Goal: Task Accomplishment & Management: Manage account settings

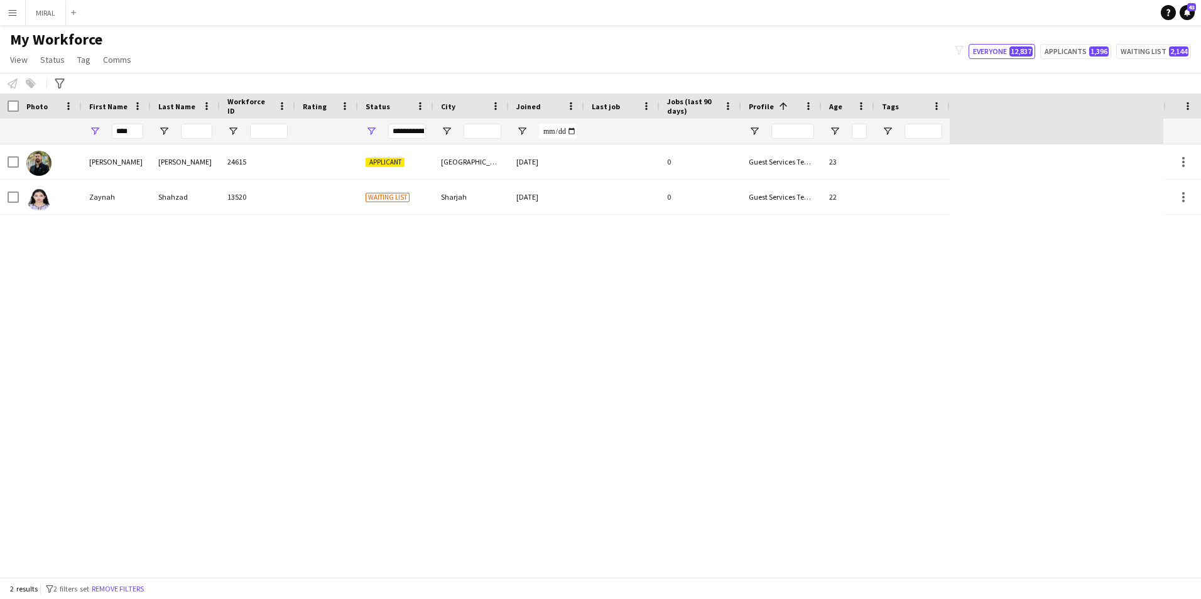
click at [11, 8] on app-icon "Menu" at bounding box center [13, 13] width 10 height 10
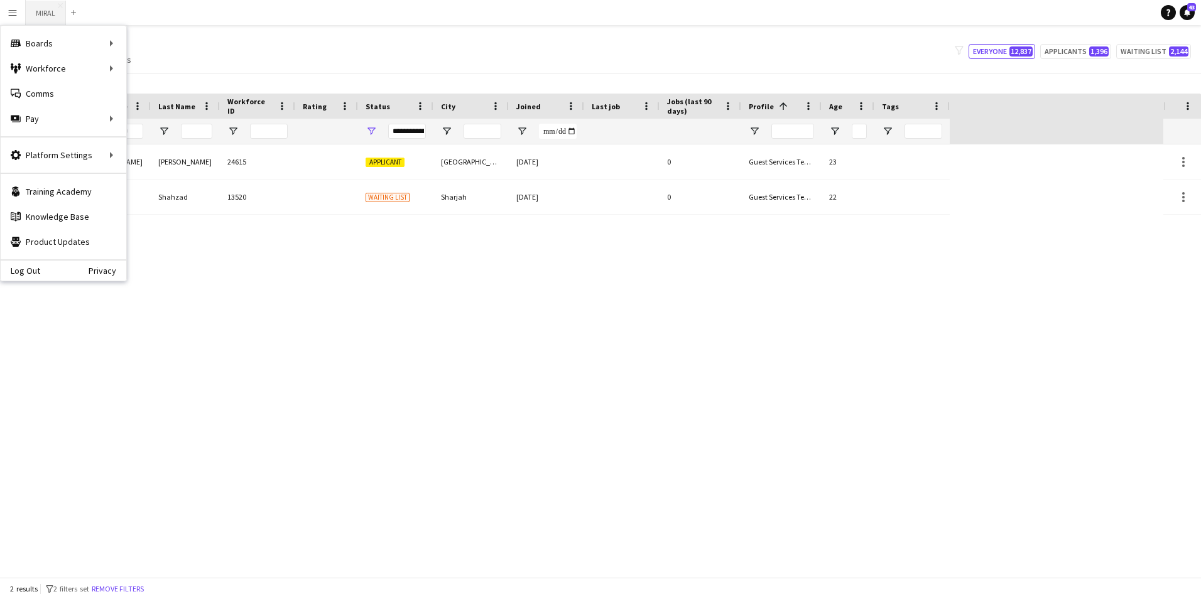
click at [43, 16] on button "MIRAL Close" at bounding box center [46, 13] width 40 height 24
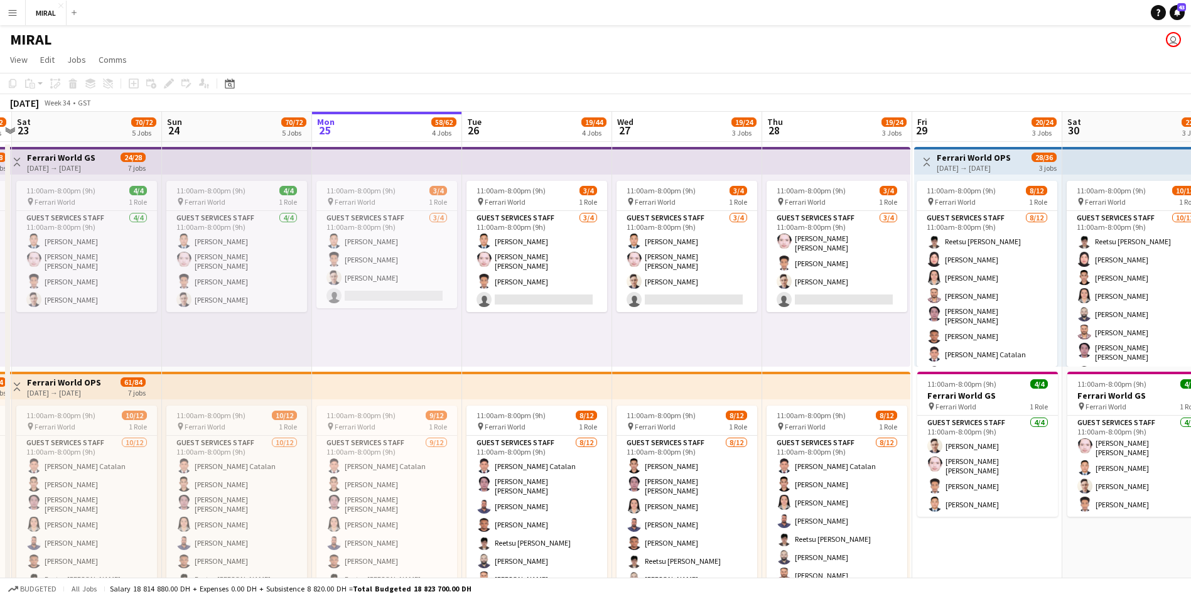
scroll to position [0, 280]
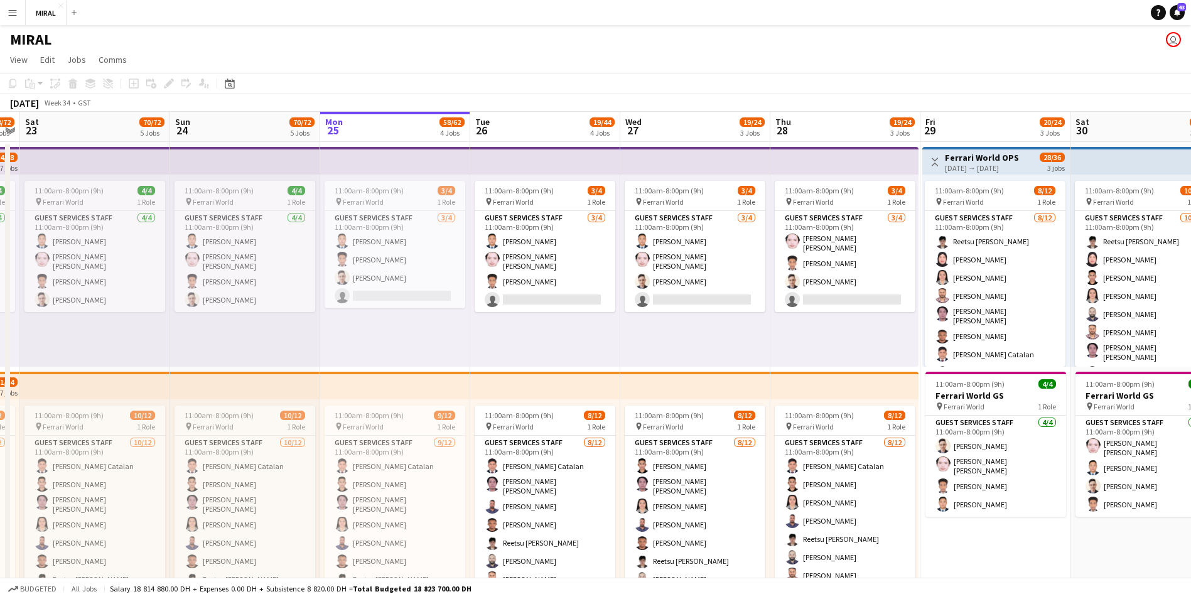
drag, startPoint x: 362, startPoint y: 336, endPoint x: 533, endPoint y: 340, distance: 170.2
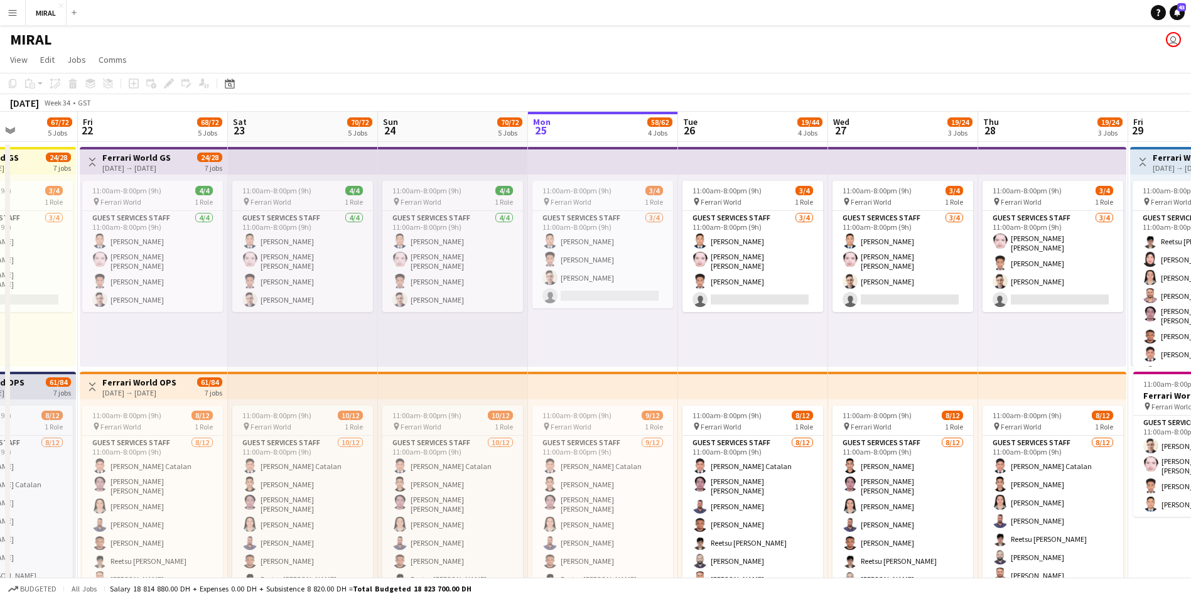
scroll to position [0, 369]
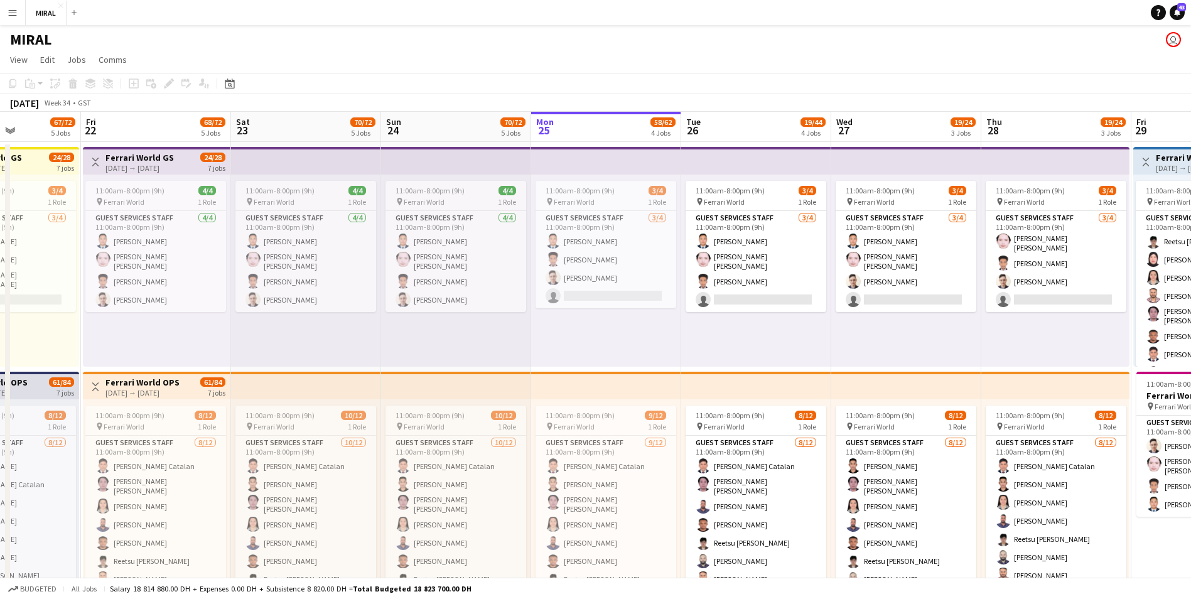
drag, startPoint x: 872, startPoint y: 349, endPoint x: 1083, endPoint y: 354, distance: 211.1
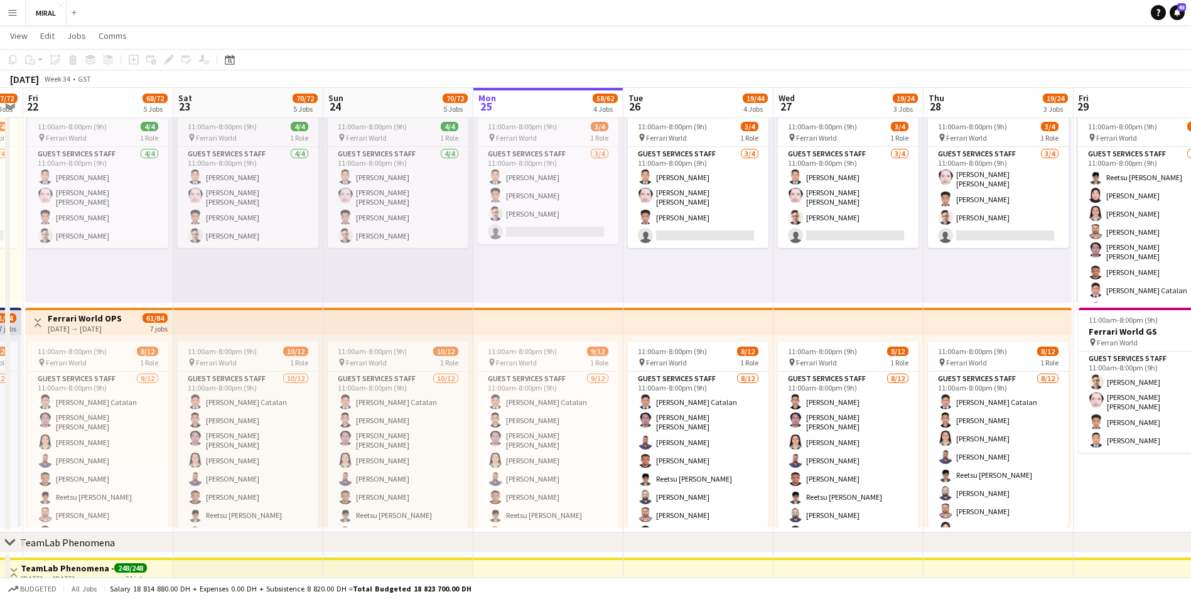
scroll to position [0, 396]
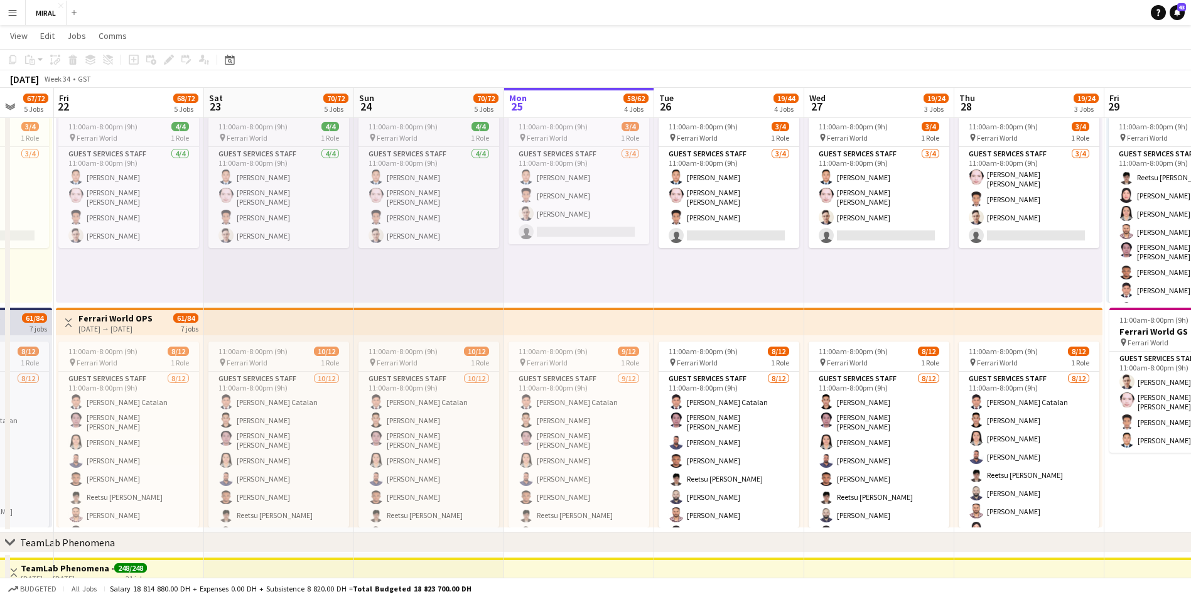
drag, startPoint x: 913, startPoint y: 286, endPoint x: 886, endPoint y: 280, distance: 27.7
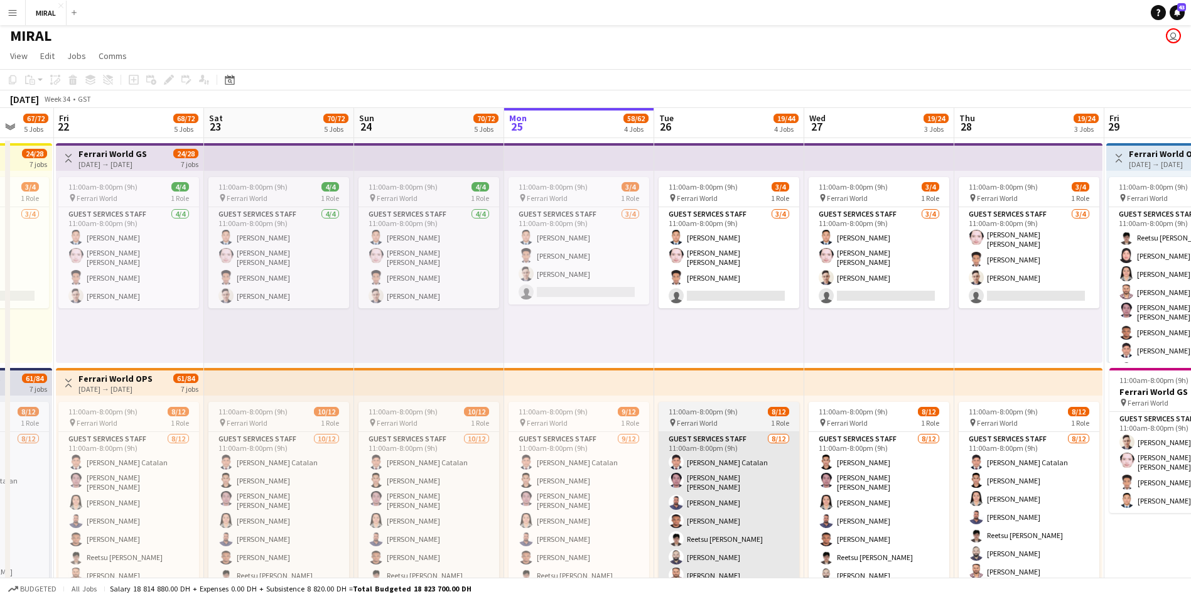
scroll to position [0, 0]
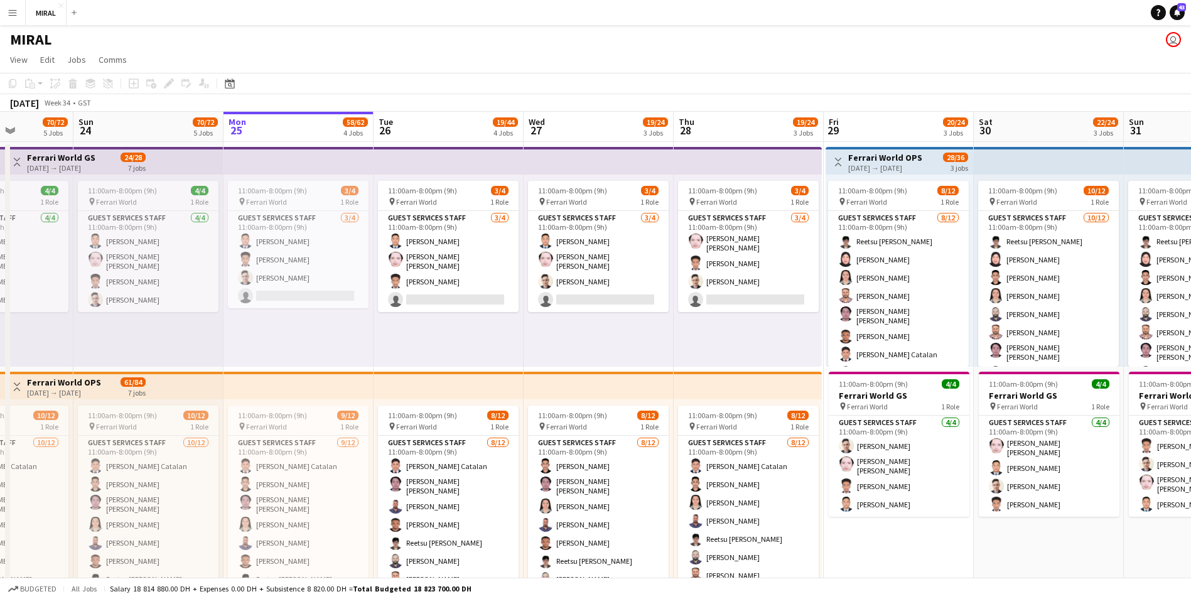
drag, startPoint x: 989, startPoint y: 342, endPoint x: 828, endPoint y: 442, distance: 189.3
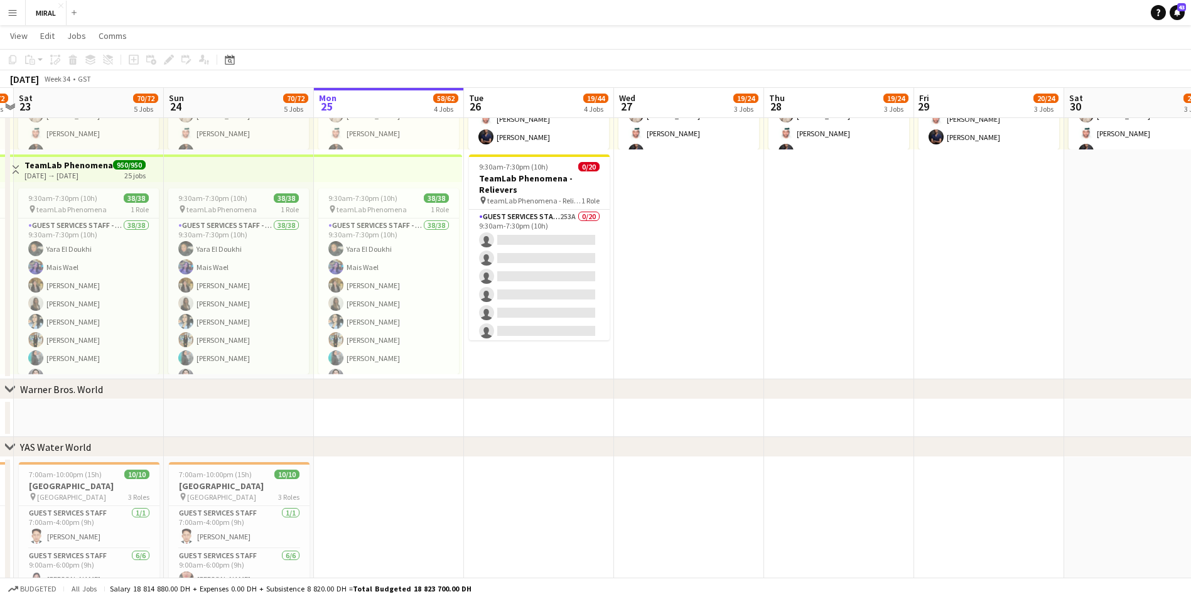
scroll to position [0, 280]
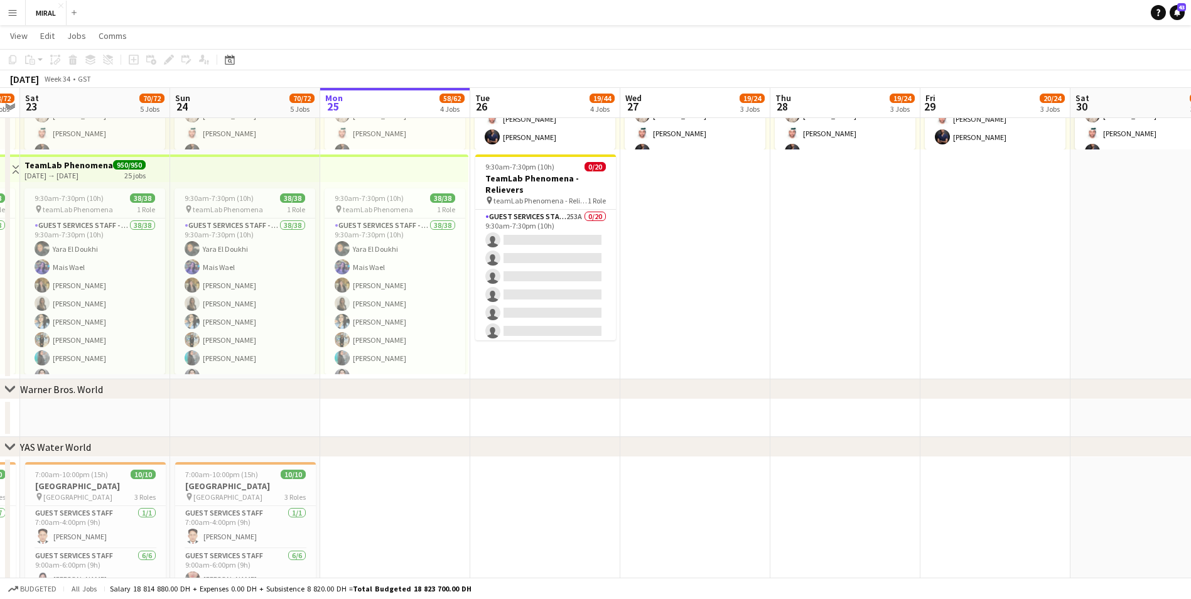
drag, startPoint x: 442, startPoint y: 406, endPoint x: 533, endPoint y: 406, distance: 91.1
click at [533, 363] on app-calendar-viewport "Thu 21 67/72 5 Jobs Fri 22 68/72 5 Jobs Sat 23 70/72 5 Jobs Sun 24 70/72 5 Jobs…" at bounding box center [595, 15] width 1191 height 1315
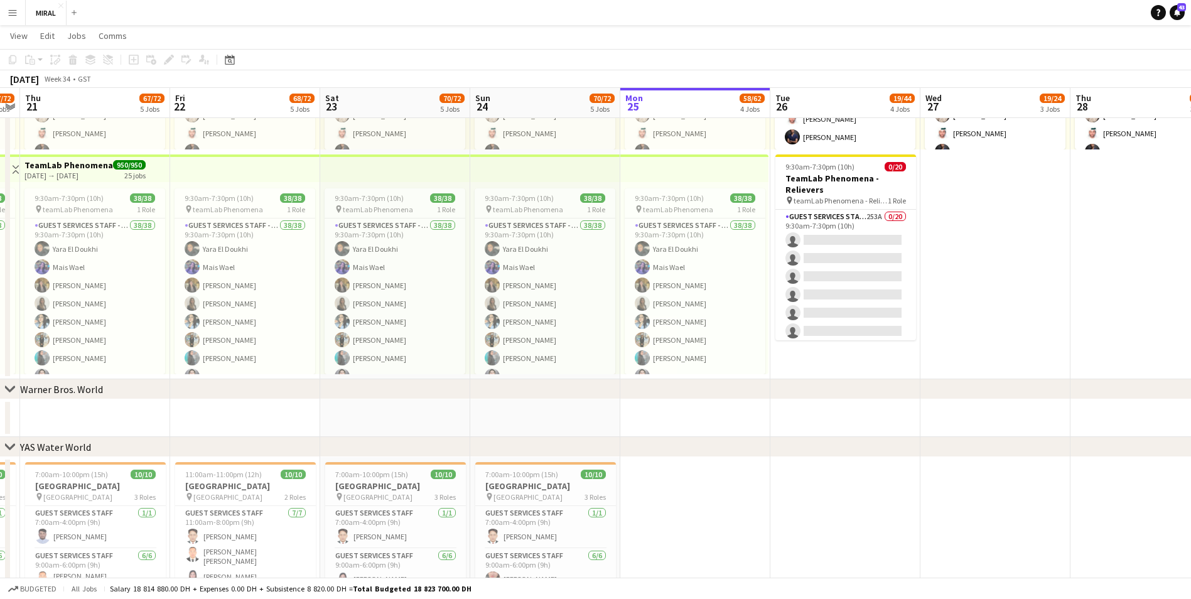
scroll to position [0, 368]
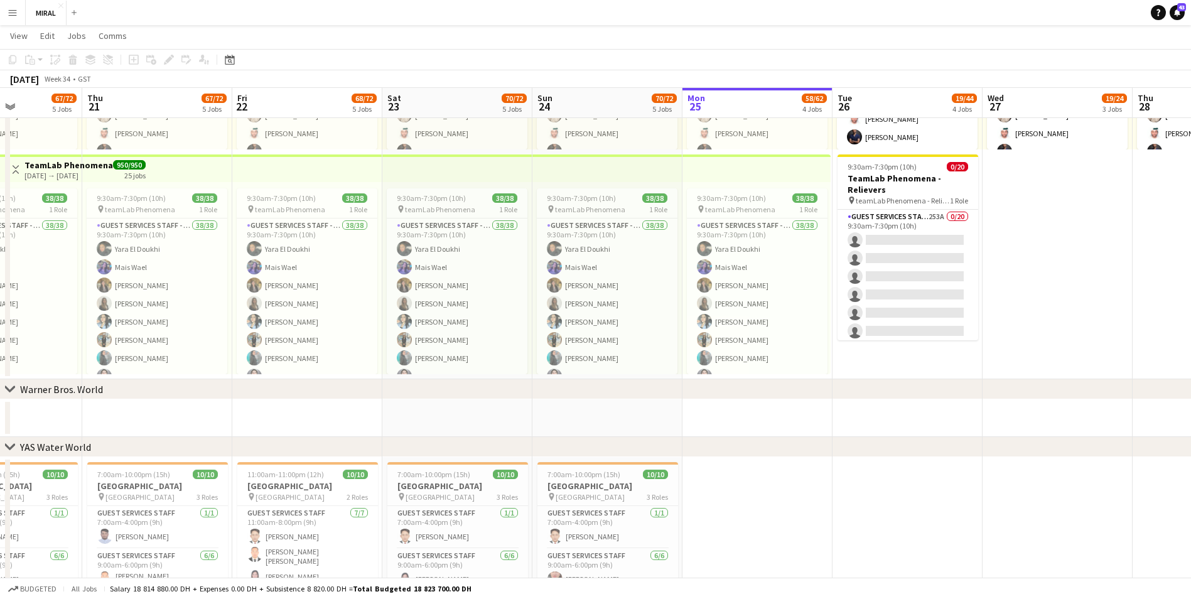
drag, startPoint x: 642, startPoint y: 482, endPoint x: 835, endPoint y: 501, distance: 194.3
click at [578, 363] on app-calendar-viewport "Mon 18 68/72 5 Jobs Tue 19 67/72 5 Jobs Wed 20 67/72 5 Jobs Thu 21 67/72 5 Jobs…" at bounding box center [595, 15] width 1191 height 1315
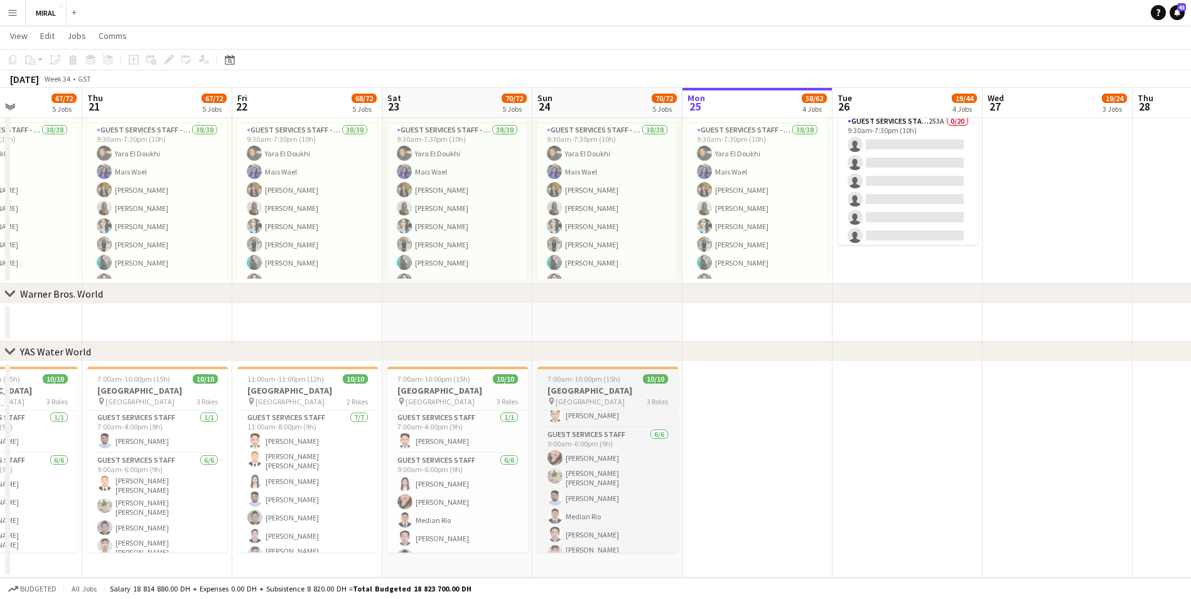
scroll to position [24, 0]
click at [578, 363] on app-card-role "Guest Services Staff 6/6 9:00am-6:00pm (9h) Ignalyn De Juan Lipura Abu bakar Mi…" at bounding box center [608, 500] width 141 height 141
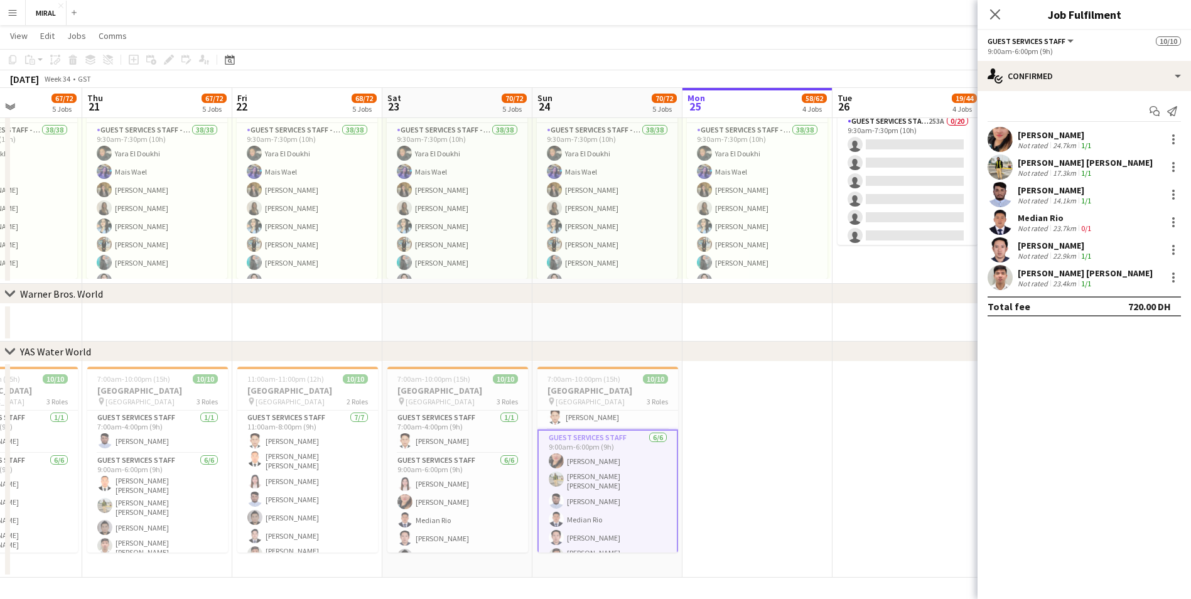
click at [578, 194] on div "[PERSON_NAME]" at bounding box center [1056, 190] width 76 height 11
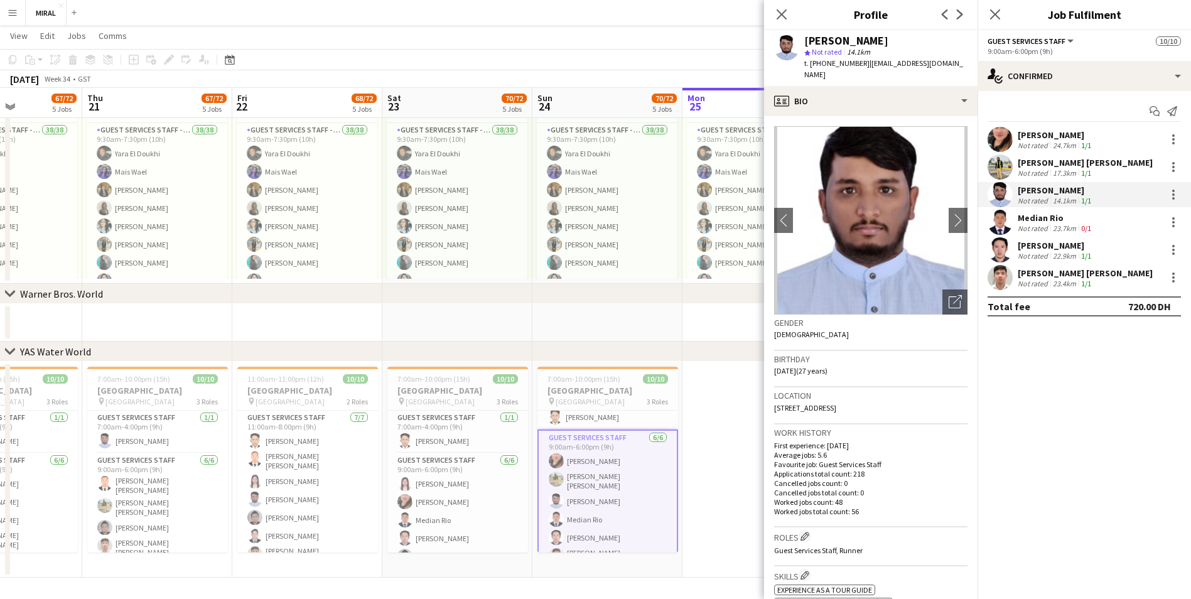
click at [578, 168] on div "Not rated" at bounding box center [1034, 172] width 33 height 9
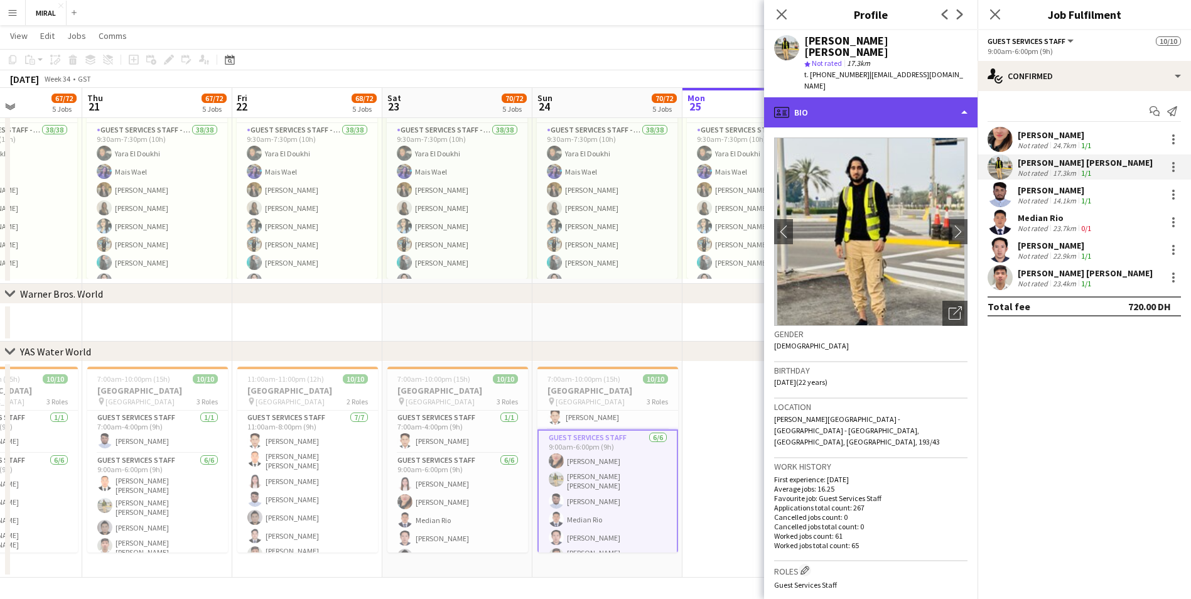
click at [578, 97] on div "profile Bio" at bounding box center [871, 112] width 214 height 30
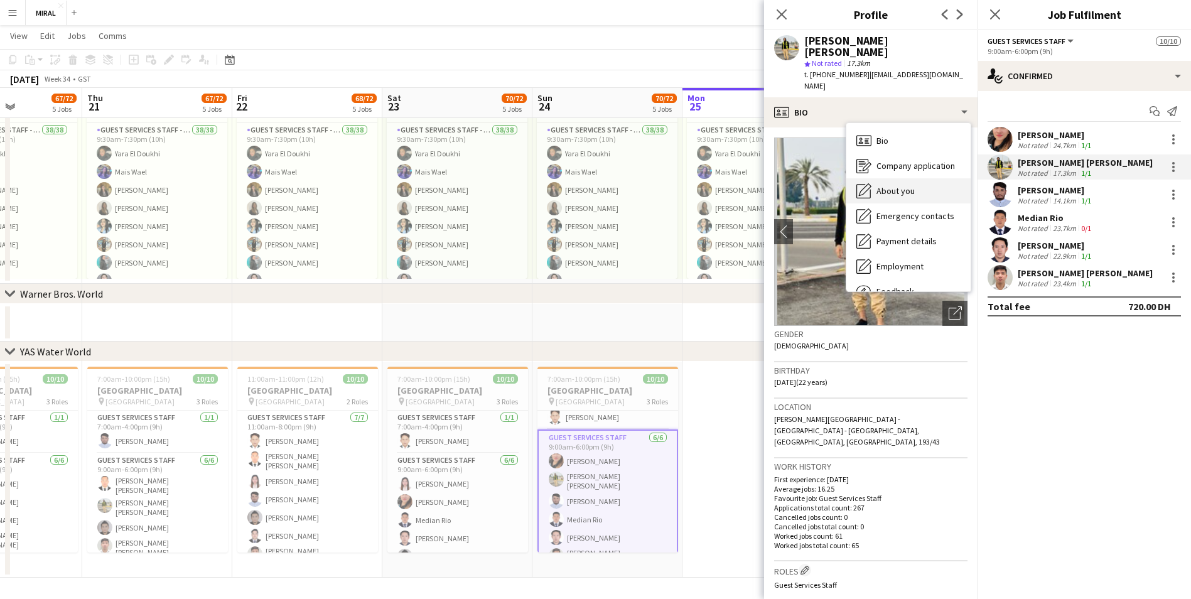
click at [578, 185] on span "About you" at bounding box center [896, 190] width 38 height 11
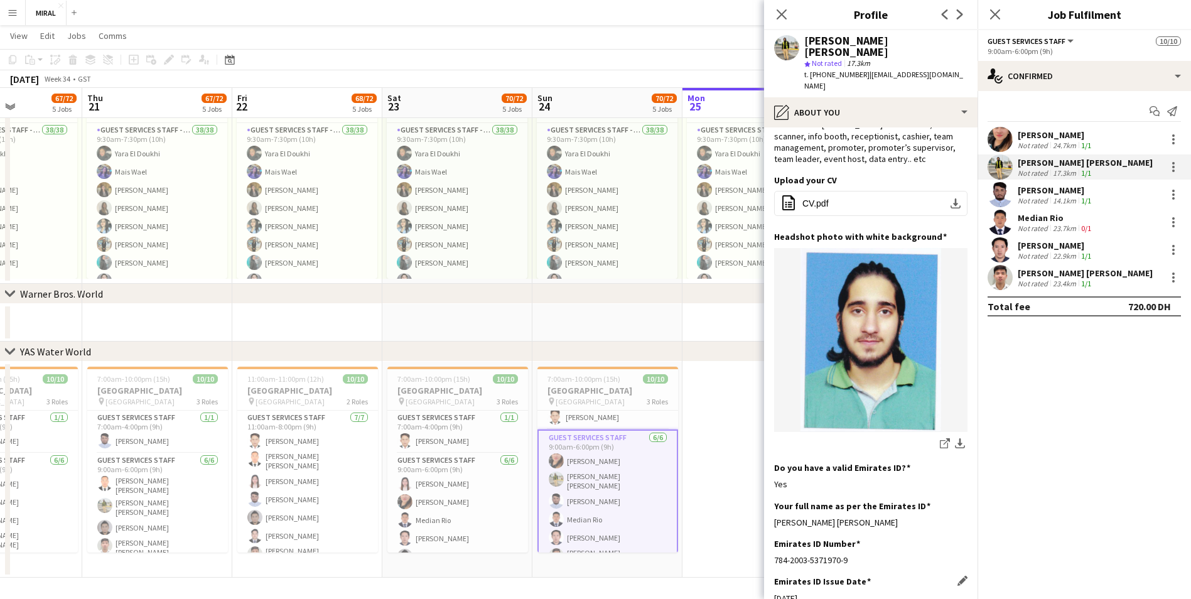
scroll to position [63, 0]
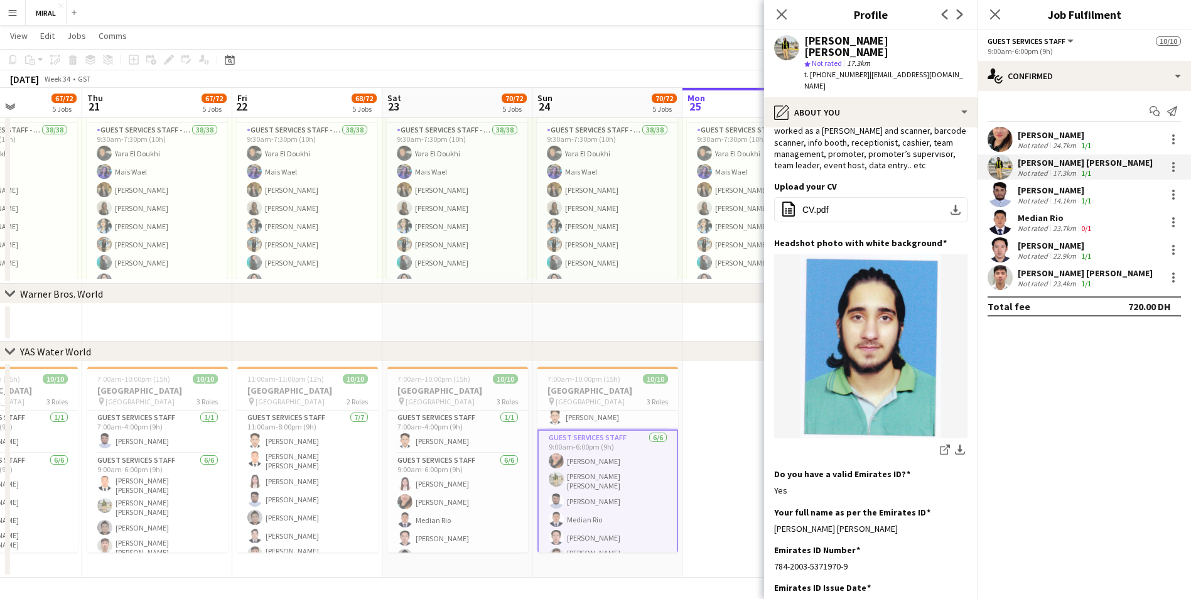
click at [578, 53] on app-user-avatar at bounding box center [786, 47] width 25 height 25
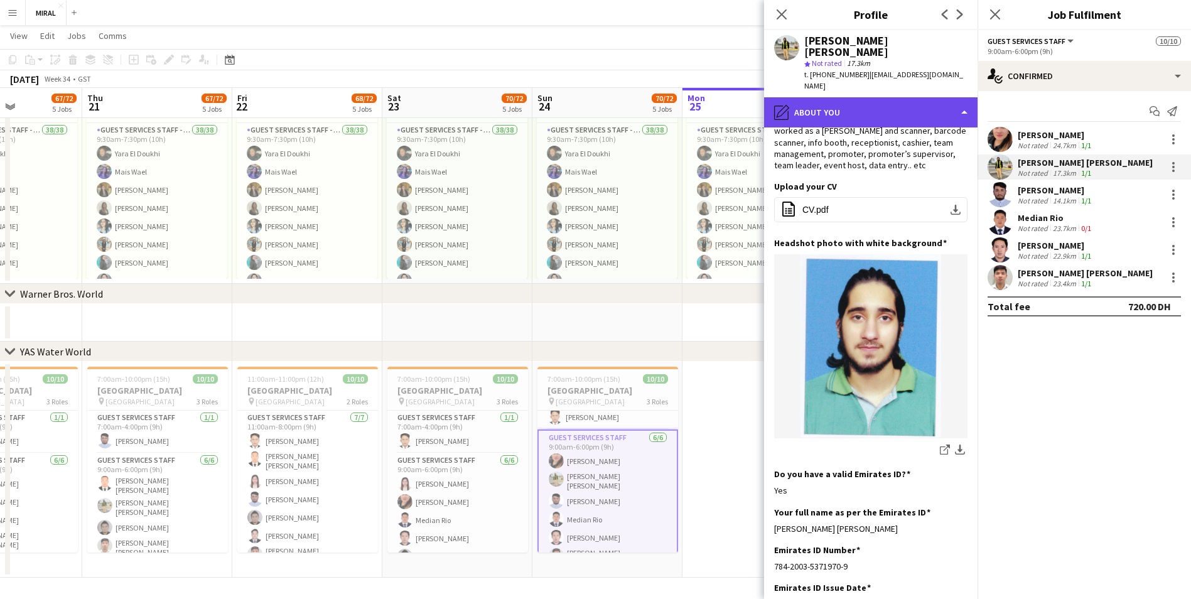
click at [578, 97] on div "pencil4 About you" at bounding box center [871, 112] width 214 height 30
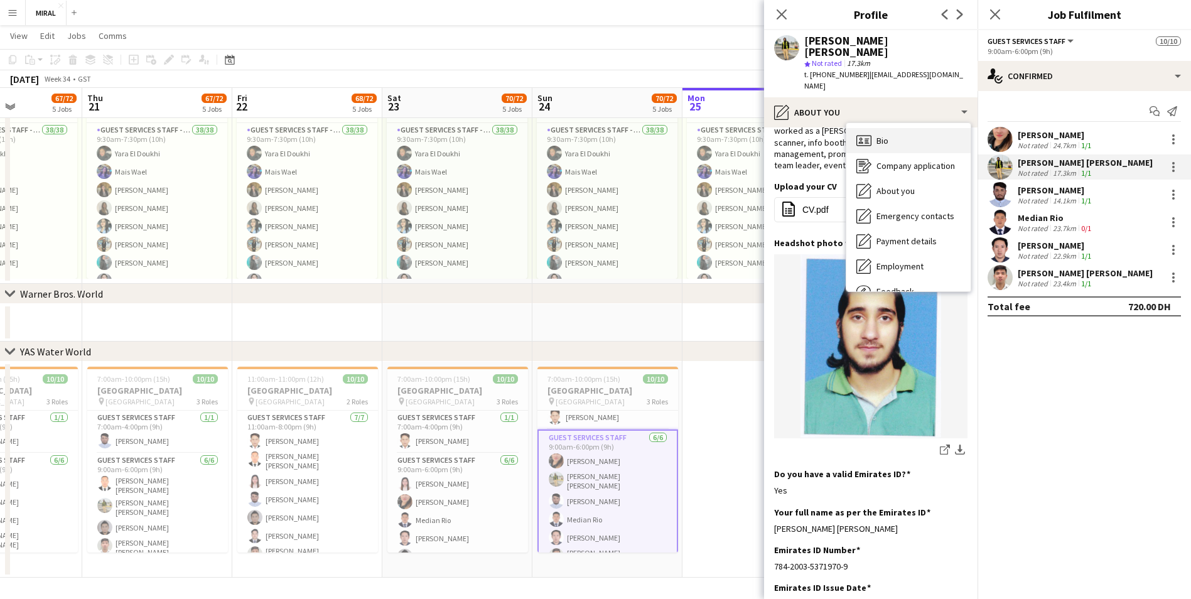
click at [578, 128] on div "Bio Bio" at bounding box center [909, 140] width 124 height 25
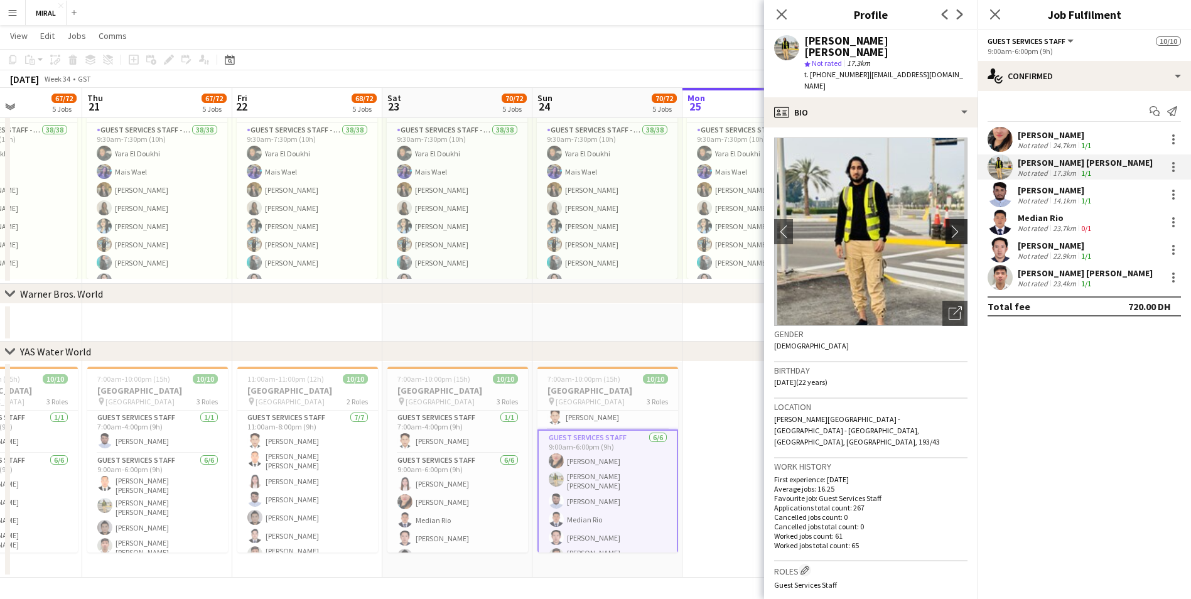
click at [578, 225] on app-icon "chevron-right" at bounding box center [958, 231] width 19 height 13
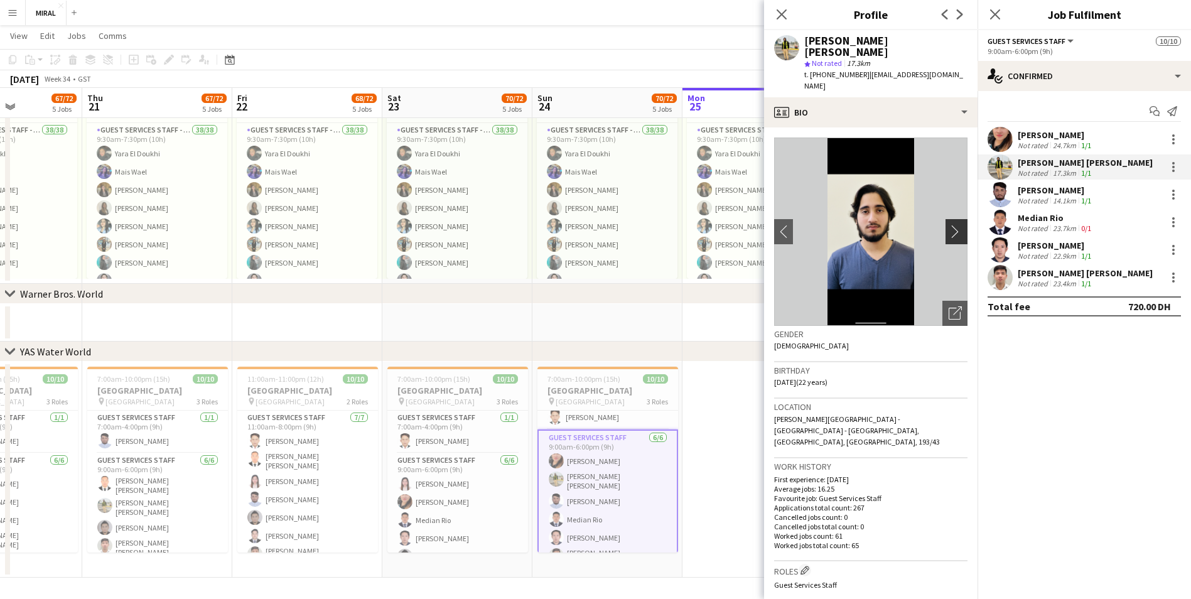
click at [578, 225] on app-icon "chevron-right" at bounding box center [958, 231] width 19 height 13
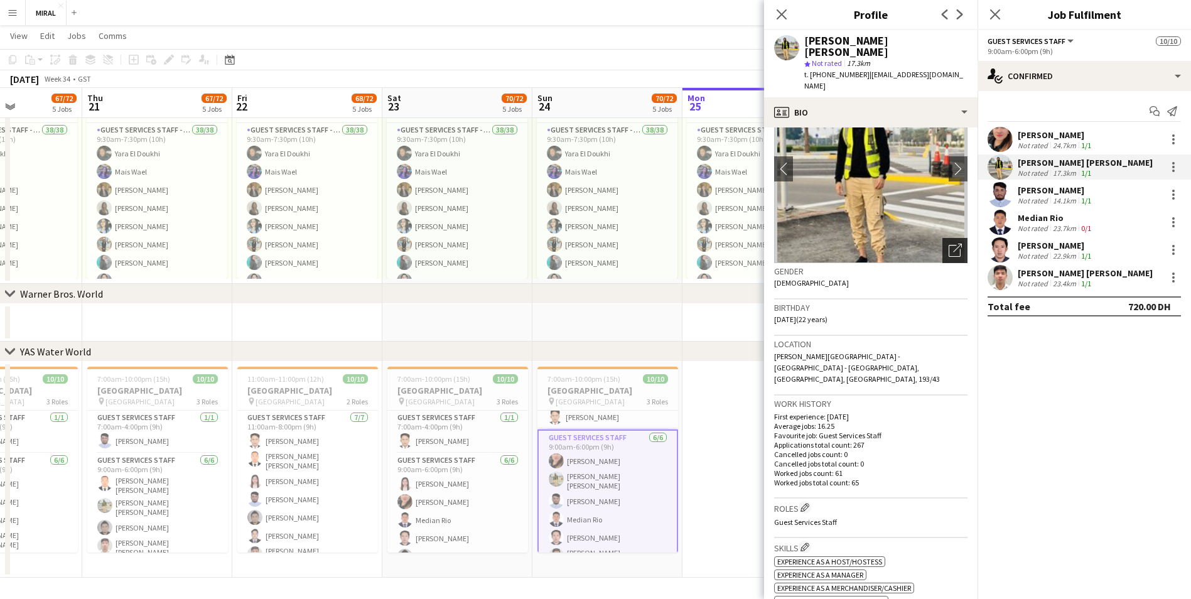
click at [578, 244] on icon "Open photos pop-in" at bounding box center [955, 250] width 13 height 13
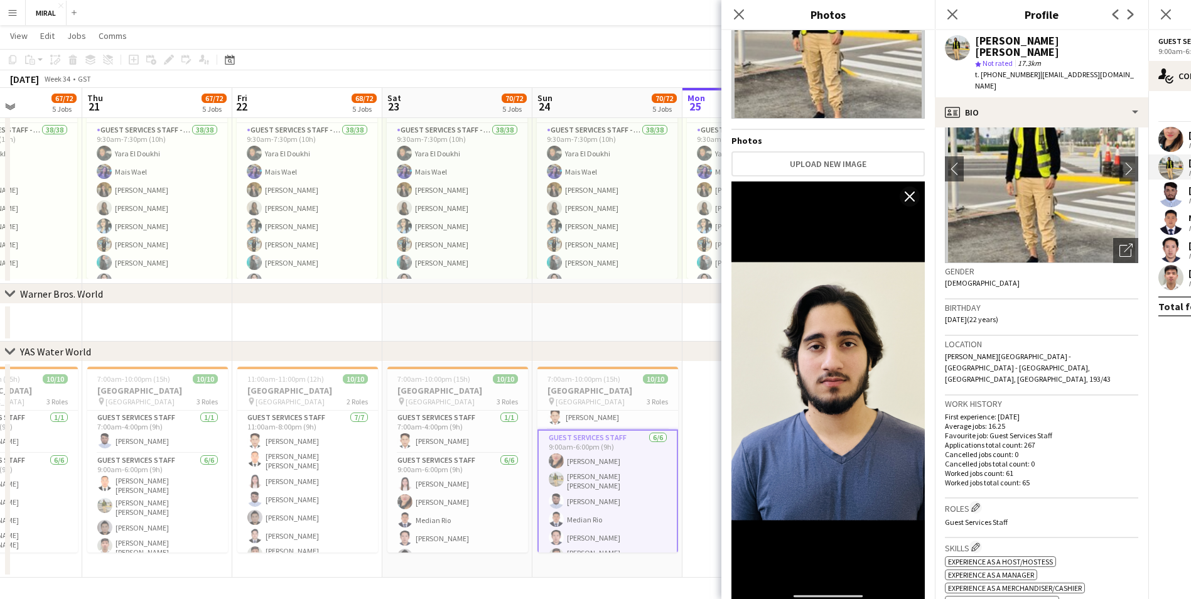
scroll to position [126, 0]
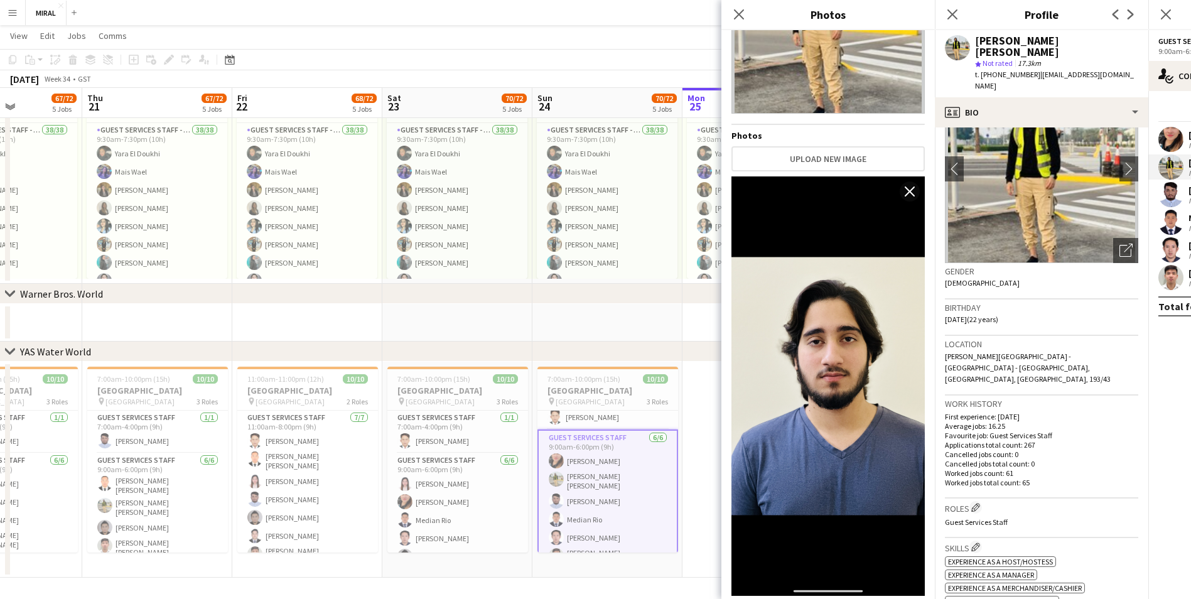
click at [578, 195] on app-user-avatar at bounding box center [1171, 194] width 25 height 25
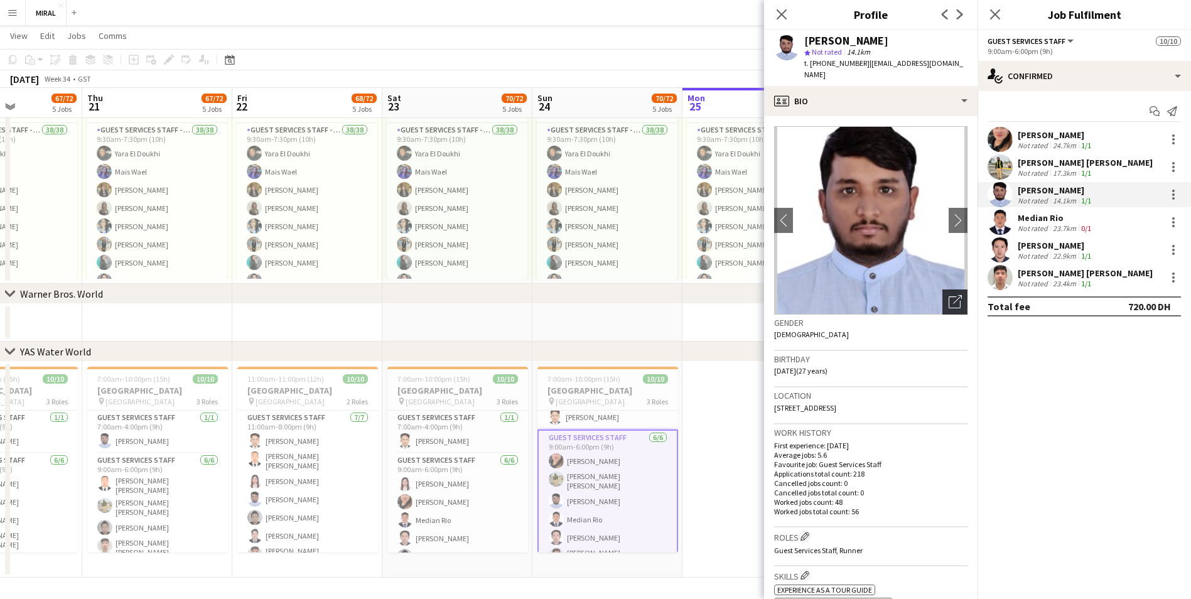
click at [578, 295] on icon "Open photos pop-in" at bounding box center [955, 301] width 13 height 13
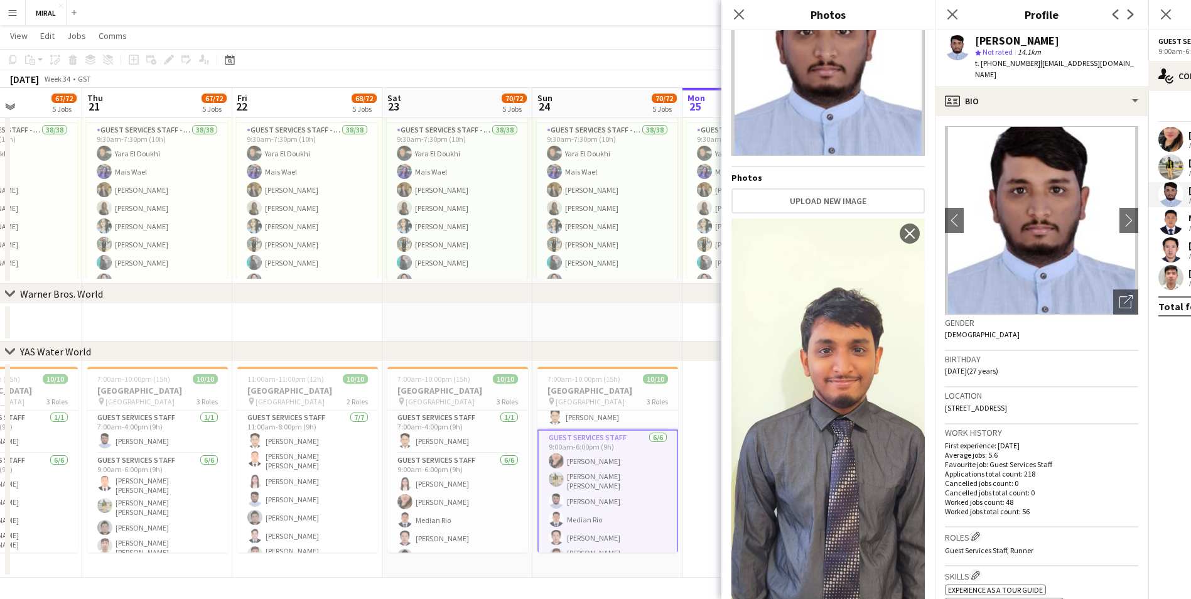
scroll to position [0, 0]
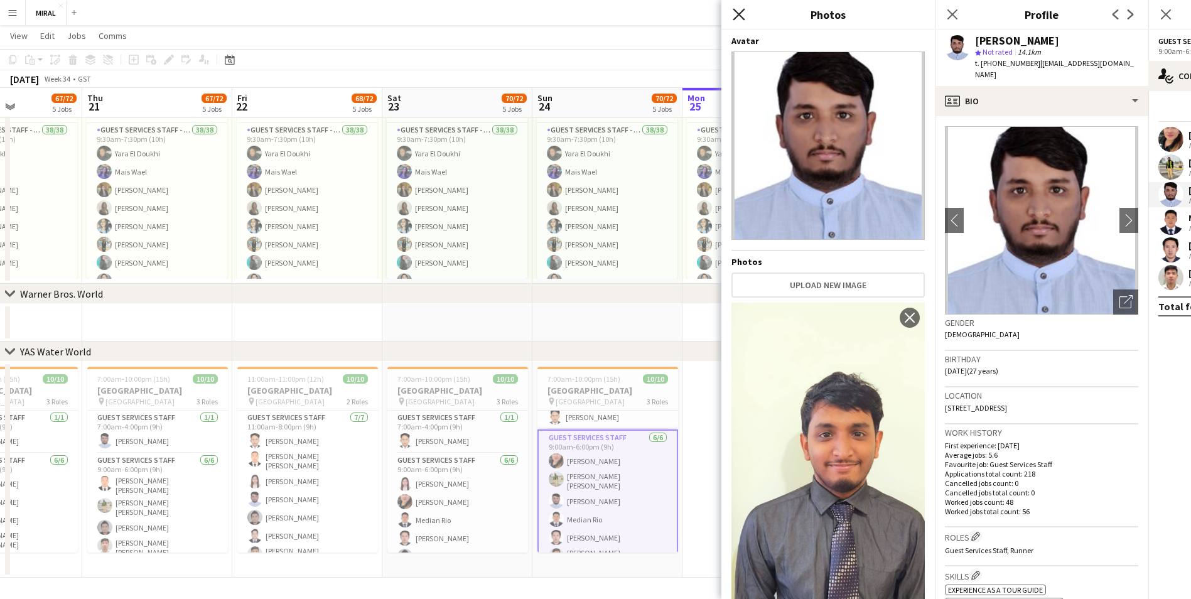
click at [578, 16] on icon "Close pop-in" at bounding box center [739, 14] width 12 height 12
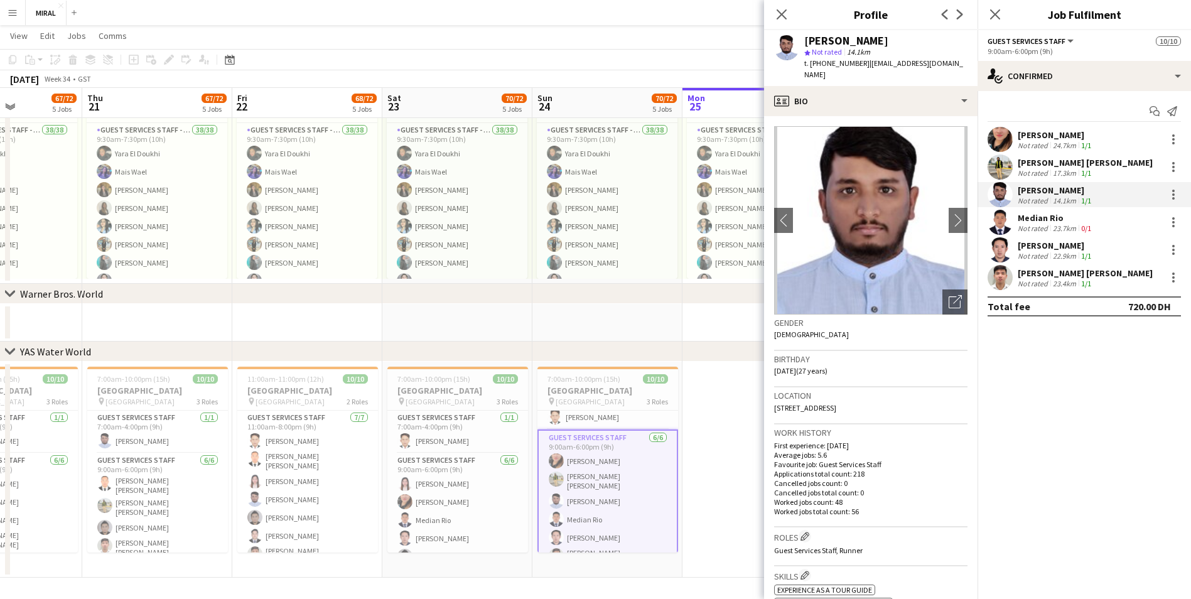
click at [578, 168] on div "Not rated" at bounding box center [1034, 172] width 33 height 9
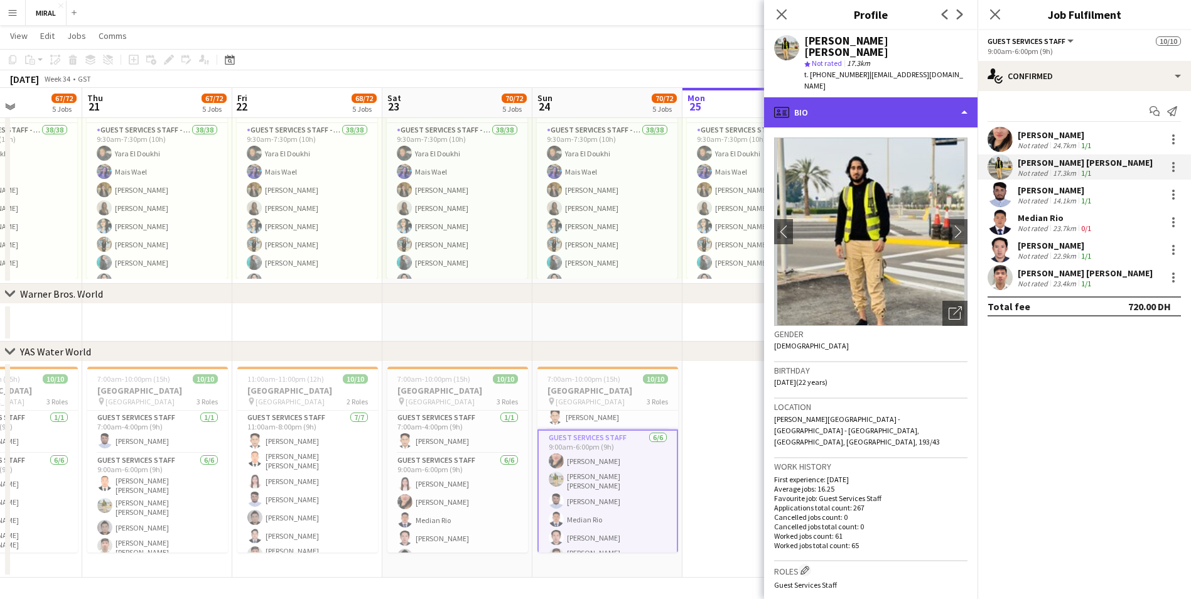
click at [578, 97] on div "profile Bio" at bounding box center [871, 112] width 214 height 30
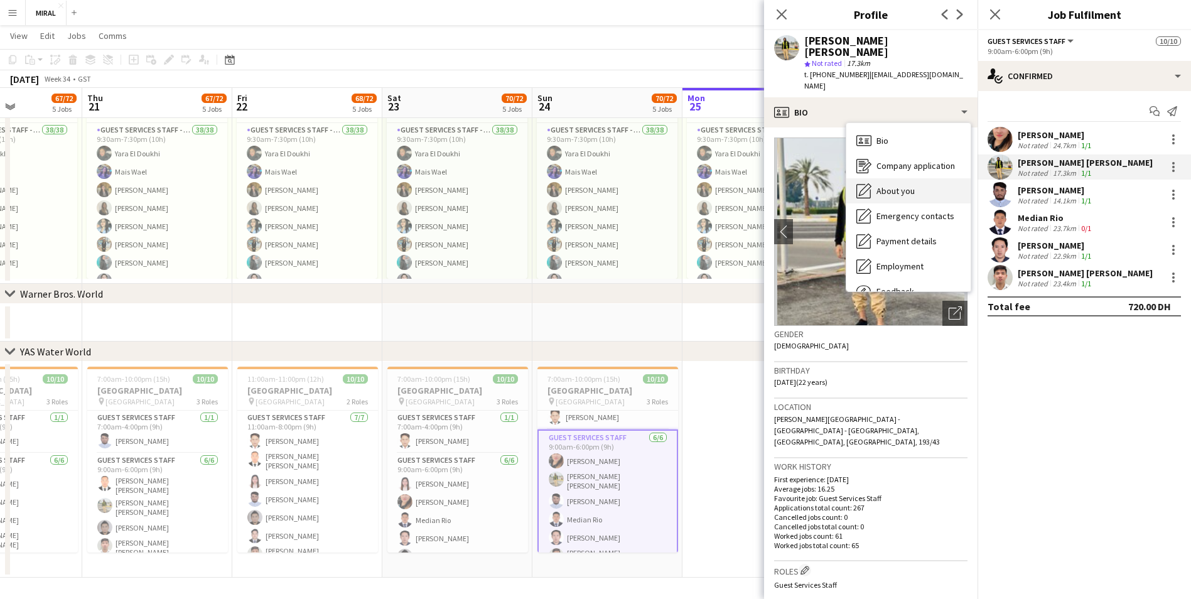
click at [578, 185] on span "About you" at bounding box center [896, 190] width 38 height 11
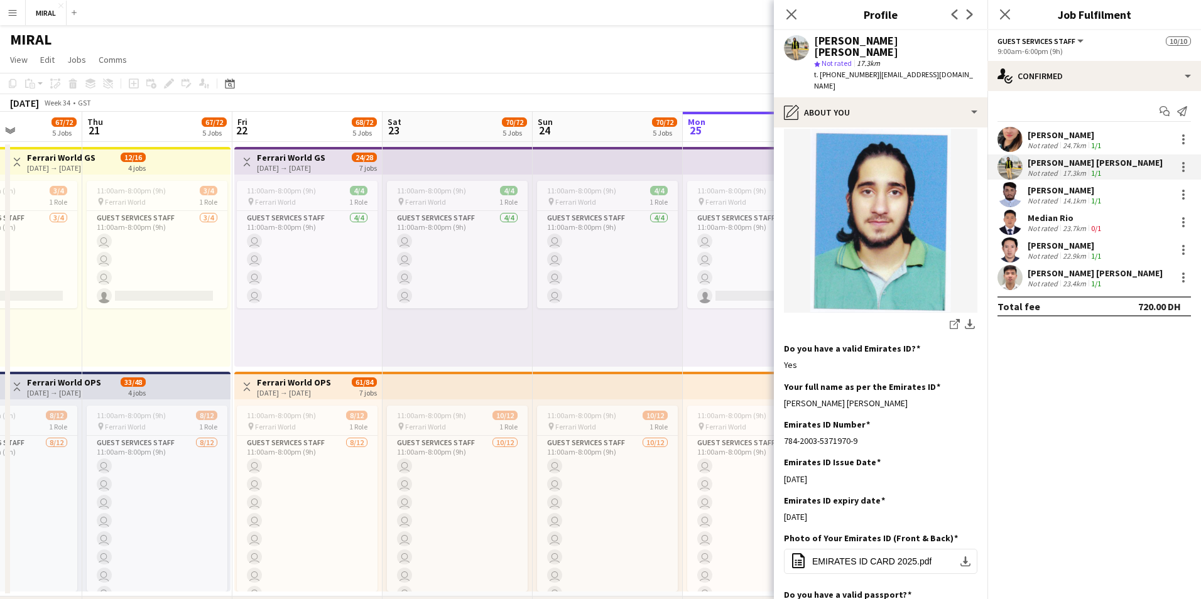
click at [578, 13] on div "Close pop-in" at bounding box center [791, 14] width 35 height 29
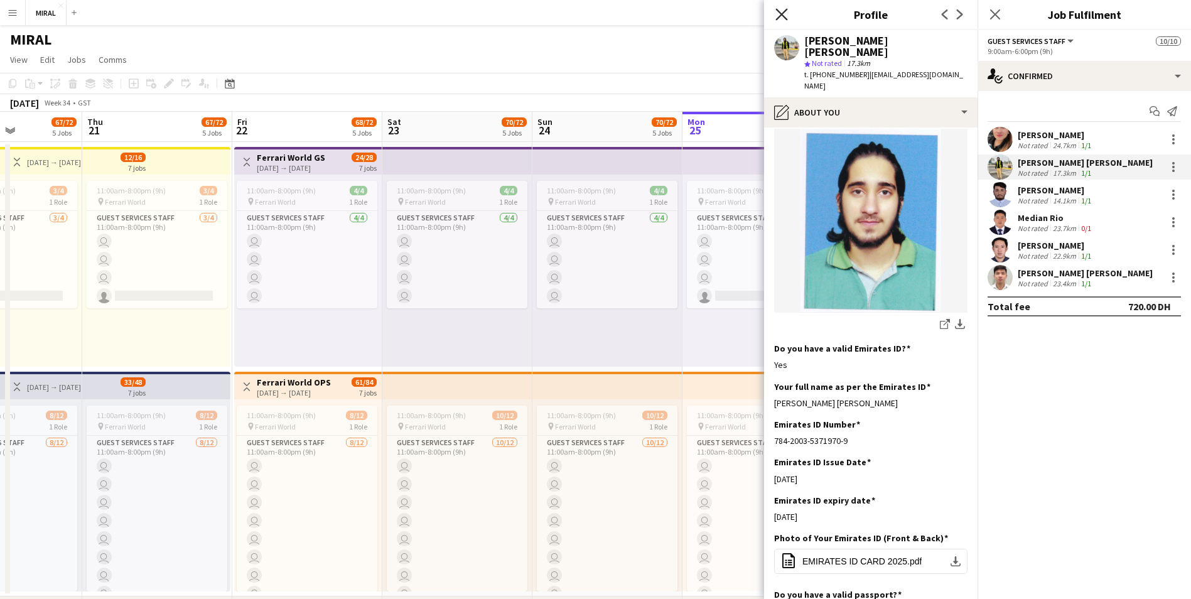
click at [578, 16] on icon "Close pop-in" at bounding box center [782, 14] width 12 height 12
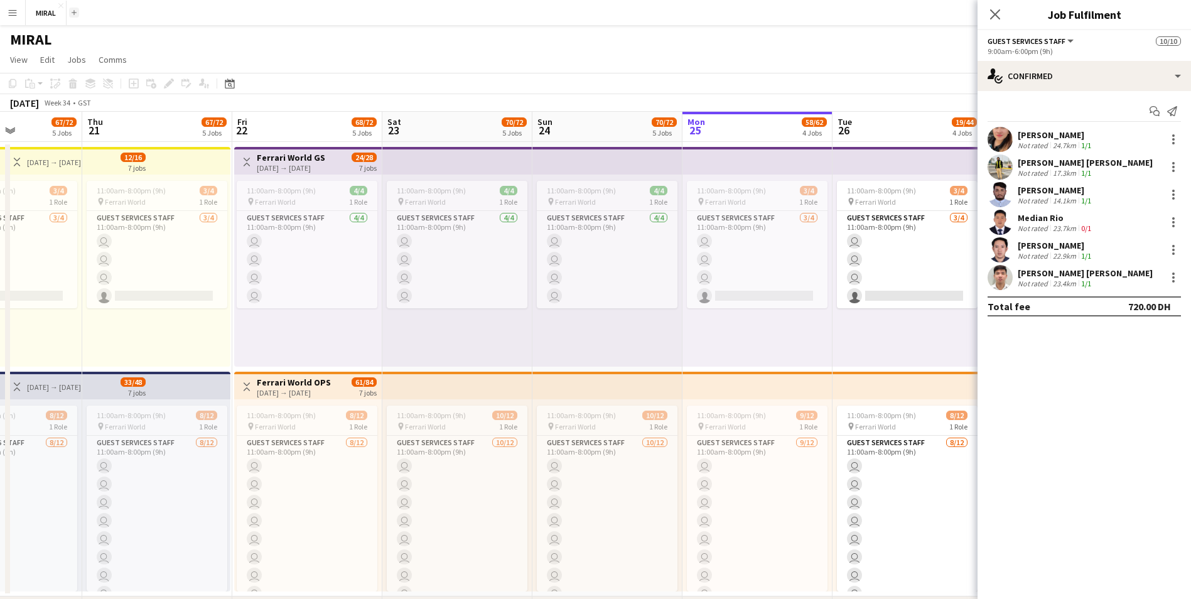
click at [73, 13] on app-icon "Add" at bounding box center [74, 12] width 5 height 5
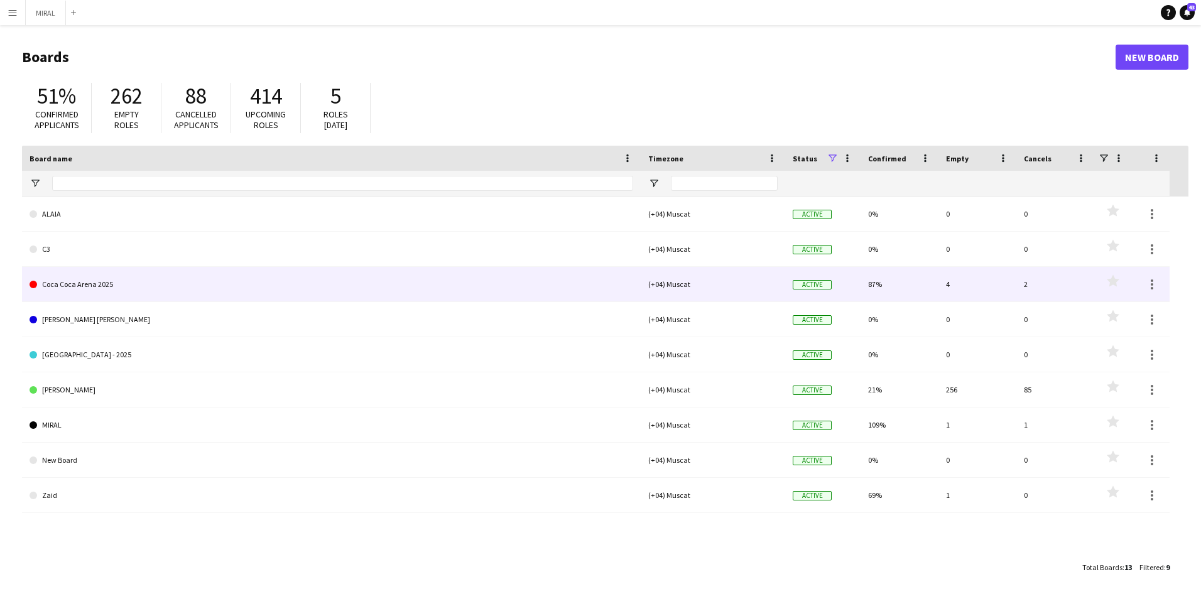
click at [134, 281] on link "Coca Coca Arena 2025" at bounding box center [332, 284] width 604 height 35
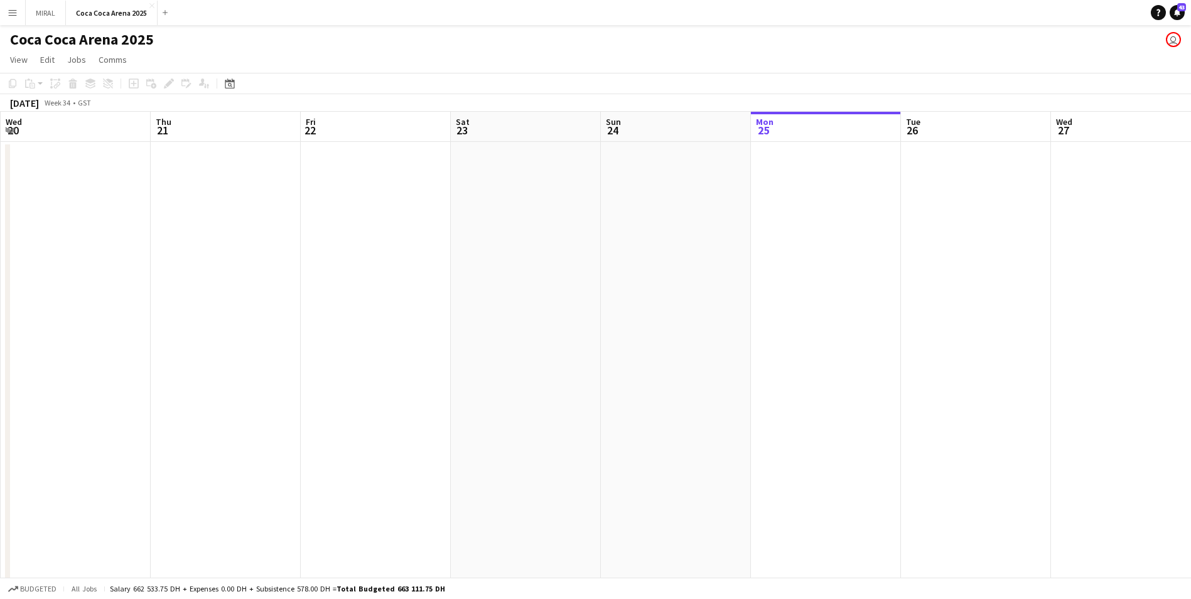
drag, startPoint x: 702, startPoint y: 404, endPoint x: 1203, endPoint y: 422, distance: 500.8
click at [578, 363] on html "Menu Boards Boards Boards All jobs Status Workforce Workforce My Workforce Recr…" at bounding box center [595, 527] width 1191 height 1055
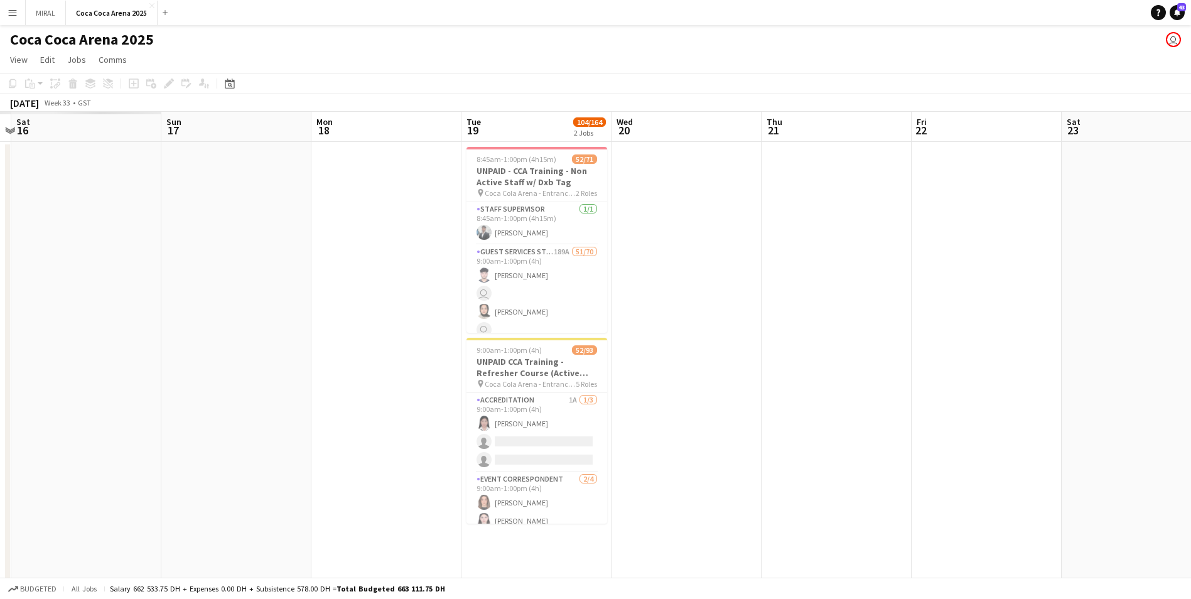
drag, startPoint x: 512, startPoint y: 385, endPoint x: 1070, endPoint y: 404, distance: 558.0
click at [578, 363] on app-calendar-viewport "Thu 14 Fri 15 Sat 16 Sun 17 Mon 18 Tue 19 104/164 2 Jobs Wed 20 Thu 21 Fri 22 S…" at bounding box center [595, 573] width 1191 height 922
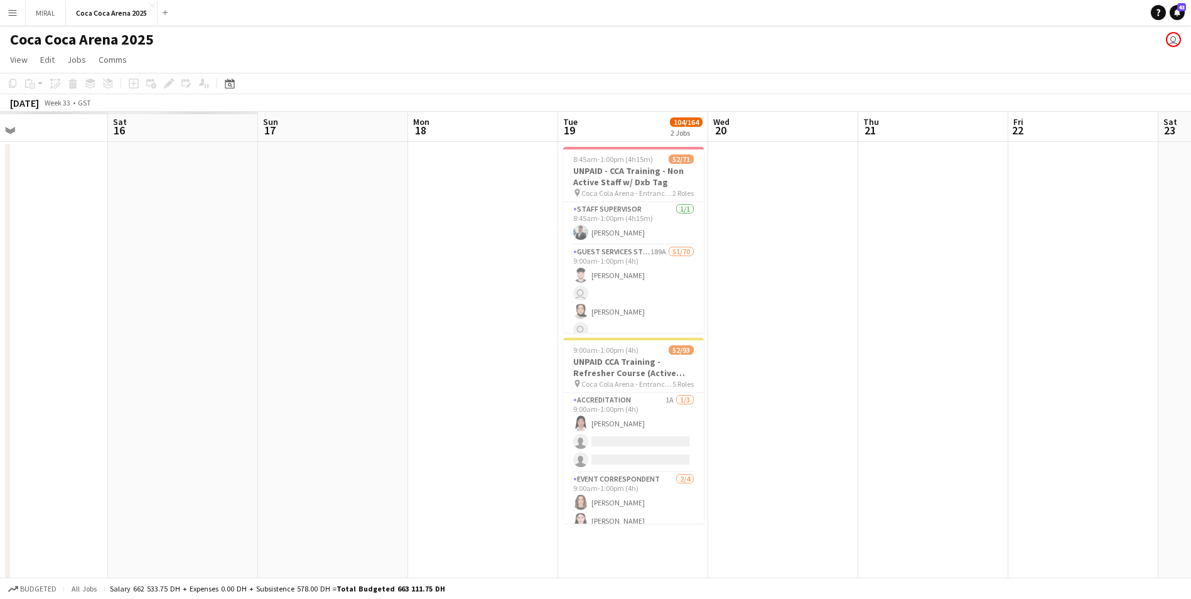
scroll to position [0, 374]
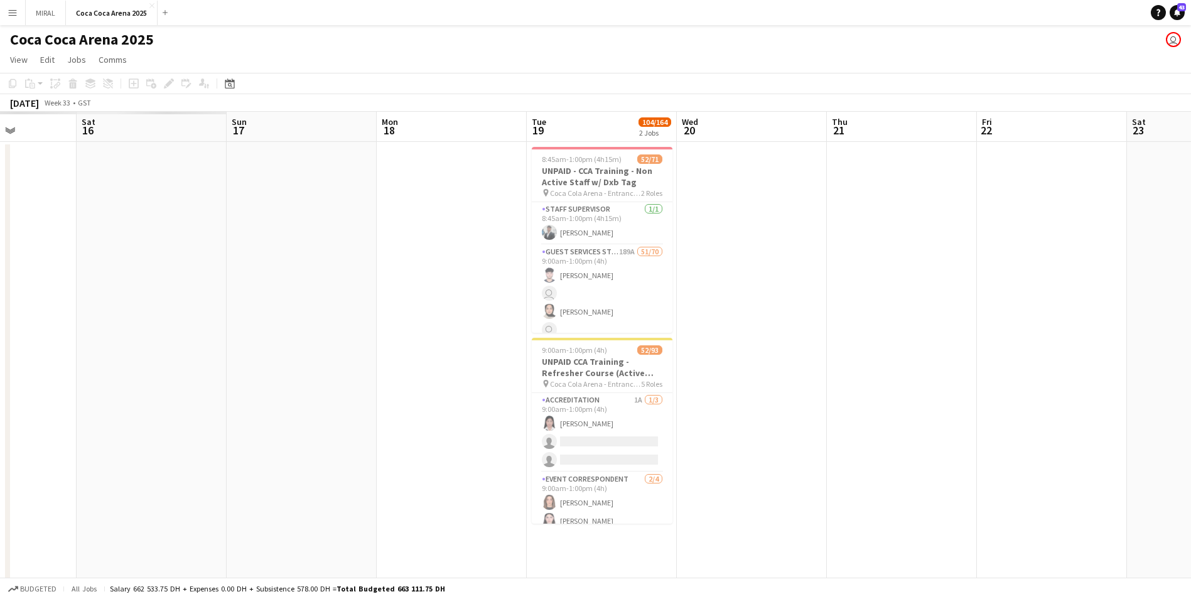
drag, startPoint x: 670, startPoint y: 385, endPoint x: 762, endPoint y: 385, distance: 92.3
click at [578, 363] on app-calendar-viewport "Wed 13 Thu 14 Fri 15 Sat 16 Sun 17 Mon 18 Tue 19 104/164 2 Jobs Wed 20 Thu 21 F…" at bounding box center [595, 573] width 1191 height 922
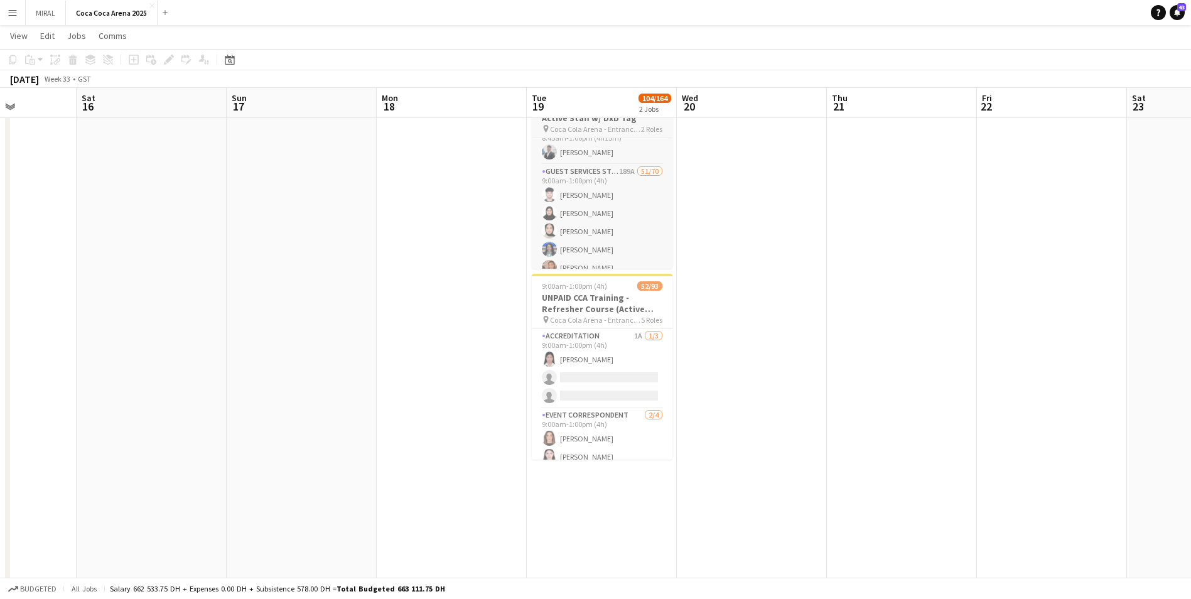
scroll to position [0, 0]
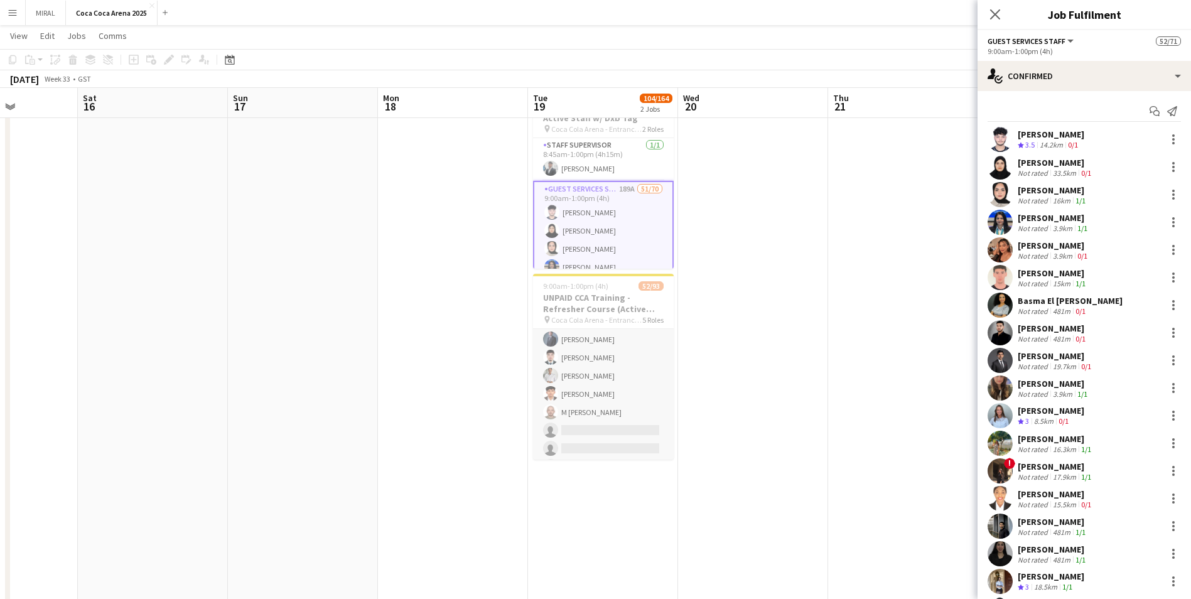
scroll to position [754, 0]
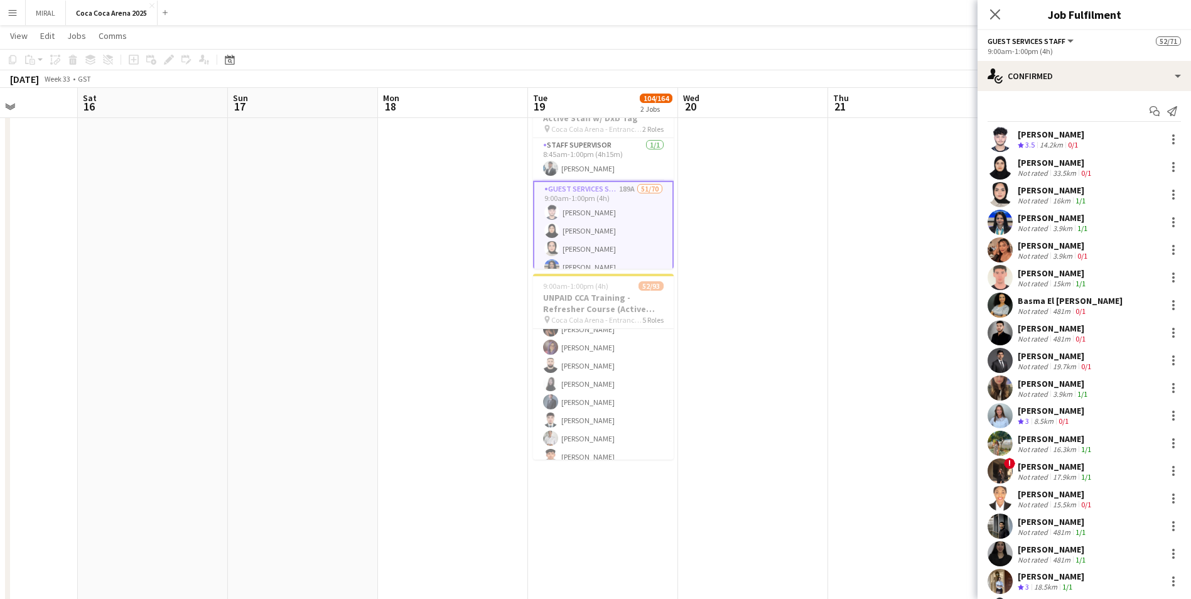
click at [578, 138] on div "Haseeb Zeeshan" at bounding box center [1051, 134] width 67 height 11
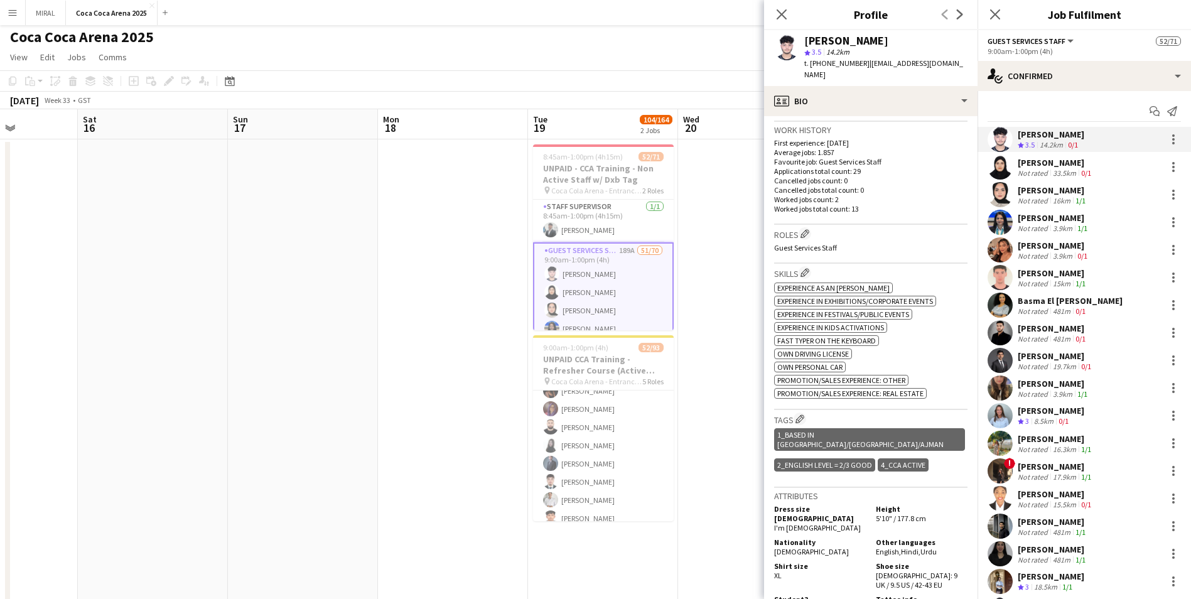
scroll to position [0, 0]
click at [578, 359] on div "Abdullah haris Abdullah" at bounding box center [1056, 355] width 76 height 11
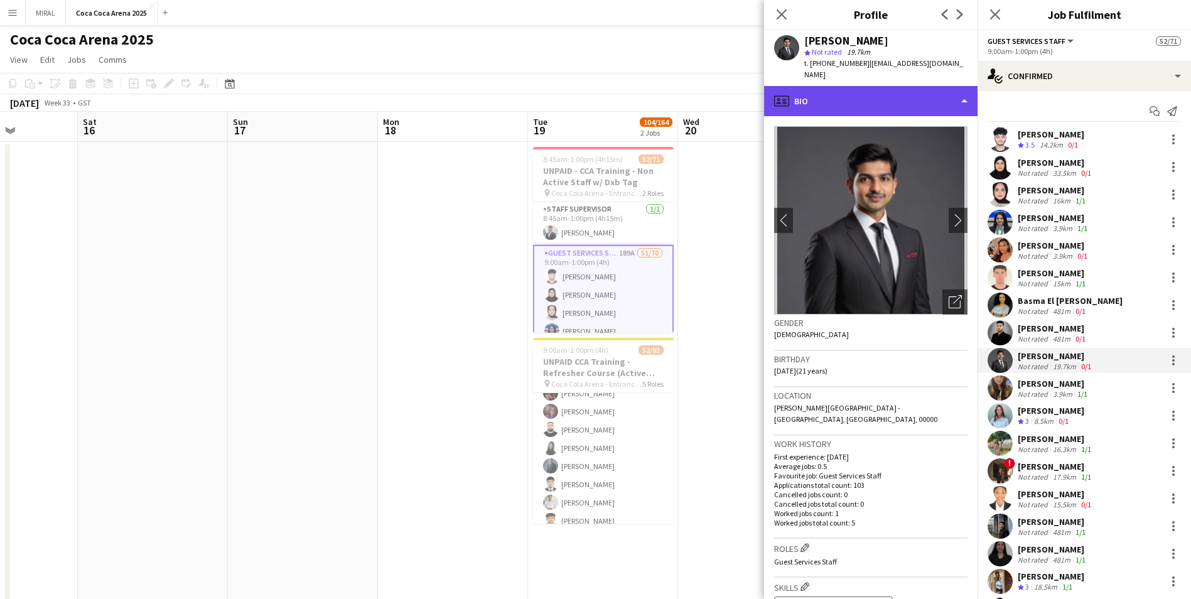
click at [578, 93] on div "profile Bio" at bounding box center [871, 101] width 214 height 30
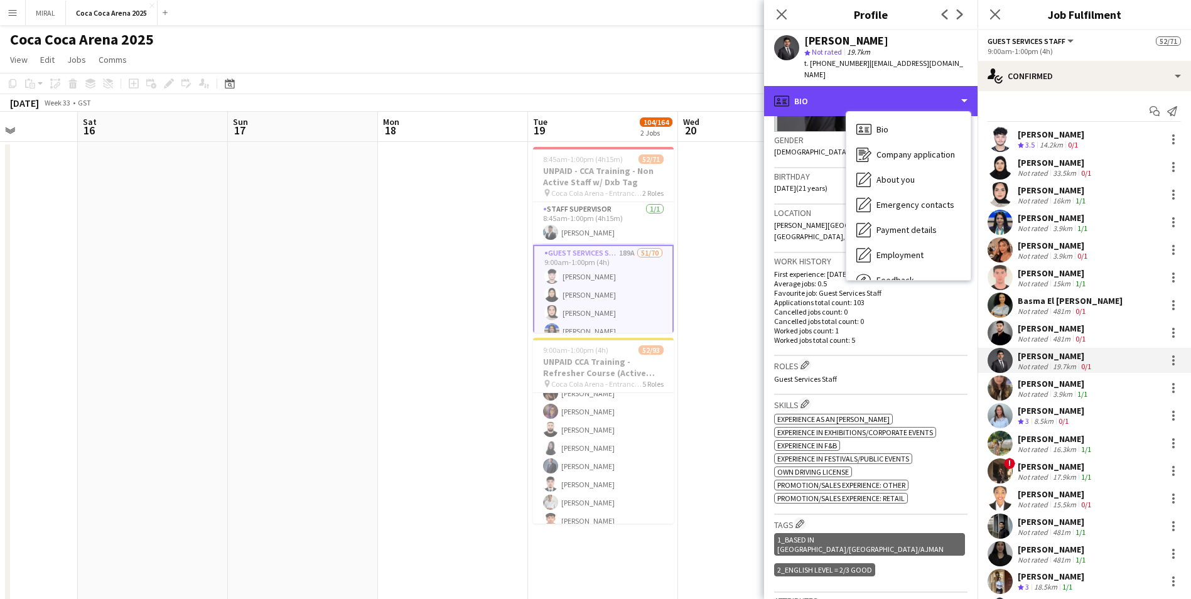
scroll to position [251, 0]
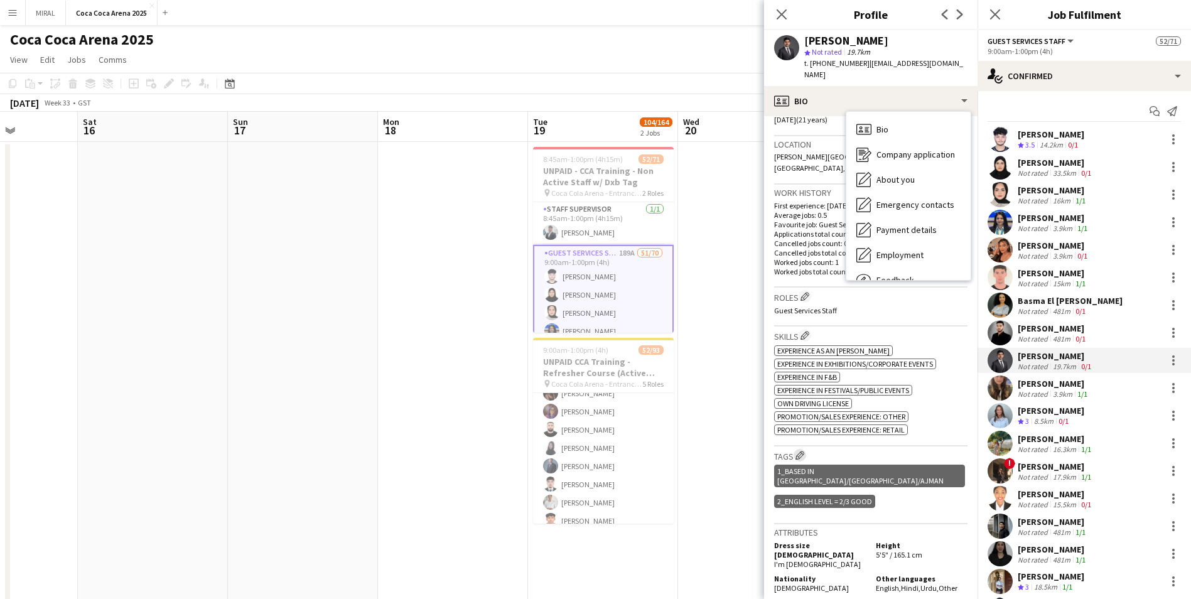
click at [578, 363] on app-icon "Edit crew company tags" at bounding box center [800, 455] width 9 height 9
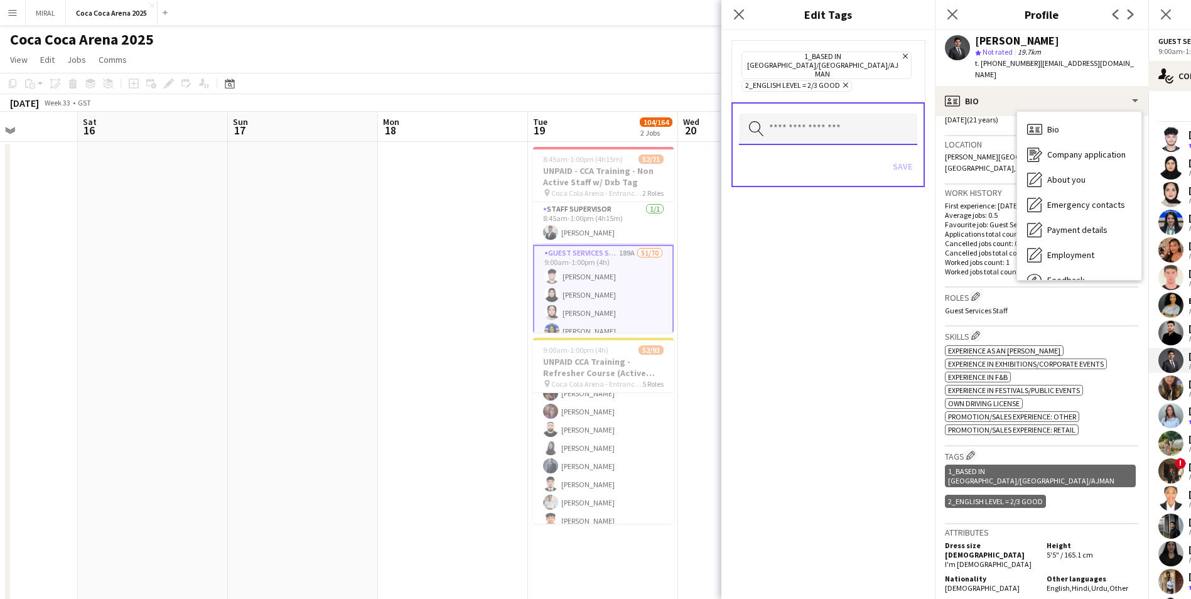
click at [578, 114] on input "text" at bounding box center [828, 129] width 178 height 31
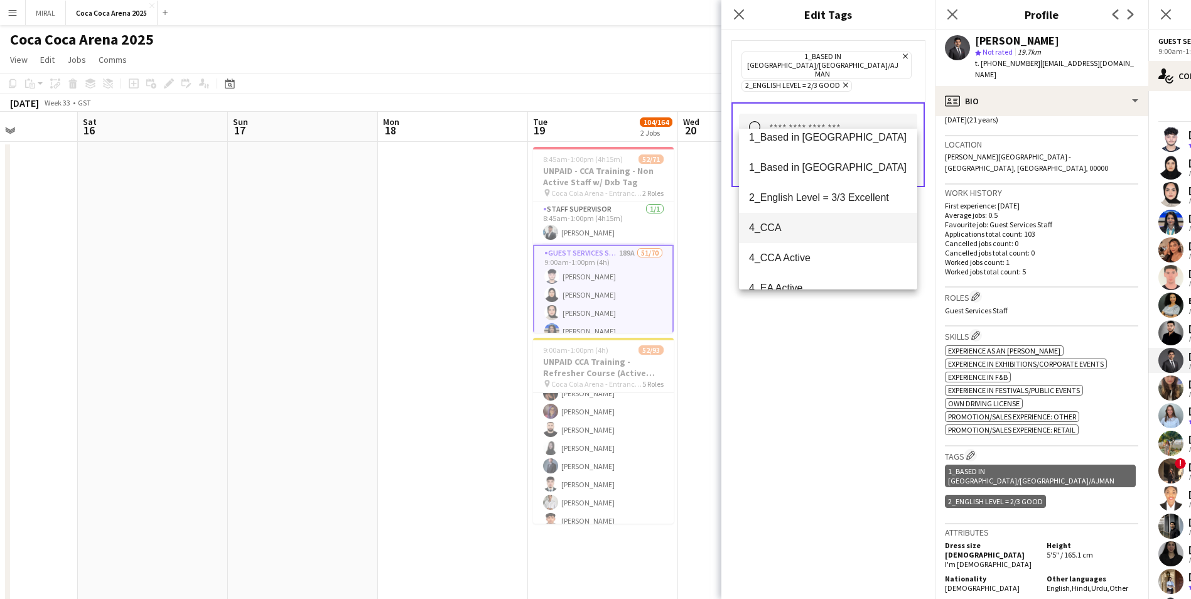
scroll to position [63, 0]
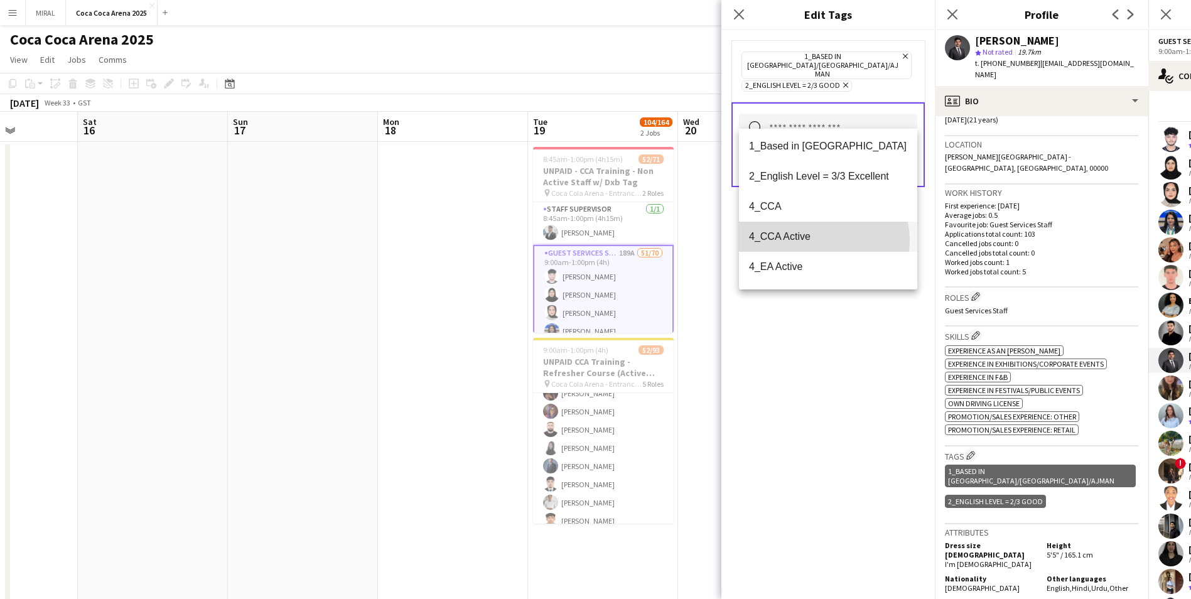
click at [578, 241] on span "4_CCA Active" at bounding box center [828, 236] width 158 height 12
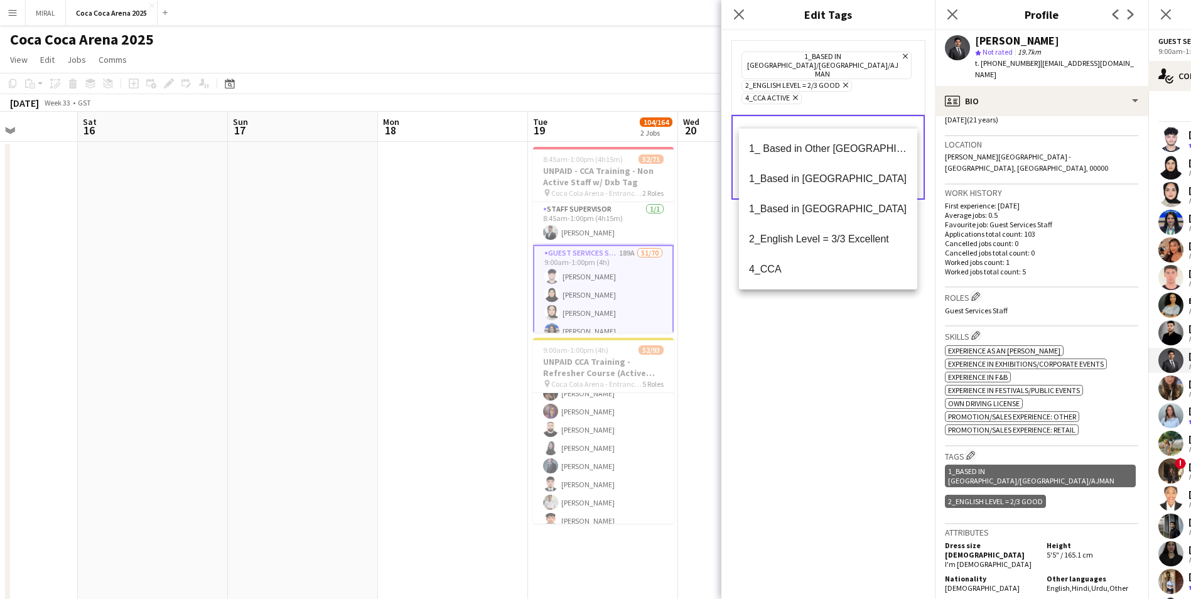
drag, startPoint x: 850, startPoint y: 329, endPoint x: 884, endPoint y: 212, distance: 122.1
click at [578, 329] on div "1_Based in Dubai/Sharjah/Ajman Remove 2_English Level = 2/3 Good Remove 4_CCA A…" at bounding box center [829, 314] width 214 height 569
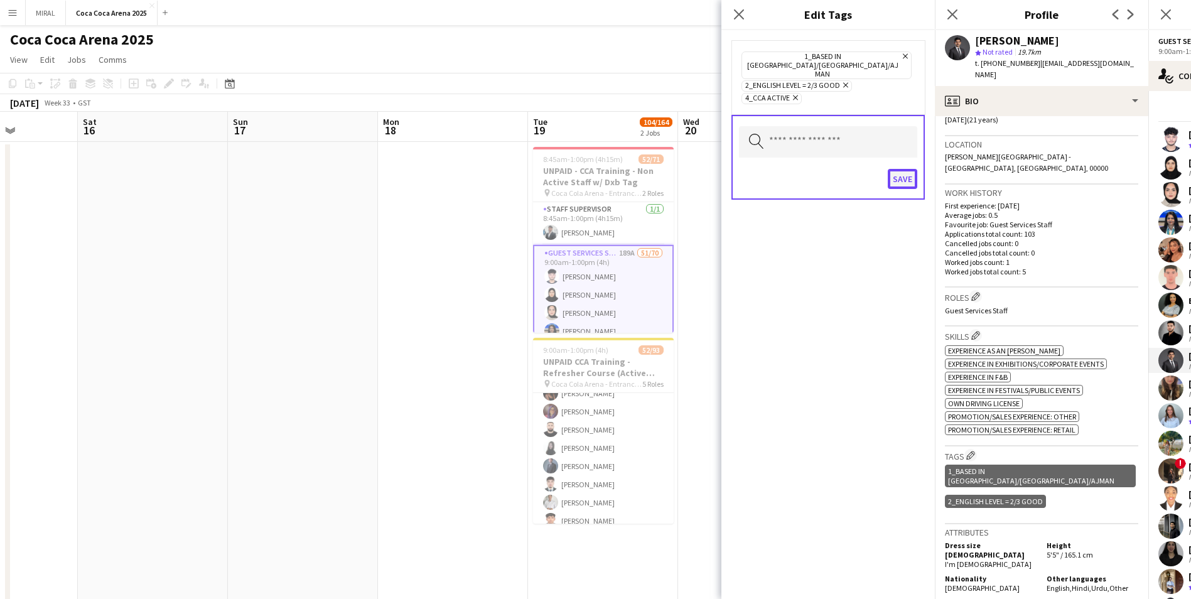
click at [578, 169] on button "Save" at bounding box center [903, 179] width 30 height 20
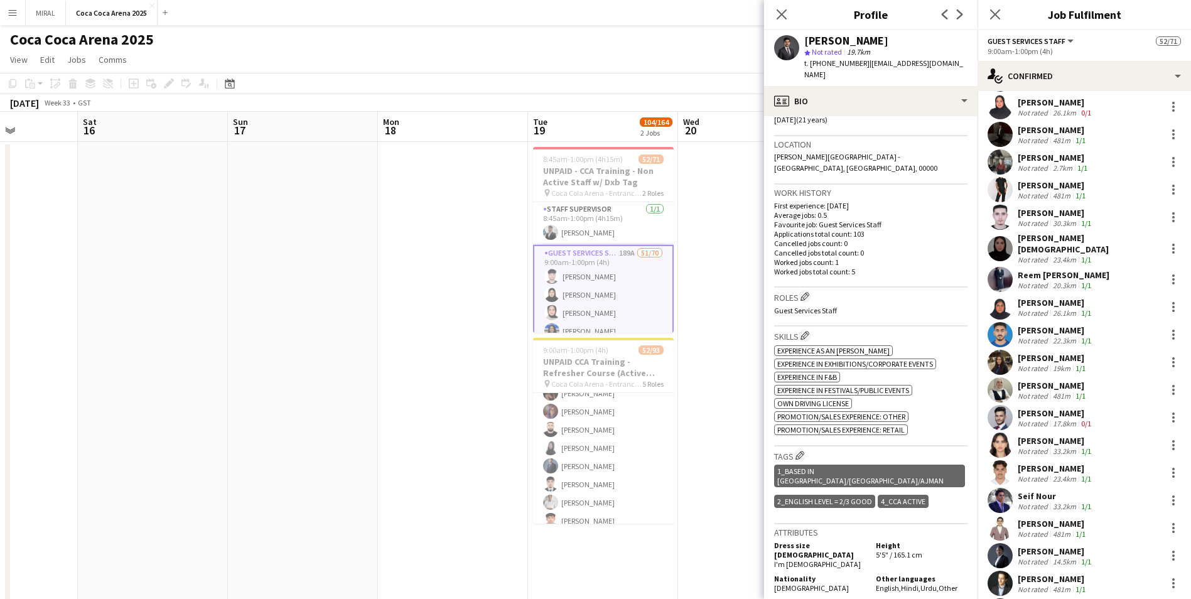
scroll to position [565, 0]
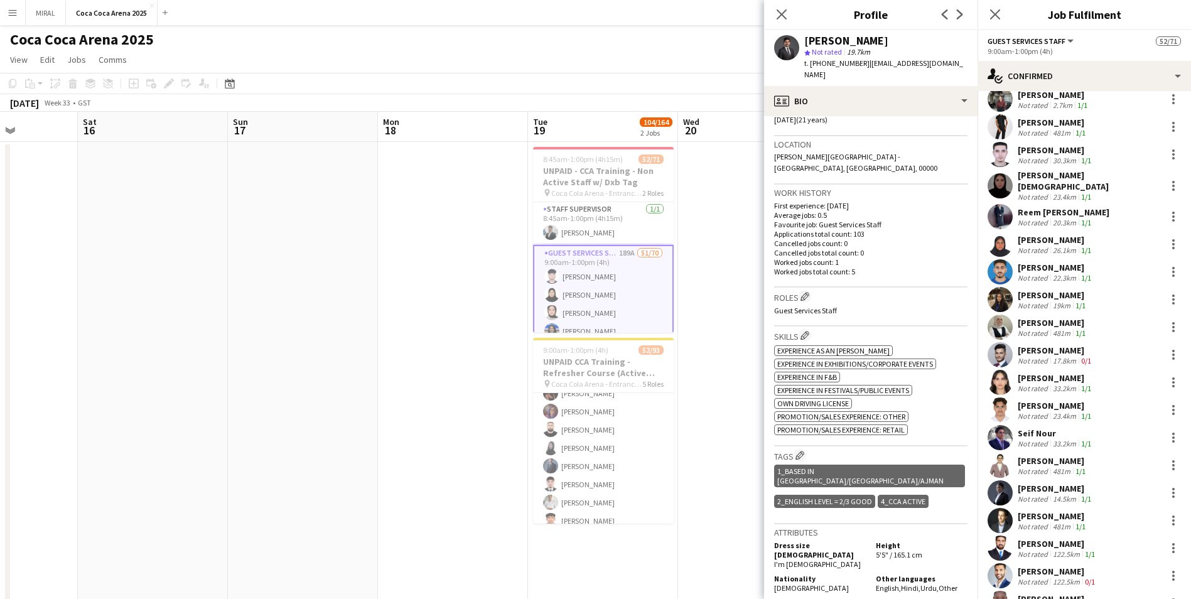
click at [578, 363] on div "14.5km" at bounding box center [1065, 498] width 28 height 9
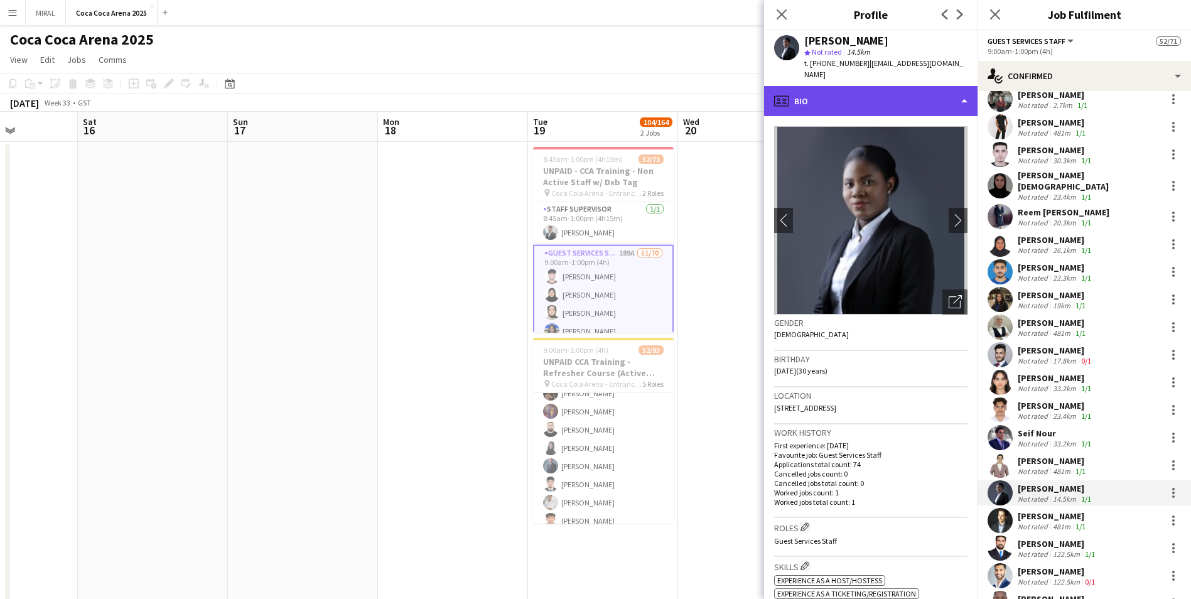
click at [578, 95] on div "profile Bio" at bounding box center [871, 101] width 214 height 30
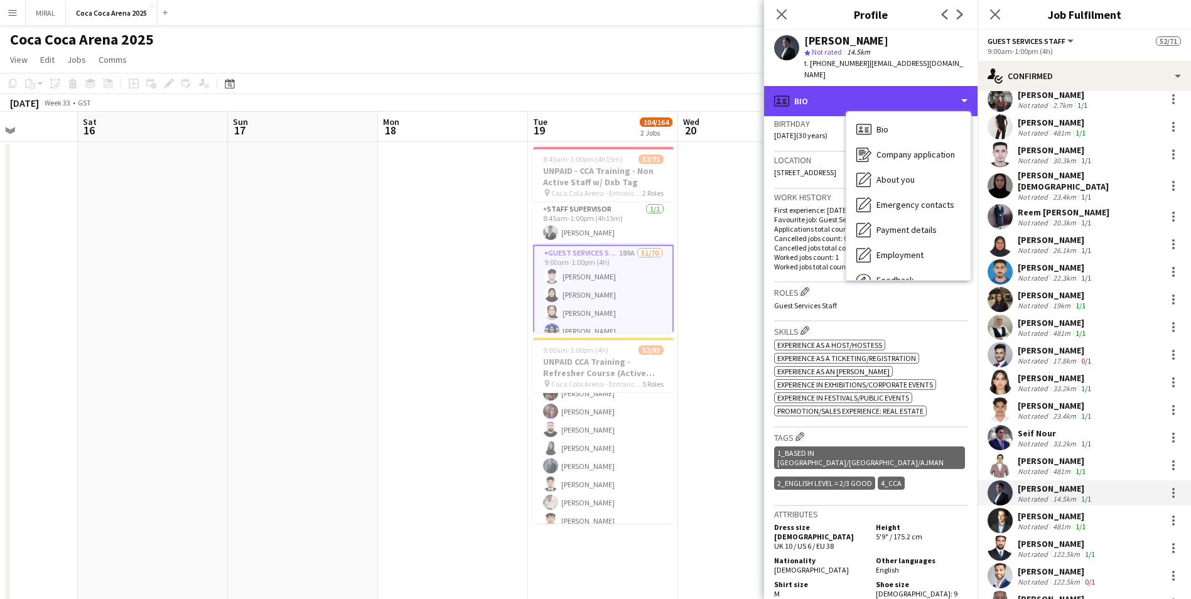
scroll to position [314, 0]
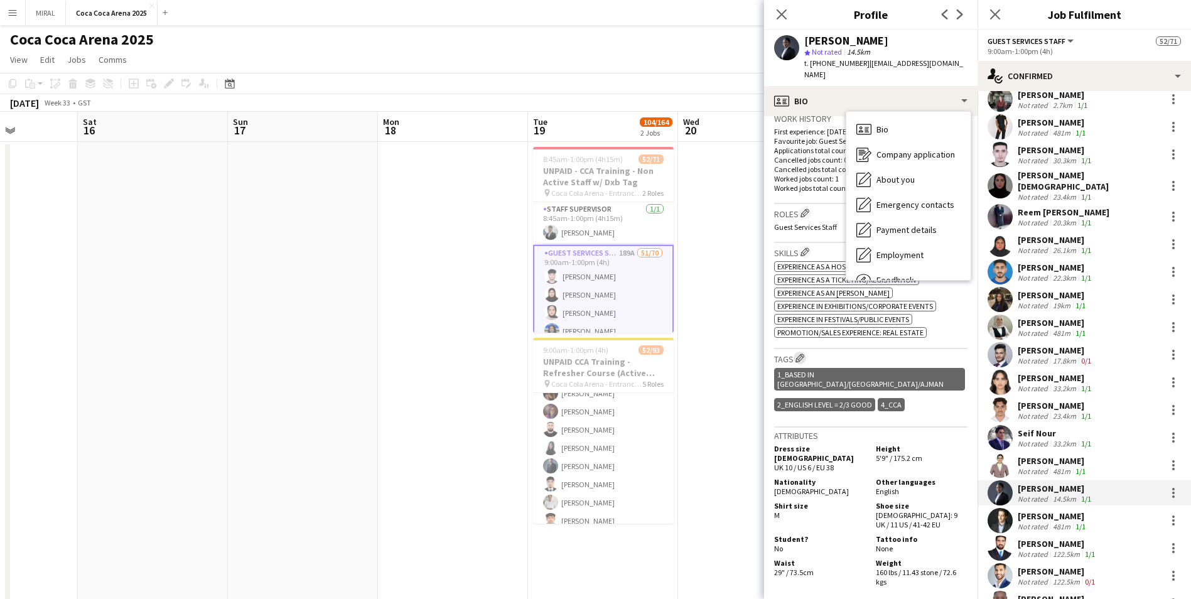
click at [578, 354] on app-icon "Edit crew company tags" at bounding box center [800, 358] width 9 height 9
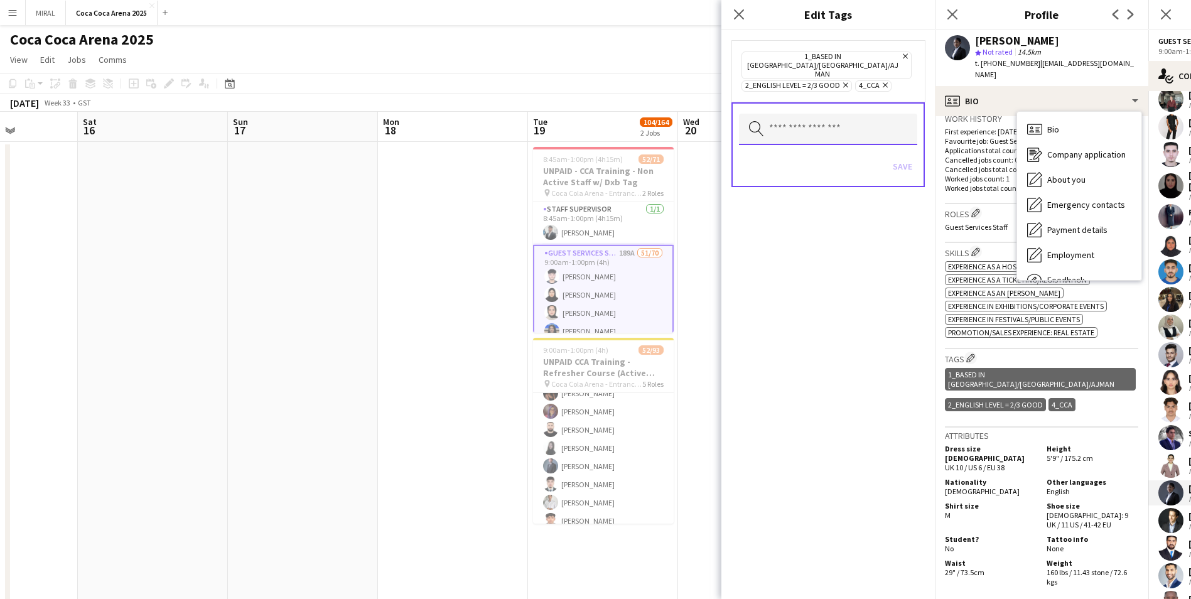
click at [578, 114] on input "text" at bounding box center [828, 129] width 178 height 31
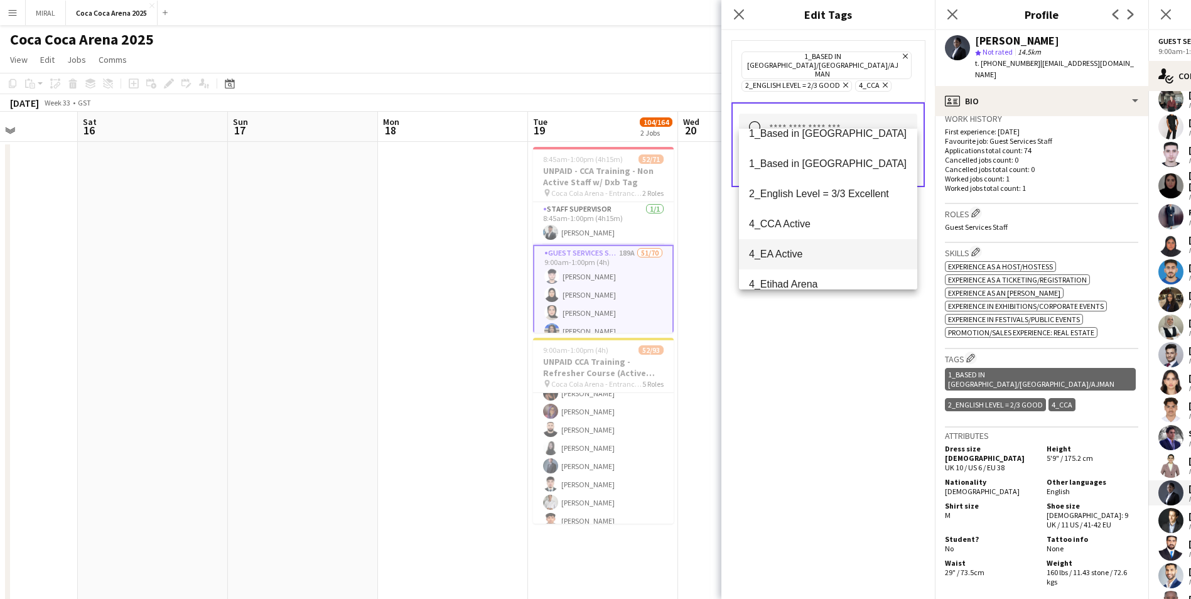
scroll to position [63, 0]
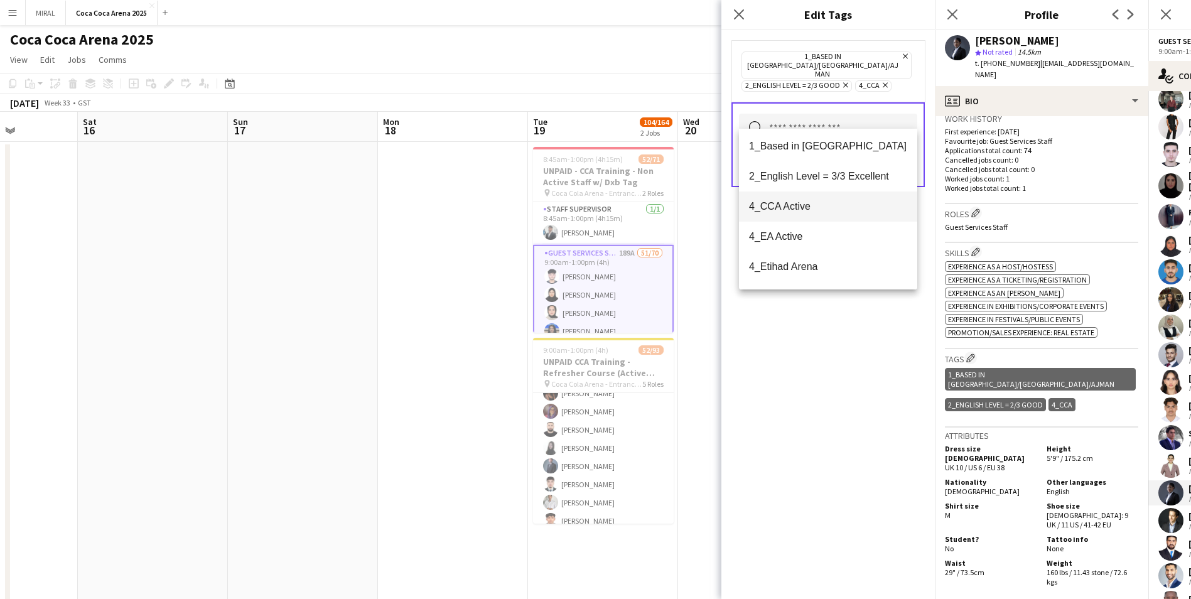
click at [578, 210] on span "4_CCA Active" at bounding box center [828, 206] width 158 height 12
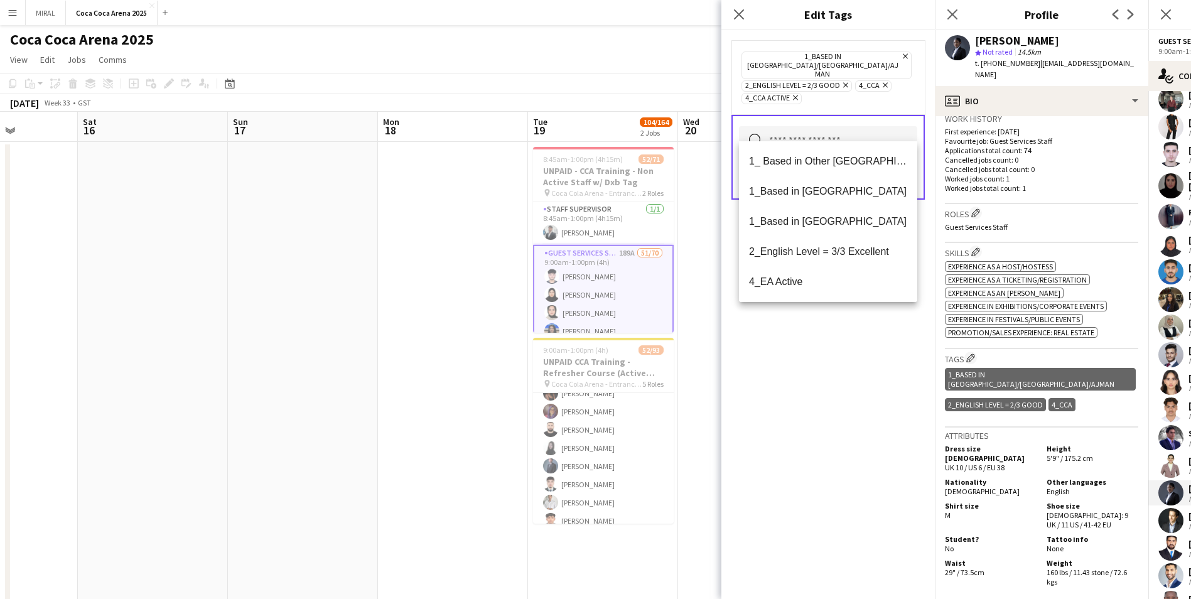
click at [578, 363] on div "1_Based in Dubai/Sharjah/Ajman Remove 2_English Level = 2/3 Good Remove 4_CCA R…" at bounding box center [829, 314] width 214 height 569
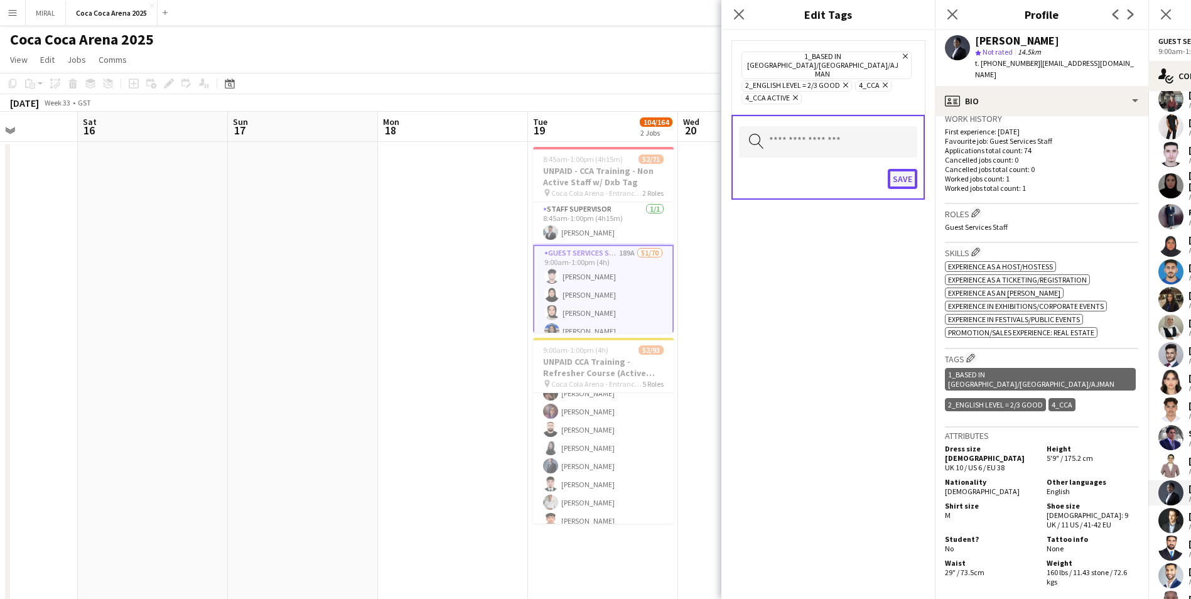
click at [578, 169] on button "Save" at bounding box center [903, 179] width 30 height 20
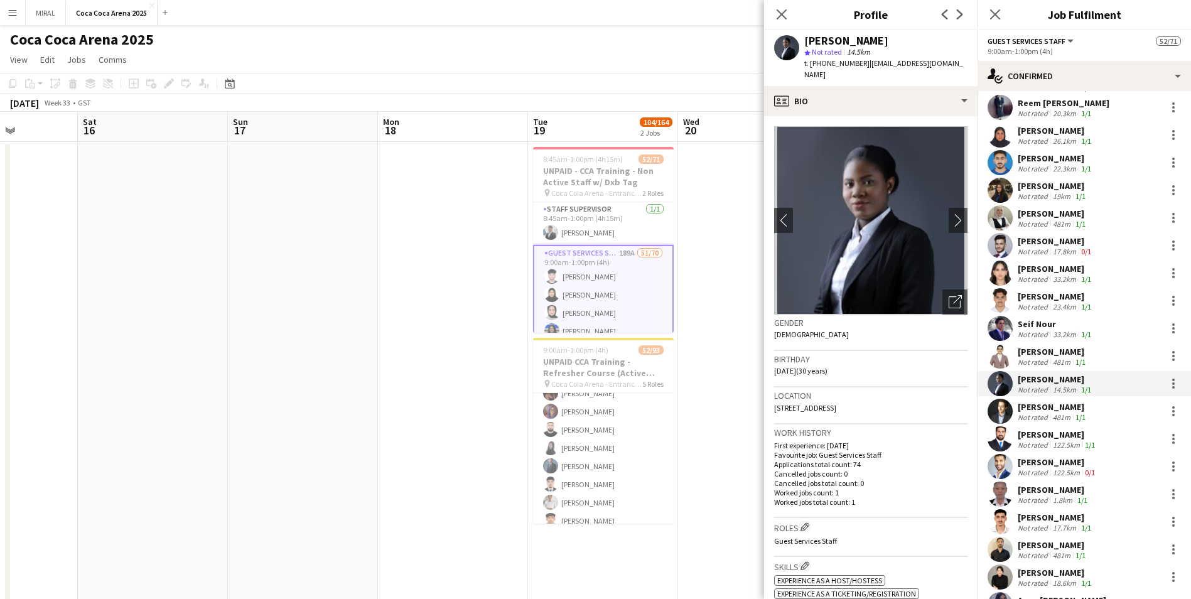
scroll to position [691, 0]
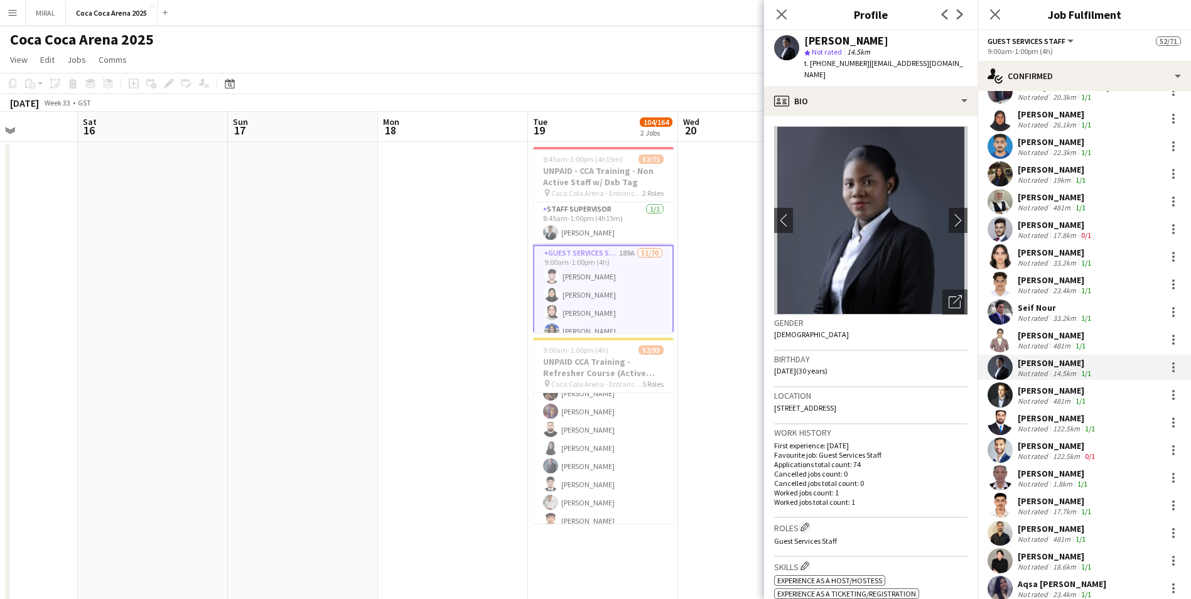
click at [578, 363] on div "481m" at bounding box center [1062, 538] width 23 height 9
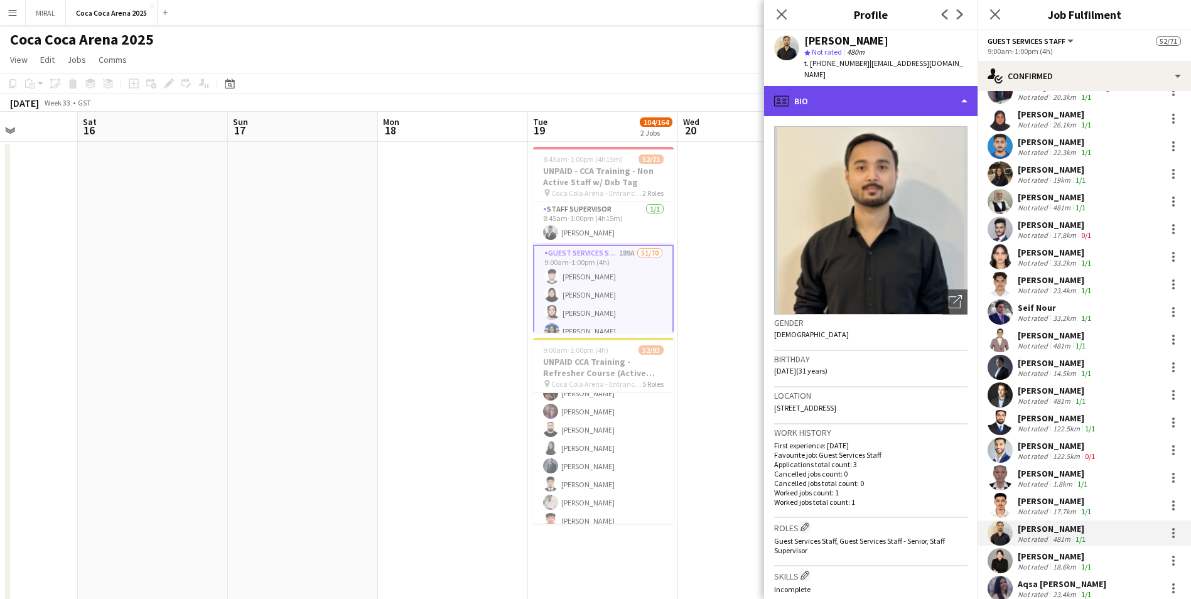
click at [578, 105] on div "profile Bio" at bounding box center [871, 101] width 214 height 30
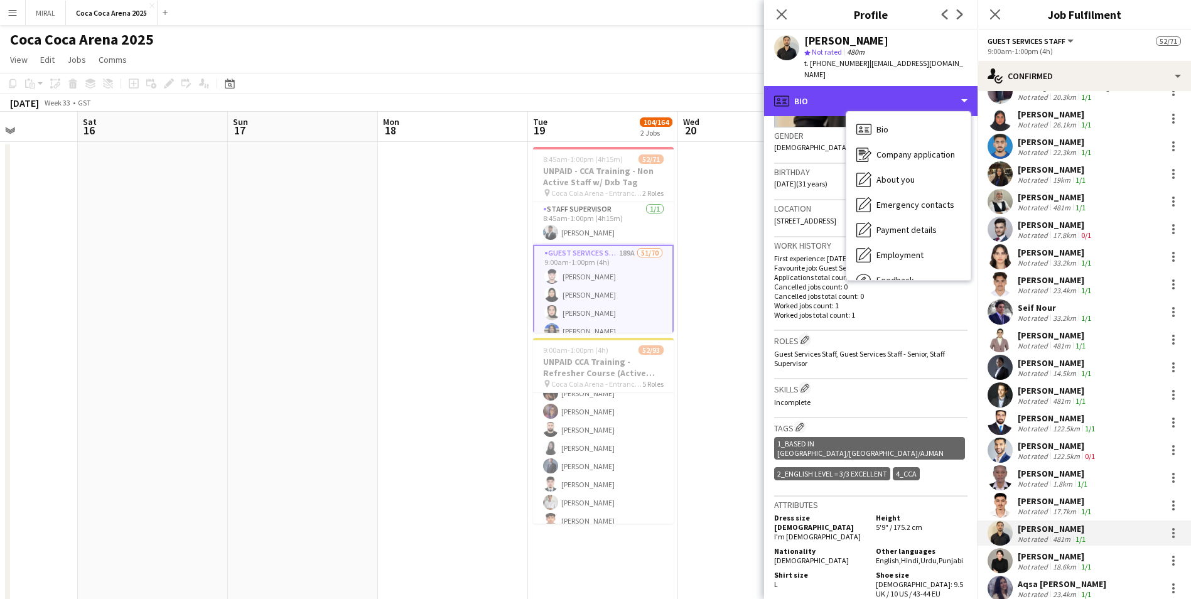
scroll to position [188, 0]
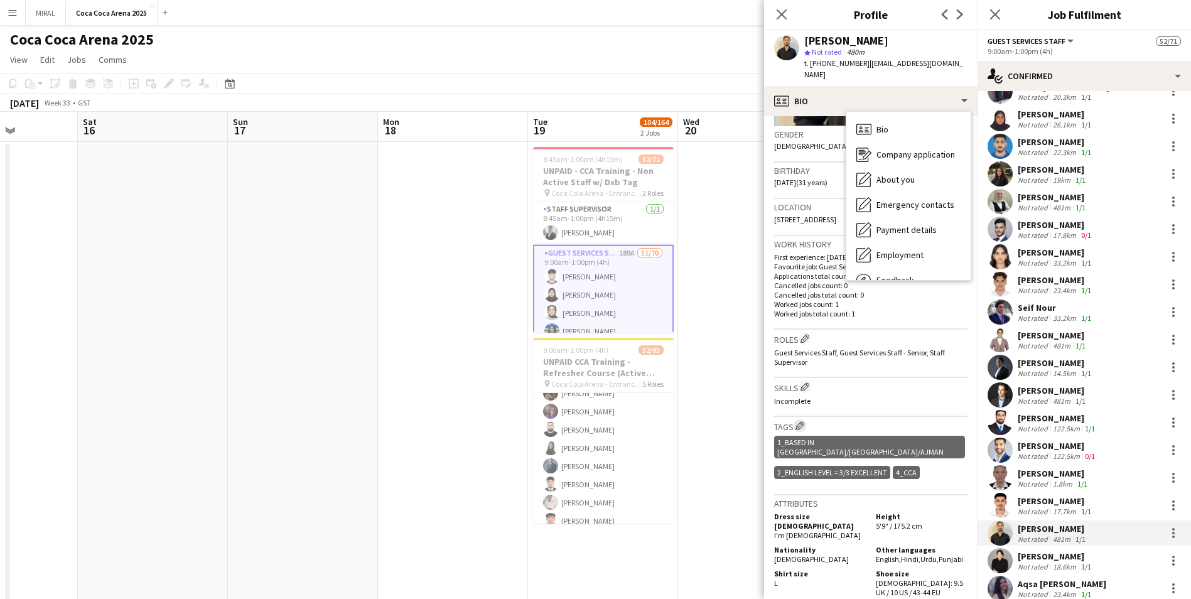
click at [578, 363] on app-icon "Edit crew company tags" at bounding box center [800, 425] width 9 height 9
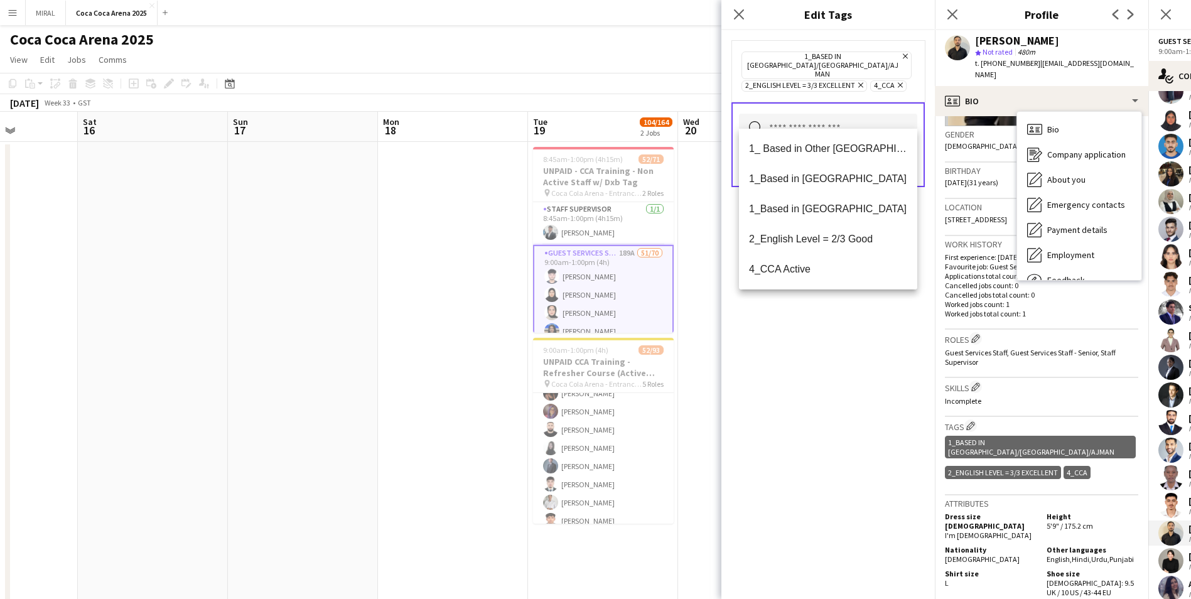
click at [578, 116] on input "text" at bounding box center [828, 129] width 178 height 31
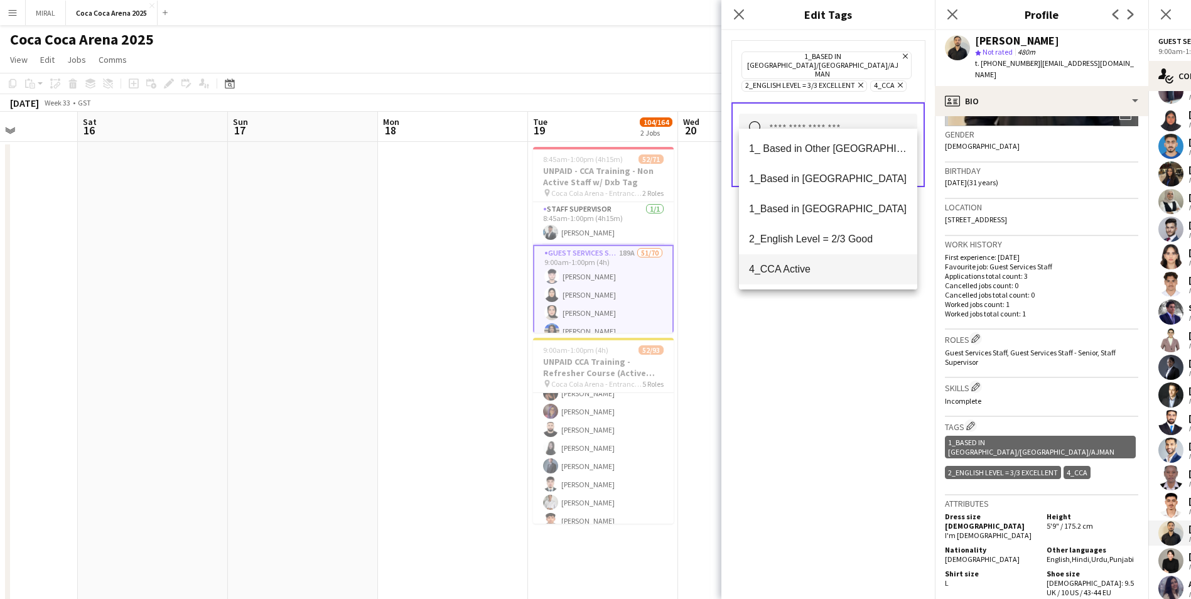
click at [578, 264] on span "4_CCA Active" at bounding box center [828, 269] width 158 height 12
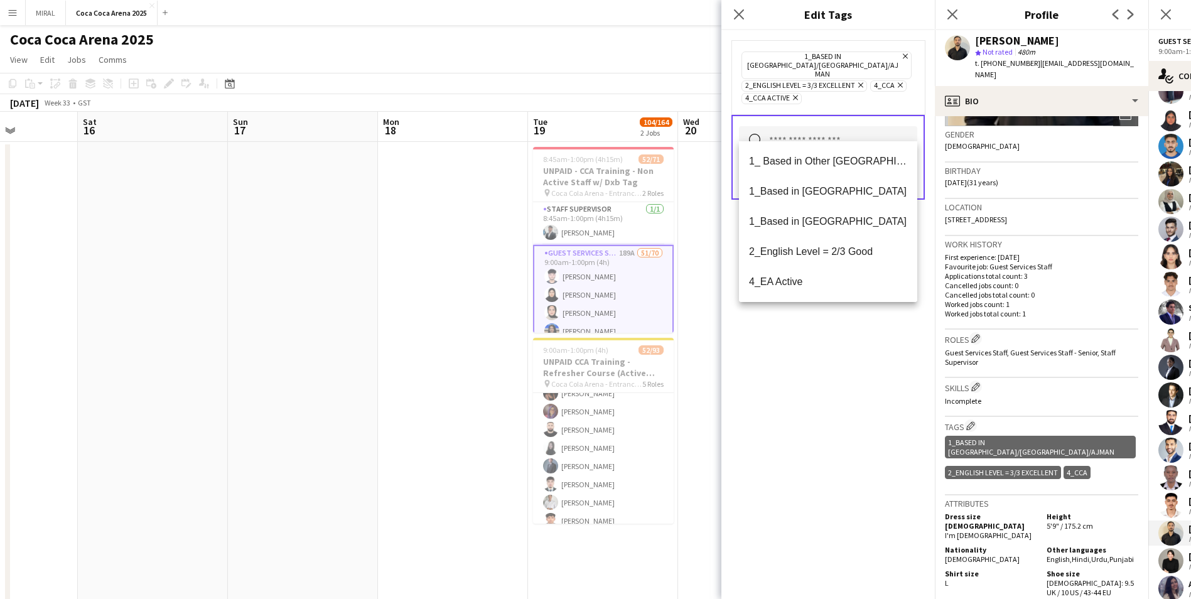
drag, startPoint x: 886, startPoint y: 419, endPoint x: 886, endPoint y: 393, distance: 25.8
click at [578, 363] on div "1_Based in Dubai/Sharjah/Ajman Remove 2_English Level = 3/3 Excellent Remove 4_…" at bounding box center [829, 314] width 214 height 569
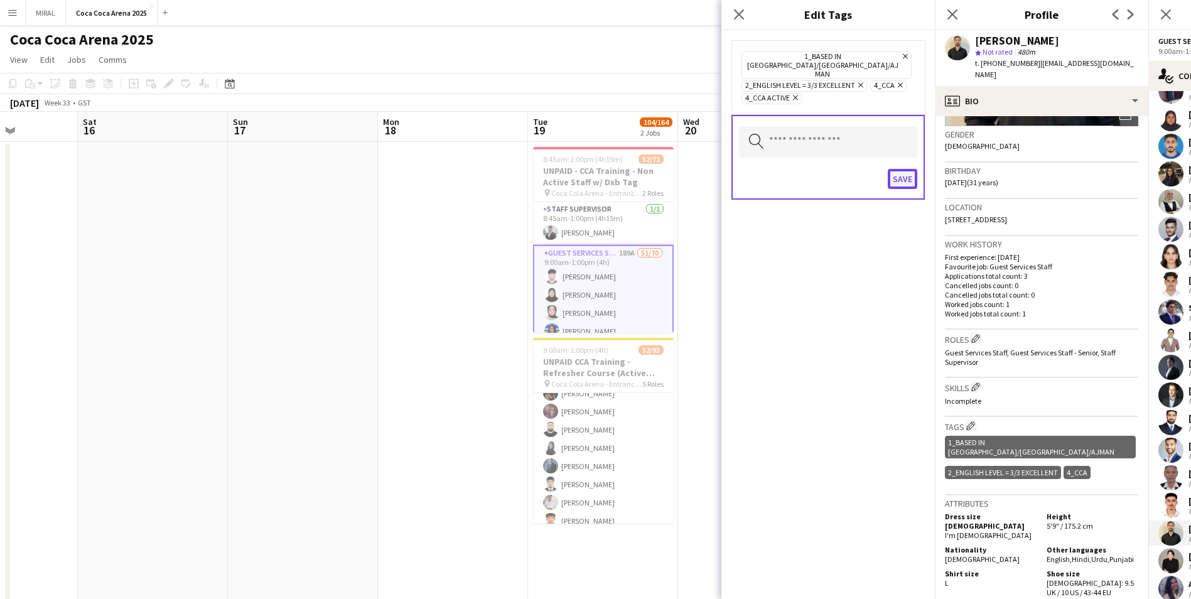
click at [578, 169] on button "Save" at bounding box center [903, 179] width 30 height 20
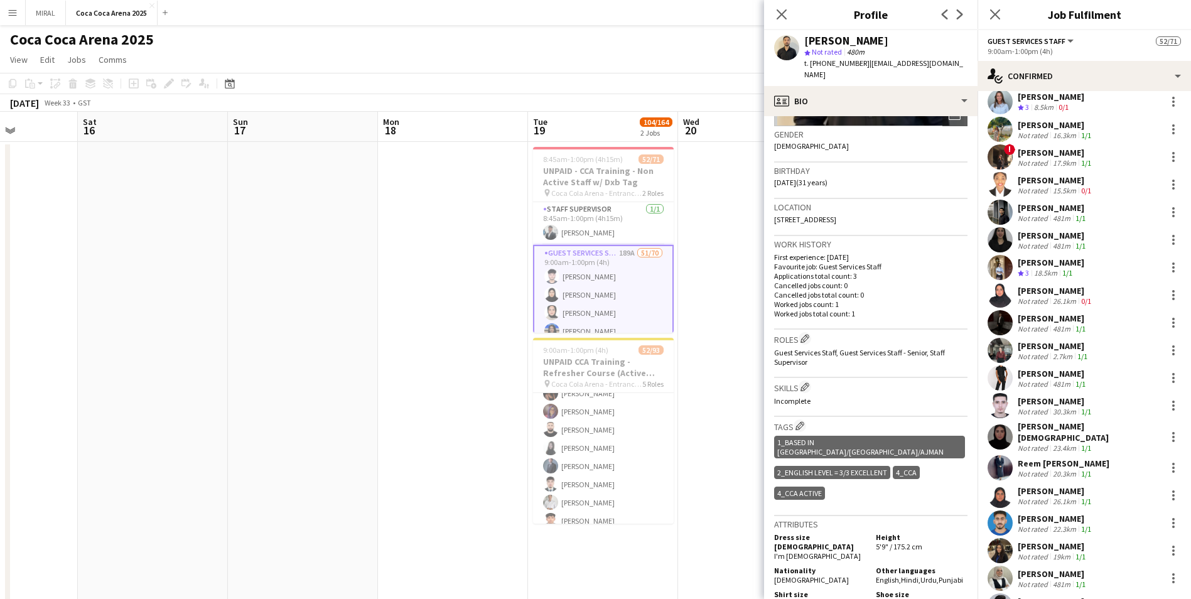
scroll to position [440, 0]
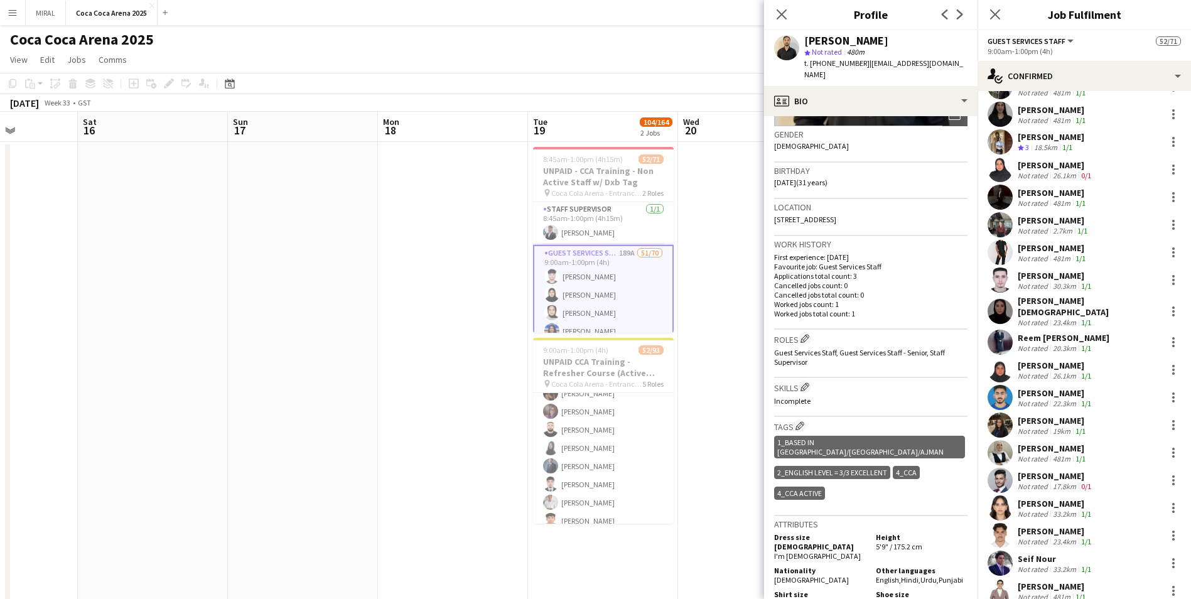
click at [578, 363] on div "481m" at bounding box center [1062, 458] width 23 height 9
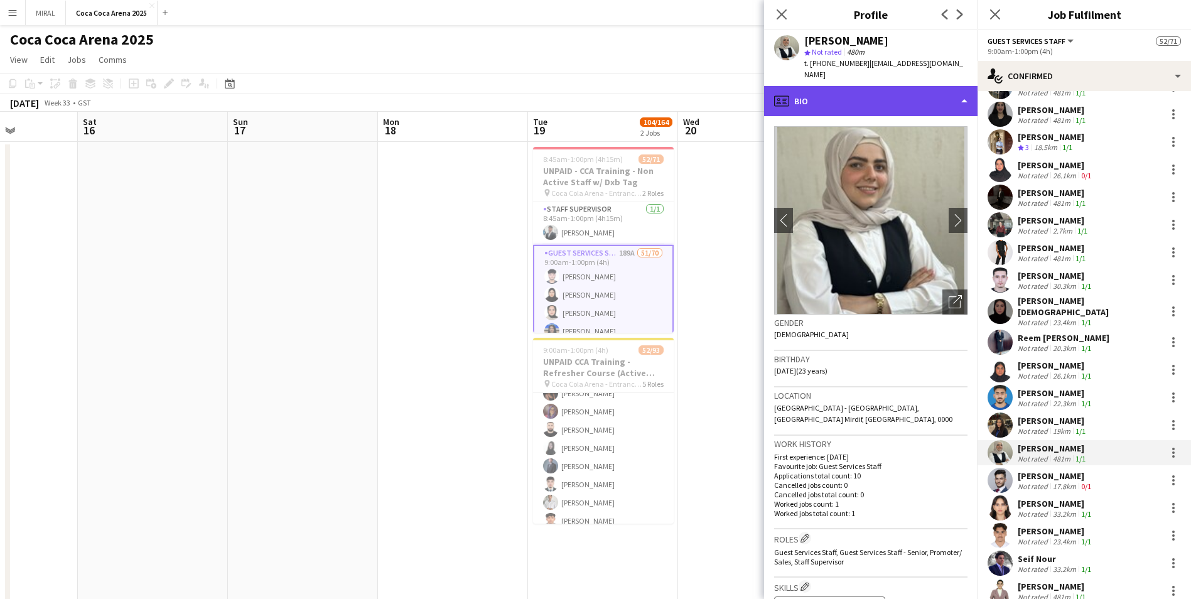
click at [578, 86] on div "profile Bio" at bounding box center [871, 101] width 214 height 30
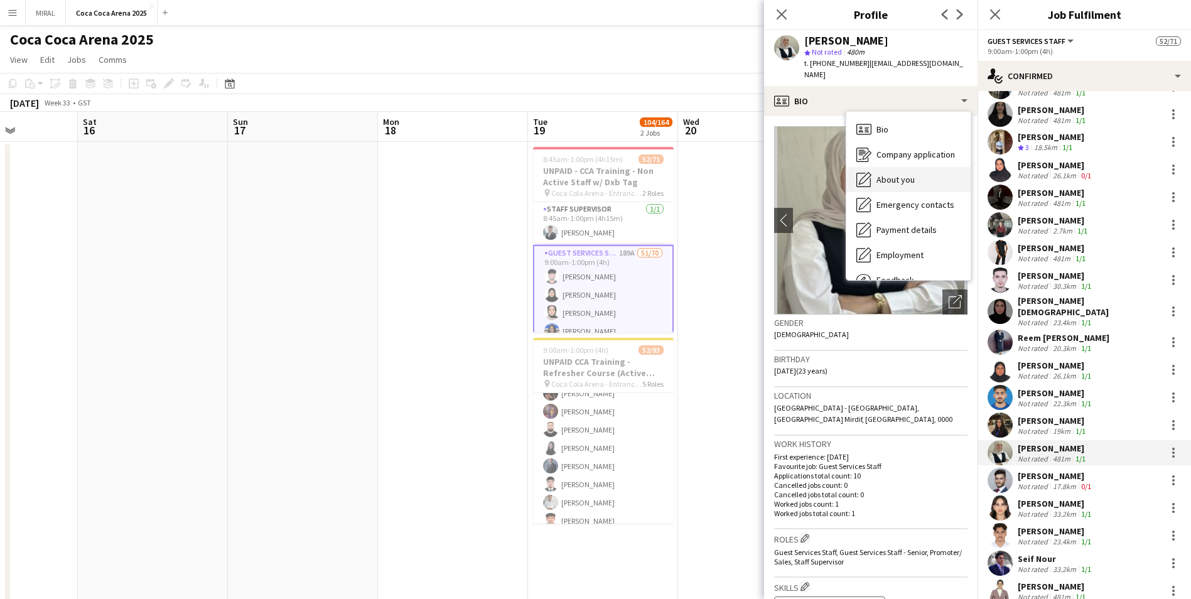
click at [578, 174] on span "About you" at bounding box center [896, 179] width 38 height 11
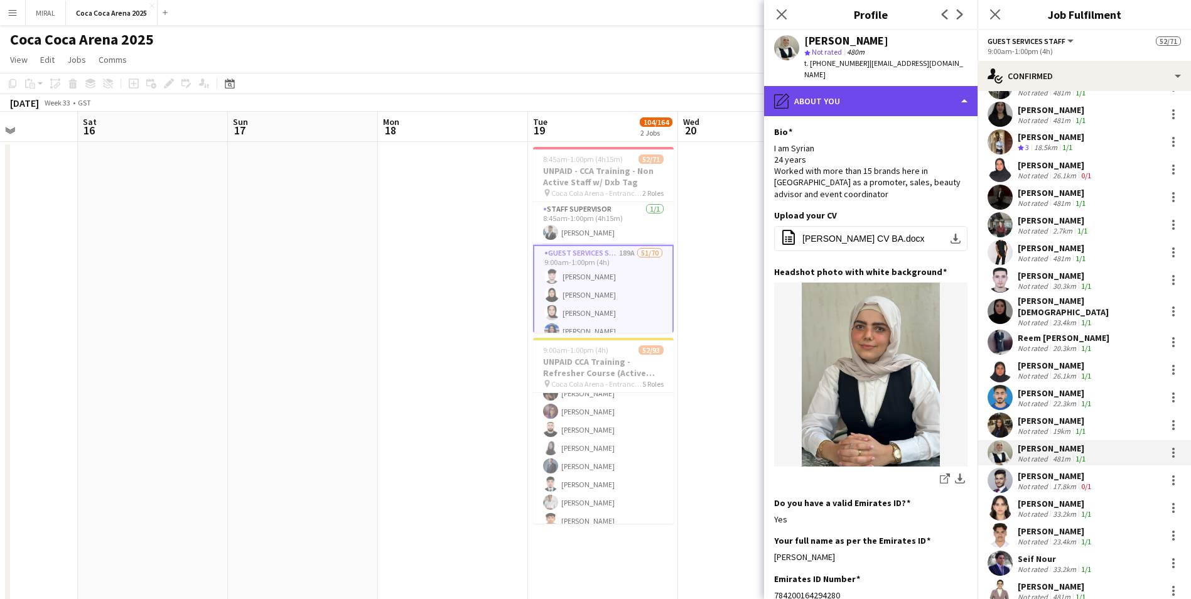
click at [578, 86] on div "pencil4 About you" at bounding box center [871, 101] width 214 height 30
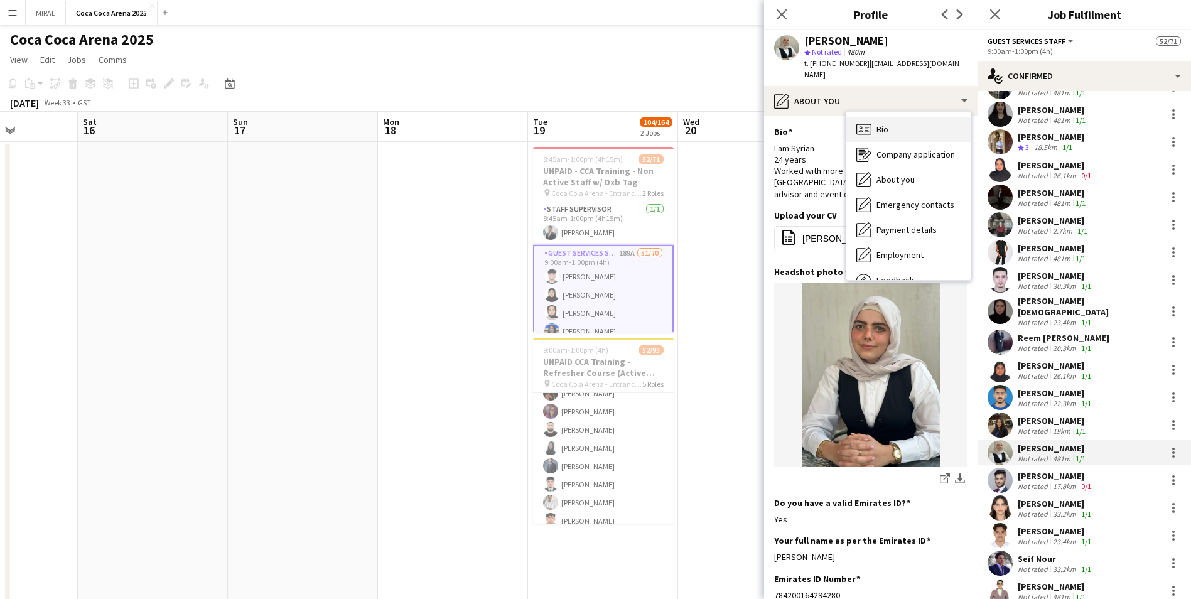
click at [578, 124] on span "Bio" at bounding box center [883, 129] width 12 height 11
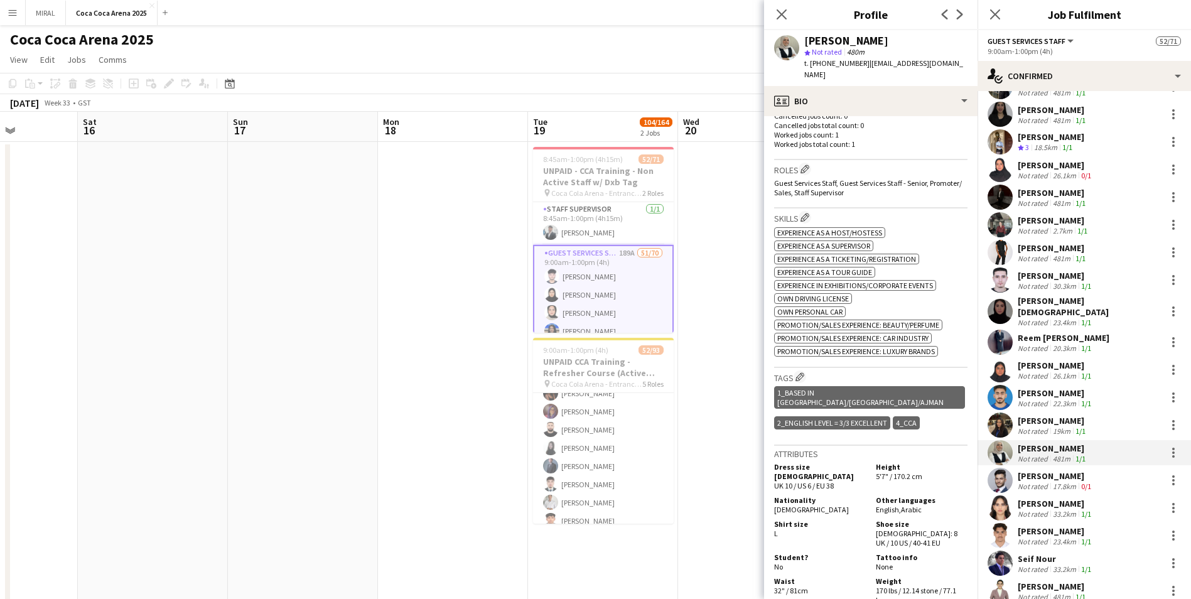
scroll to position [433, 0]
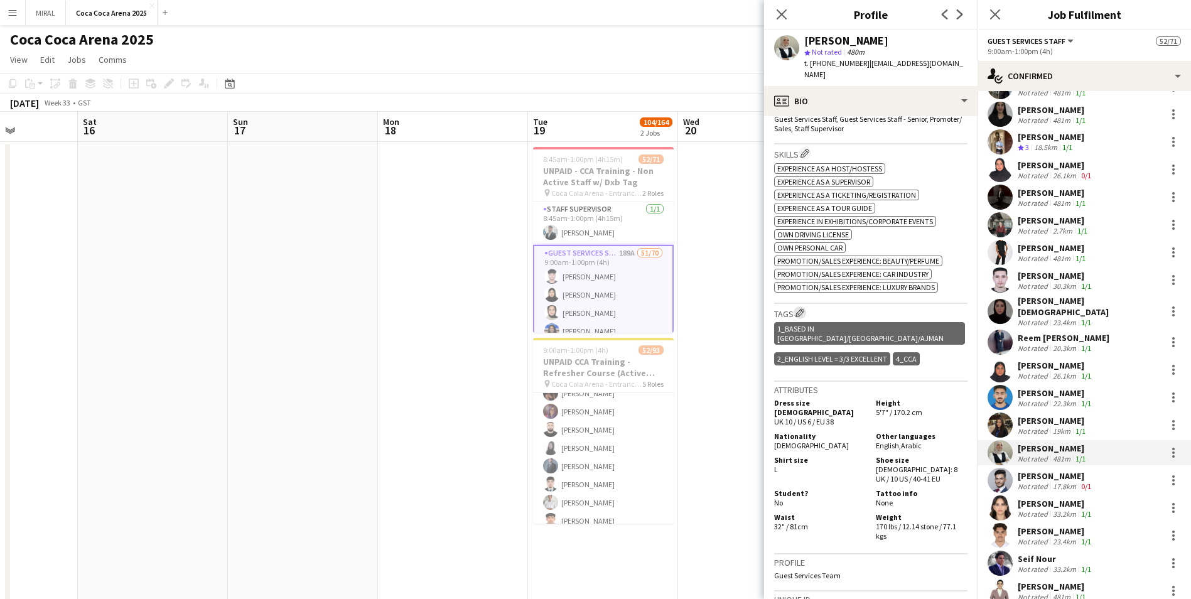
click at [578, 308] on app-icon "Edit crew company tags" at bounding box center [800, 312] width 9 height 9
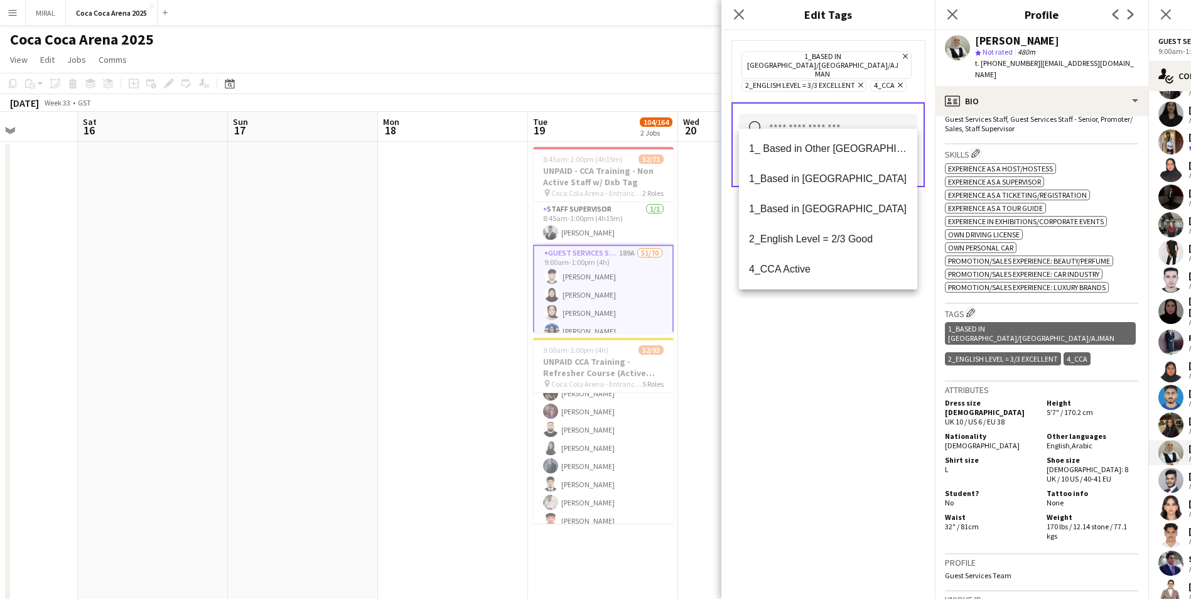
click at [578, 114] on input "text" at bounding box center [828, 129] width 178 height 31
click at [578, 269] on span "4_CCA Active" at bounding box center [828, 269] width 158 height 12
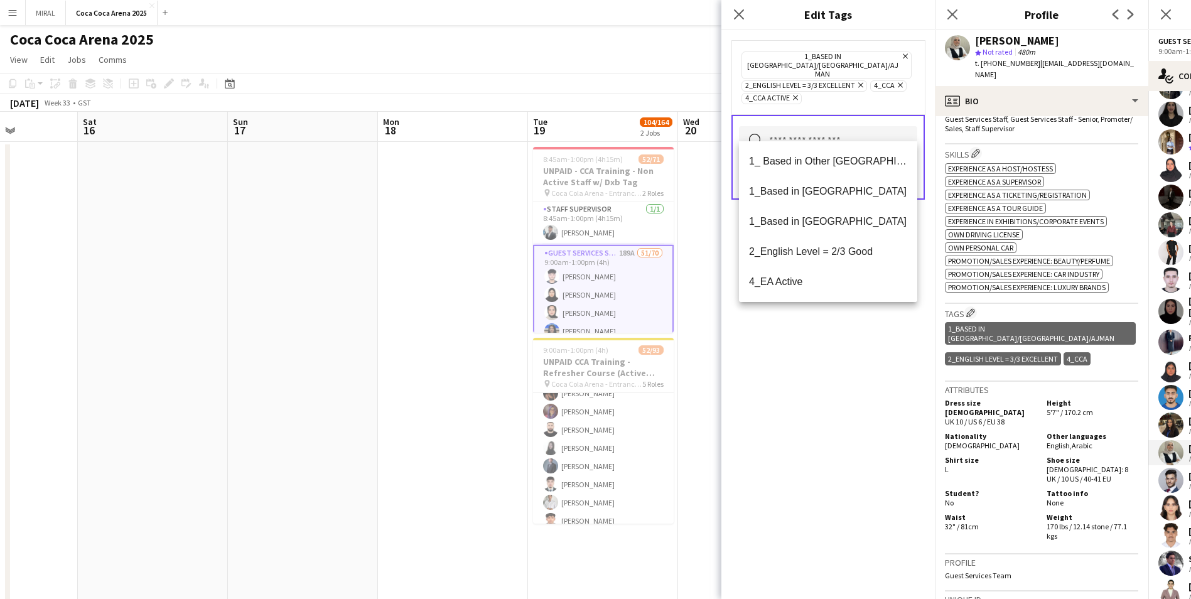
click at [578, 363] on div "1_Based in Dubai/Sharjah/Ajman Remove 2_English Level = 3/3 Excellent Remove 4_…" at bounding box center [829, 314] width 214 height 569
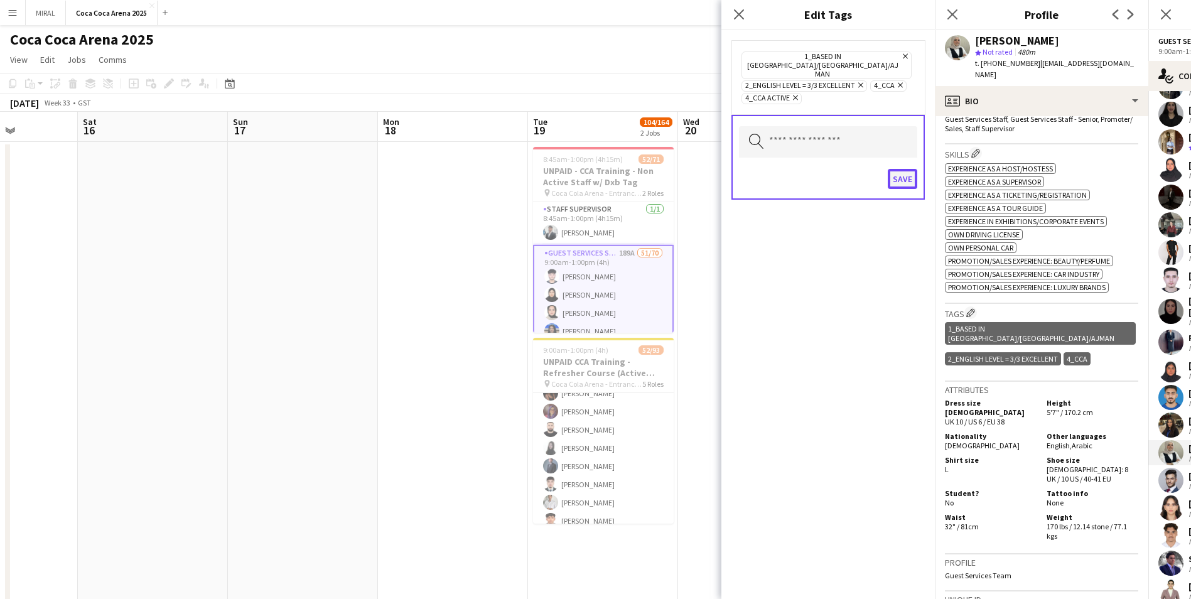
click at [578, 169] on button "Save" at bounding box center [903, 179] width 30 height 20
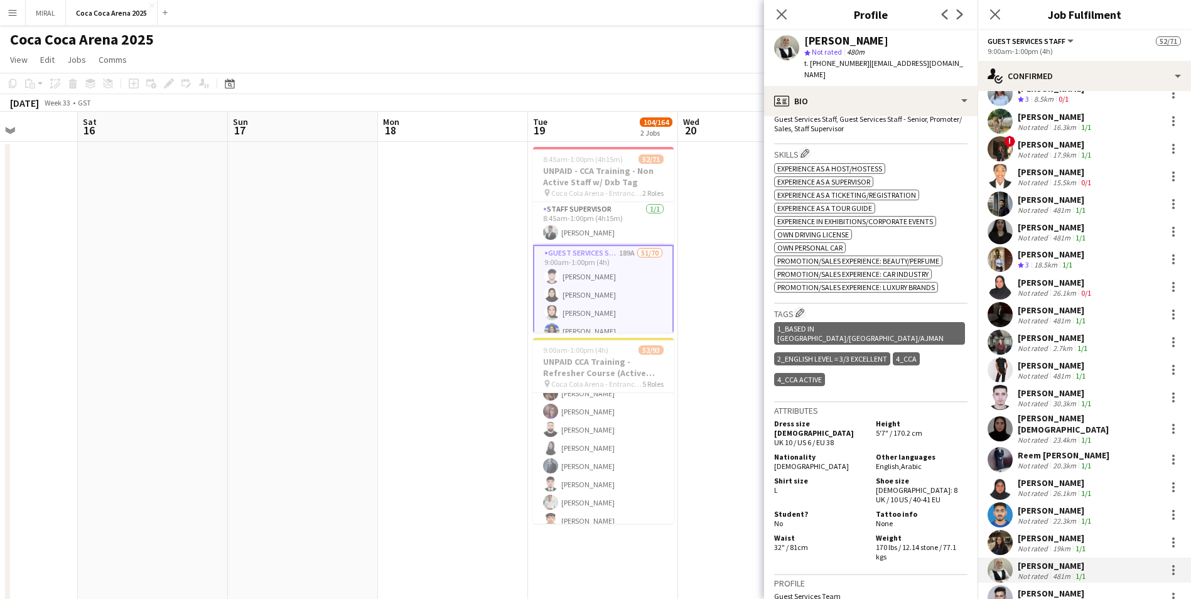
scroll to position [251, 0]
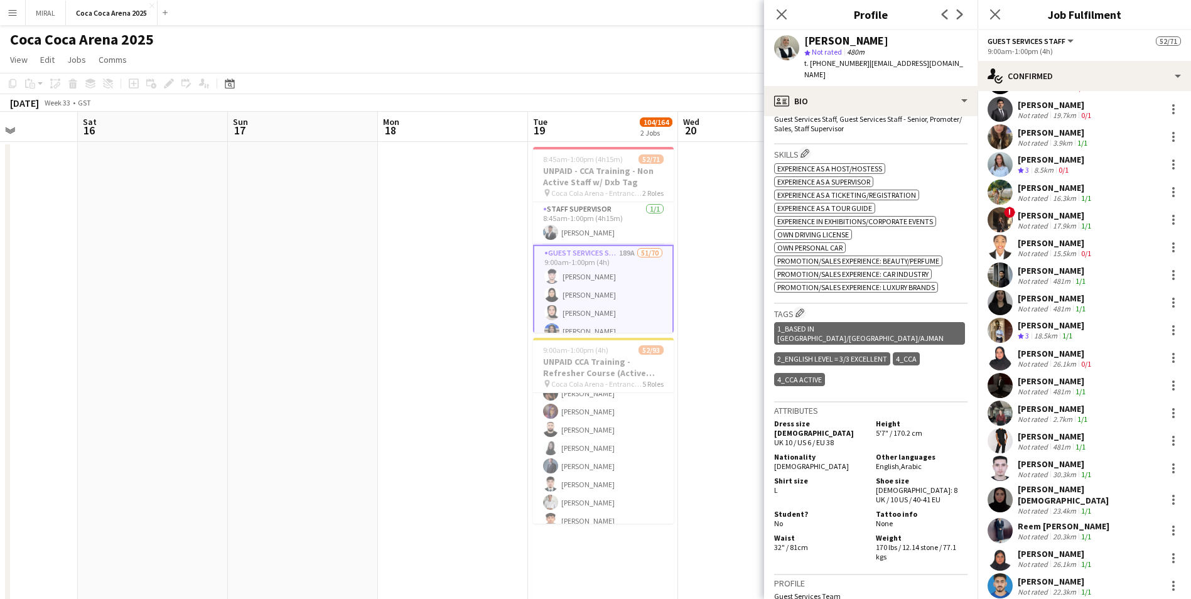
click at [578, 195] on div "16.3km" at bounding box center [1065, 197] width 28 height 9
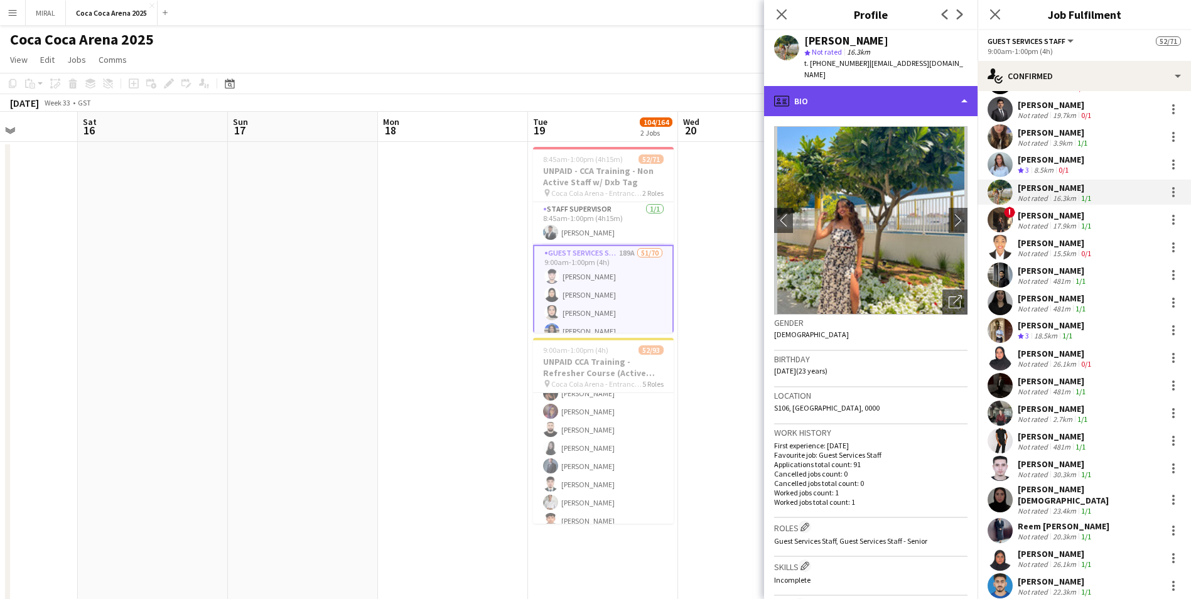
click at [578, 92] on div "profile Bio" at bounding box center [871, 101] width 214 height 30
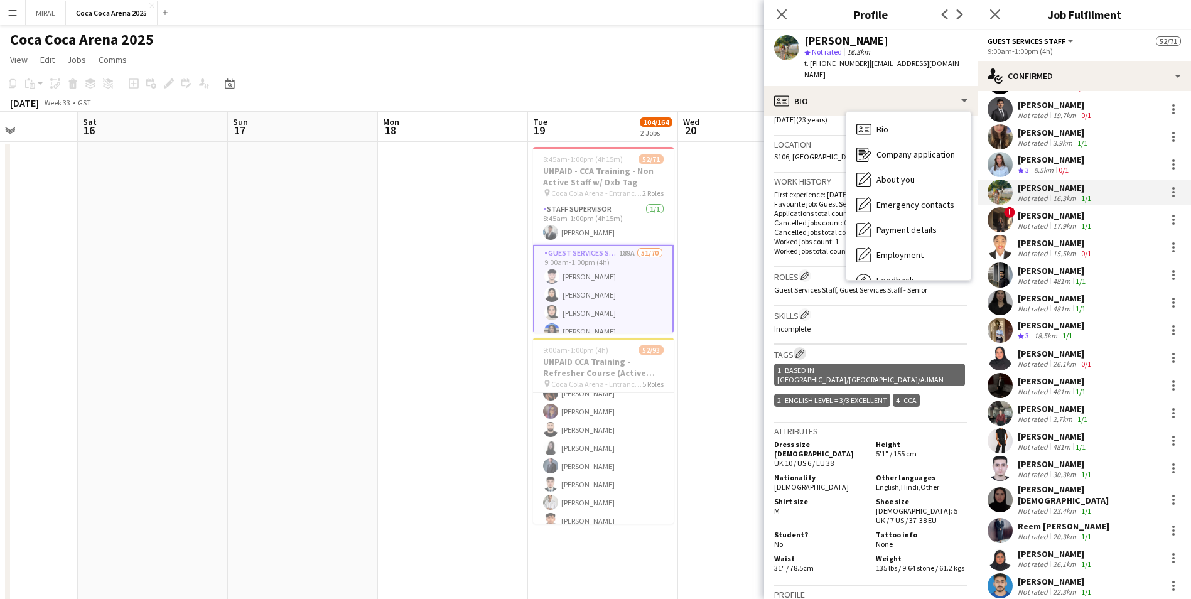
click at [578, 349] on app-icon "Edit crew company tags" at bounding box center [800, 353] width 9 height 9
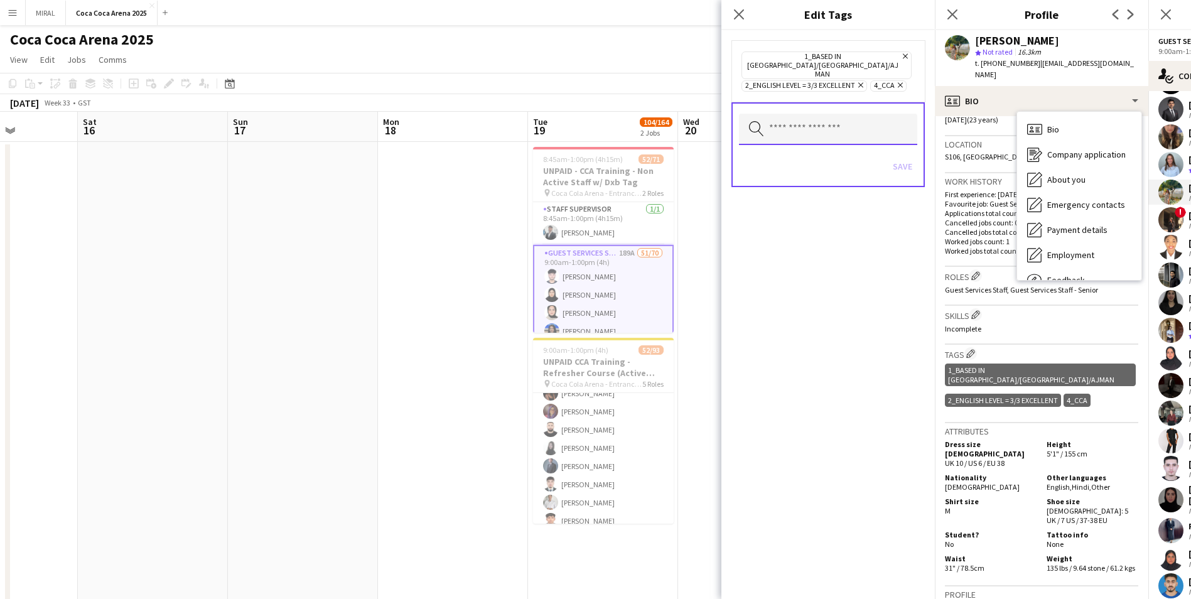
click at [578, 114] on input "text" at bounding box center [828, 129] width 178 height 31
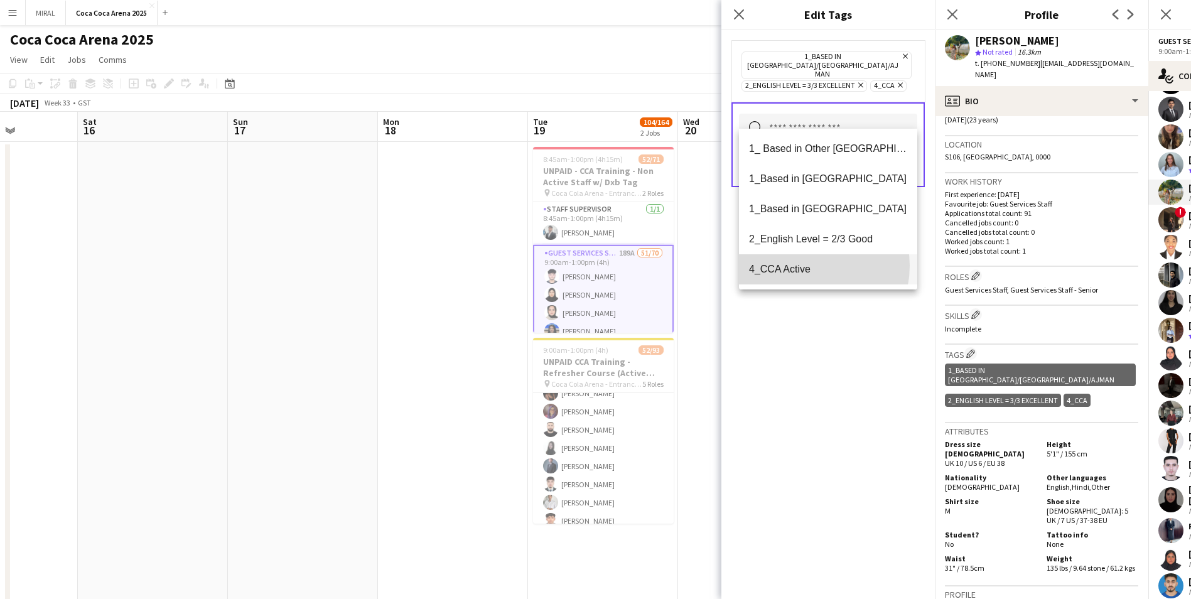
click at [578, 266] on span "4_CCA Active" at bounding box center [828, 269] width 158 height 12
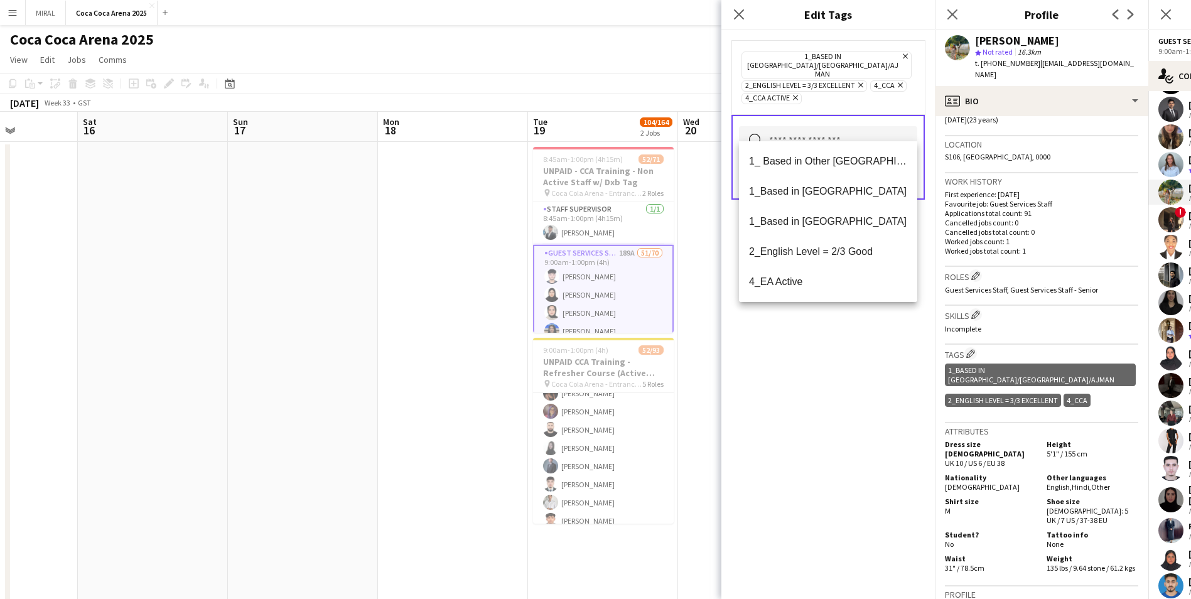
click at [578, 354] on div "1_Based in Dubai/Sharjah/Ajman Remove 2_English Level = 3/3 Excellent Remove 4_…" at bounding box center [829, 314] width 214 height 569
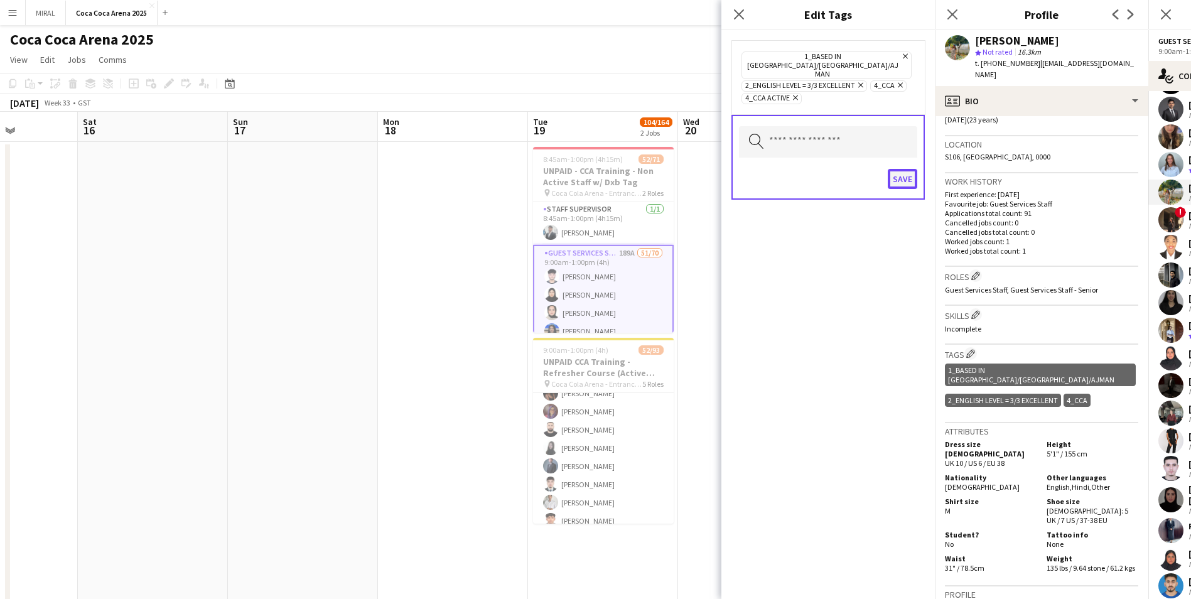
click at [578, 169] on button "Save" at bounding box center [903, 179] width 30 height 20
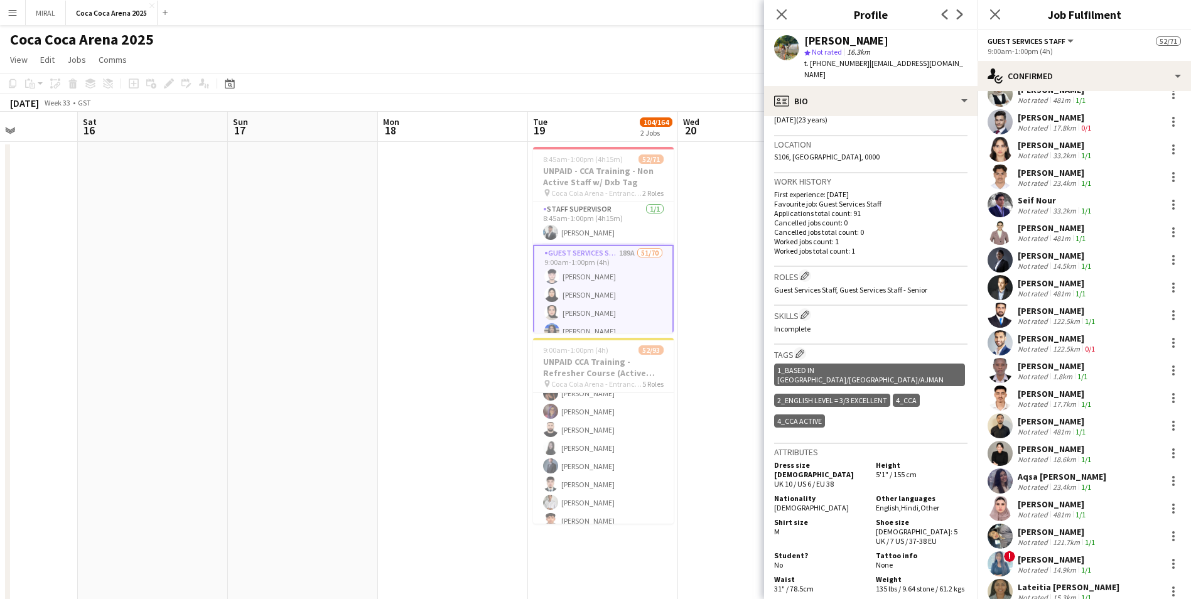
scroll to position [816, 0]
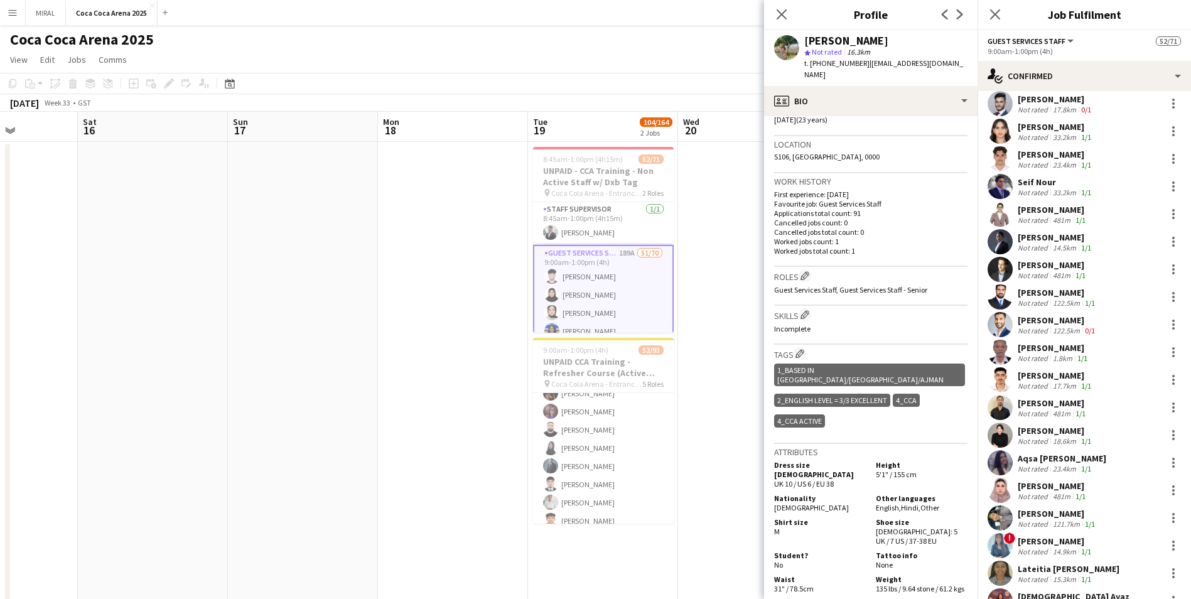
click at [578, 363] on div "Aqsa Urooj Zahid" at bounding box center [1062, 458] width 89 height 11
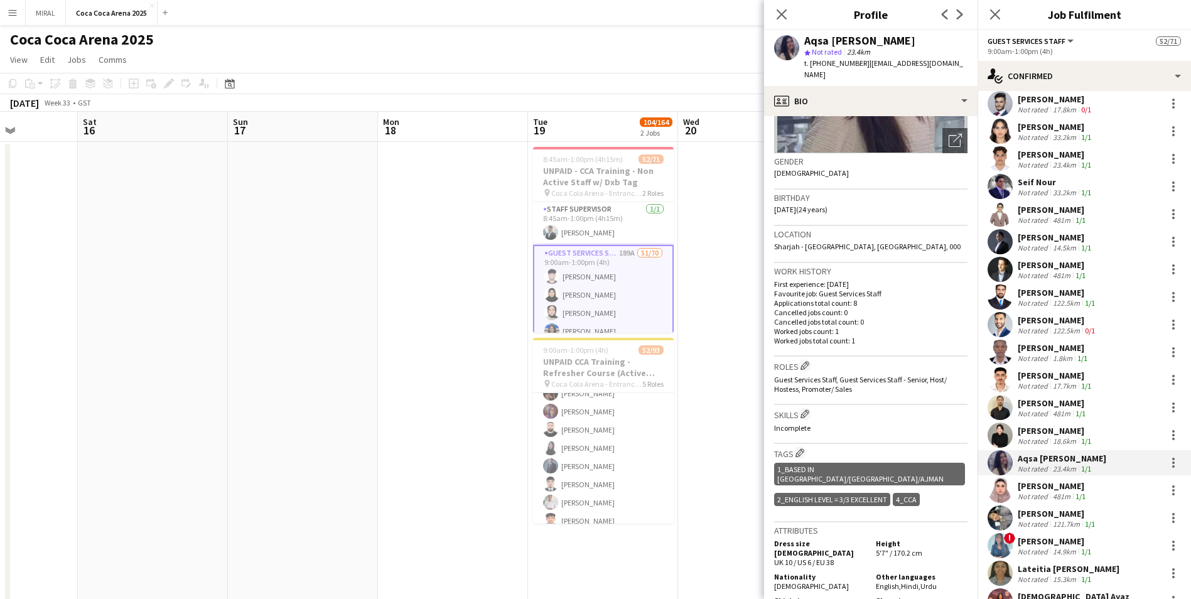
scroll to position [188, 0]
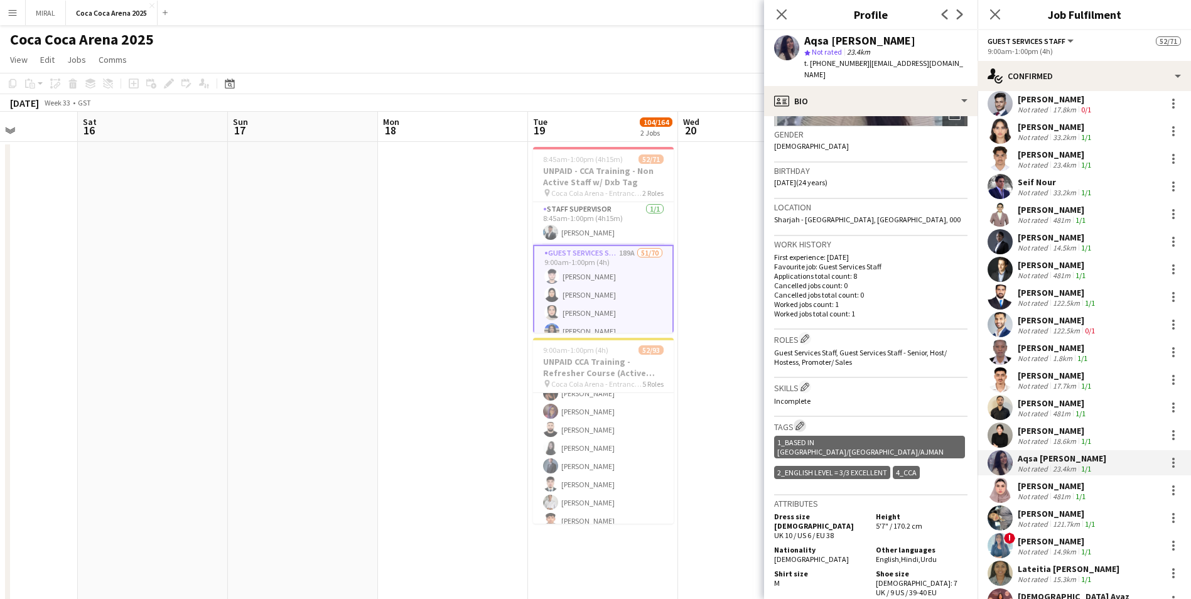
click at [578, 363] on app-icon "Edit crew company tags" at bounding box center [800, 425] width 9 height 9
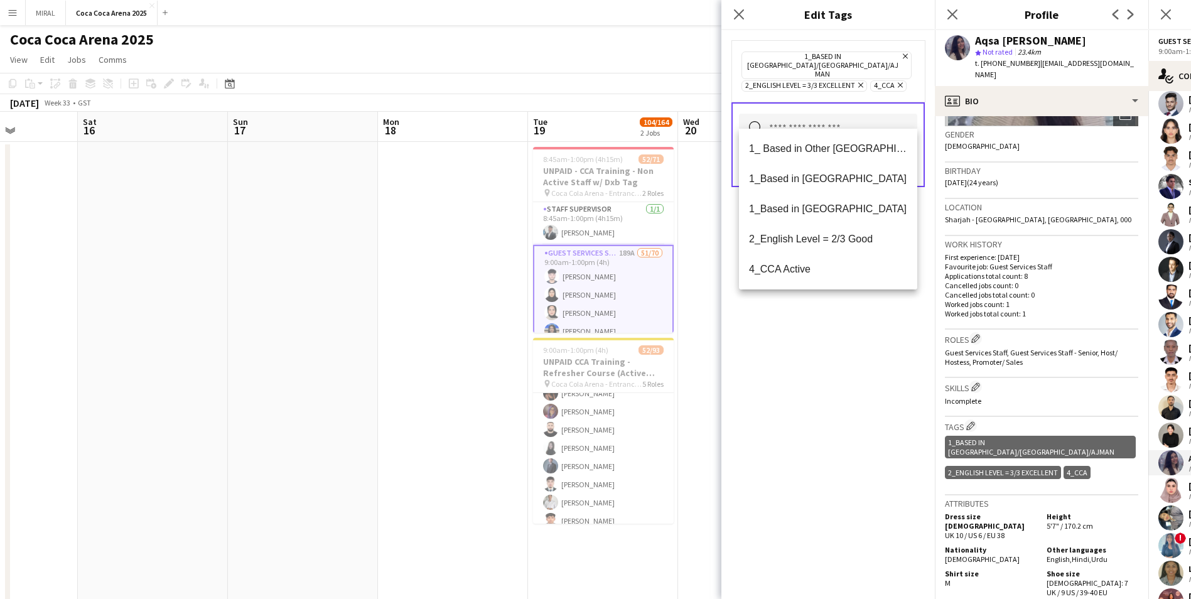
click at [578, 114] on input "text" at bounding box center [828, 129] width 178 height 31
click at [578, 268] on span "4_CCA Active" at bounding box center [828, 269] width 158 height 12
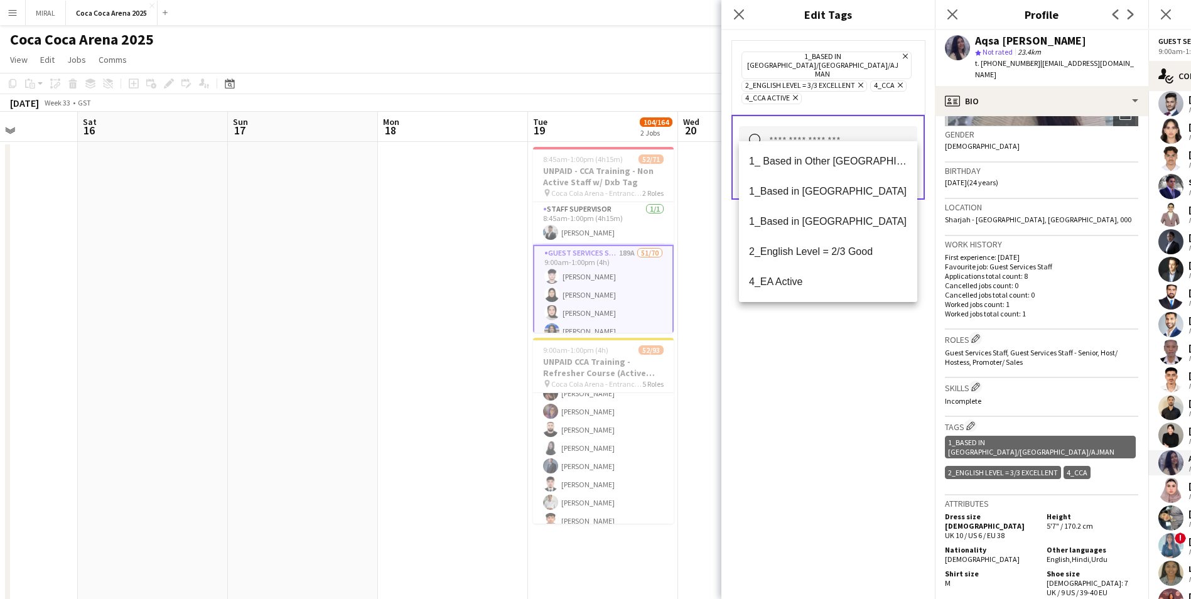
drag, startPoint x: 886, startPoint y: 364, endPoint x: 890, endPoint y: 351, distance: 13.9
click at [578, 359] on div "1_Based in Dubai/Sharjah/Ajman Remove 2_English Level = 3/3 Excellent Remove 4_…" at bounding box center [829, 314] width 214 height 569
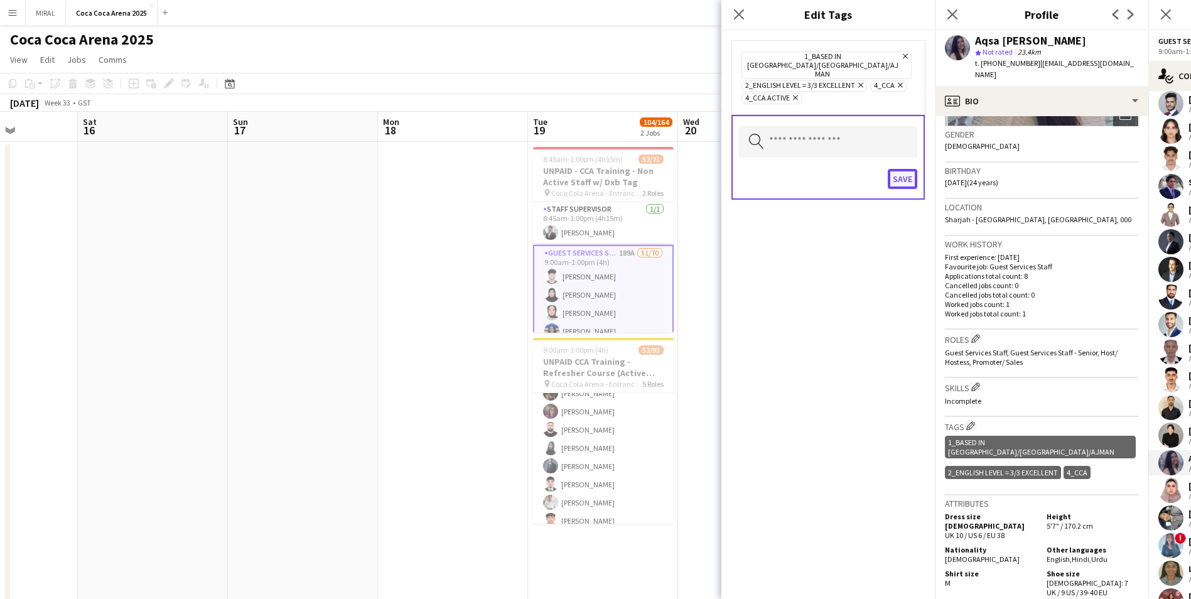
click at [578, 169] on button "Save" at bounding box center [903, 179] width 30 height 20
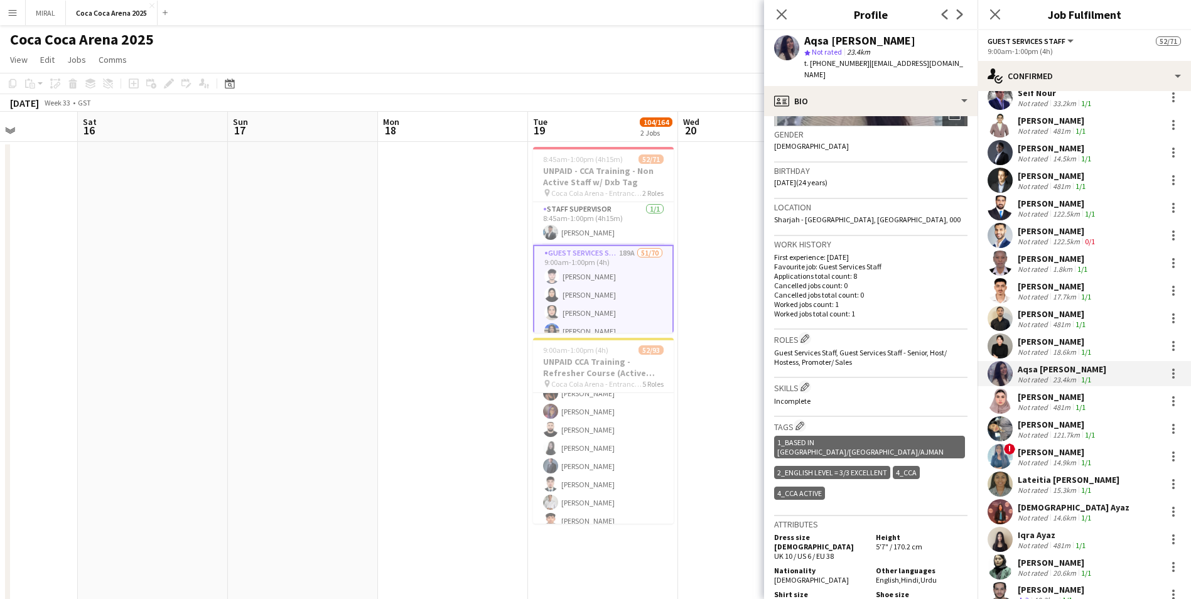
scroll to position [942, 0]
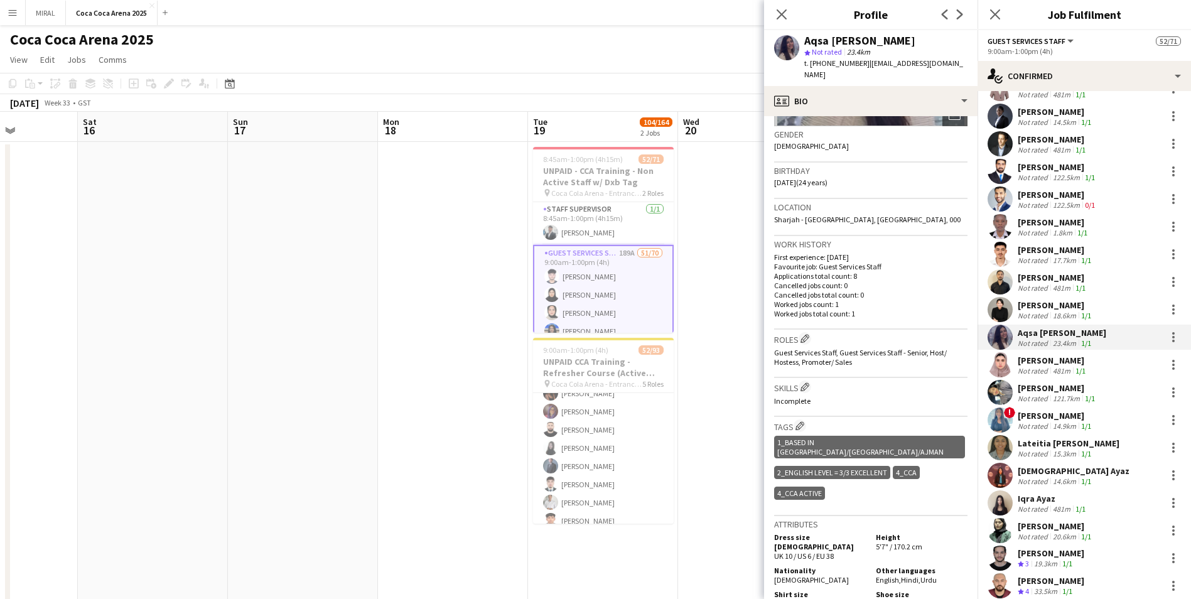
click at [578, 327] on div "Aqsa Urooj Zahid" at bounding box center [1062, 332] width 89 height 11
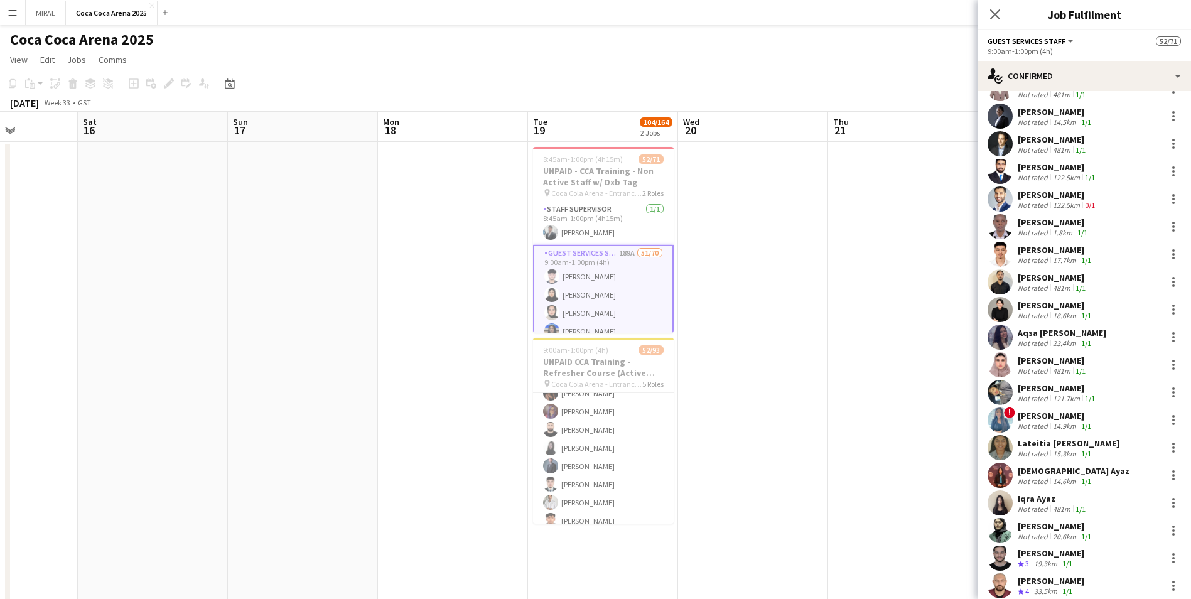
click at [578, 327] on div "Aqsa Urooj Zahid" at bounding box center [1062, 332] width 89 height 11
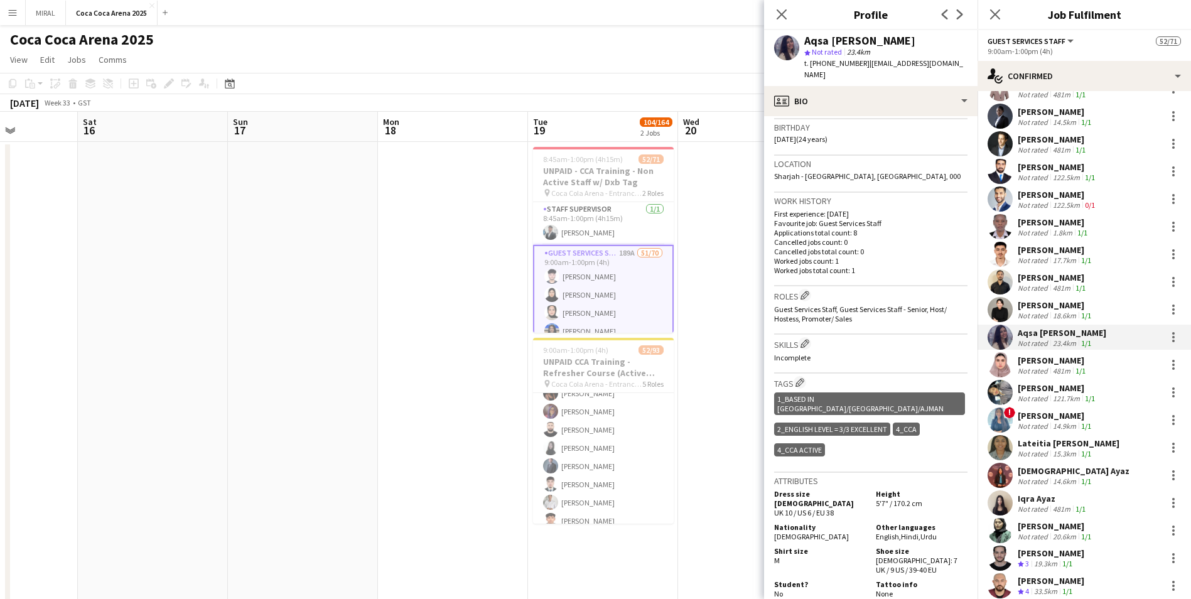
scroll to position [251, 0]
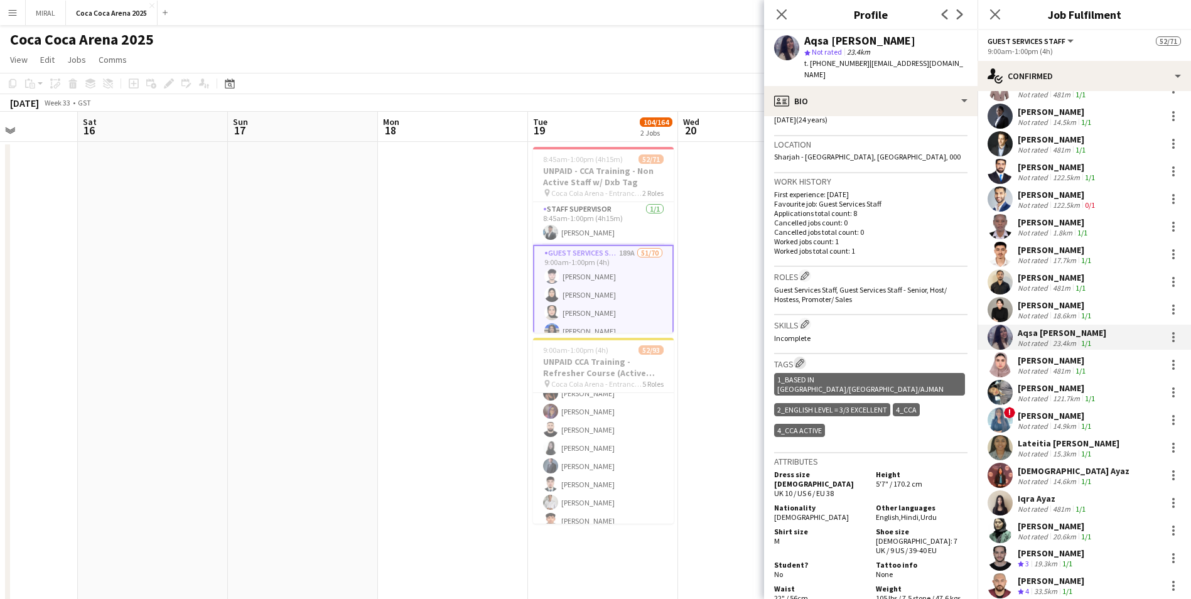
click at [578, 359] on app-icon "Edit crew company tags" at bounding box center [800, 363] width 9 height 9
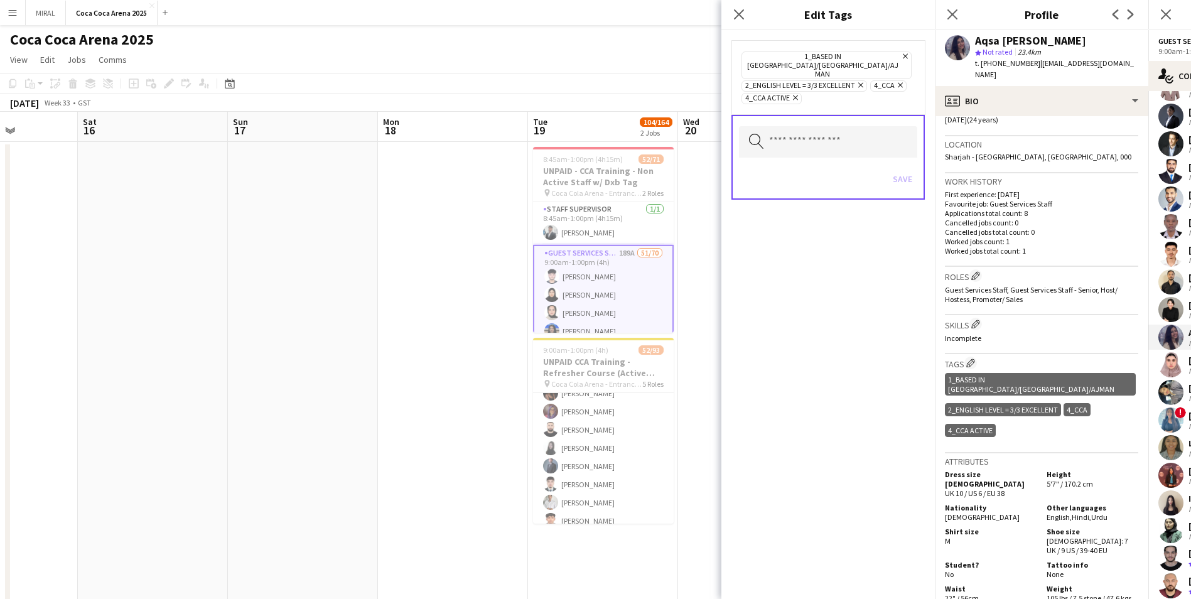
click at [578, 94] on icon "Remove" at bounding box center [794, 98] width 8 height 8
click at [578, 156] on button "Save" at bounding box center [903, 166] width 30 height 20
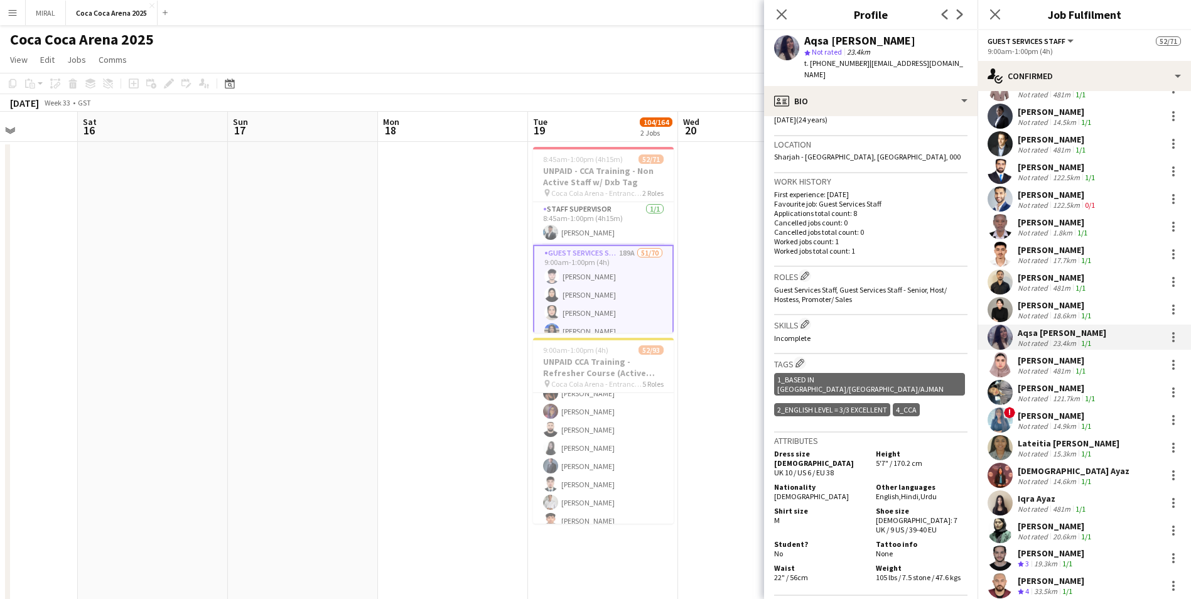
click at [578, 363] on div "481m" at bounding box center [1062, 508] width 23 height 9
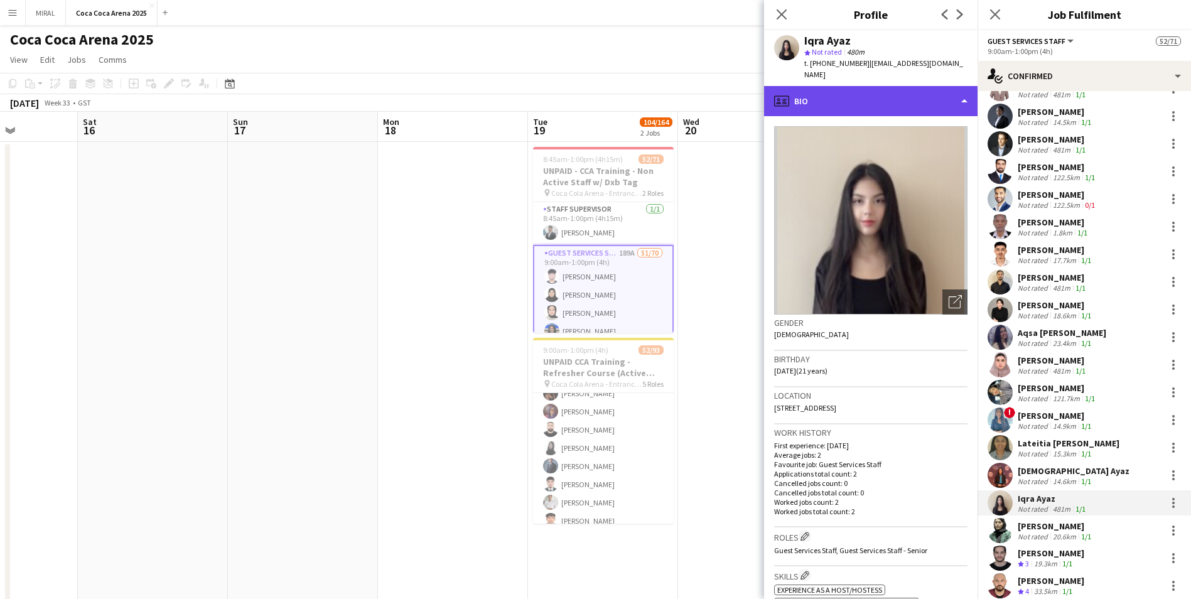
click at [578, 87] on div "profile Bio" at bounding box center [871, 101] width 214 height 30
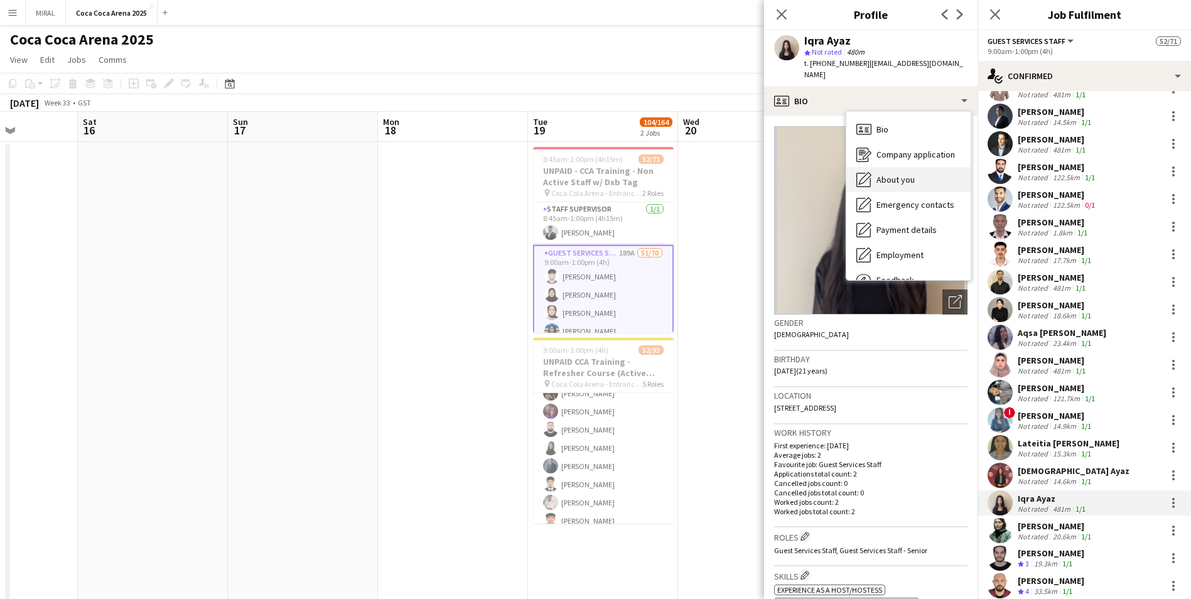
click at [578, 174] on span "About you" at bounding box center [896, 179] width 38 height 11
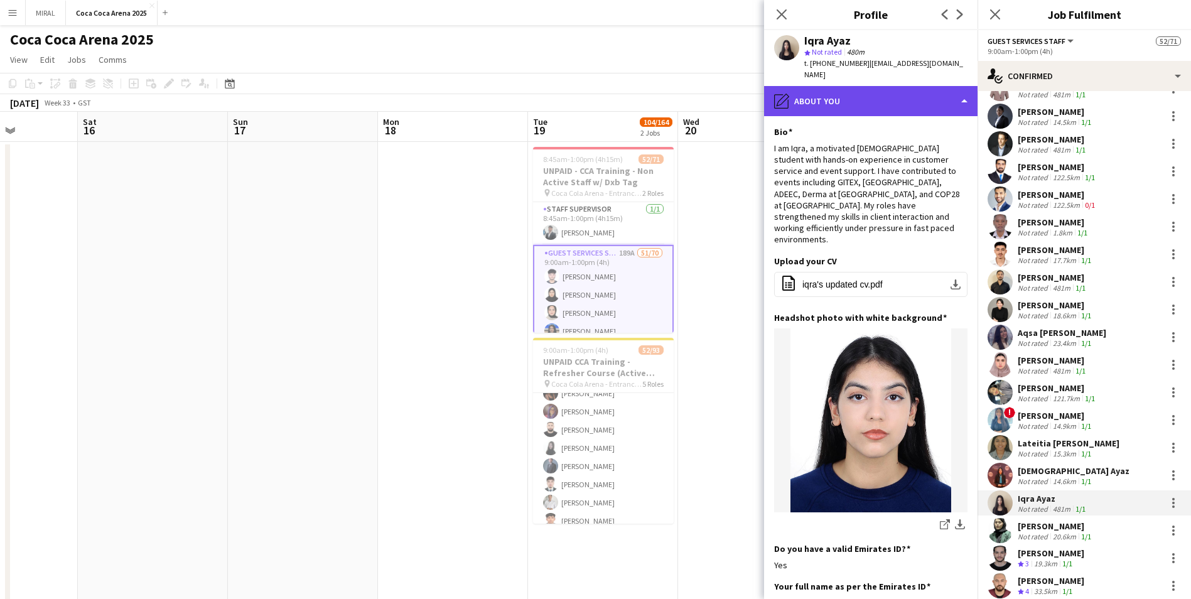
click at [578, 87] on div "pencil4 About you" at bounding box center [871, 101] width 214 height 30
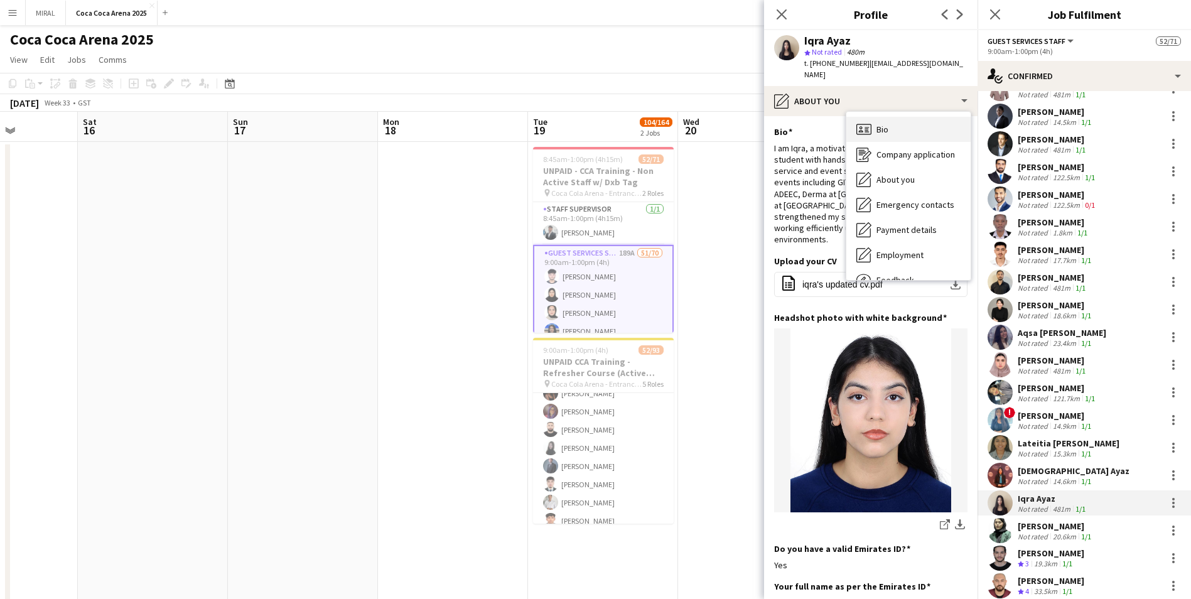
click at [578, 117] on div "Bio Bio" at bounding box center [909, 129] width 124 height 25
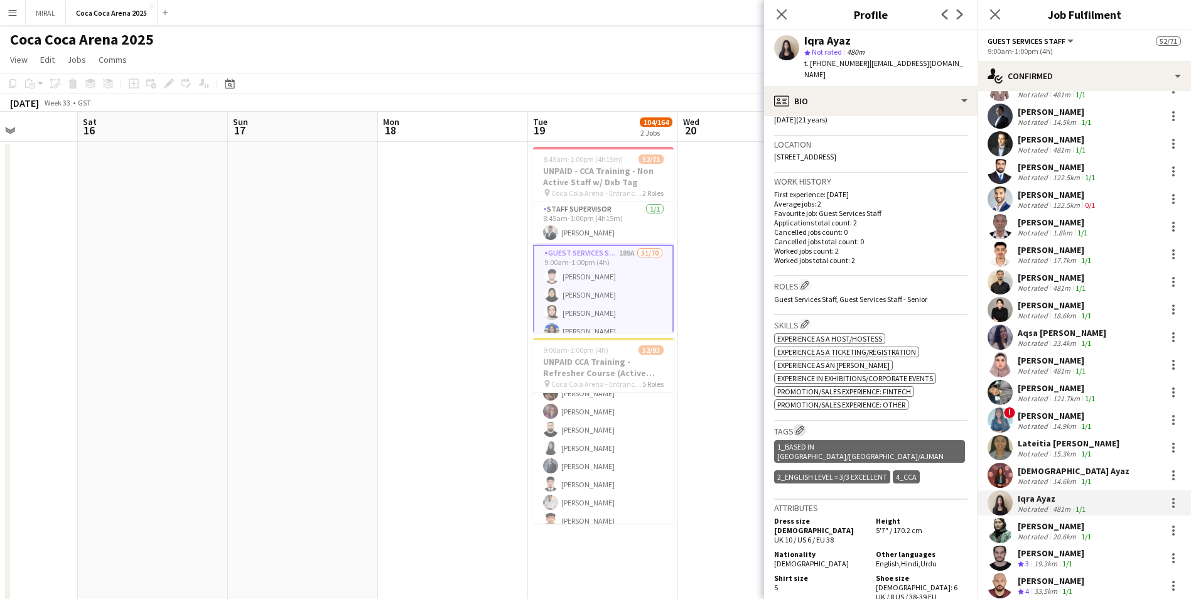
click at [578, 363] on app-icon "Edit crew company tags" at bounding box center [800, 430] width 9 height 9
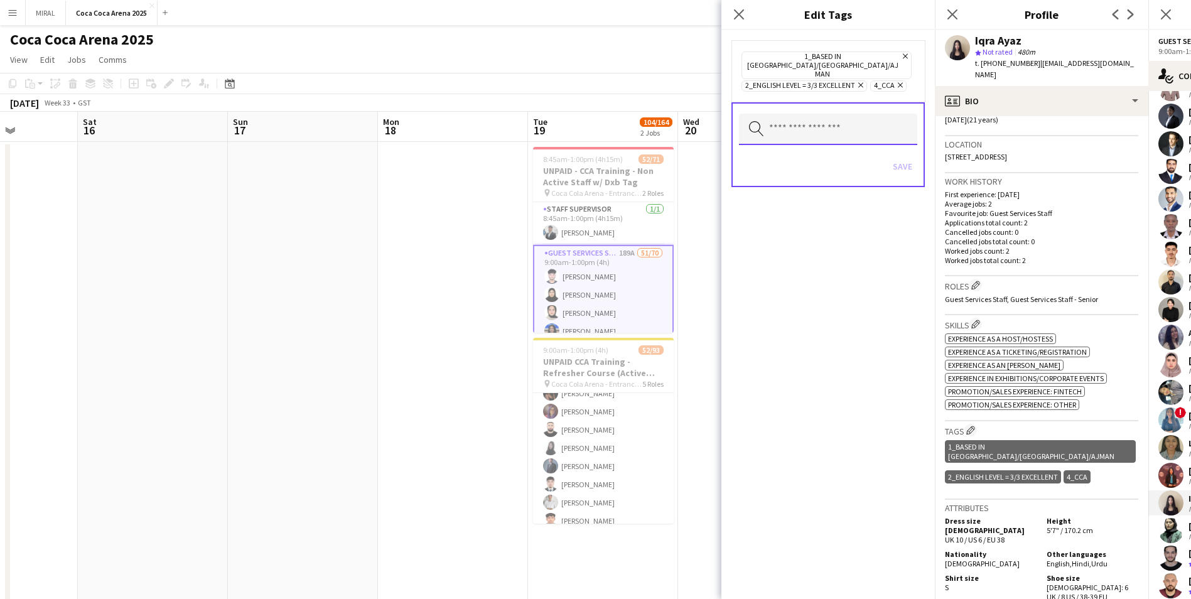
click at [578, 114] on input "text" at bounding box center [828, 129] width 178 height 31
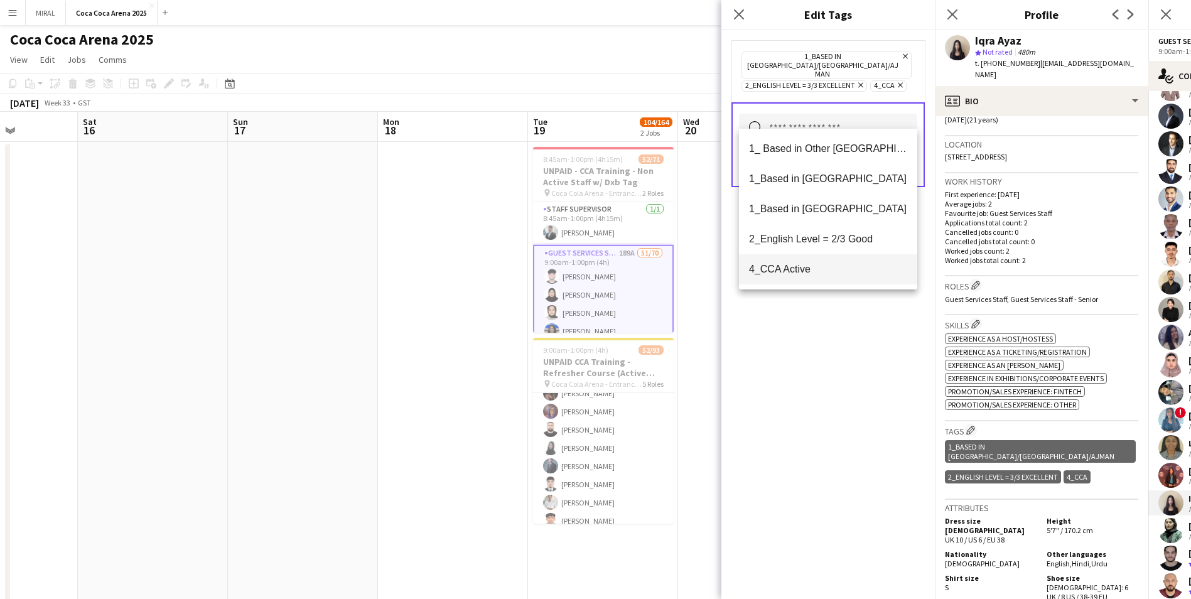
click at [578, 267] on span "4_CCA Active" at bounding box center [828, 269] width 158 height 12
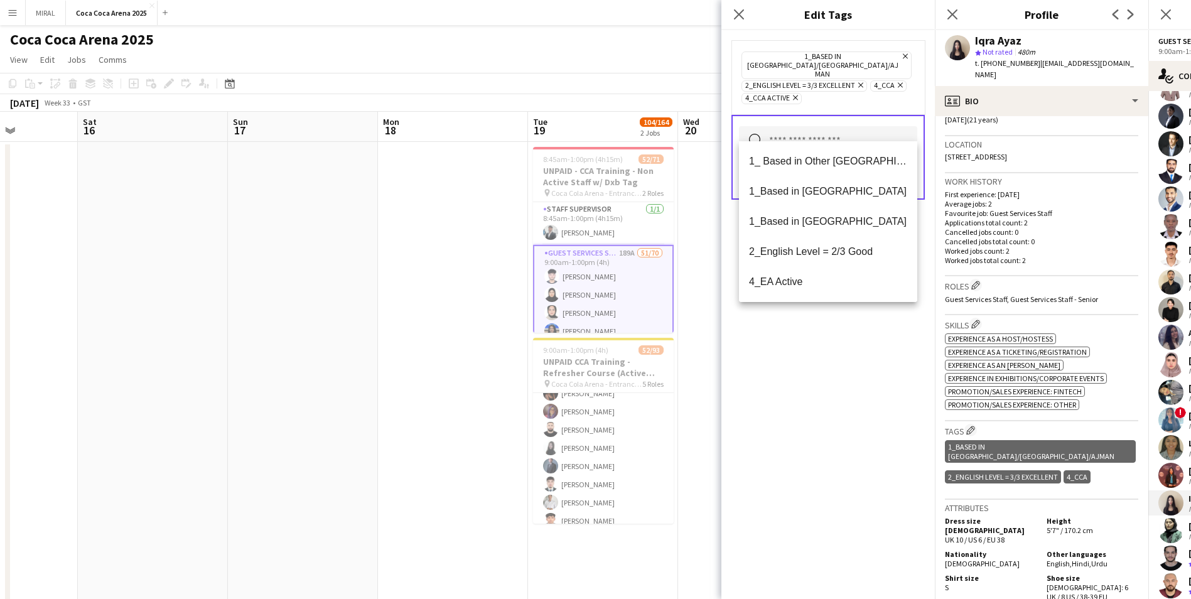
click at [578, 320] on div "1_Based in Dubai/Sharjah/Ajman Remove 2_English Level = 3/3 Excellent Remove 4_…" at bounding box center [829, 314] width 214 height 569
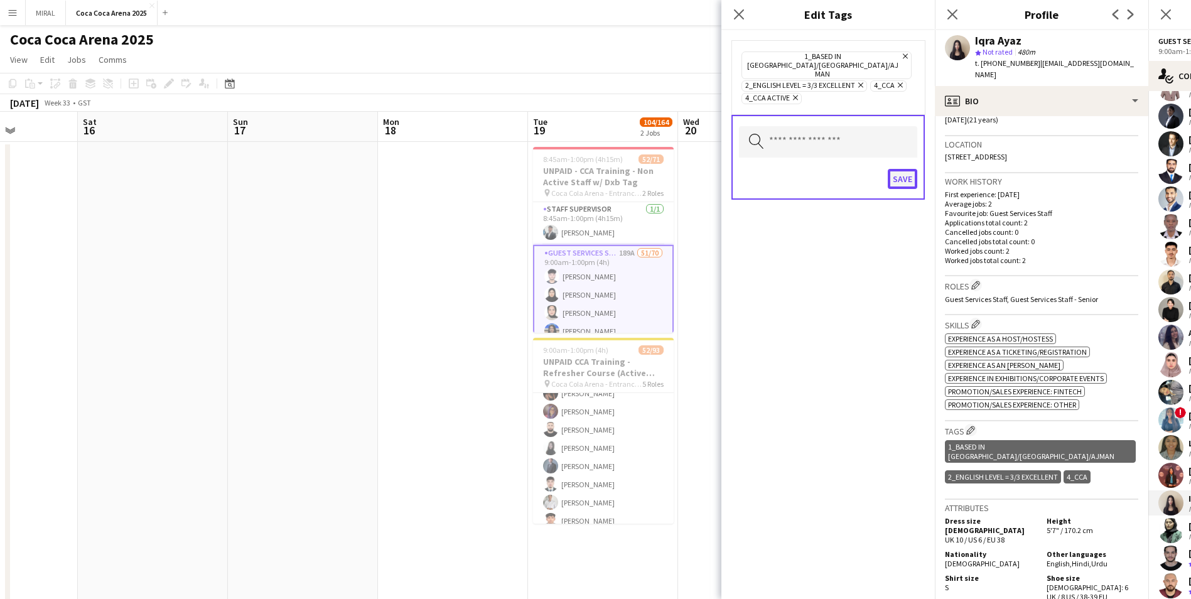
click at [578, 169] on button "Save" at bounding box center [903, 179] width 30 height 20
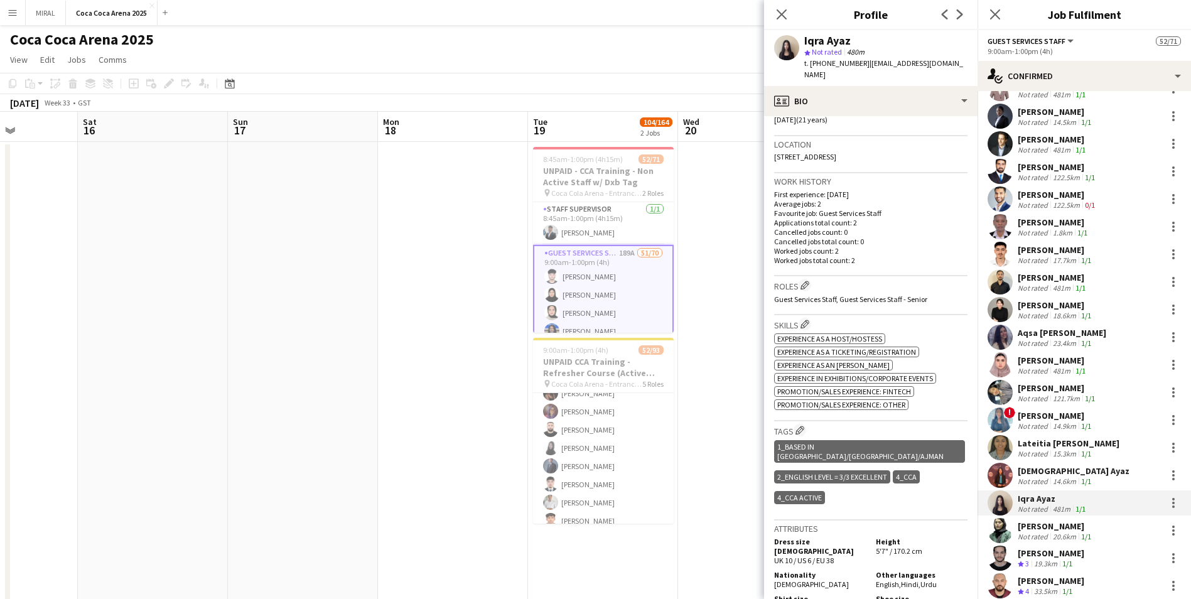
click at [578, 363] on div "Iqra Ayaz" at bounding box center [1053, 498] width 70 height 11
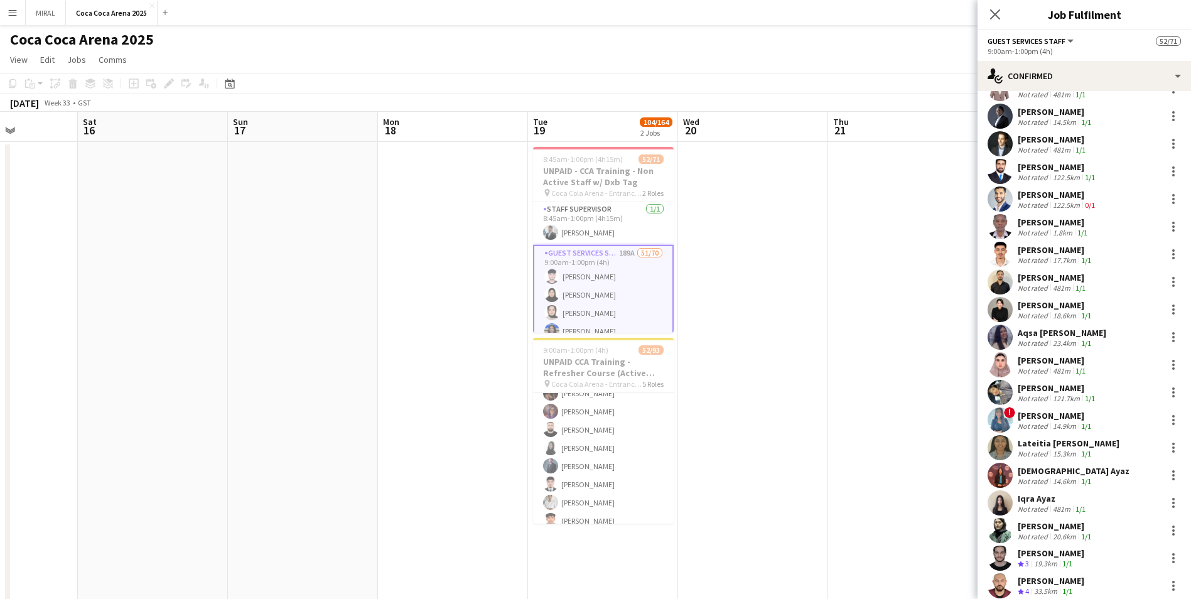
click at [578, 363] on div "Iqra Ayaz" at bounding box center [1053, 498] width 70 height 11
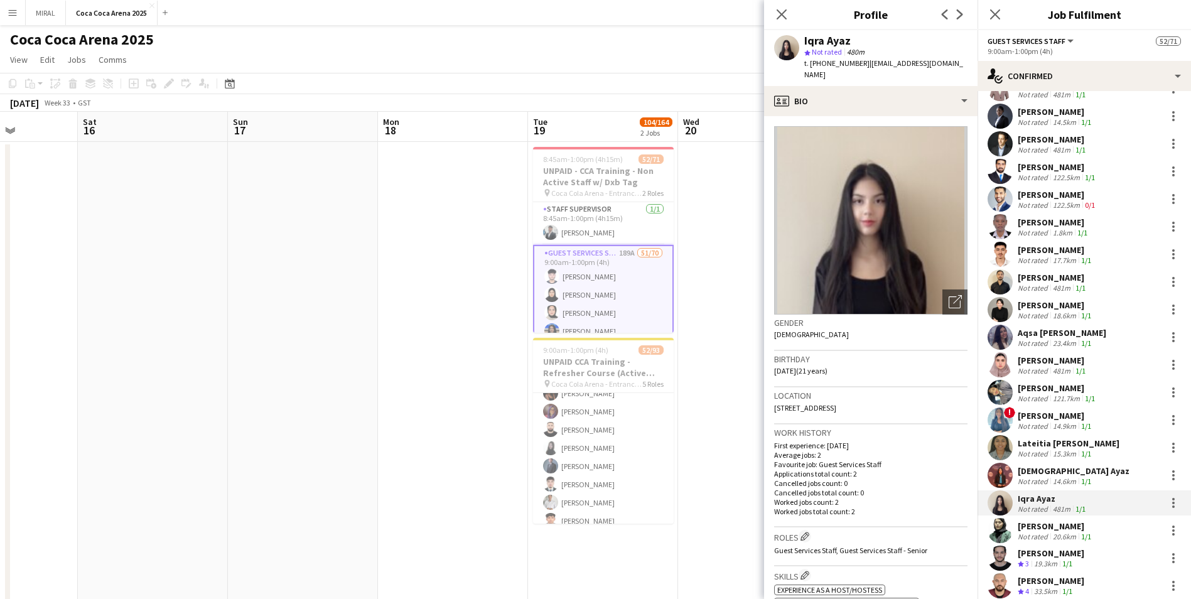
click at [578, 363] on div "Not rated" at bounding box center [1034, 481] width 33 height 9
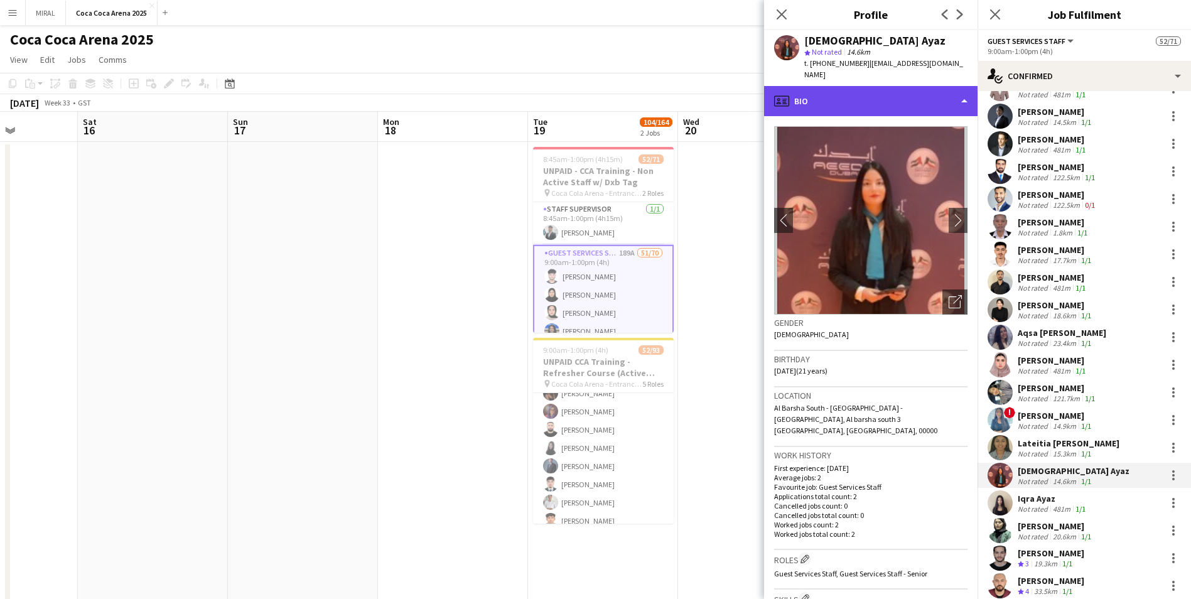
click at [578, 91] on div "profile Bio" at bounding box center [871, 101] width 214 height 30
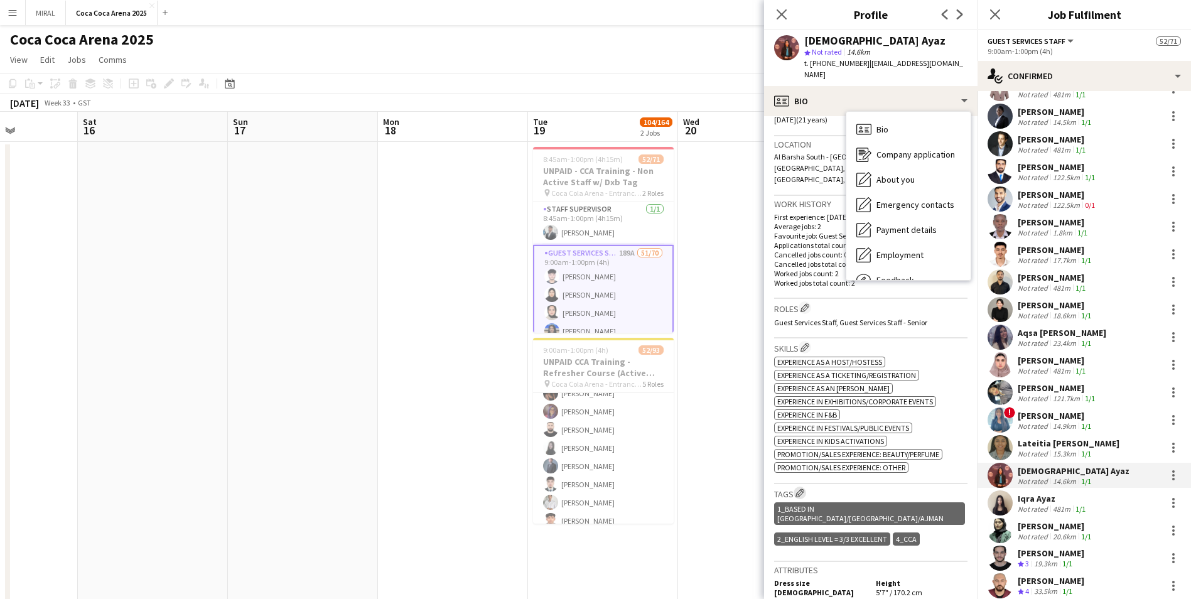
click at [578, 363] on app-icon "Edit crew company tags" at bounding box center [800, 493] width 9 height 9
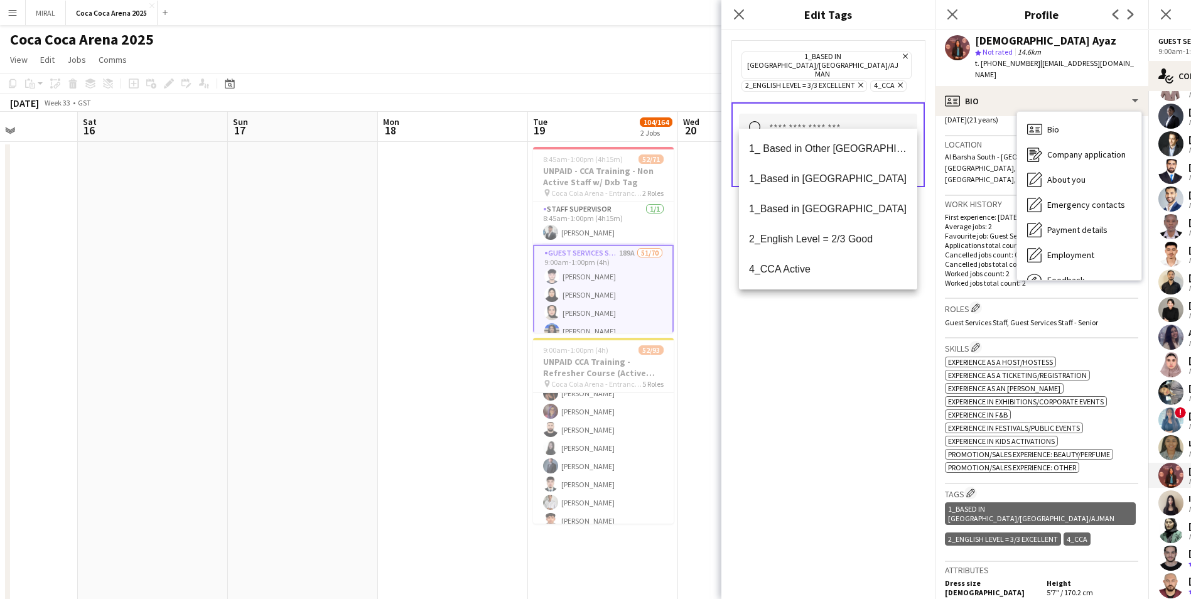
click at [578, 117] on input "text" at bounding box center [828, 129] width 178 height 31
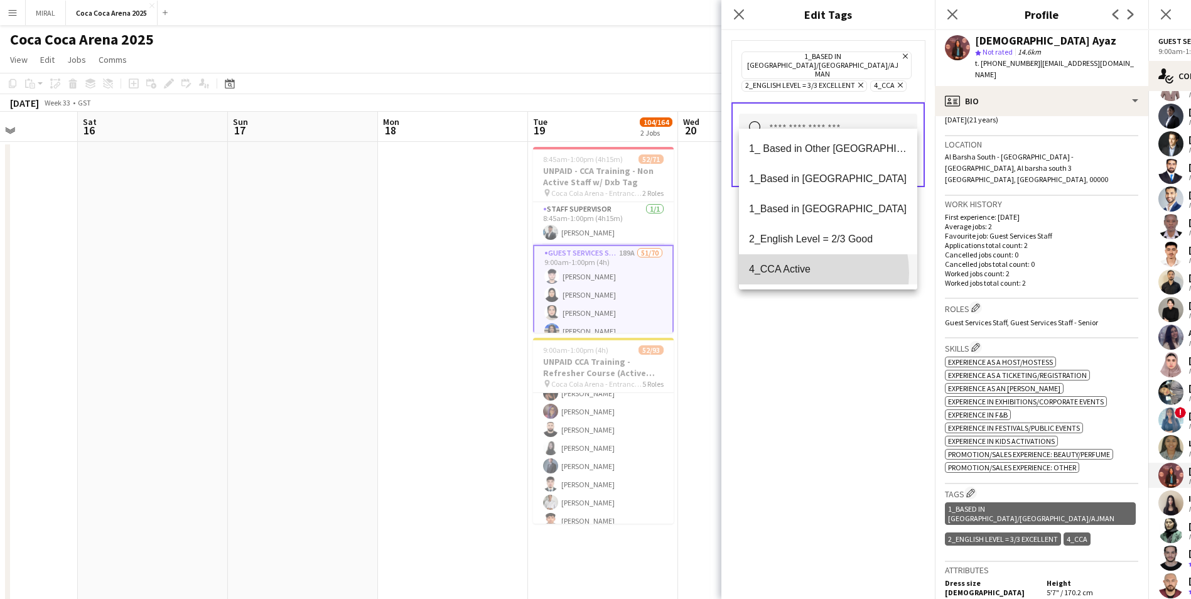
click at [578, 273] on span "4_CCA Active" at bounding box center [828, 269] width 158 height 12
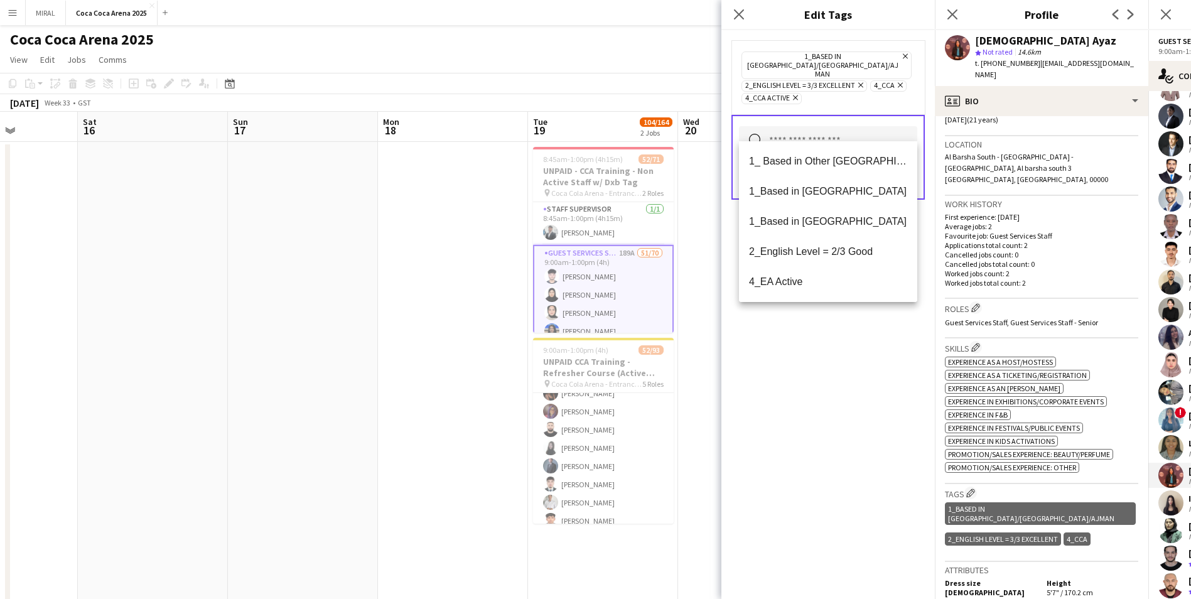
click at [578, 363] on div "1_Based in Dubai/Sharjah/Ajman Remove 2_English Level = 3/3 Excellent Remove 4_…" at bounding box center [829, 314] width 214 height 569
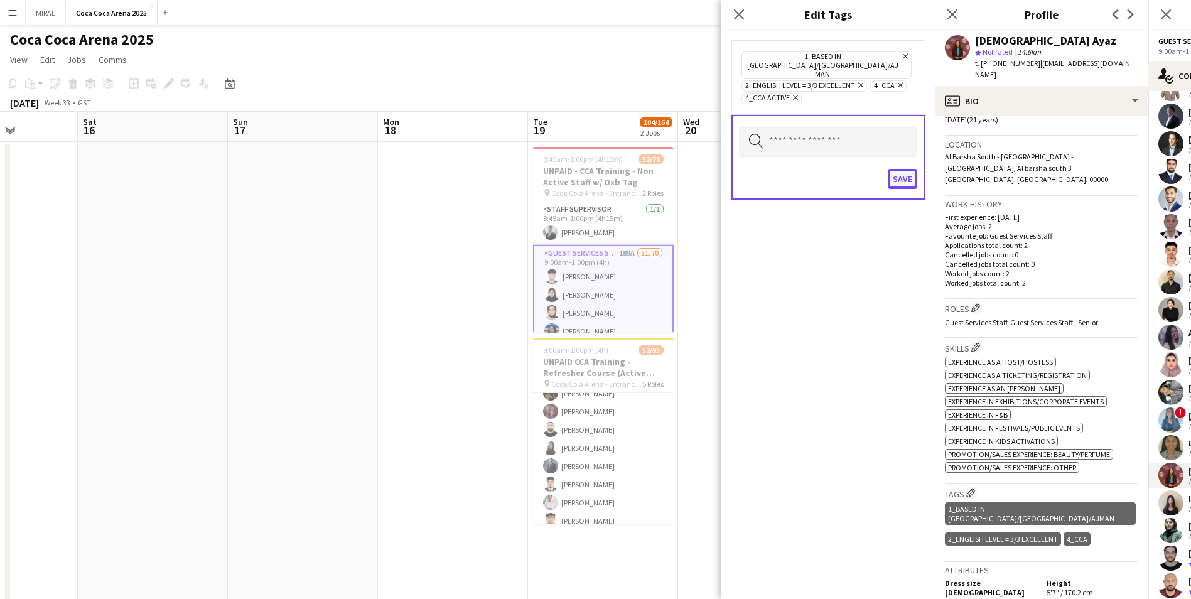
click at [578, 169] on button "Save" at bounding box center [903, 179] width 30 height 20
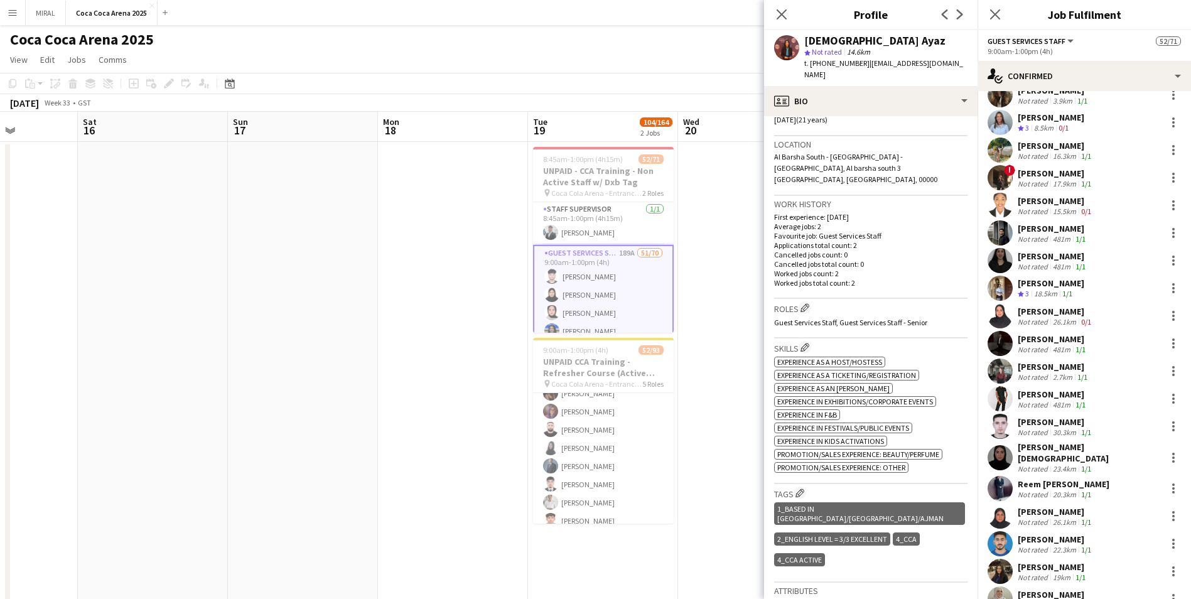
scroll to position [314, 0]
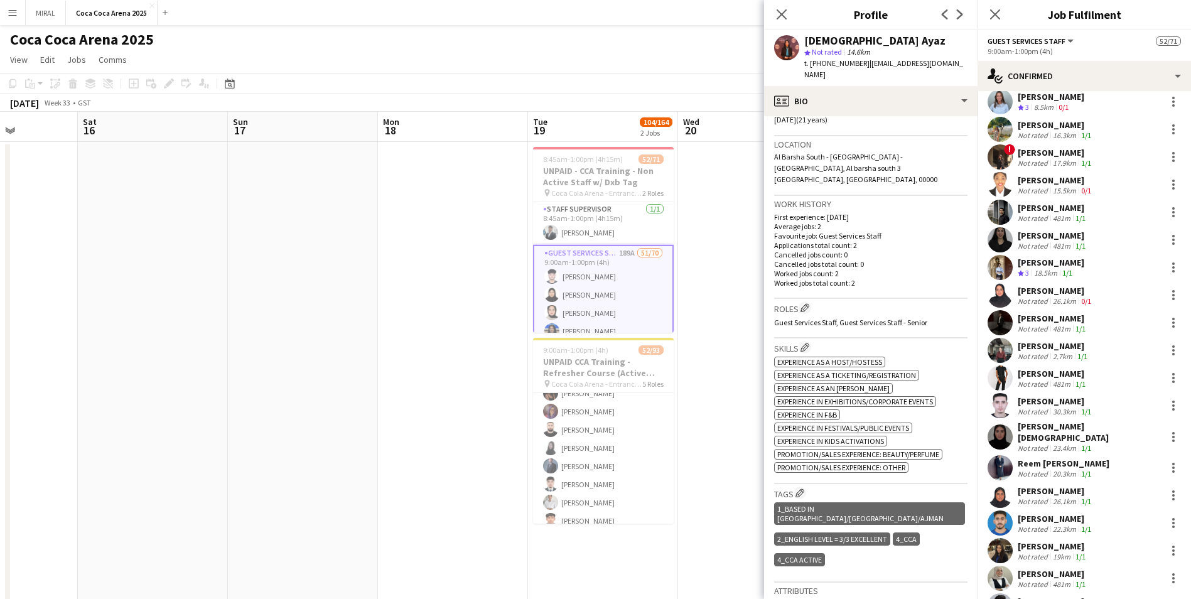
click at [578, 290] on div "Asma Muhammad yousaf" at bounding box center [1056, 290] width 76 height 11
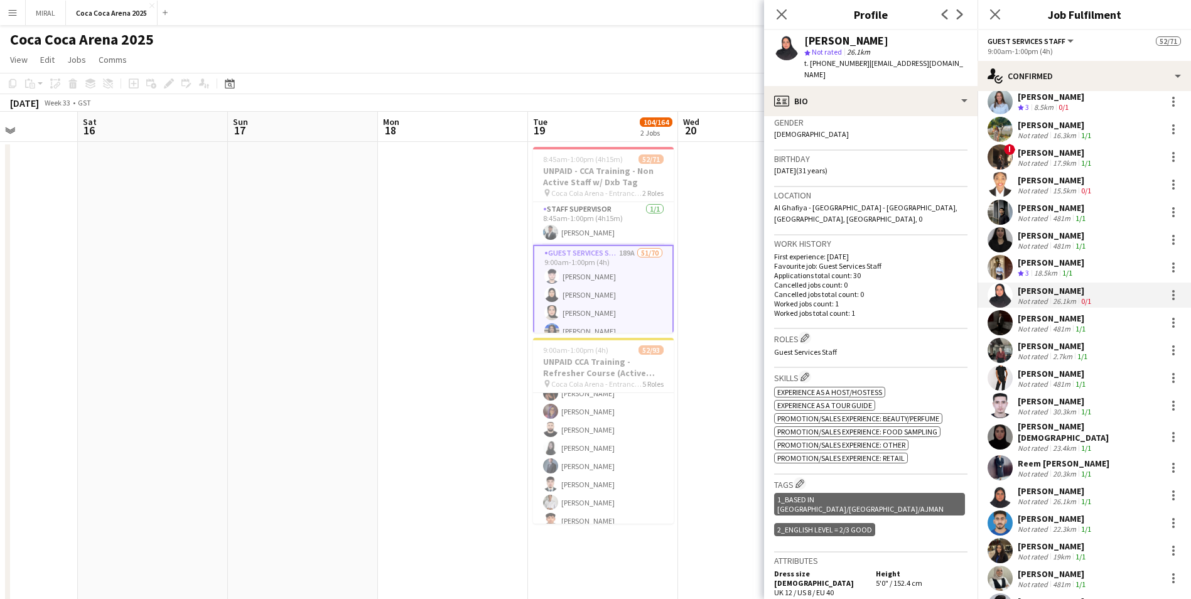
scroll to position [251, 0]
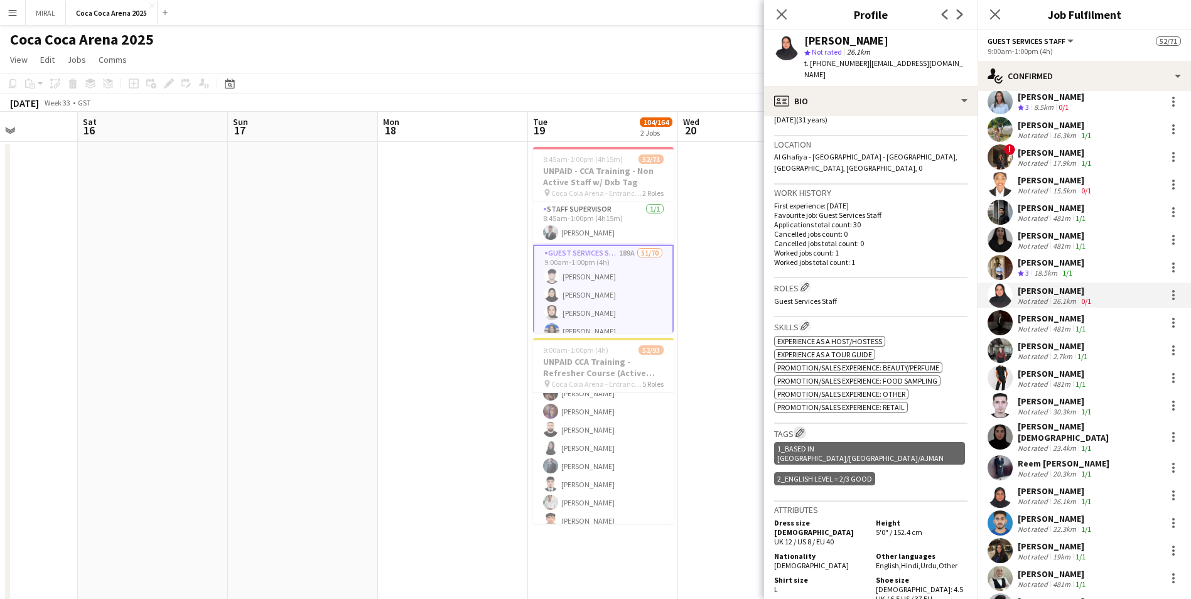
click at [578, 363] on app-icon "Edit crew company tags" at bounding box center [800, 432] width 9 height 9
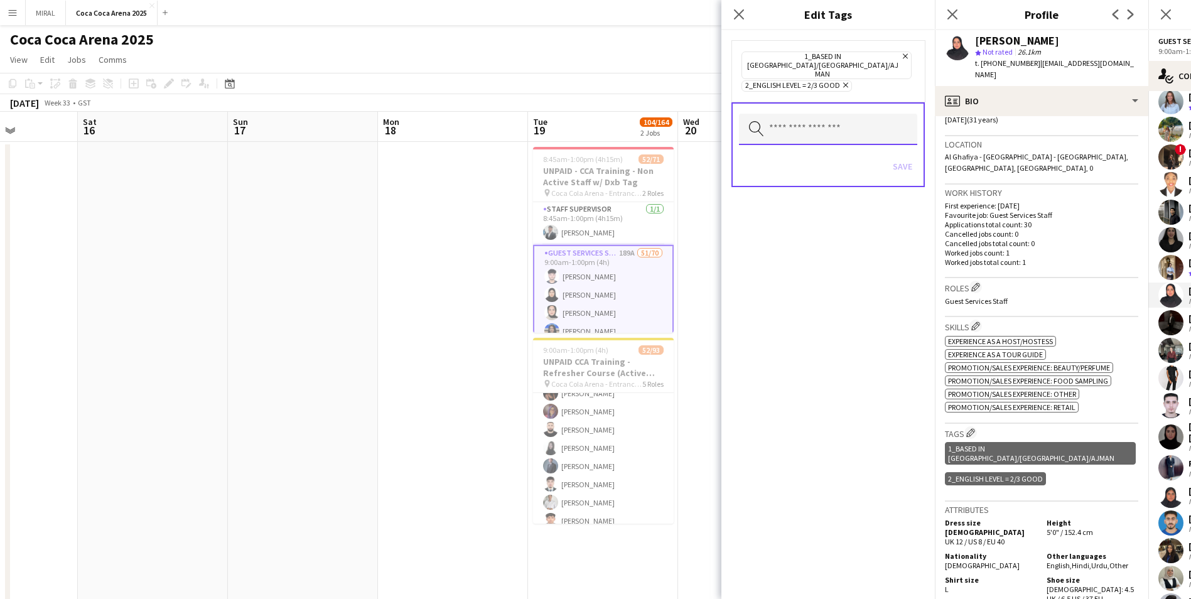
click at [578, 114] on input "text" at bounding box center [828, 129] width 178 height 31
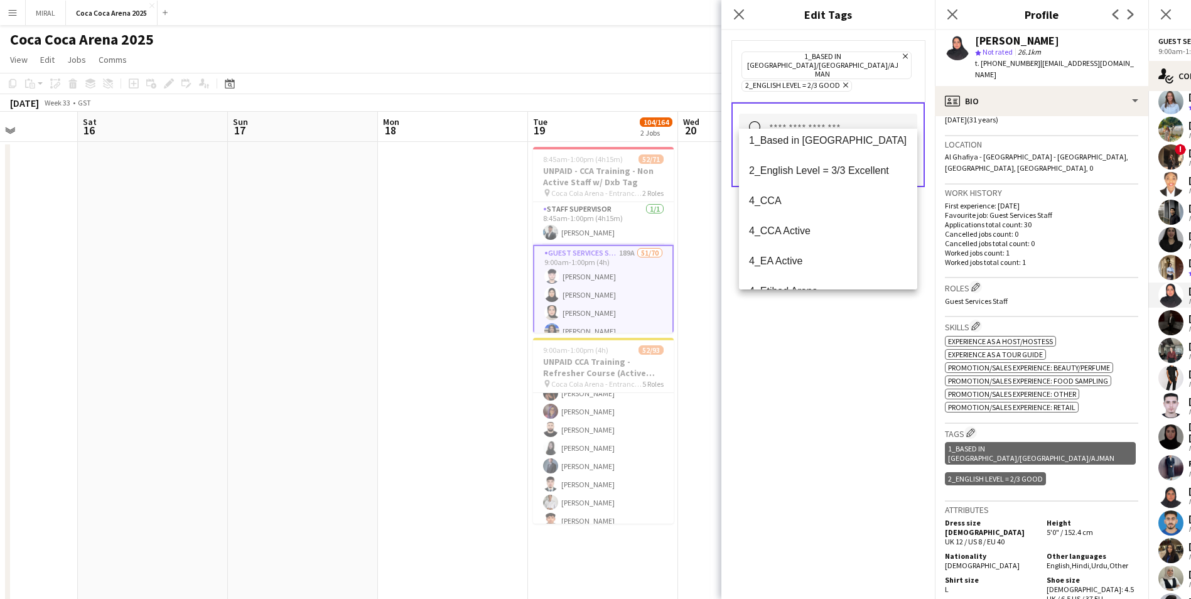
scroll to position [126, 0]
click at [578, 173] on span "4_CCA Active" at bounding box center [828, 174] width 158 height 12
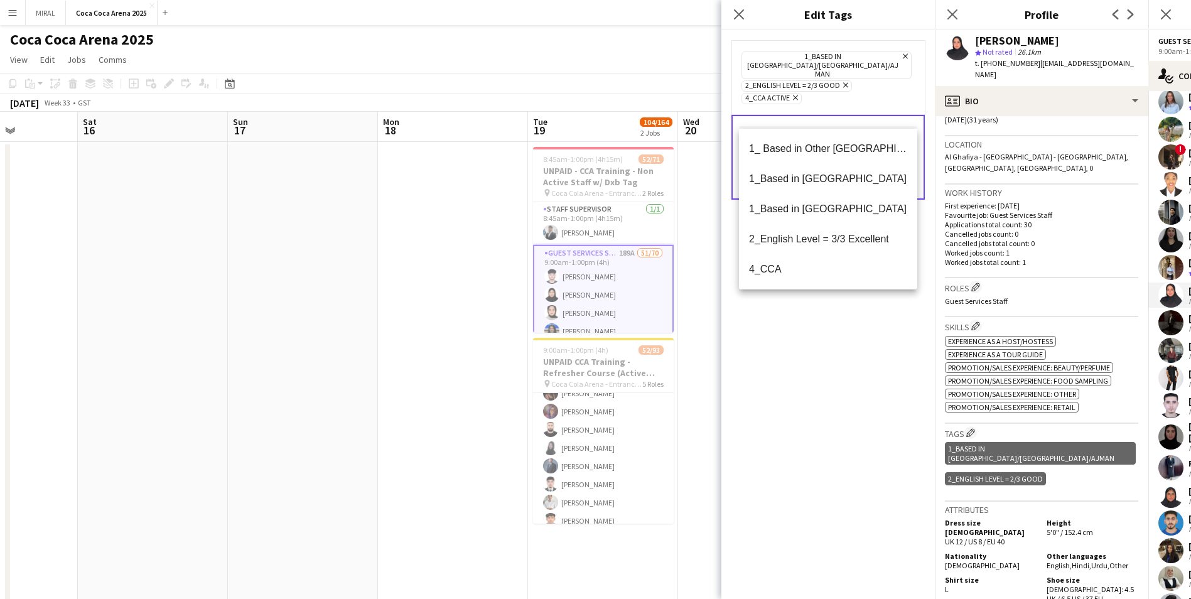
drag, startPoint x: 872, startPoint y: 364, endPoint x: 877, endPoint y: 325, distance: 39.3
click at [578, 363] on div "1_Based in Dubai/Sharjah/Ajman Remove 2_English Level = 2/3 Good Remove 4_CCA A…" at bounding box center [829, 314] width 214 height 569
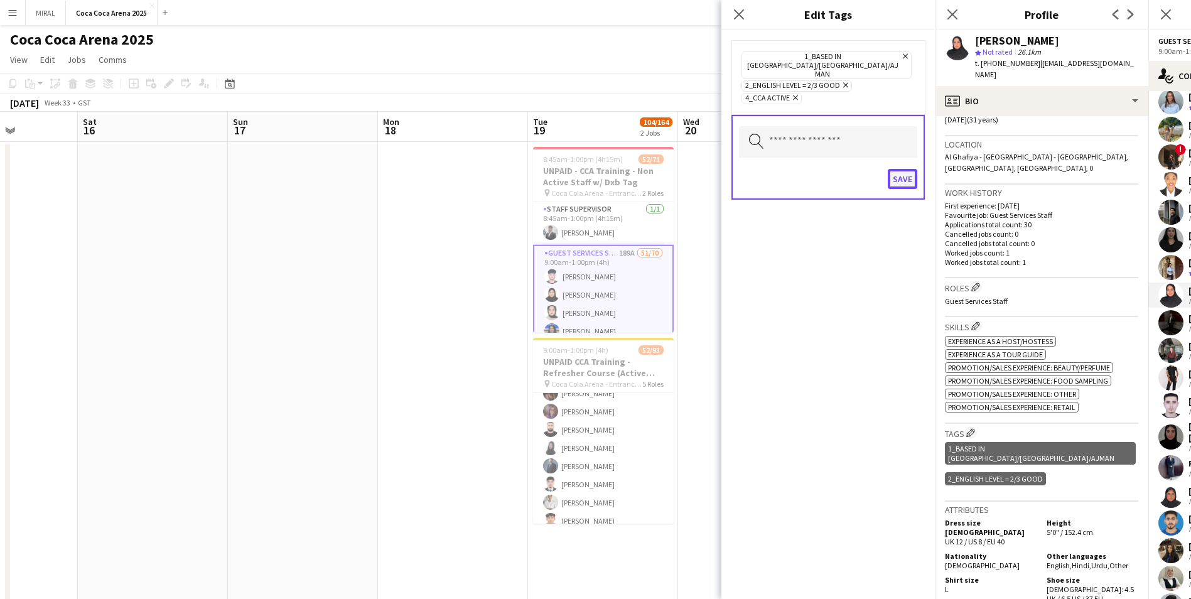
click at [578, 169] on button "Save" at bounding box center [903, 179] width 30 height 20
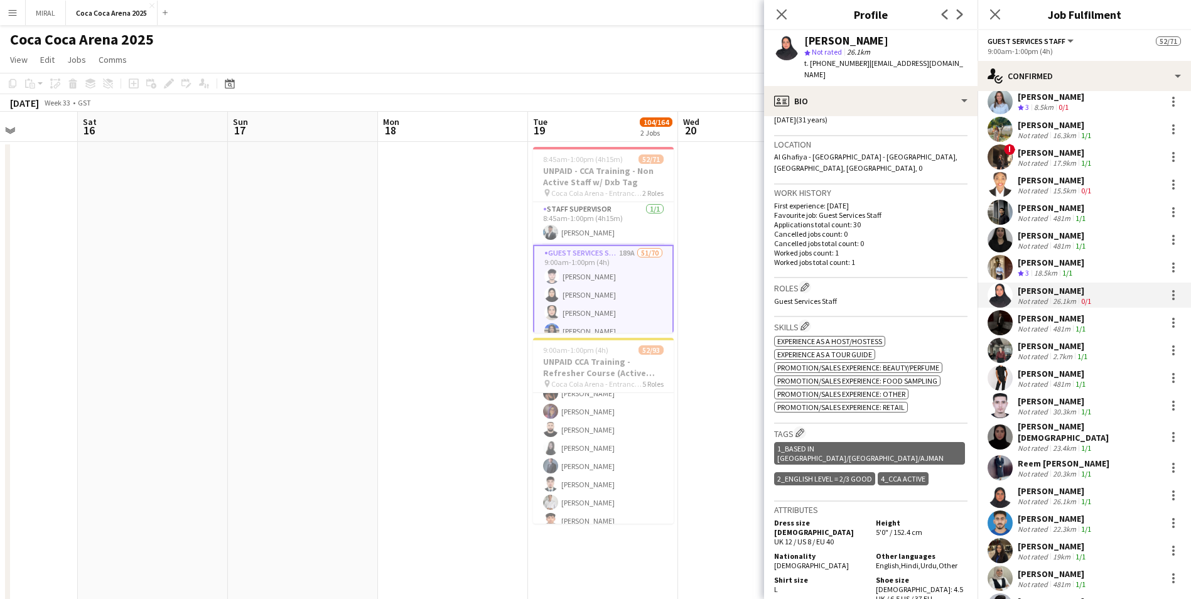
click at [578, 363] on div "Not rated" at bounding box center [1034, 501] width 33 height 9
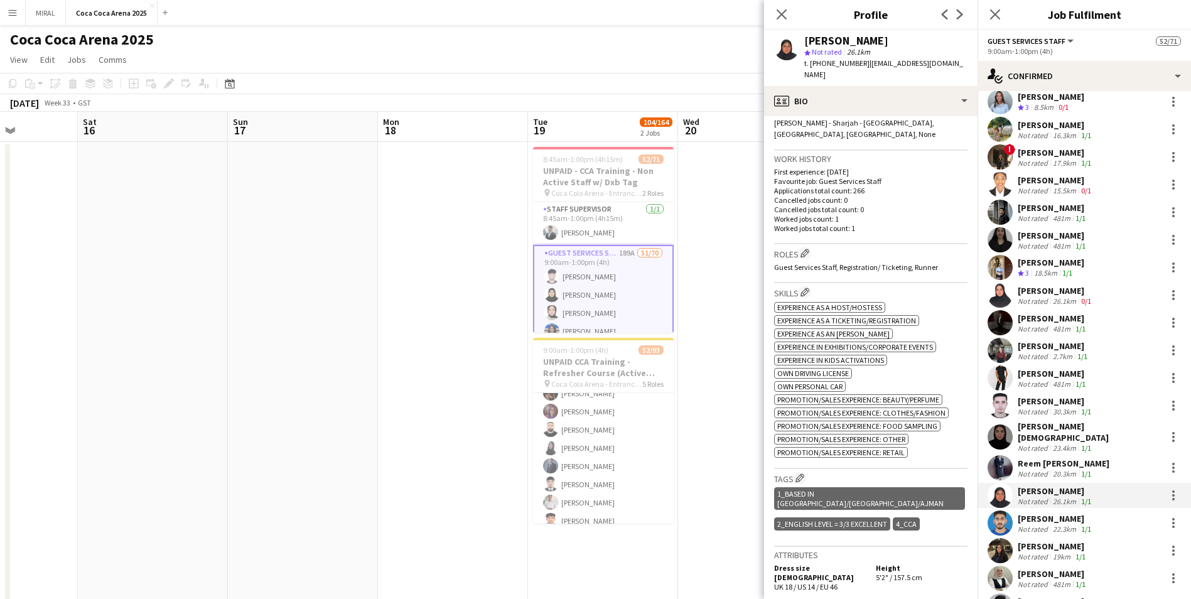
scroll to position [314, 0]
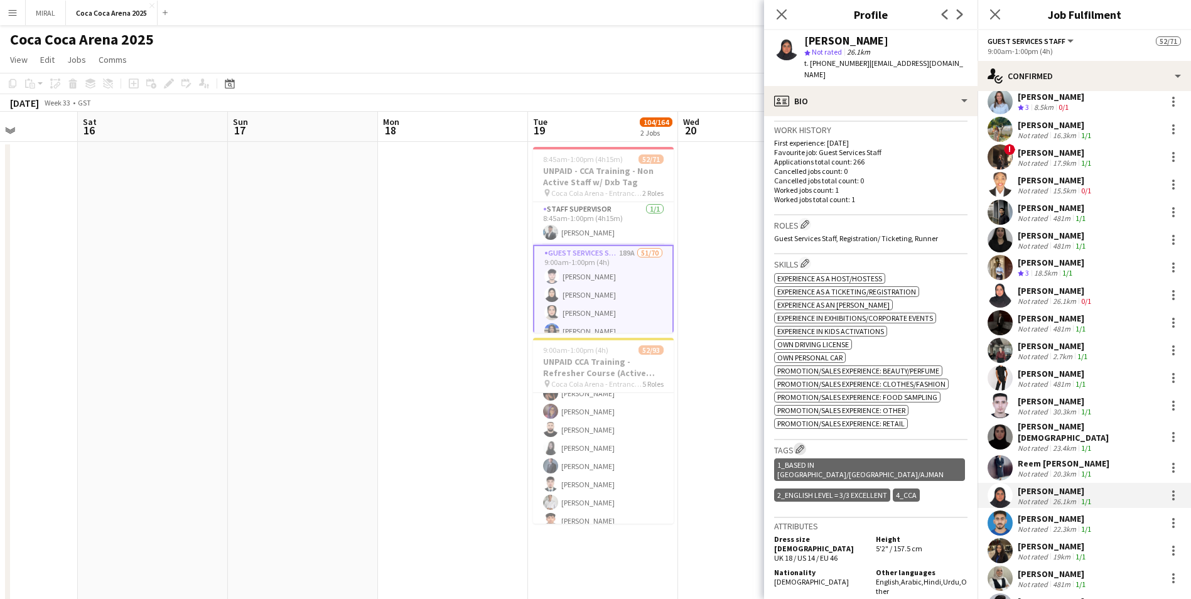
click at [578, 363] on app-icon "Edit crew company tags" at bounding box center [800, 449] width 9 height 9
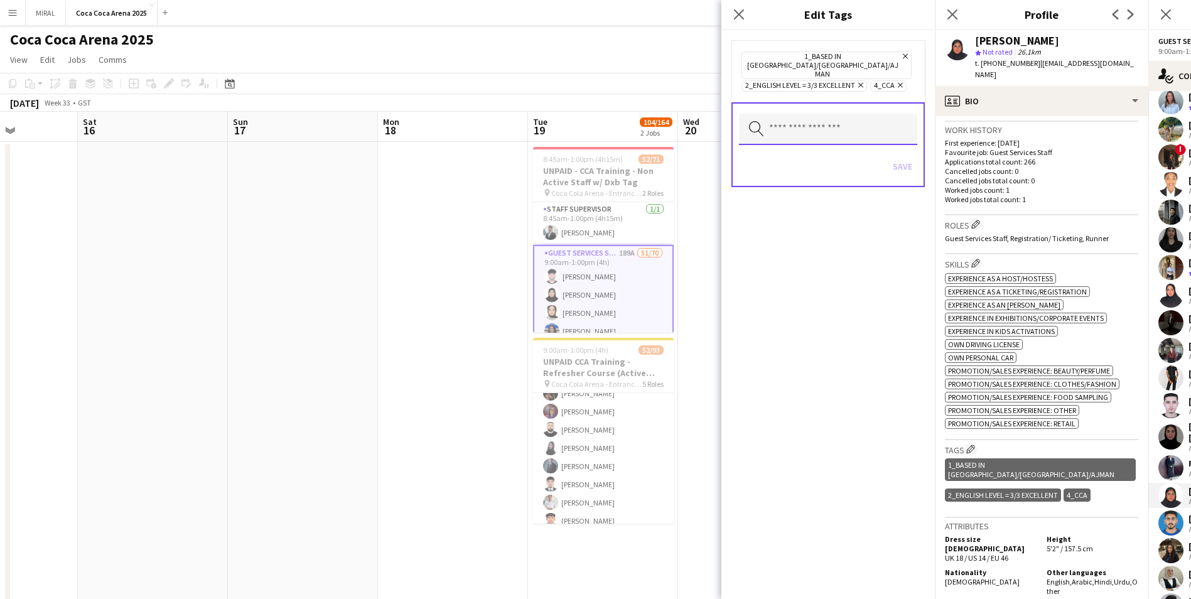
click at [578, 119] on input "text" at bounding box center [828, 129] width 178 height 31
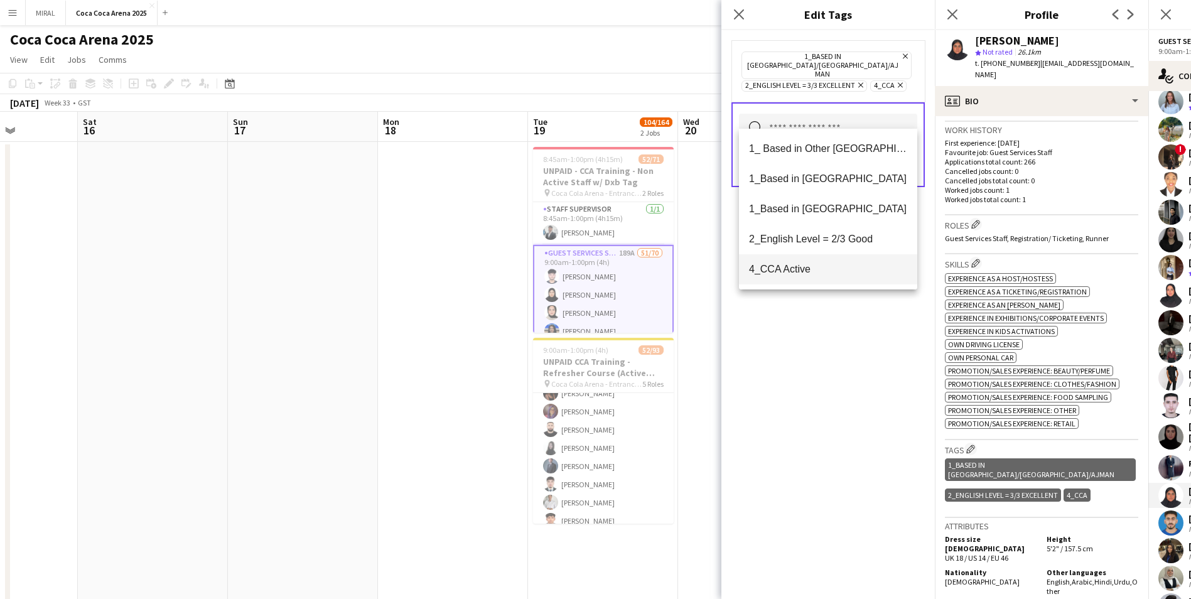
click at [578, 266] on span "4_CCA Active" at bounding box center [828, 269] width 158 height 12
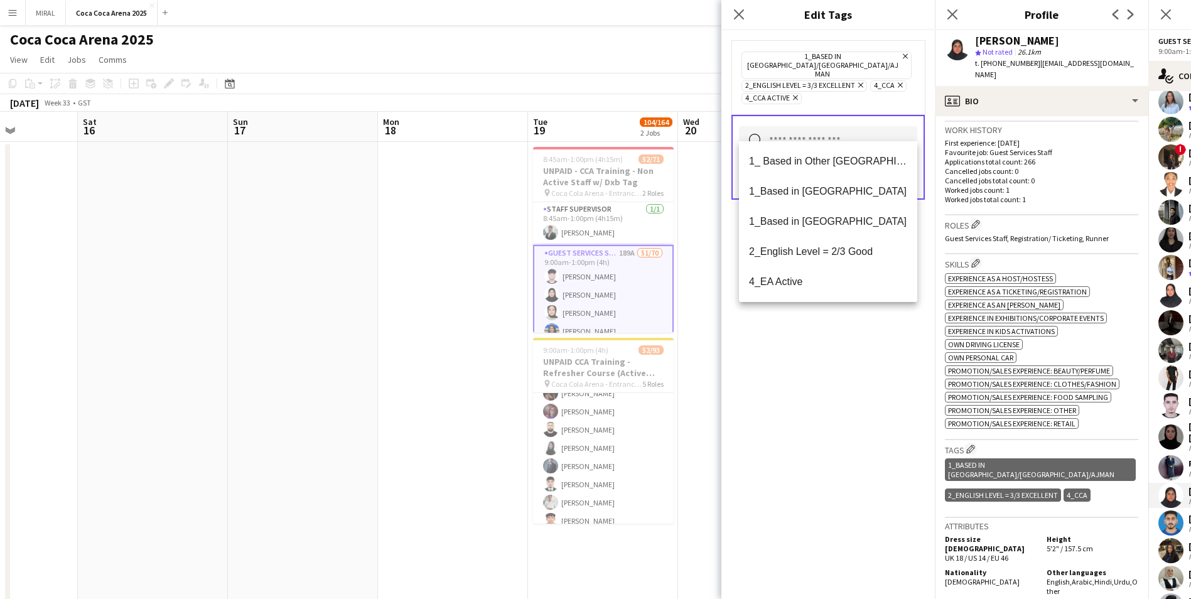
drag, startPoint x: 844, startPoint y: 376, endPoint x: 889, endPoint y: 279, distance: 106.8
click at [578, 363] on div "1_Based in Dubai/Sharjah/Ajman Remove 2_English Level = 3/3 Excellent Remove 4_…" at bounding box center [829, 314] width 214 height 569
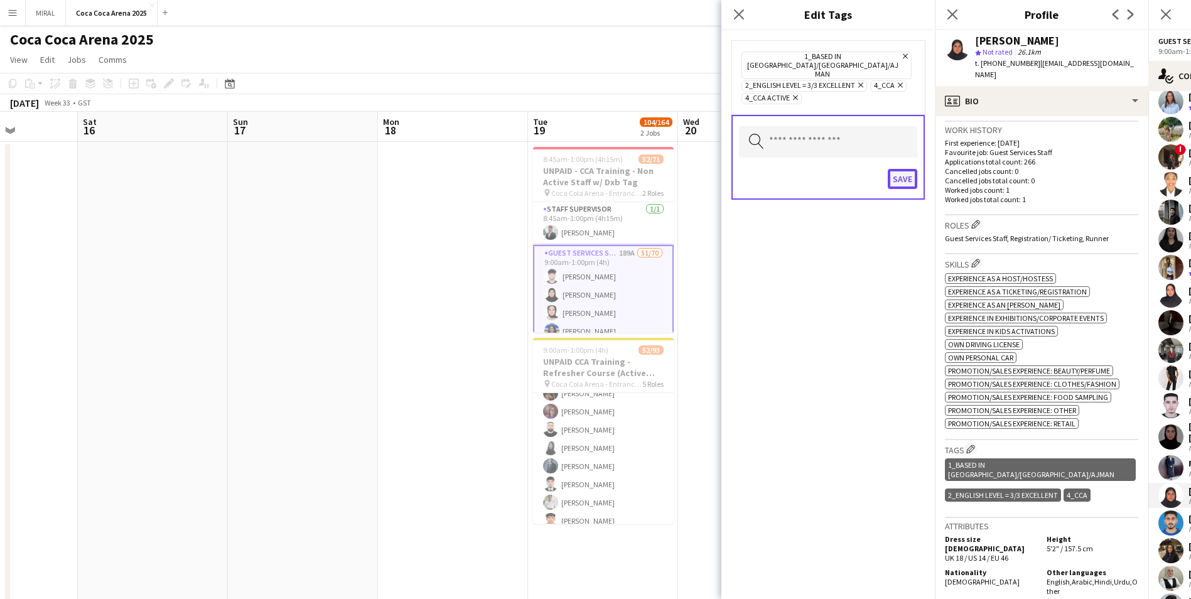
click at [578, 169] on button "Save" at bounding box center [903, 179] width 30 height 20
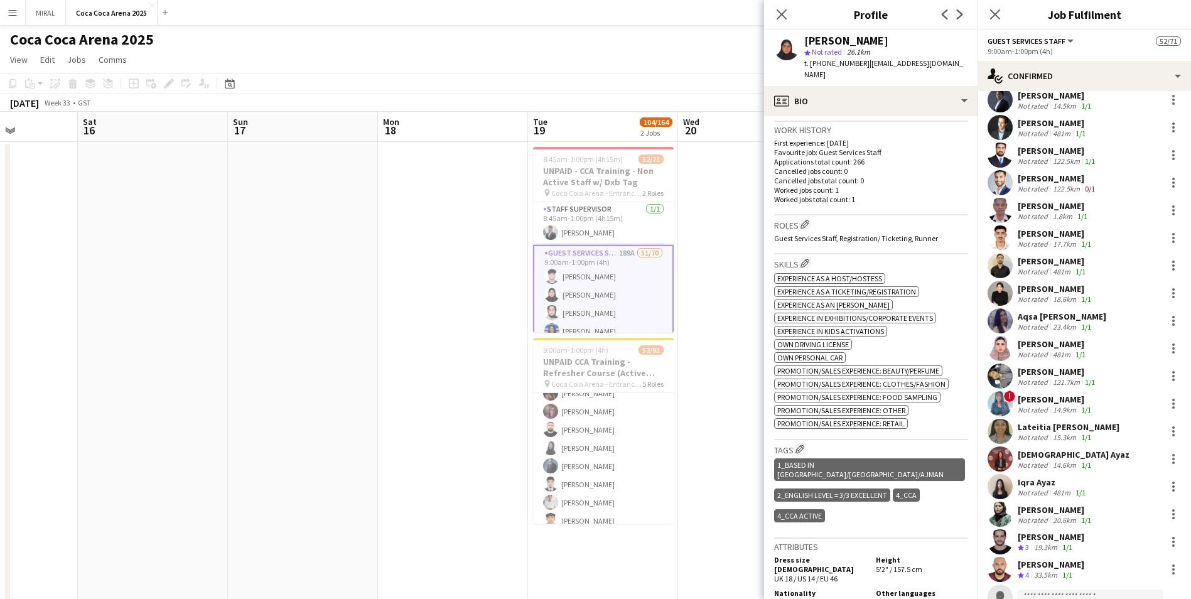
scroll to position [1005, 0]
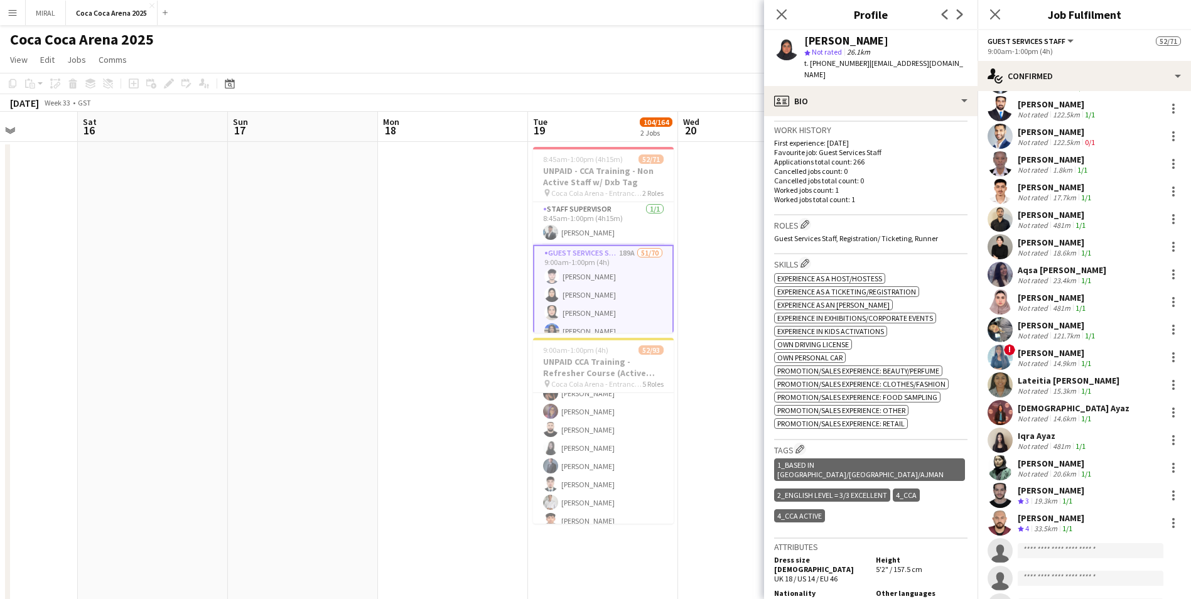
click at [578, 363] on div "Bashar Ghazal" at bounding box center [1051, 517] width 67 height 11
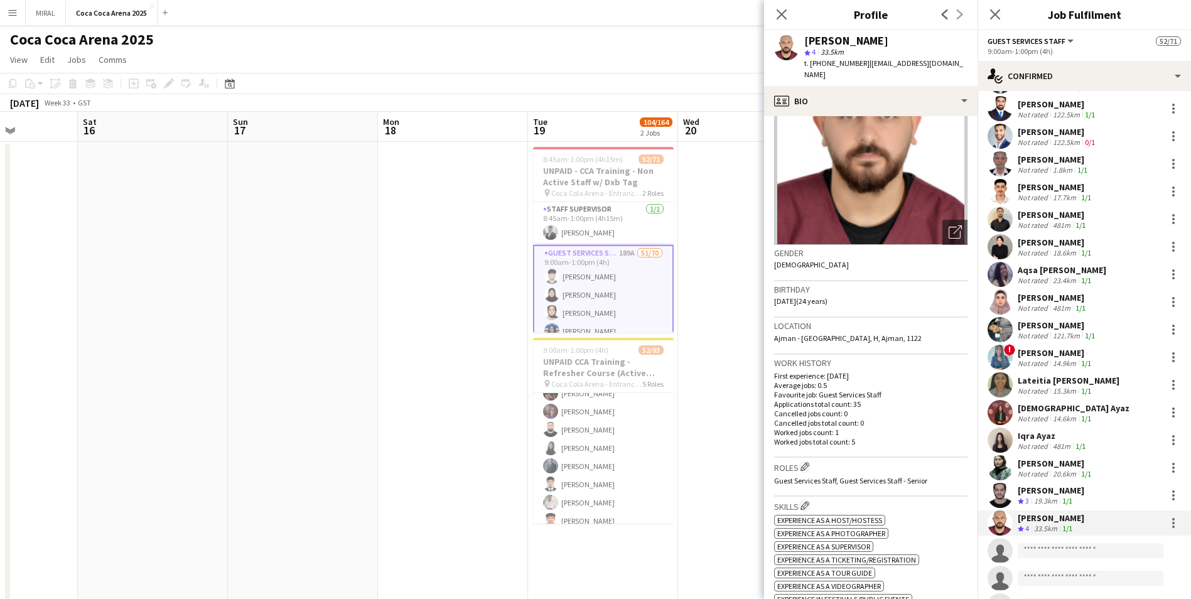
scroll to position [188, 0]
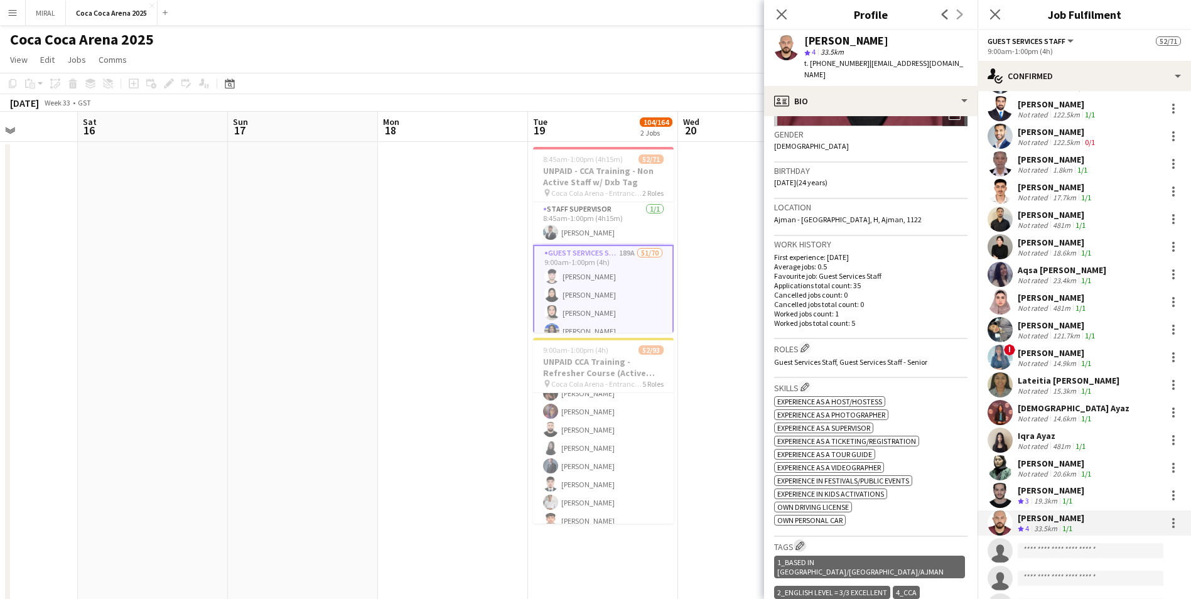
click at [578, 363] on app-icon "Edit crew company tags" at bounding box center [800, 545] width 9 height 9
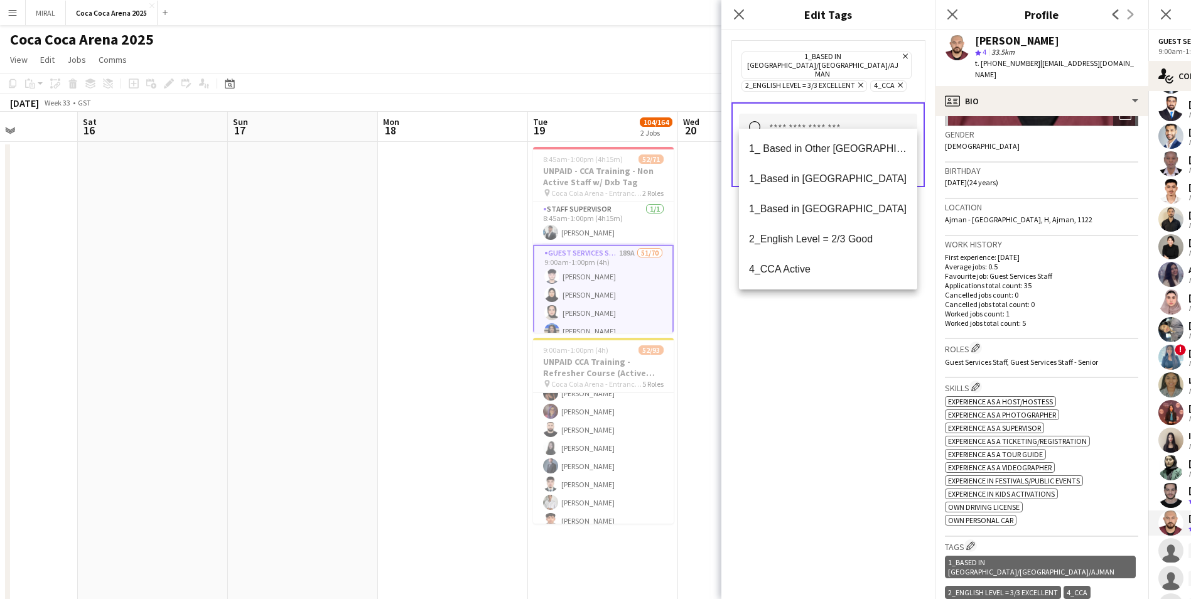
click at [578, 114] on input "text" at bounding box center [828, 129] width 178 height 31
click at [578, 269] on span "4_CCA Active" at bounding box center [828, 269] width 158 height 12
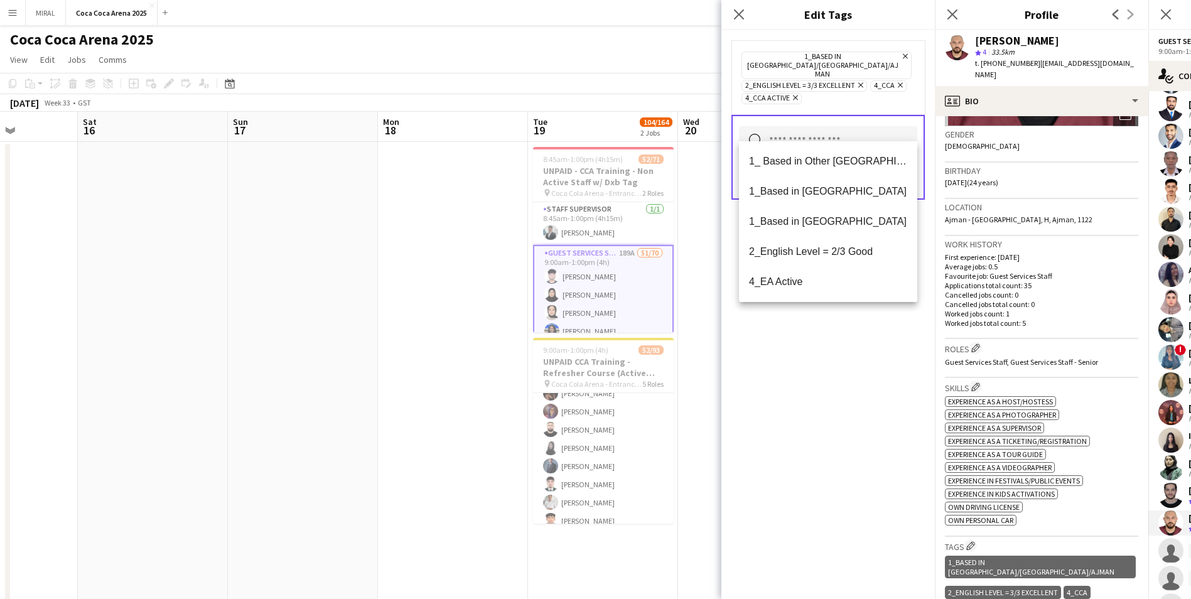
click at [578, 363] on div "1_Based in Dubai/Sharjah/Ajman Remove 2_English Level = 3/3 Excellent Remove 4_…" at bounding box center [829, 314] width 214 height 569
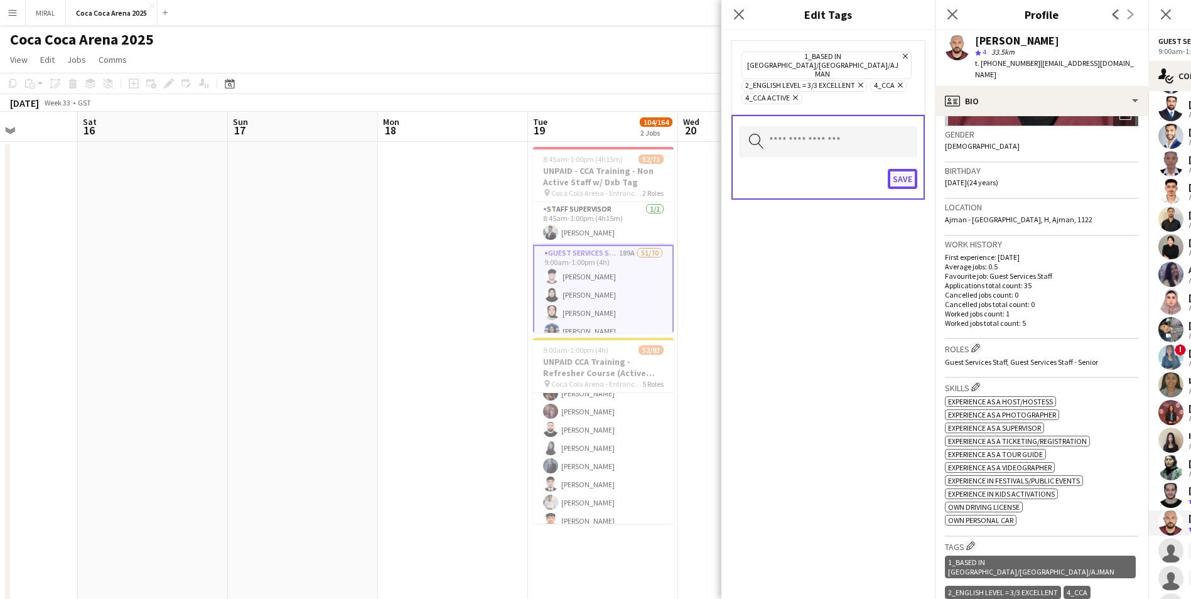
click at [578, 169] on button "Save" at bounding box center [903, 179] width 30 height 20
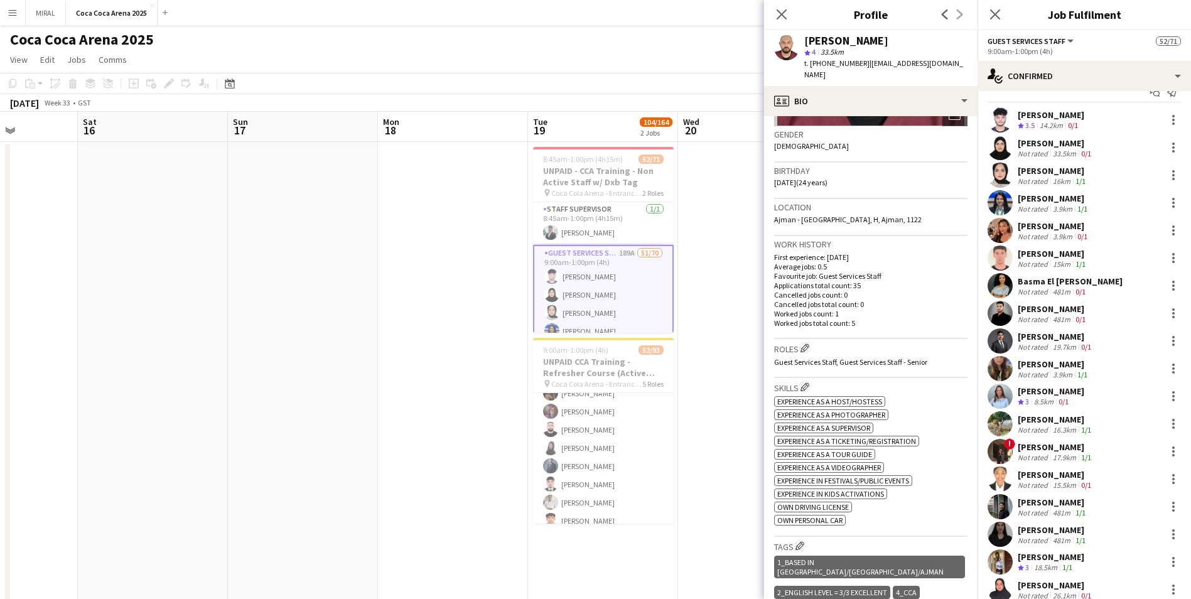
scroll to position [0, 0]
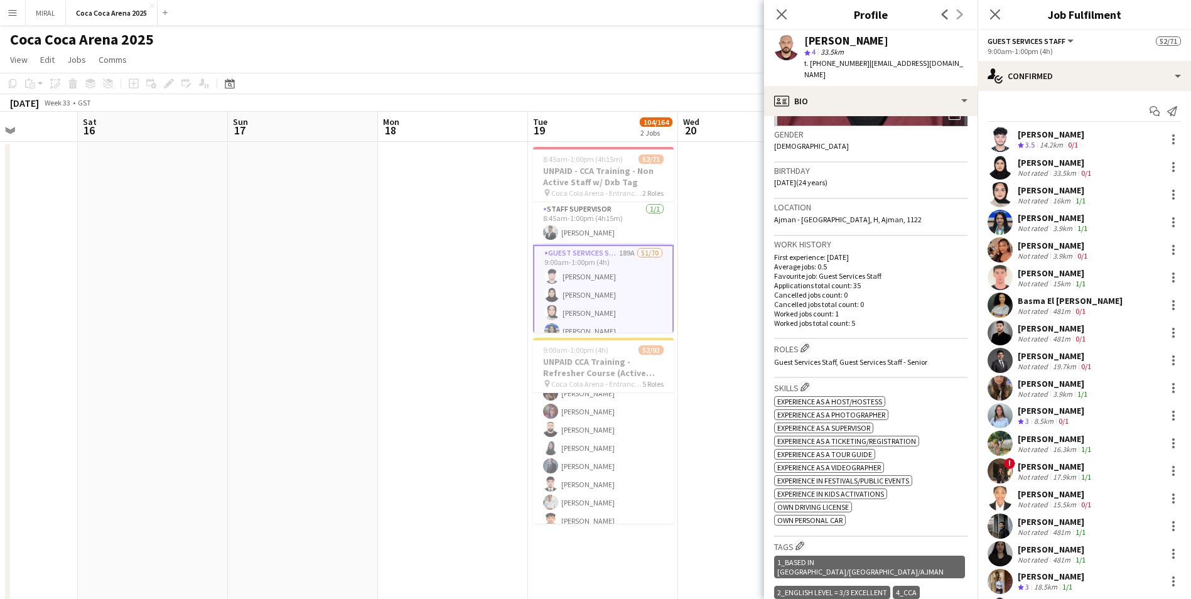
click at [578, 306] on div "Not rated" at bounding box center [1034, 310] width 33 height 9
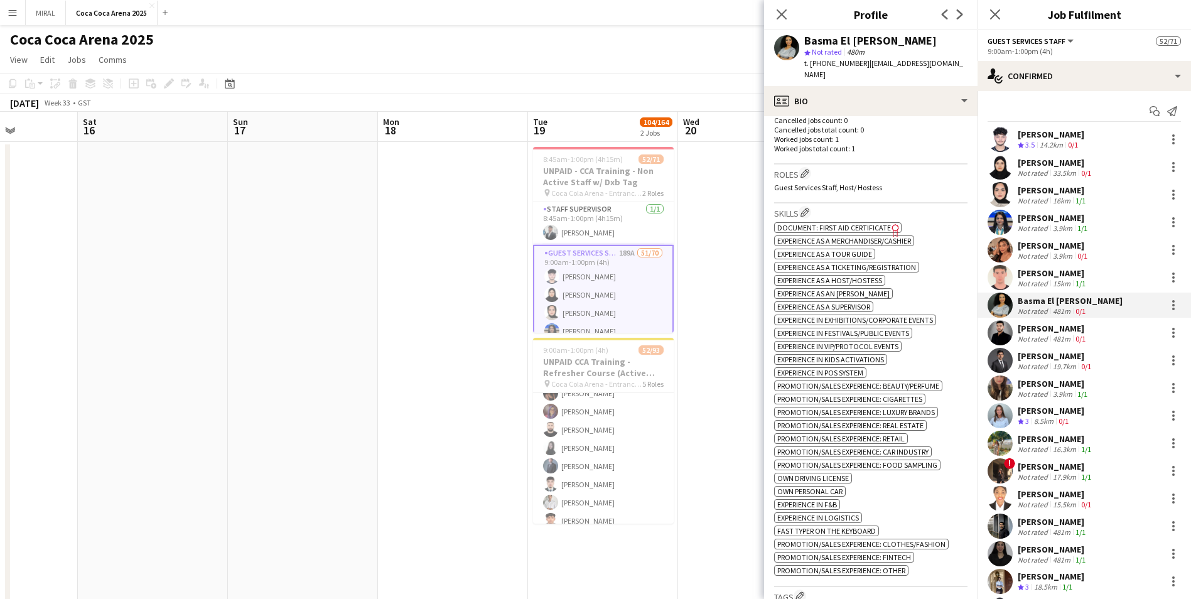
scroll to position [502, 0]
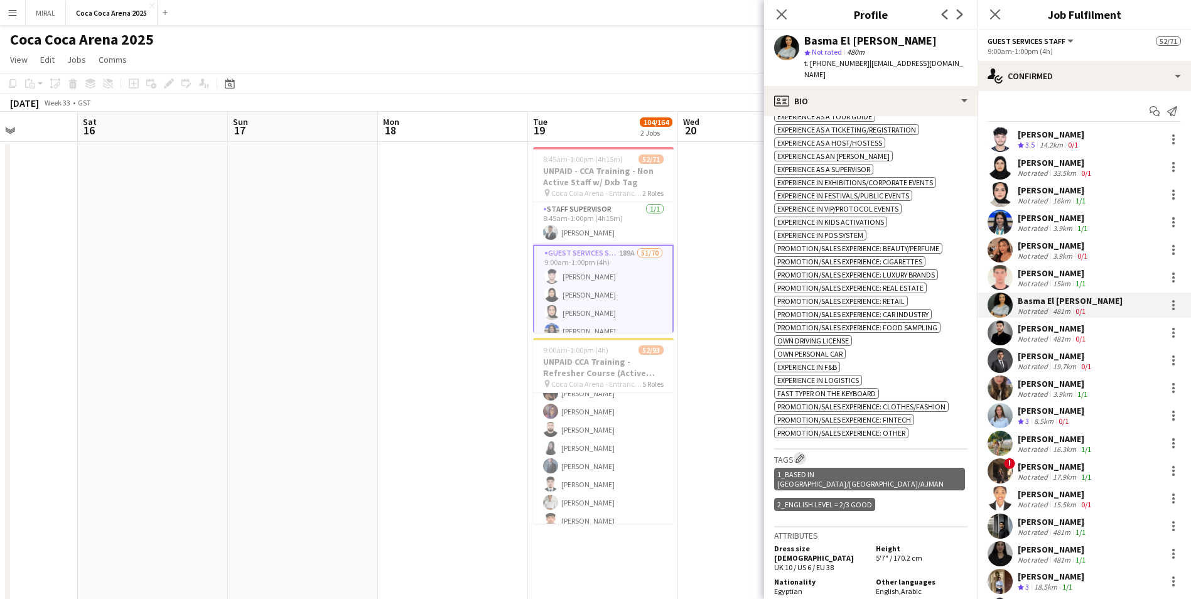
click at [578, 363] on app-icon "Edit crew company tags" at bounding box center [800, 458] width 9 height 9
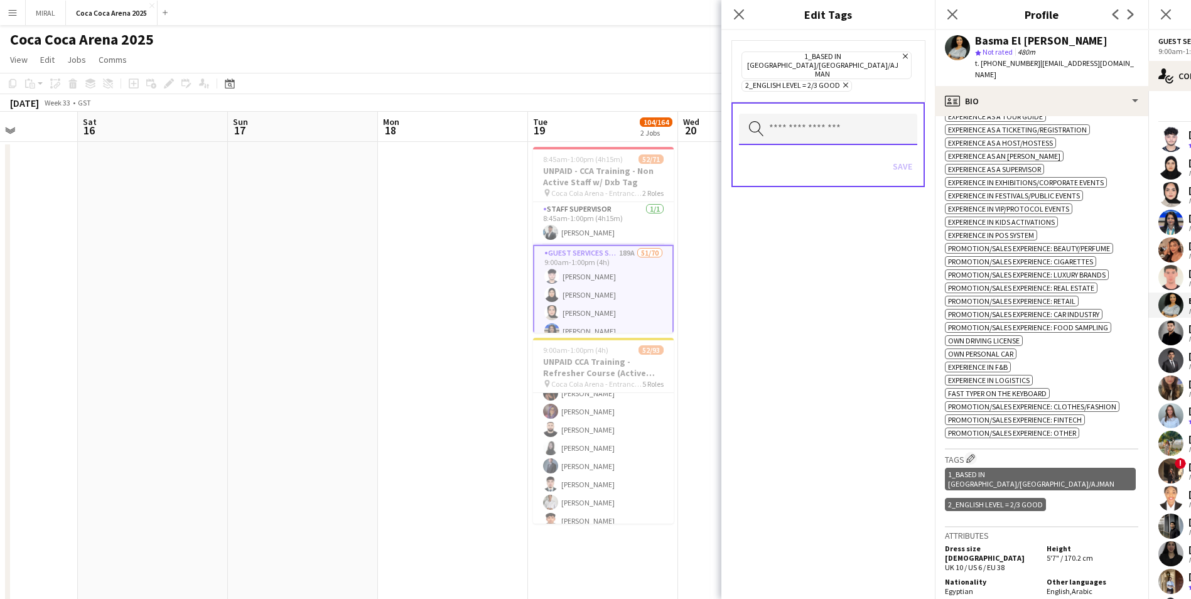
click at [578, 114] on input "text" at bounding box center [828, 129] width 178 height 31
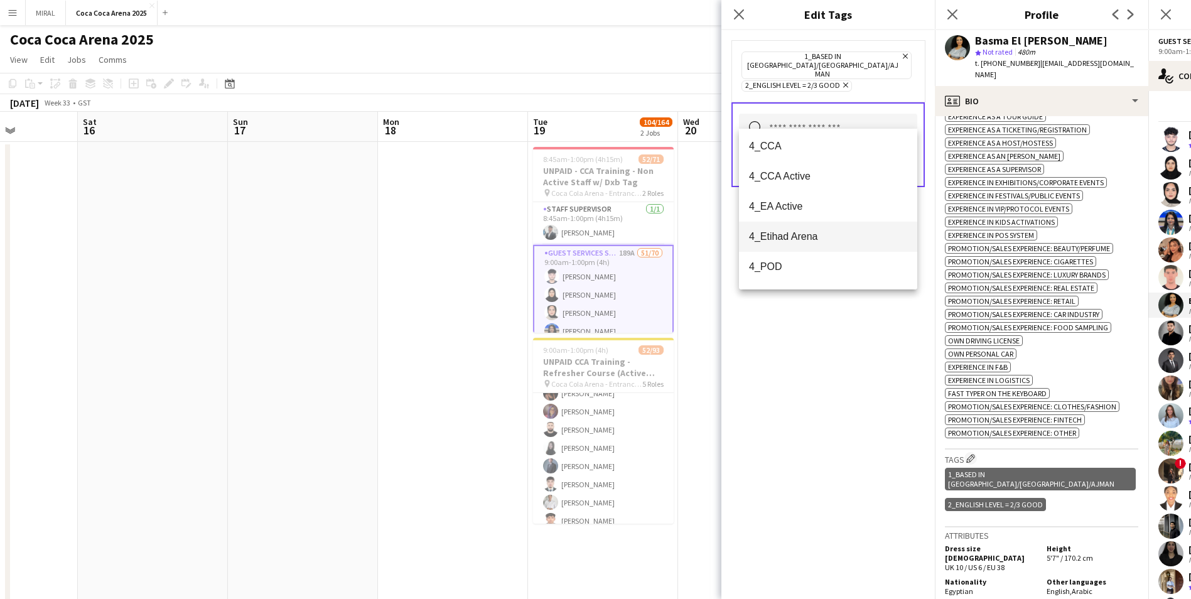
scroll to position [126, 0]
click at [578, 175] on span "4_CCA Active" at bounding box center [828, 174] width 158 height 12
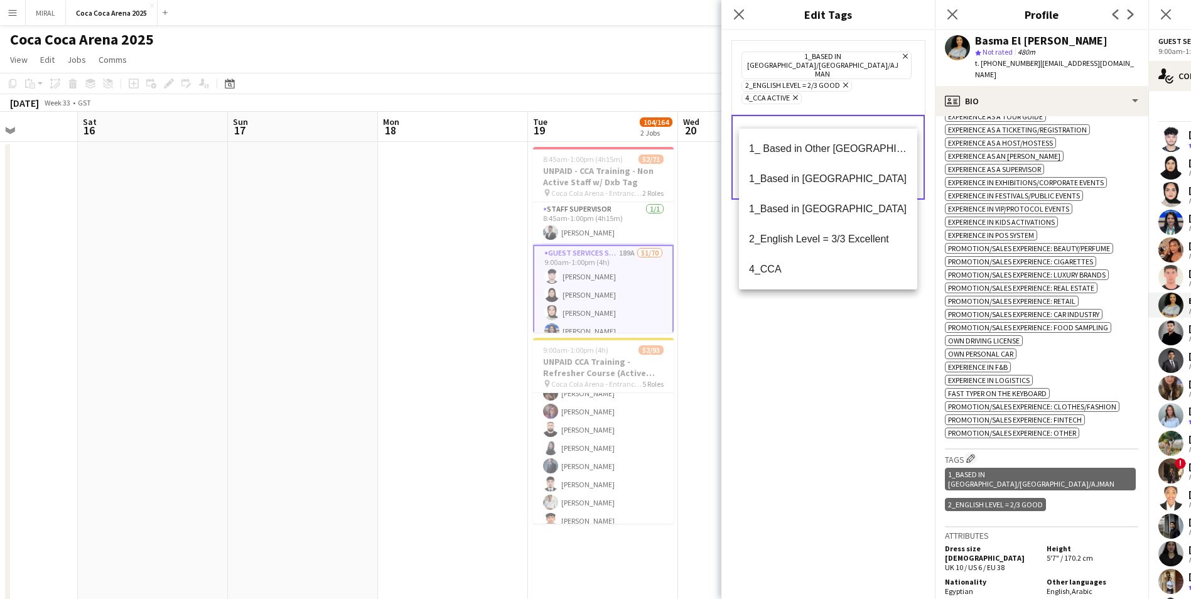
drag, startPoint x: 846, startPoint y: 486, endPoint x: 859, endPoint y: 454, distance: 34.4
click at [578, 363] on div "1_Based in Dubai/Sharjah/Ajman Remove 2_English Level = 2/3 Good Remove 4_CCA A…" at bounding box center [829, 314] width 214 height 569
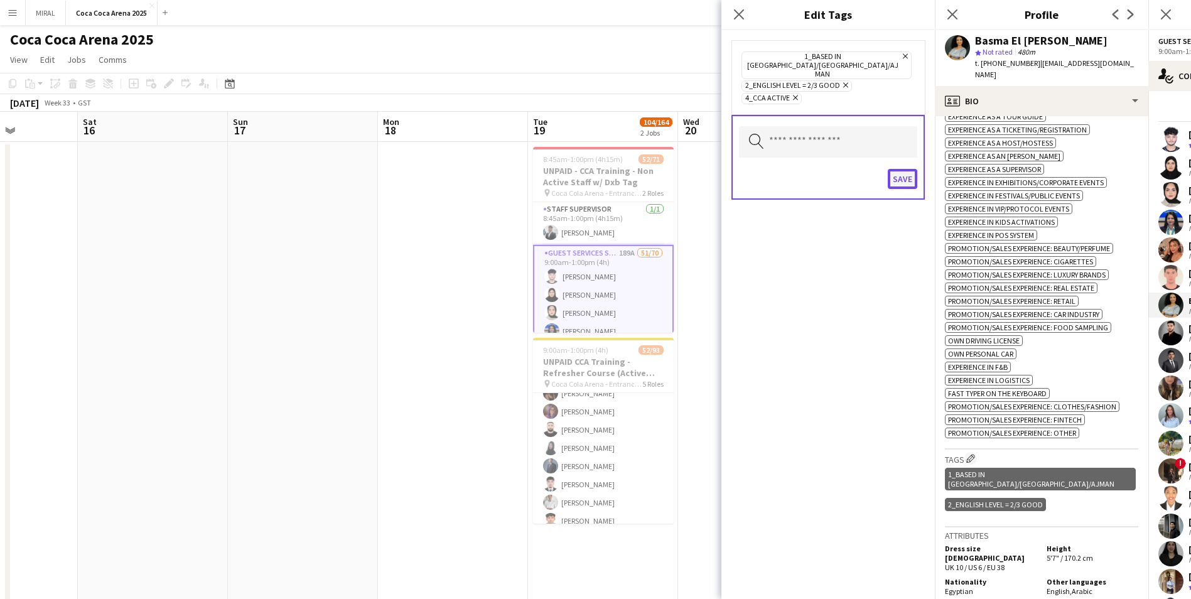
click at [578, 169] on button "Save" at bounding box center [903, 179] width 30 height 20
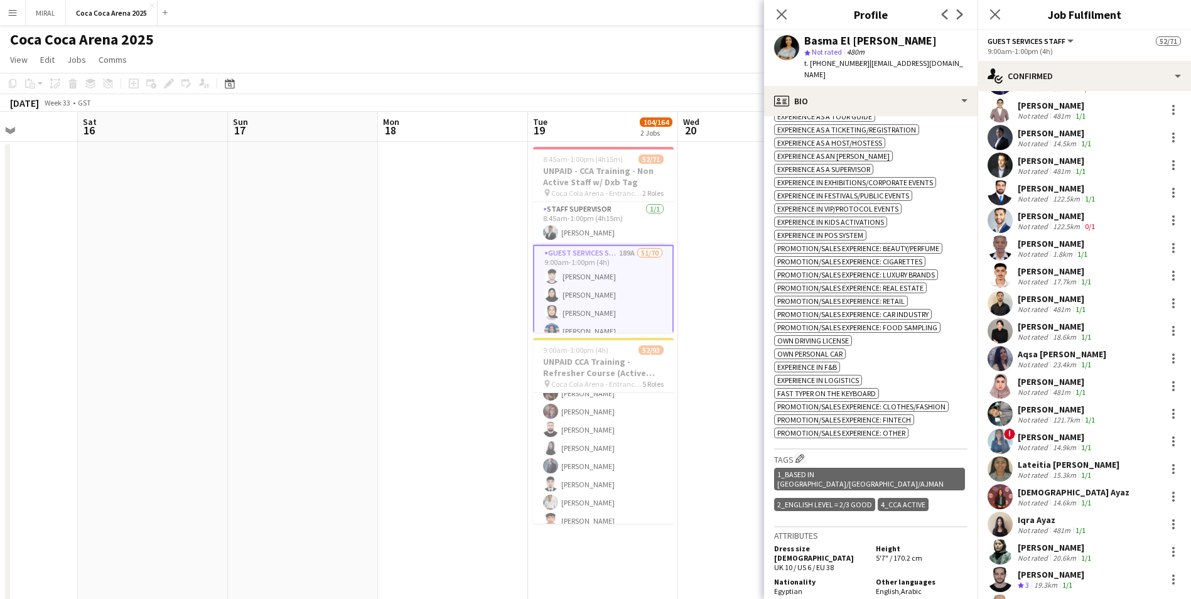
scroll to position [879, 0]
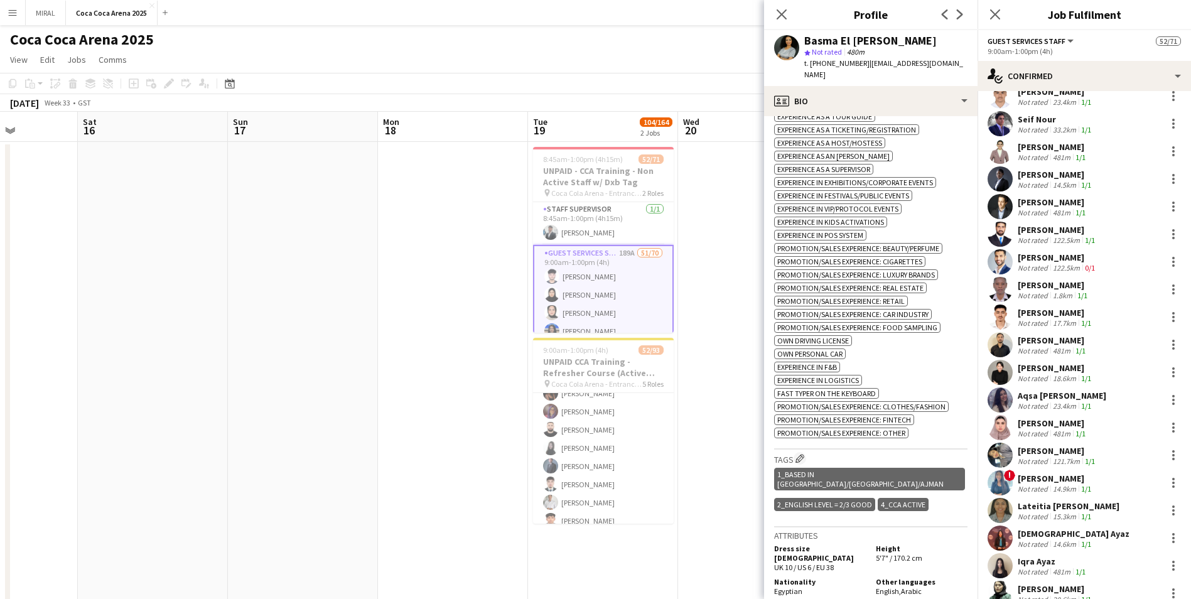
click at [578, 282] on div "Carol Wanjiru" at bounding box center [1054, 284] width 72 height 11
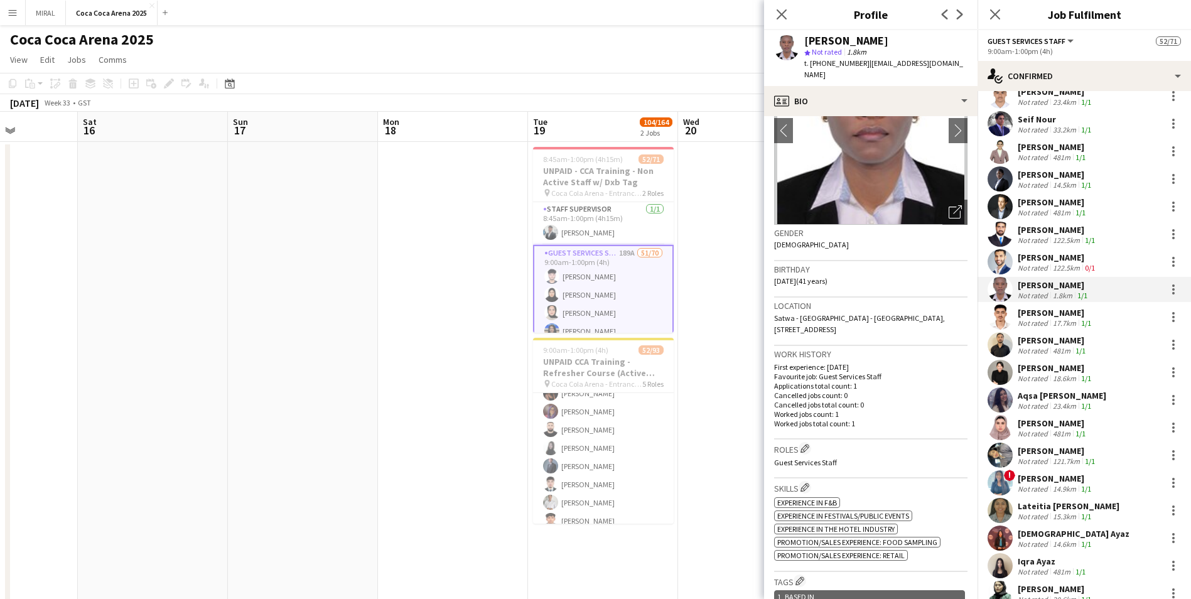
scroll to position [188, 0]
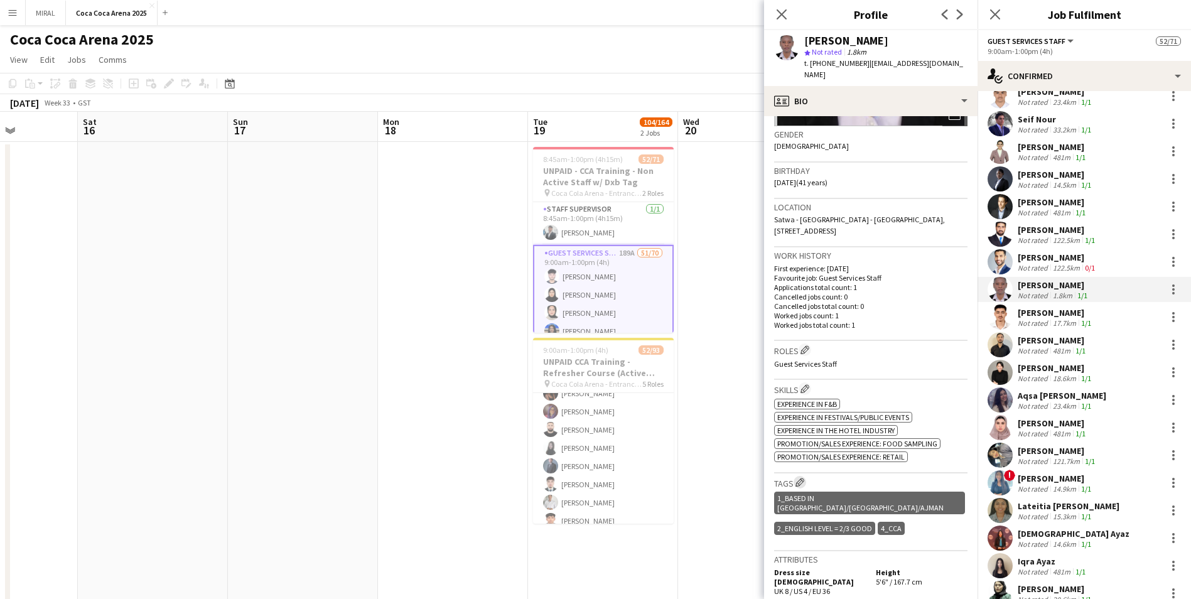
click at [578, 363] on app-icon "Edit crew company tags" at bounding box center [800, 482] width 9 height 9
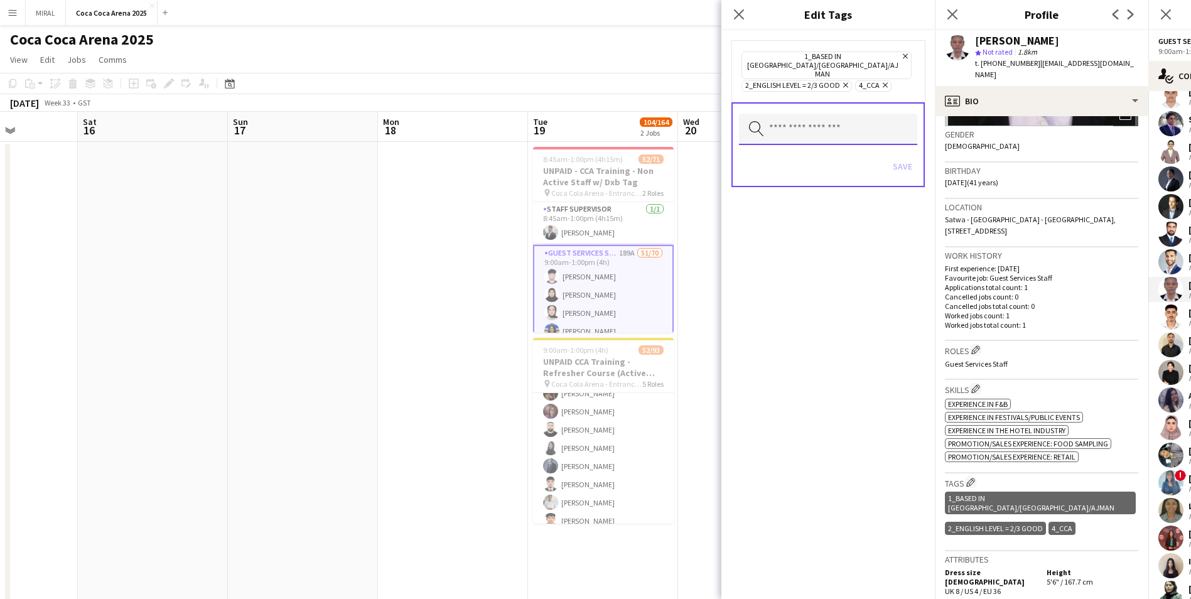
click at [578, 117] on input "text" at bounding box center [828, 129] width 178 height 31
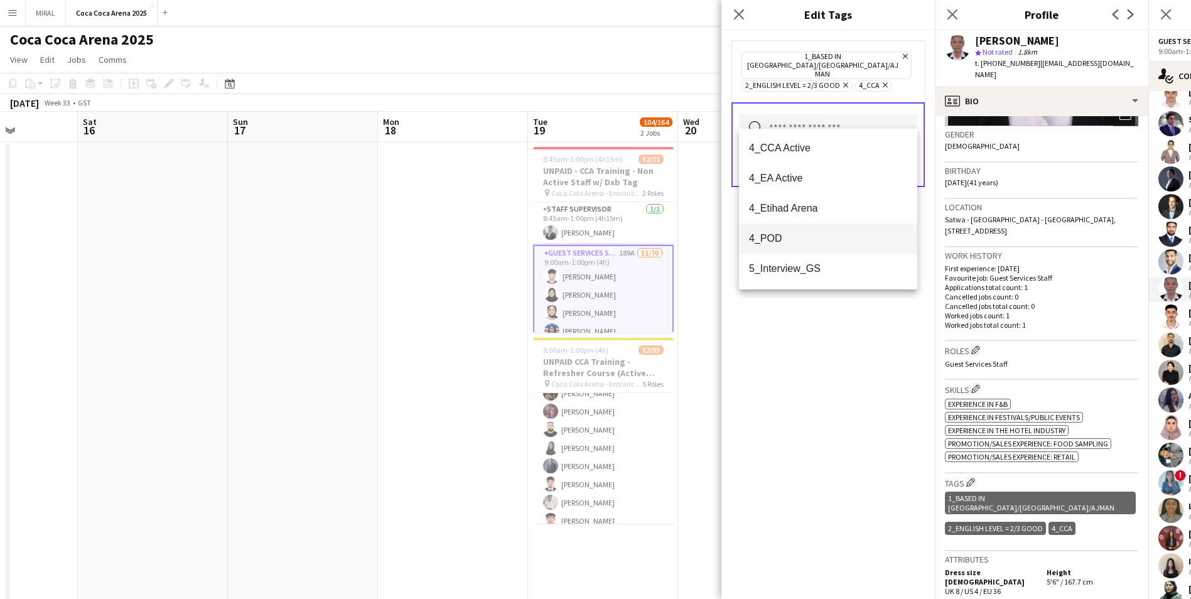
scroll to position [126, 0]
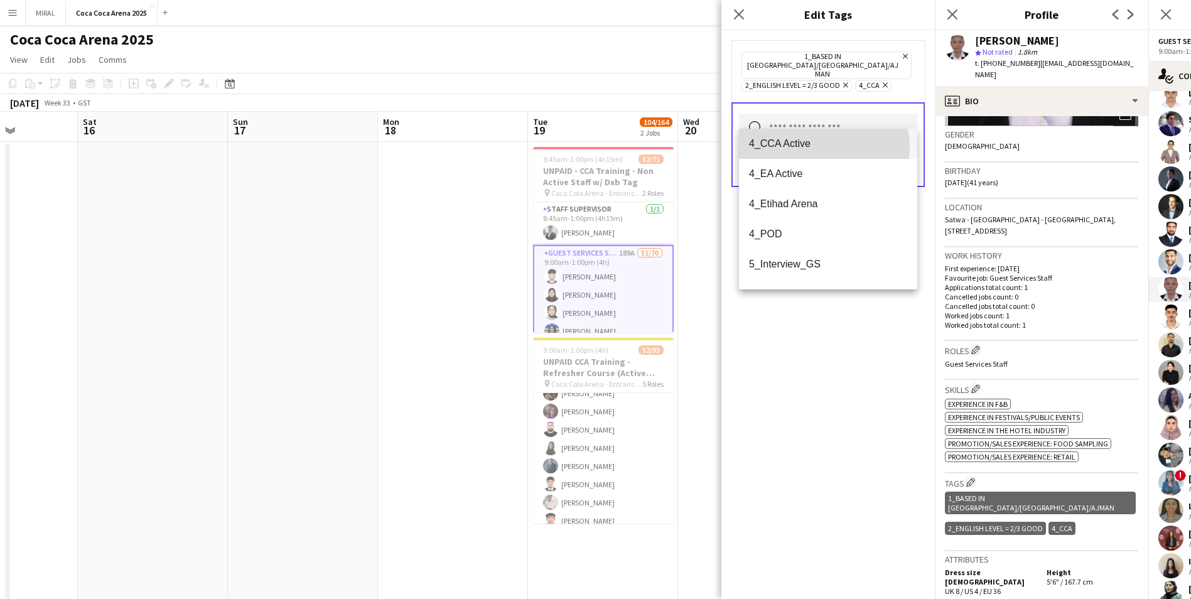
click at [578, 147] on span "4_CCA Active" at bounding box center [828, 144] width 158 height 12
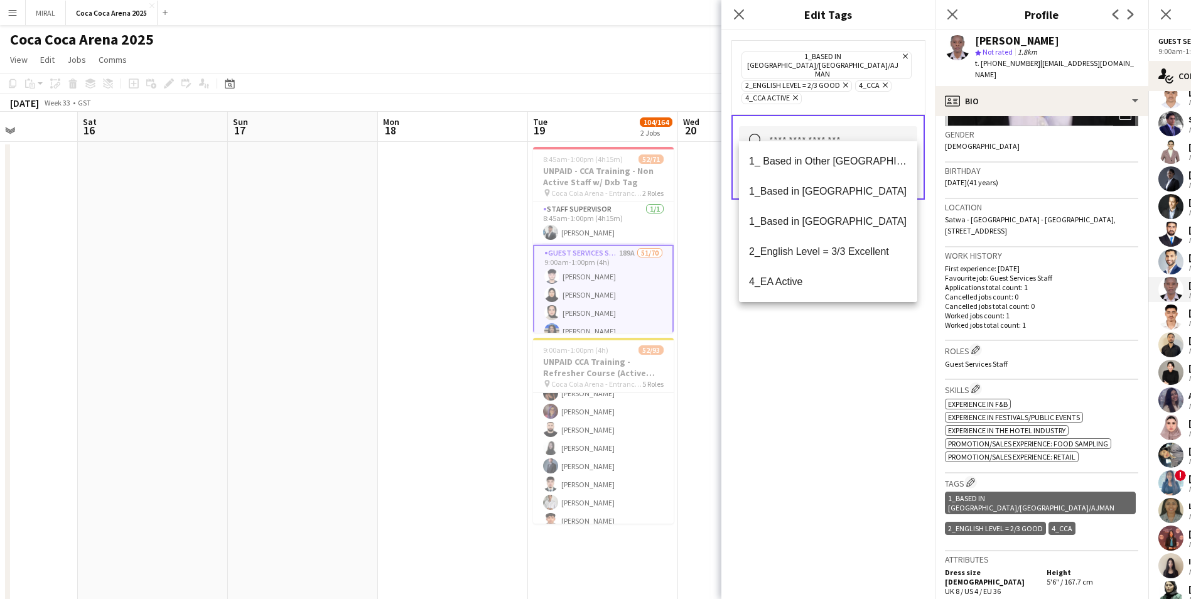
click at [578, 363] on div "1_Based in Dubai/Sharjah/Ajman Remove 2_English Level = 2/3 Good Remove 4_CCA R…" at bounding box center [829, 314] width 214 height 569
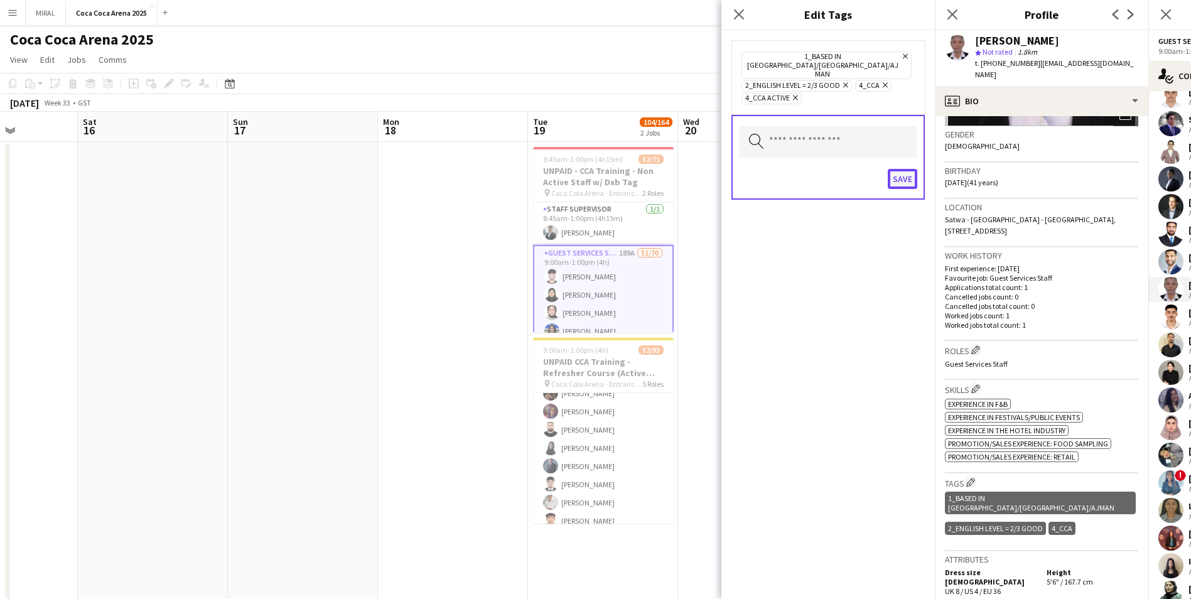
click at [578, 169] on button "Save" at bounding box center [903, 179] width 30 height 20
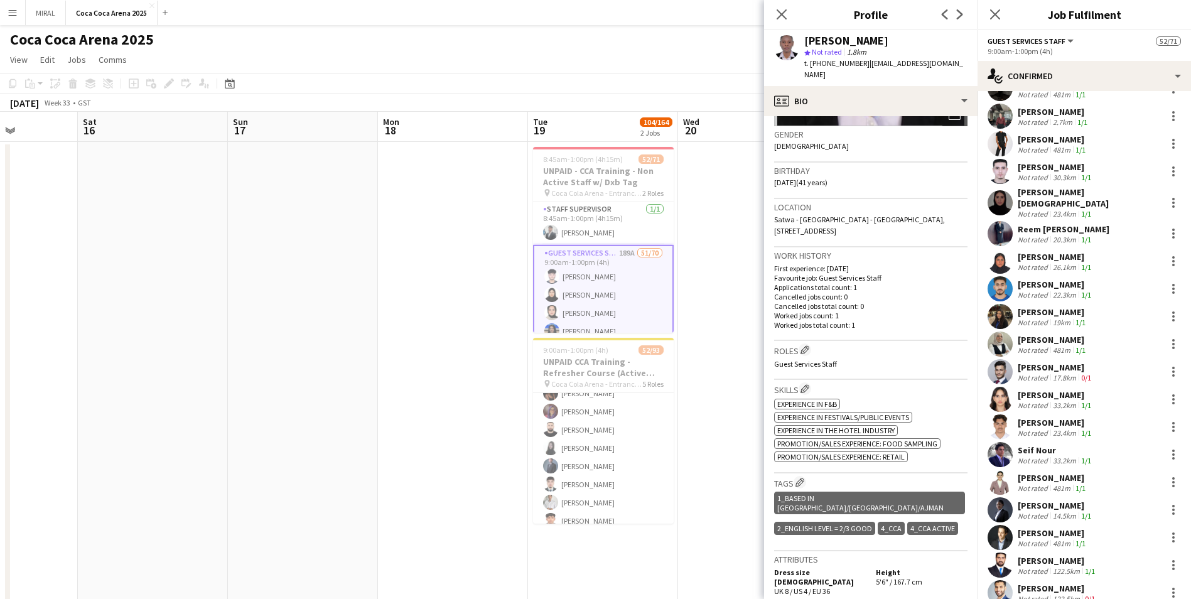
scroll to position [502, 0]
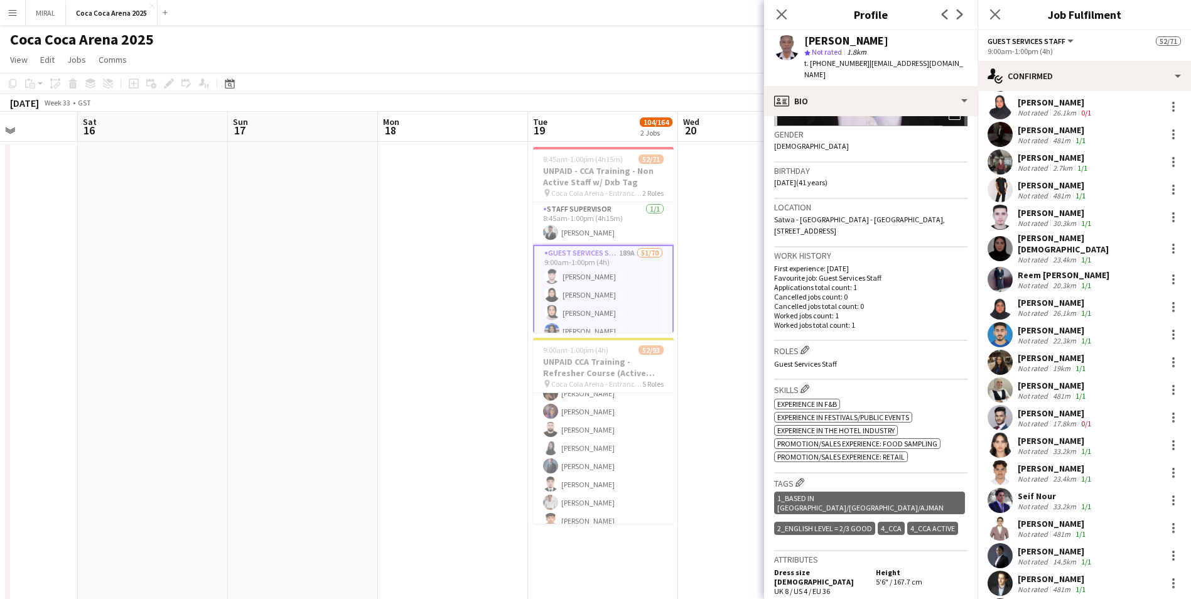
click at [578, 191] on div "Not rated" at bounding box center [1034, 195] width 33 height 9
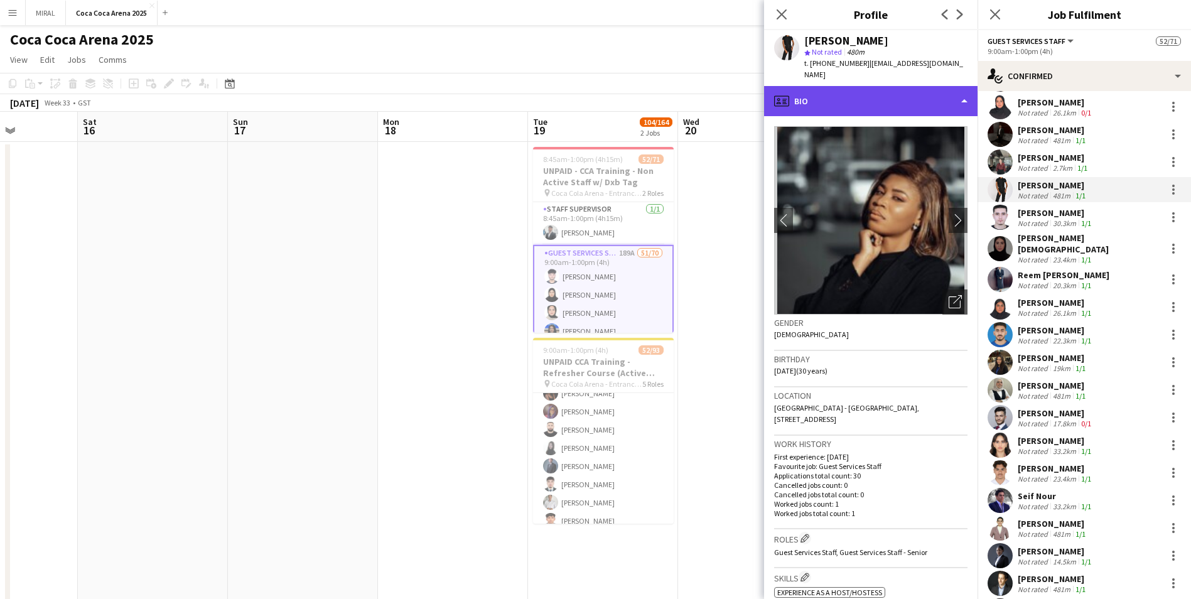
click at [578, 90] on div "profile Bio" at bounding box center [871, 101] width 214 height 30
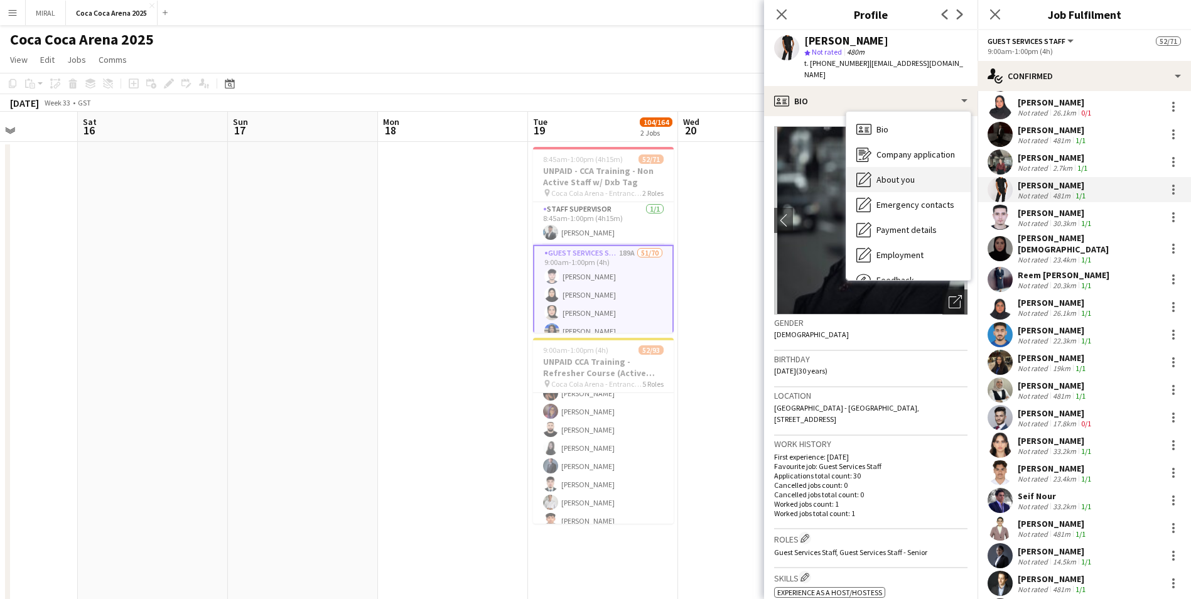
click at [578, 167] on div "About you About you" at bounding box center [909, 179] width 124 height 25
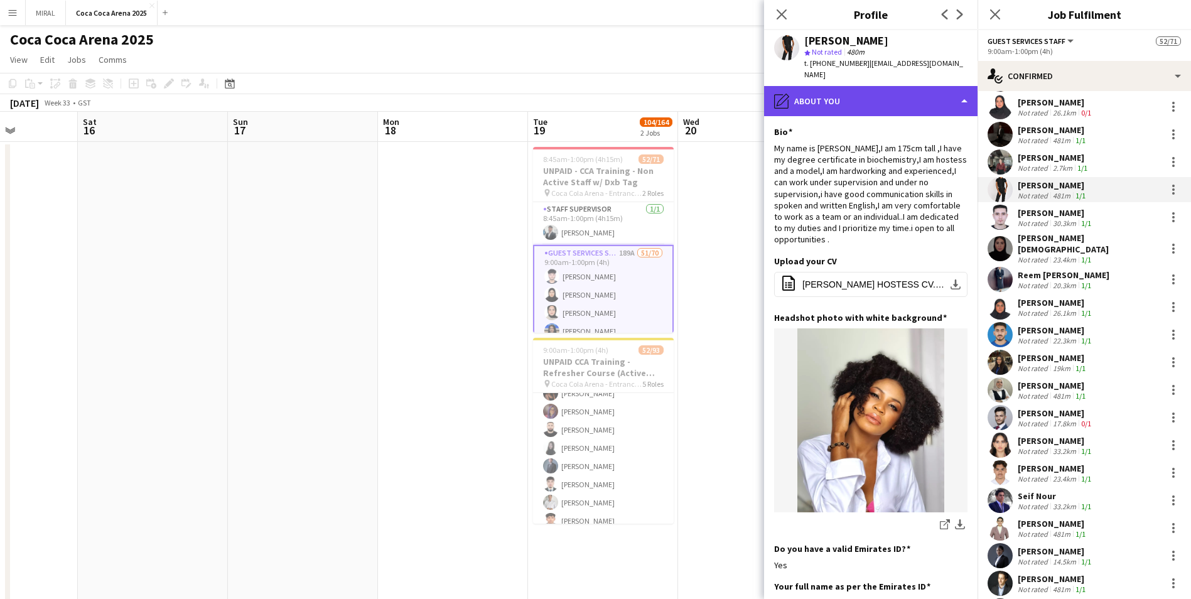
click at [578, 86] on div "pencil4 About you" at bounding box center [871, 101] width 214 height 30
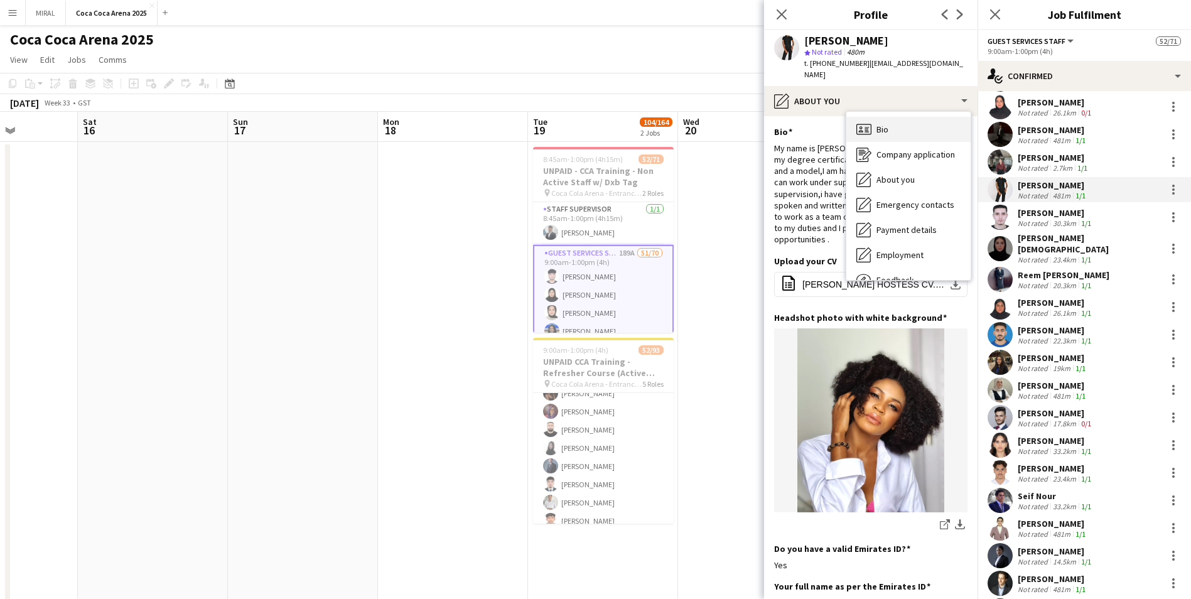
click at [578, 117] on div "Bio Bio" at bounding box center [909, 129] width 124 height 25
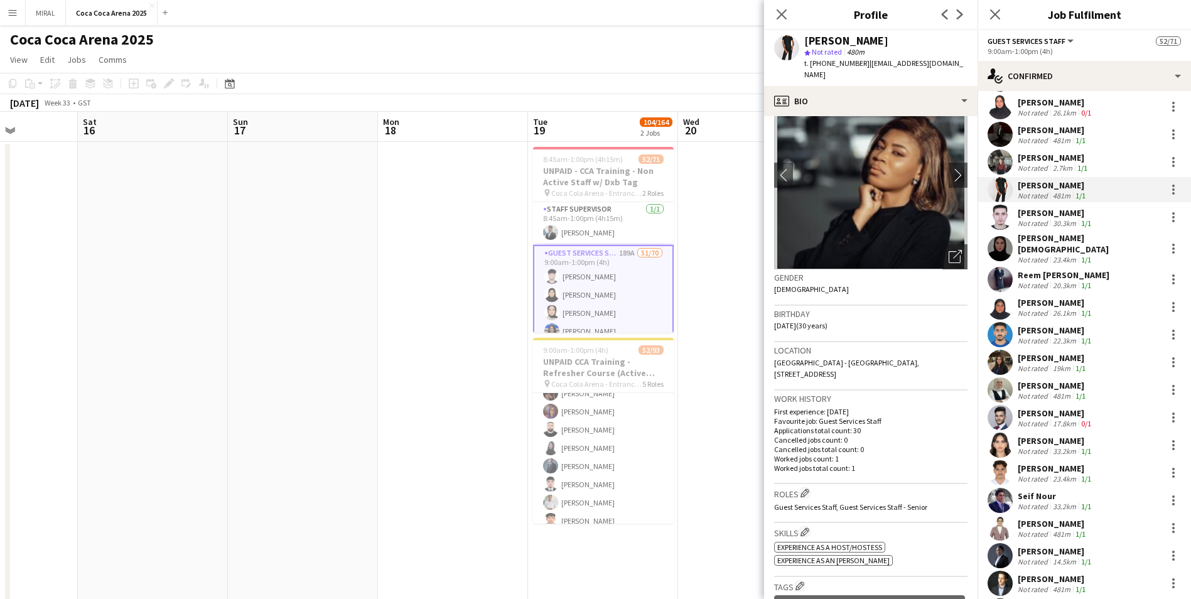
scroll to position [188, 0]
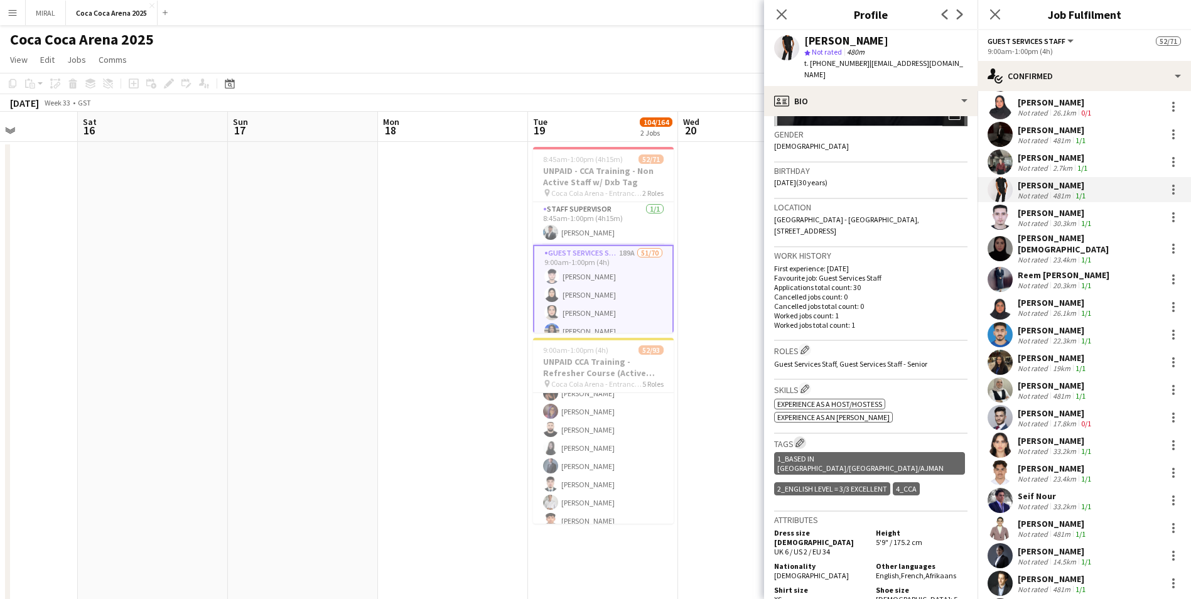
click at [578, 363] on app-icon "Edit crew company tags" at bounding box center [800, 442] width 9 height 9
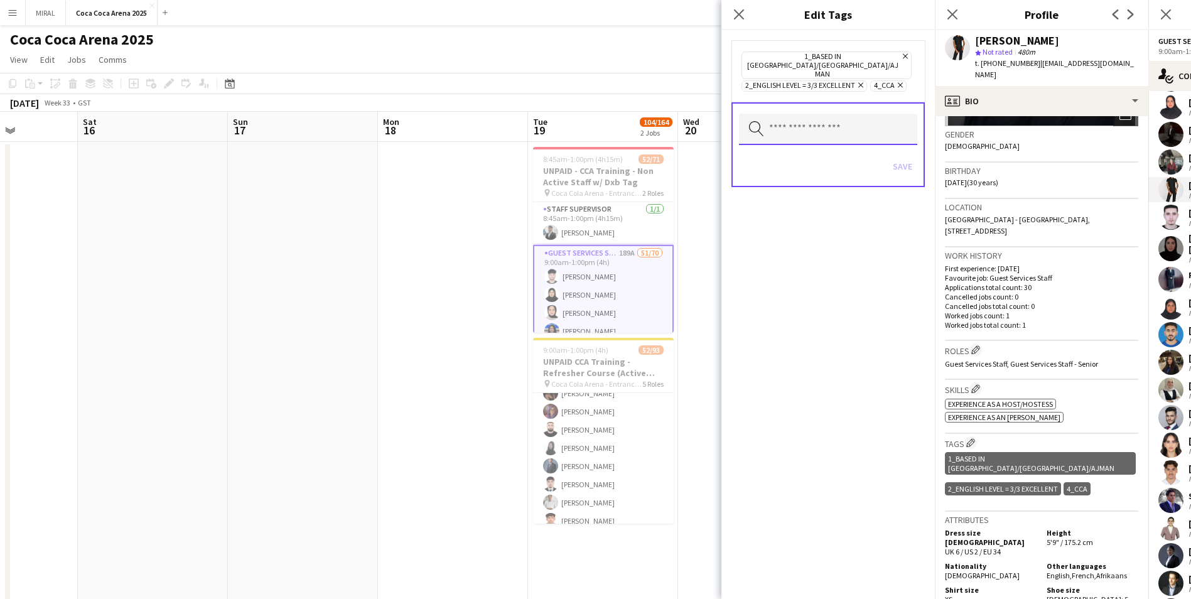
click at [578, 114] on input "text" at bounding box center [828, 129] width 178 height 31
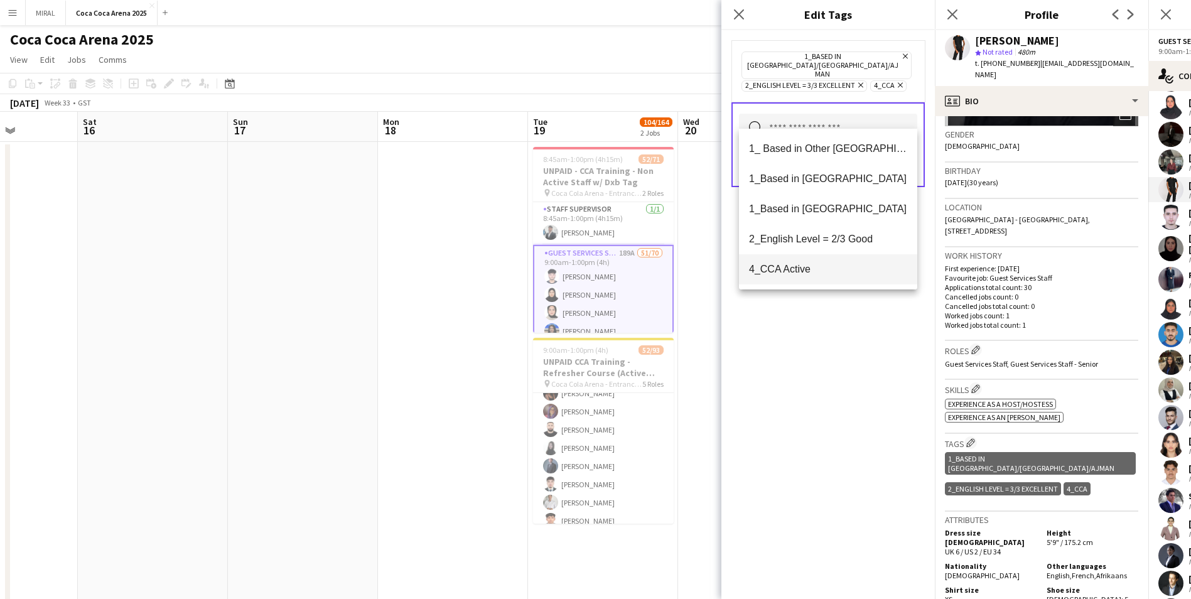
click at [578, 276] on mat-option "4_CCA Active" at bounding box center [828, 269] width 178 height 30
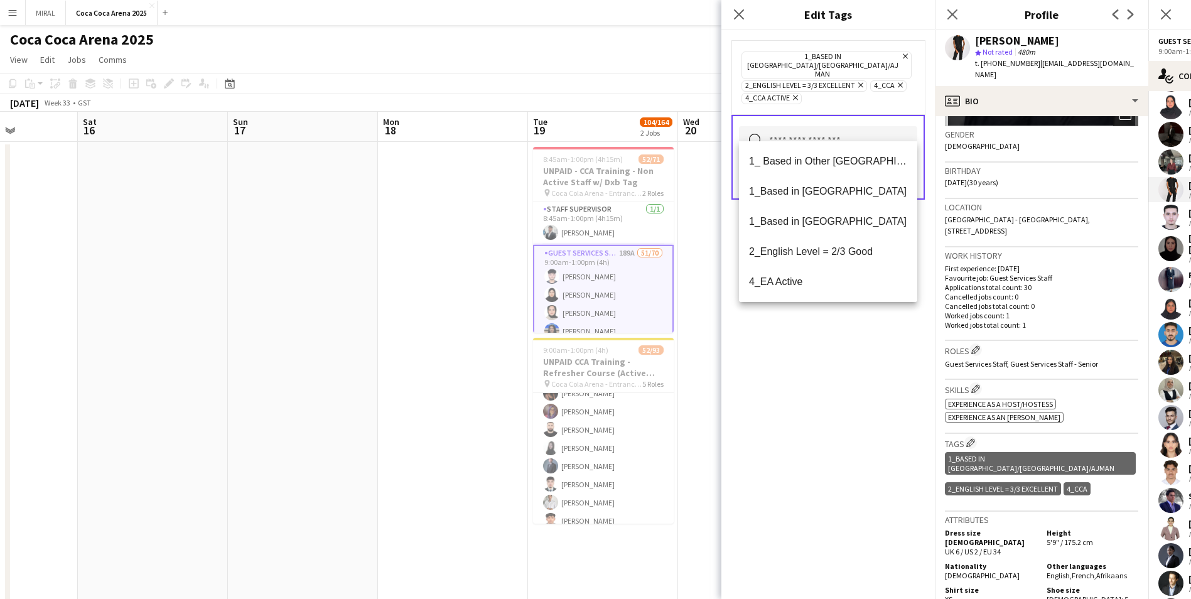
drag, startPoint x: 855, startPoint y: 410, endPoint x: 863, endPoint y: 386, distance: 25.6
click at [578, 363] on div "1_Based in Dubai/Sharjah/Ajman Remove 2_English Level = 3/3 Excellent Remove 4_…" at bounding box center [829, 314] width 214 height 569
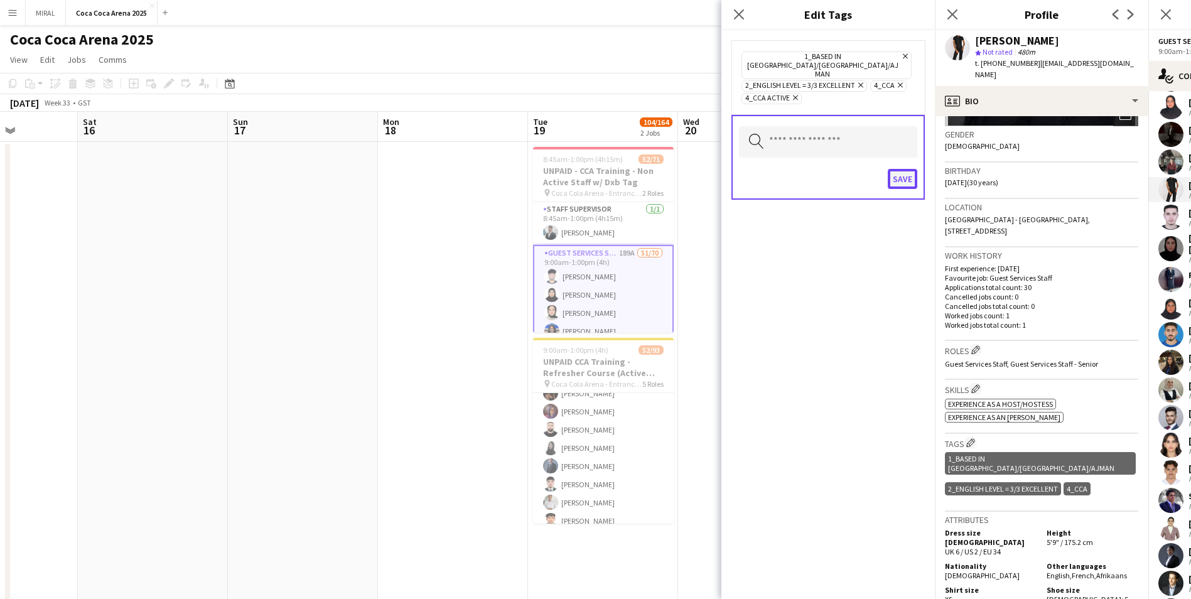
click at [578, 169] on button "Save" at bounding box center [903, 179] width 30 height 20
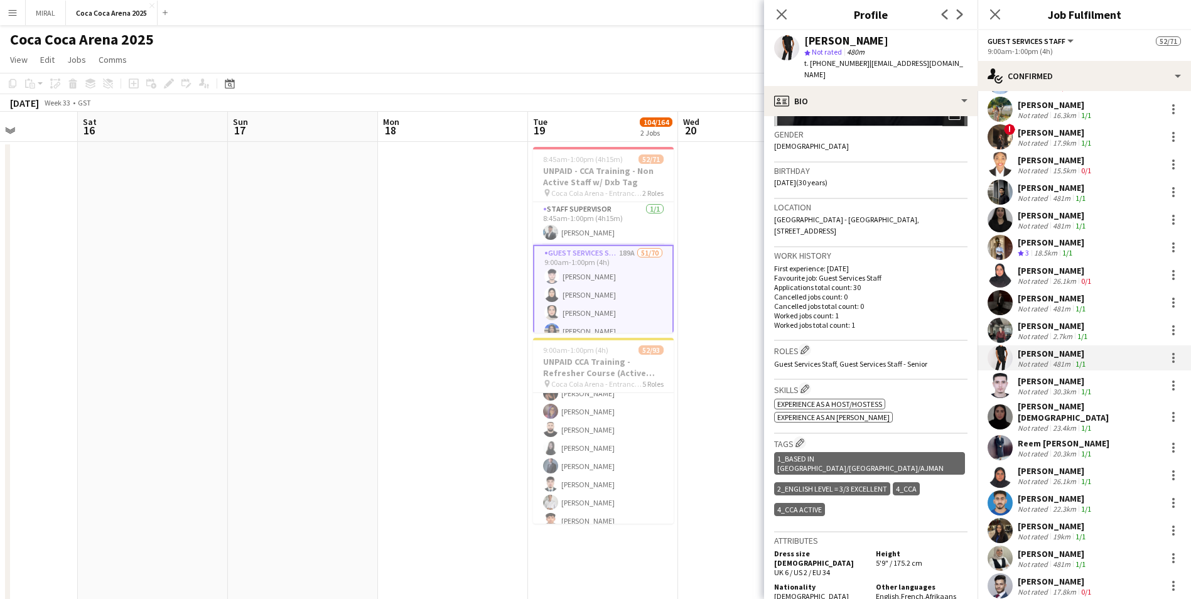
scroll to position [314, 0]
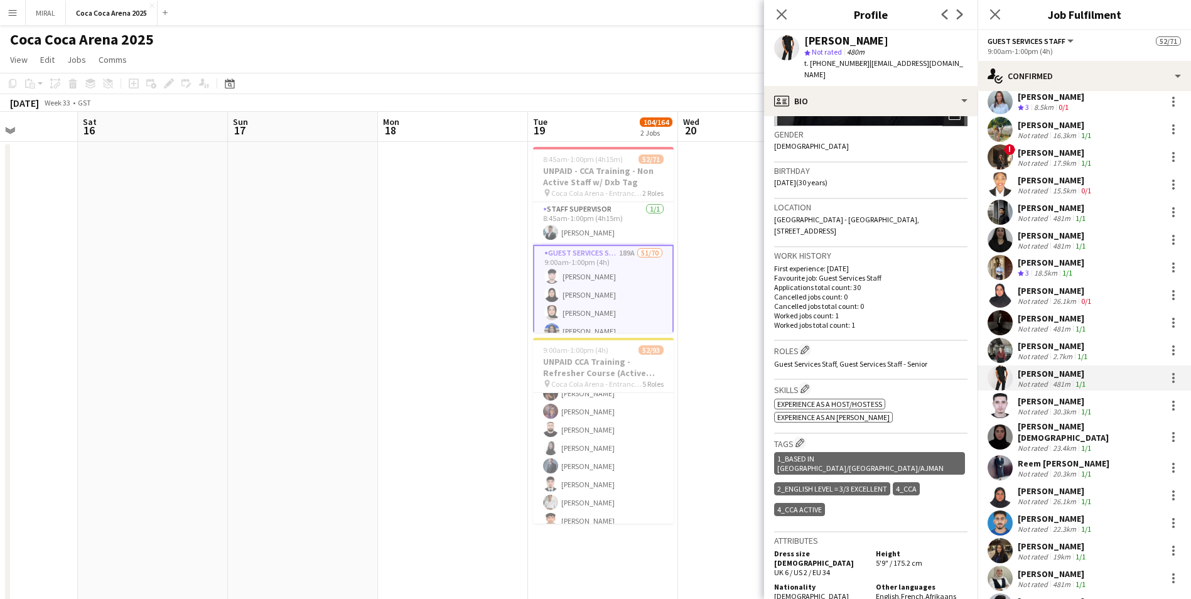
click at [578, 187] on div "15.5km" at bounding box center [1065, 190] width 28 height 9
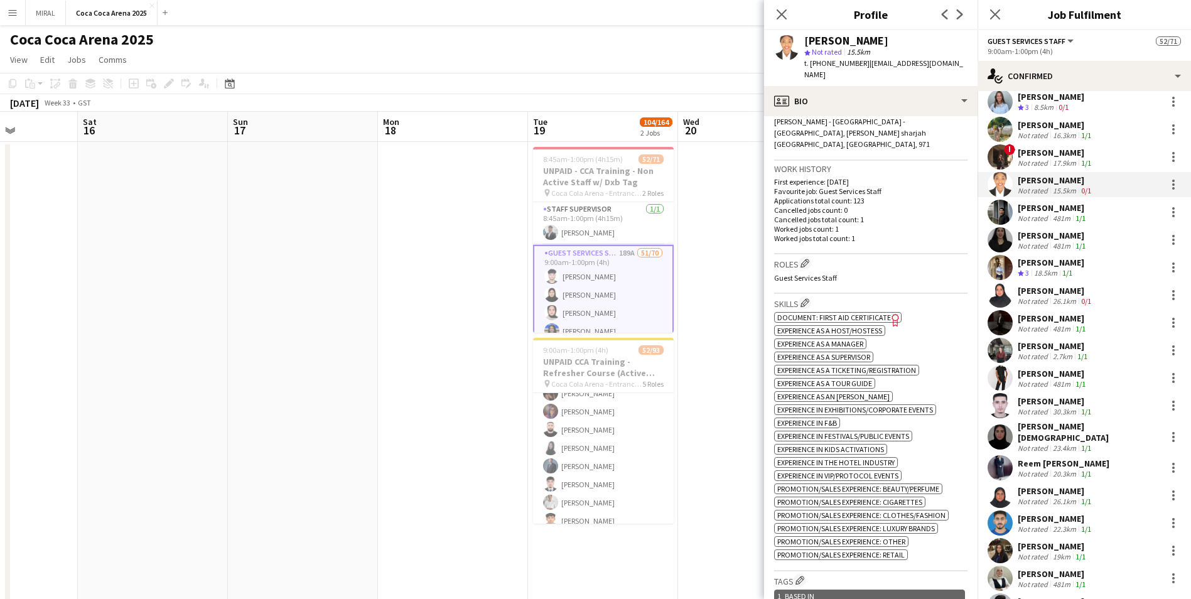
scroll to position [377, 0]
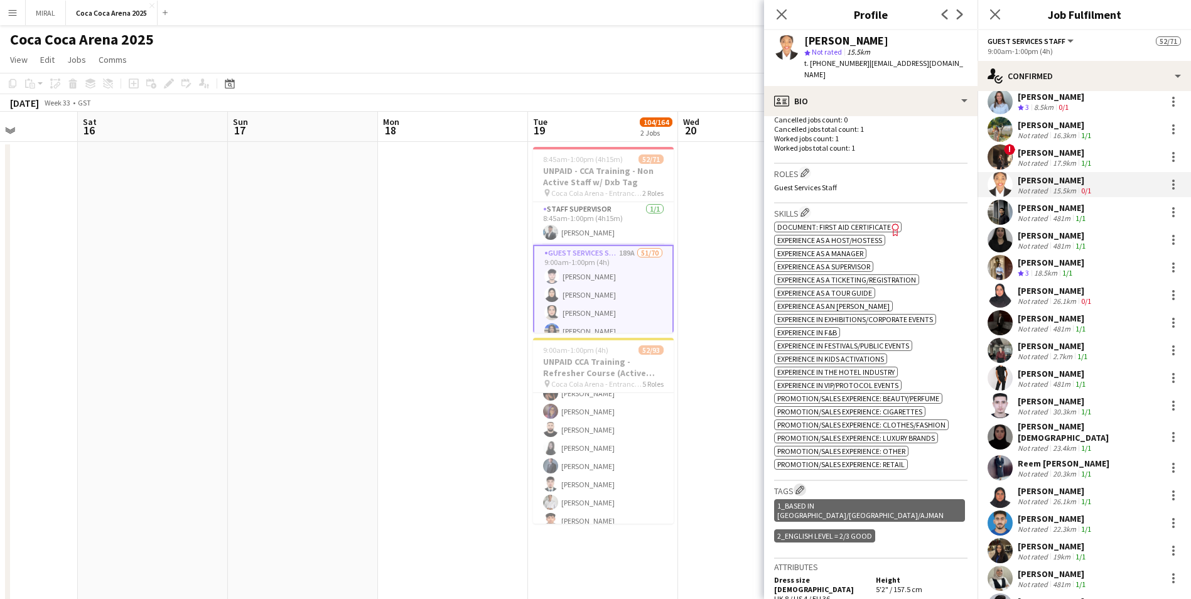
click at [578, 363] on app-icon "Edit crew company tags" at bounding box center [800, 489] width 9 height 9
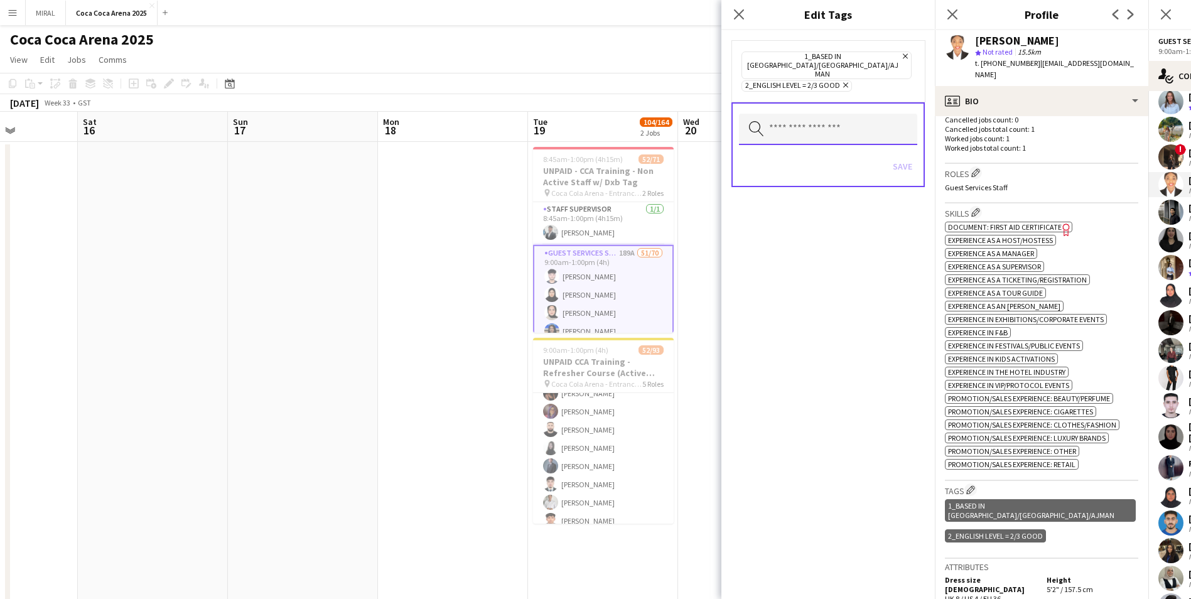
click at [578, 114] on input "text" at bounding box center [828, 129] width 178 height 31
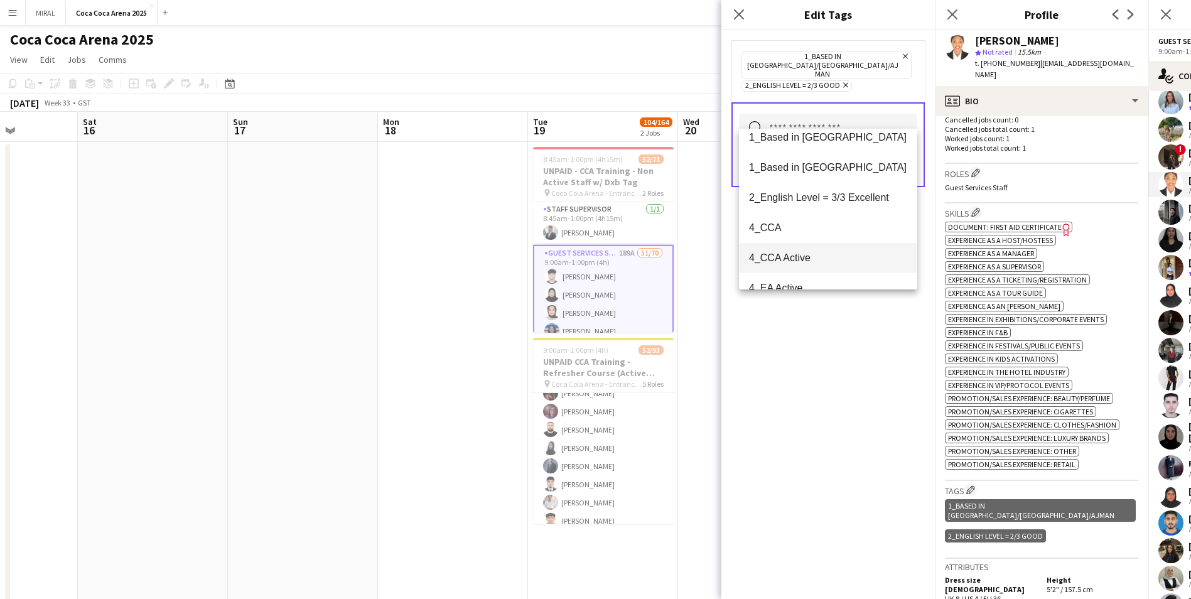
scroll to position [63, 0]
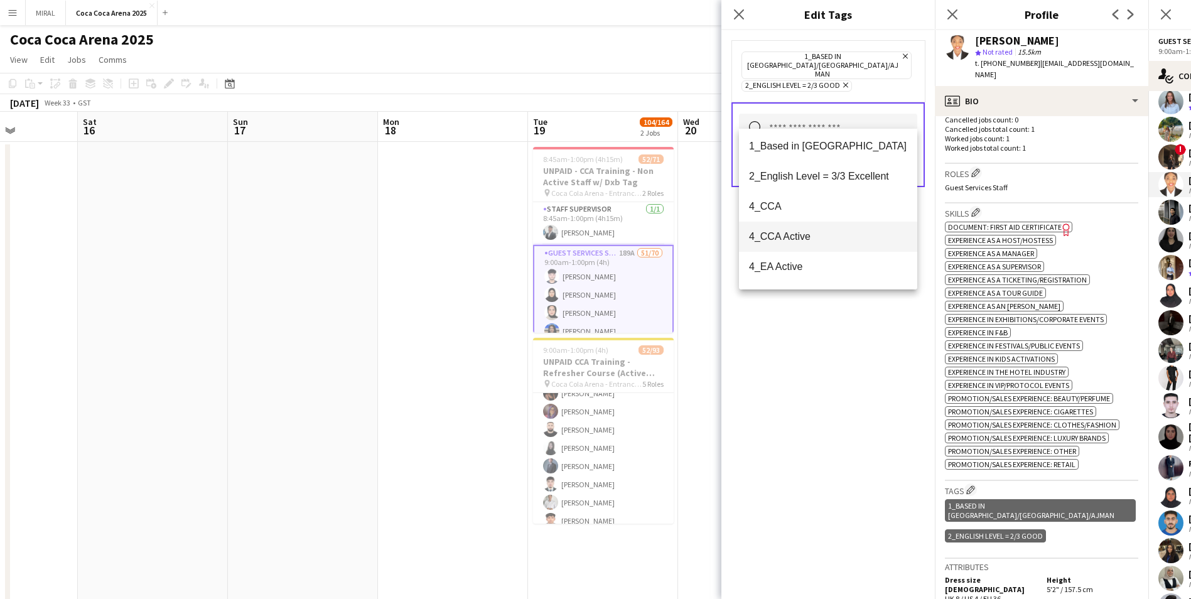
click at [578, 242] on span "4_CCA Active" at bounding box center [828, 236] width 158 height 12
click at [578, 363] on div "1_Based in Dubai/Sharjah/Ajman Remove 2_English Level = 2/3 Good Remove 4_CCA A…" at bounding box center [829, 314] width 214 height 569
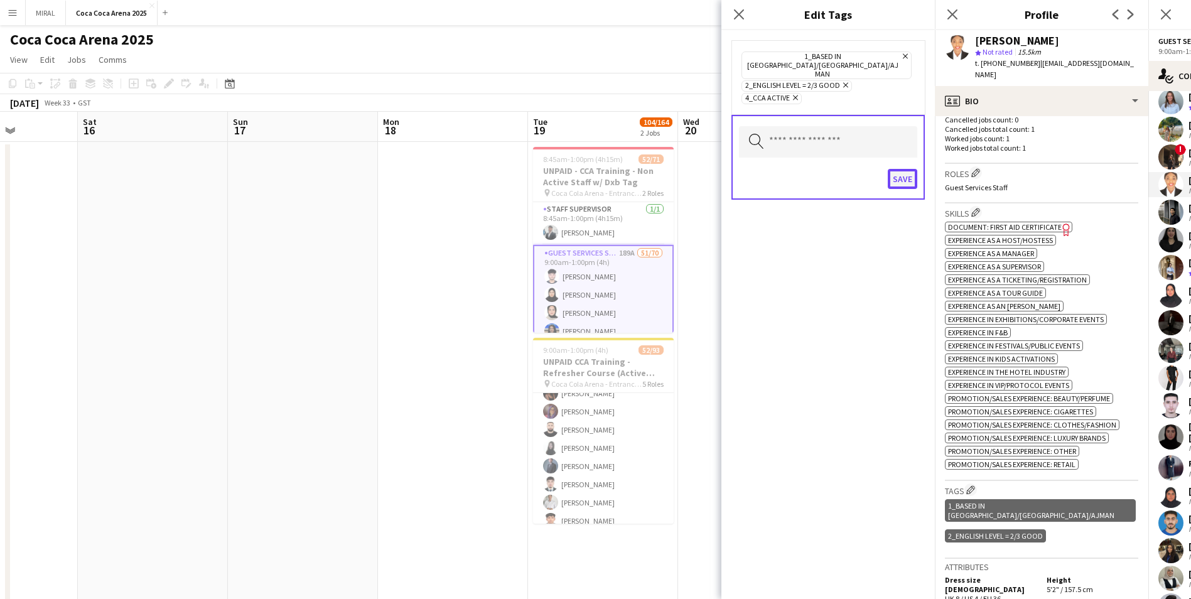
click at [578, 169] on button "Save" at bounding box center [903, 179] width 30 height 20
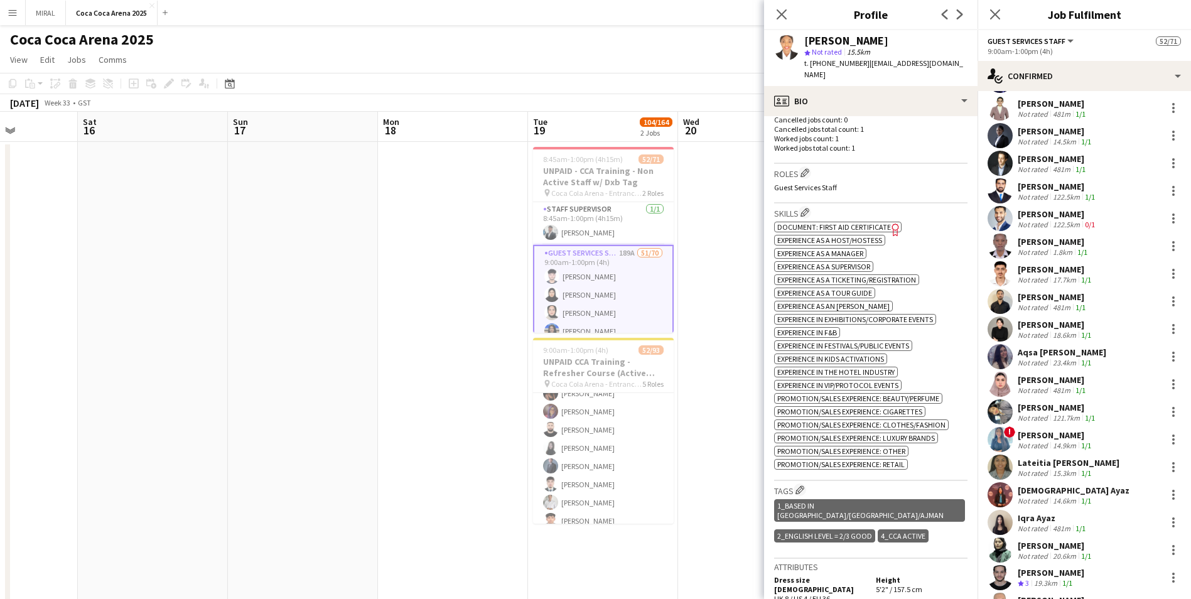
scroll to position [942, 0]
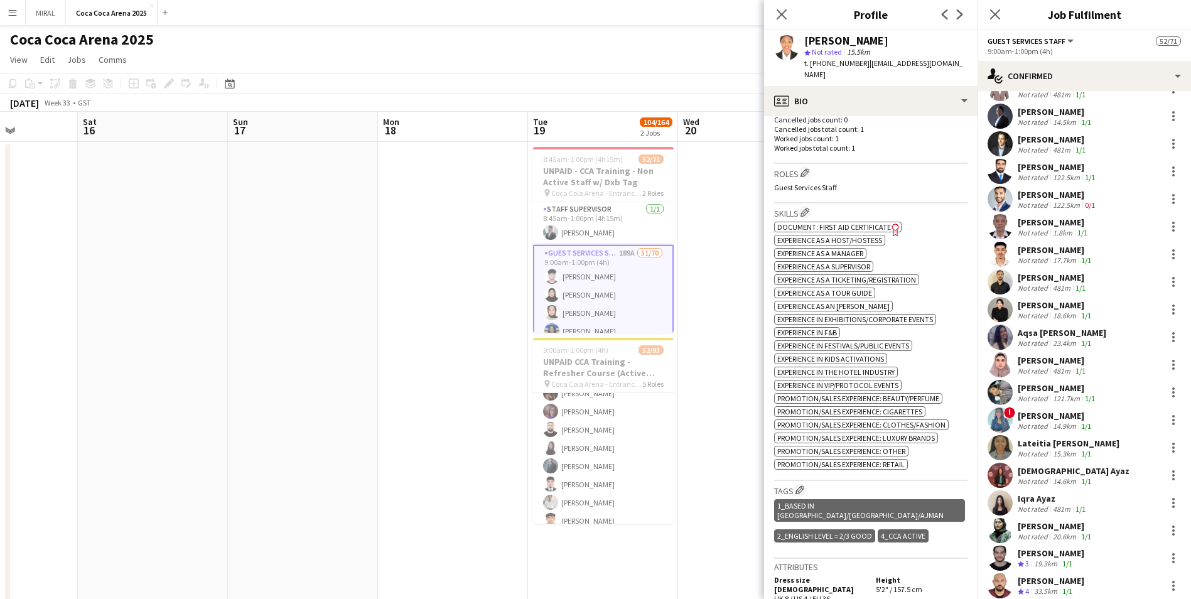
click at [578, 363] on div "Emaan Sajjad" at bounding box center [1056, 526] width 76 height 11
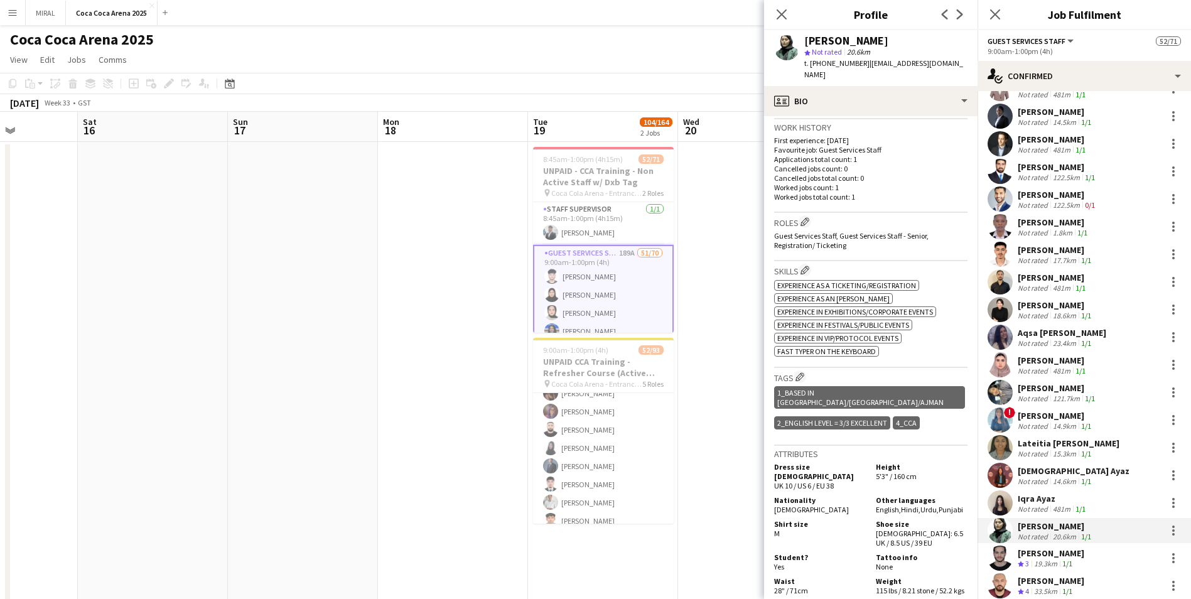
scroll to position [377, 0]
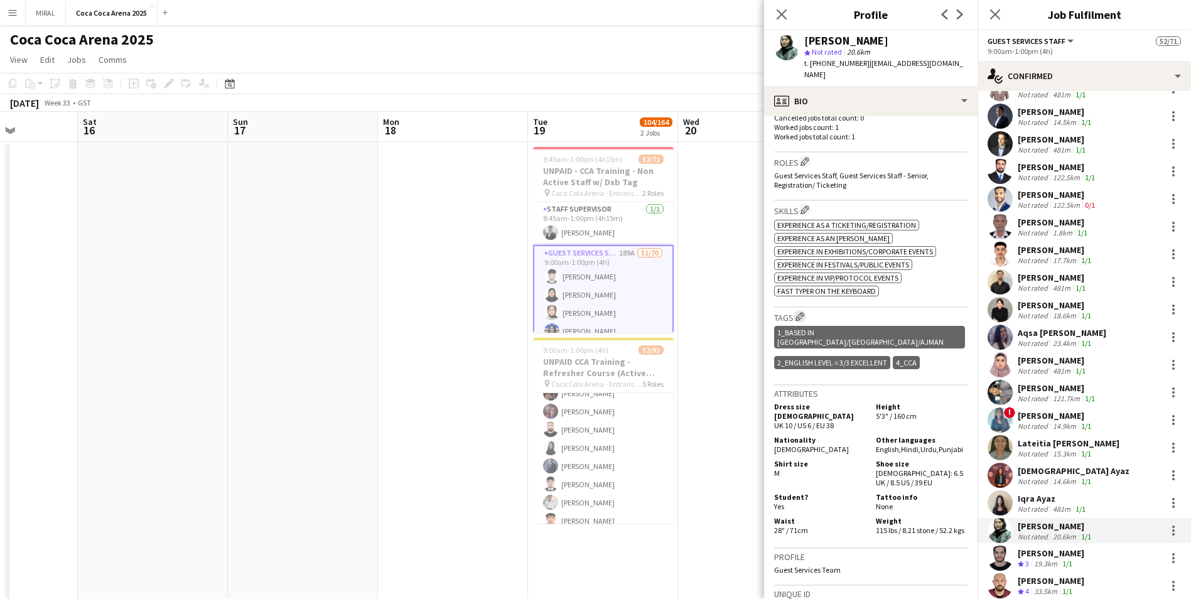
click at [578, 312] on app-icon "Edit crew company tags" at bounding box center [800, 316] width 9 height 9
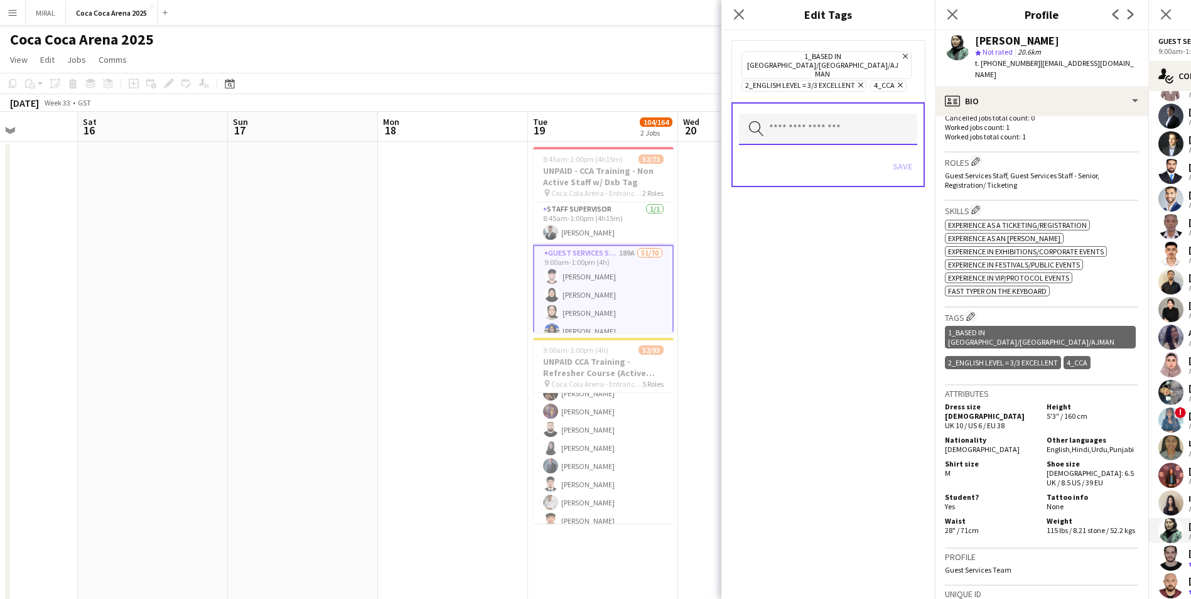
click at [578, 114] on input "text" at bounding box center [828, 129] width 178 height 31
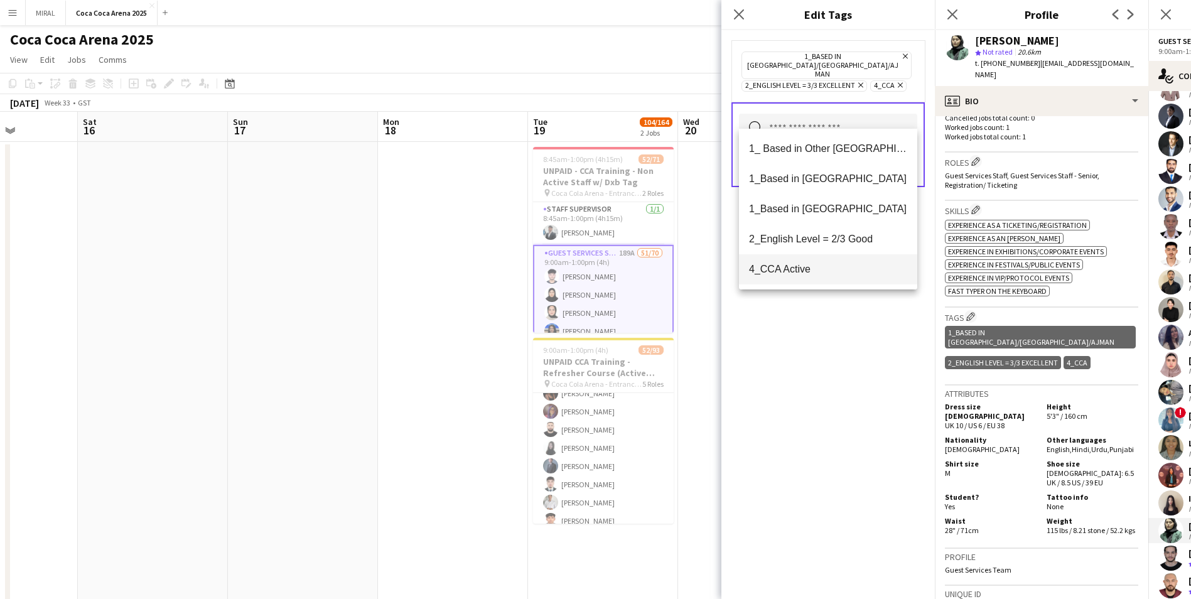
click at [578, 266] on span "4_CCA Active" at bounding box center [828, 269] width 158 height 12
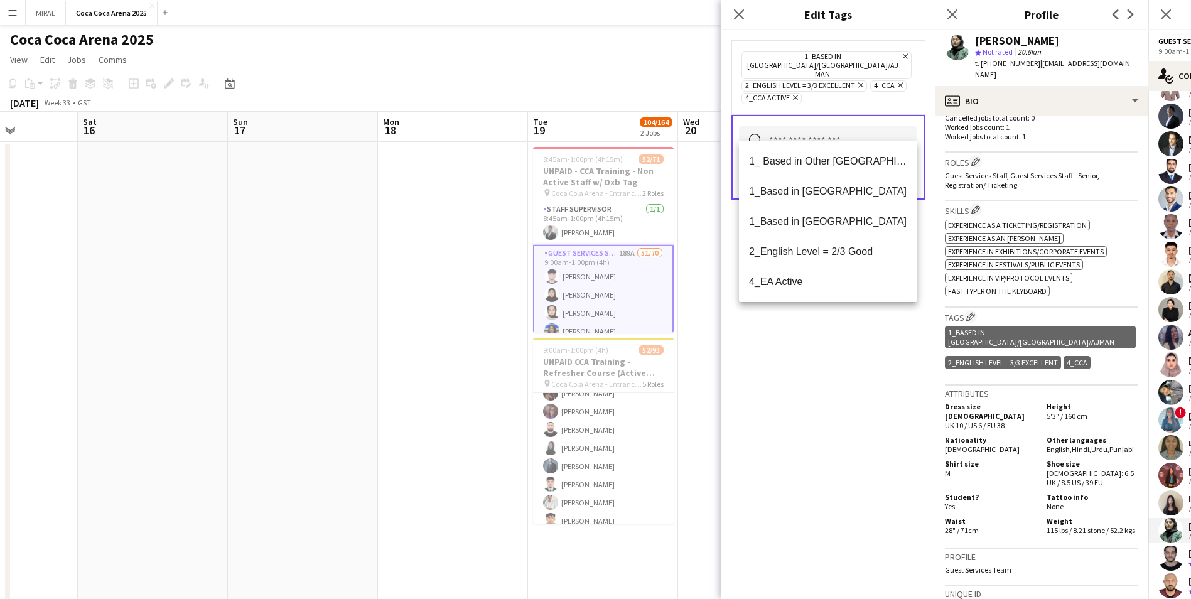
click at [578, 363] on div "1_Based in Dubai/Sharjah/Ajman Remove 2_English Level = 3/3 Excellent Remove 4_…" at bounding box center [829, 314] width 214 height 569
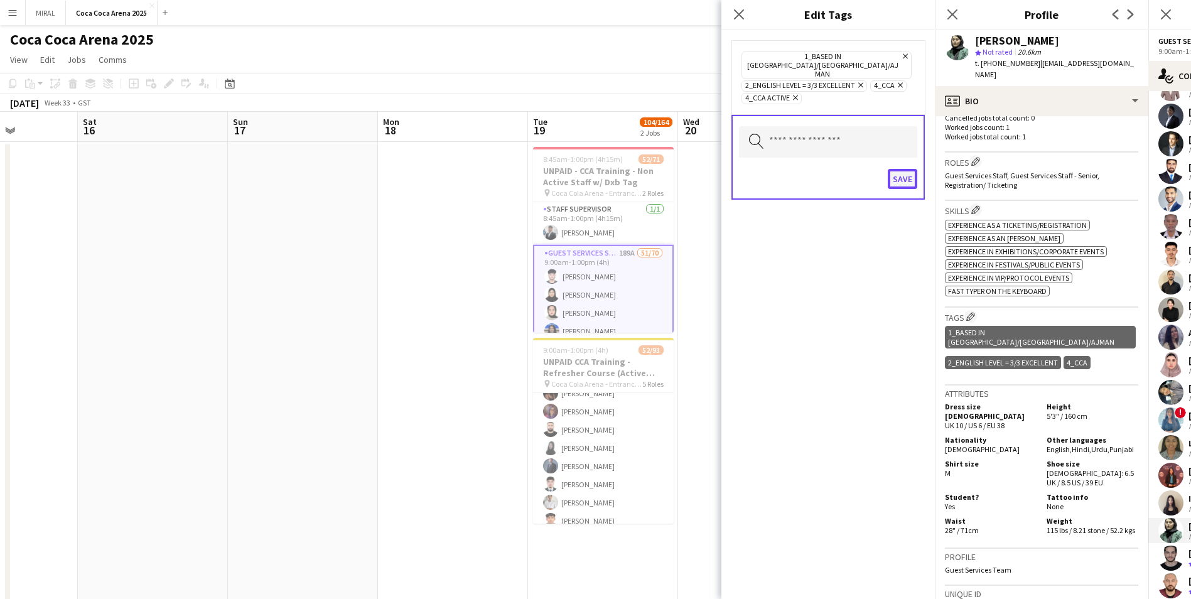
click at [578, 169] on button "Save" at bounding box center [903, 179] width 30 height 20
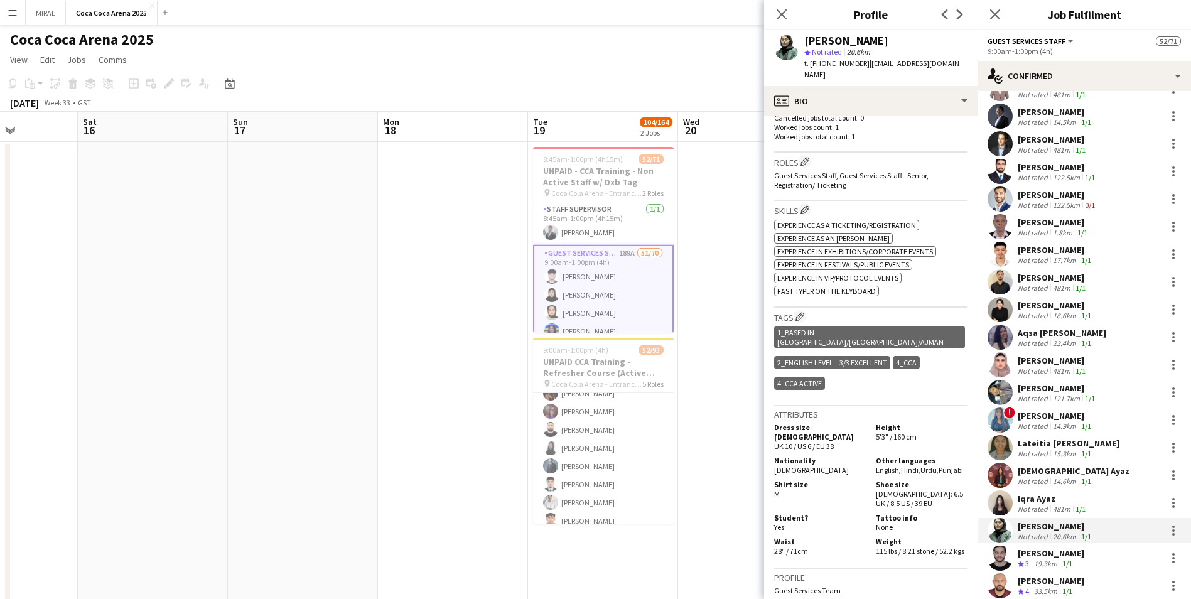
click at [12, 11] on app-icon "Menu" at bounding box center [13, 13] width 10 height 10
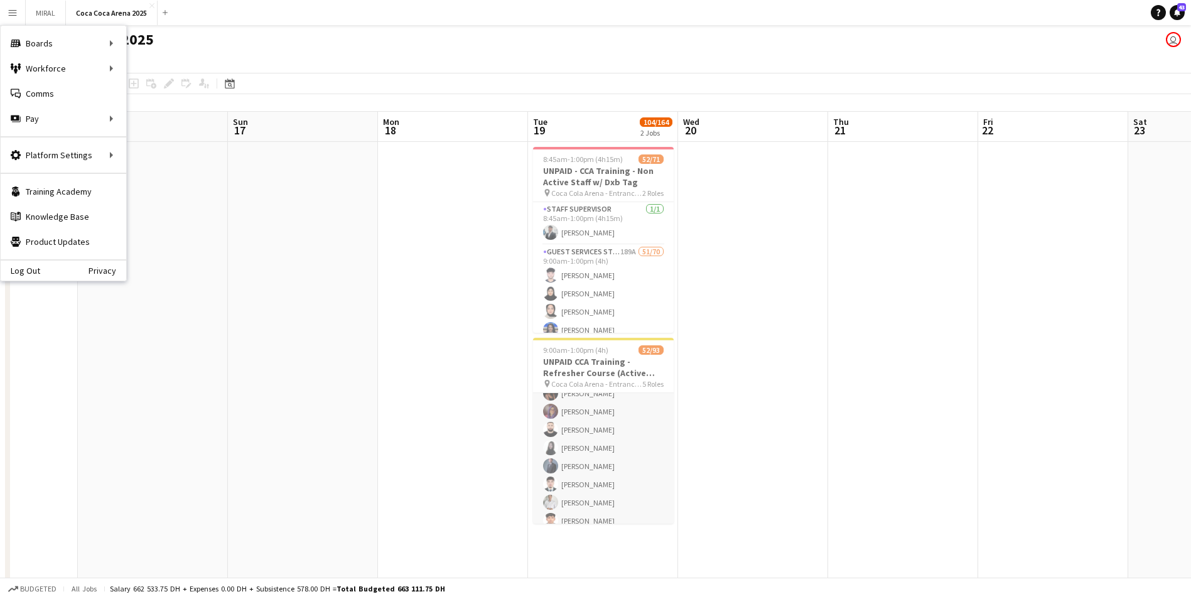
click at [578, 363] on app-card-role "Guest Services Staff 6A 38/55 9:00am-1:00pm (4h) Saeid Molavi Masoud Rahimi Ana…" at bounding box center [603, 338] width 141 height 1045
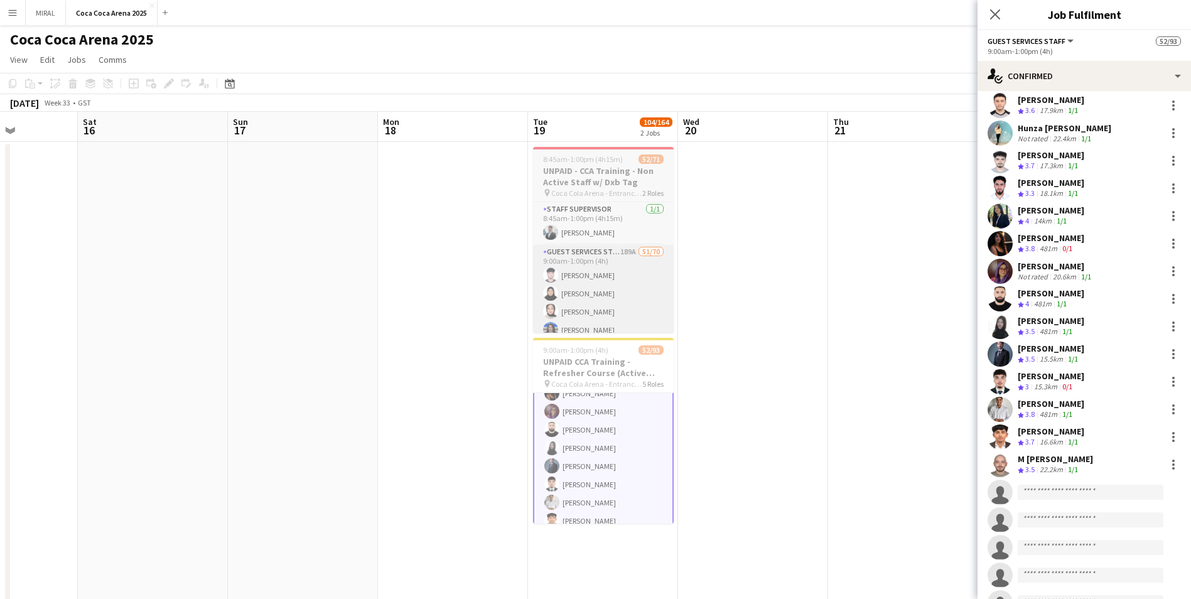
scroll to position [705, 0]
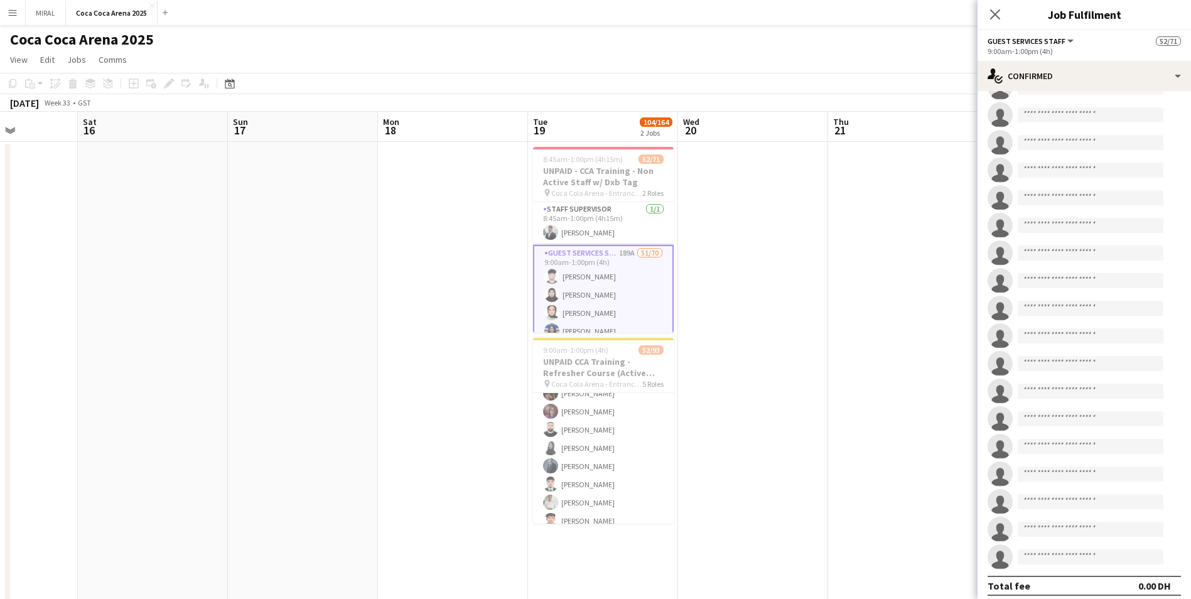
scroll to position [1245, 0]
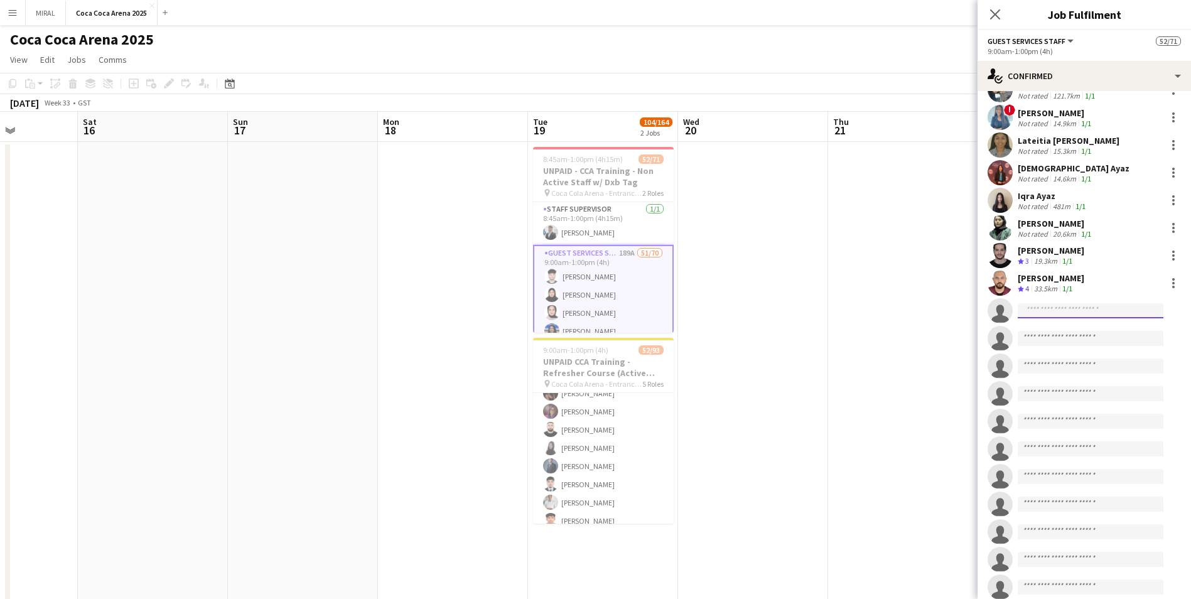
click at [578, 303] on input at bounding box center [1091, 310] width 146 height 15
type input "*******"
click at [578, 325] on span "Yassein Elaarag" at bounding box center [1064, 322] width 72 height 11
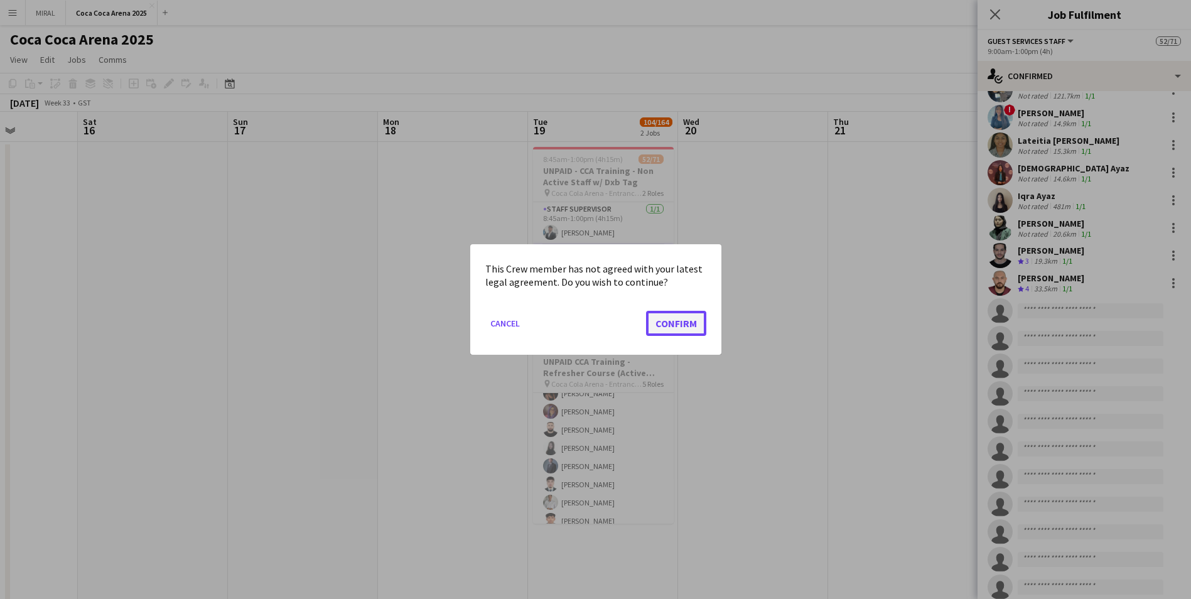
click at [578, 322] on button "Confirm" at bounding box center [676, 323] width 60 height 25
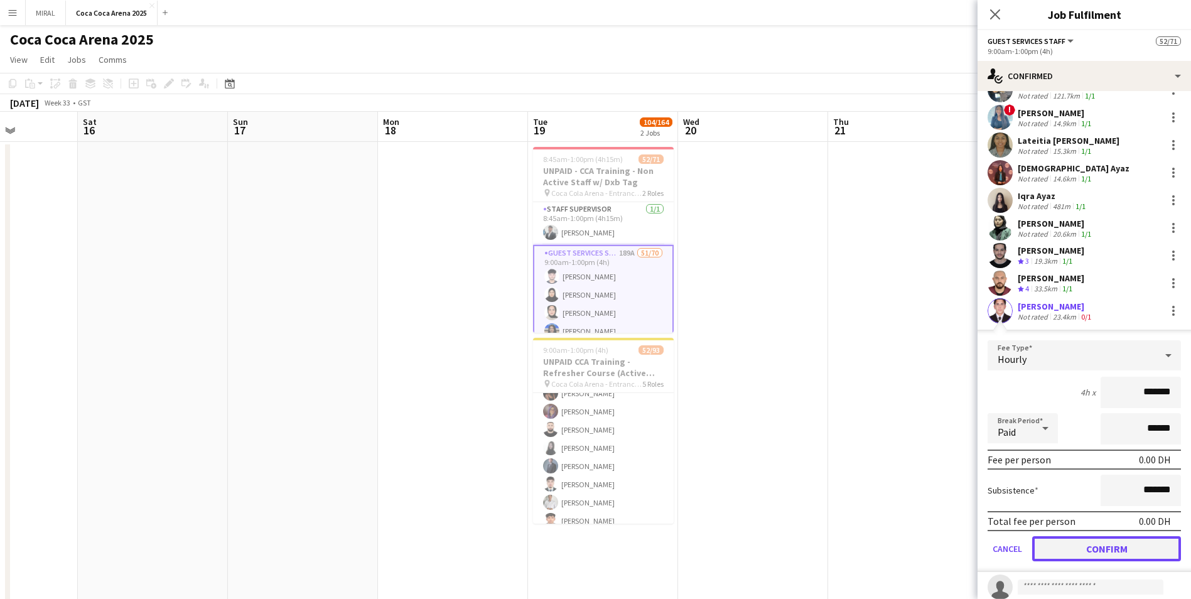
click at [578, 363] on button "Confirm" at bounding box center [1106, 548] width 149 height 25
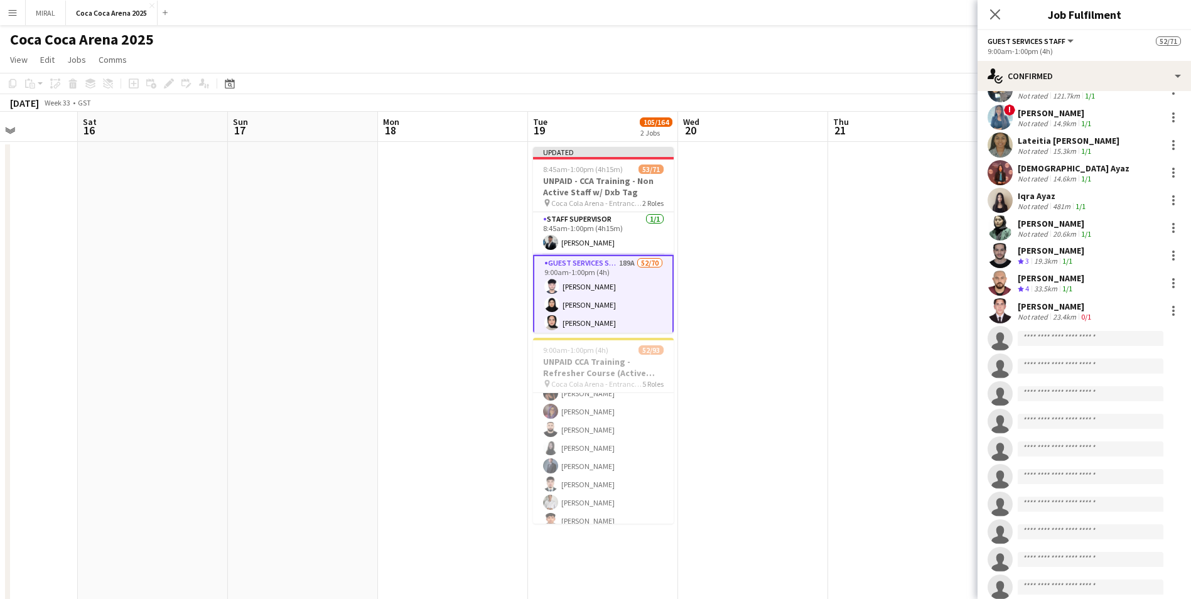
click at [578, 312] on div "Not rated" at bounding box center [1034, 316] width 33 height 9
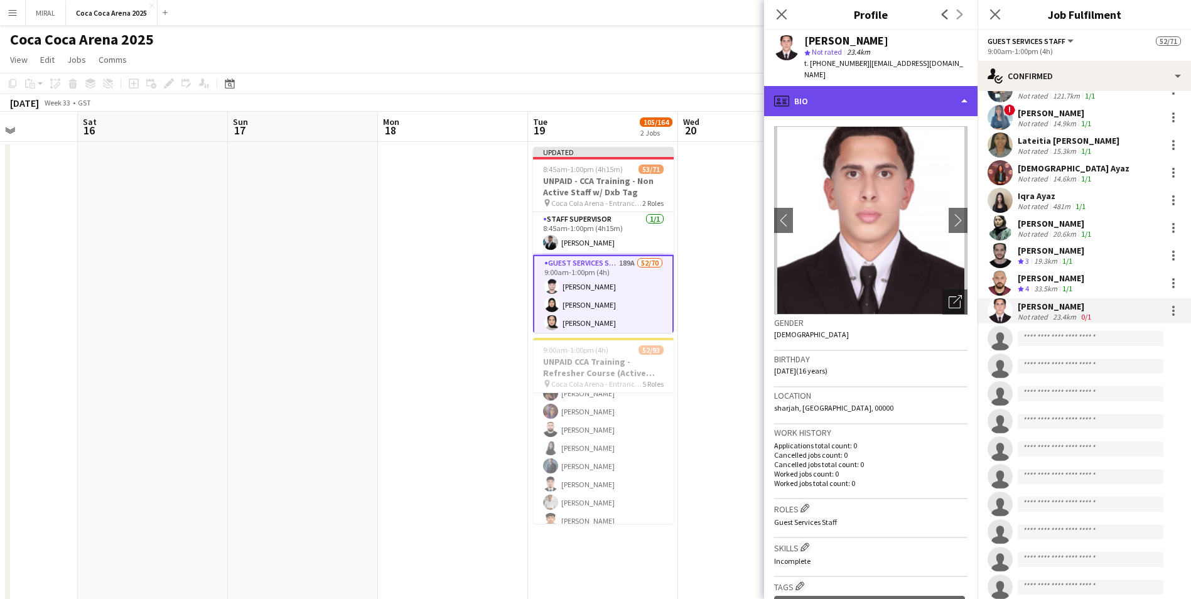
click at [578, 86] on div "profile Bio" at bounding box center [871, 101] width 214 height 30
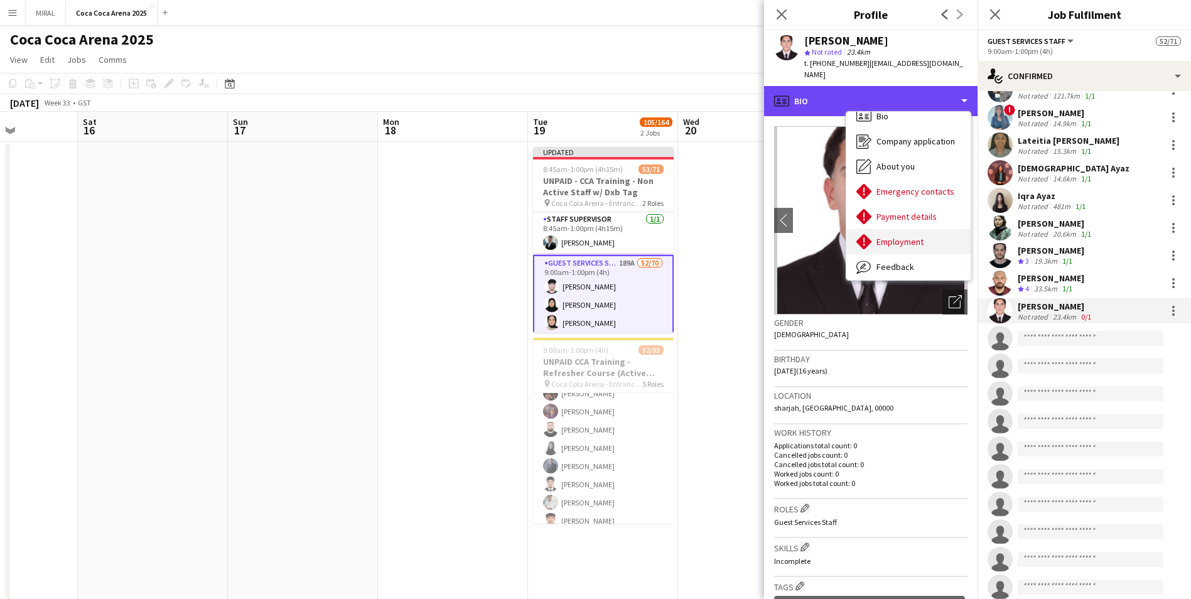
scroll to position [0, 0]
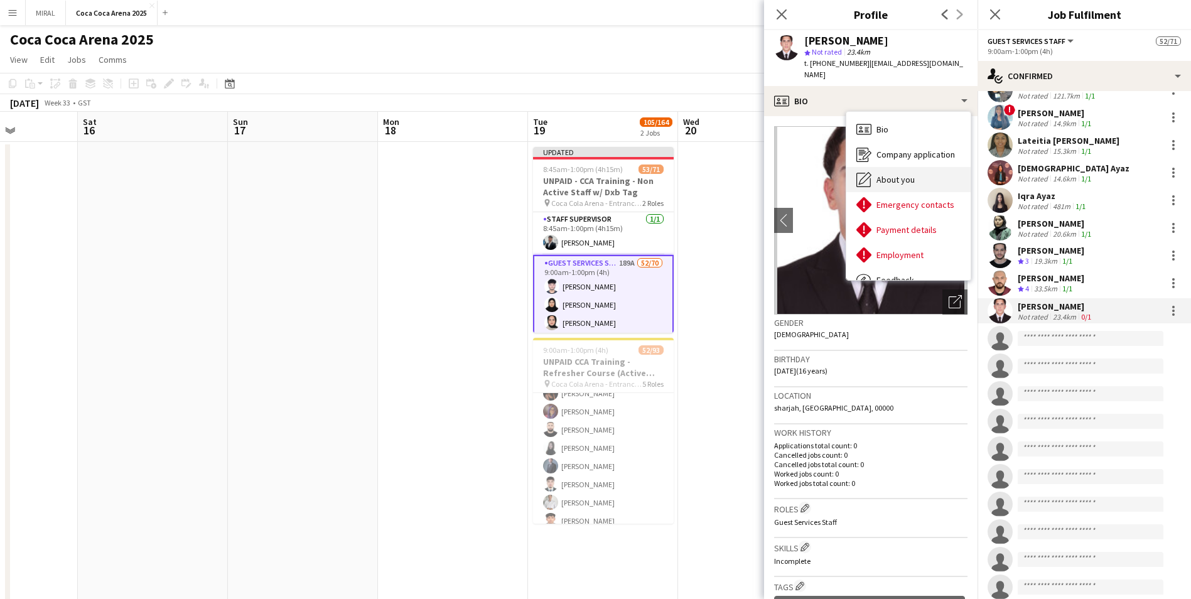
click at [578, 174] on span "About you" at bounding box center [896, 179] width 38 height 11
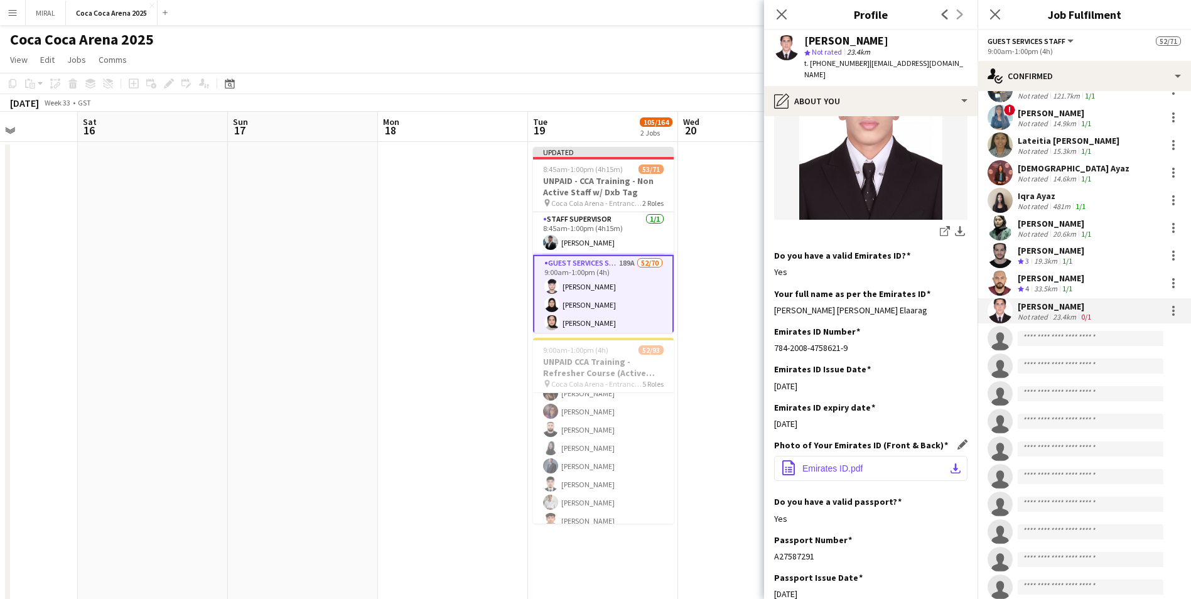
scroll to position [251, 0]
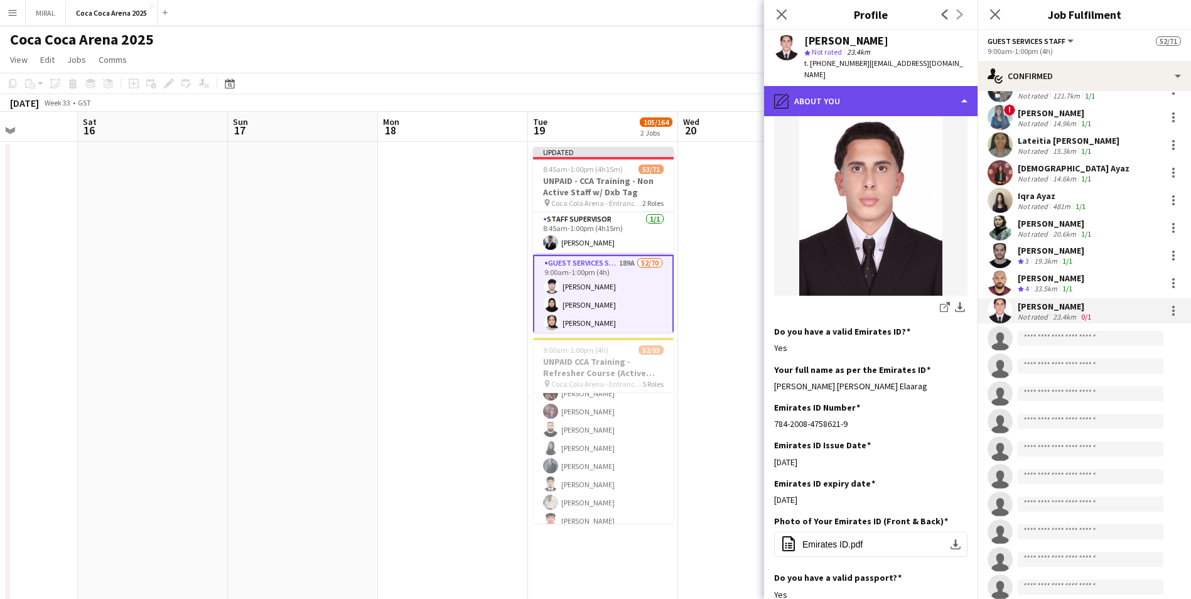
click at [578, 86] on div "pencil4 About you" at bounding box center [871, 101] width 214 height 30
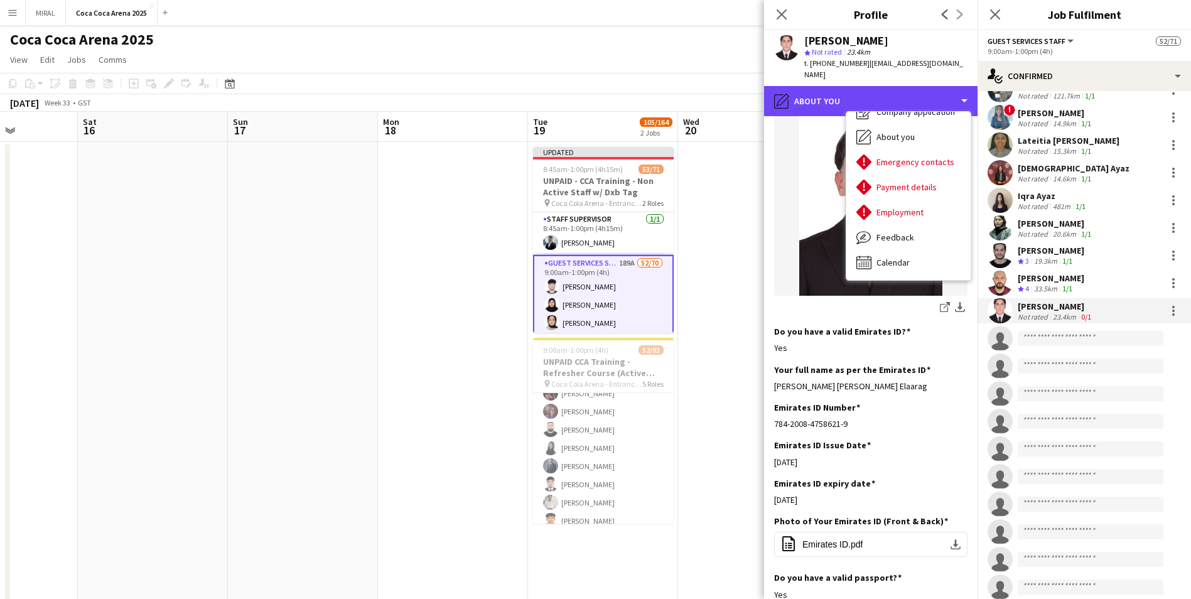
scroll to position [30, 0]
click at [578, 92] on div "pencil4 About you" at bounding box center [871, 101] width 214 height 30
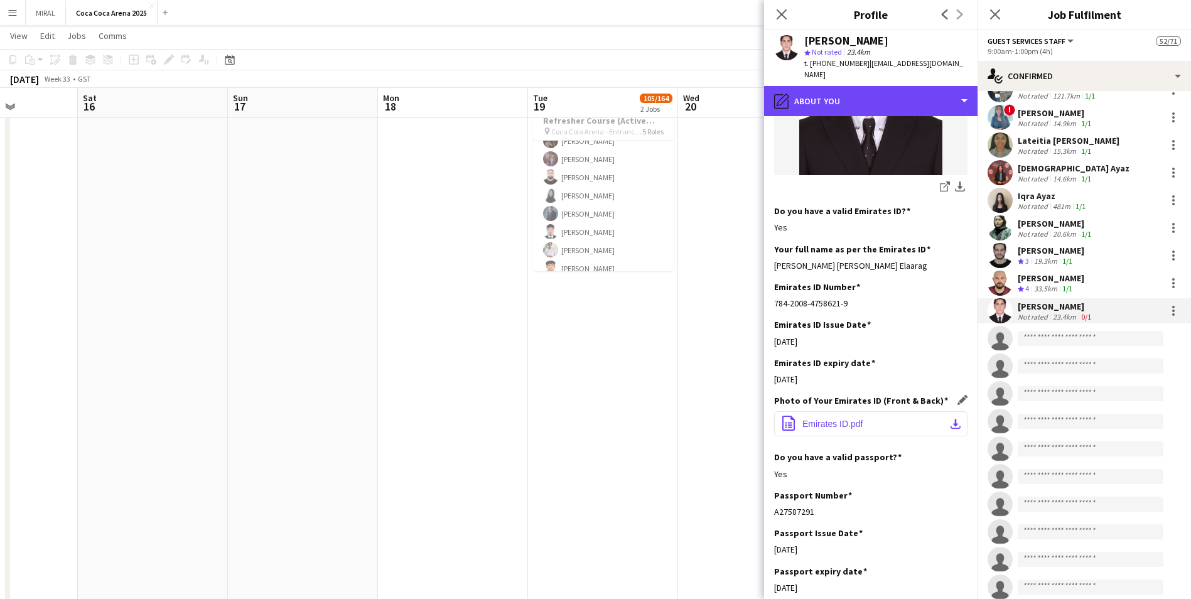
scroll to position [377, 0]
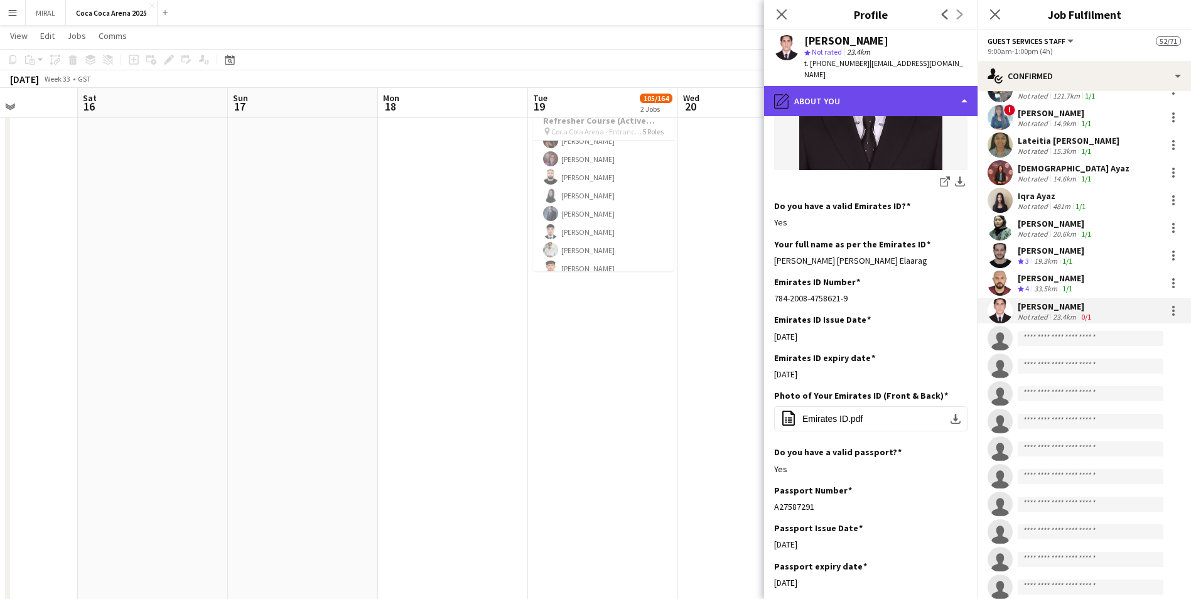
click at [578, 94] on div "pencil4 About you" at bounding box center [871, 101] width 214 height 30
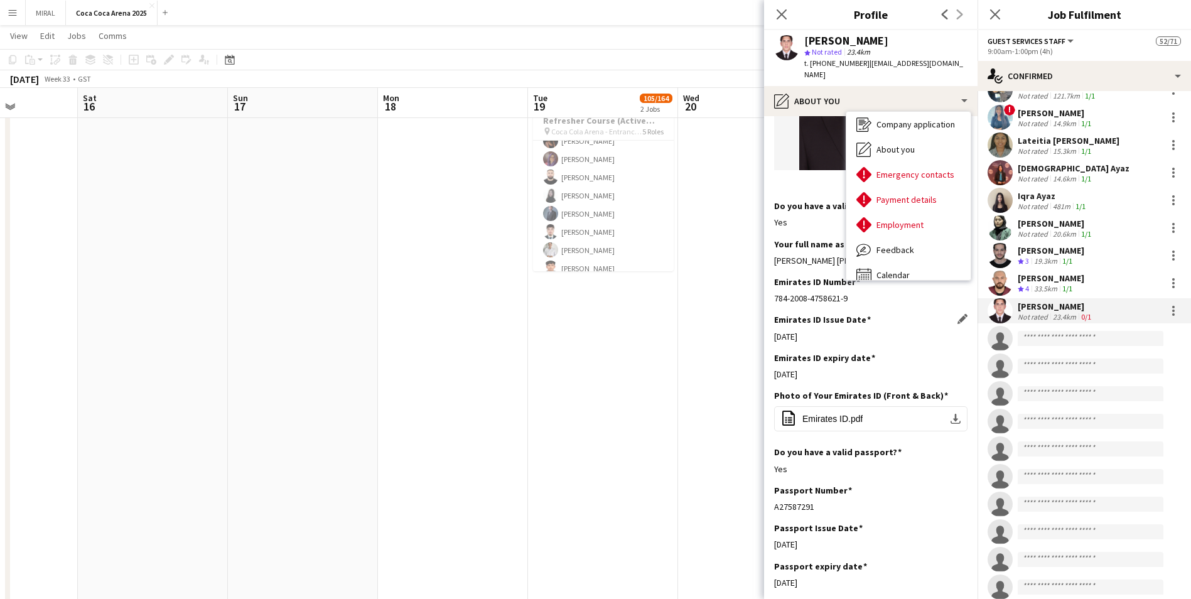
click at [578, 349] on div "Emirates ID Issue Date Edit this field 04-11-2024" at bounding box center [870, 333] width 193 height 38
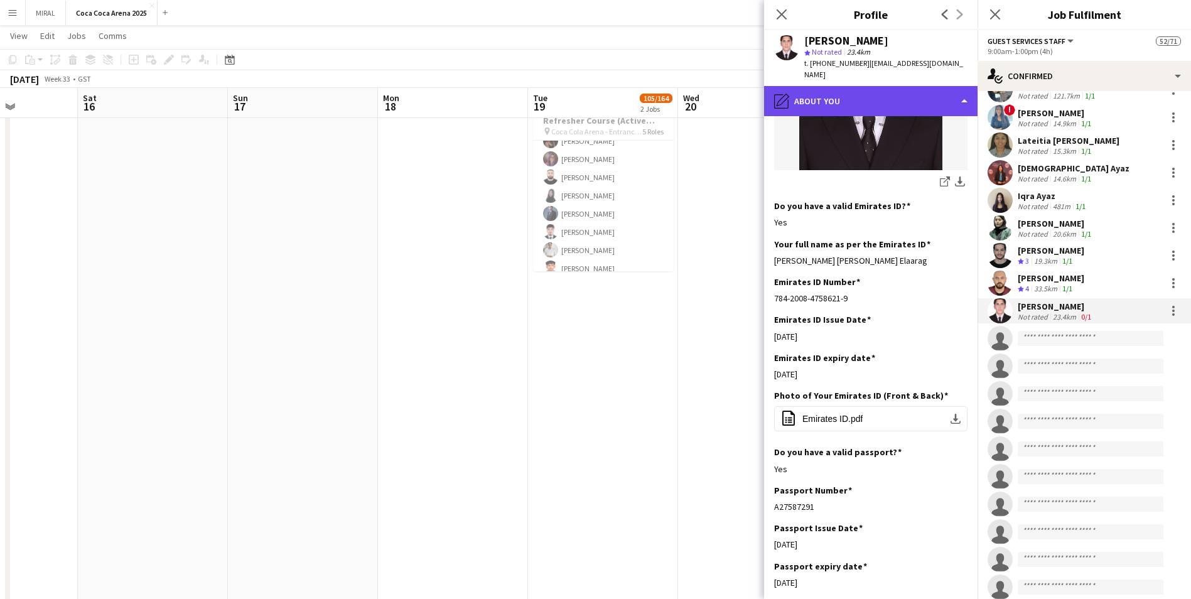
click at [578, 95] on div "pencil4 About you" at bounding box center [871, 101] width 214 height 30
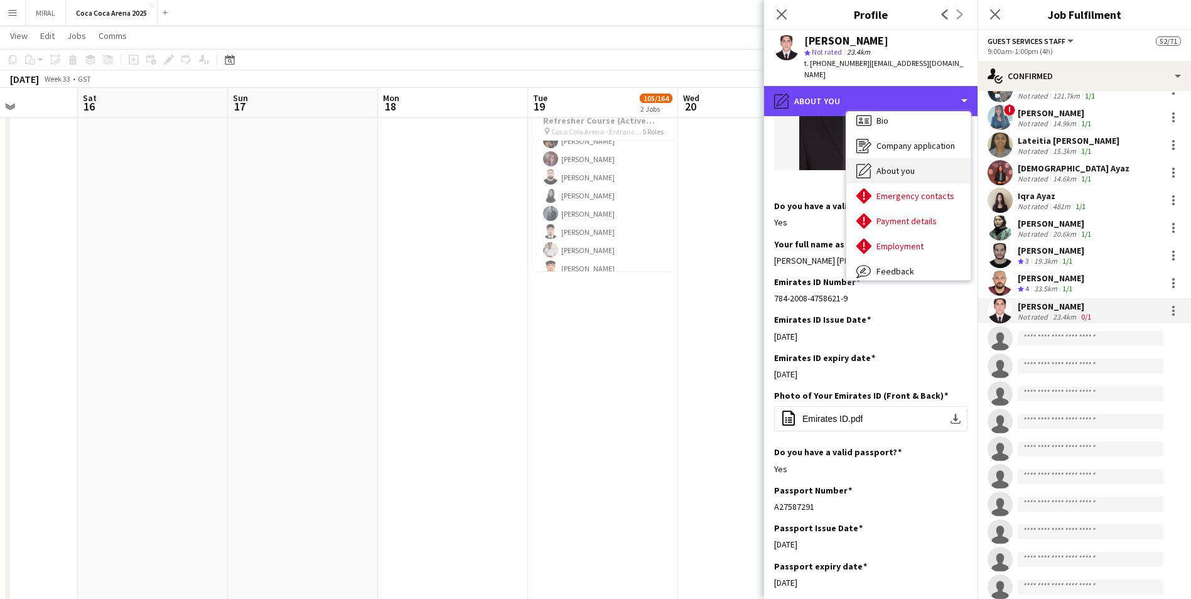
scroll to position [0, 0]
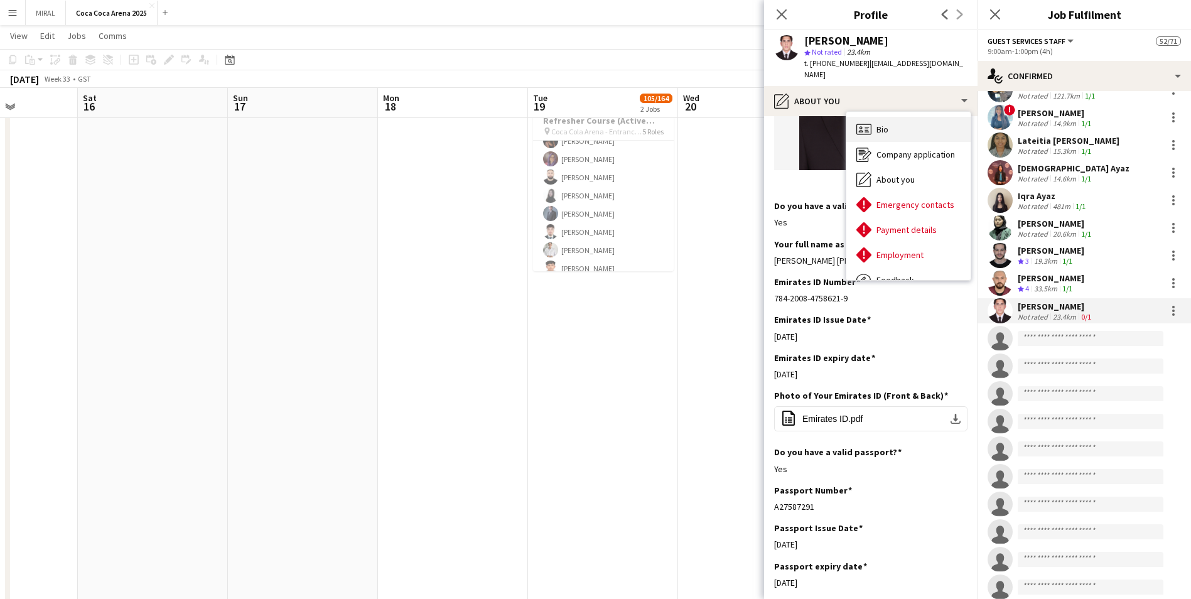
click at [578, 122] on div "Bio Bio" at bounding box center [909, 129] width 124 height 25
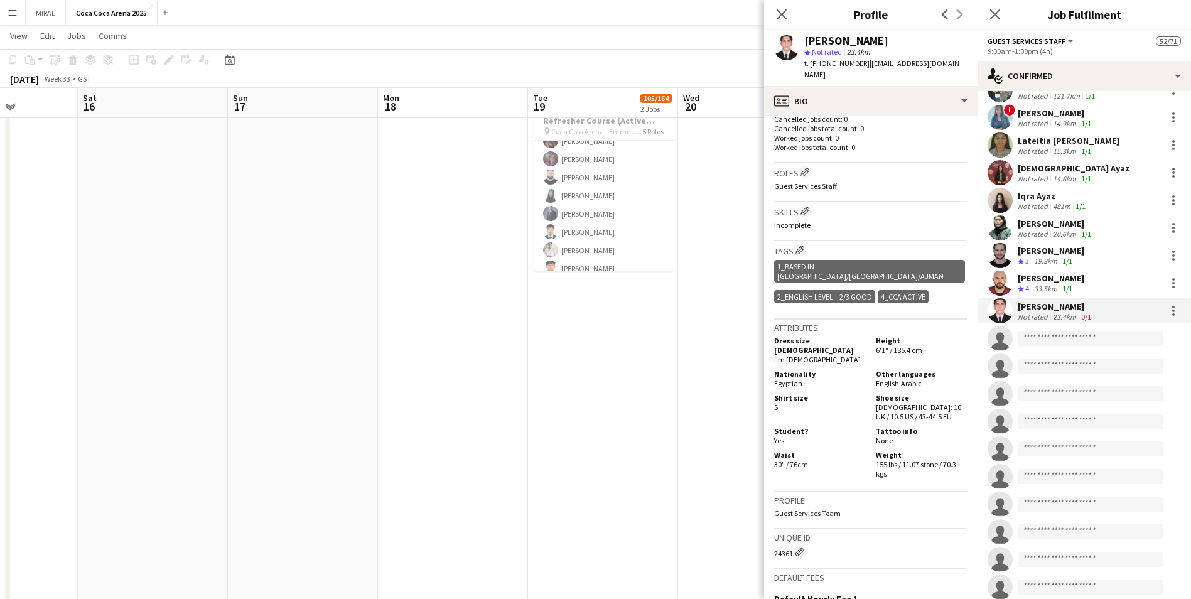
scroll to position [314, 0]
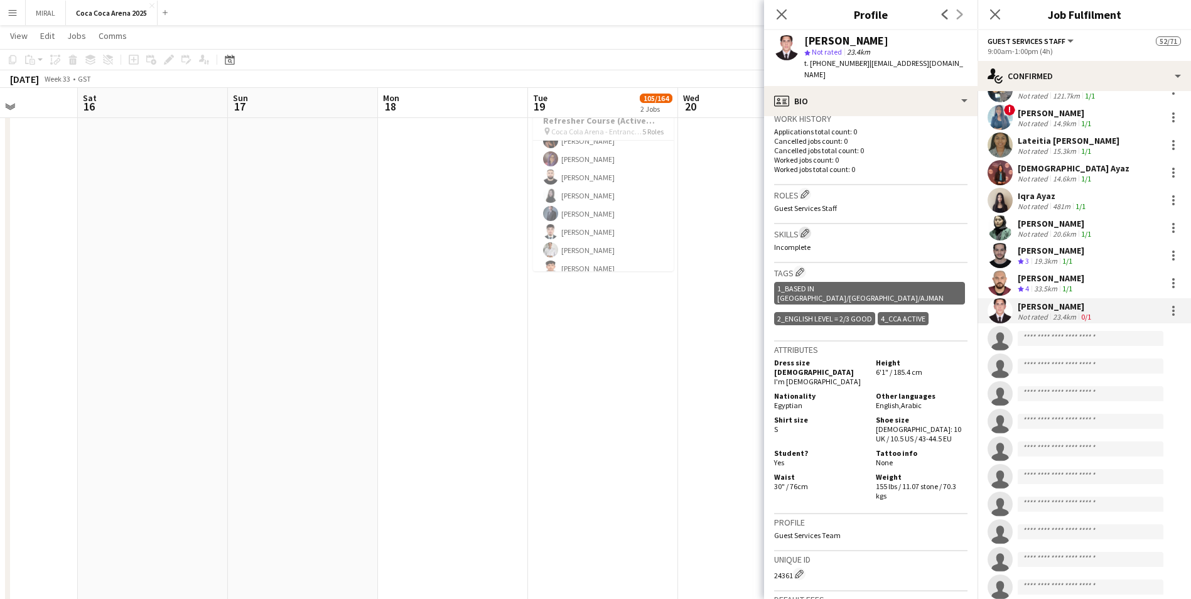
click at [578, 229] on app-icon "Edit crew company skills" at bounding box center [805, 233] width 9 height 9
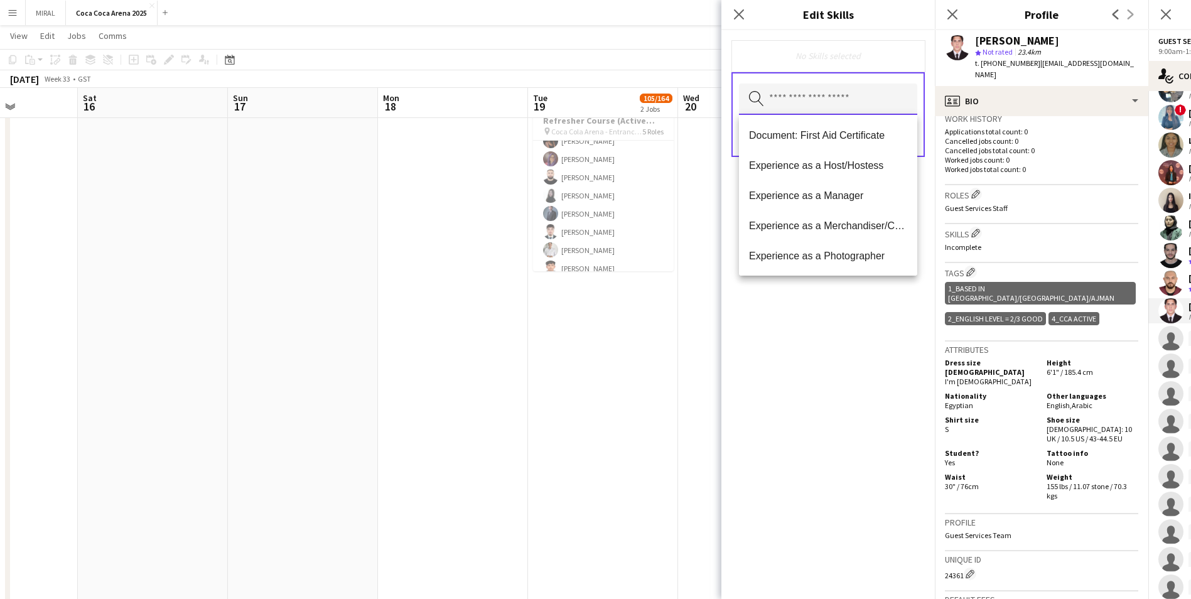
click at [578, 100] on input "text" at bounding box center [828, 99] width 178 height 31
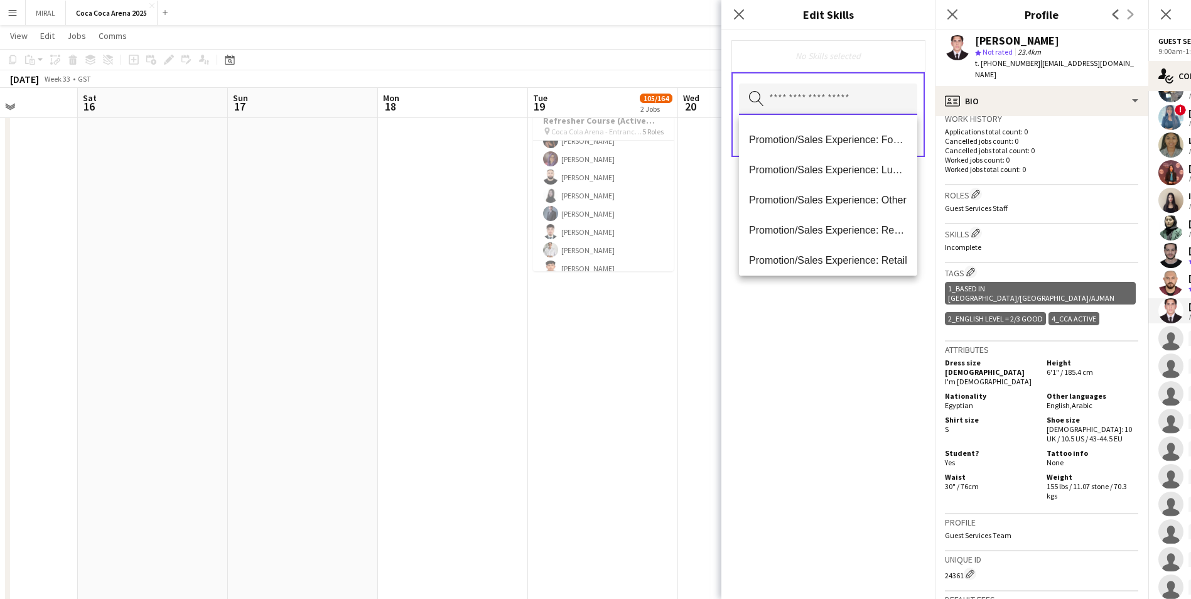
scroll to position [784, 0]
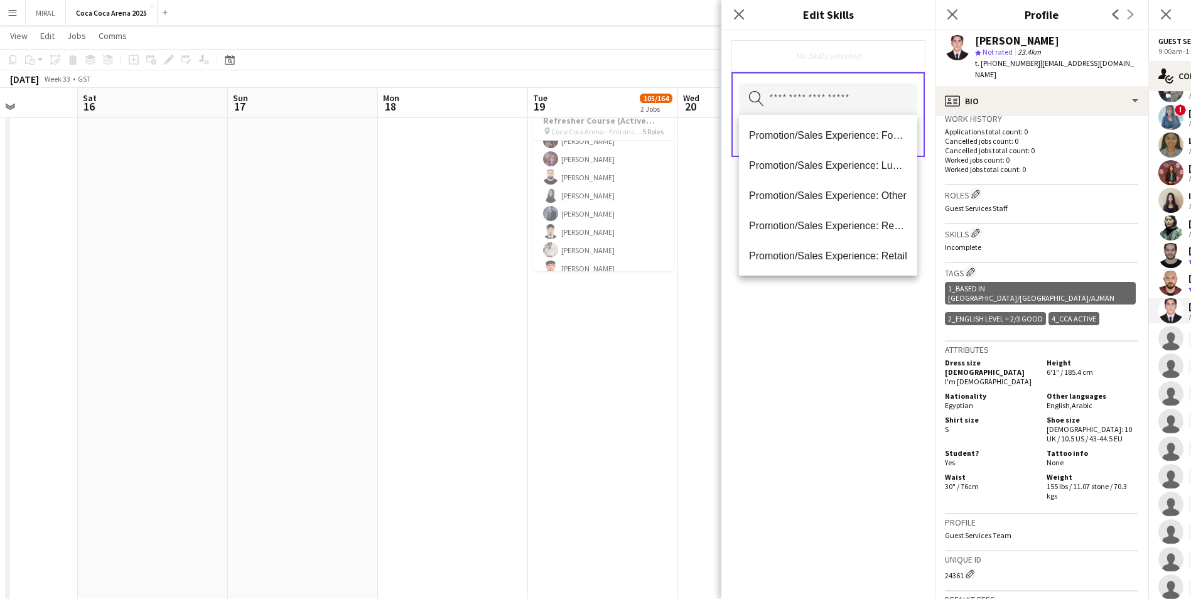
click at [578, 333] on div "No Skills selected Search by skill name Save" at bounding box center [829, 314] width 214 height 569
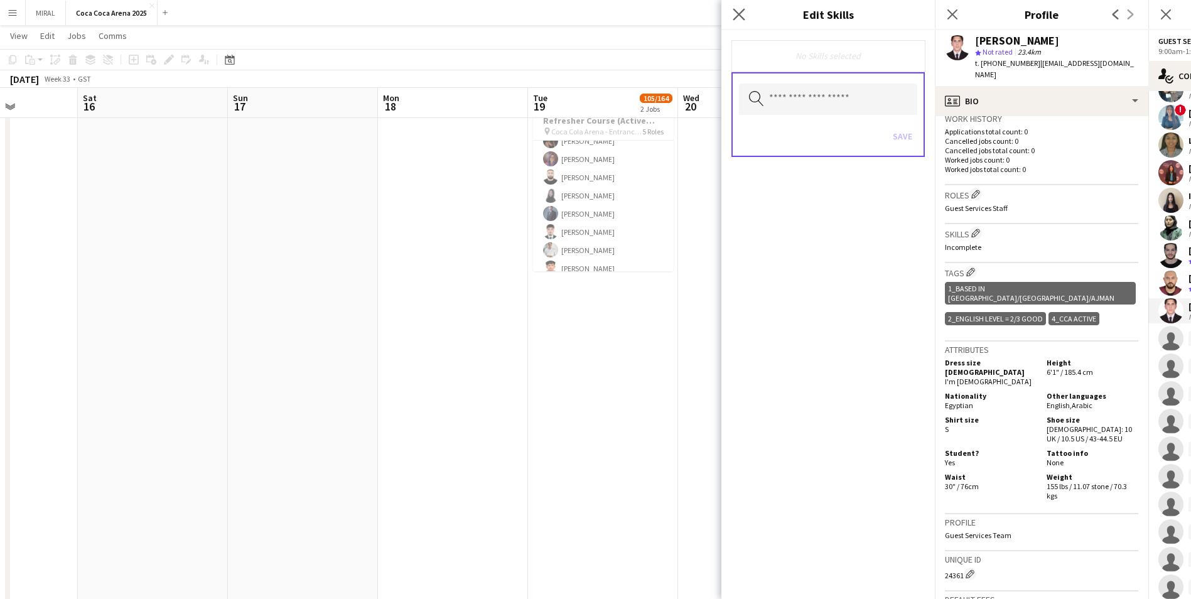
click at [578, 20] on icon "Close pop-in" at bounding box center [739, 14] width 12 height 12
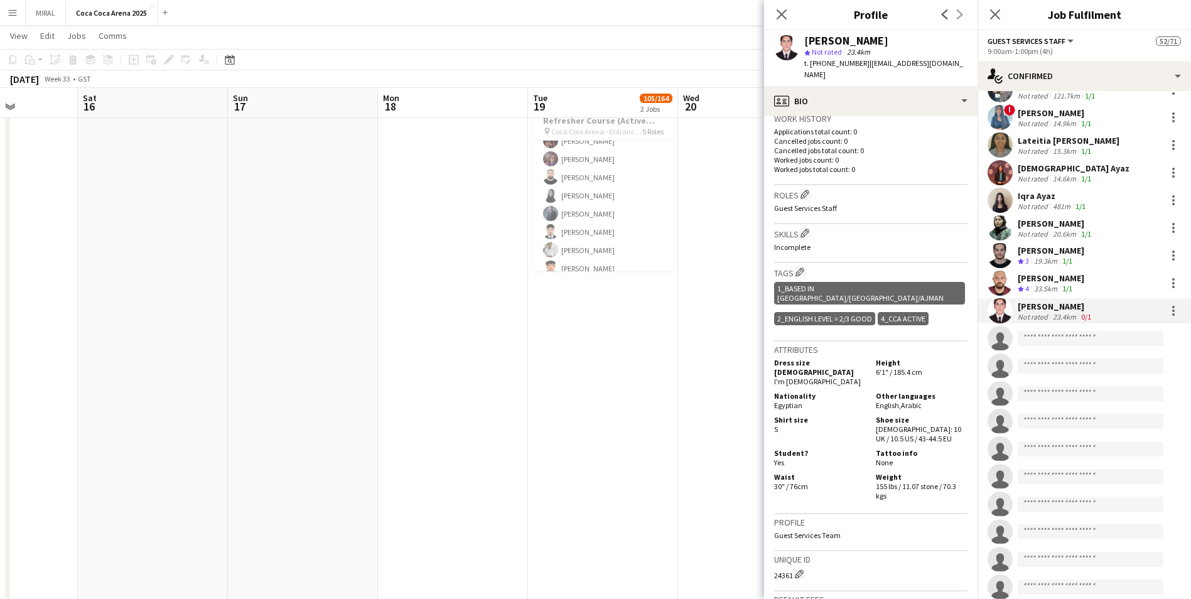
click at [578, 301] on div "Yassein Elaarag Not rated 23.4km 0/1" at bounding box center [1085, 310] width 214 height 25
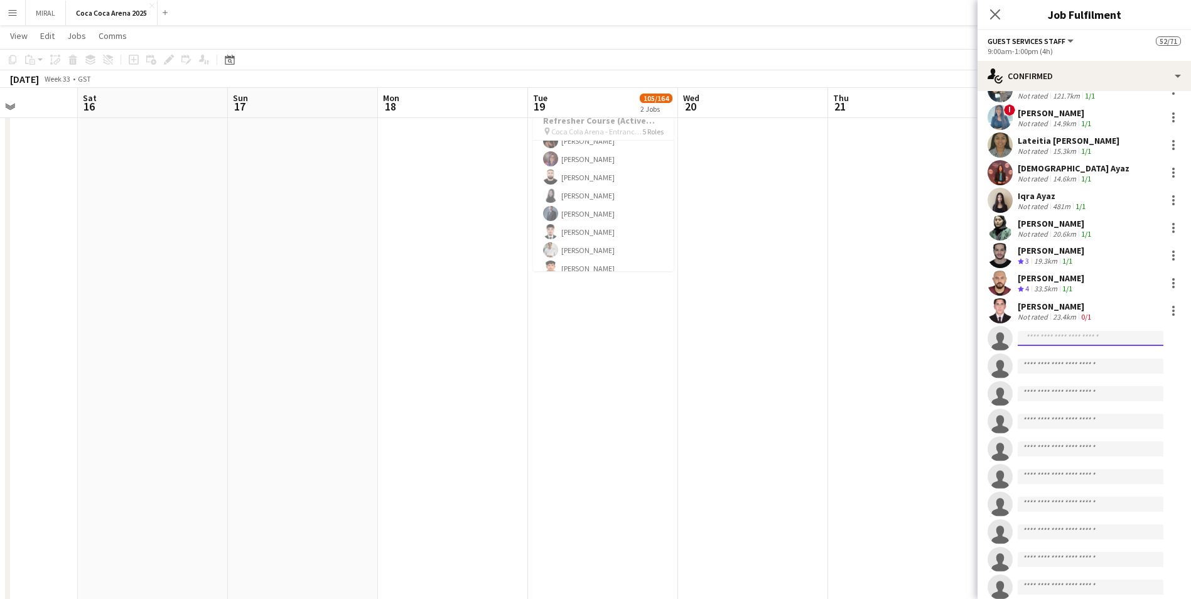
click at [578, 331] on input at bounding box center [1091, 338] width 146 height 15
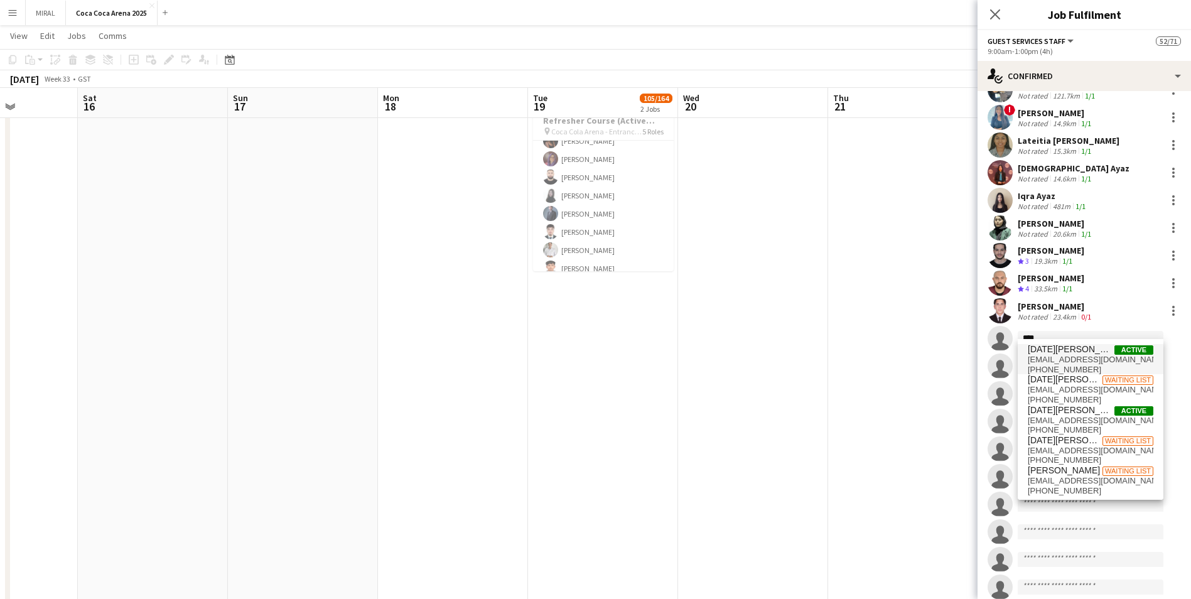
type input "****"
click at [578, 359] on span "noelaragon71@gmail.com" at bounding box center [1091, 360] width 126 height 10
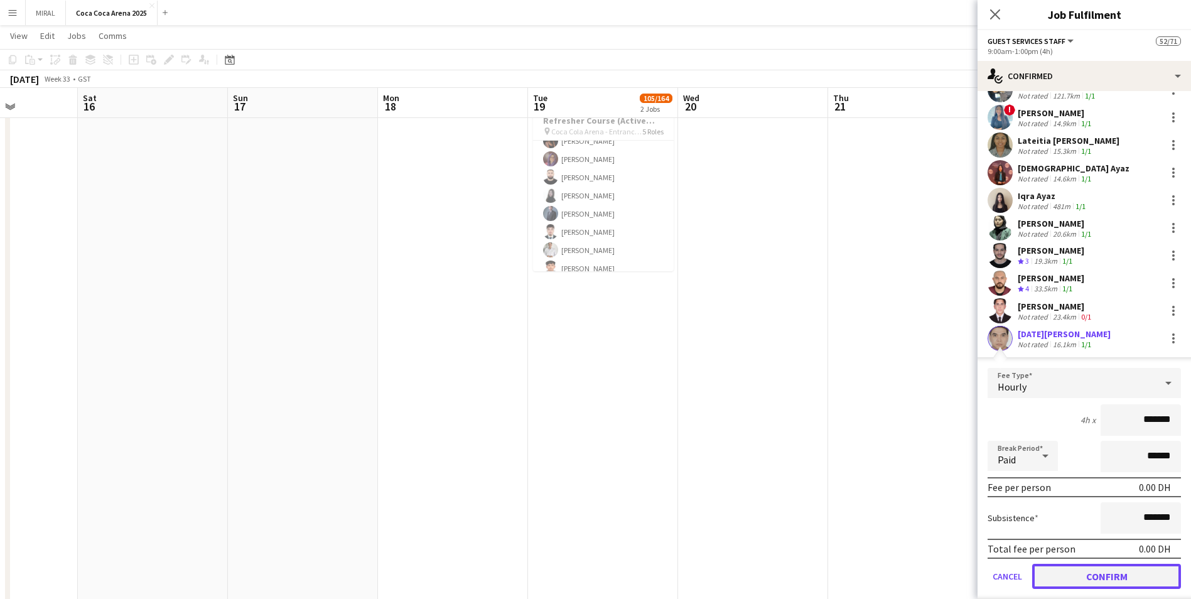
click at [578, 363] on button "Confirm" at bounding box center [1106, 576] width 149 height 25
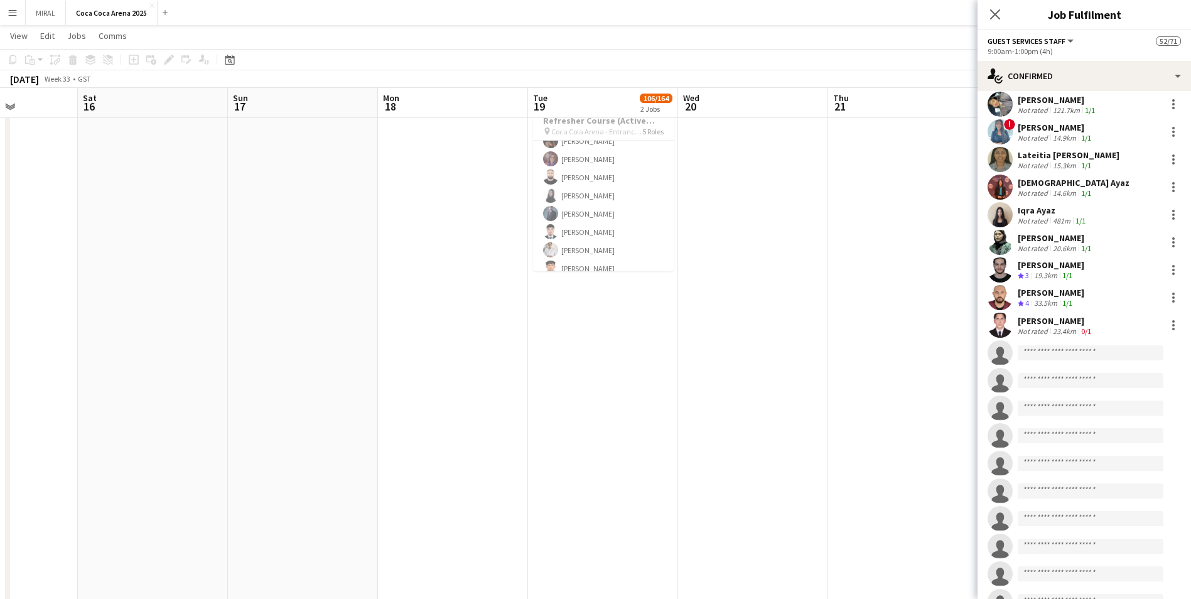
scroll to position [1272, 0]
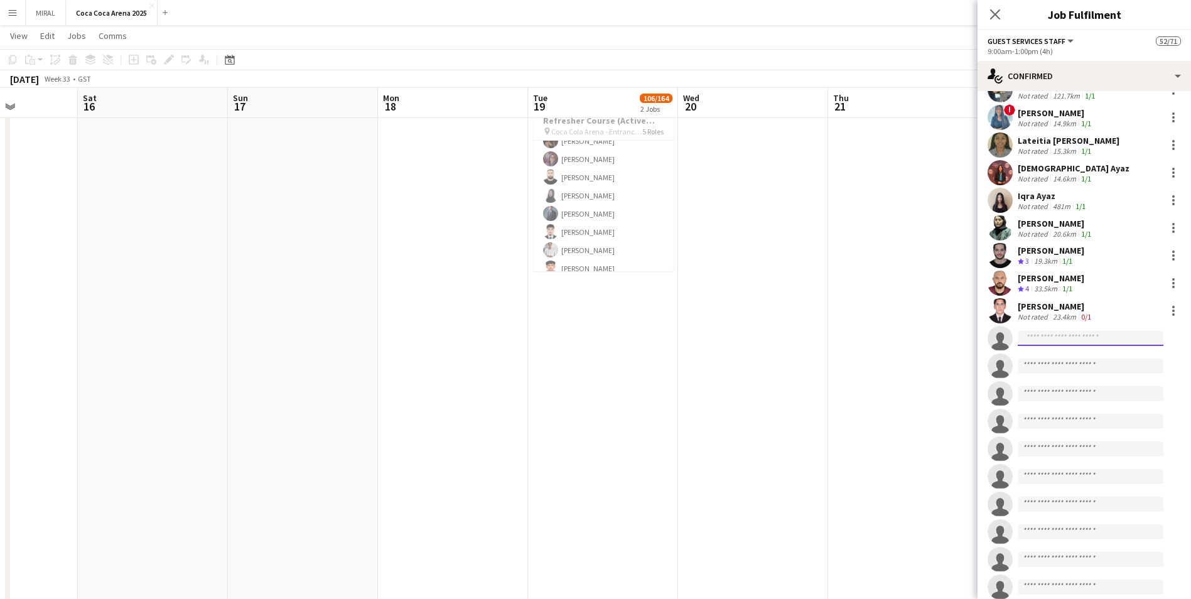
click at [578, 333] on input at bounding box center [1091, 338] width 146 height 15
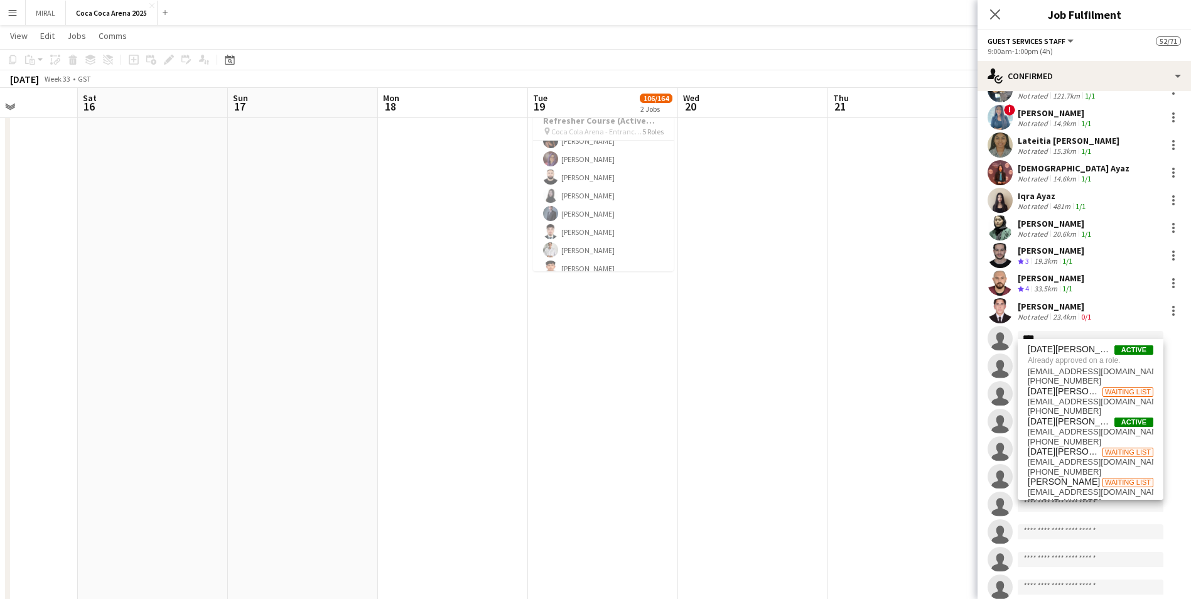
type input "****"
click at [578, 340] on app-date-cell at bounding box center [903, 260] width 150 height 743
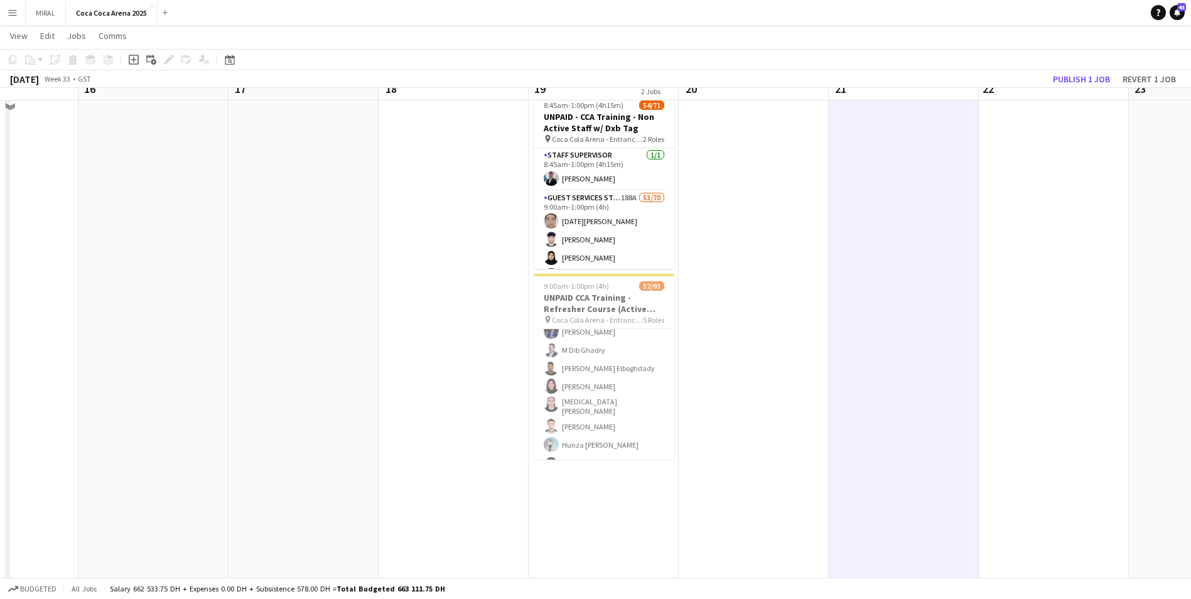
scroll to position [0, 0]
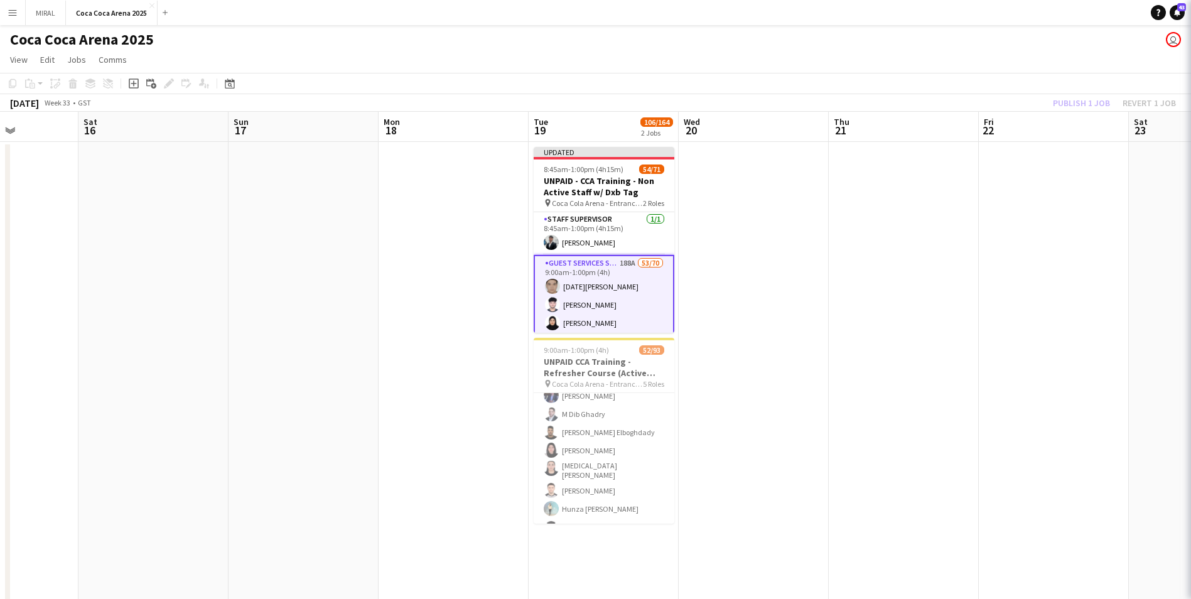
scroll to position [0, 371]
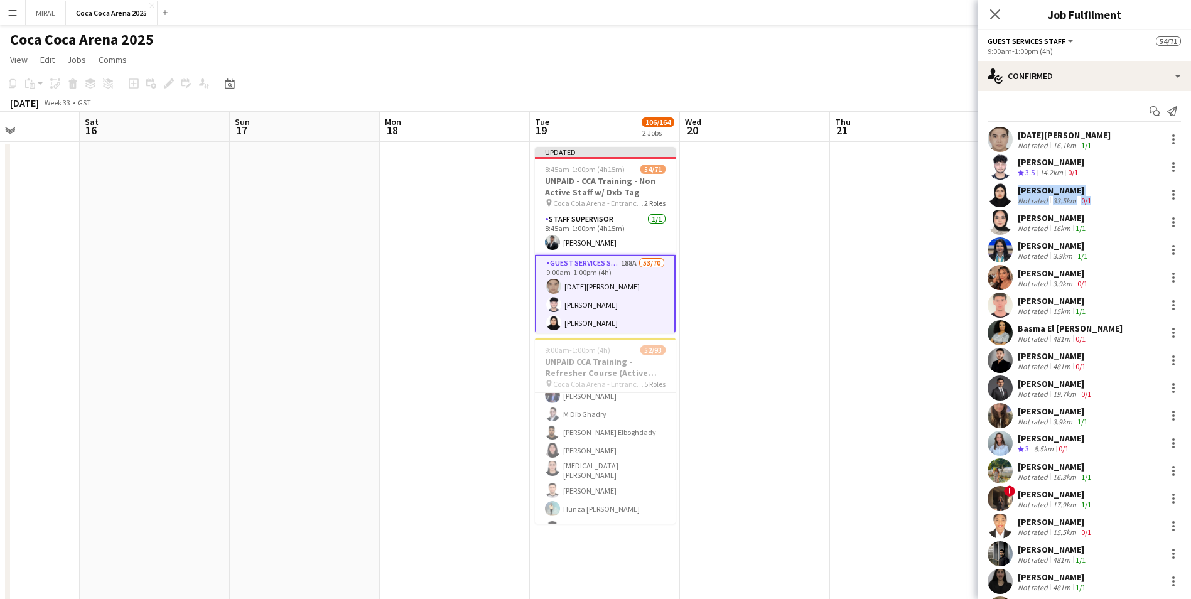
drag, startPoint x: 1169, startPoint y: 180, endPoint x: 1092, endPoint y: 163, distance: 79.1
drag, startPoint x: 1092, startPoint y: 163, endPoint x: 1070, endPoint y: 133, distance: 37.3
click at [578, 133] on div "Noel Aragon" at bounding box center [1064, 134] width 93 height 11
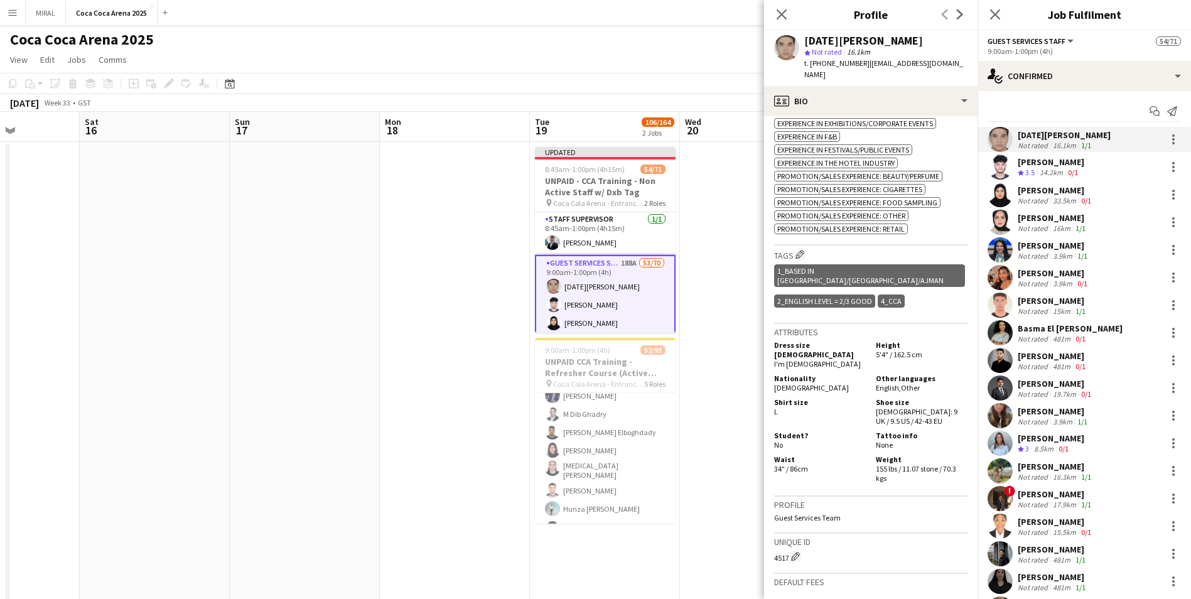
scroll to position [502, 0]
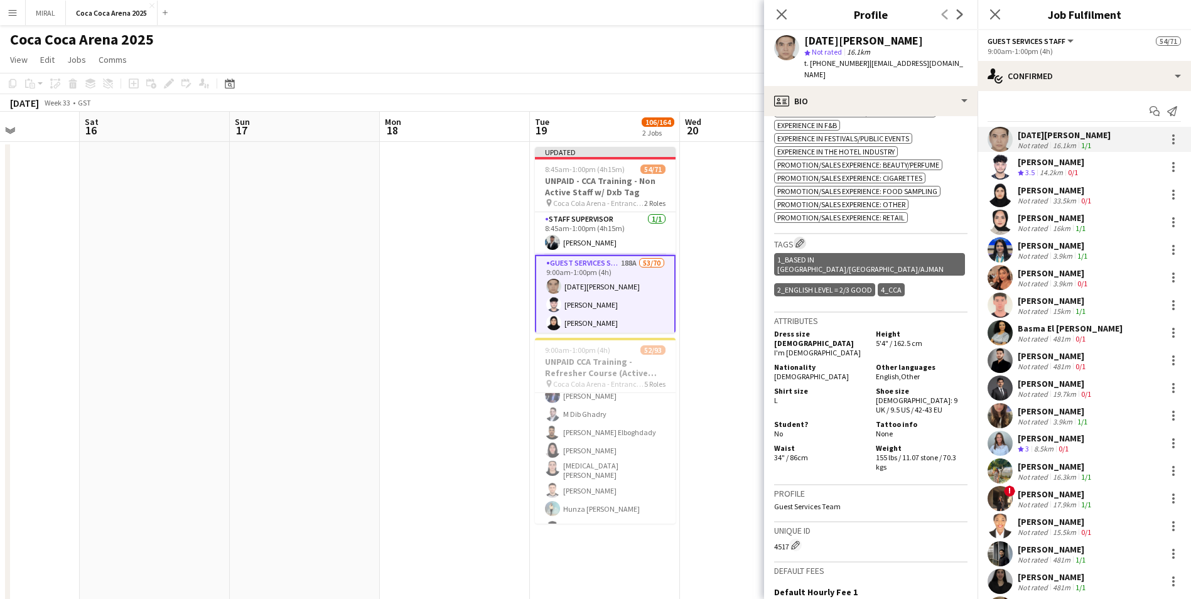
click at [578, 239] on app-icon "Edit crew company tags" at bounding box center [800, 243] width 9 height 9
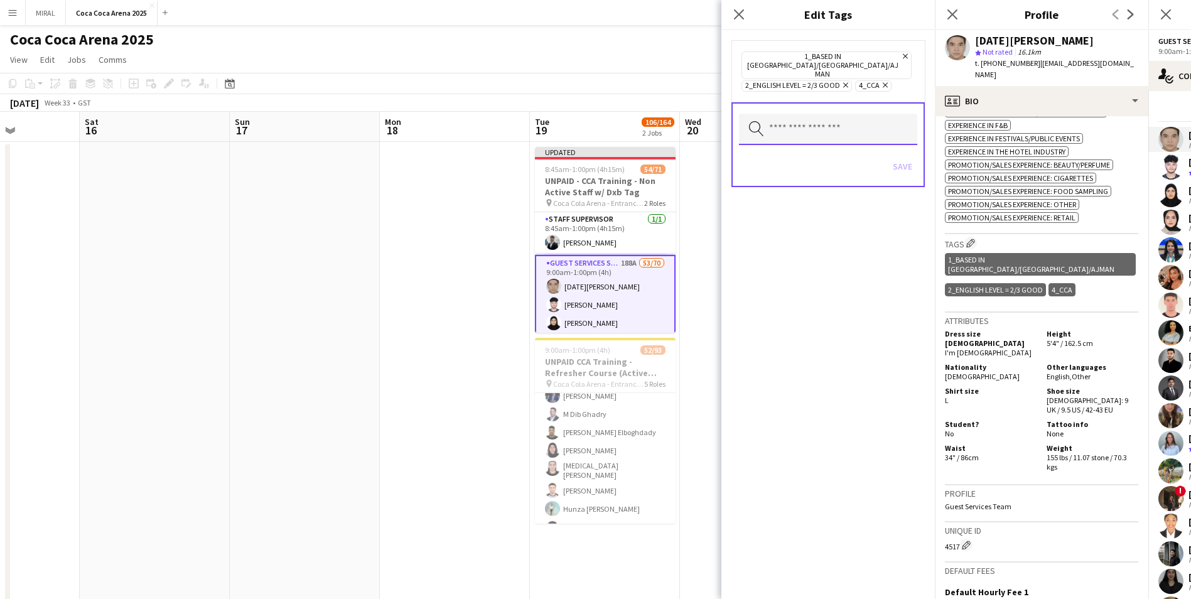
click at [578, 114] on input "text" at bounding box center [828, 129] width 178 height 31
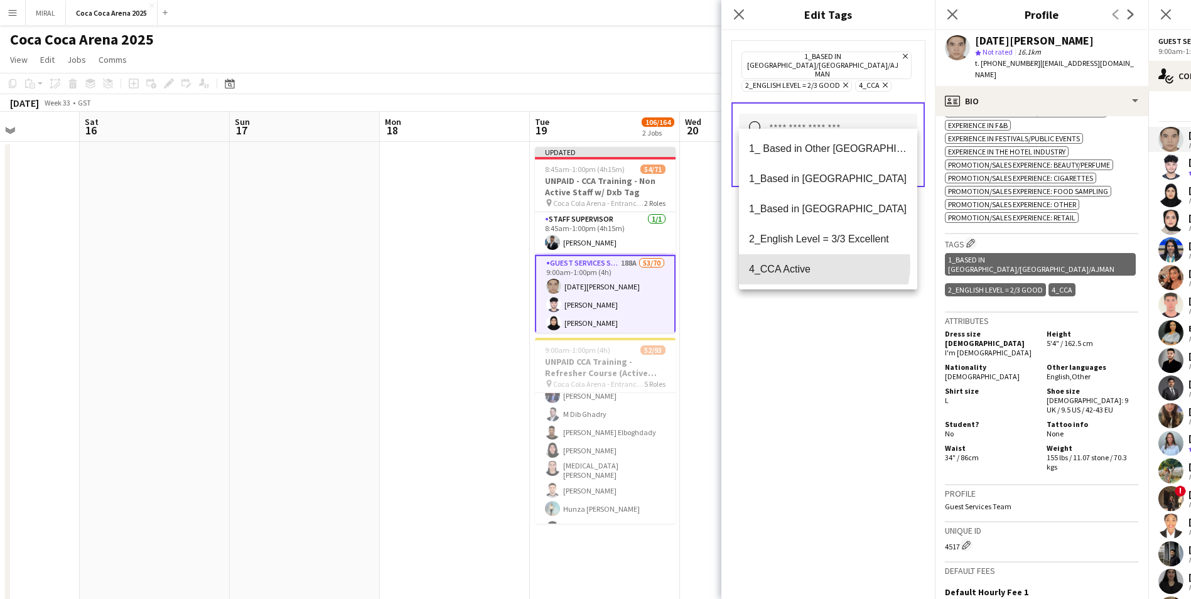
click at [578, 263] on span "4_CCA Active" at bounding box center [828, 269] width 158 height 12
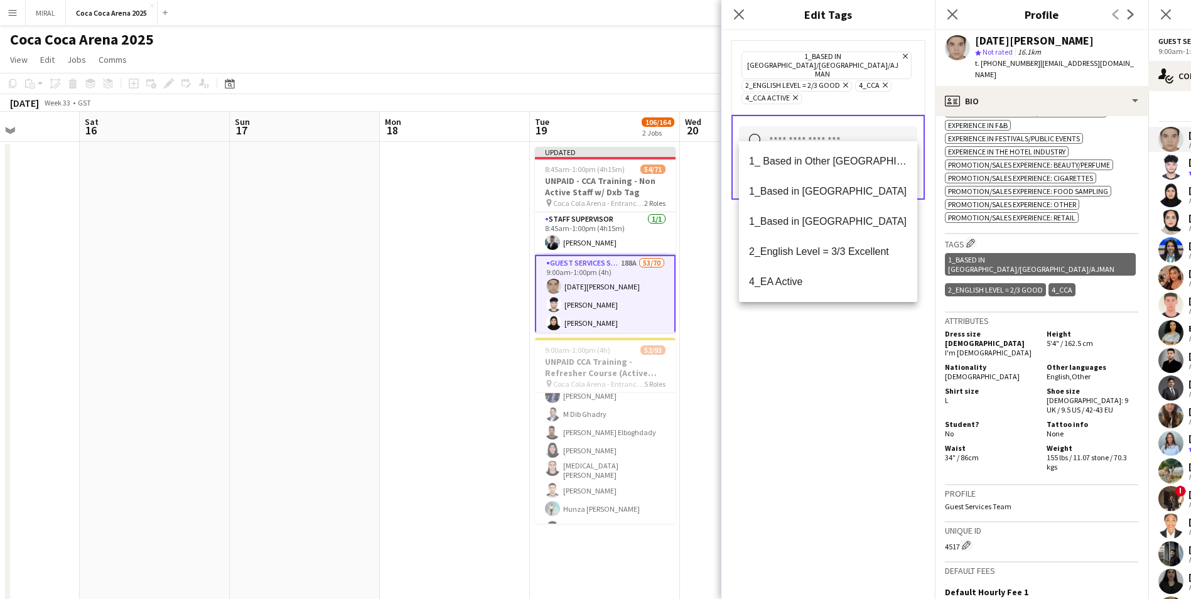
click at [578, 363] on div "1_Based in Dubai/Sharjah/Ajman Remove 2_English Level = 2/3 Good Remove 4_CCA R…" at bounding box center [829, 314] width 214 height 569
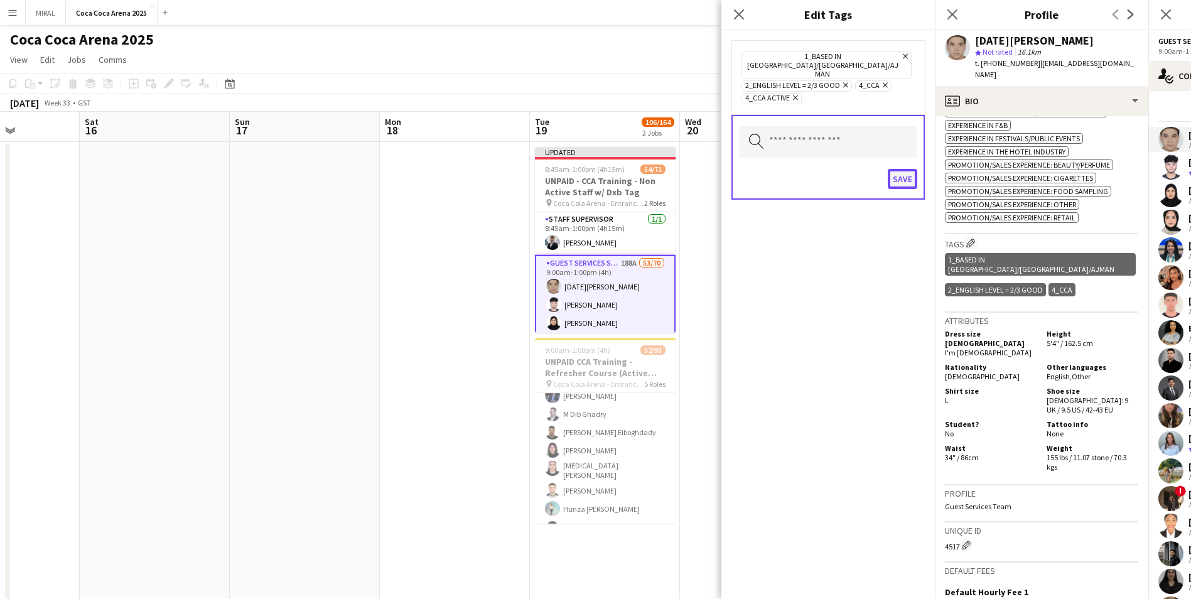
click at [578, 169] on button "Save" at bounding box center [903, 179] width 30 height 20
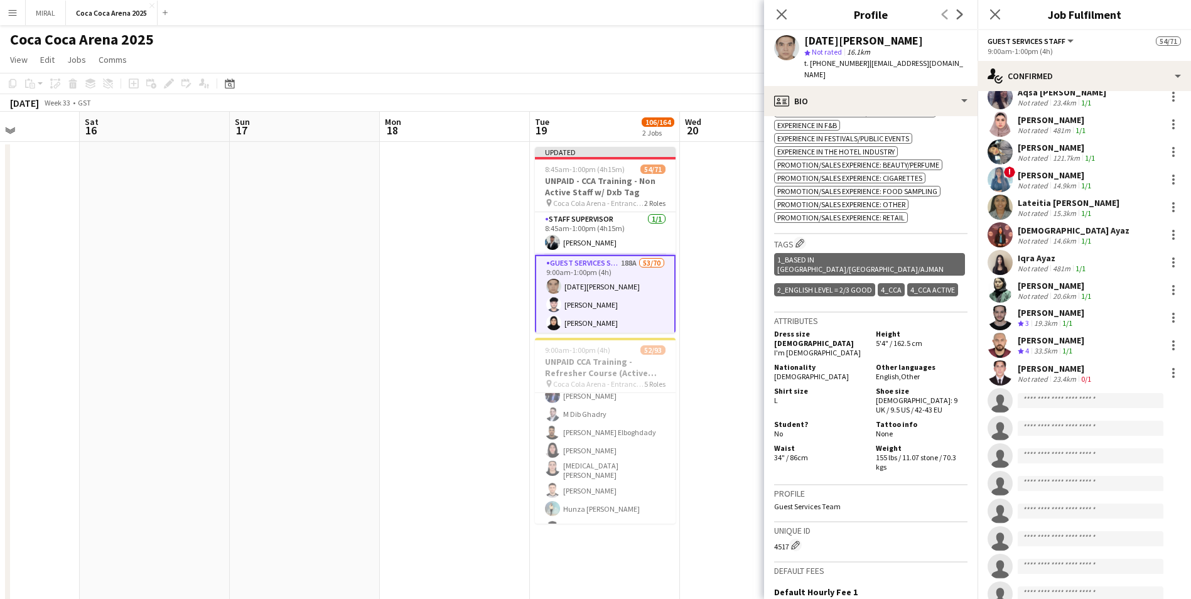
scroll to position [1256, 0]
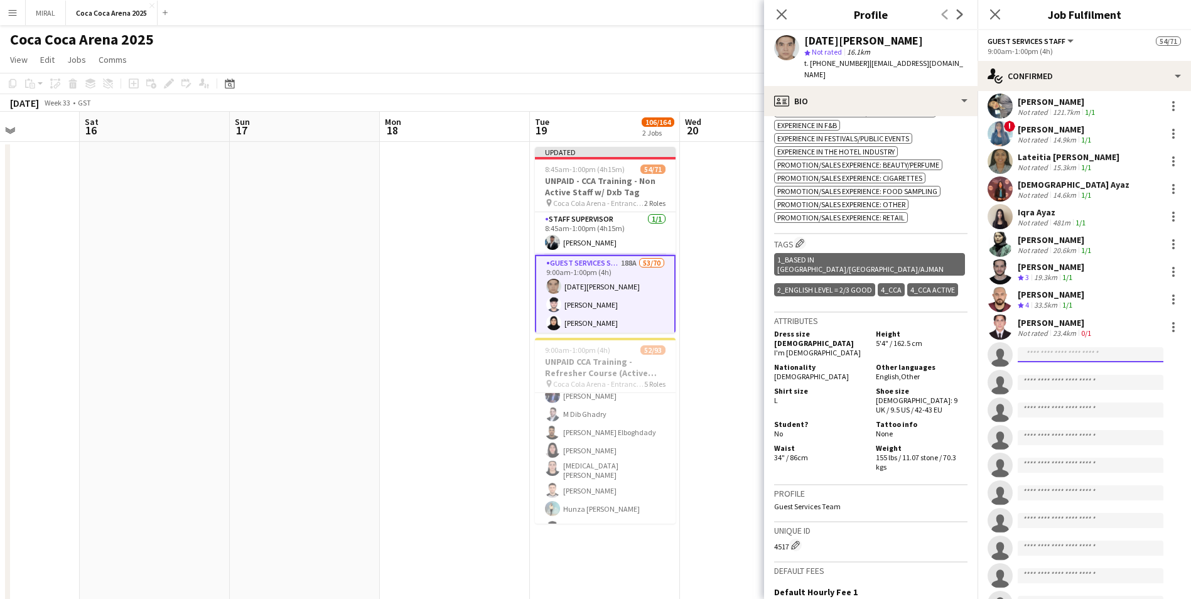
click at [578, 352] on input at bounding box center [1091, 354] width 146 height 15
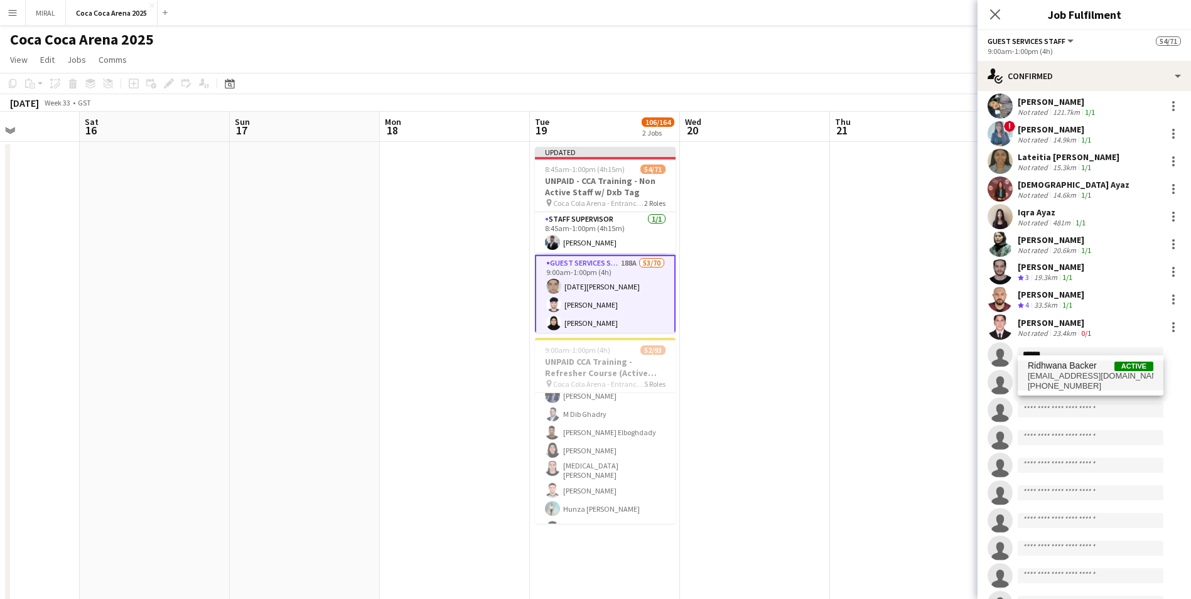
type input "******"
click at [578, 363] on span "ridhwana.thasneem@gmail.com" at bounding box center [1091, 376] width 126 height 10
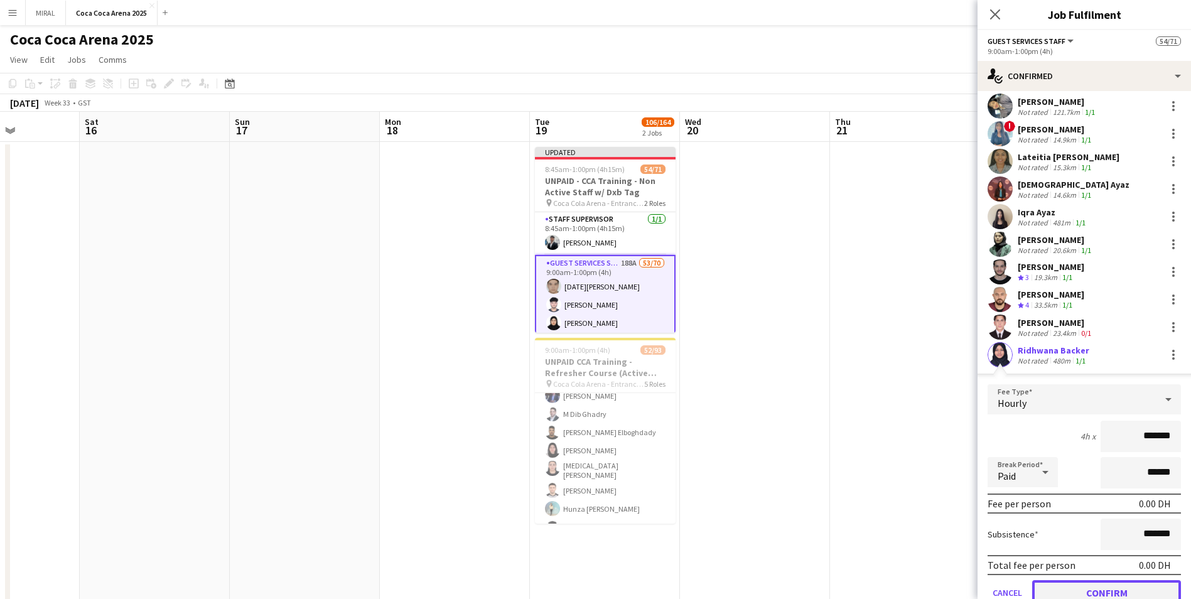
click at [578, 363] on button "Confirm" at bounding box center [1106, 592] width 149 height 25
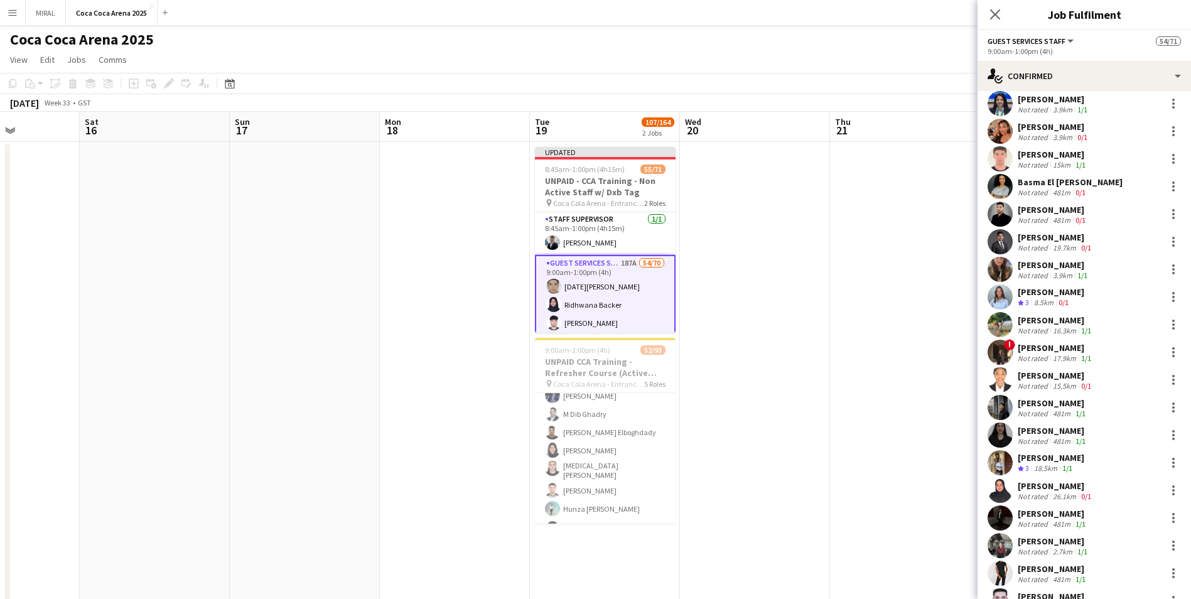
scroll to position [0, 0]
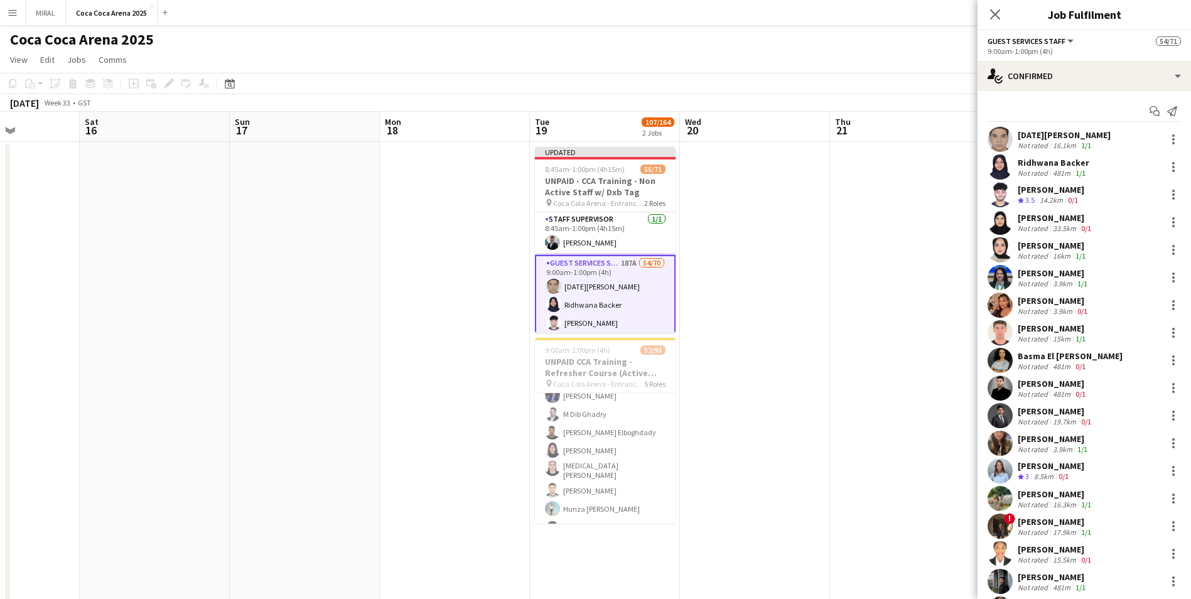
click at [578, 165] on div "Ridhwana Backer" at bounding box center [1054, 162] width 72 height 11
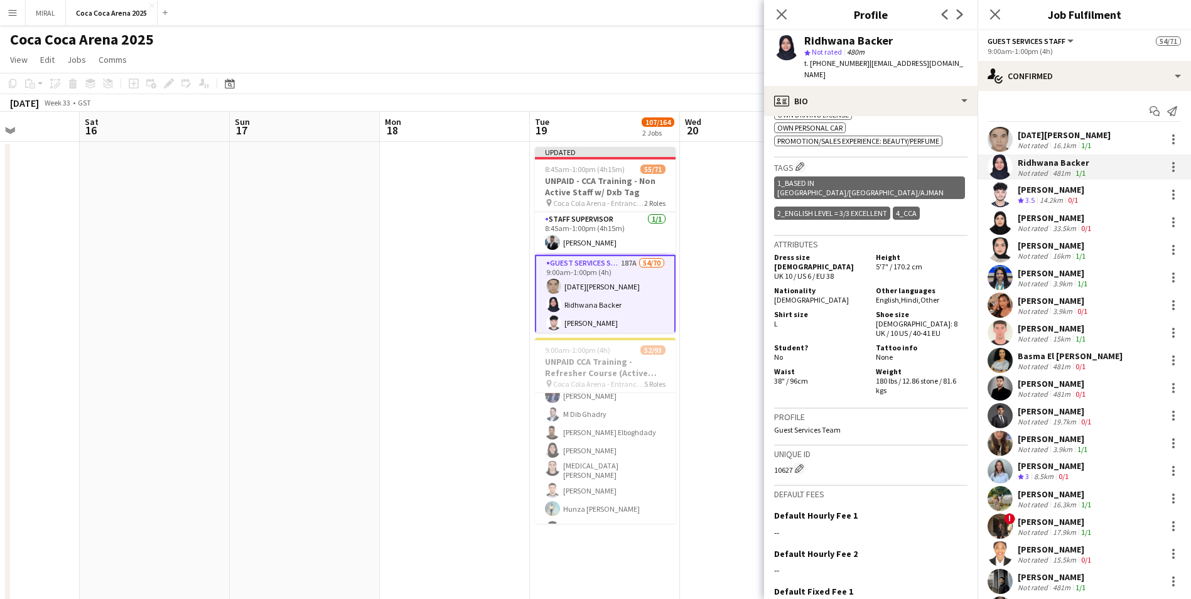
scroll to position [440, 0]
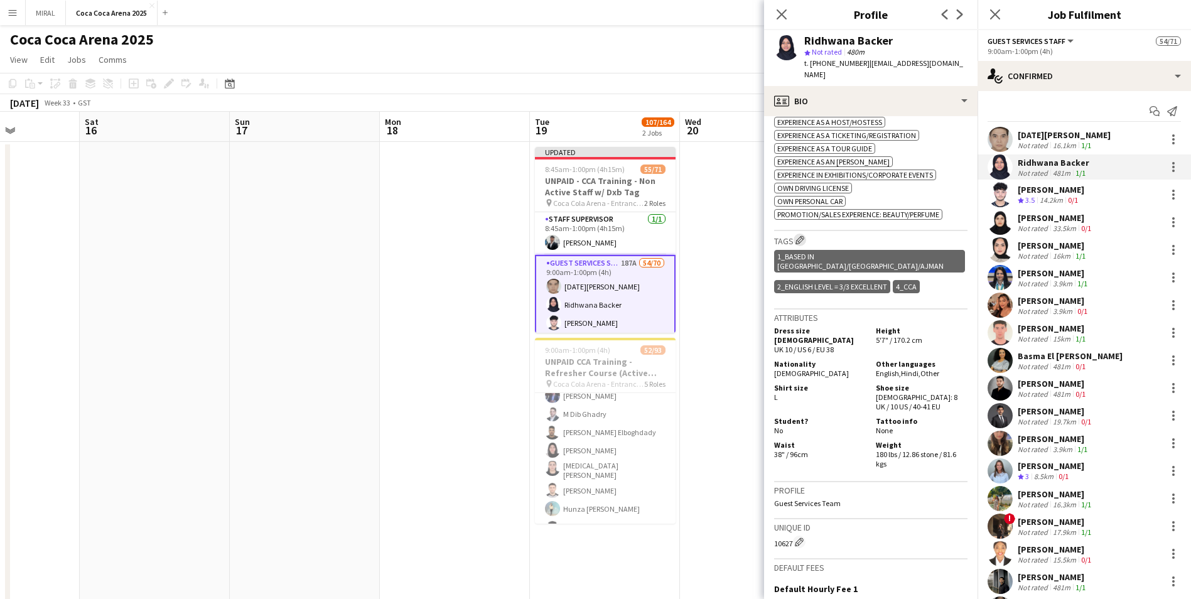
click at [578, 239] on app-icon "Edit crew company tags" at bounding box center [800, 240] width 9 height 9
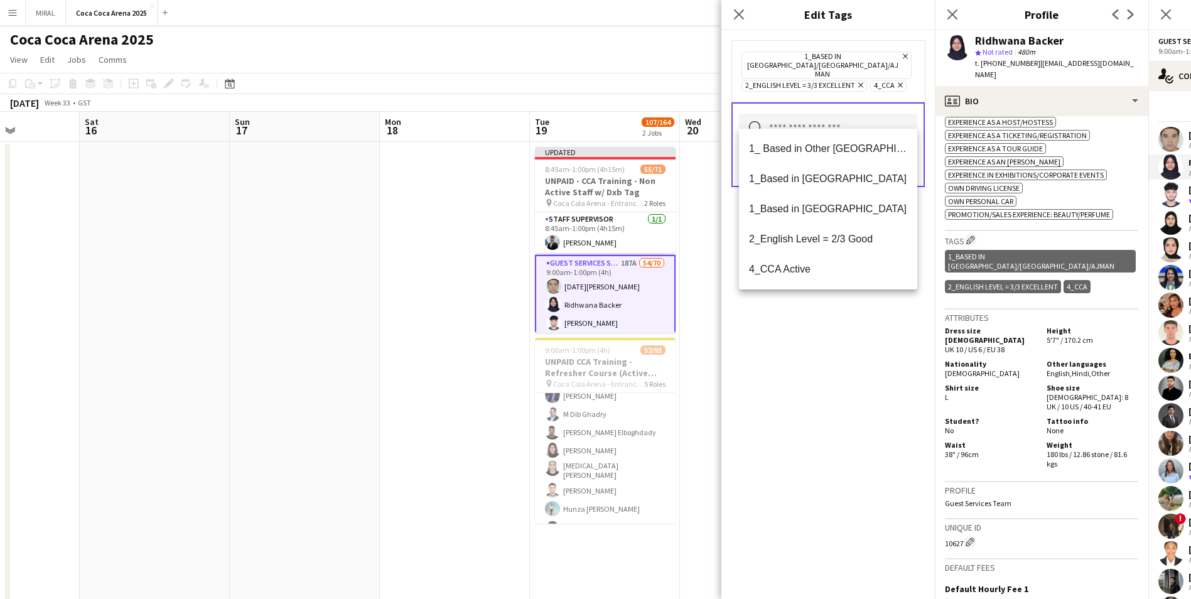
click at [578, 116] on input "text" at bounding box center [828, 129] width 178 height 31
click at [578, 266] on span "4_CCA Active" at bounding box center [828, 269] width 158 height 12
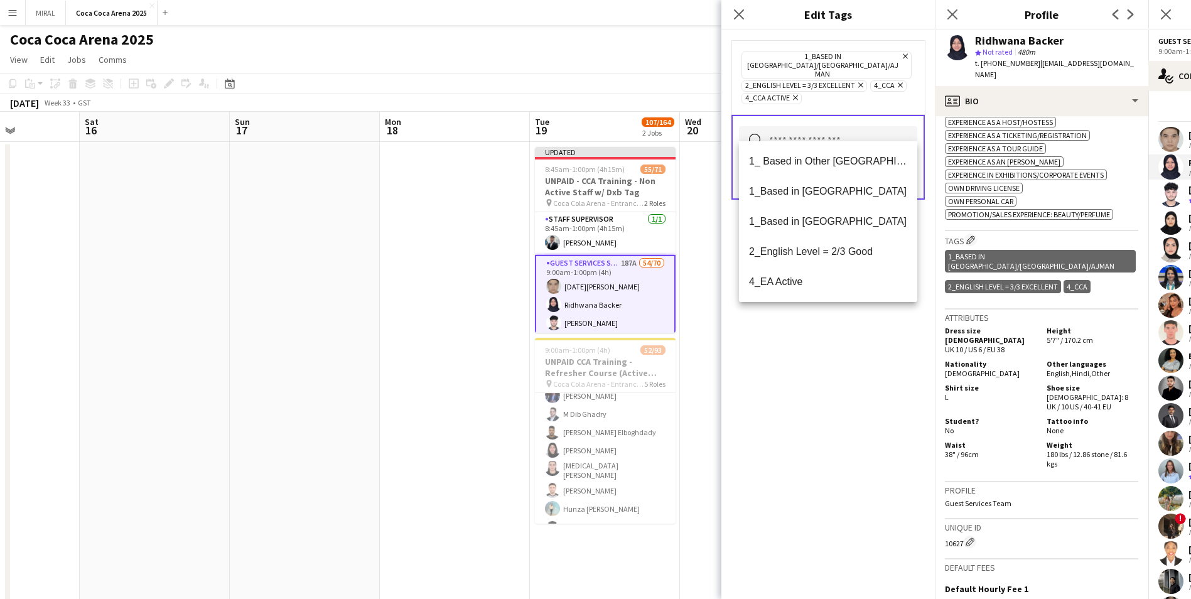
click at [578, 363] on div "1_Based in Dubai/Sharjah/Ajman Remove 2_English Level = 3/3 Excellent Remove 4_…" at bounding box center [829, 314] width 214 height 569
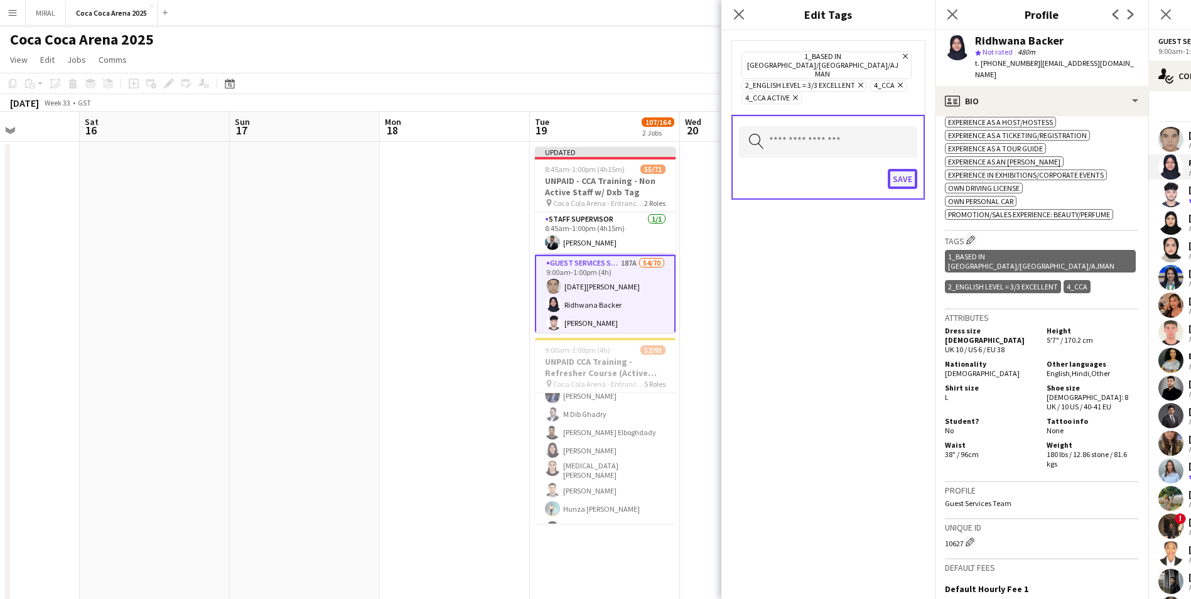
click at [578, 169] on button "Save" at bounding box center [903, 179] width 30 height 20
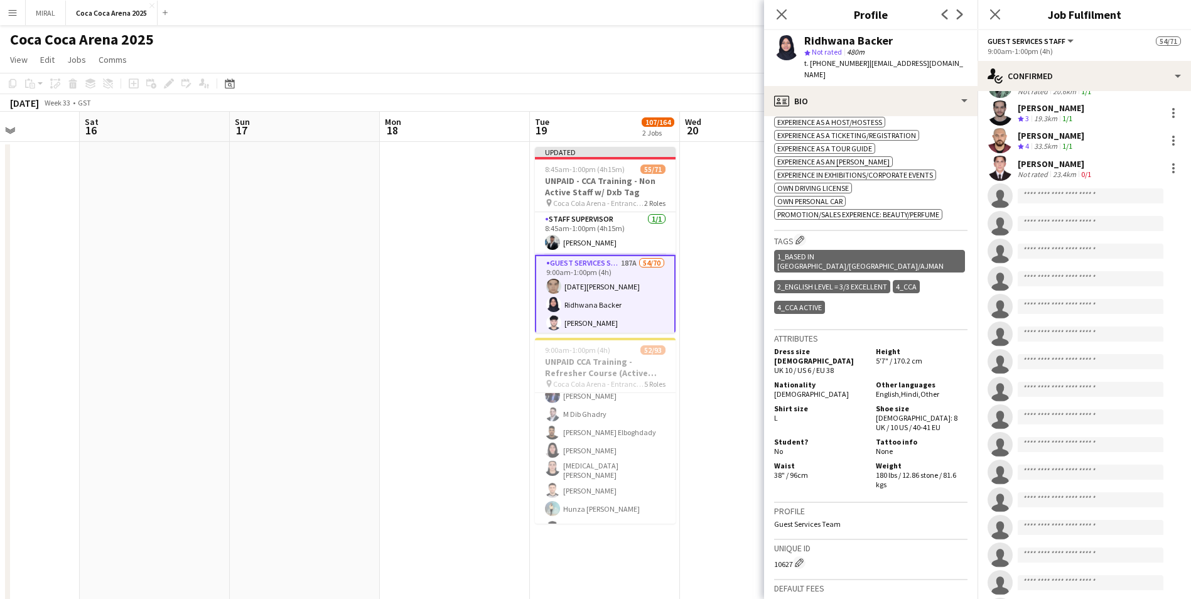
scroll to position [1496, 0]
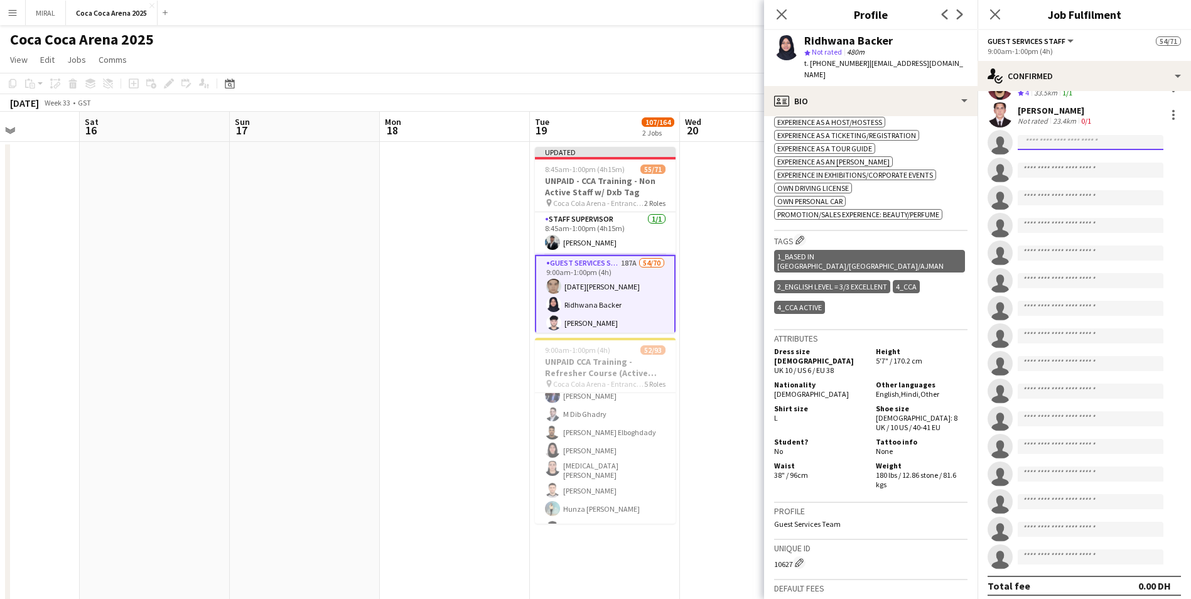
click at [578, 135] on input at bounding box center [1091, 142] width 146 height 15
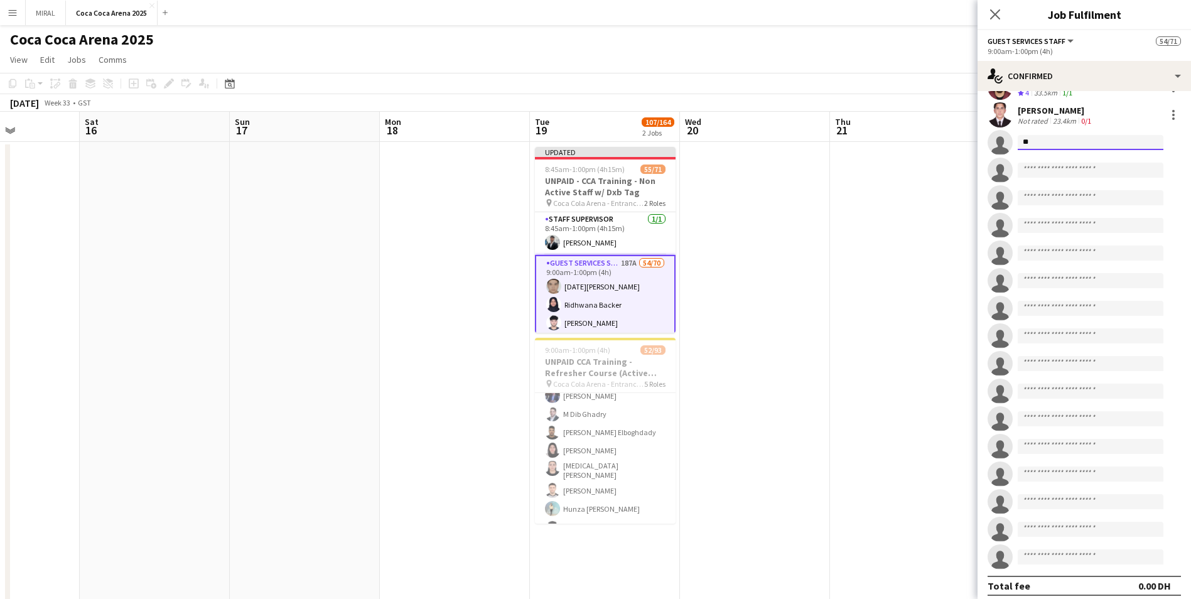
type input "*"
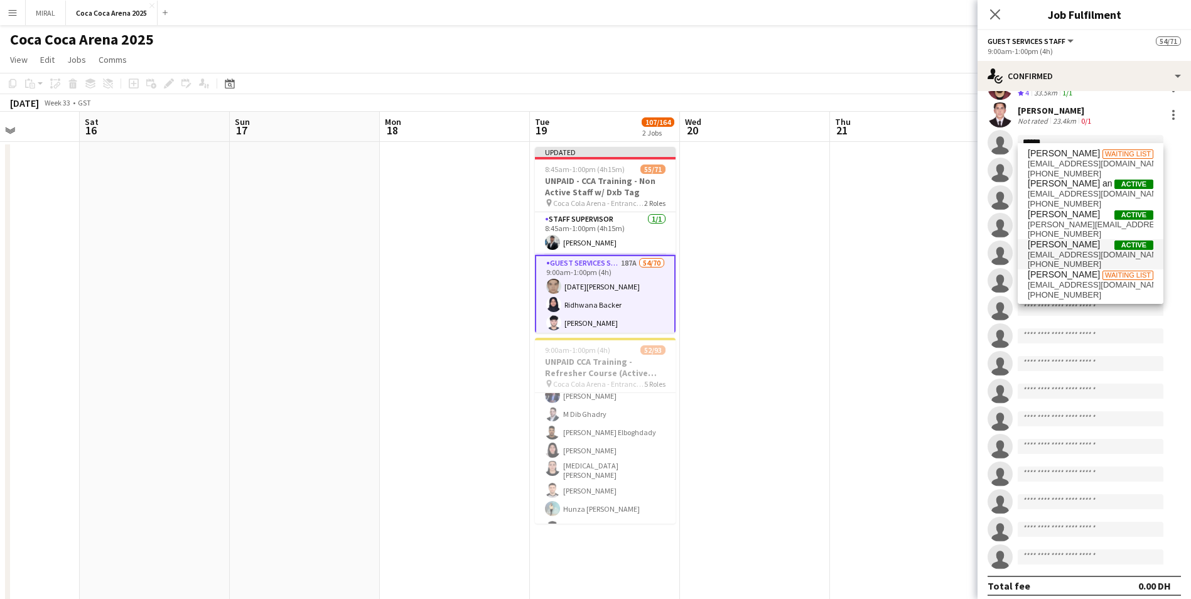
type input "******"
click at [578, 247] on span "samuel dsouza" at bounding box center [1064, 244] width 72 height 11
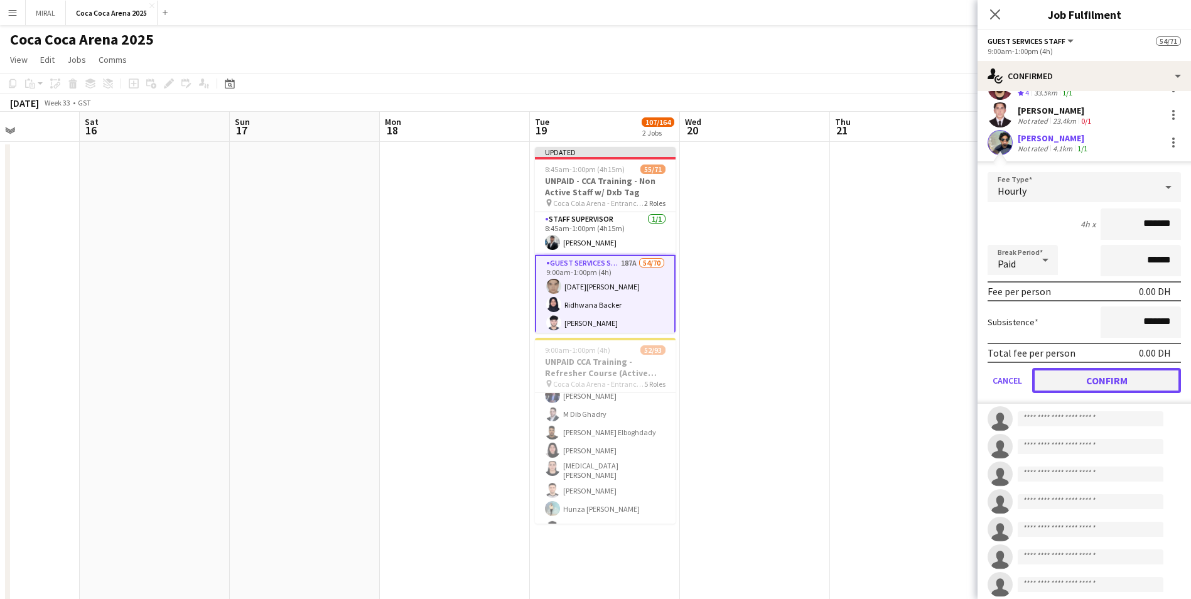
click at [578, 363] on button "Confirm" at bounding box center [1106, 380] width 149 height 25
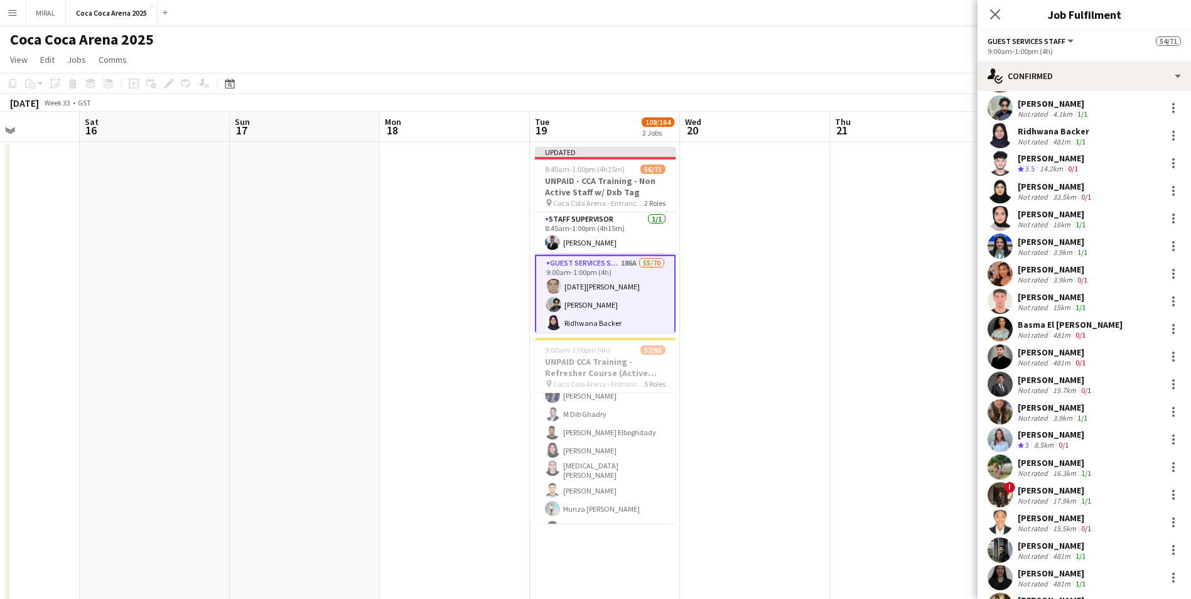
scroll to position [0, 0]
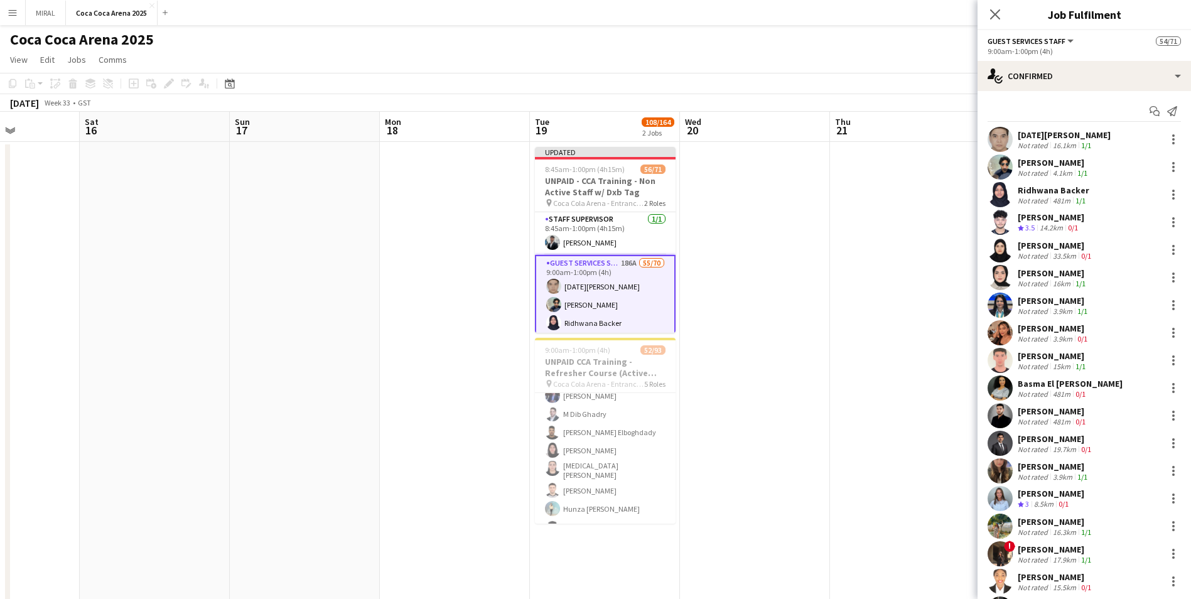
click at [578, 170] on div "Not rated" at bounding box center [1034, 172] width 33 height 9
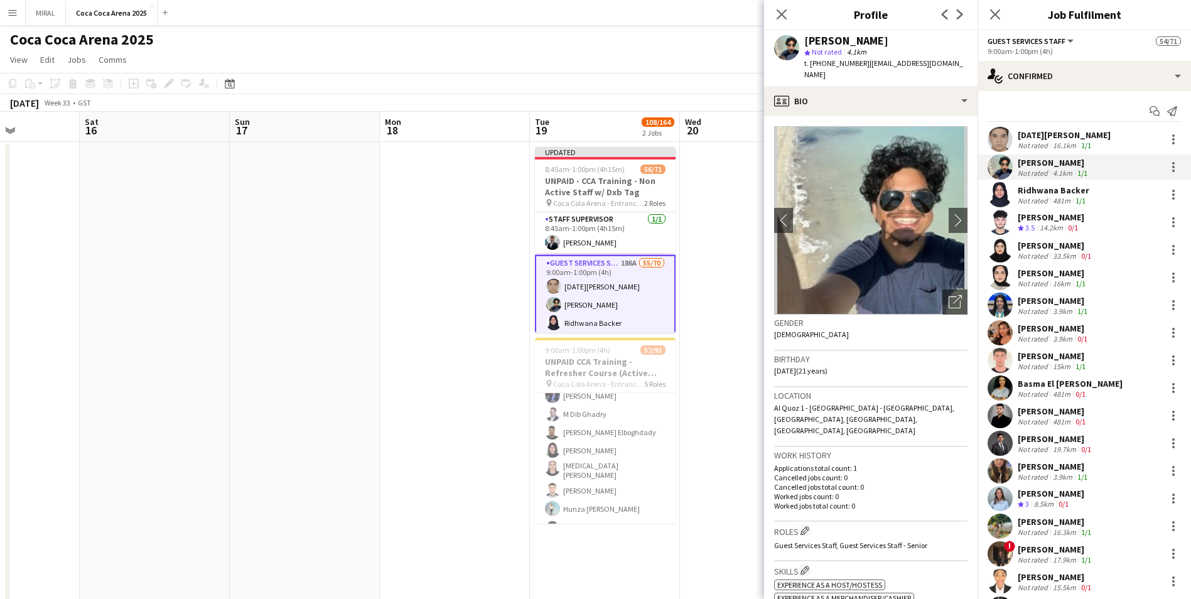
drag, startPoint x: 979, startPoint y: 236, endPoint x: 975, endPoint y: 359, distance: 123.2
click at [578, 362] on body "Menu Boards Boards Boards All jobs Status Workforce Workforce My Workforce Recr…" at bounding box center [595, 527] width 1191 height 1055
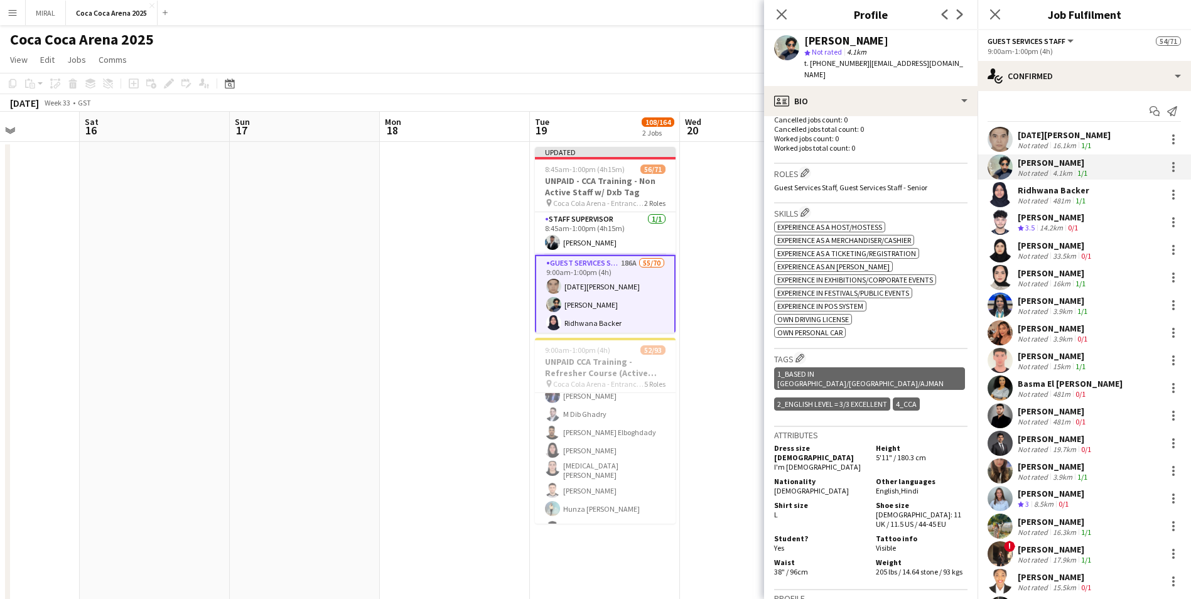
scroll to position [387, 0]
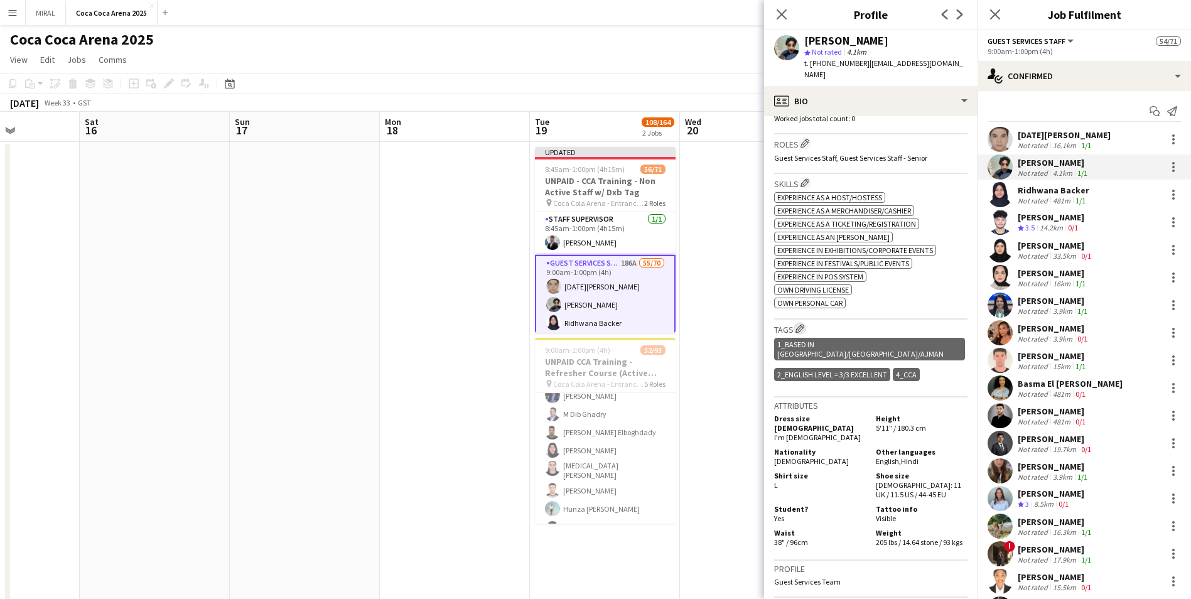
click at [578, 324] on app-icon "Edit crew company tags" at bounding box center [800, 328] width 9 height 9
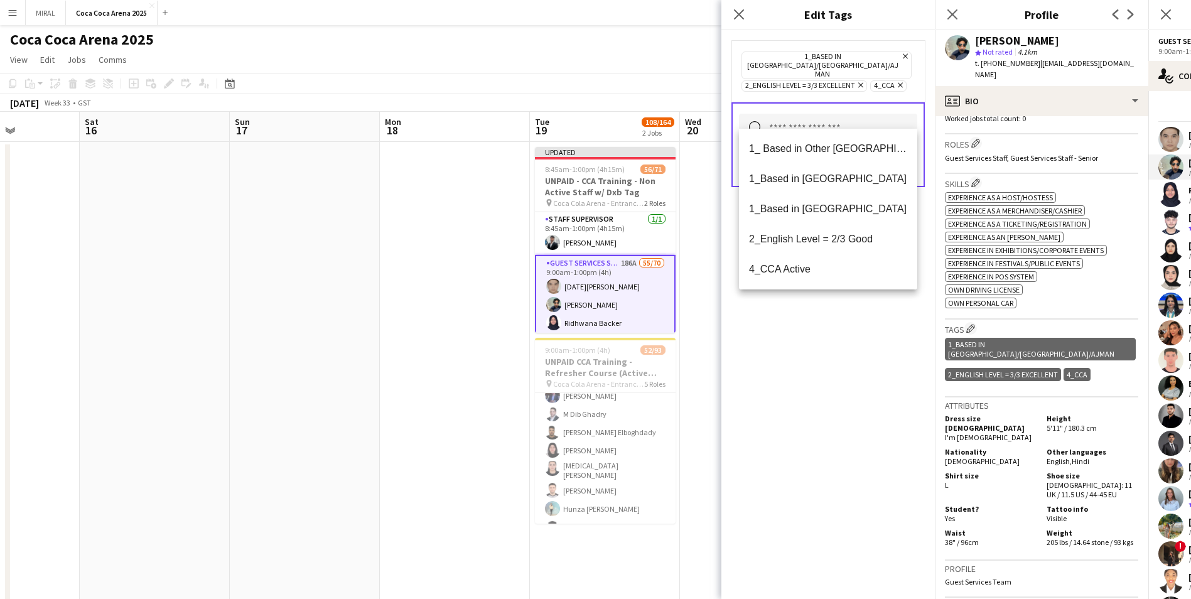
click at [578, 114] on input "text" at bounding box center [828, 129] width 178 height 31
click at [578, 269] on span "4_CCA Active" at bounding box center [828, 269] width 158 height 12
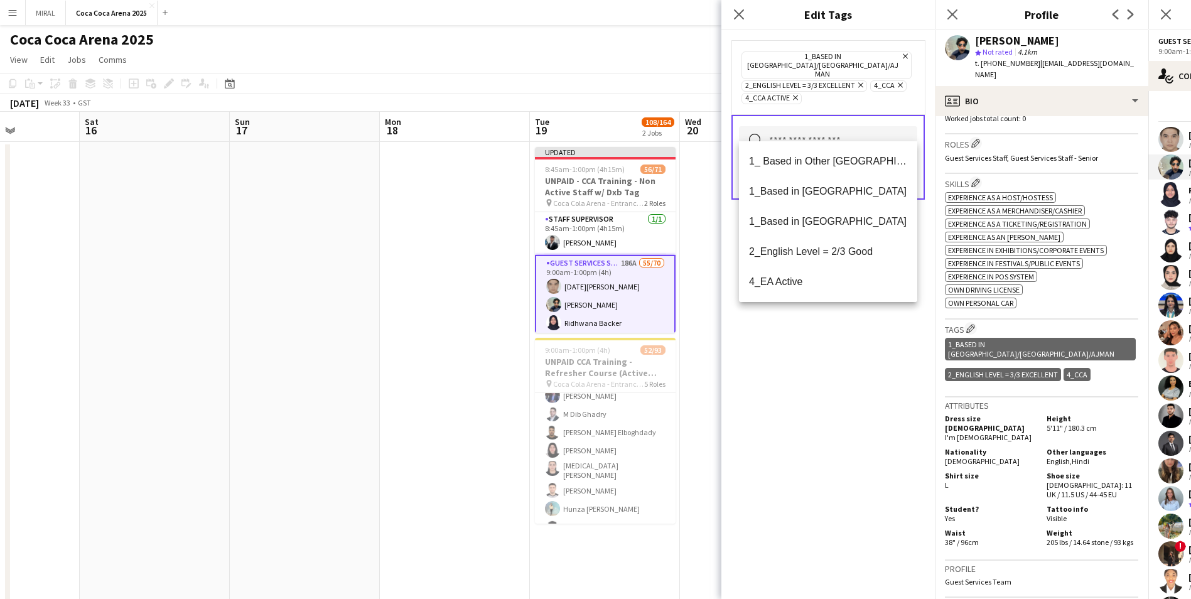
drag, startPoint x: 864, startPoint y: 373, endPoint x: 875, endPoint y: 351, distance: 24.7
click at [578, 363] on div "1_Based in Dubai/Sharjah/Ajman Remove 2_English Level = 3/3 Excellent Remove 4_…" at bounding box center [829, 314] width 214 height 569
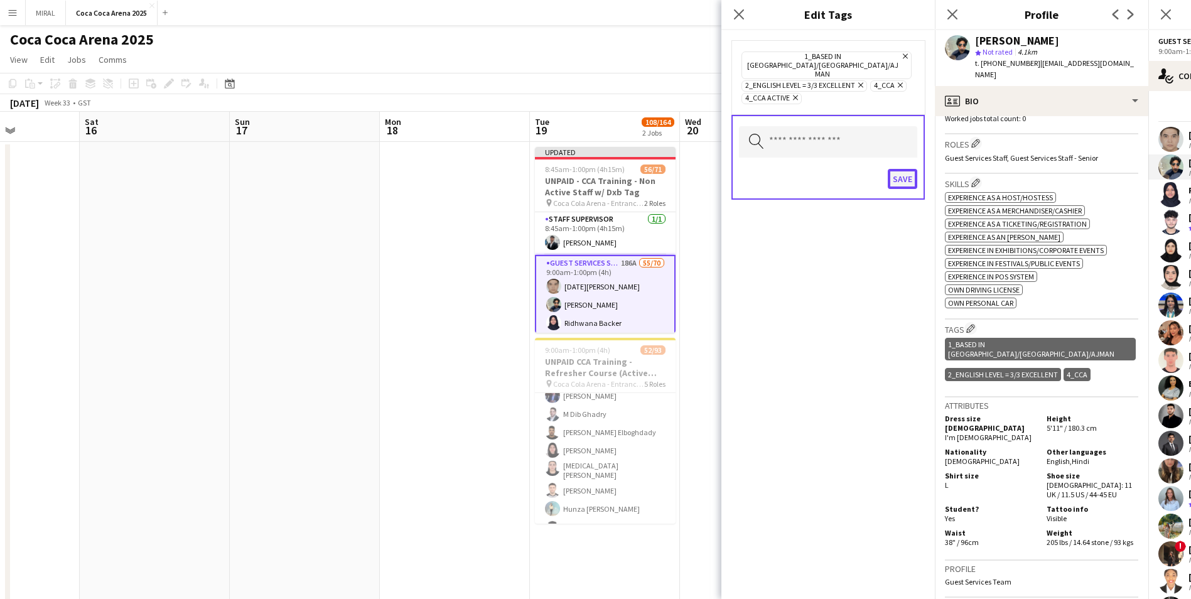
click at [578, 169] on button "Save" at bounding box center [903, 179] width 30 height 20
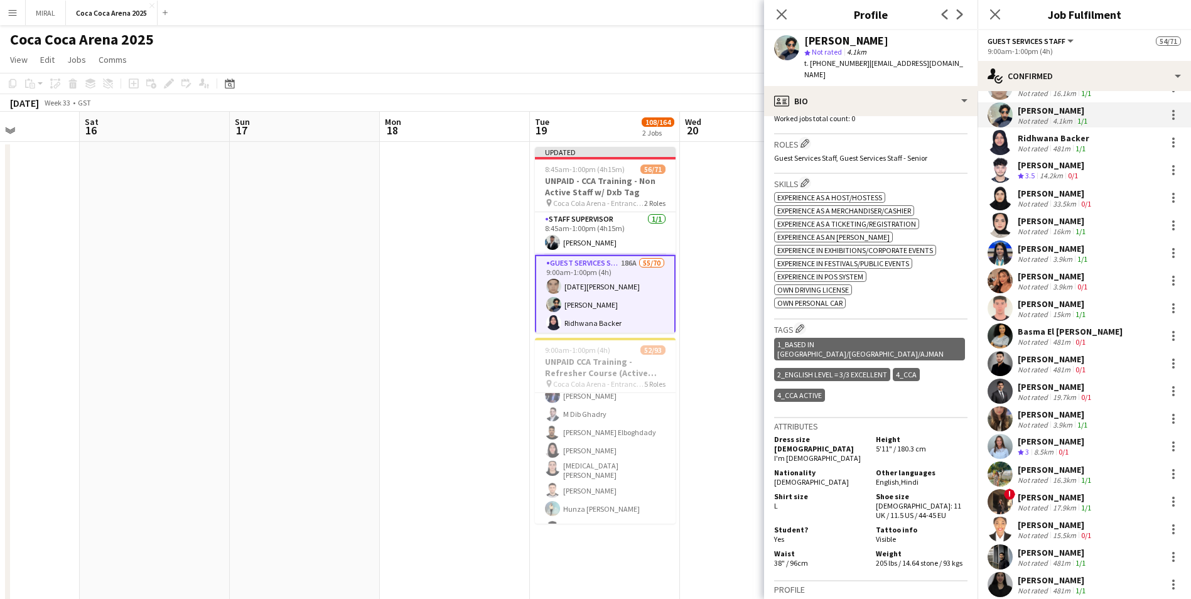
scroll to position [0, 0]
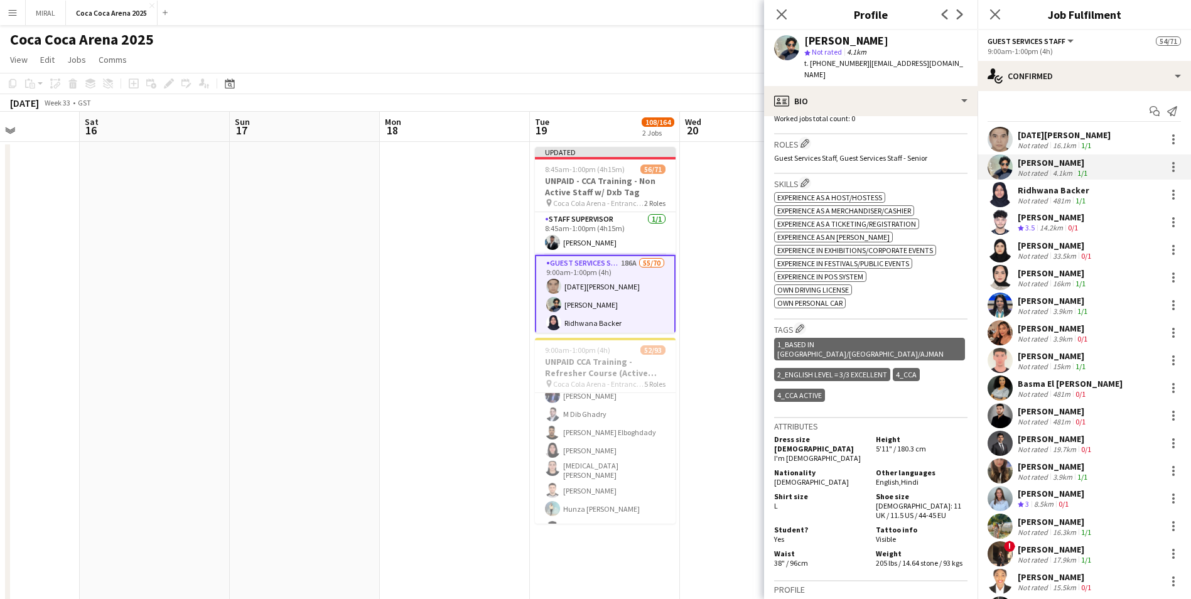
click at [578, 279] on div "Not rated" at bounding box center [1034, 283] width 33 height 9
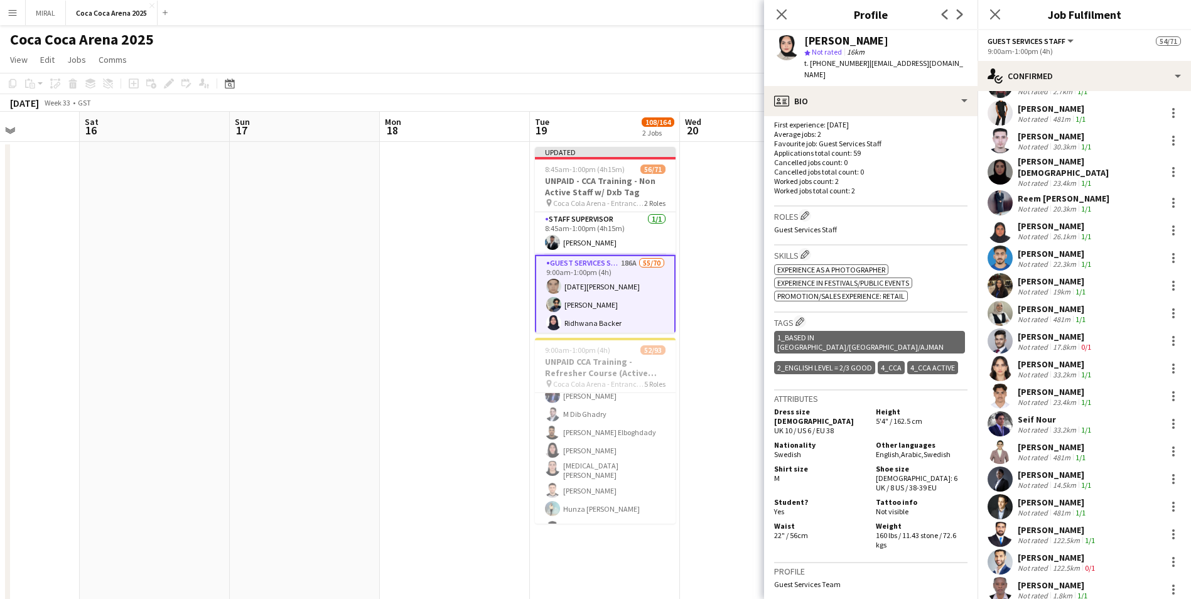
scroll to position [691, 0]
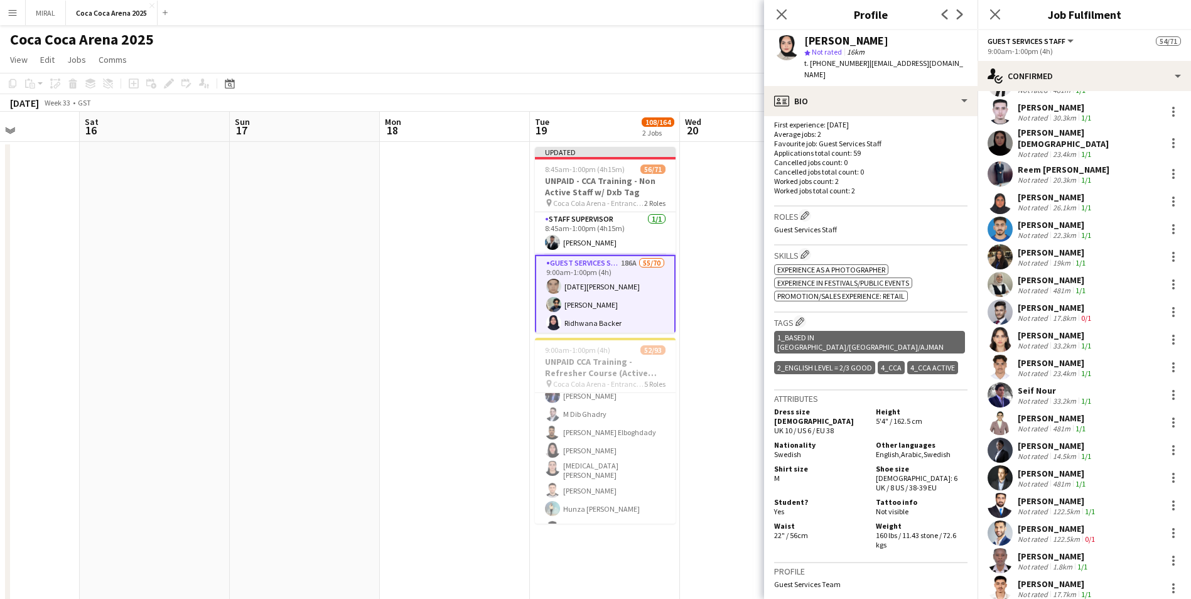
click at [578, 358] on div "Youssef Elhoussaini" at bounding box center [1056, 362] width 76 height 11
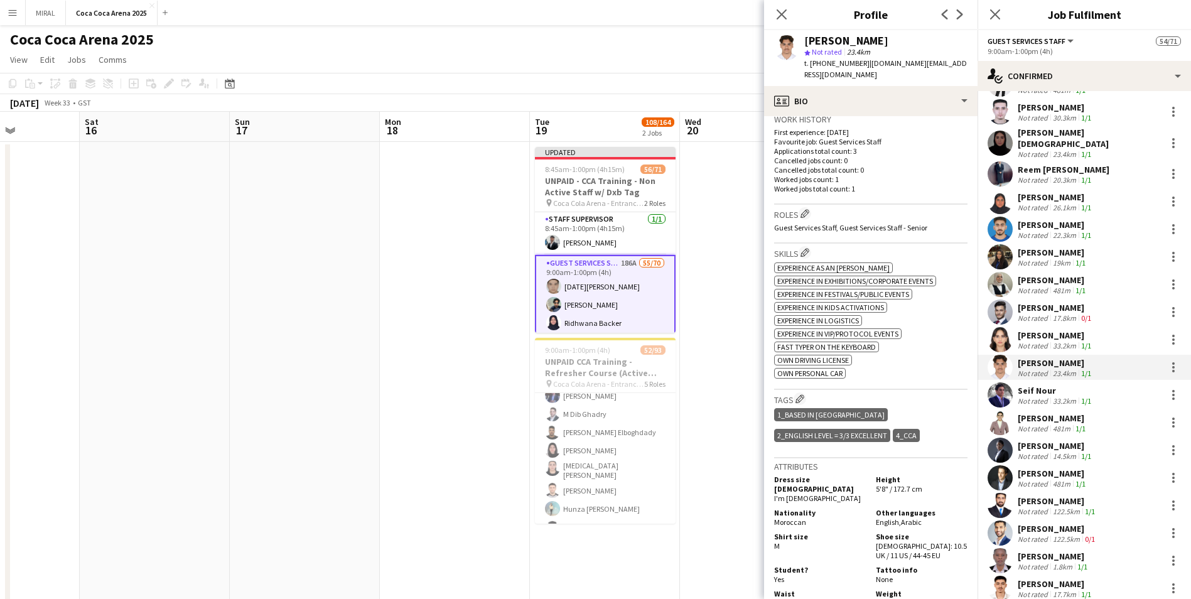
scroll to position [346, 0]
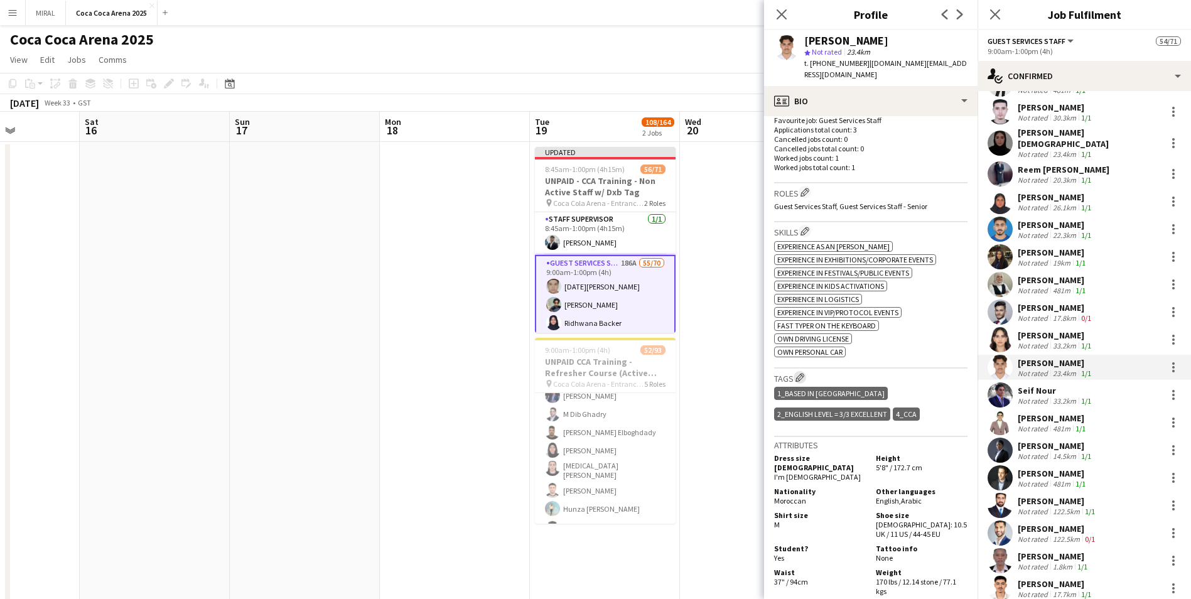
click at [578, 363] on app-icon "Edit crew company tags" at bounding box center [800, 377] width 9 height 9
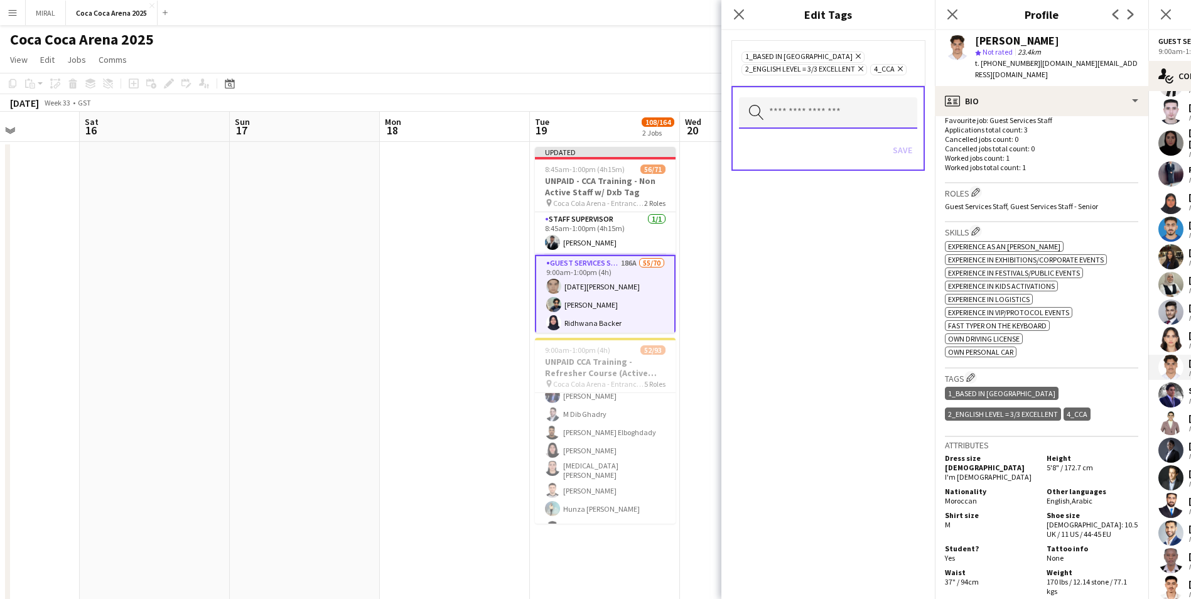
click at [578, 112] on input "text" at bounding box center [828, 112] width 178 height 31
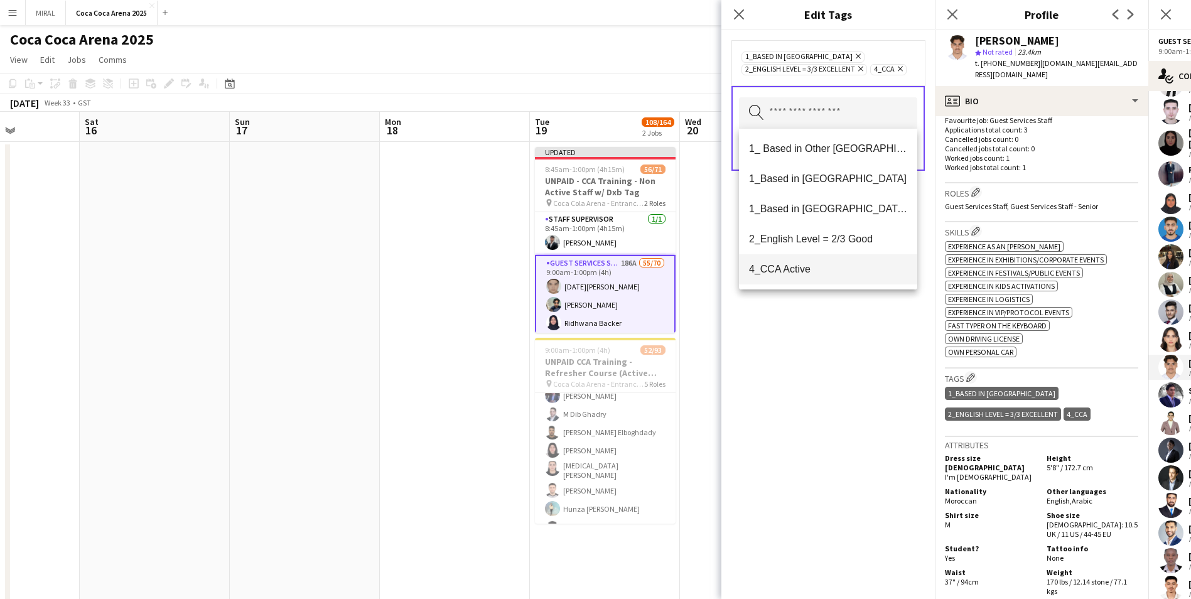
click at [578, 270] on span "4_CCA Active" at bounding box center [828, 269] width 158 height 12
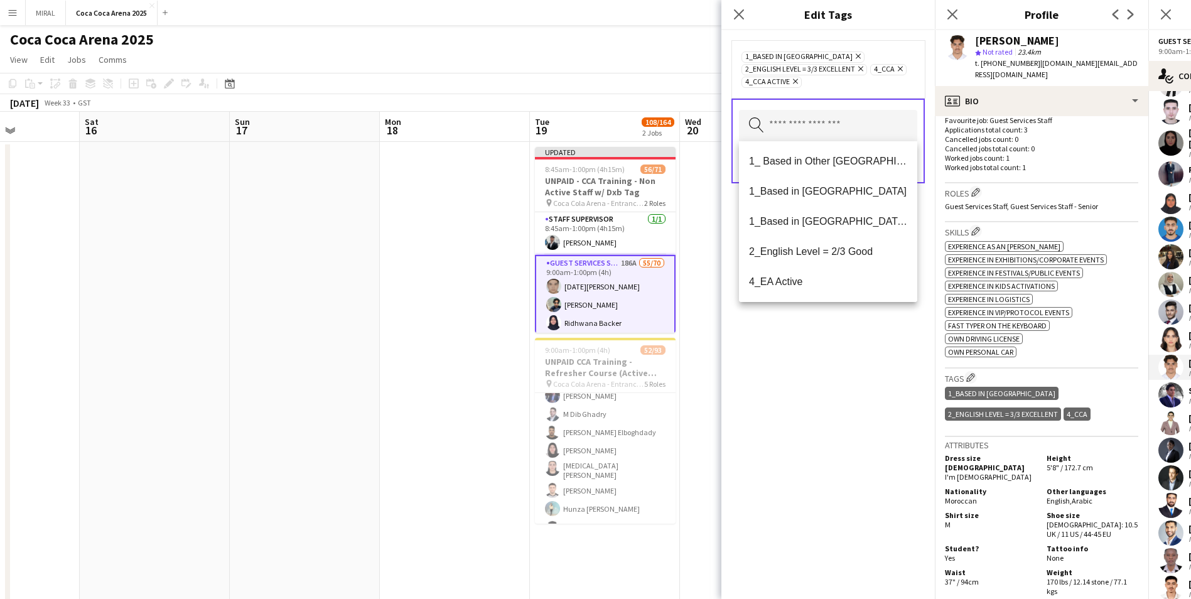
drag, startPoint x: 881, startPoint y: 416, endPoint x: 891, endPoint y: 296, distance: 120.4
click at [578, 363] on div "1_Based in Abu Dhabi Remove 2_English Level = 3/3 Excellent Remove 4_CCA Remove…" at bounding box center [829, 314] width 214 height 569
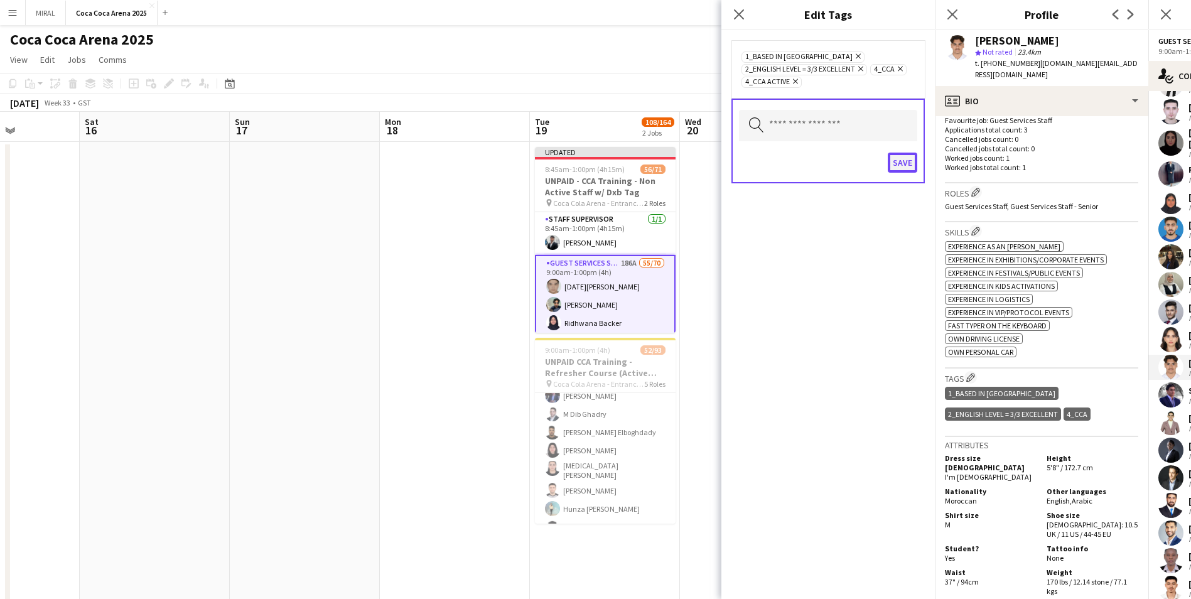
click at [578, 167] on button "Save" at bounding box center [903, 163] width 30 height 20
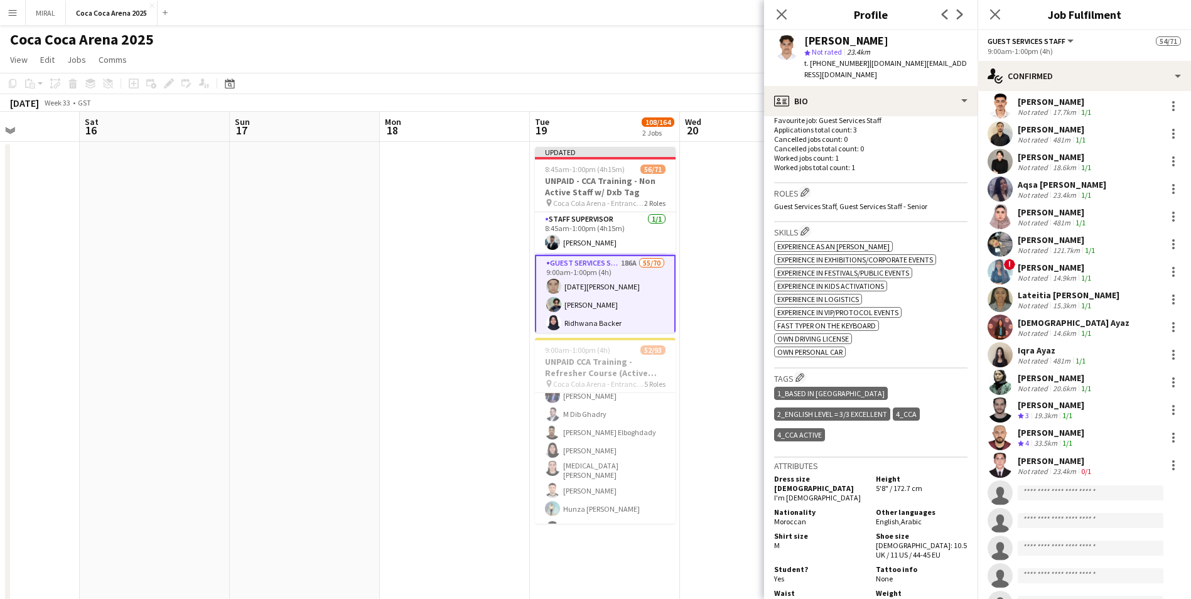
scroll to position [1193, 0]
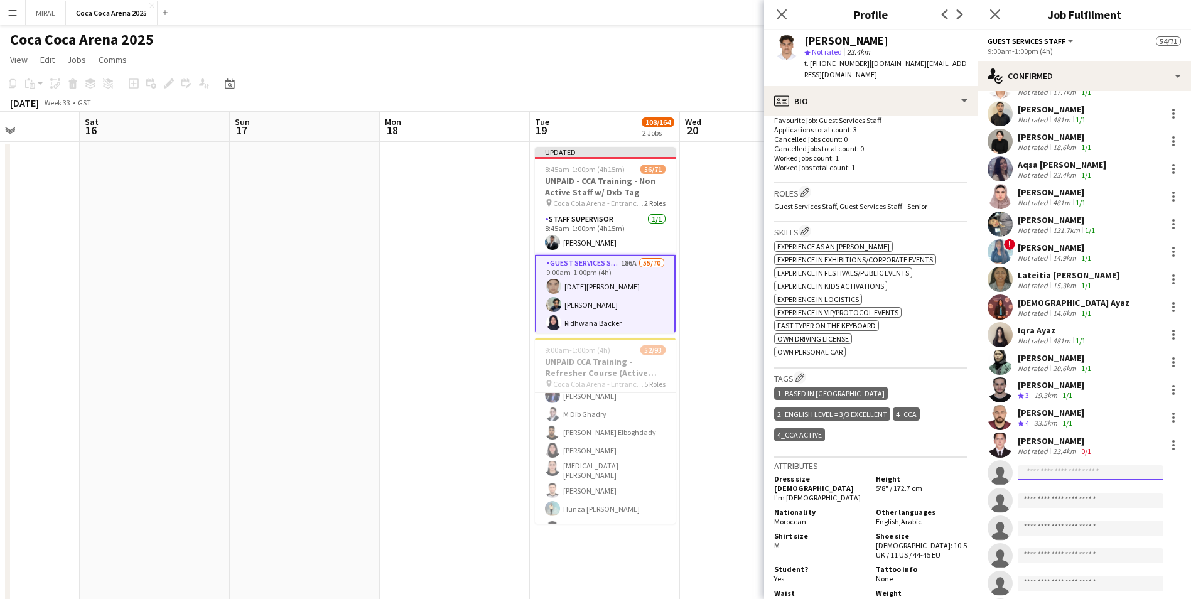
click at [578, 363] on input at bounding box center [1091, 472] width 146 height 15
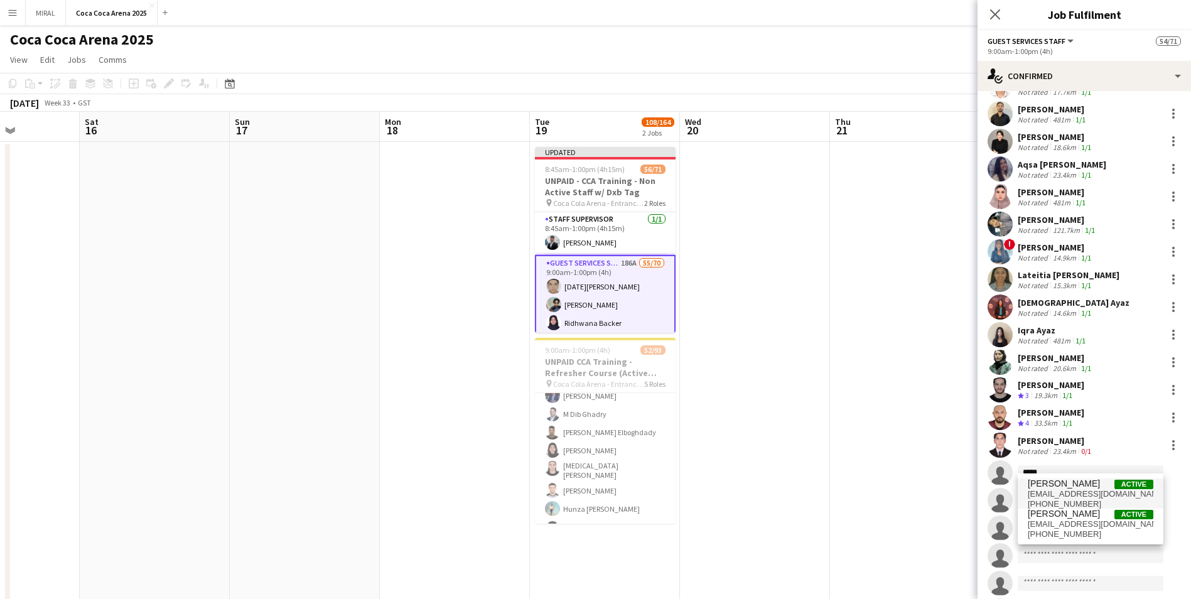
type input "*****"
click at [578, 363] on span "Urooj Ilyas Active" at bounding box center [1091, 484] width 126 height 11
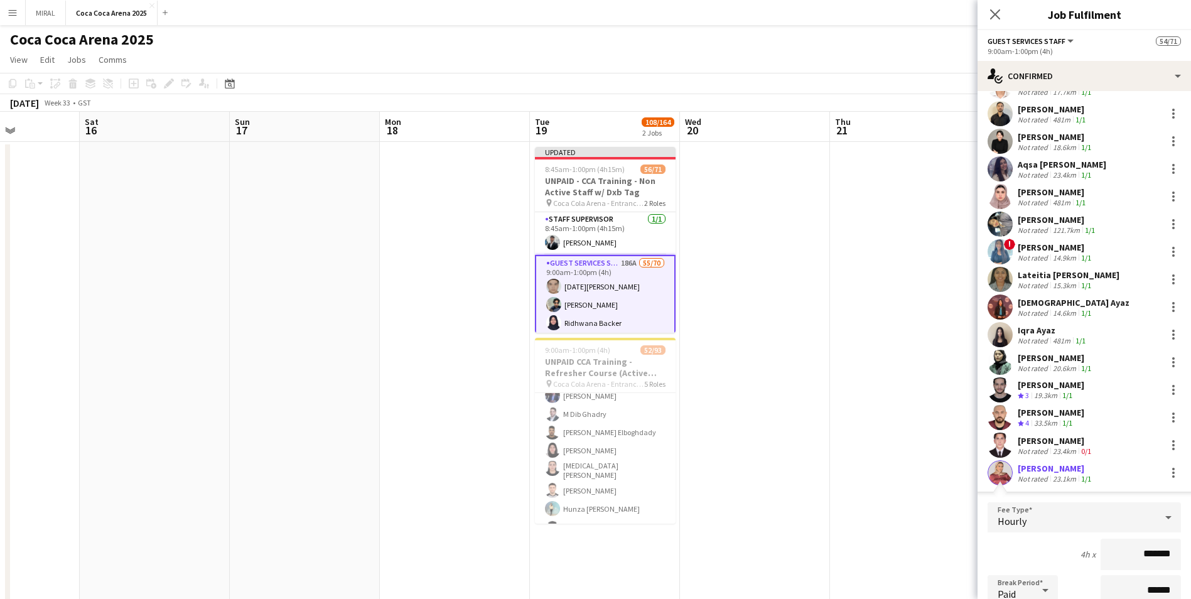
click at [578, 363] on div "Urooj Ilyas" at bounding box center [1056, 468] width 76 height 11
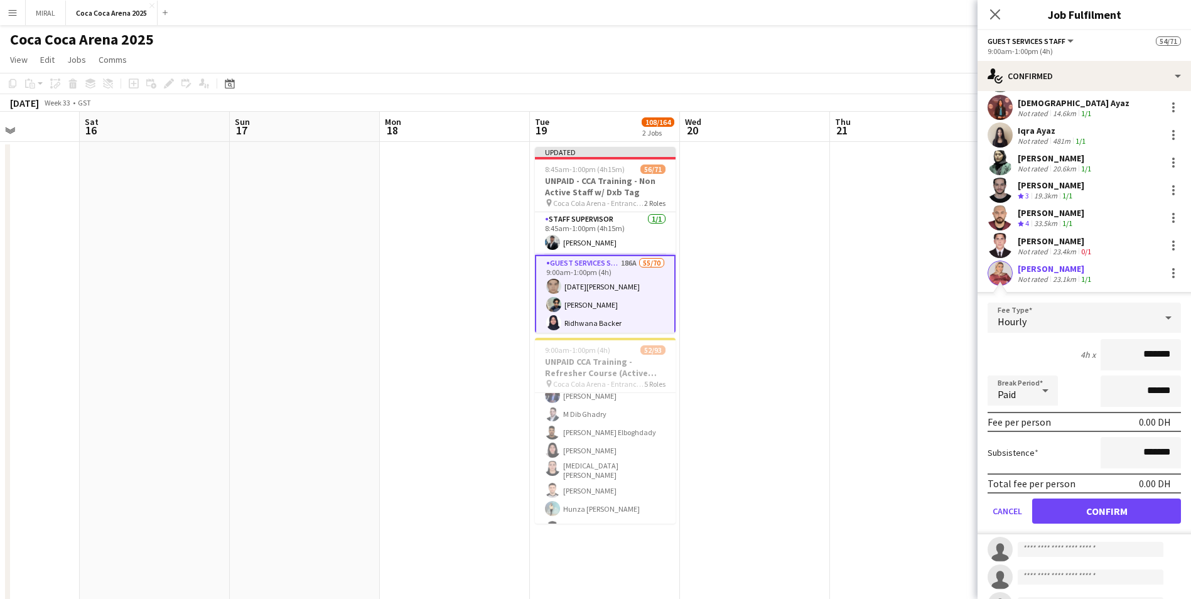
scroll to position [1382, 0]
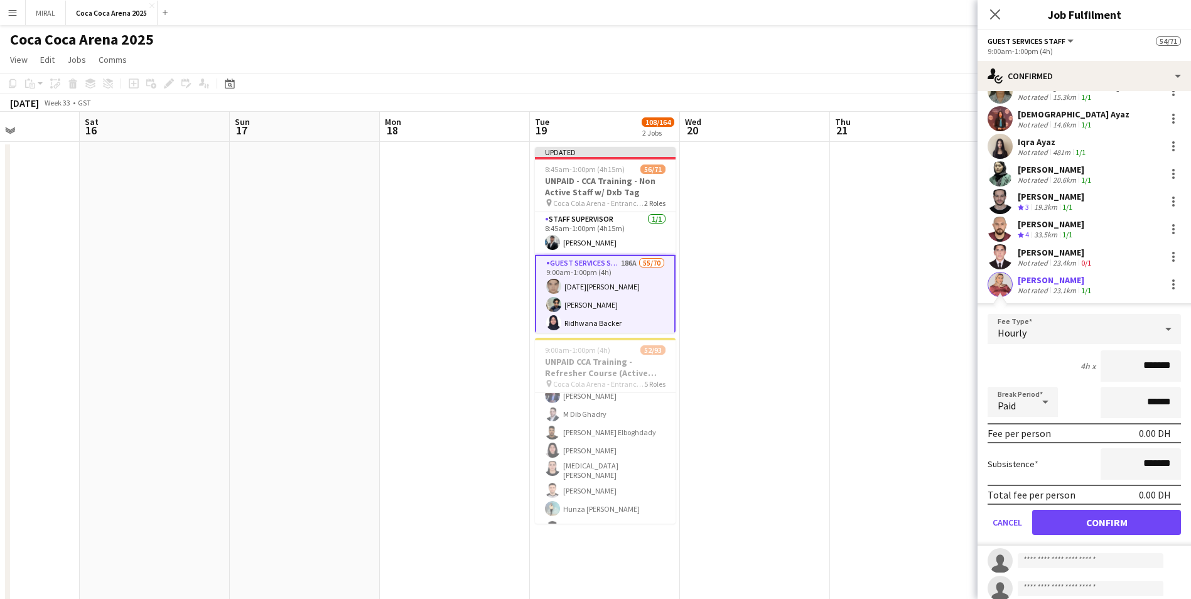
click at [578, 274] on div "Urooj Ilyas" at bounding box center [1056, 279] width 76 height 11
click at [578, 277] on div "Urooj Ilyas" at bounding box center [1056, 279] width 76 height 11
drag, startPoint x: 1036, startPoint y: 277, endPoint x: 1162, endPoint y: 279, distance: 126.9
click at [578, 279] on div at bounding box center [1173, 284] width 15 height 15
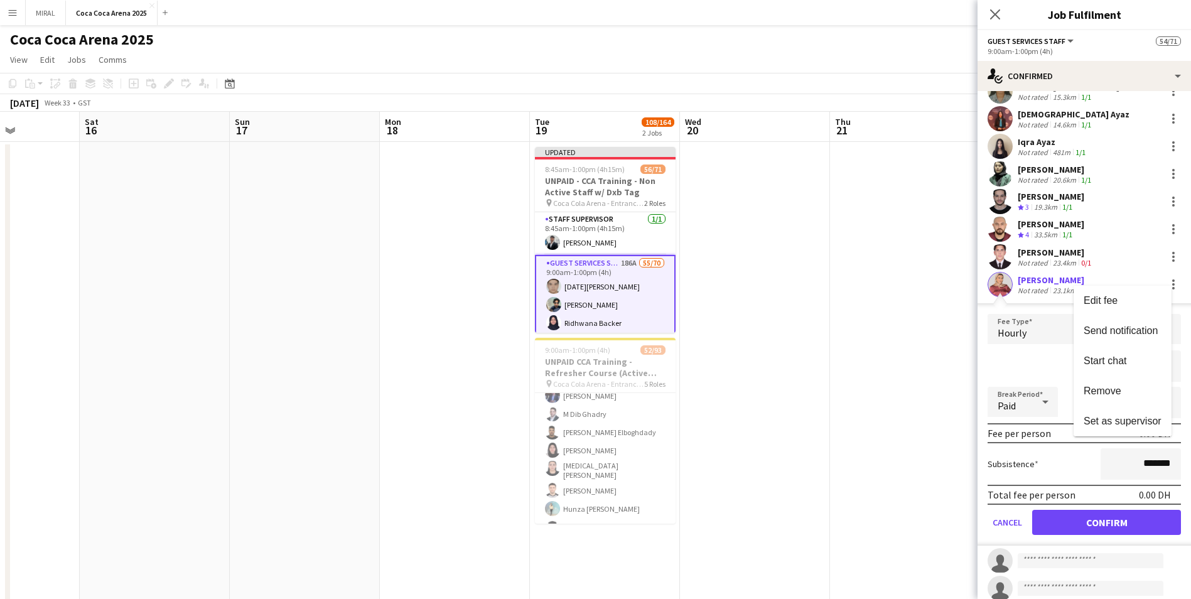
click at [578, 282] on div at bounding box center [595, 299] width 1191 height 599
click at [578, 286] on div "Not rated" at bounding box center [1034, 290] width 33 height 9
drag, startPoint x: 1044, startPoint y: 279, endPoint x: 1003, endPoint y: 276, distance: 41.6
click at [578, 276] on app-user-avatar at bounding box center [1000, 284] width 25 height 25
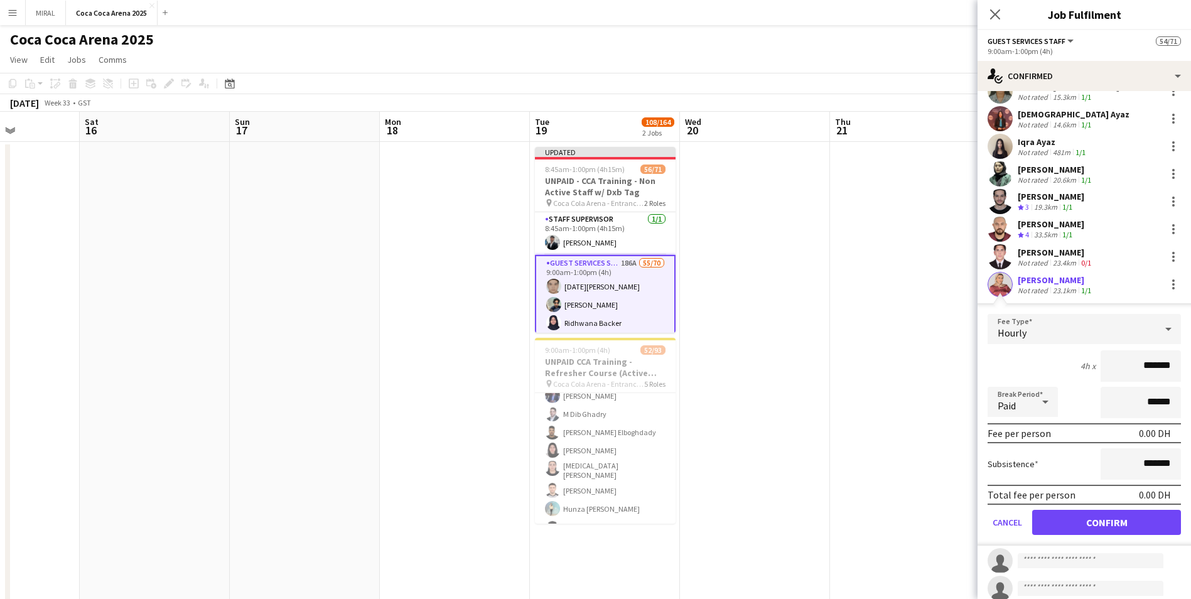
click at [578, 276] on app-user-avatar at bounding box center [1000, 284] width 25 height 25
drag, startPoint x: 997, startPoint y: 276, endPoint x: 936, endPoint y: 276, distance: 60.9
click at [578, 276] on app-date-cell at bounding box center [905, 513] width 150 height 743
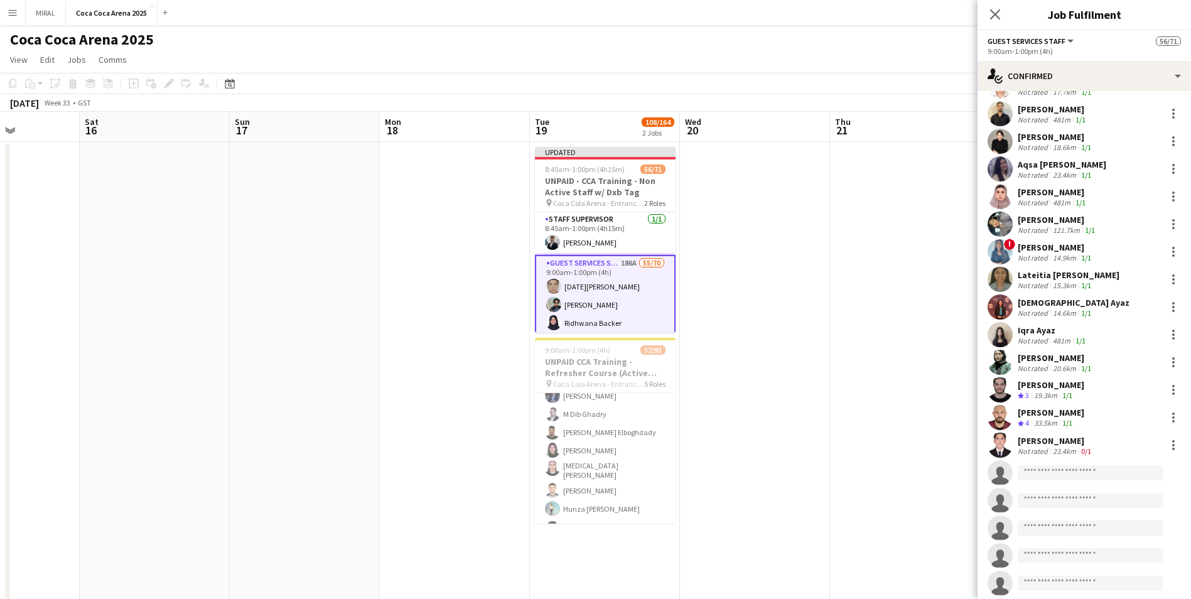
scroll to position [1496, 0]
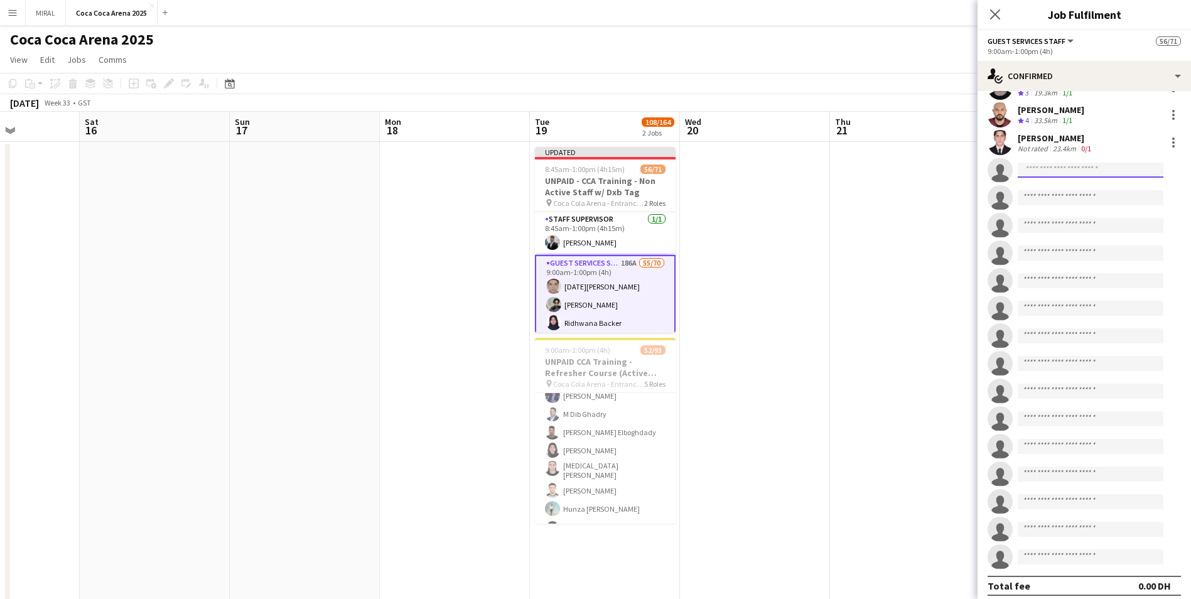
click at [578, 165] on input at bounding box center [1091, 170] width 146 height 15
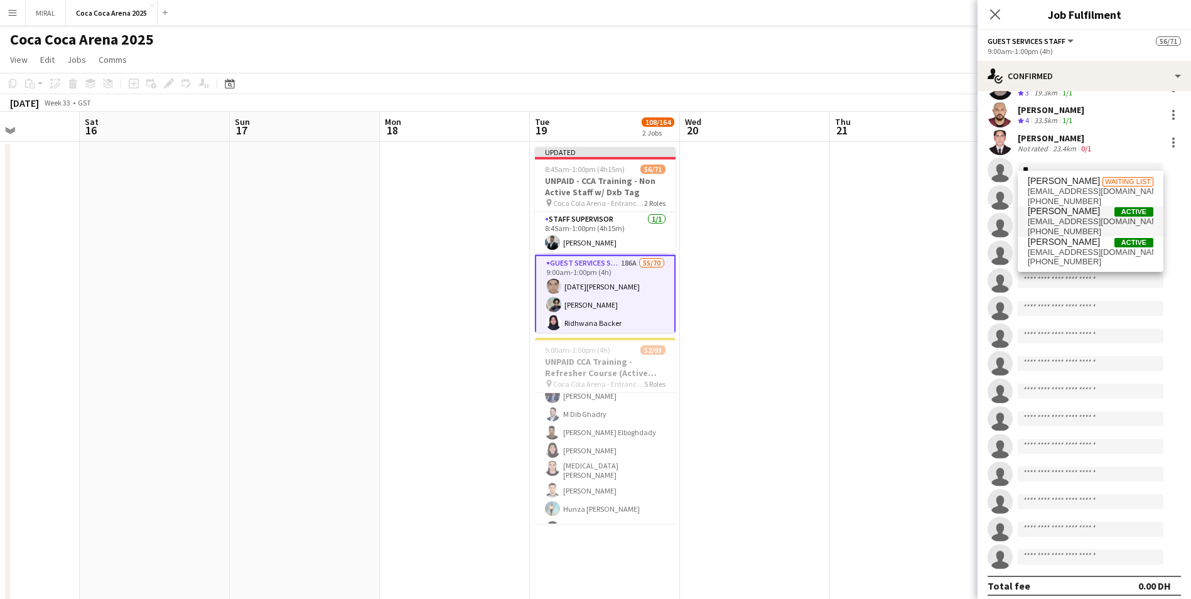
type input "*"
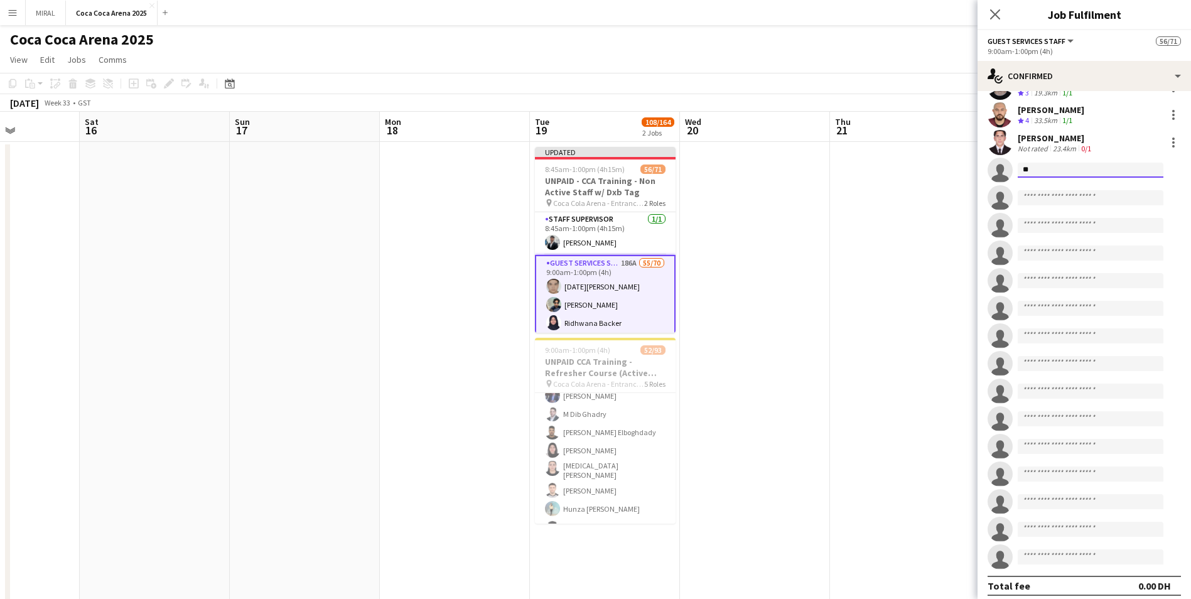
type input "*"
click at [578, 247] on app-date-cell at bounding box center [905, 513] width 150 height 743
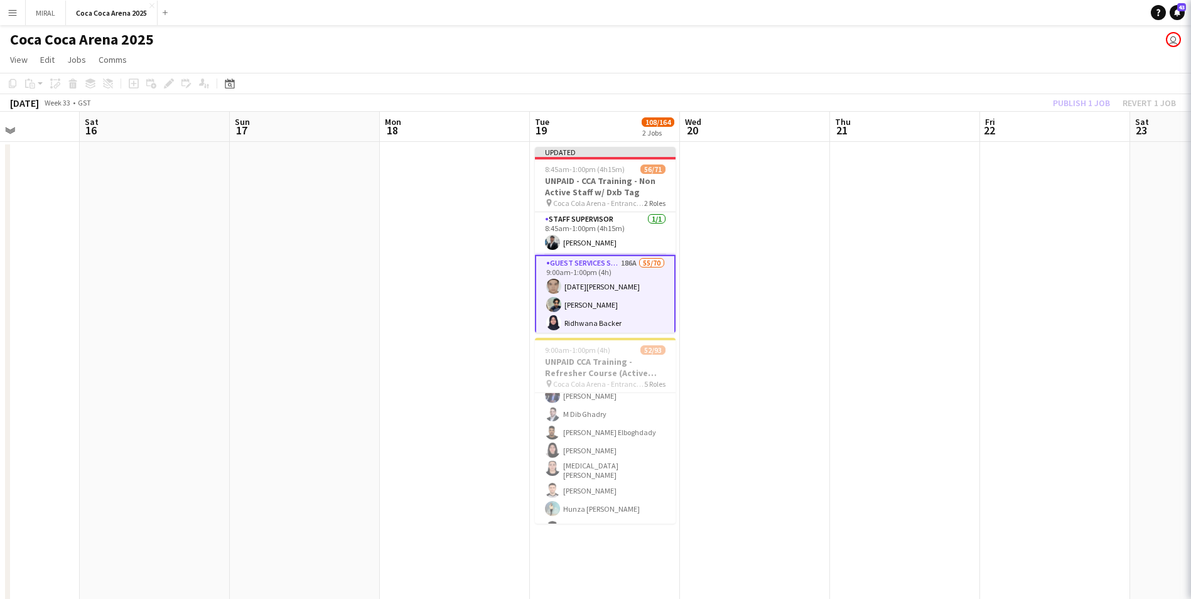
scroll to position [0, 370]
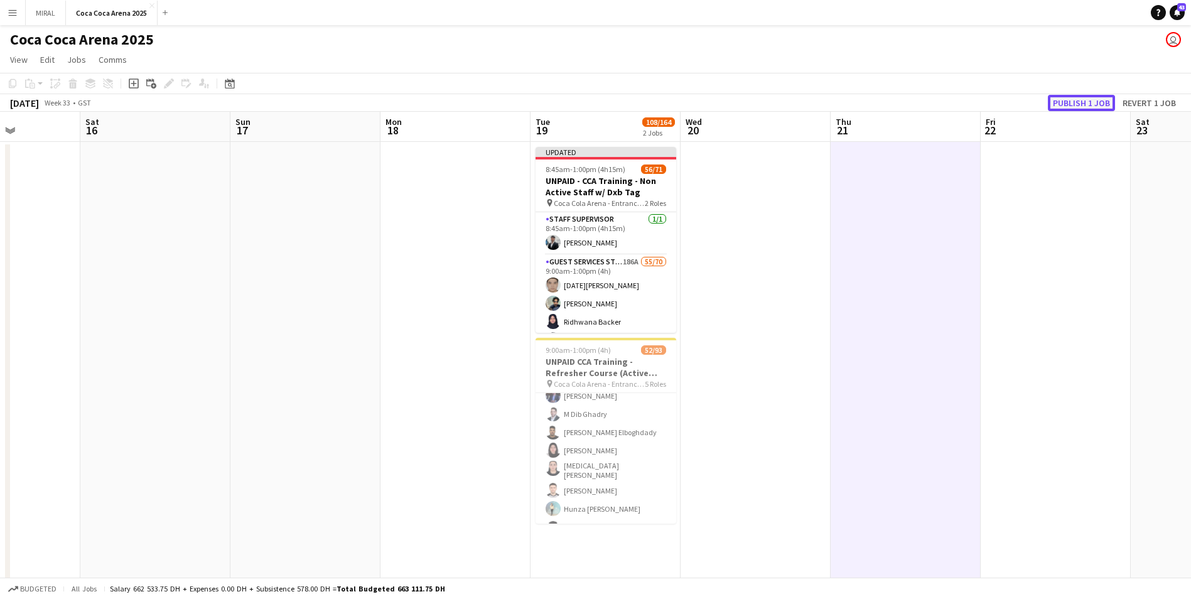
click at [578, 101] on button "Publish 1 job" at bounding box center [1081, 103] width 67 height 16
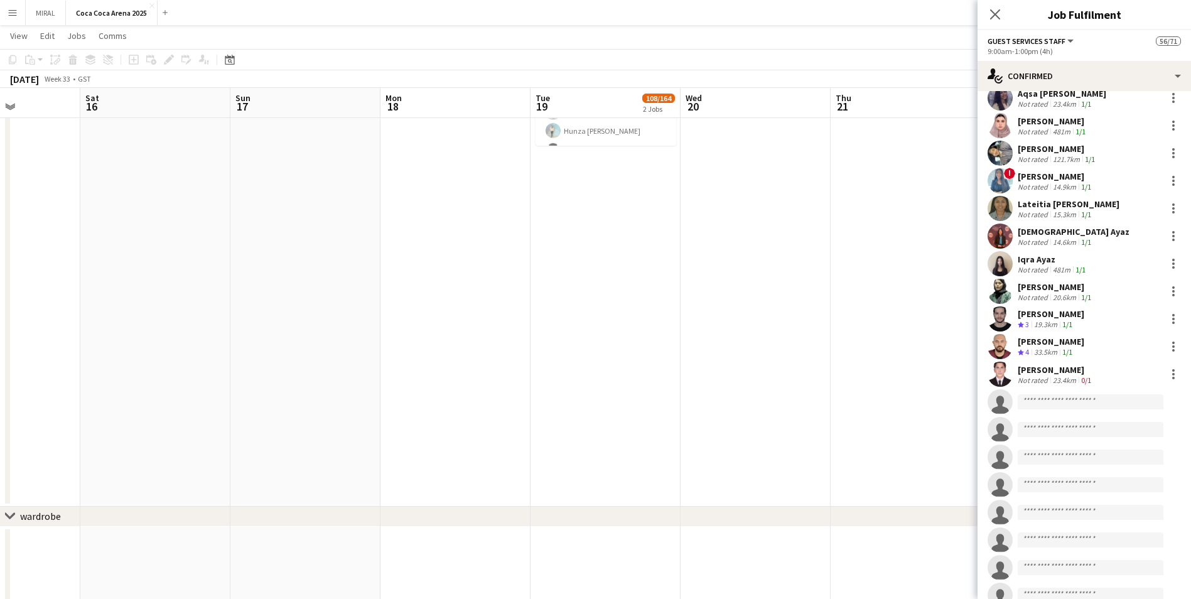
scroll to position [1401, 0]
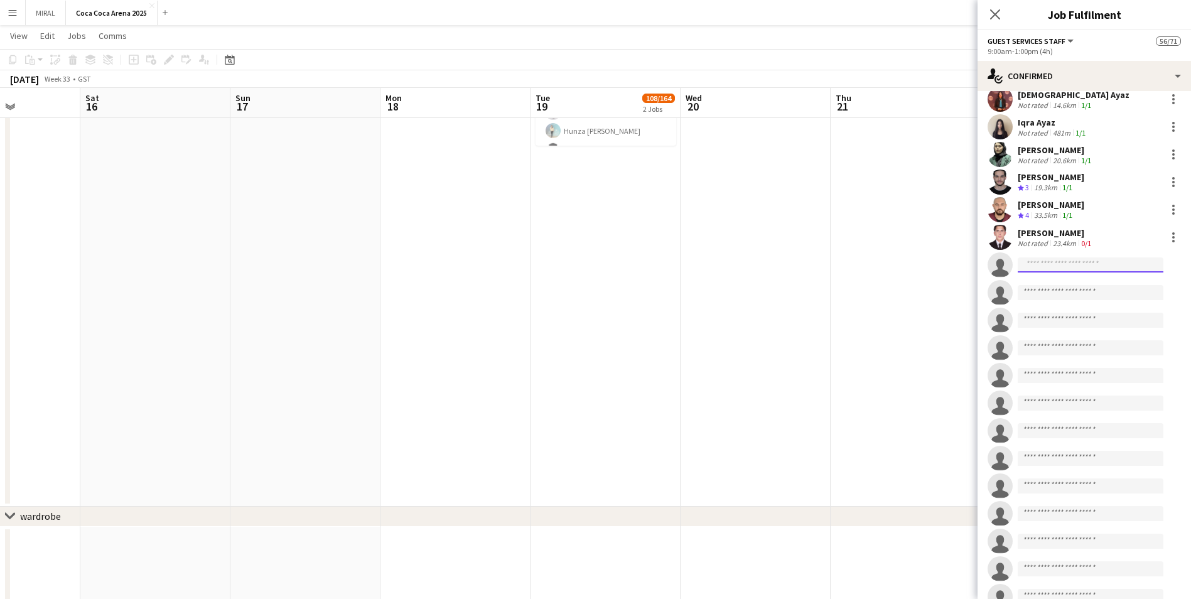
click at [578, 258] on input at bounding box center [1091, 264] width 146 height 15
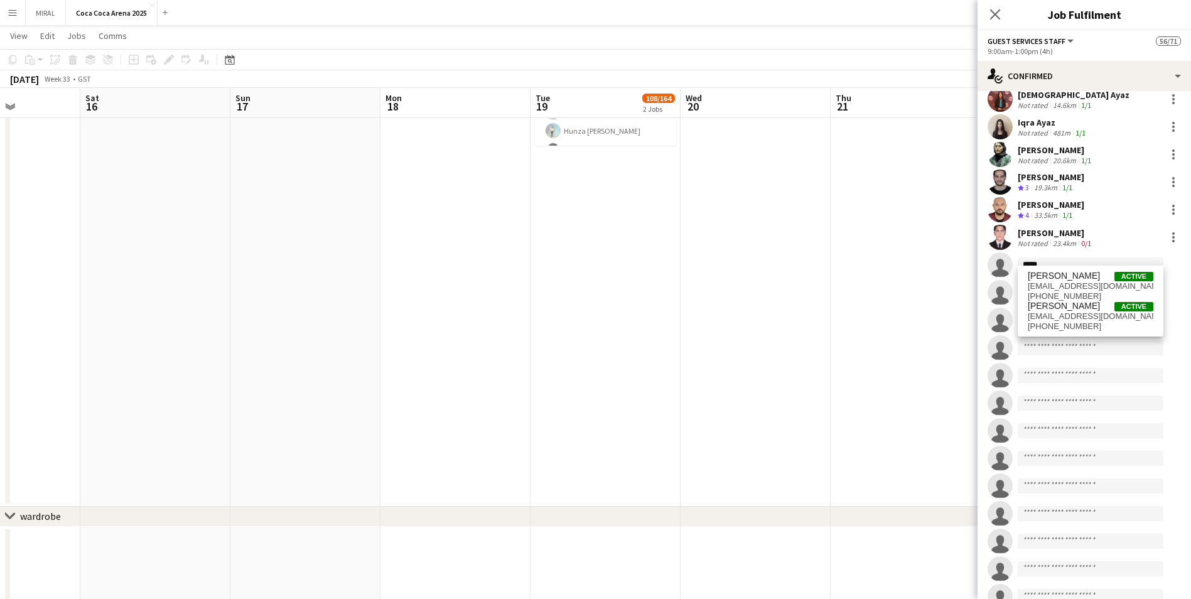
drag, startPoint x: 1067, startPoint y: 262, endPoint x: 1077, endPoint y: 269, distance: 12.6
click at [578, 269] on body "Menu Boards Boards Boards All jobs Status Workforce Workforce My Workforce Recr…" at bounding box center [595, 150] width 1191 height 1054
type input "*****"
click at [578, 278] on span "Urooj Ilyas Active" at bounding box center [1091, 276] width 126 height 11
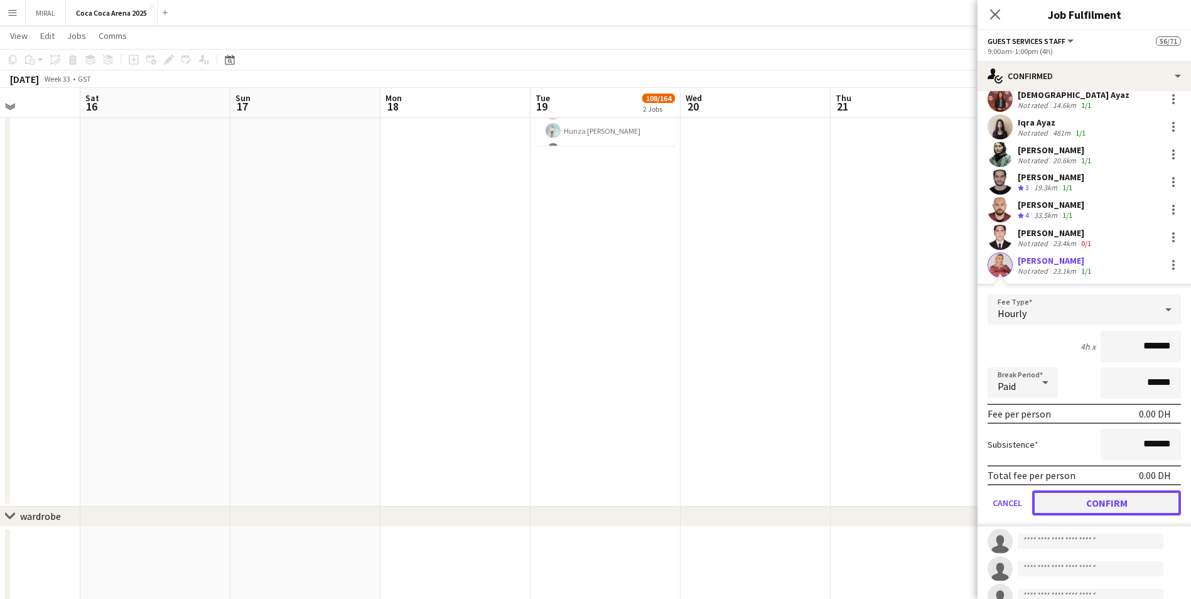
click at [578, 363] on button "Confirm" at bounding box center [1106, 502] width 149 height 25
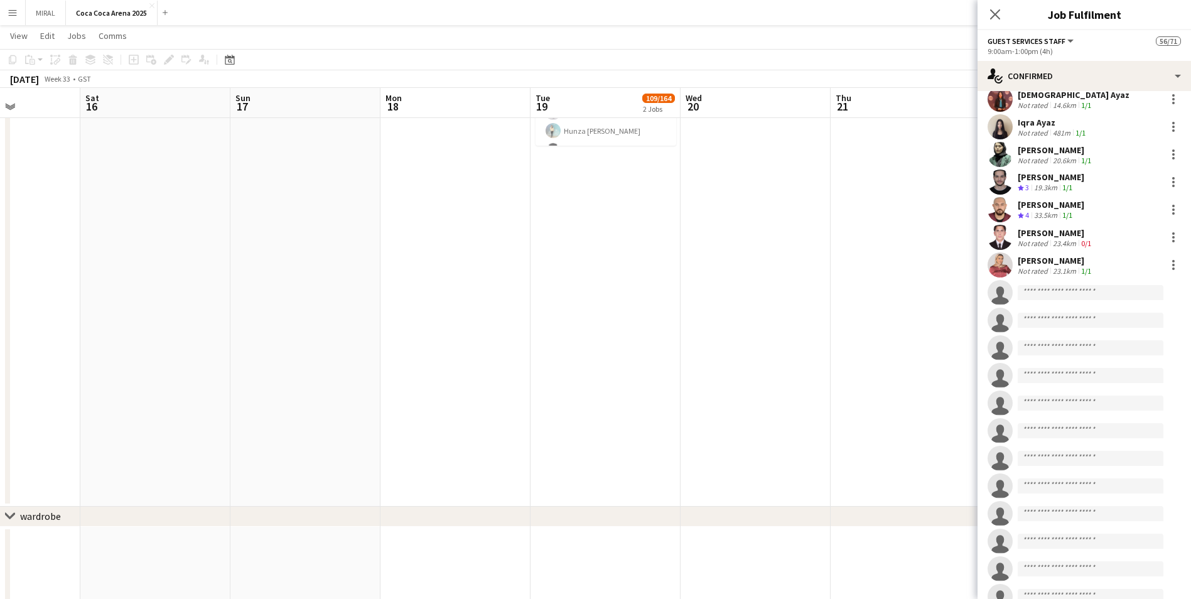
click at [578, 255] on div "Urooj Ilyas" at bounding box center [1056, 260] width 76 height 11
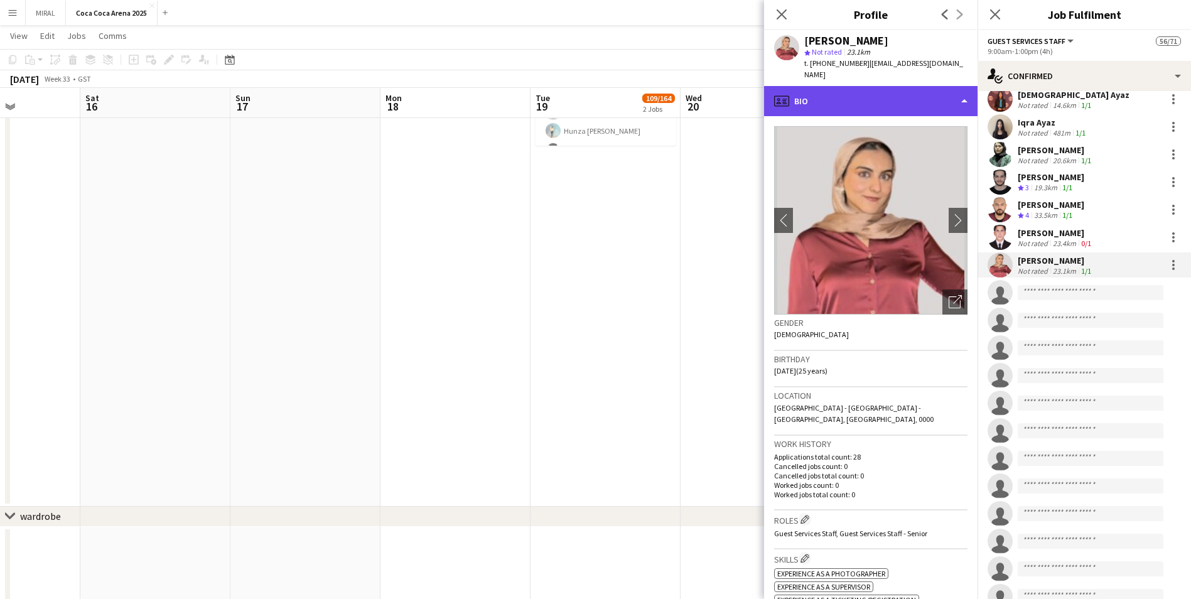
click at [578, 90] on div "profile Bio" at bounding box center [871, 101] width 214 height 30
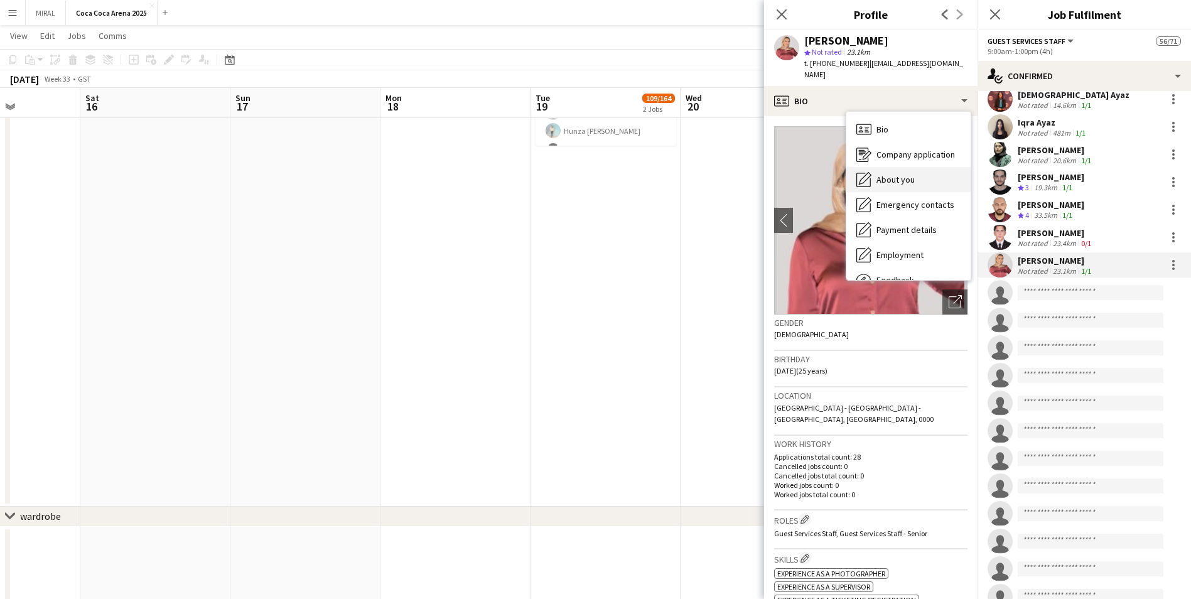
click at [578, 174] on span "About you" at bounding box center [896, 179] width 38 height 11
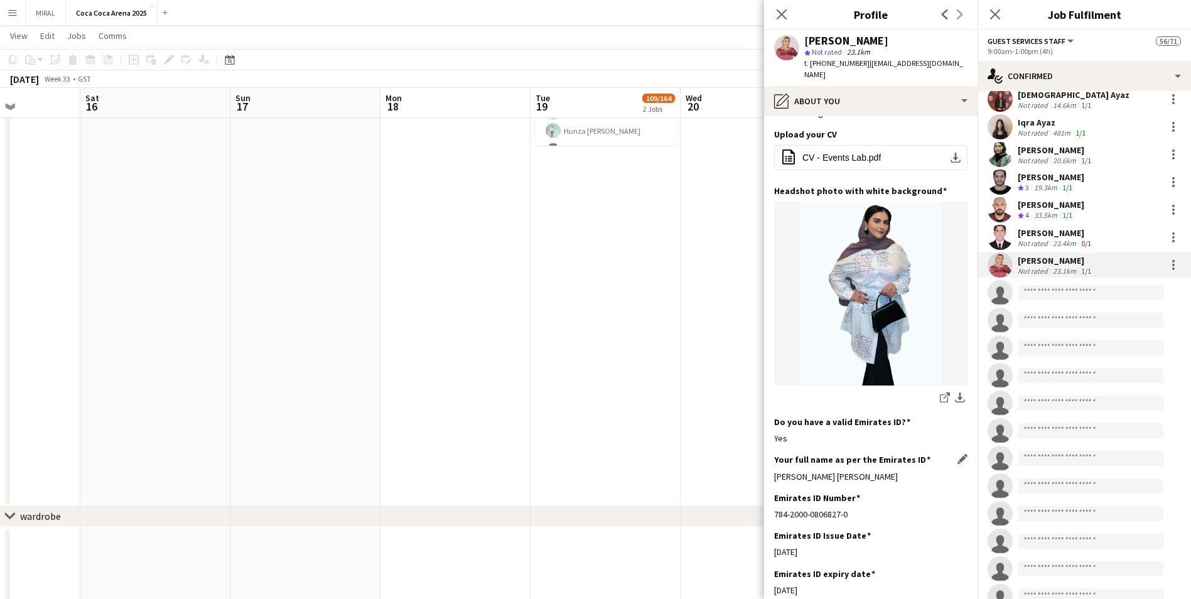
scroll to position [188, 0]
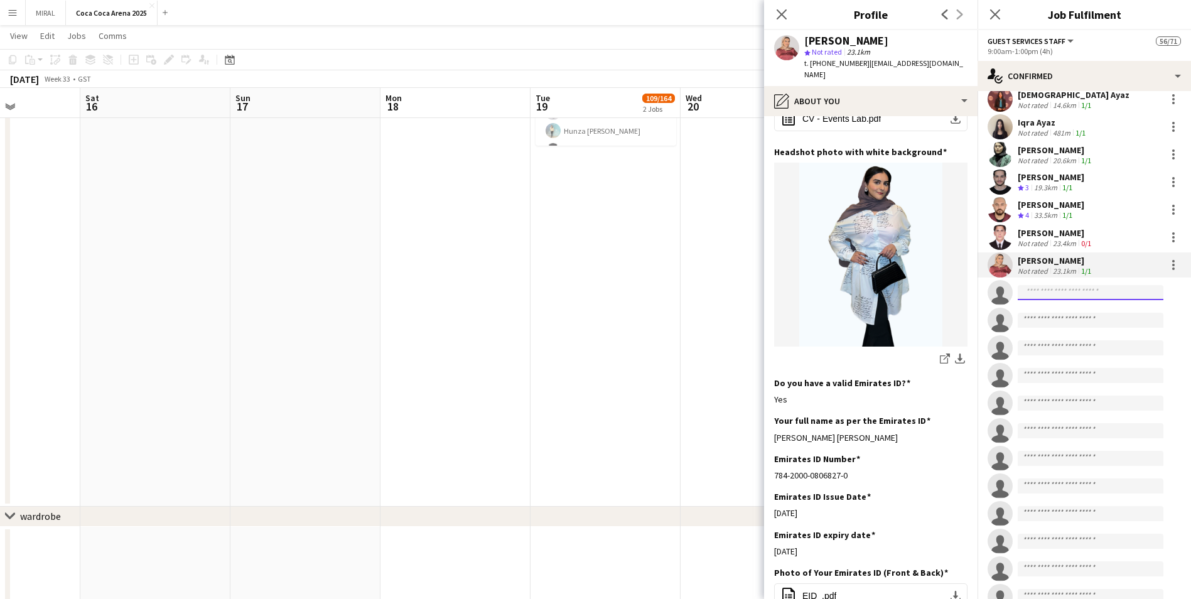
click at [578, 286] on input at bounding box center [1091, 292] width 146 height 15
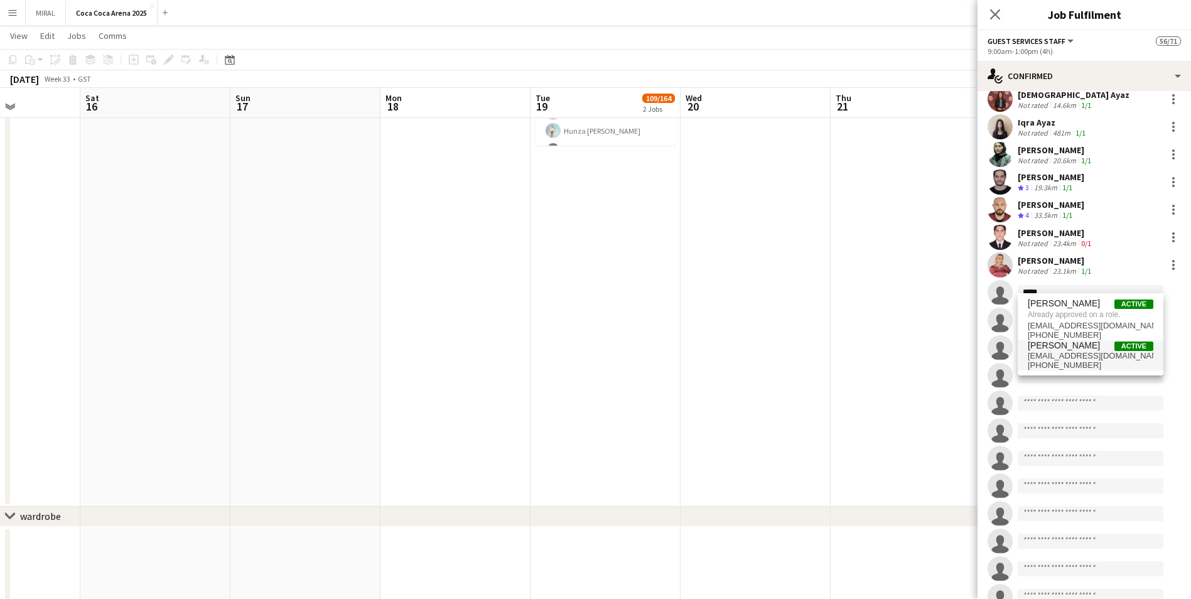
type input "*****"
click at [578, 352] on span "uroojnaseemkalis@gmail.com" at bounding box center [1091, 356] width 126 height 10
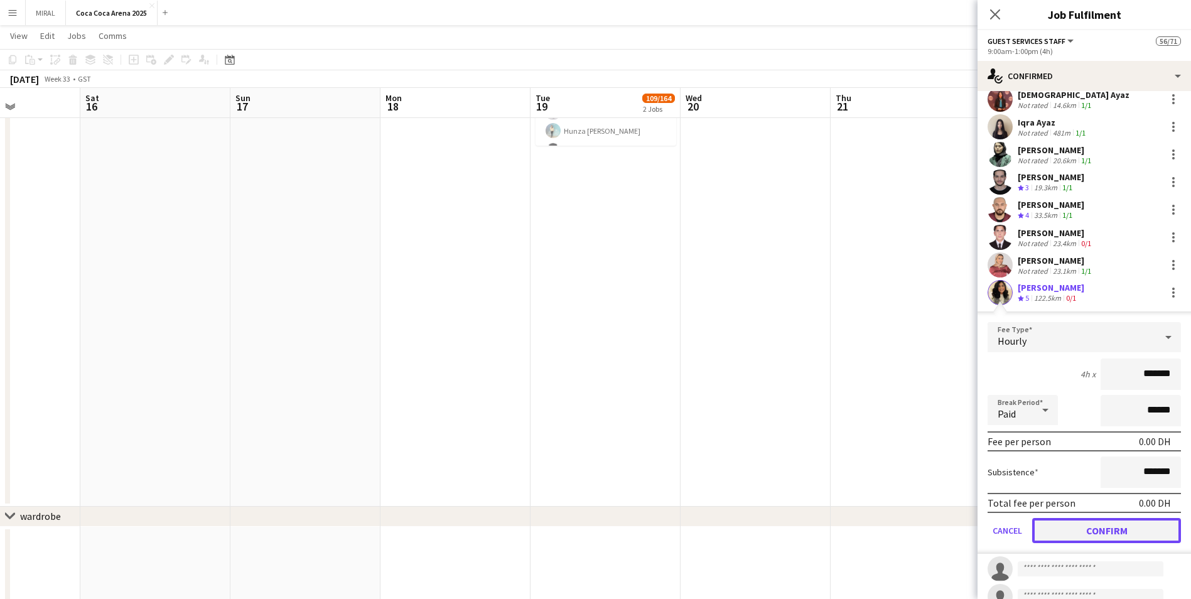
click at [578, 363] on button "Confirm" at bounding box center [1106, 530] width 149 height 25
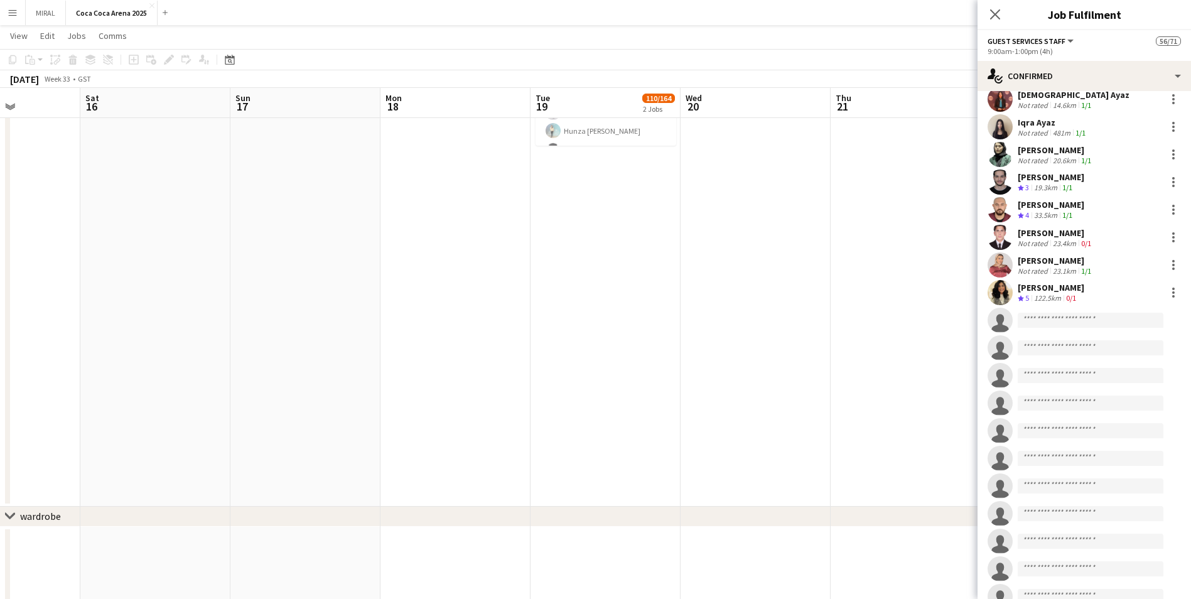
click at [578, 293] on div "122.5km" at bounding box center [1048, 298] width 32 height 11
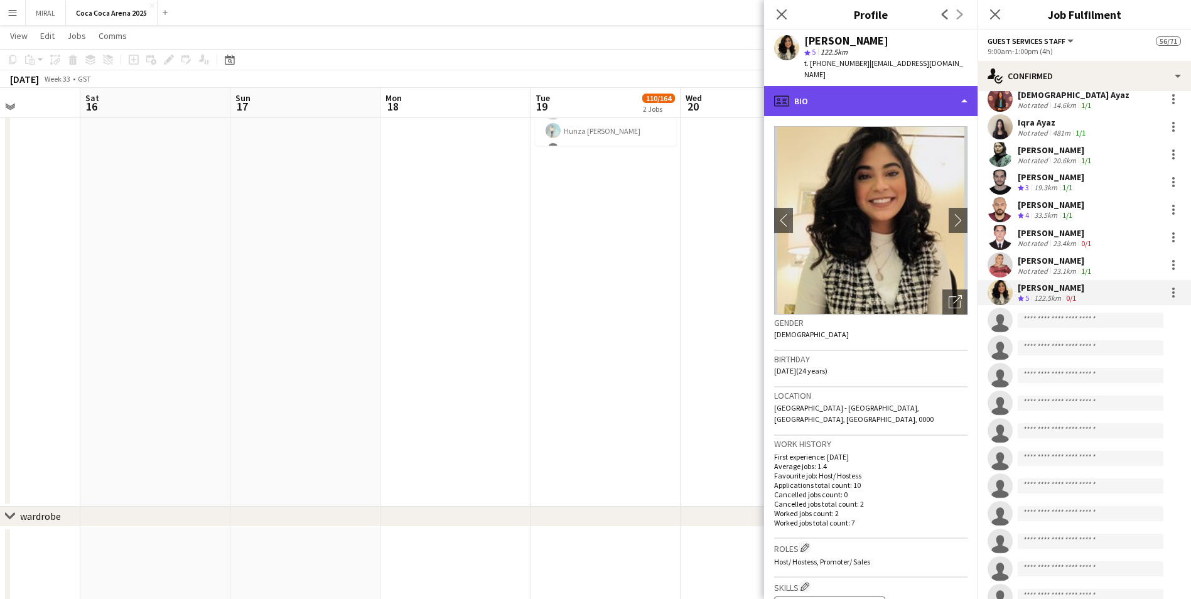
click at [578, 87] on div "profile Bio" at bounding box center [871, 101] width 214 height 30
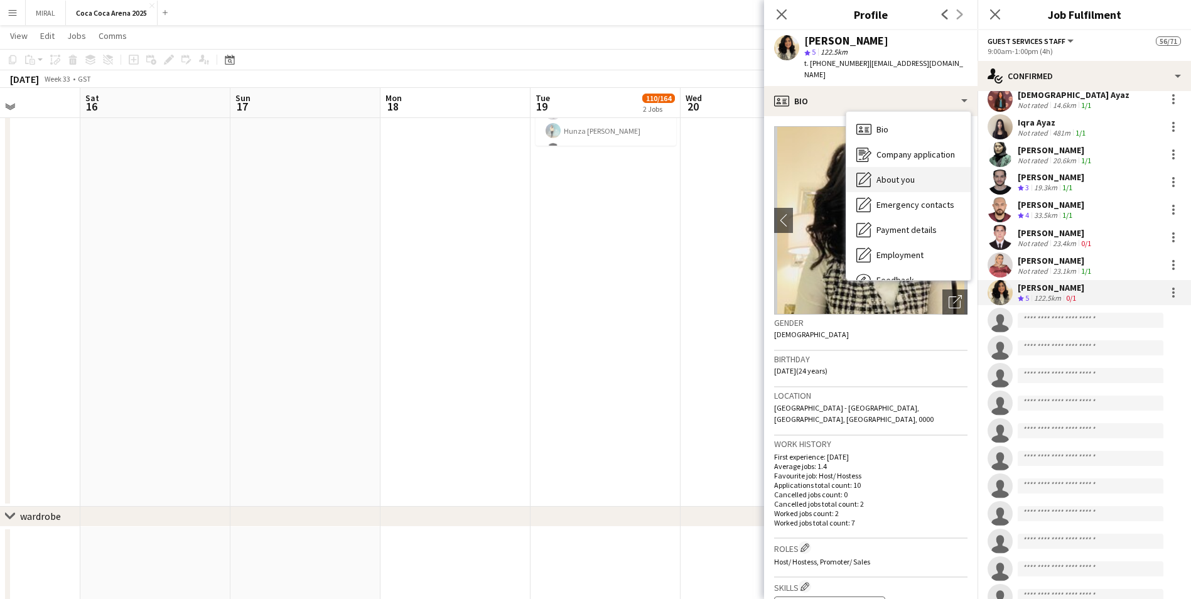
click at [578, 174] on span "About you" at bounding box center [896, 179] width 38 height 11
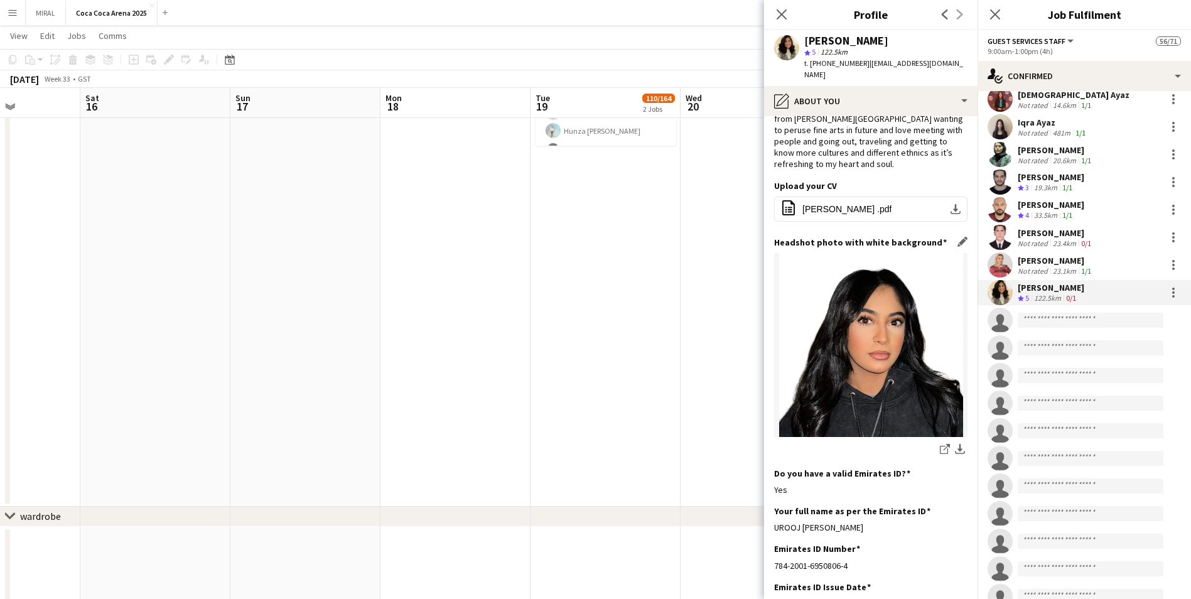
scroll to position [126, 0]
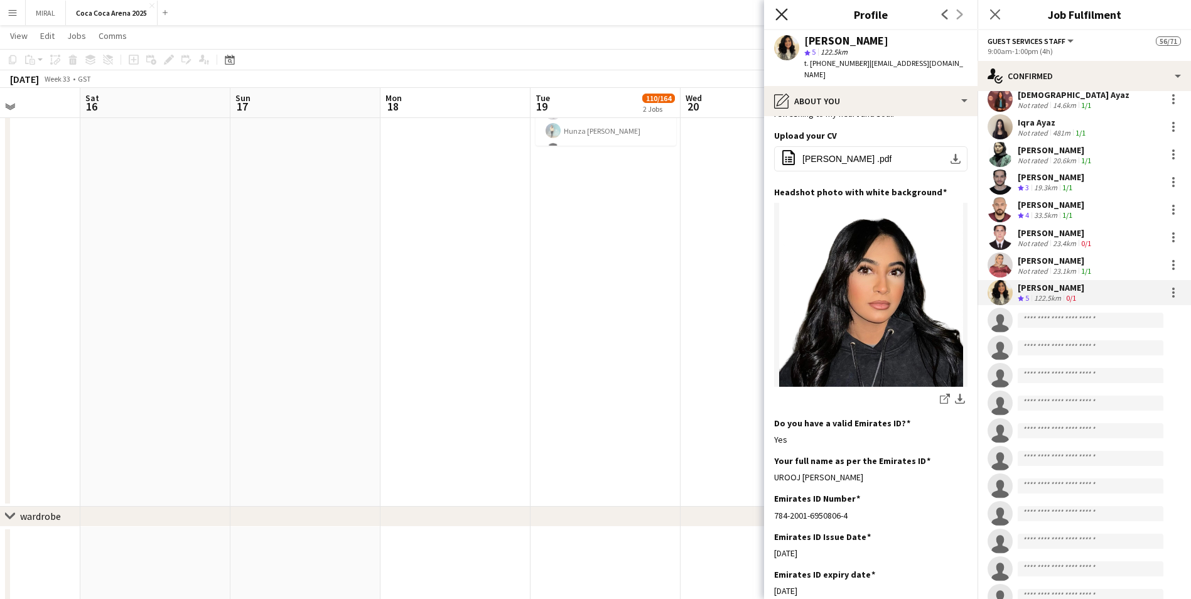
click at [578, 19] on icon "Close pop-in" at bounding box center [782, 14] width 12 height 12
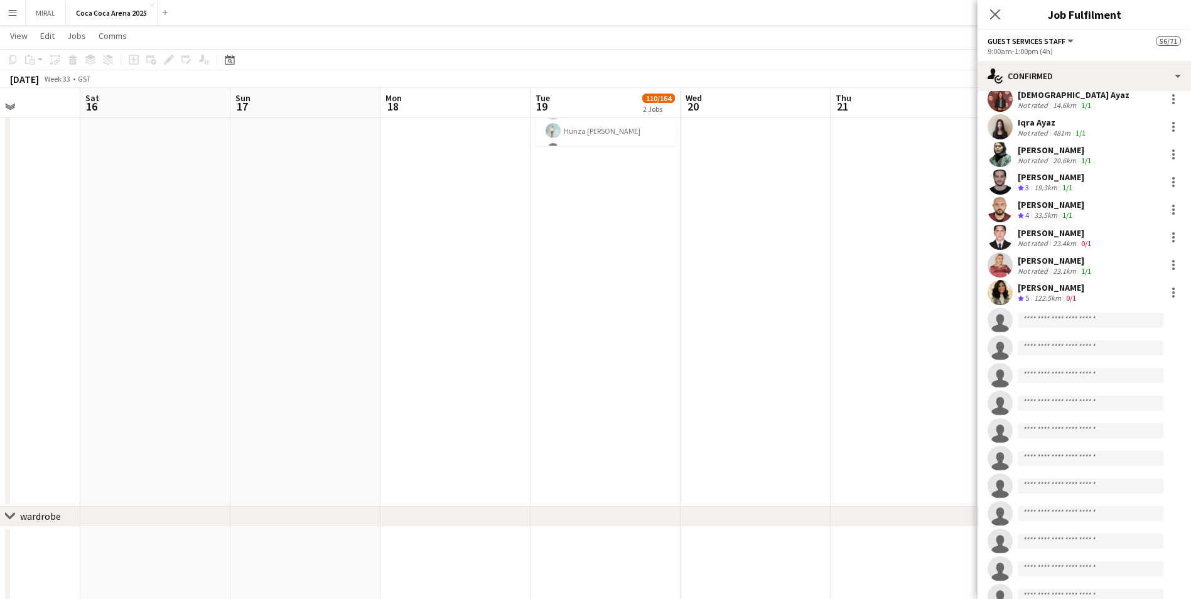
drag, startPoint x: 908, startPoint y: 40, endPoint x: 985, endPoint y: 37, distance: 76.7
click at [578, 37] on app-page-menu "View Day view expanded Day view collapsed Month view Date picker Jump to today …" at bounding box center [595, 37] width 1191 height 24
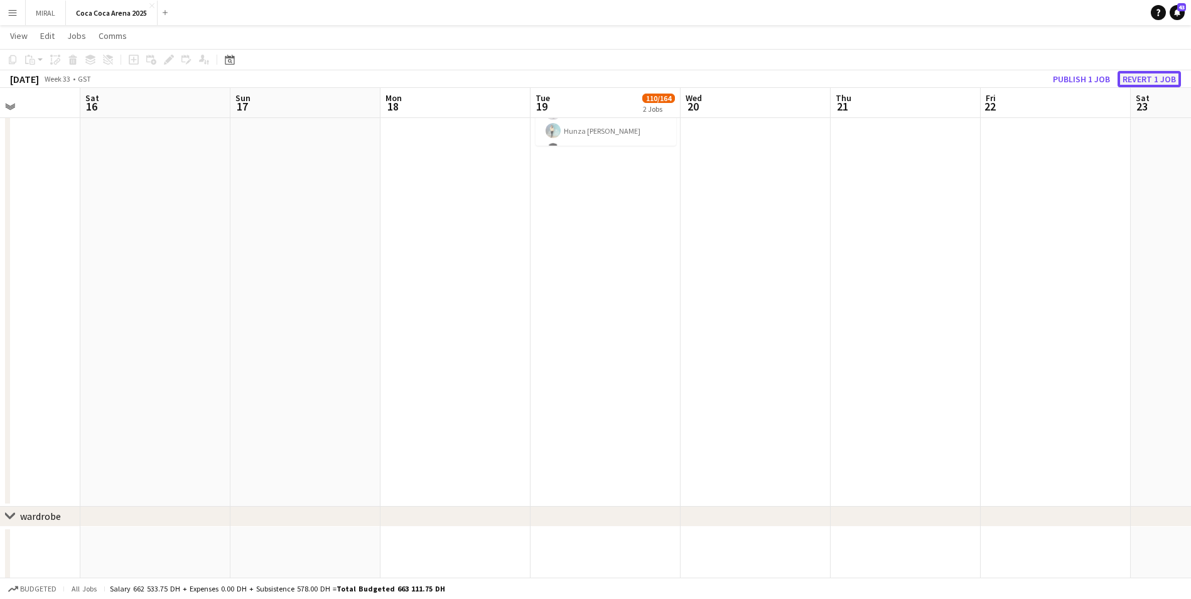
click at [578, 82] on button "Revert 1 job" at bounding box center [1149, 79] width 63 height 16
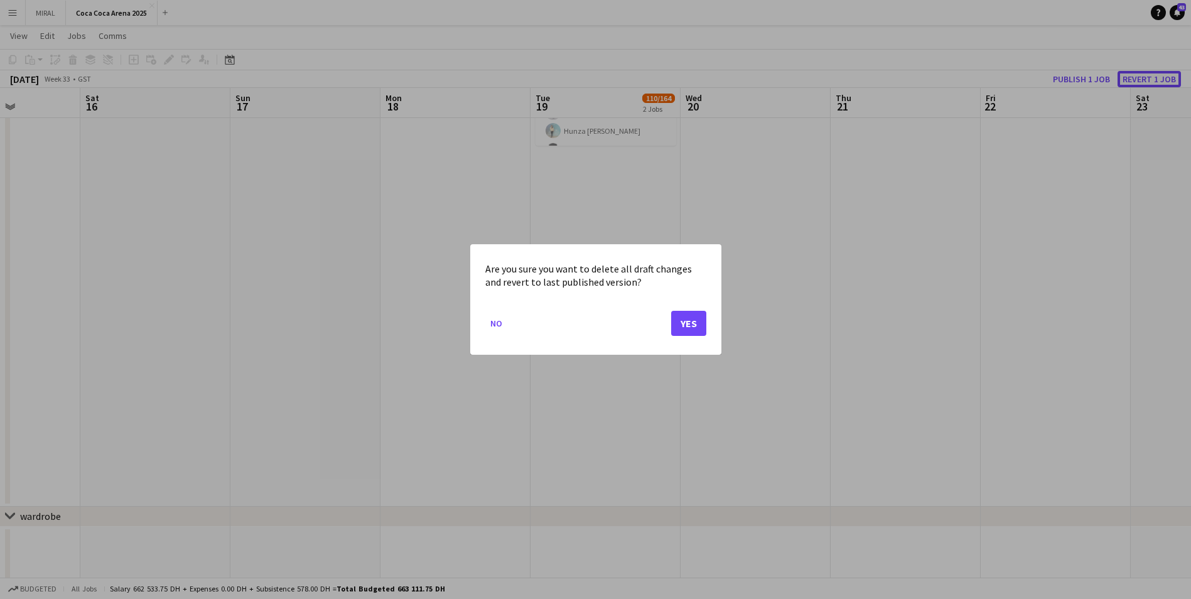
scroll to position [0, 0]
click at [578, 318] on button "Yes" at bounding box center [688, 323] width 35 height 25
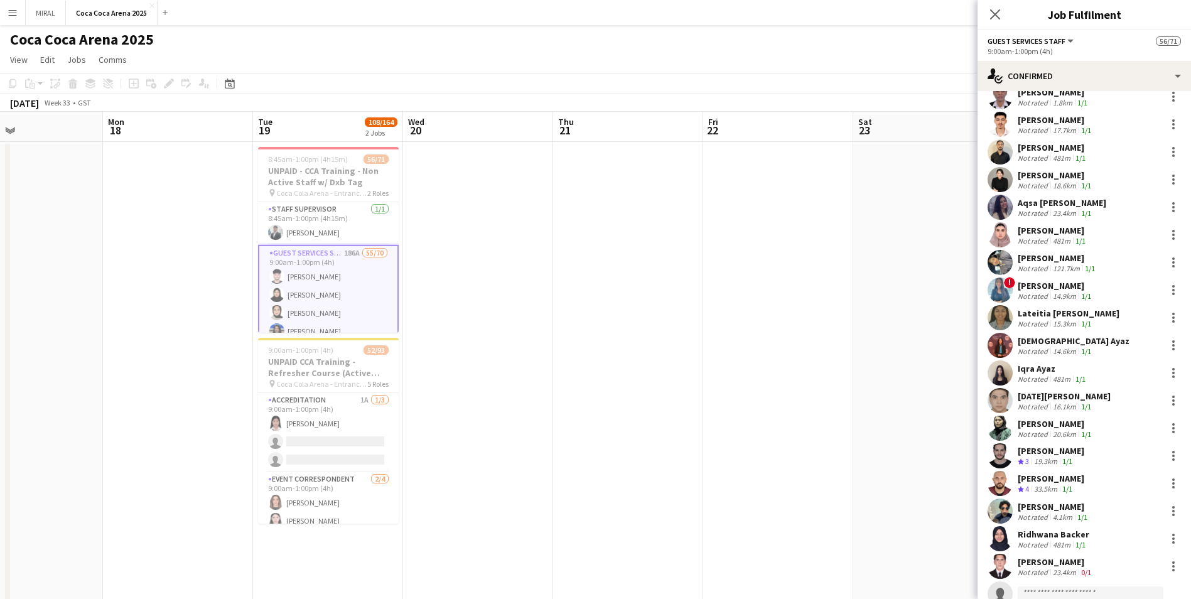
scroll to position [1256, 0]
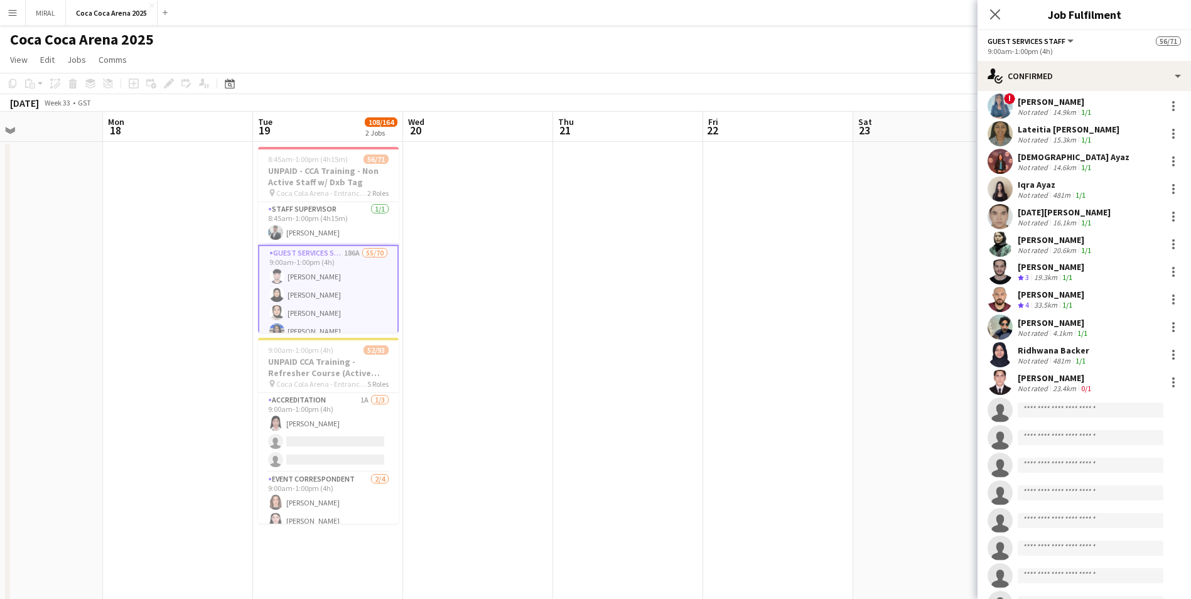
click at [578, 363] on div "Yassein Elaarag" at bounding box center [1056, 377] width 76 height 11
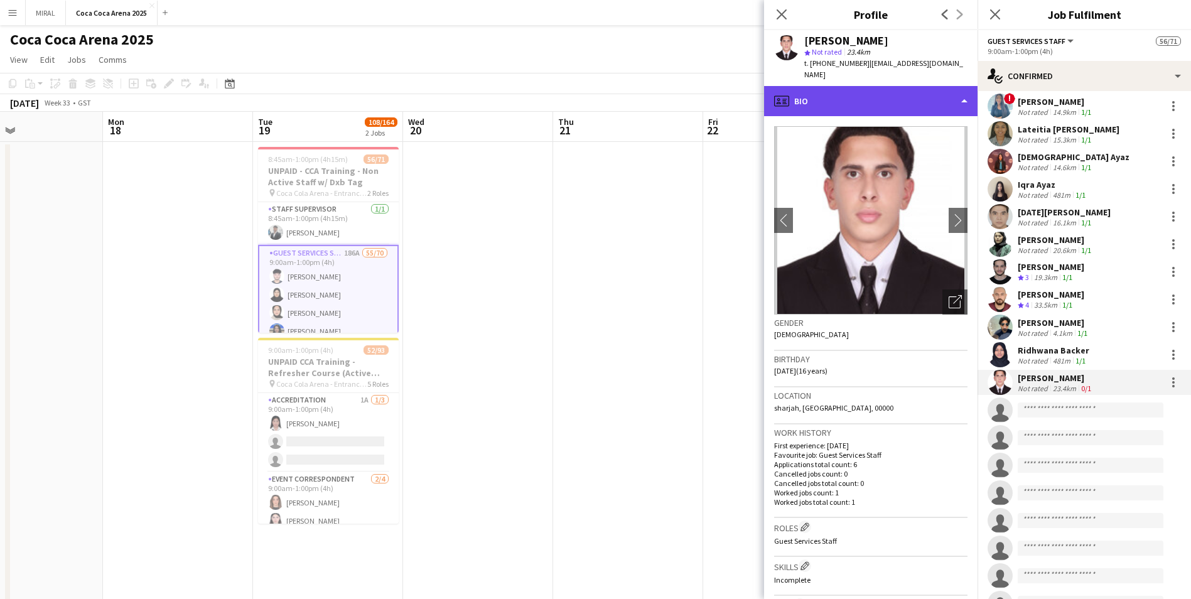
click at [578, 86] on div "profile Bio" at bounding box center [871, 101] width 214 height 30
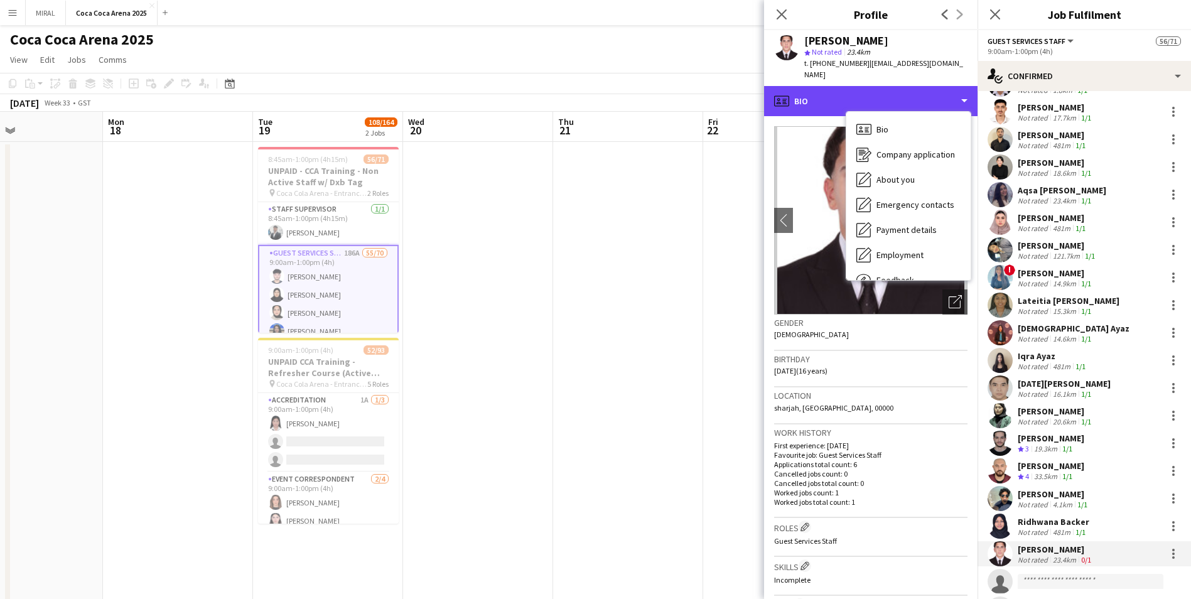
scroll to position [1068, 0]
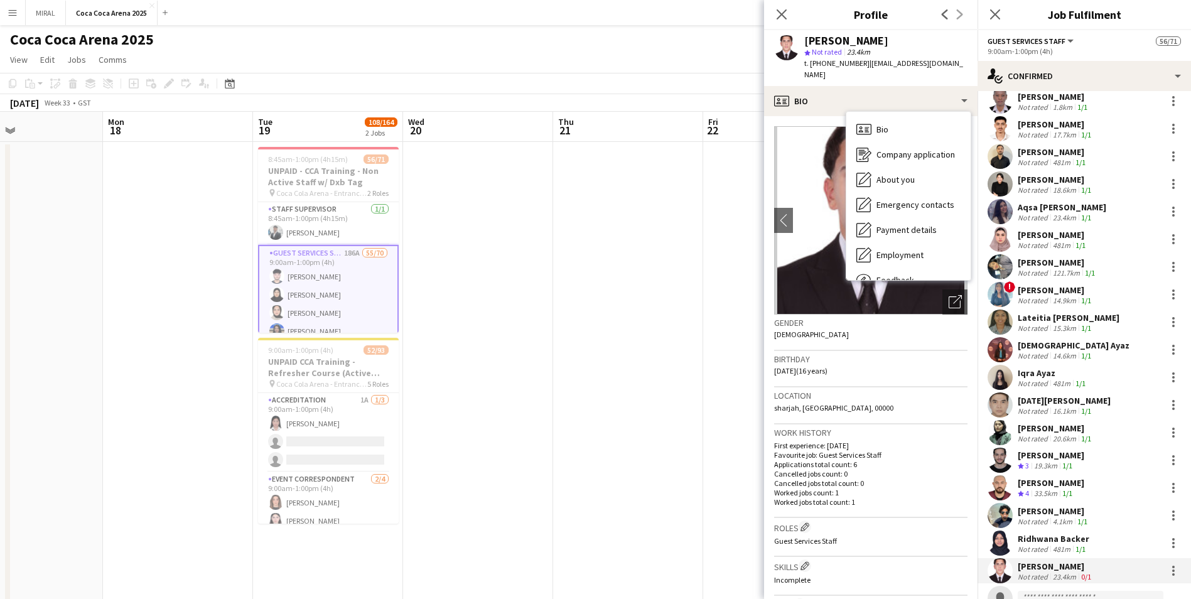
click at [578, 62] on app-page-menu "View Day view expanded Day view collapsed Month view Date picker Jump to today …" at bounding box center [595, 61] width 1191 height 24
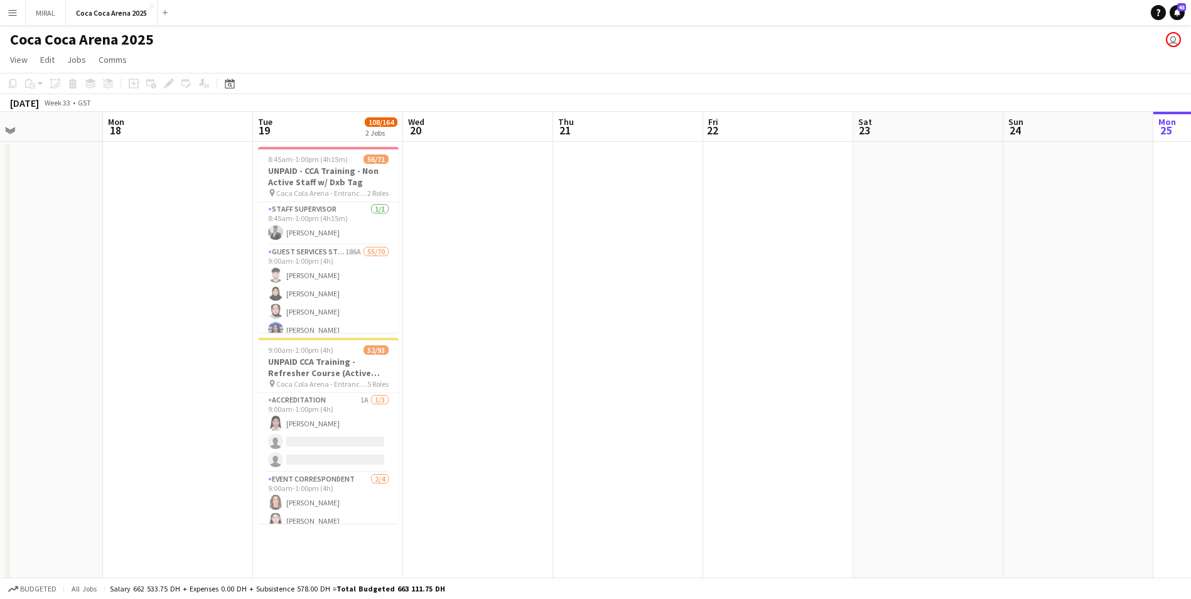
drag, startPoint x: 334, startPoint y: 291, endPoint x: 395, endPoint y: 293, distance: 60.9
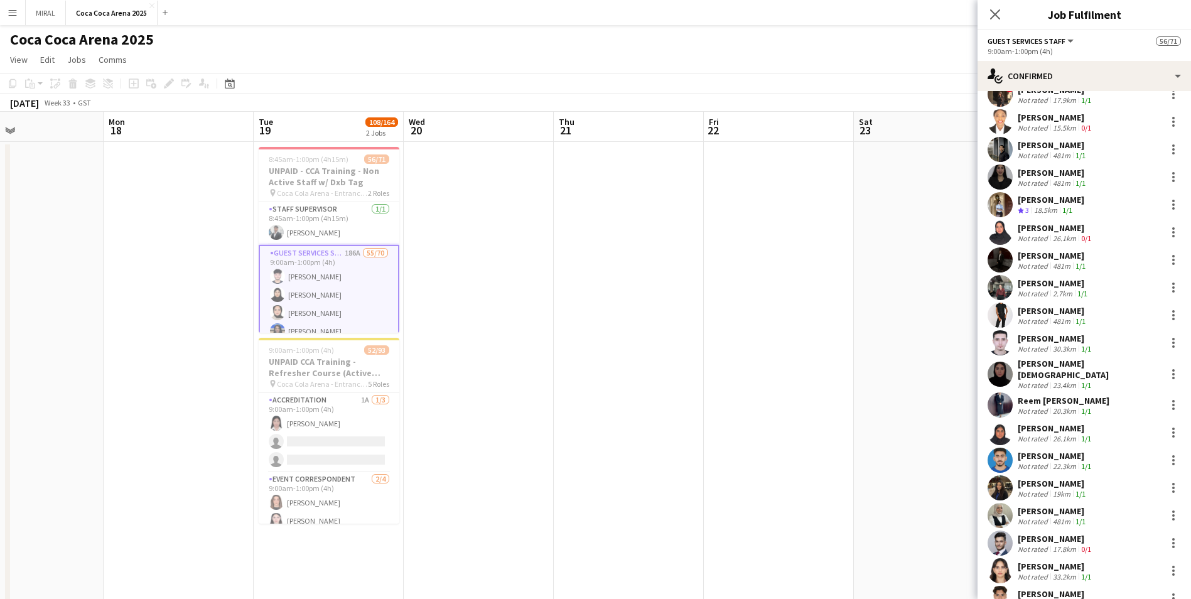
scroll to position [440, 0]
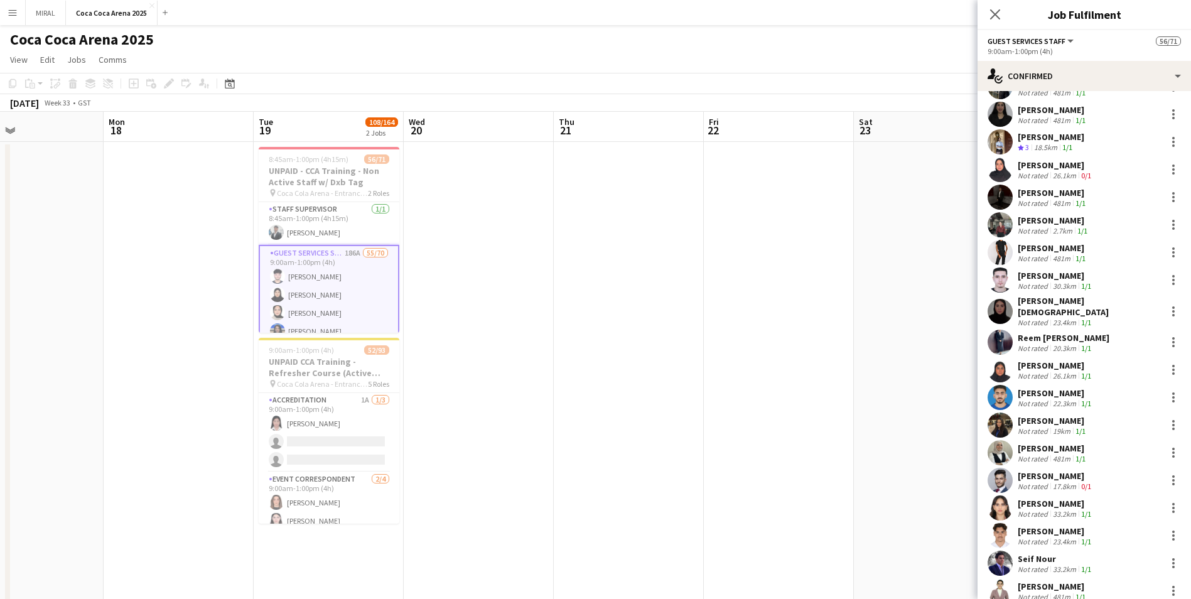
click at [578, 308] on div "Hindah Muhammad yousaf" at bounding box center [1089, 306] width 143 height 23
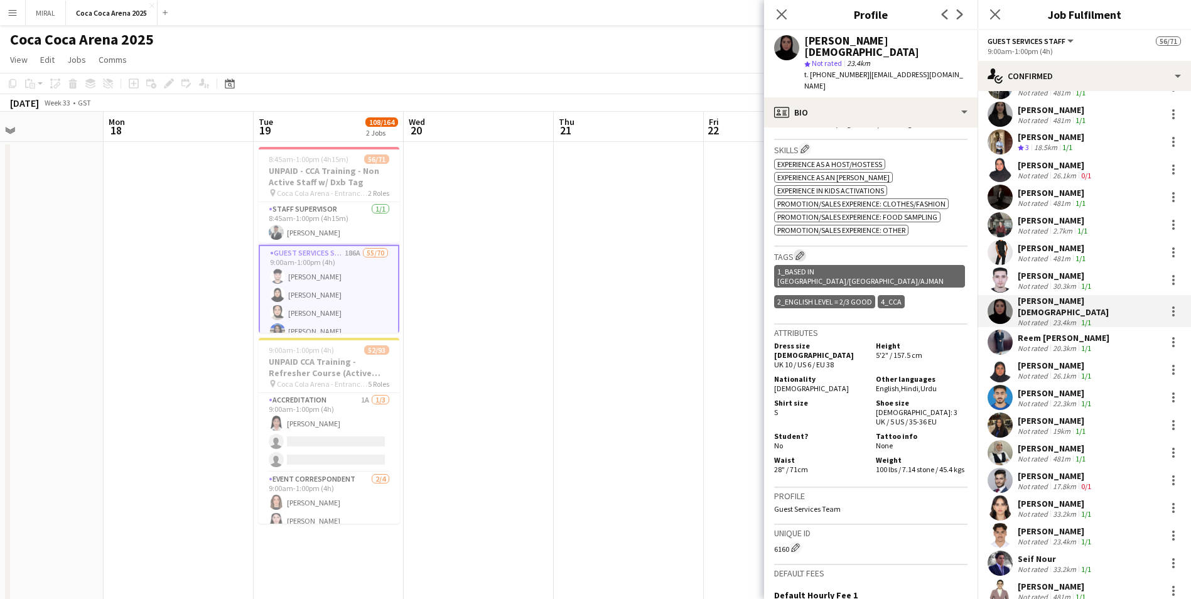
click at [578, 251] on app-icon "Edit crew company tags" at bounding box center [800, 255] width 9 height 9
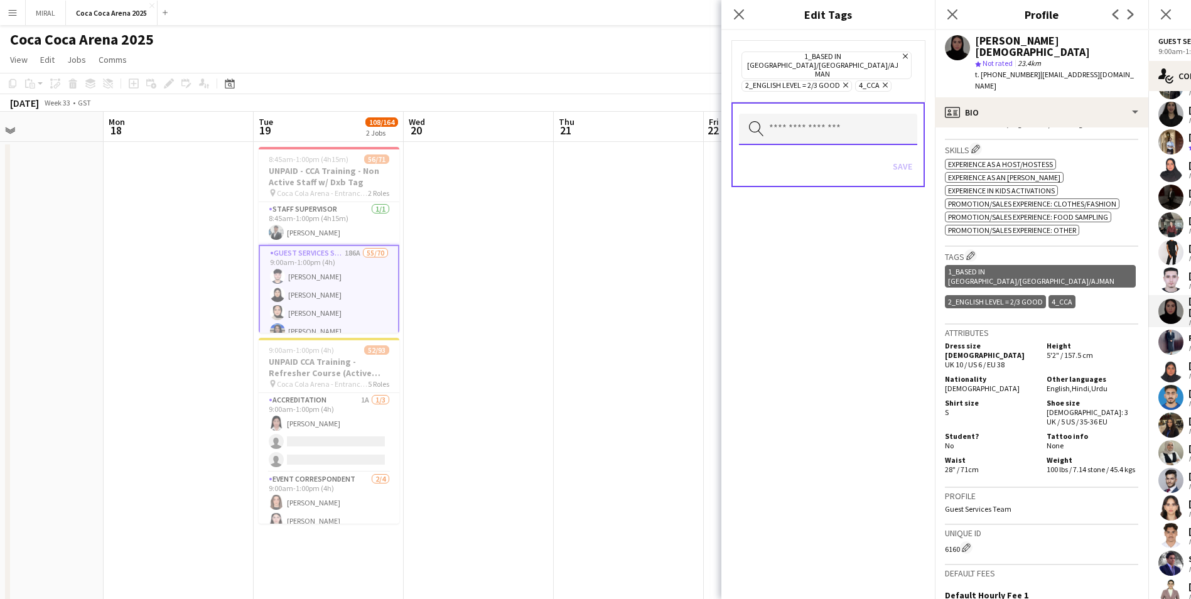
click at [578, 116] on input "text" at bounding box center [828, 129] width 178 height 31
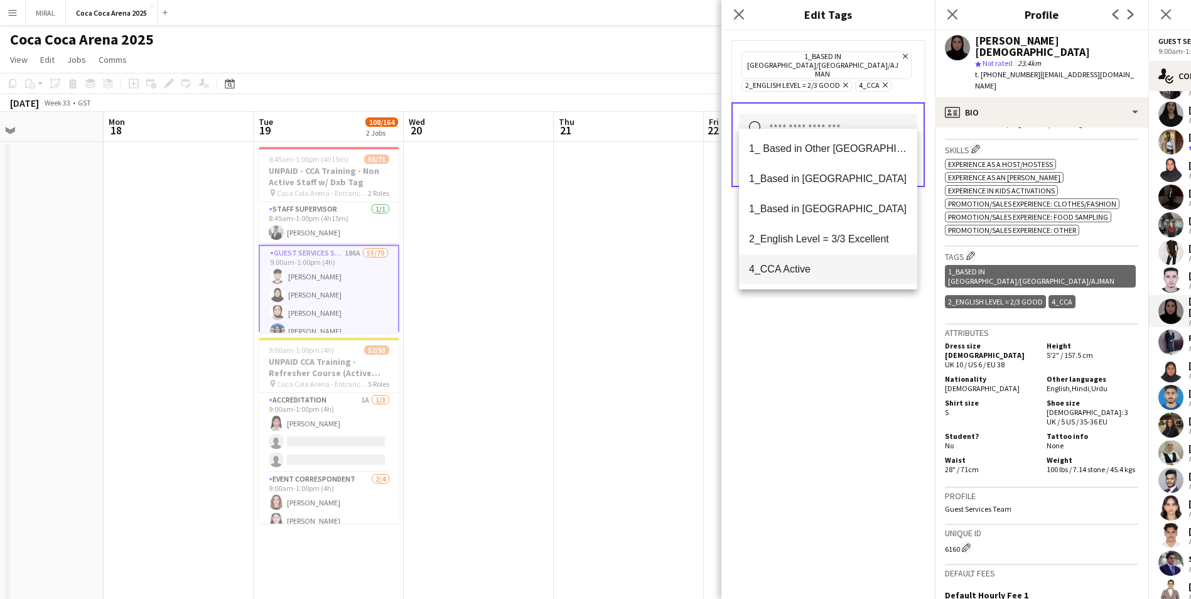
click at [578, 264] on span "4_CCA Active" at bounding box center [828, 269] width 158 height 12
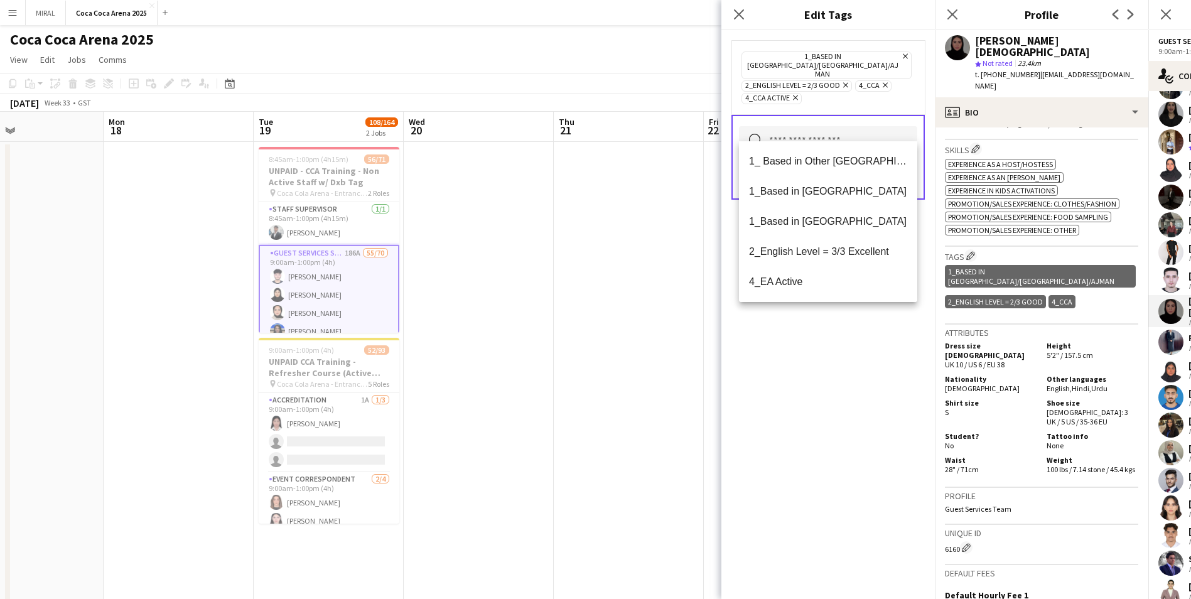
click at [578, 347] on div "1_Based in Dubai/Sharjah/Ajman Remove 2_English Level = 2/3 Good Remove 4_CCA R…" at bounding box center [829, 314] width 214 height 569
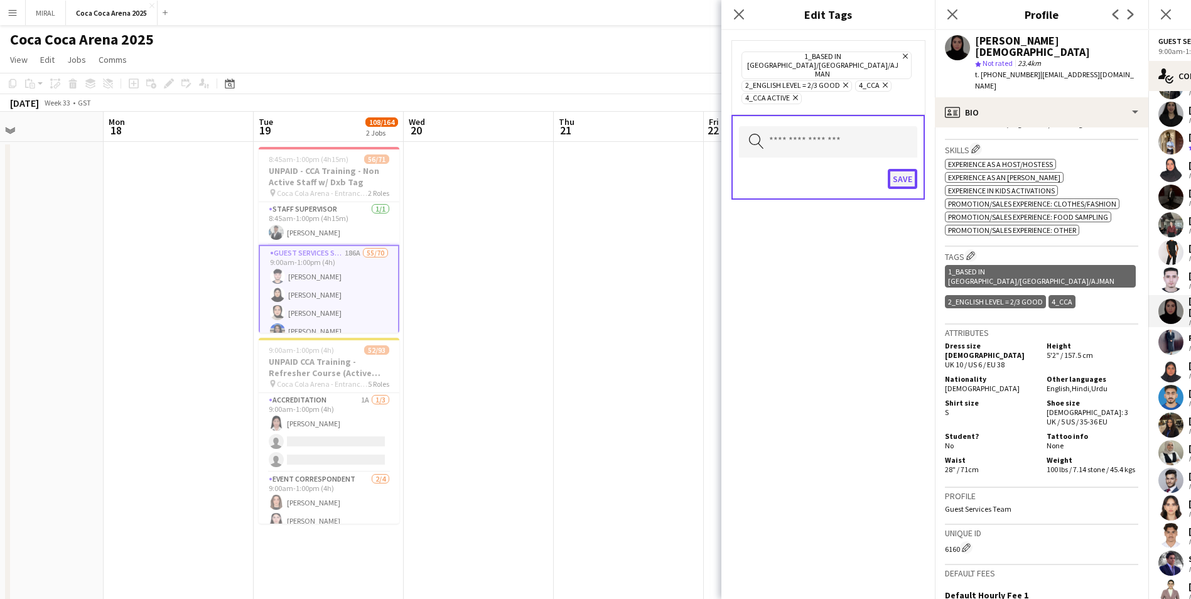
click at [578, 169] on button "Save" at bounding box center [903, 179] width 30 height 20
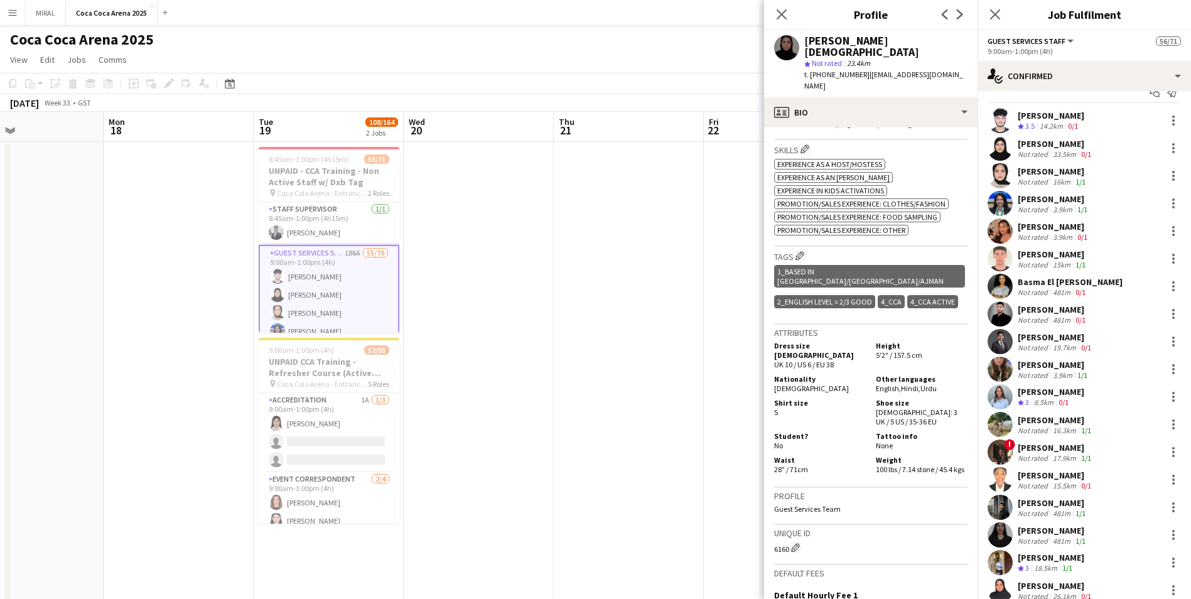
scroll to position [0, 0]
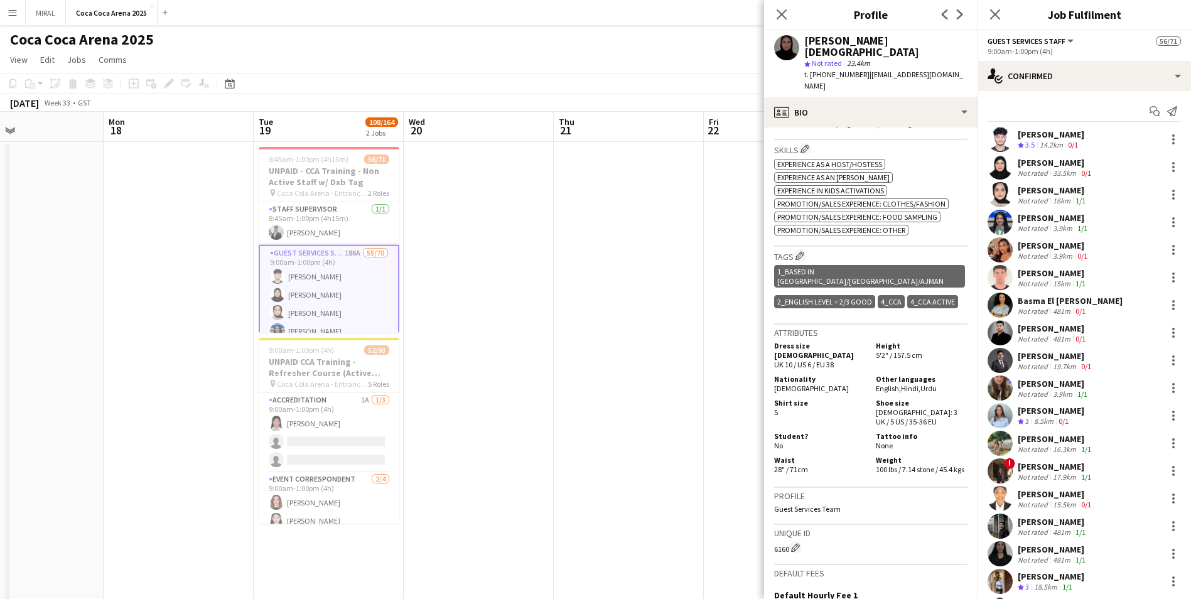
click at [578, 164] on div "Jannat Sushil singh" at bounding box center [1056, 162] width 76 height 11
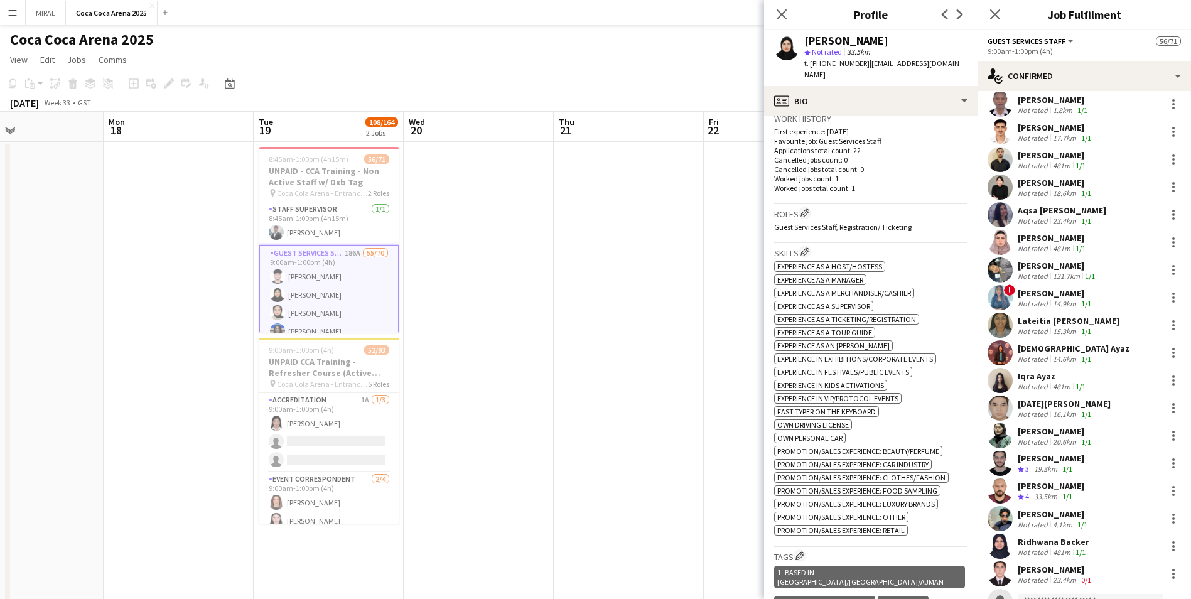
scroll to position [1068, 0]
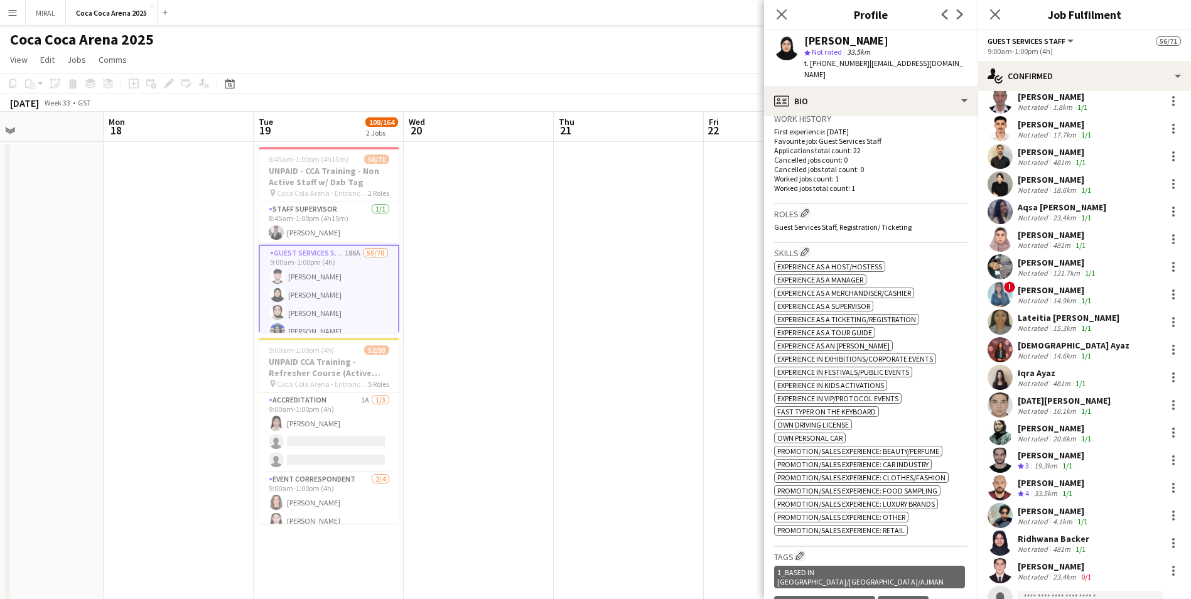
click at [578, 363] on div "19.3km" at bounding box center [1046, 466] width 28 height 11
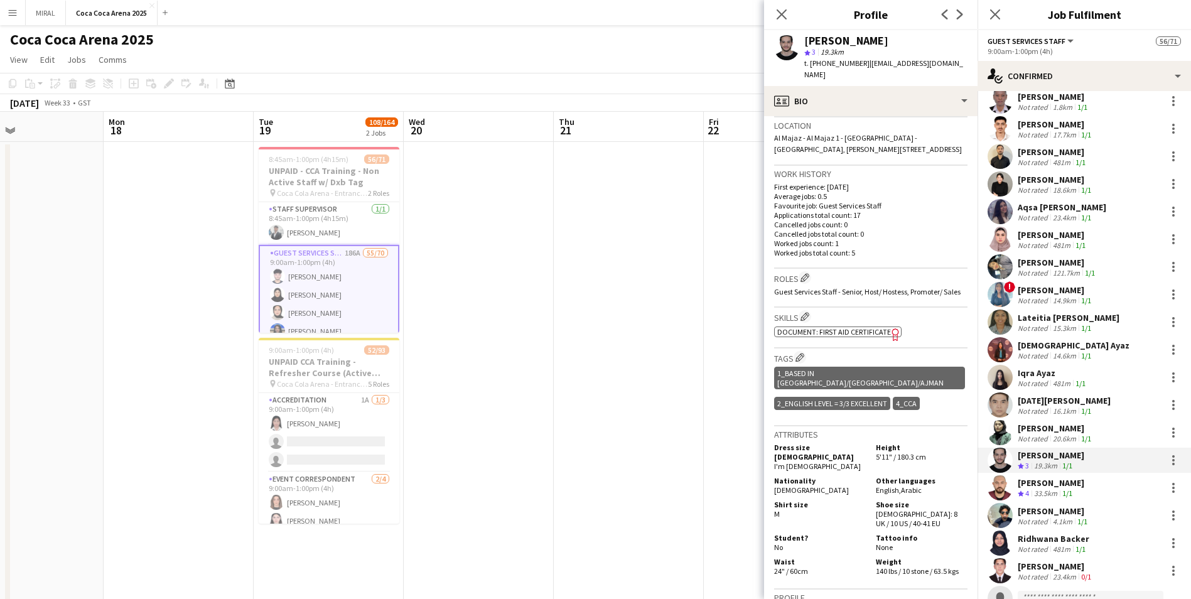
scroll to position [273, 0]
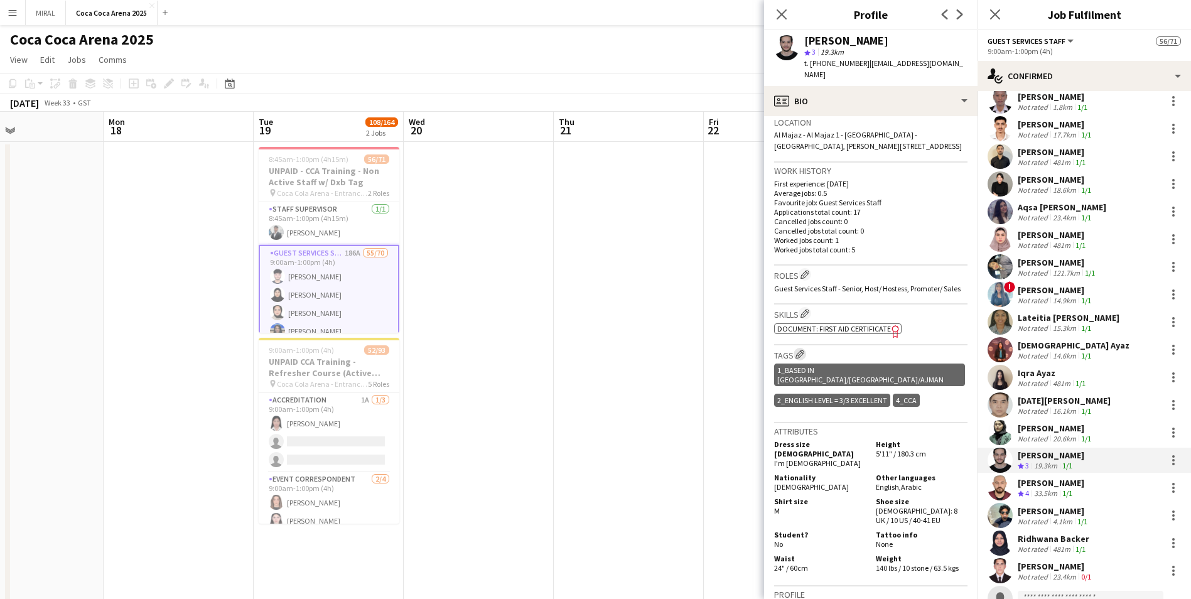
click at [578, 350] on app-icon "Edit crew company tags" at bounding box center [800, 354] width 9 height 9
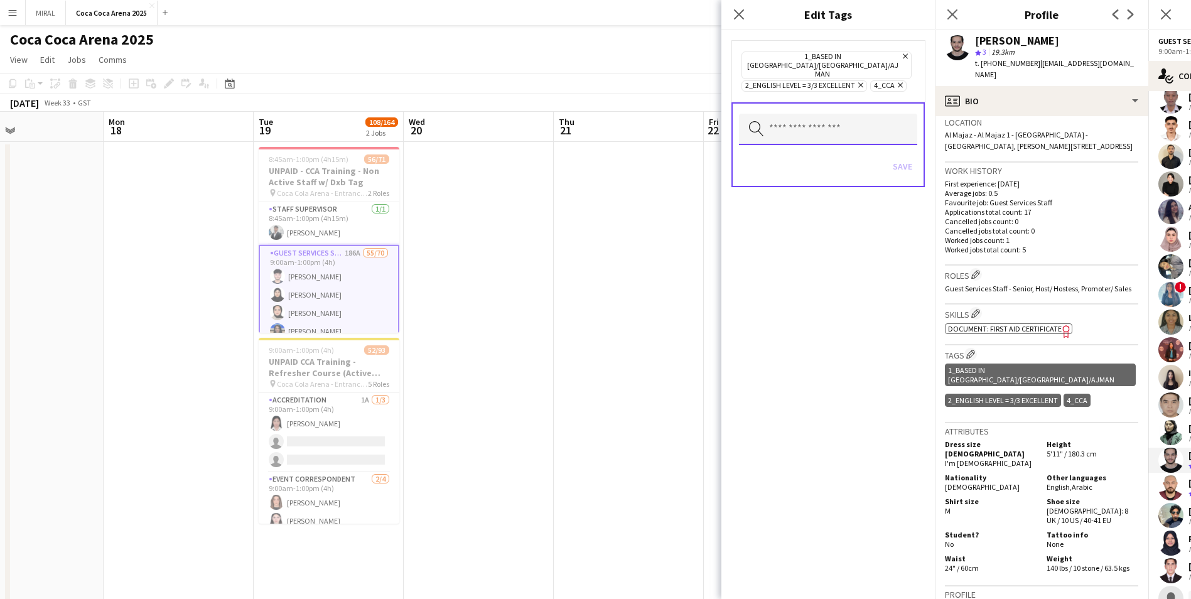
click at [578, 114] on input "text" at bounding box center [828, 129] width 178 height 31
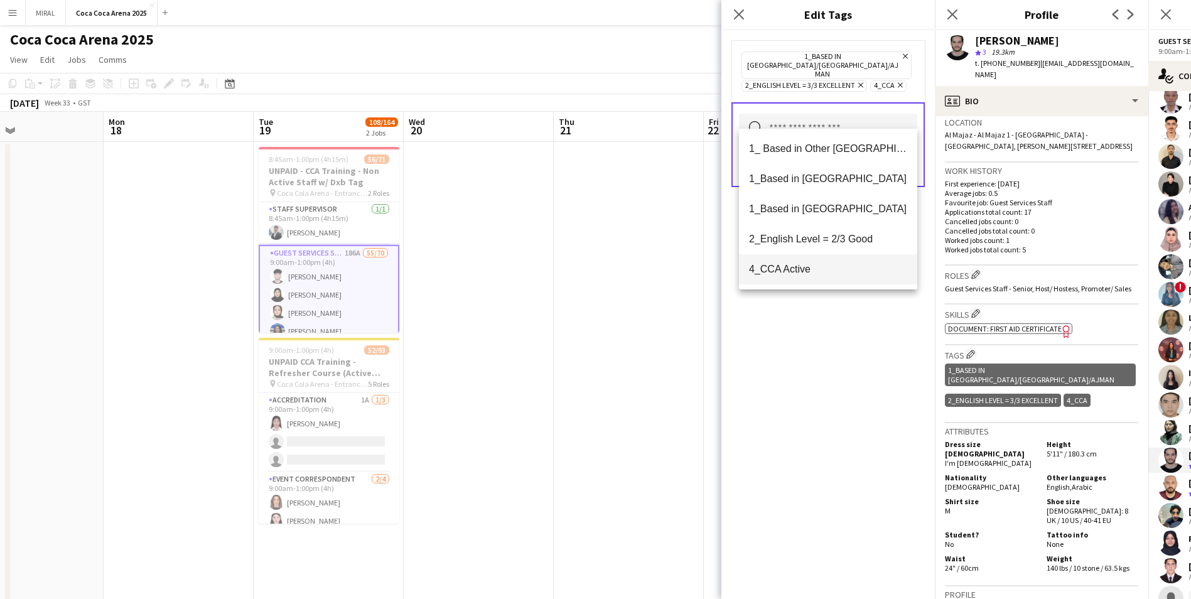
click at [578, 266] on span "4_CCA Active" at bounding box center [828, 269] width 158 height 12
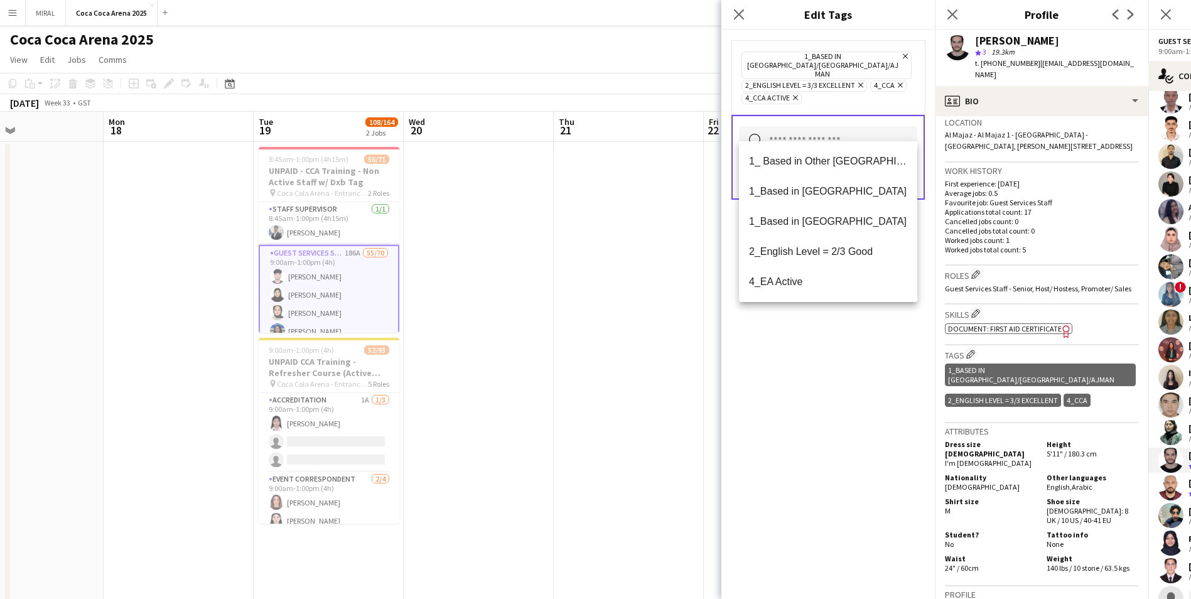
click at [578, 363] on div "1_Based in Dubai/Sharjah/Ajman Remove 2_English Level = 3/3 Excellent Remove 4_…" at bounding box center [829, 314] width 214 height 569
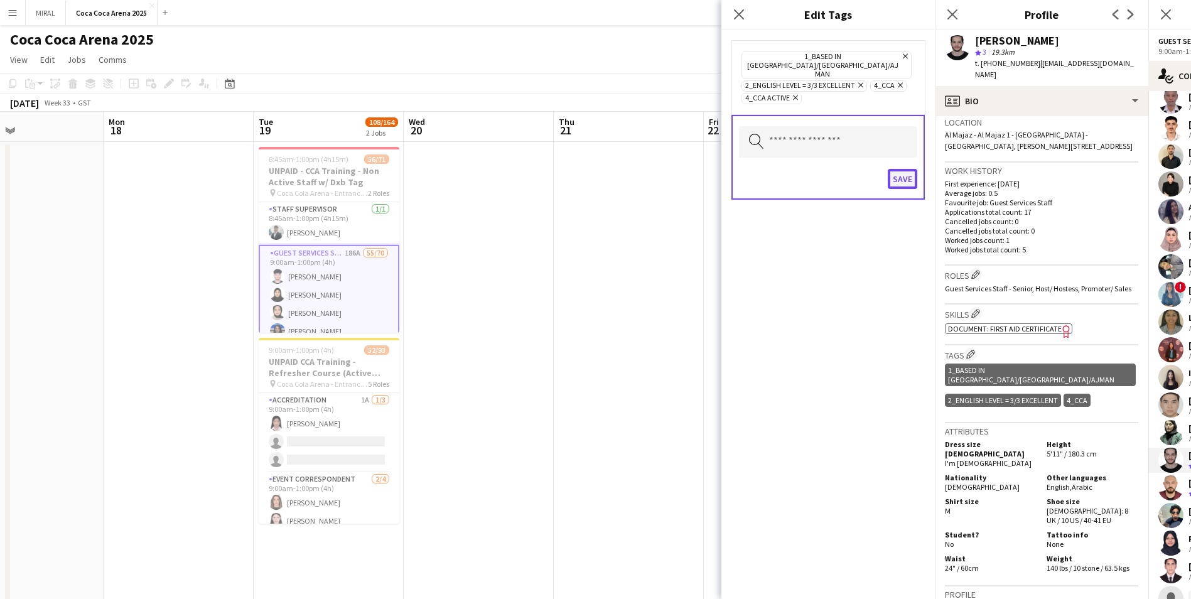
click at [578, 169] on button "Save" at bounding box center [903, 179] width 30 height 20
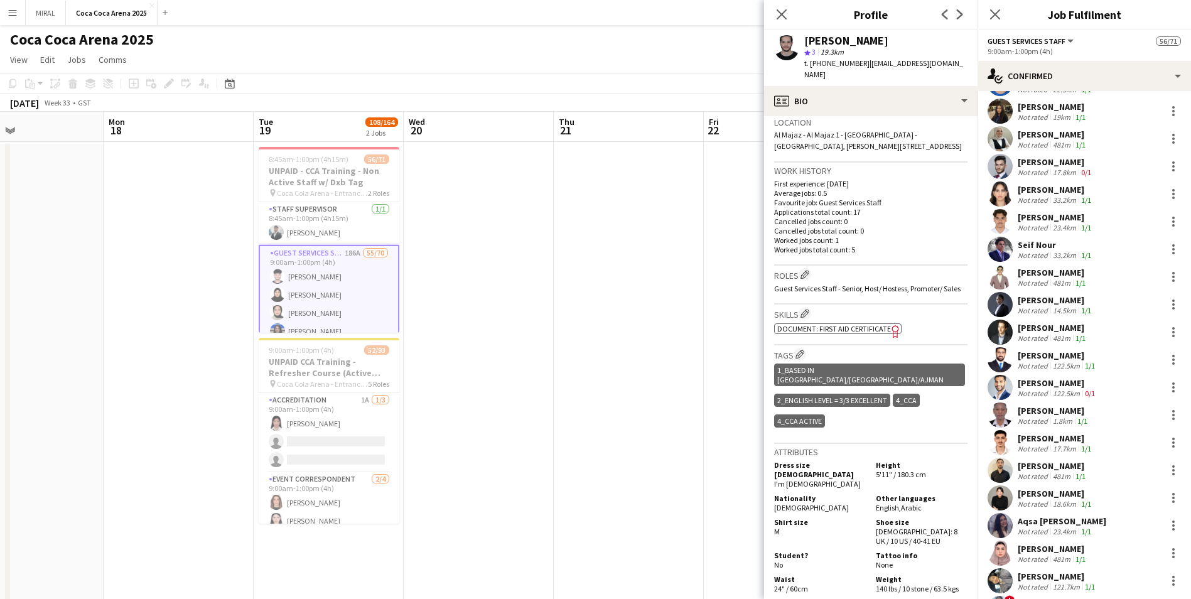
scroll to position [816, 0]
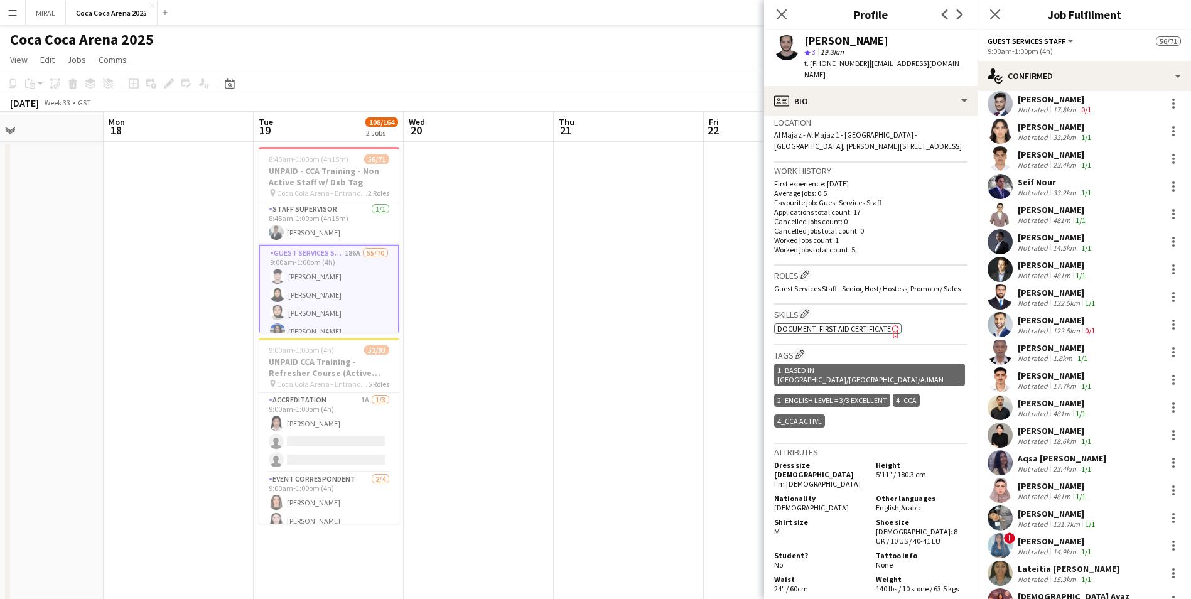
click at [578, 363] on div "Krizel Elaine H" at bounding box center [1056, 430] width 76 height 11
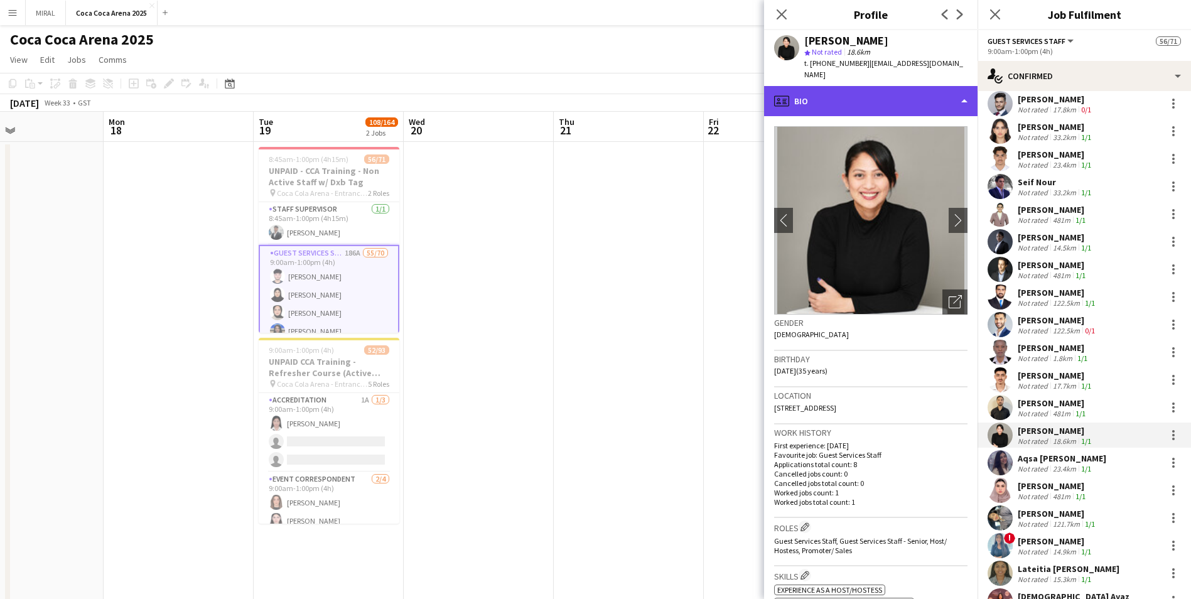
click at [578, 95] on div "profile Bio" at bounding box center [871, 101] width 214 height 30
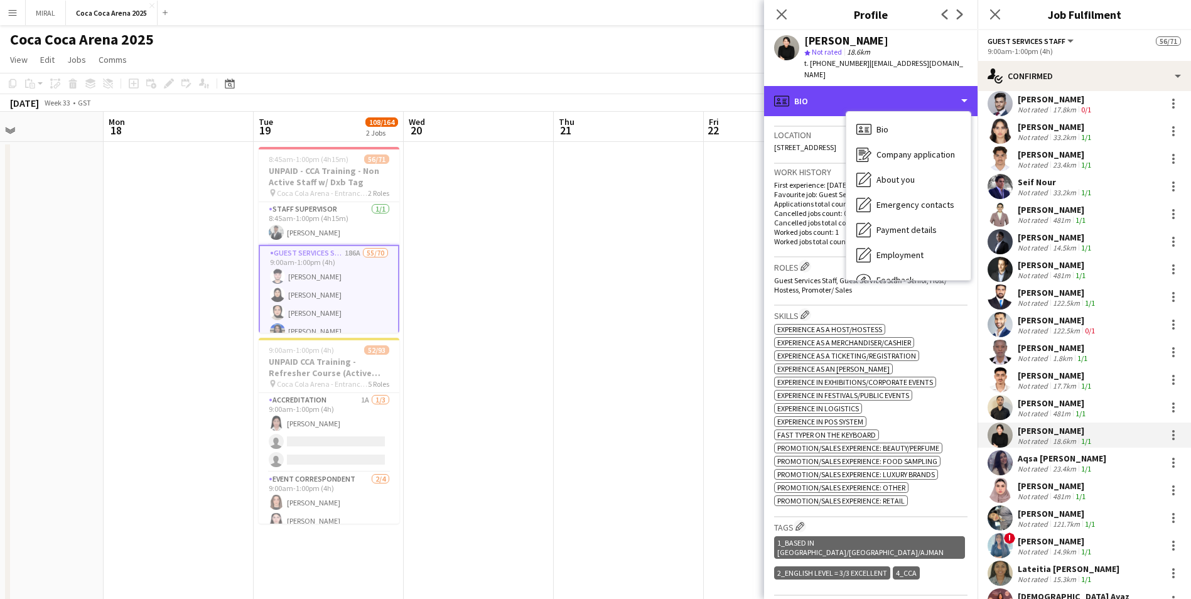
scroll to position [314, 0]
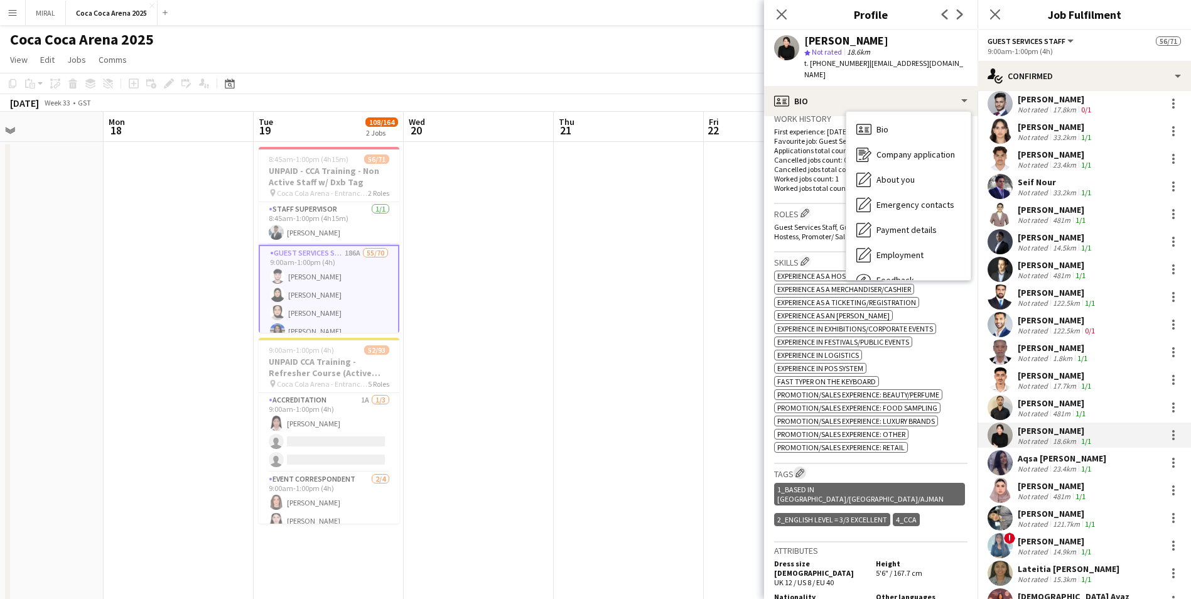
click at [578, 363] on app-icon "Edit crew company tags" at bounding box center [800, 473] width 9 height 9
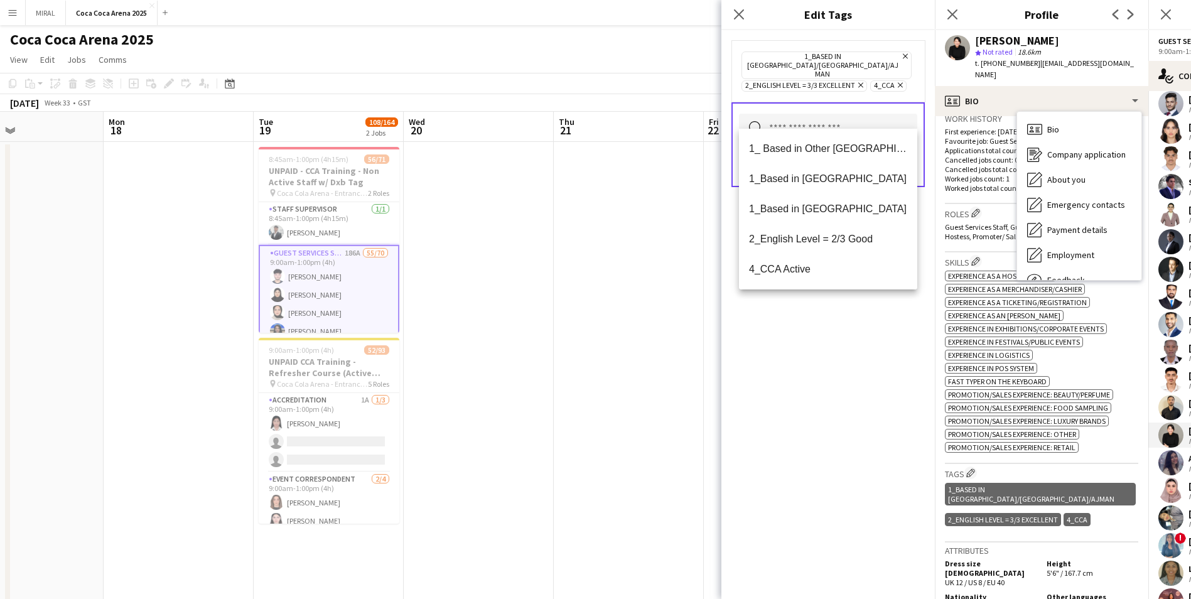
click at [578, 114] on input "text" at bounding box center [828, 129] width 178 height 31
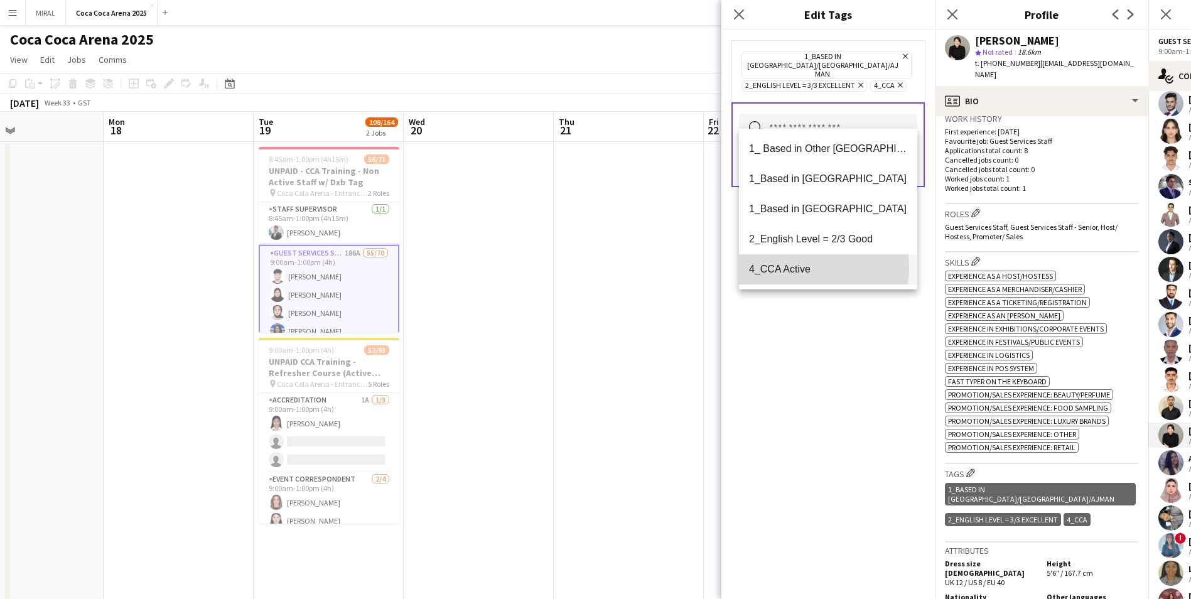
click at [578, 268] on span "4_CCA Active" at bounding box center [828, 269] width 158 height 12
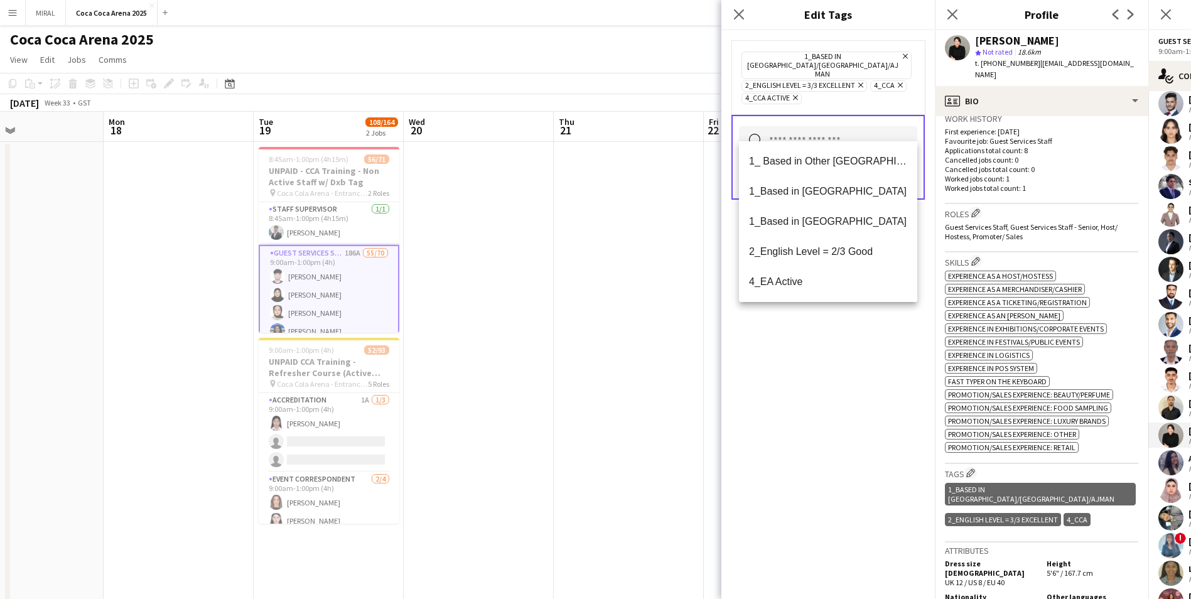
click at [578, 363] on div "1_Based in Dubai/Sharjah/Ajman Remove 2_English Level = 3/3 Excellent Remove 4_…" at bounding box center [829, 314] width 214 height 569
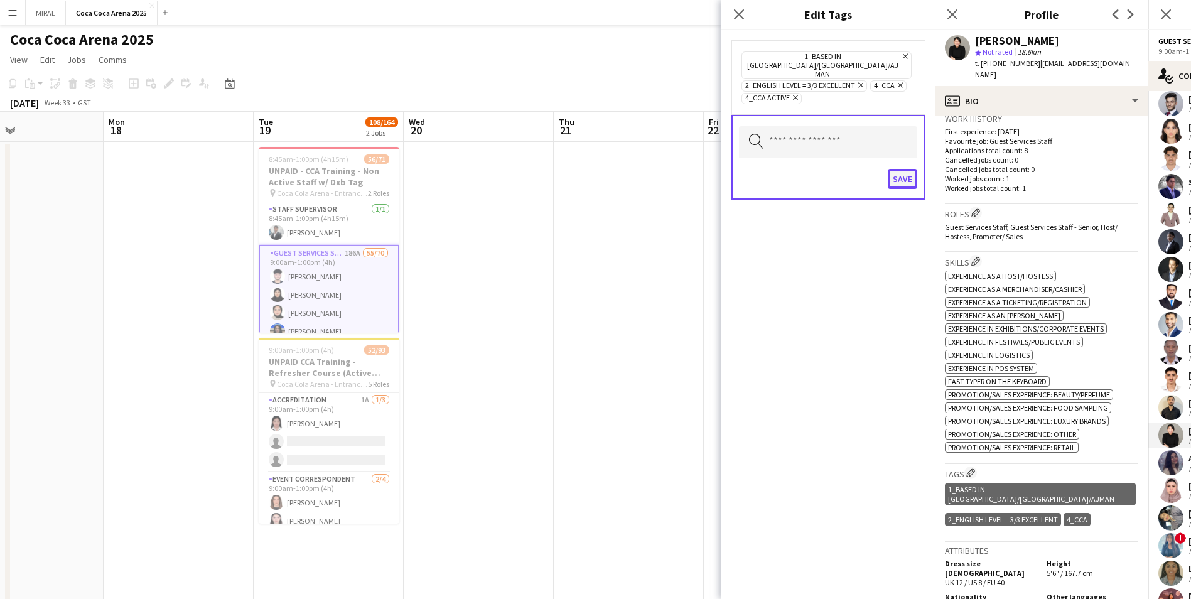
click at [578, 169] on button "Save" at bounding box center [903, 179] width 30 height 20
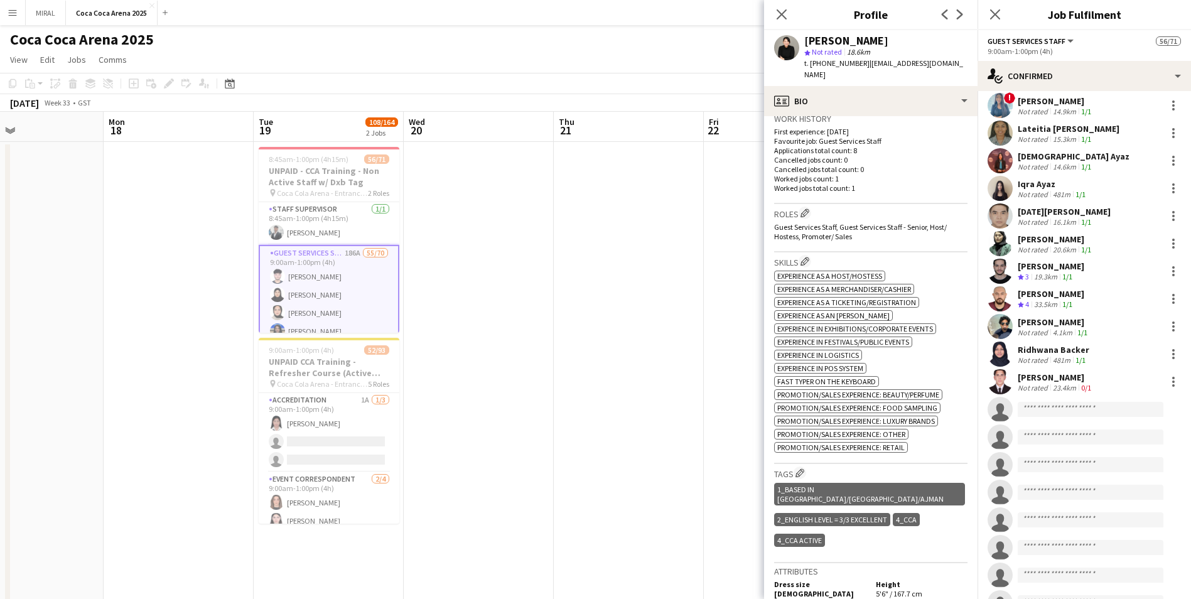
scroll to position [1382, 0]
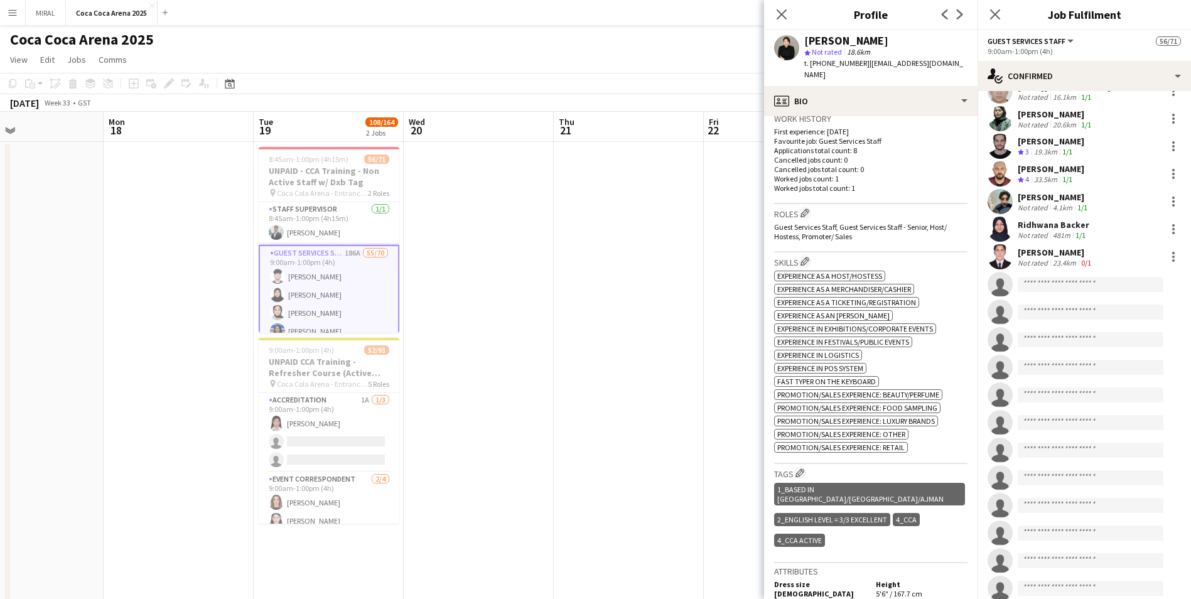
click at [578, 249] on div "Yassein Elaarag" at bounding box center [1056, 252] width 76 height 11
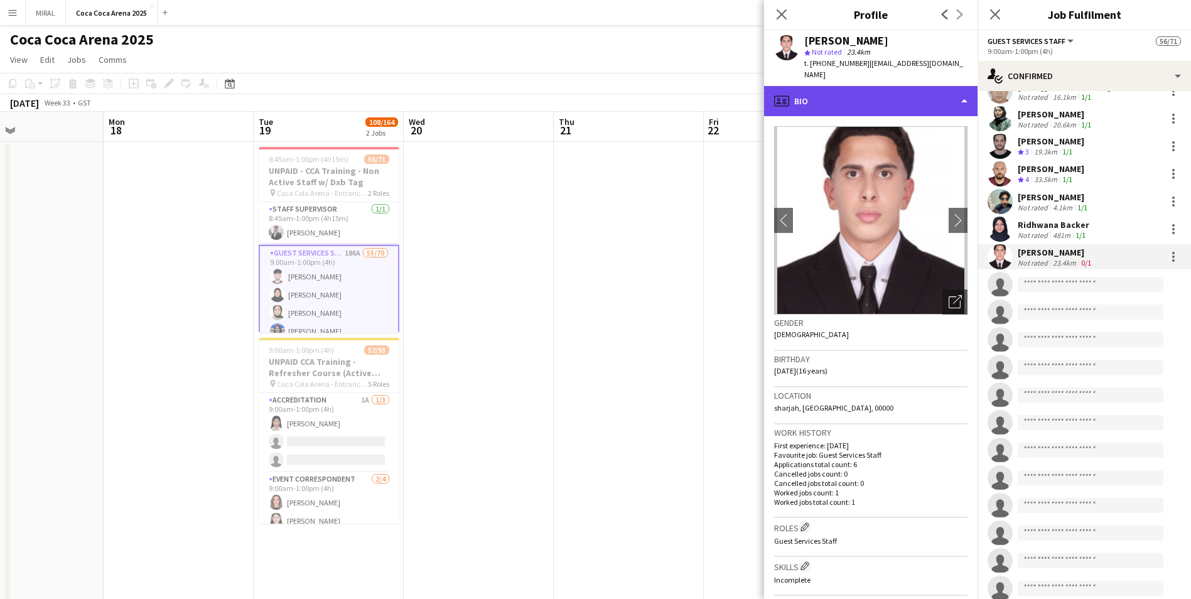
click at [578, 95] on div "profile Bio" at bounding box center [871, 101] width 214 height 30
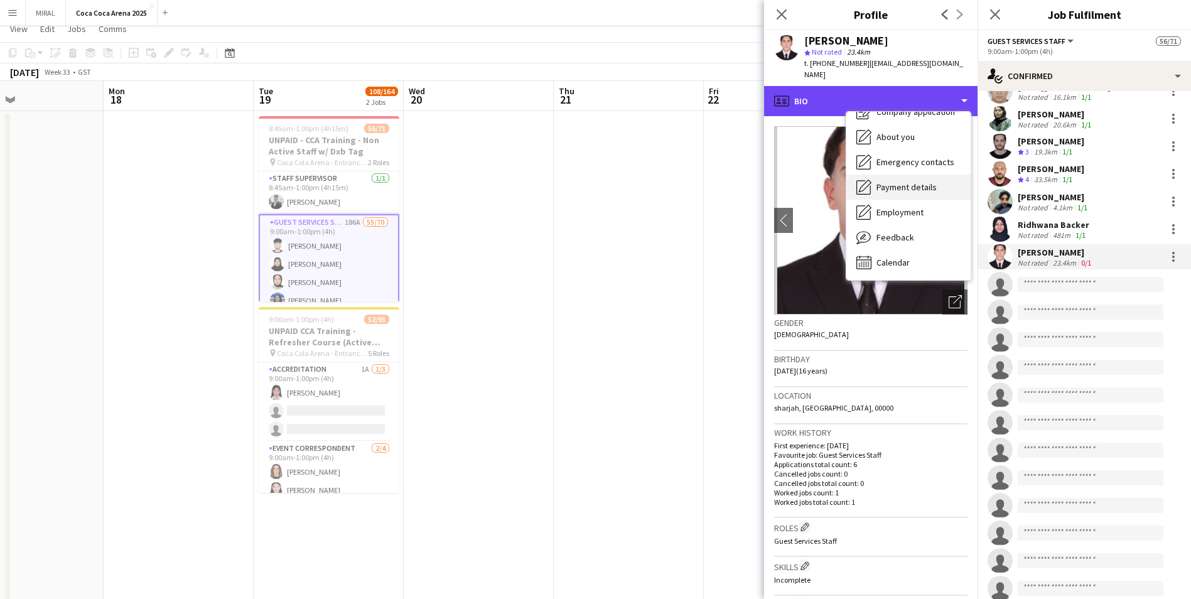
scroll to position [0, 0]
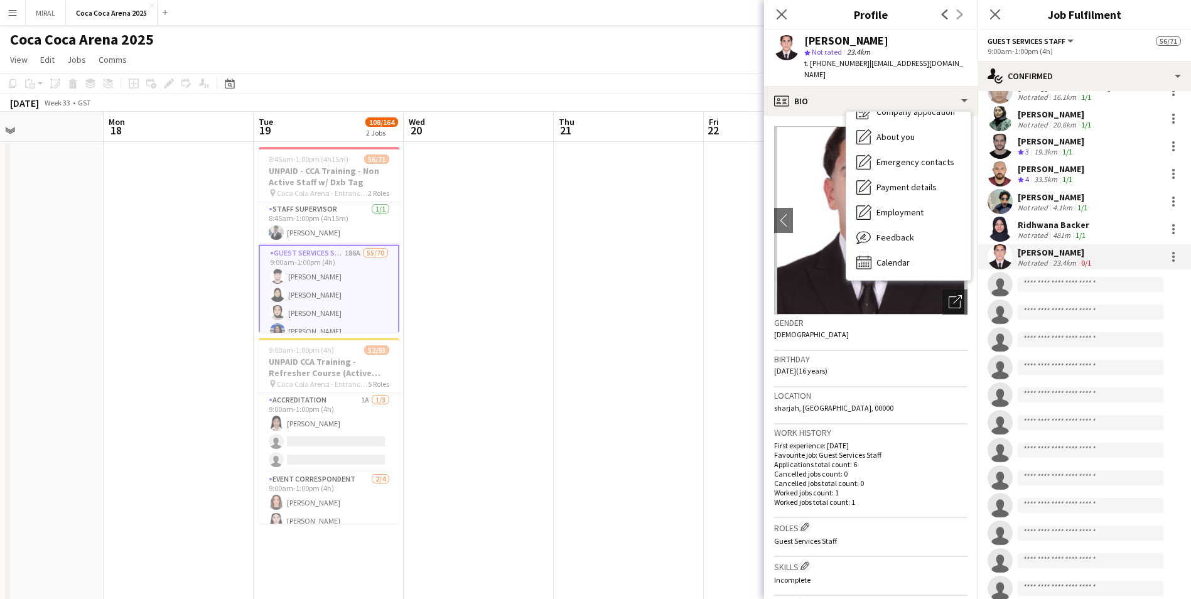
click at [578, 116] on app-crew-profile-bio "chevron-left chevron-right Open photos pop-in Gender Male Birthday 01-09-2008 (…" at bounding box center [871, 357] width 214 height 483
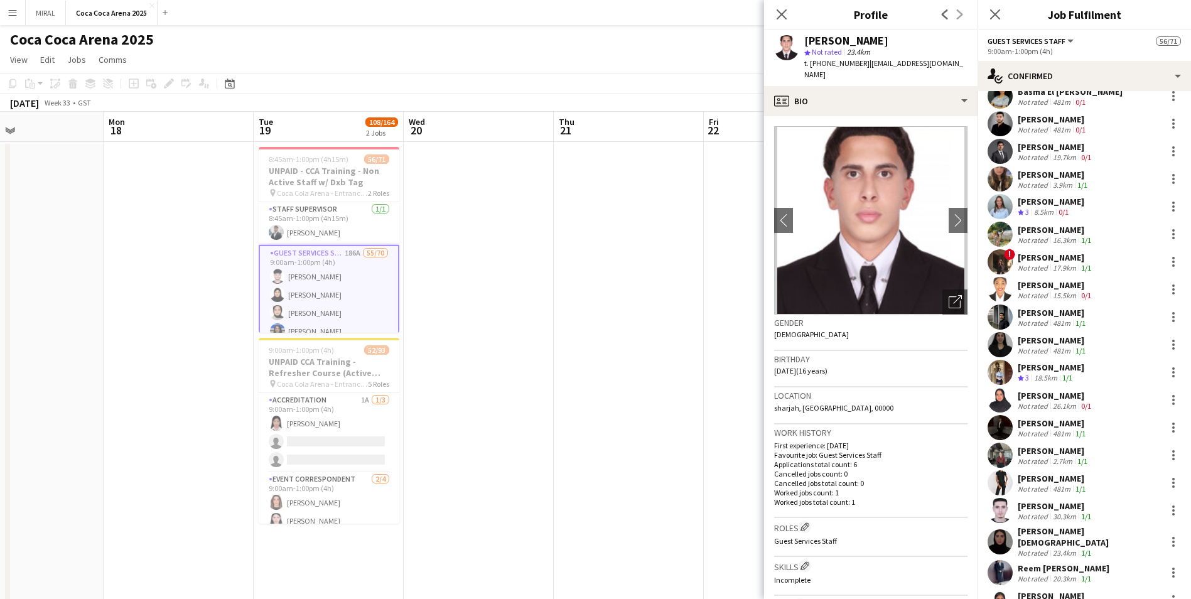
scroll to position [188, 0]
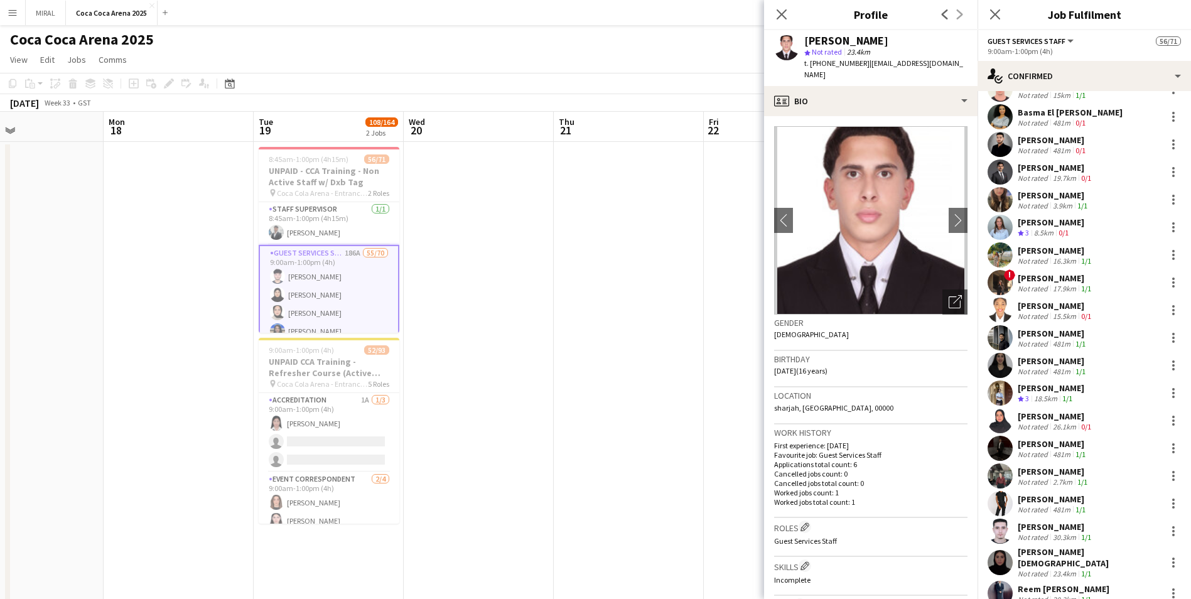
click at [578, 227] on div "Ksenia Glotova" at bounding box center [1051, 222] width 67 height 11
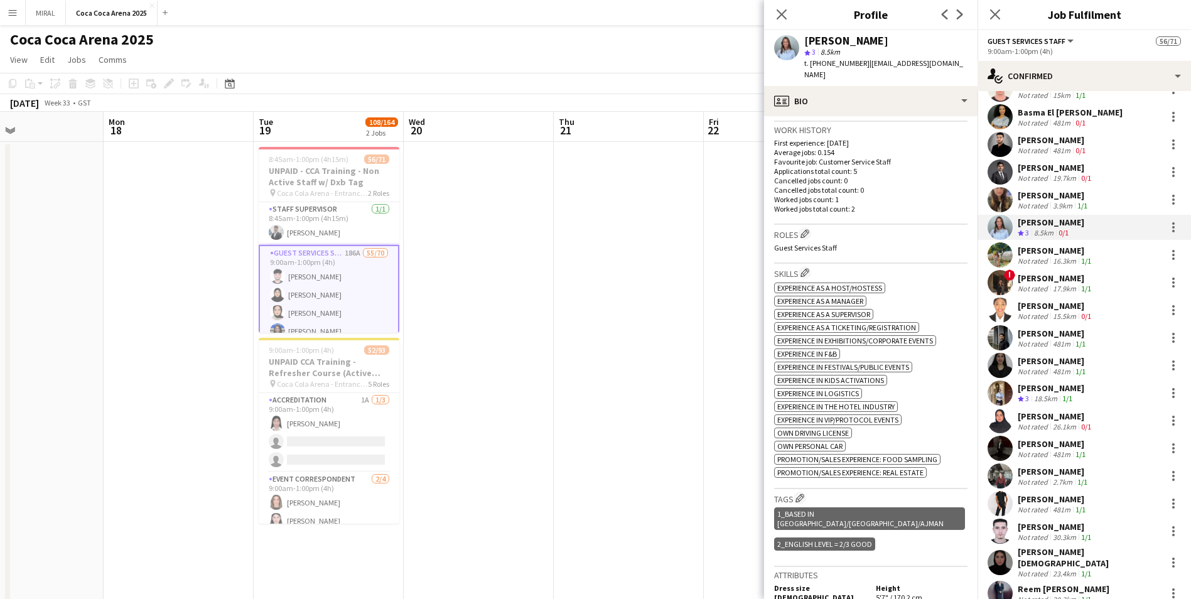
scroll to position [440, 0]
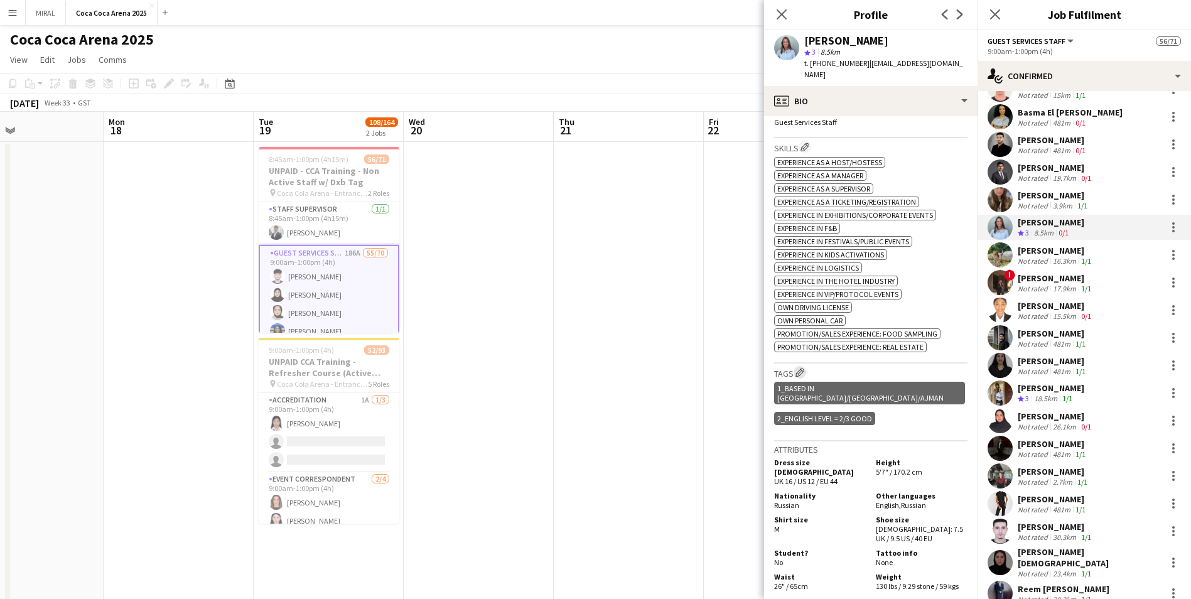
click at [578, 363] on app-icon "Edit crew company tags" at bounding box center [800, 372] width 9 height 9
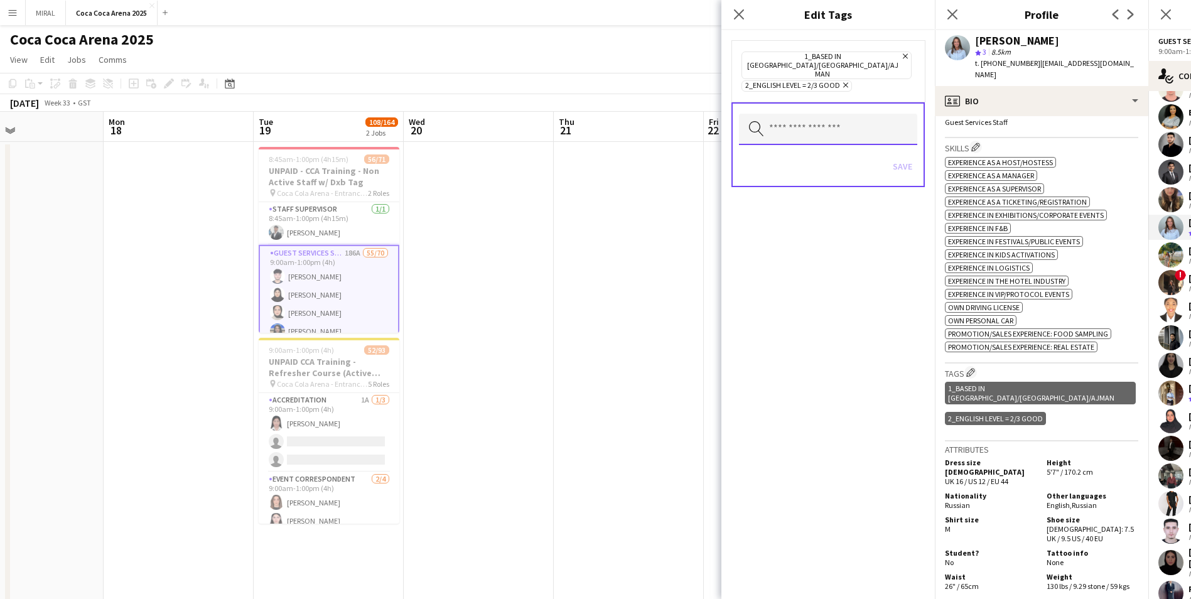
click at [578, 121] on input "text" at bounding box center [828, 129] width 178 height 31
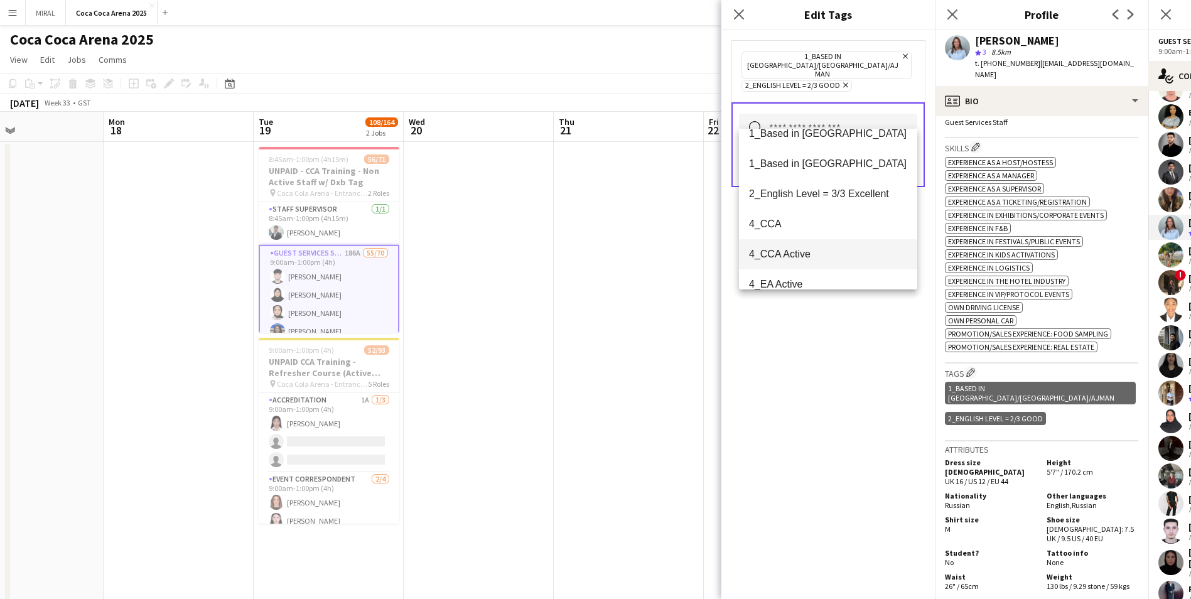
scroll to position [63, 0]
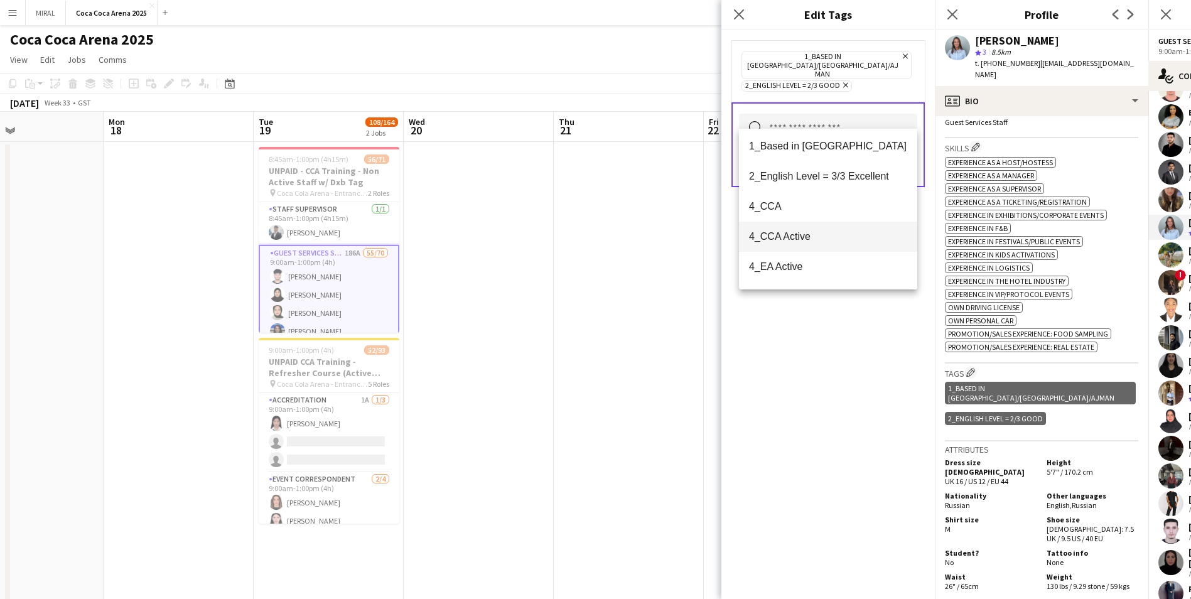
click at [578, 232] on span "4_CCA Active" at bounding box center [828, 236] width 158 height 12
click at [578, 355] on div "1_Based in Dubai/Sharjah/Ajman Remove 2_English Level = 2/3 Good Remove 4_CCA A…" at bounding box center [829, 314] width 214 height 569
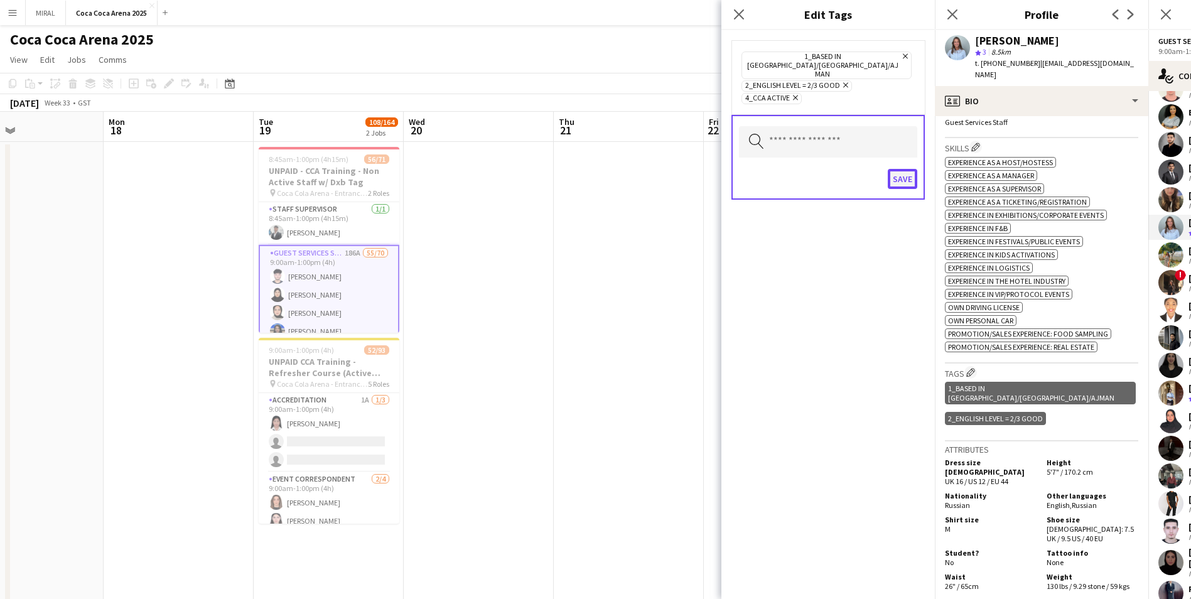
click at [578, 169] on button "Save" at bounding box center [903, 179] width 30 height 20
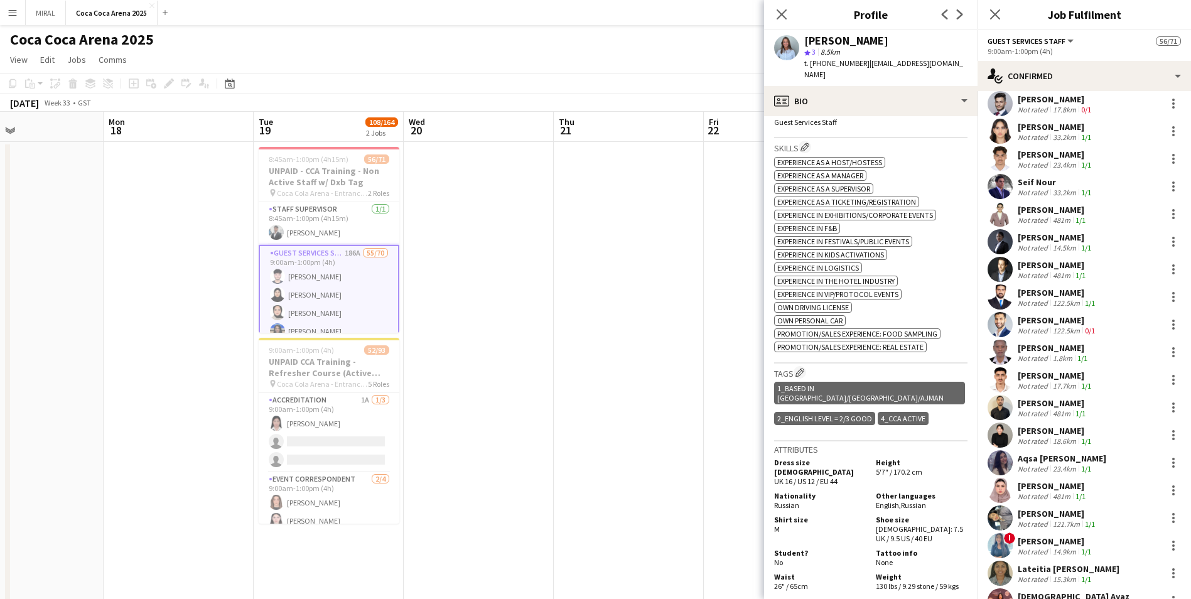
scroll to position [879, 0]
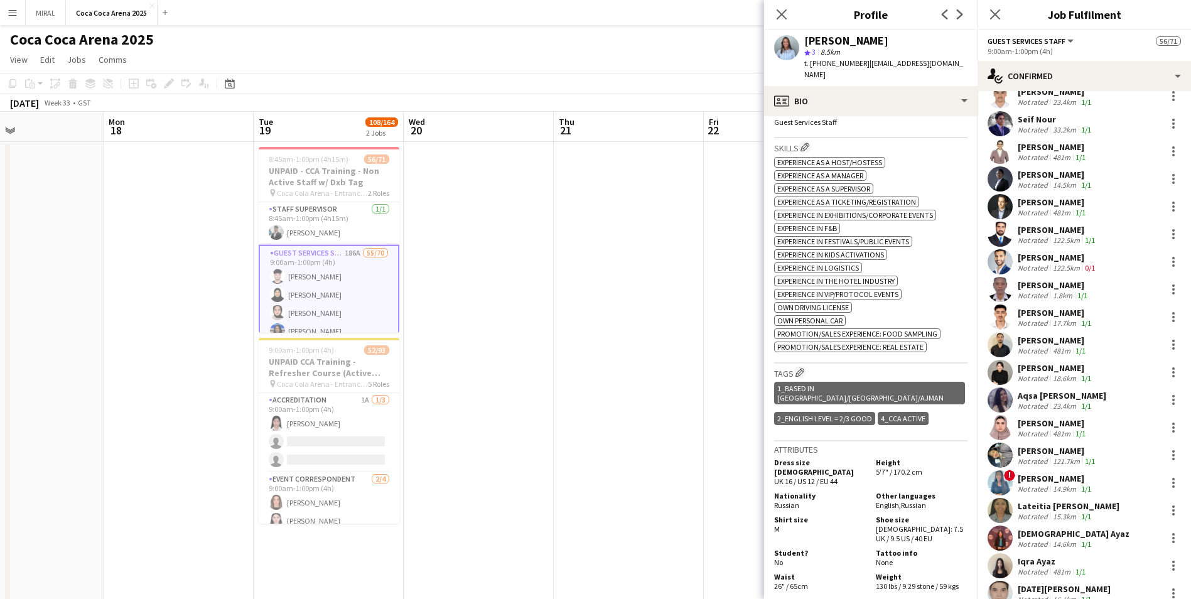
click at [578, 363] on div "Not rated" at bounding box center [1034, 516] width 33 height 9
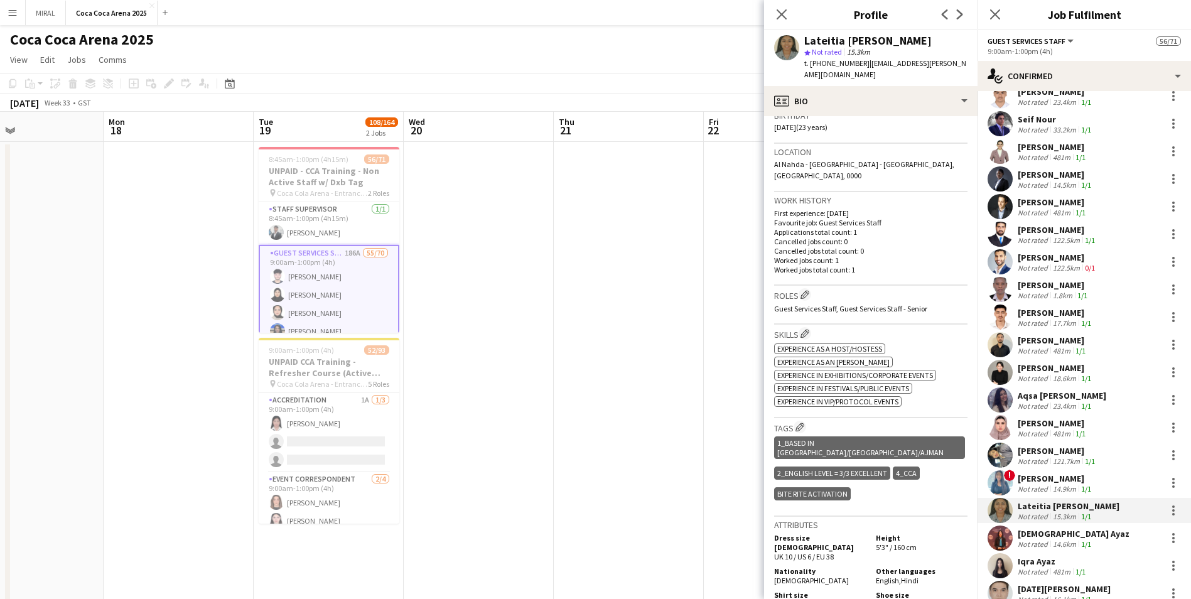
scroll to position [251, 0]
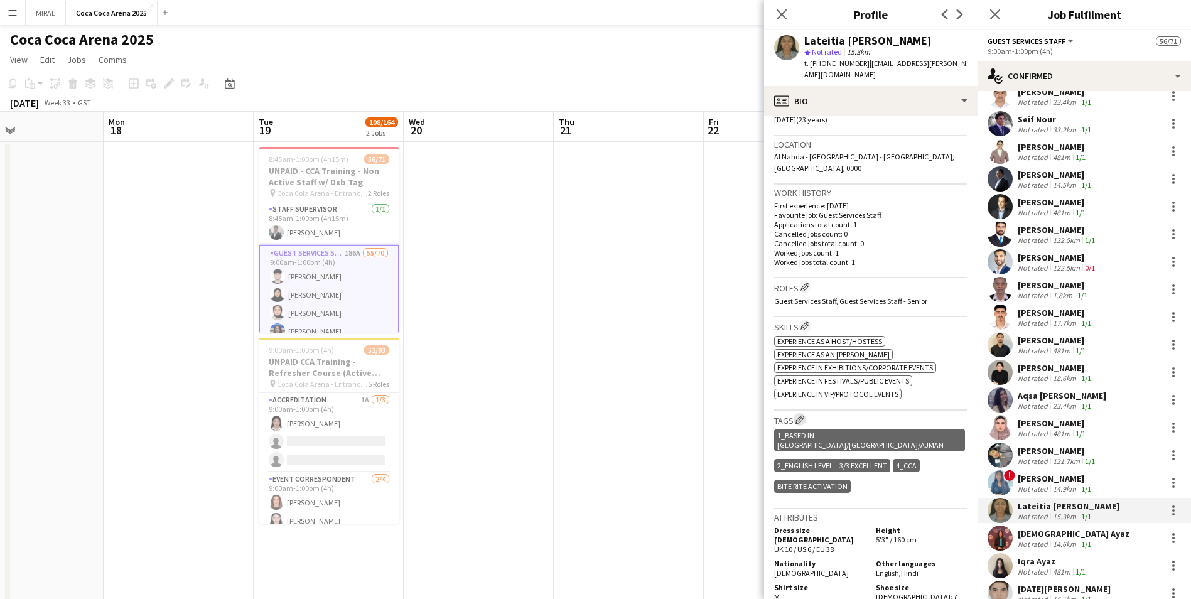
click at [578, 363] on app-icon "Edit crew company tags" at bounding box center [800, 419] width 9 height 9
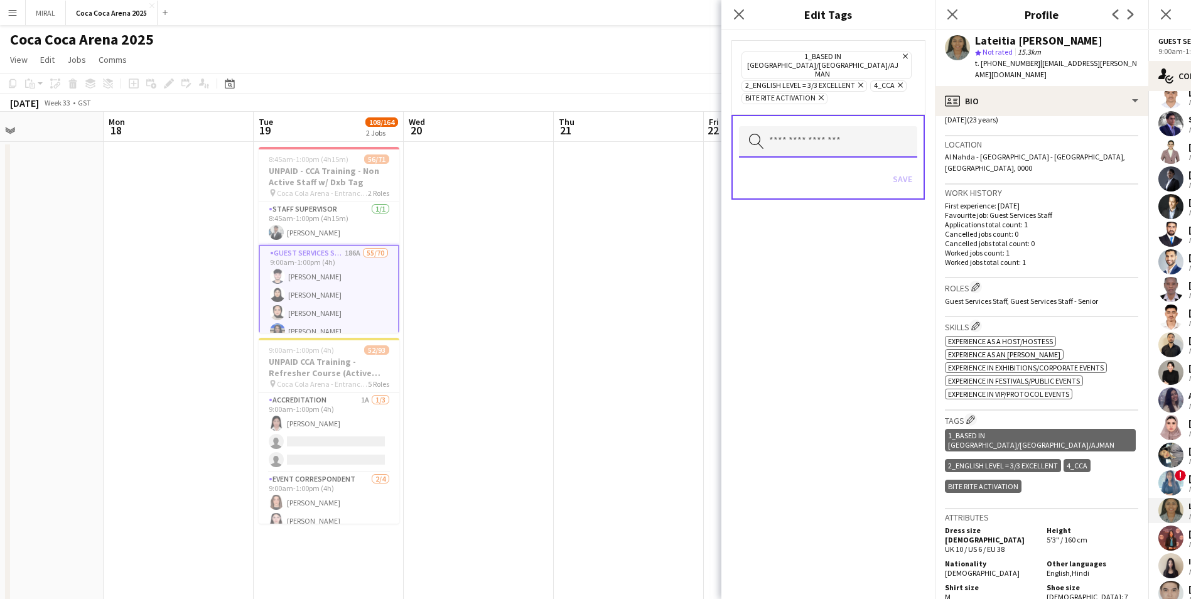
click at [578, 126] on input "text" at bounding box center [828, 141] width 178 height 31
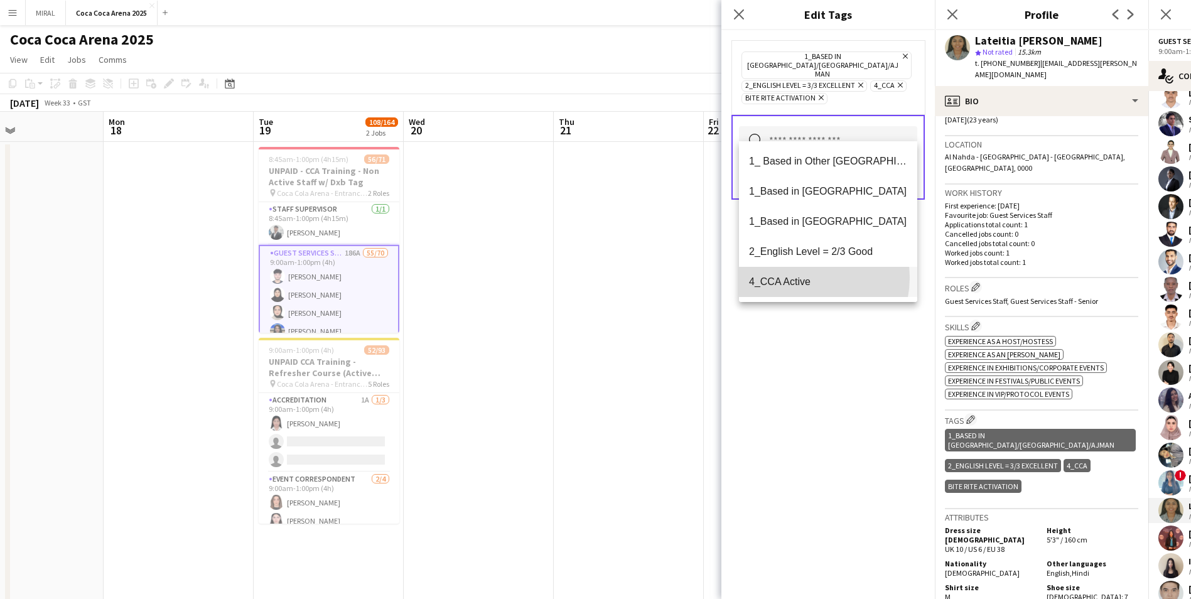
click at [578, 278] on span "4_CCA Active" at bounding box center [828, 282] width 158 height 12
click at [578, 363] on div "1_Based in Dubai/Sharjah/Ajman Remove 2_English Level = 3/3 Excellent Remove 4_…" at bounding box center [829, 314] width 214 height 569
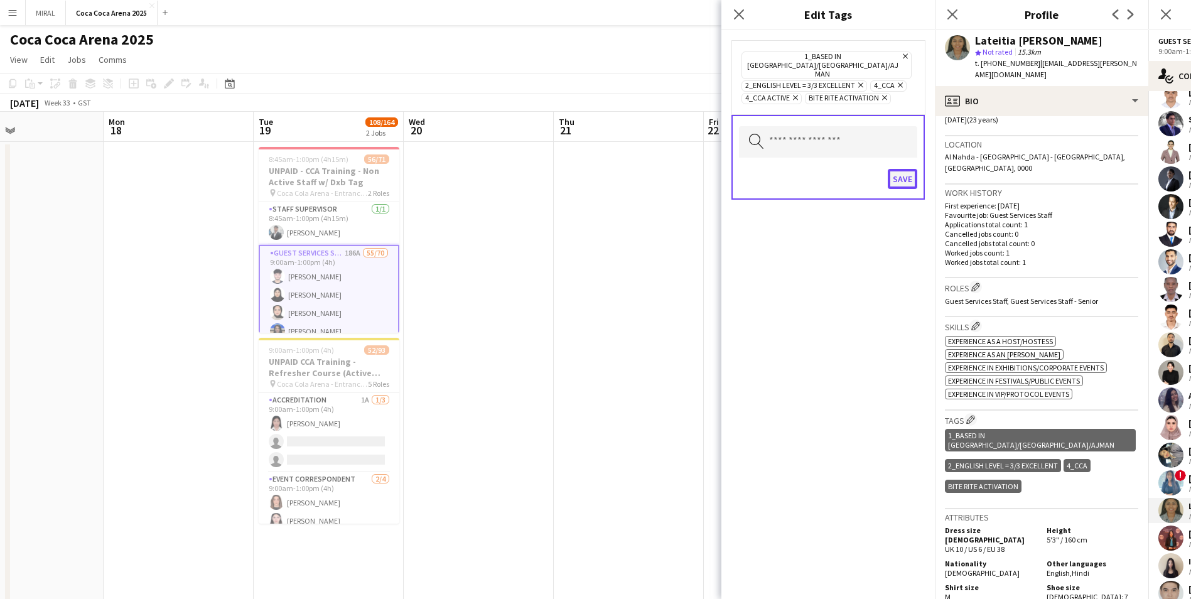
click at [578, 169] on button "Save" at bounding box center [903, 179] width 30 height 20
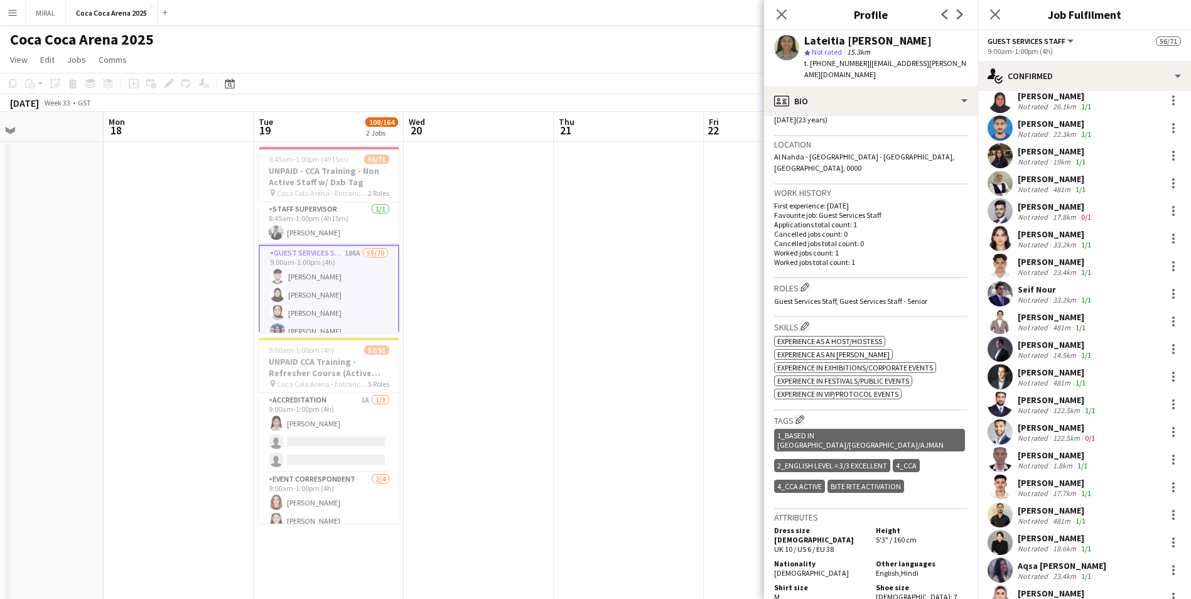
scroll to position [691, 0]
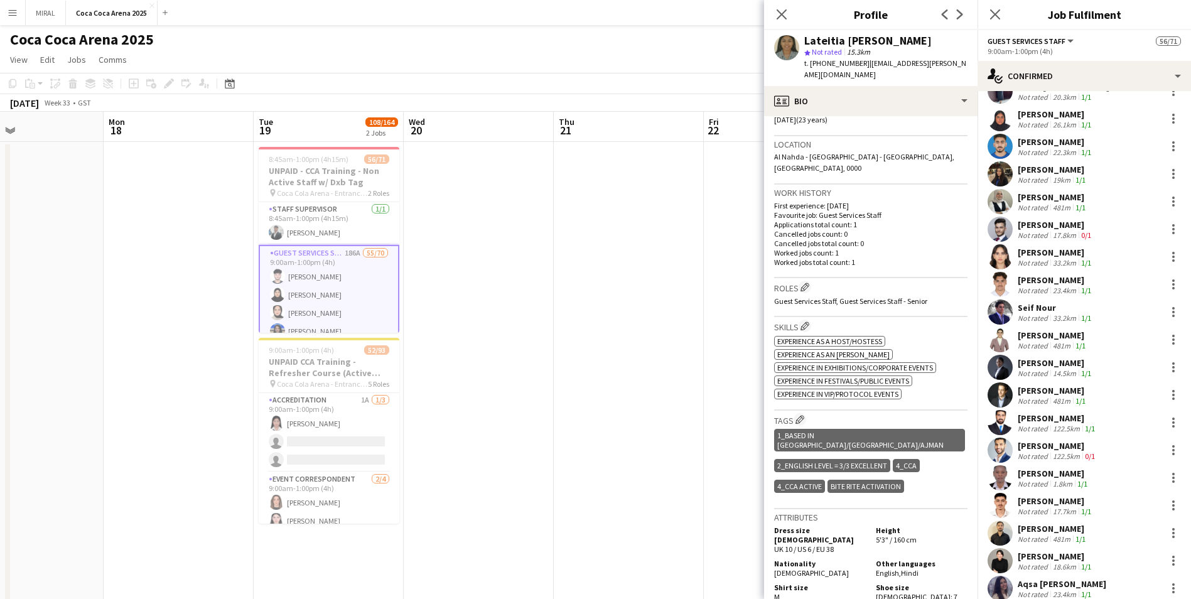
click at [578, 167] on div "Lubna Alsaed" at bounding box center [1053, 169] width 70 height 11
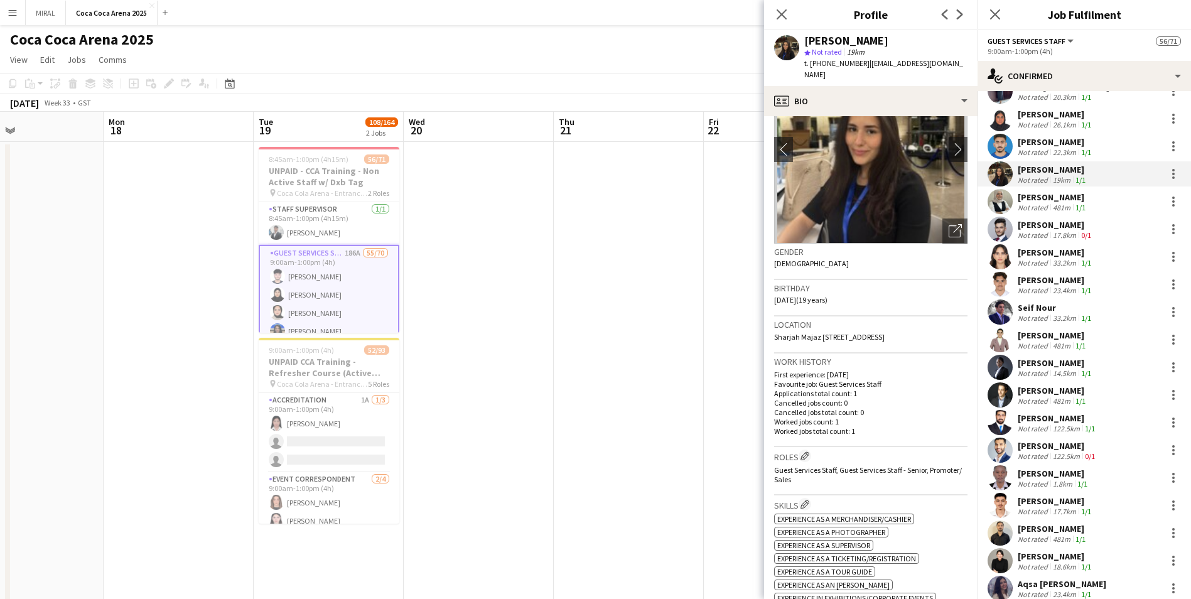
scroll to position [251, 0]
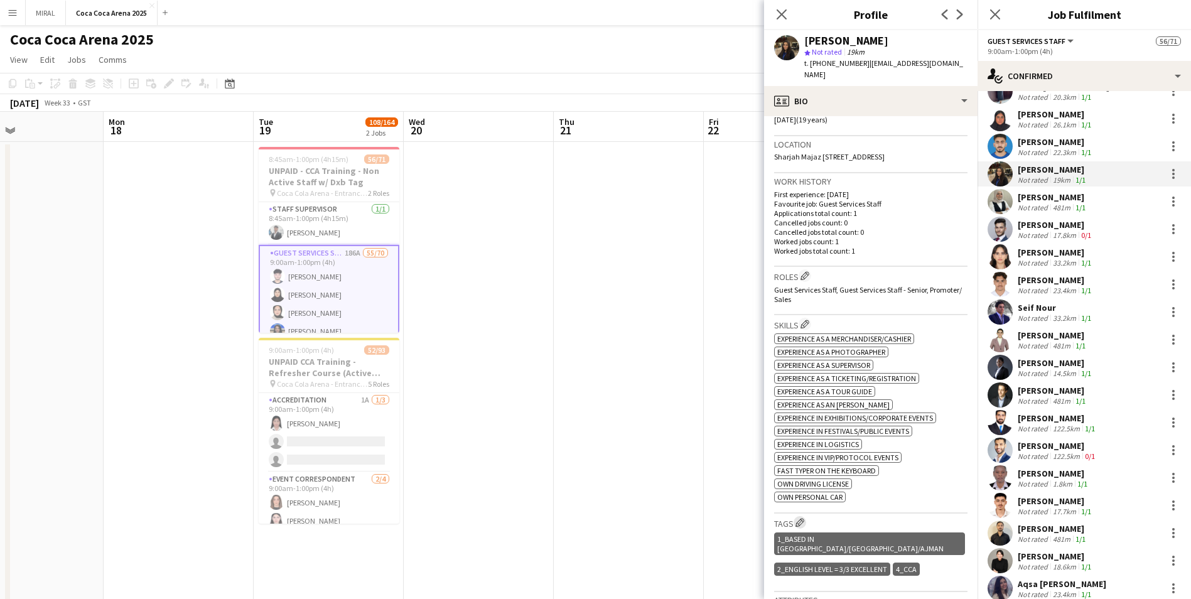
click at [578, 363] on app-icon "Edit crew company tags" at bounding box center [800, 522] width 9 height 9
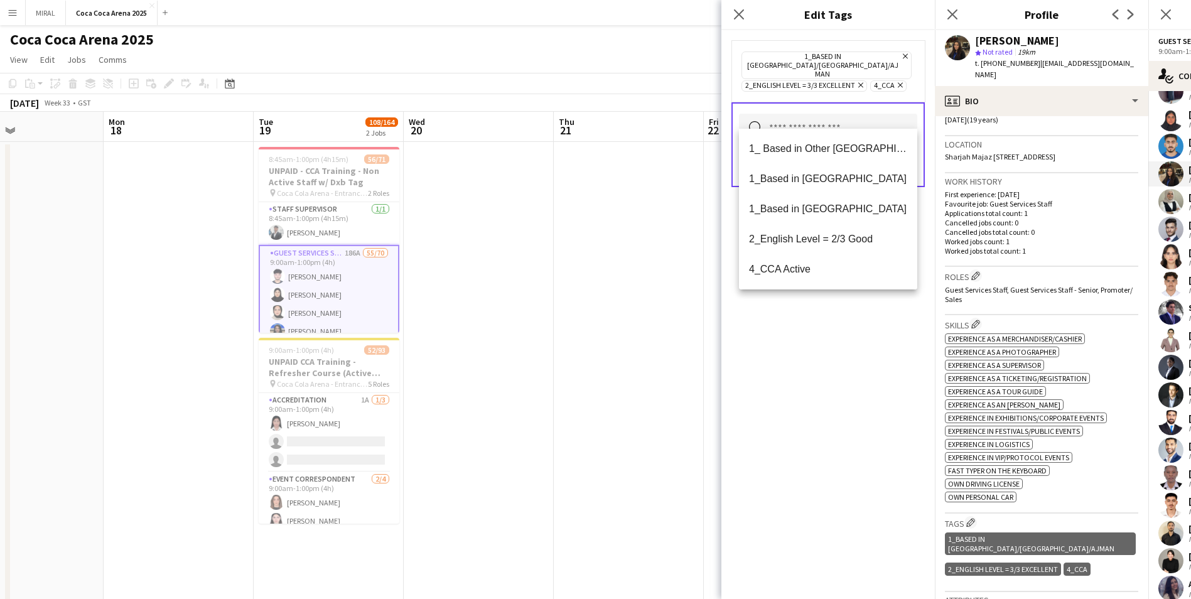
click at [578, 114] on input "text" at bounding box center [828, 129] width 178 height 31
click at [578, 272] on span "4_CCA Active" at bounding box center [828, 269] width 158 height 12
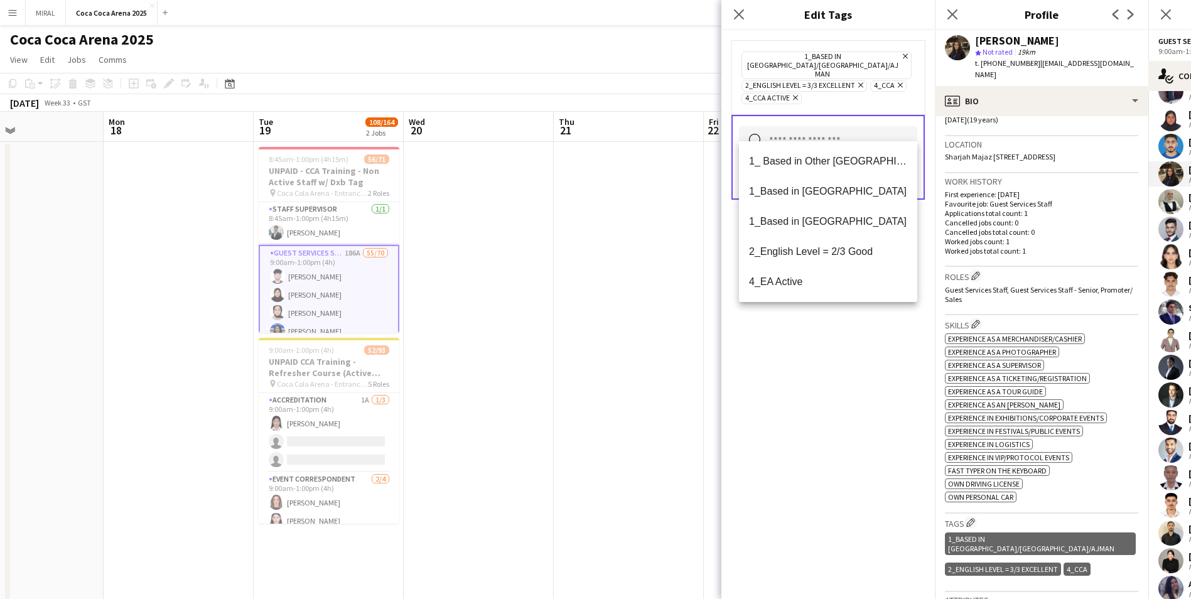
drag, startPoint x: 857, startPoint y: 409, endPoint x: 862, endPoint y: 387, distance: 22.7
click at [578, 363] on div "1_Based in Dubai/Sharjah/Ajman Remove 2_English Level = 3/3 Excellent Remove 4_…" at bounding box center [829, 314] width 214 height 569
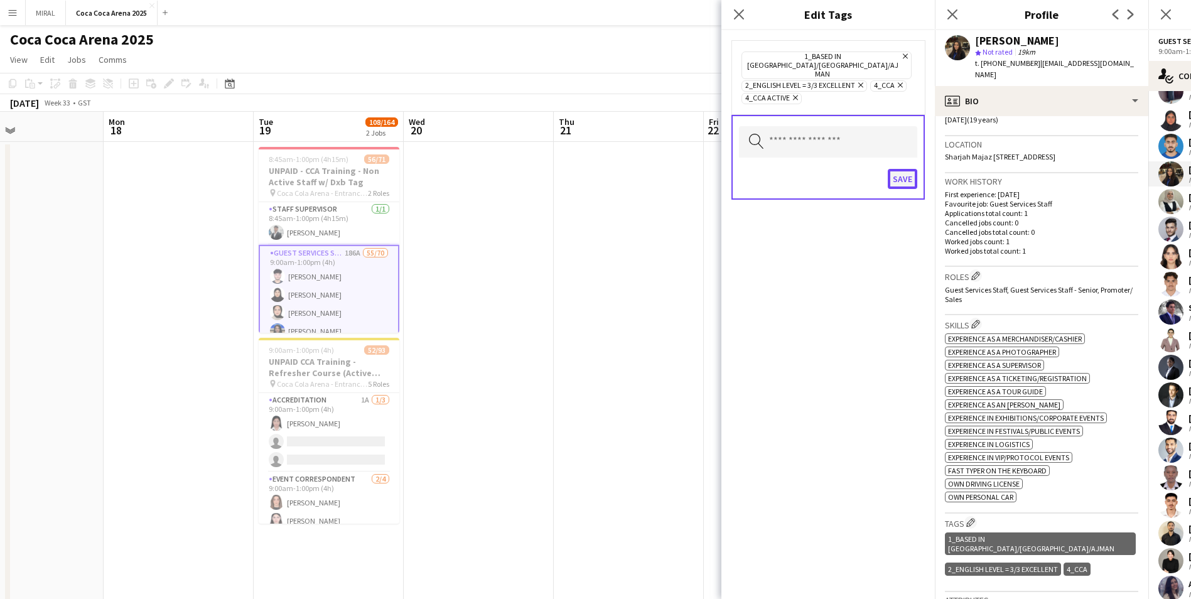
click at [578, 169] on button "Save" at bounding box center [903, 179] width 30 height 20
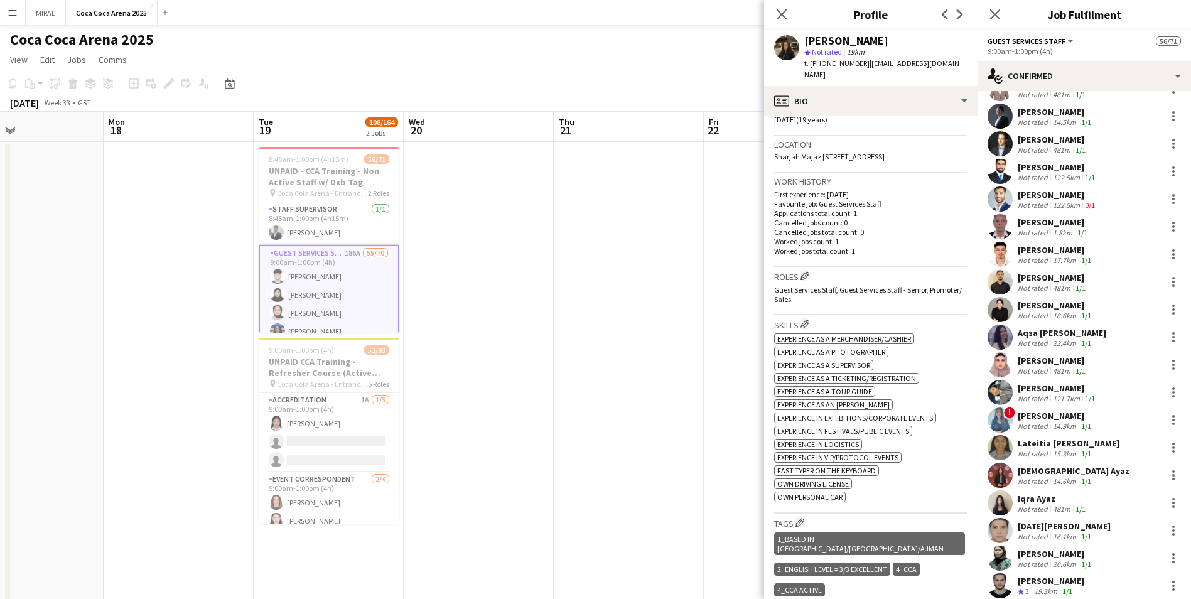
scroll to position [1005, 0]
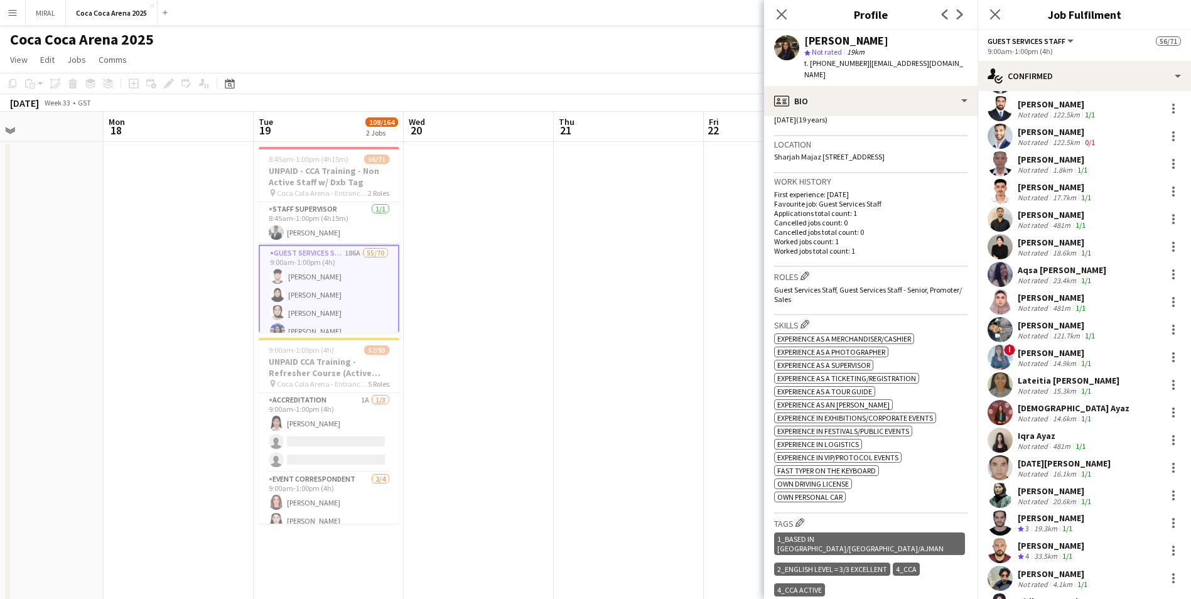
click at [578, 295] on div "Magda Aly" at bounding box center [1053, 297] width 70 height 11
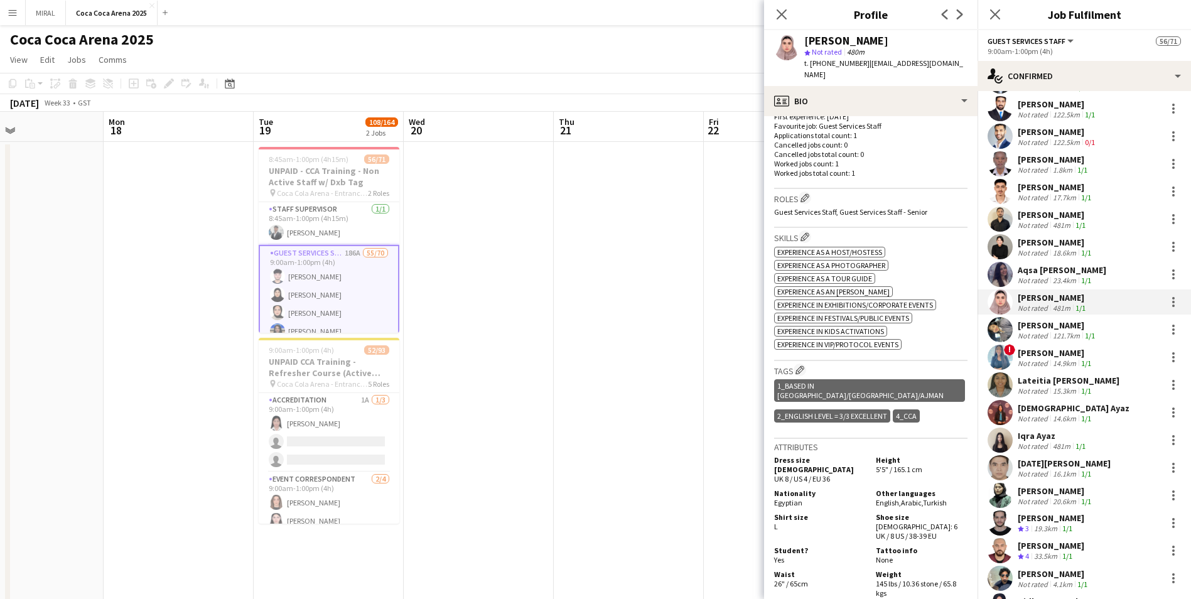
scroll to position [342, 0]
click at [578, 363] on app-icon "Edit crew company tags" at bounding box center [800, 368] width 9 height 9
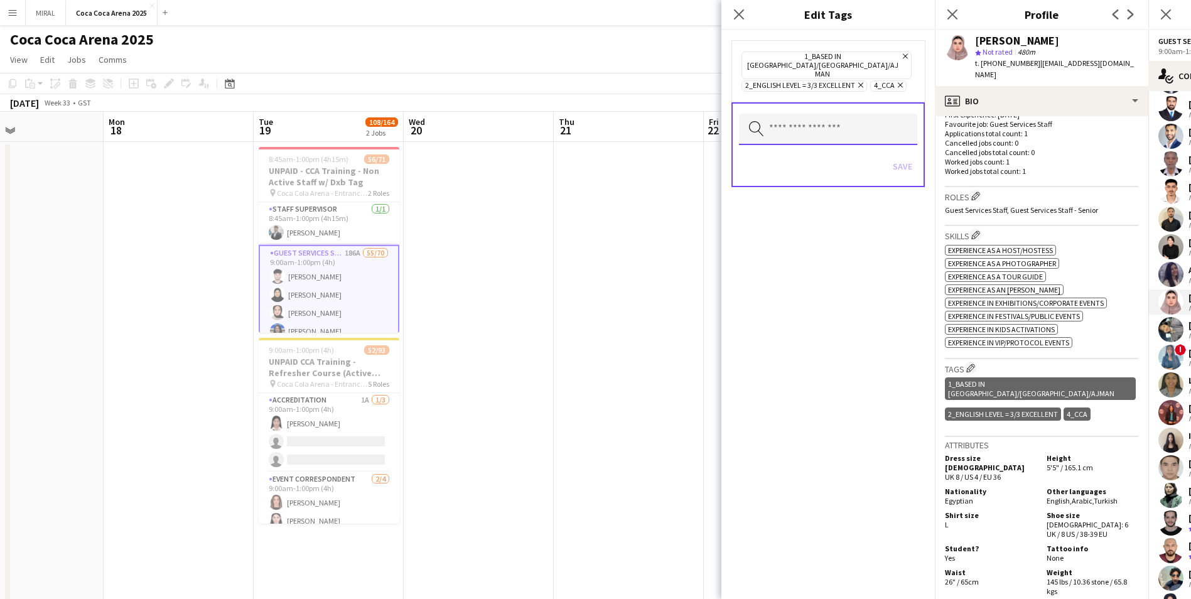
click at [578, 114] on input "text" at bounding box center [828, 129] width 178 height 31
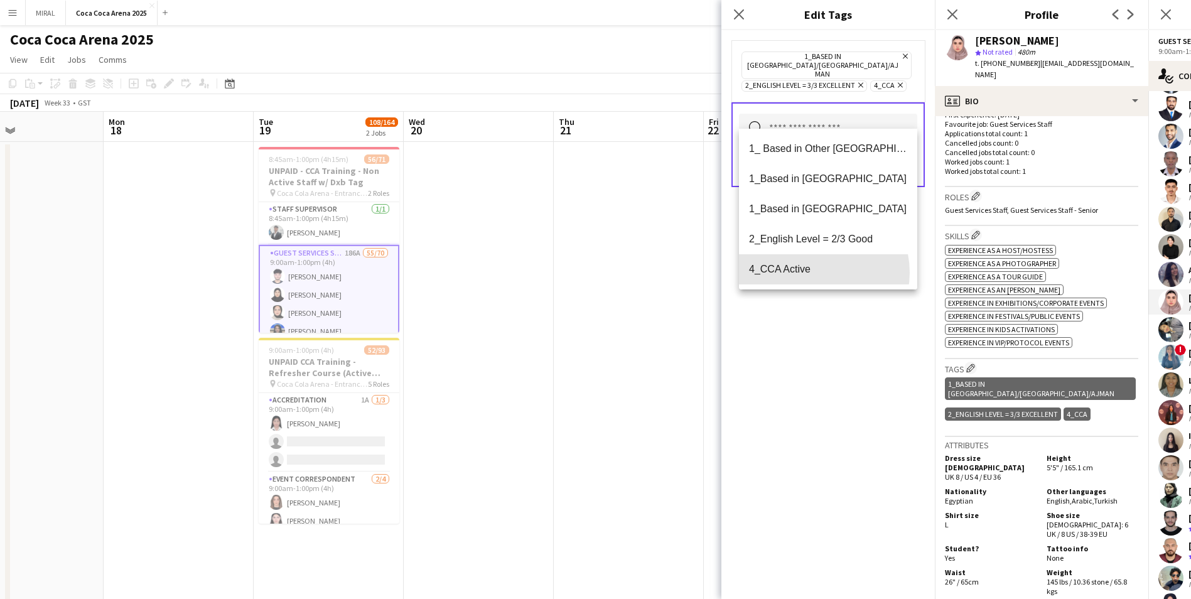
click at [578, 273] on span "4_CCA Active" at bounding box center [828, 269] width 158 height 12
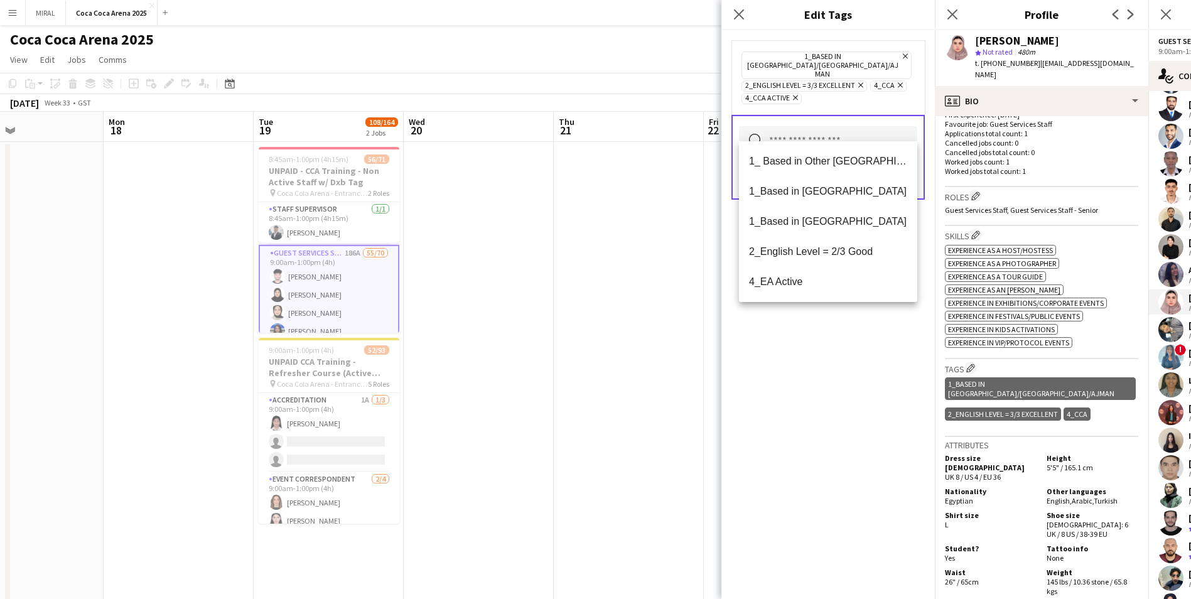
drag, startPoint x: 865, startPoint y: 391, endPoint x: 884, endPoint y: 343, distance: 51.1
click at [578, 363] on div "1_Based in Dubai/Sharjah/Ajman Remove 2_English Level = 3/3 Excellent Remove 4_…" at bounding box center [829, 314] width 214 height 569
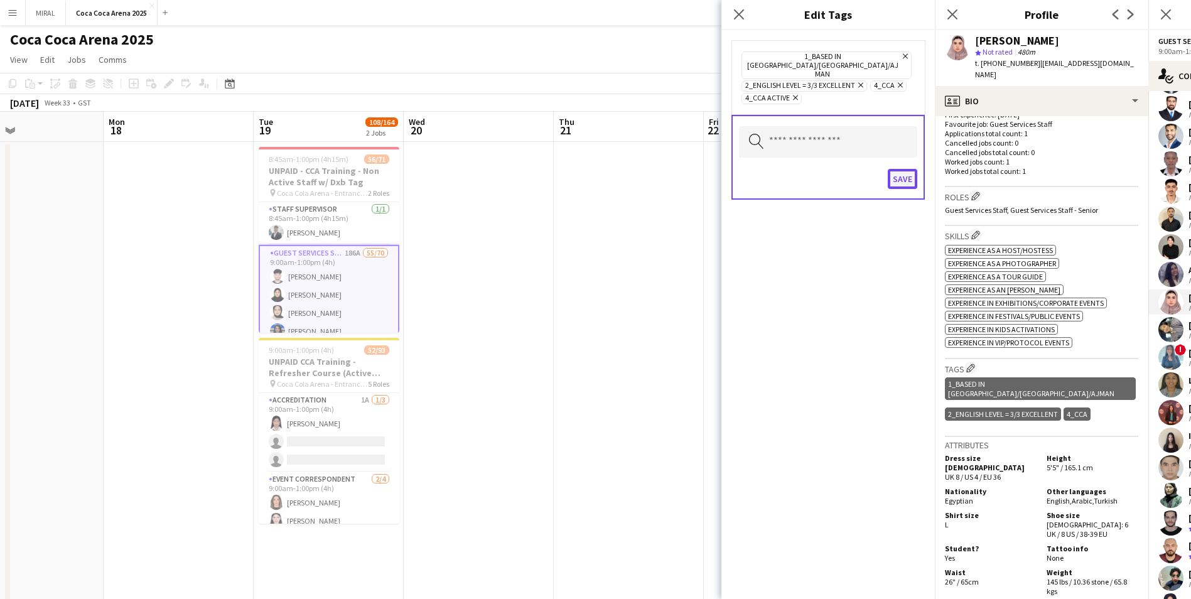
click at [578, 169] on button "Save" at bounding box center [903, 179] width 30 height 20
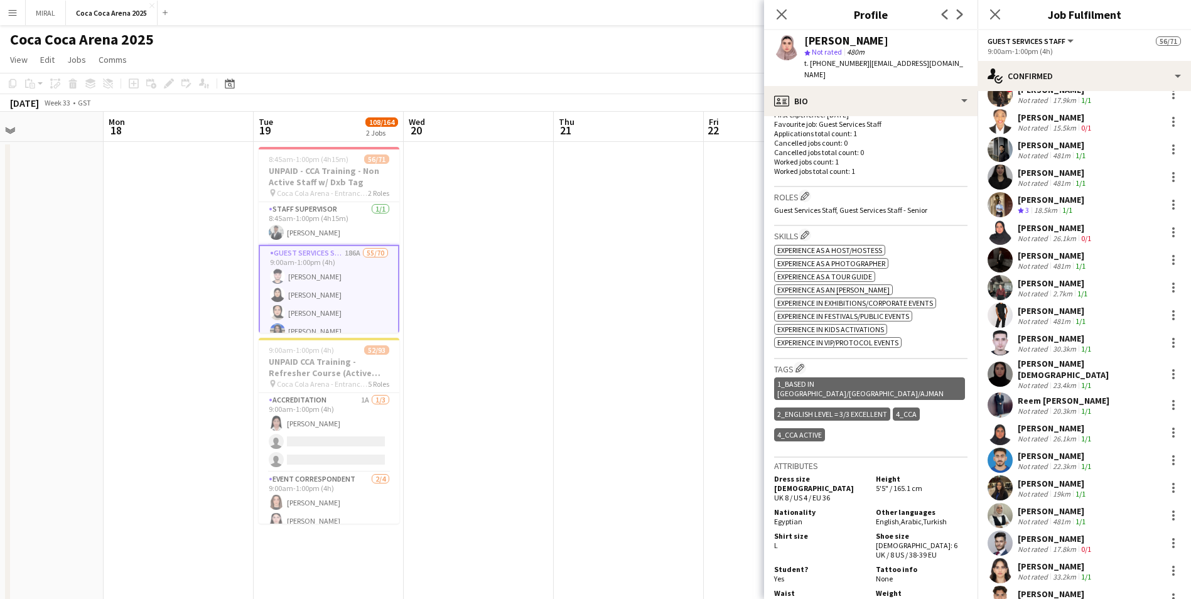
scroll to position [440, 0]
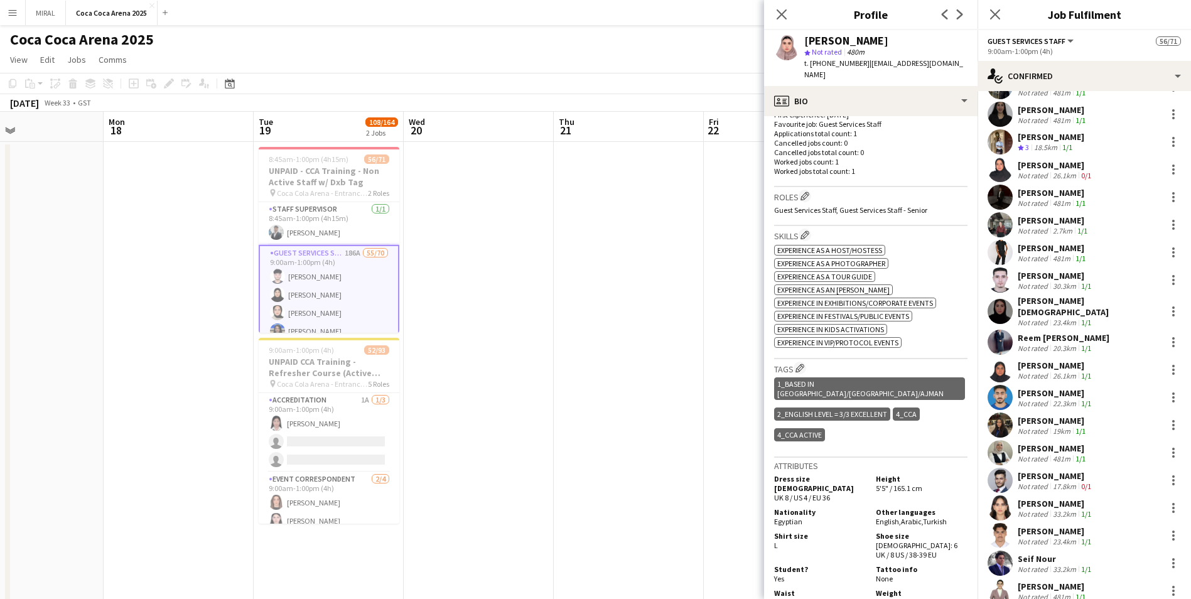
click at [578, 363] on div "Menna Zayed" at bounding box center [1056, 503] width 76 height 11
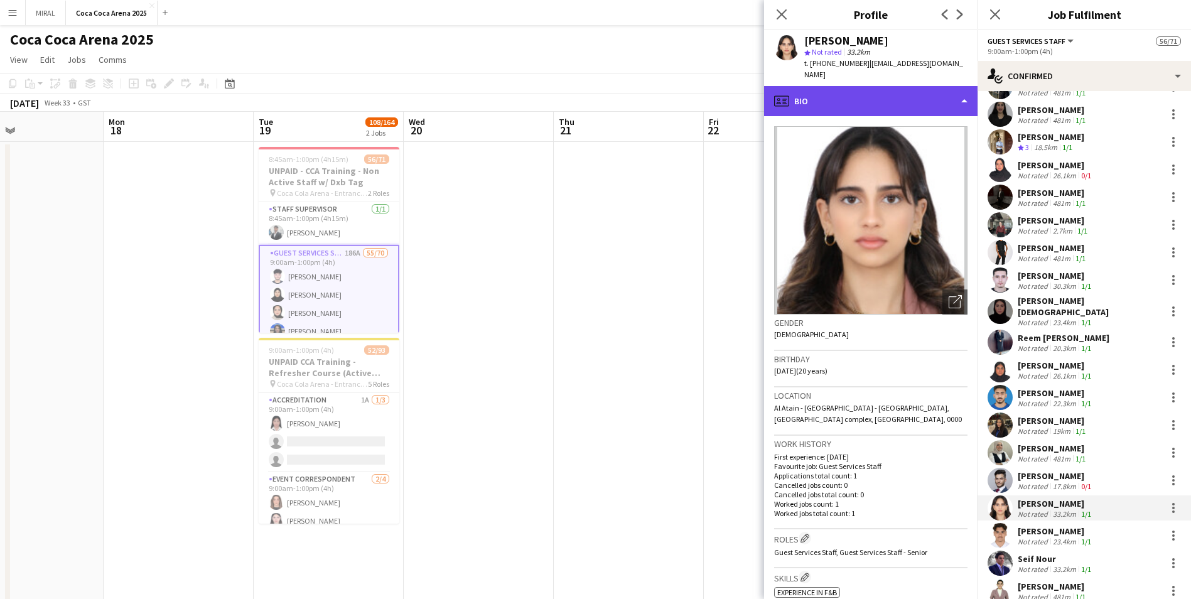
click at [578, 88] on div "profile Bio" at bounding box center [871, 101] width 214 height 30
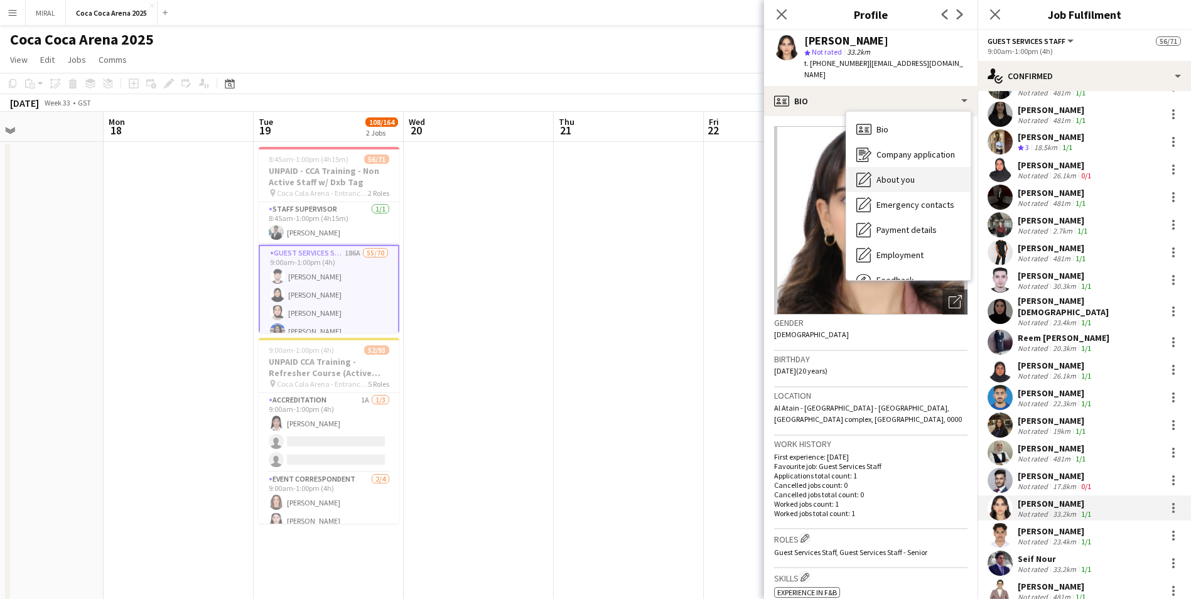
click at [578, 174] on span "About you" at bounding box center [896, 179] width 38 height 11
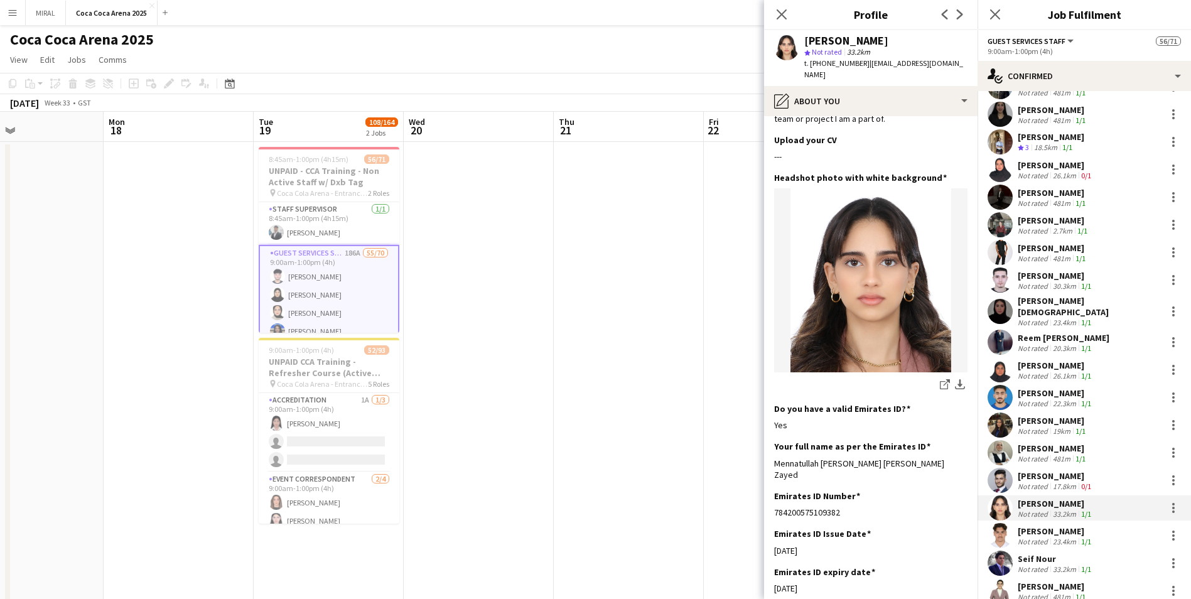
scroll to position [63, 0]
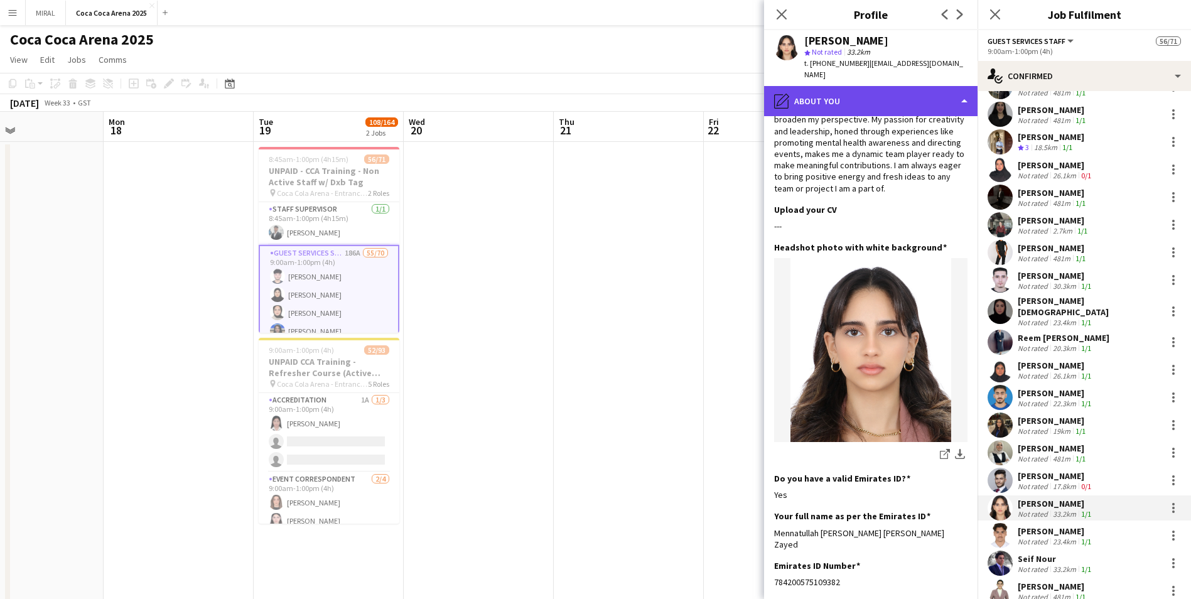
click at [578, 86] on div "pencil4 About you" at bounding box center [871, 101] width 214 height 30
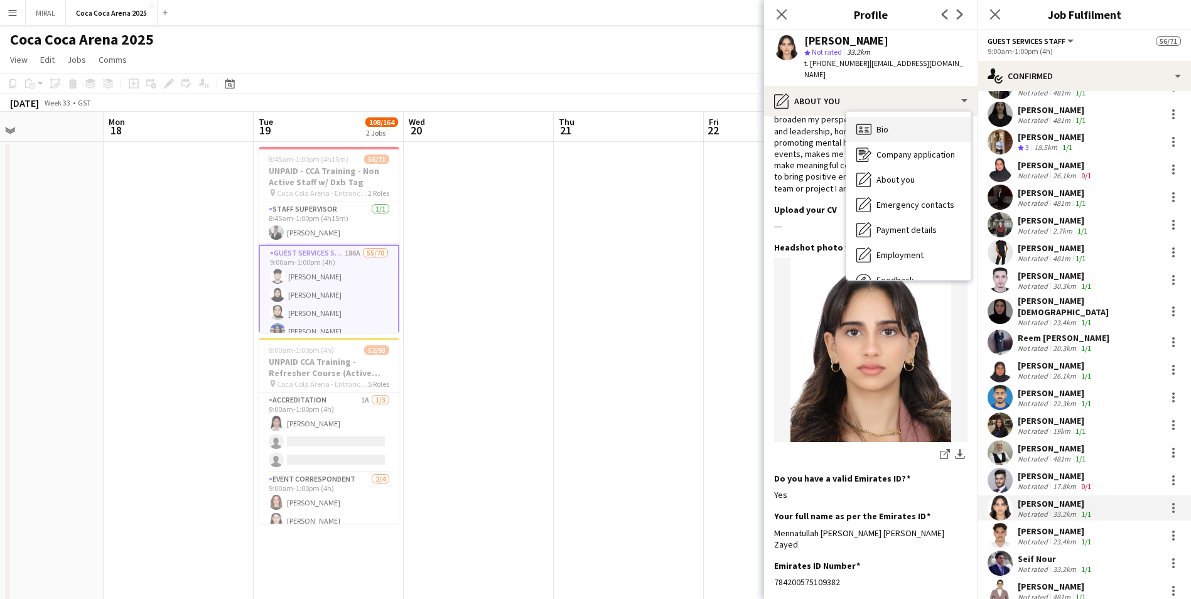
click at [578, 117] on div "Bio Bio" at bounding box center [909, 129] width 124 height 25
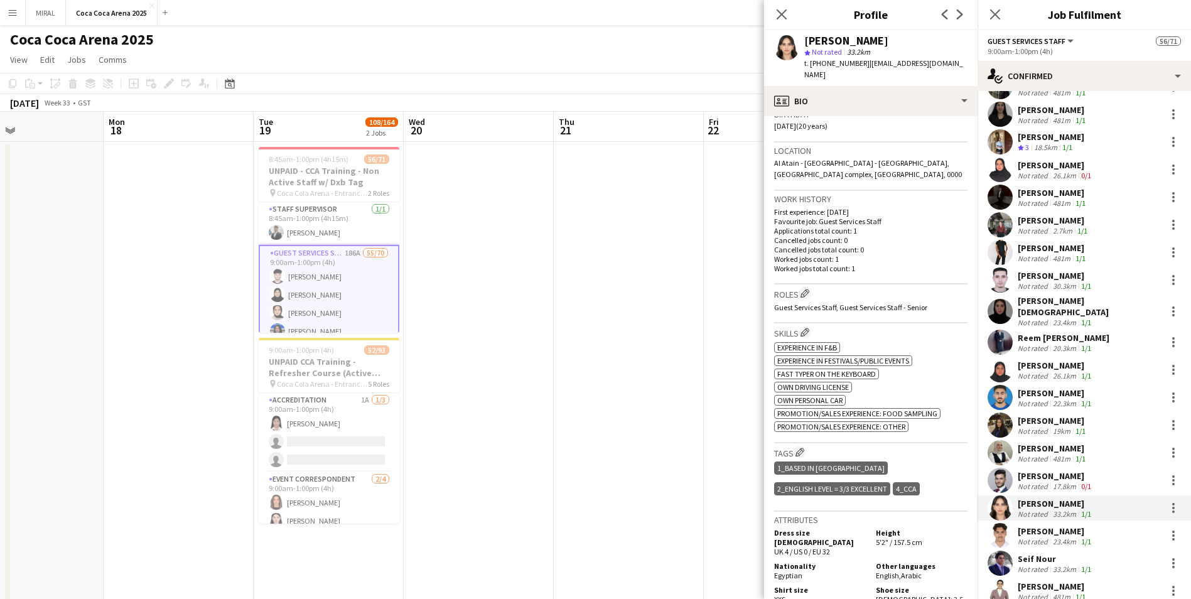
scroll to position [251, 0]
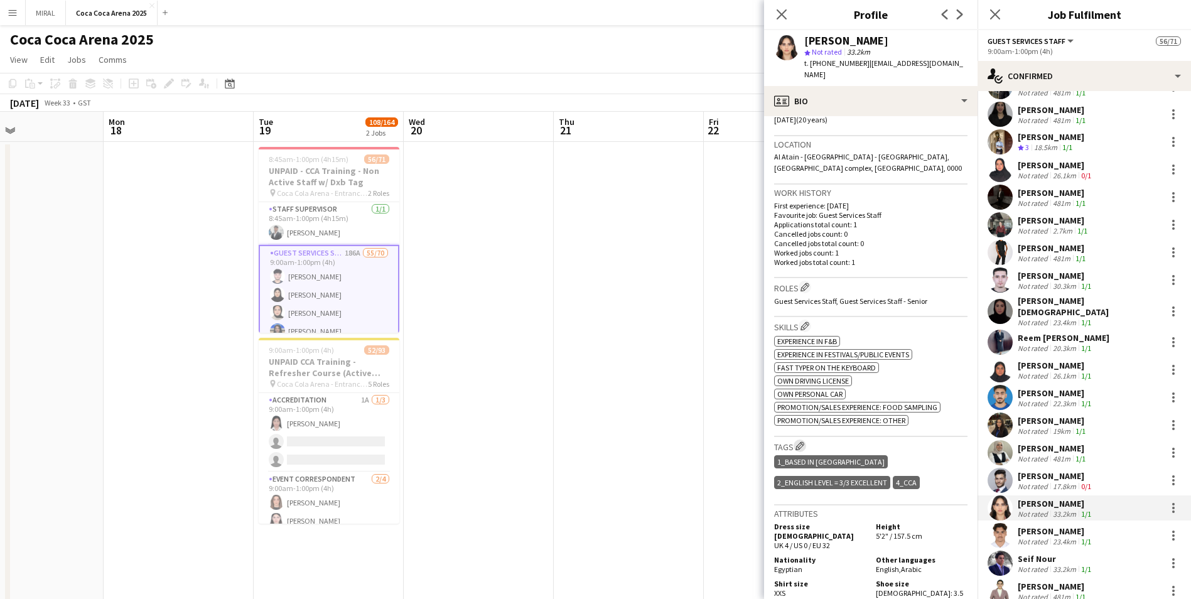
click at [578, 363] on app-icon "Edit crew company tags" at bounding box center [800, 446] width 9 height 9
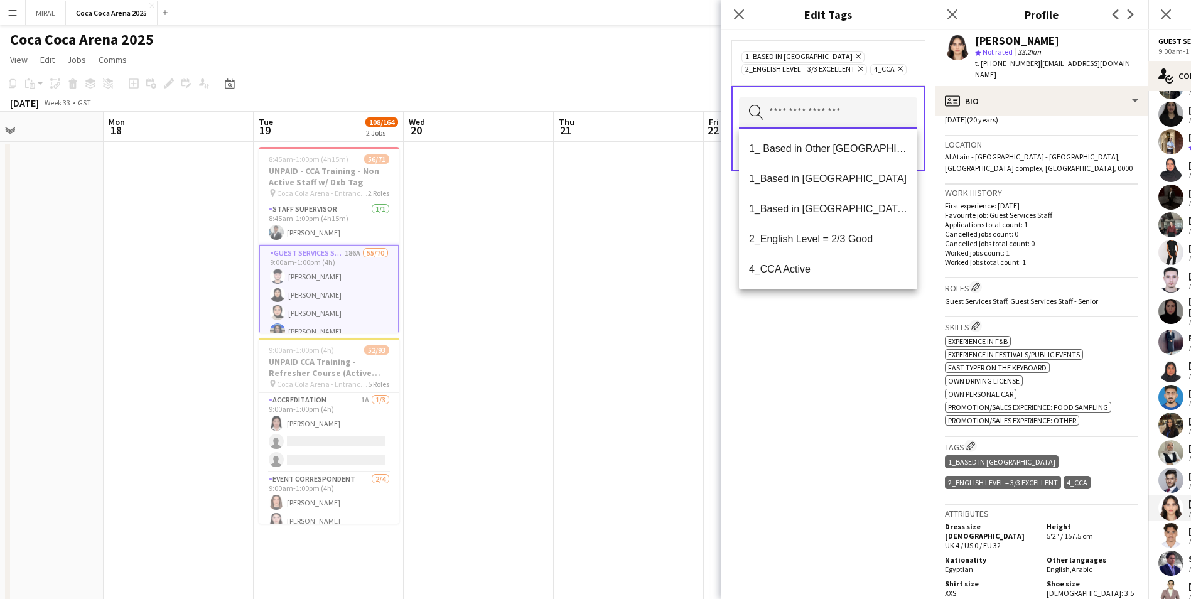
click at [578, 104] on input "text" at bounding box center [828, 112] width 178 height 31
click at [578, 261] on mat-option "4_CCA Active" at bounding box center [828, 269] width 178 height 30
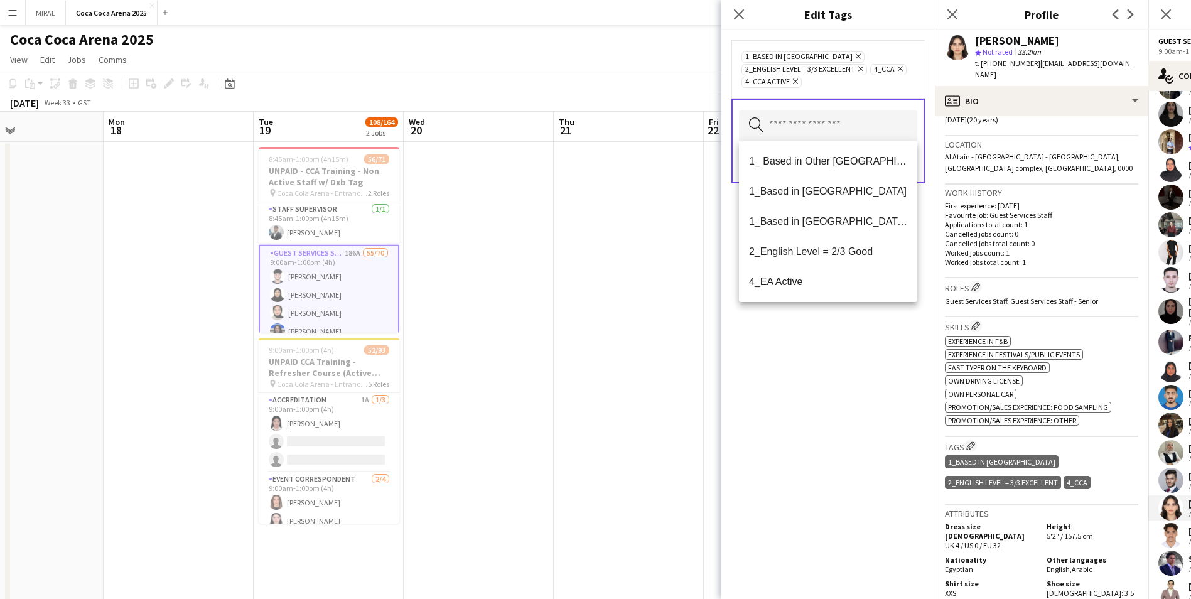
click at [578, 363] on div "1_Based in Abu Dhabi Remove 2_English Level = 3/3 Excellent Remove 4_CCA Remove…" at bounding box center [829, 314] width 214 height 569
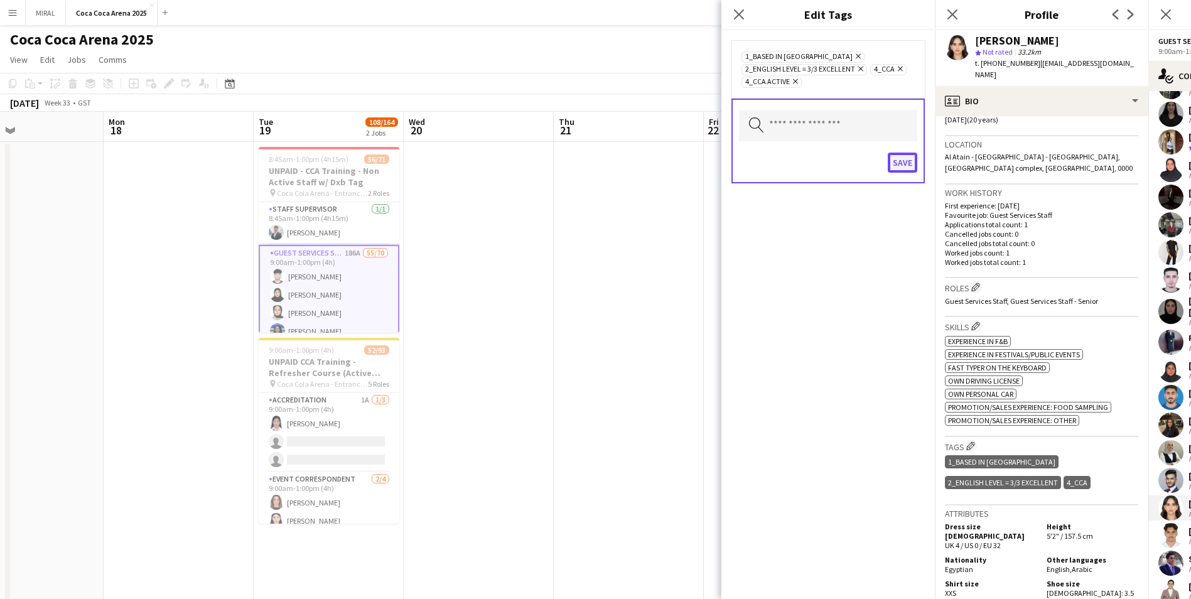
click at [578, 167] on button "Save" at bounding box center [903, 163] width 30 height 20
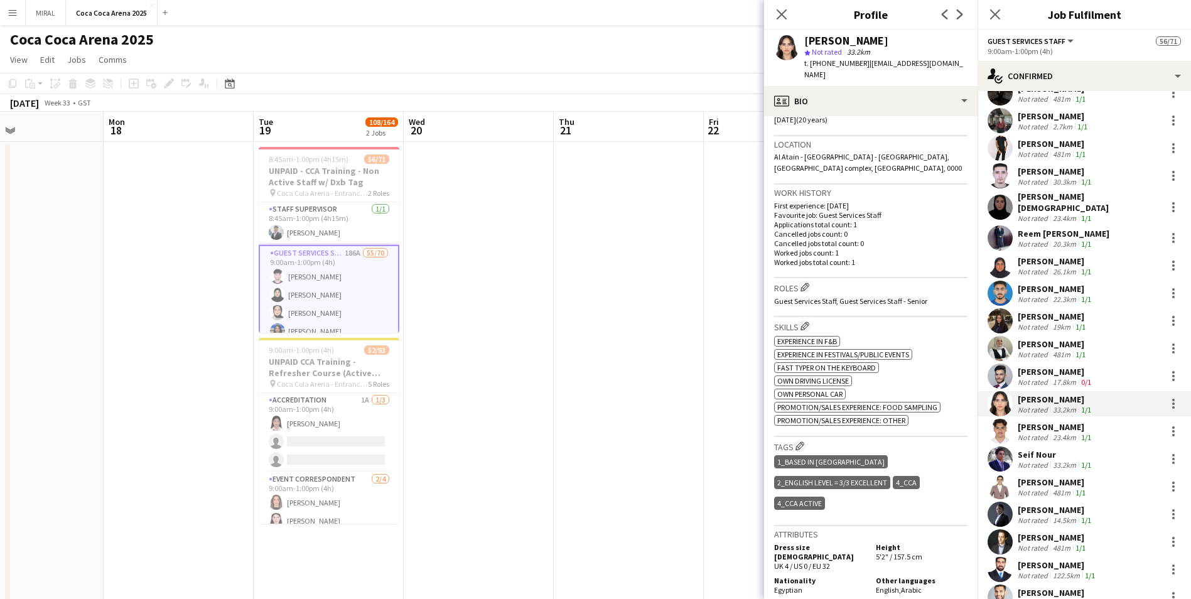
scroll to position [565, 0]
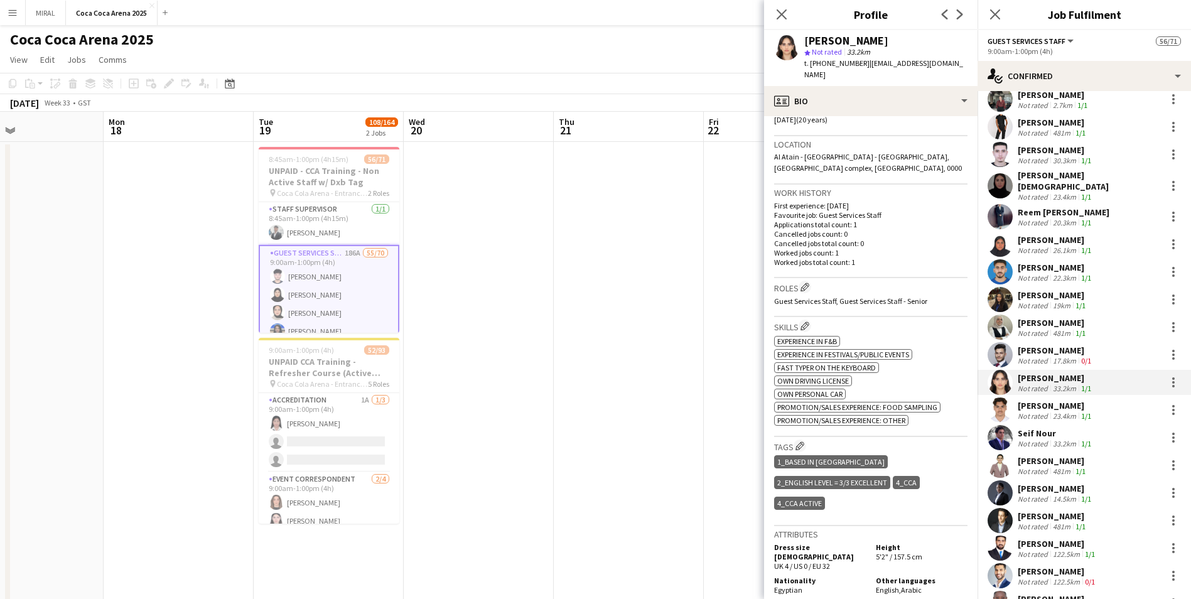
click at [578, 363] on div "Mohammed Aldayri" at bounding box center [1053, 516] width 70 height 11
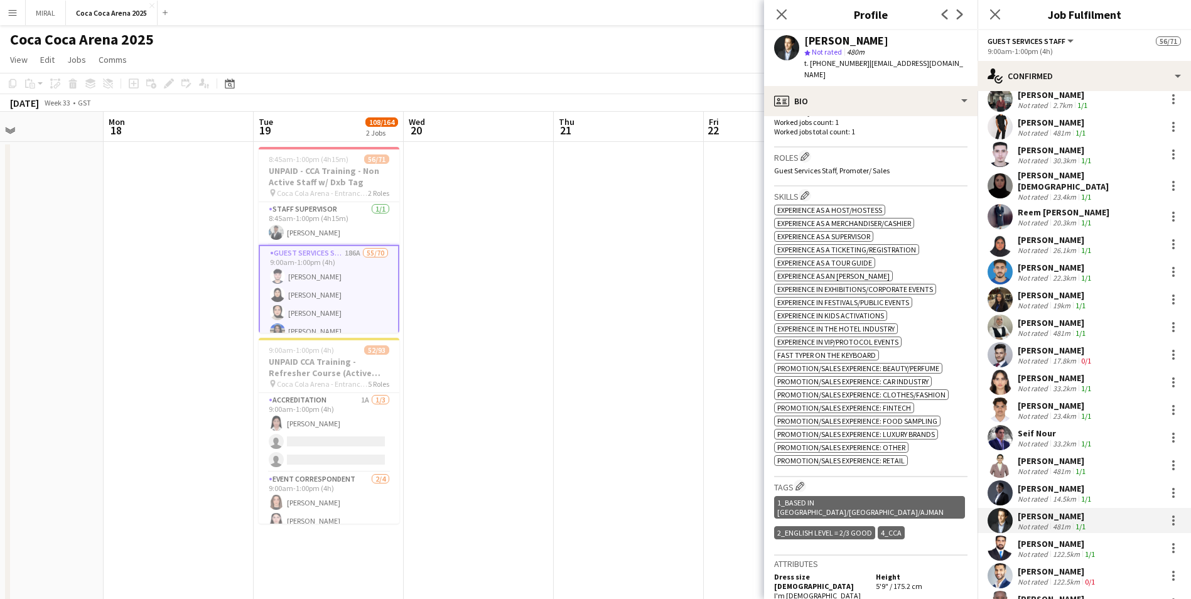
scroll to position [394, 0]
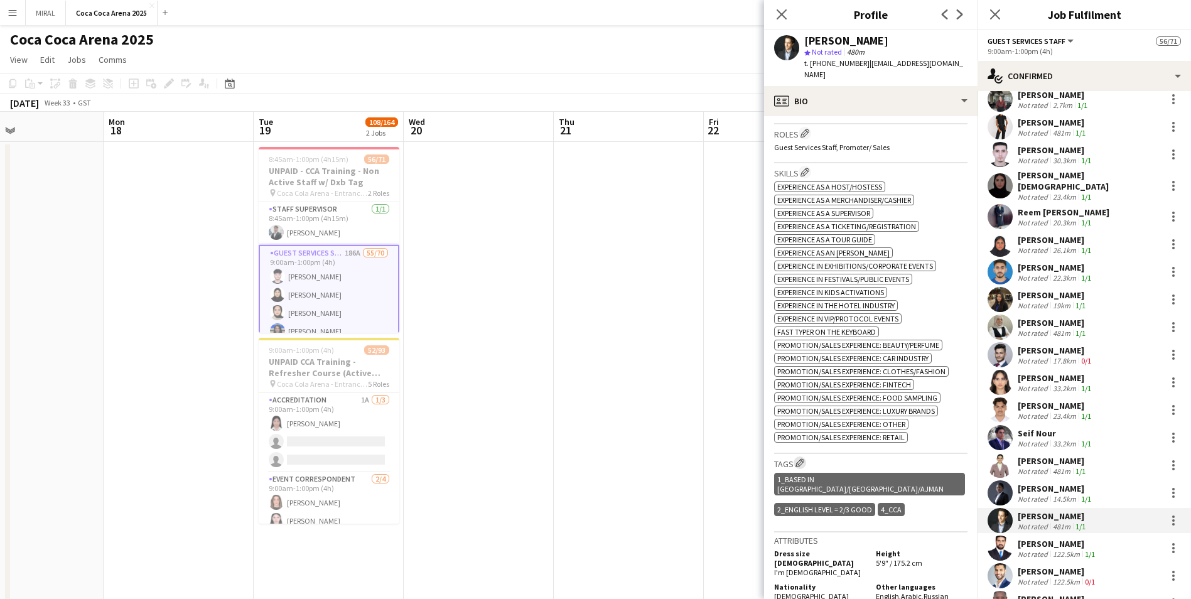
click at [578, 363] on app-icon "Edit crew company tags" at bounding box center [800, 462] width 9 height 9
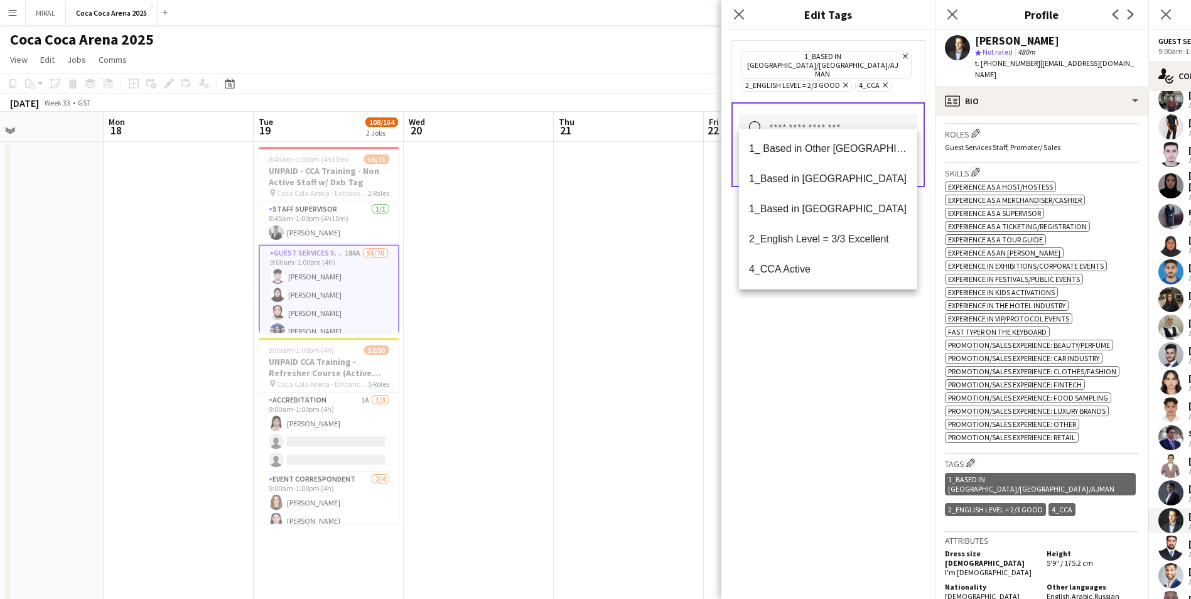
click at [578, 116] on input "text" at bounding box center [828, 129] width 178 height 31
click at [578, 263] on mat-option "4_CCA Active" at bounding box center [828, 269] width 178 height 30
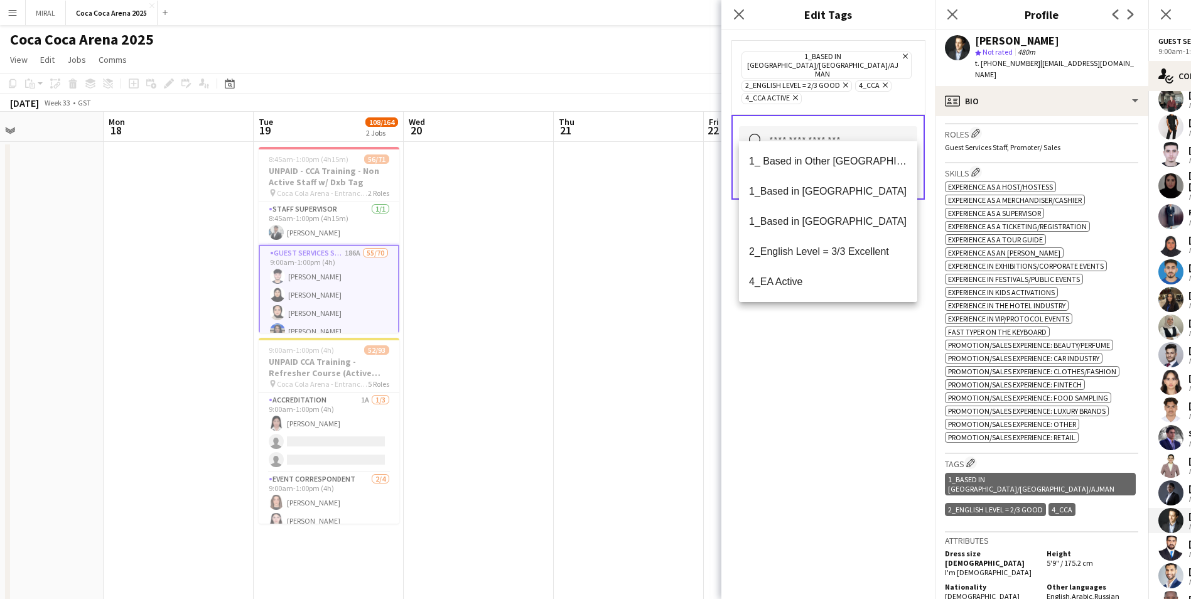
click at [578, 363] on div "1_Based in Dubai/Sharjah/Ajman Remove 2_English Level = 2/3 Good Remove 4_CCA R…" at bounding box center [829, 314] width 214 height 569
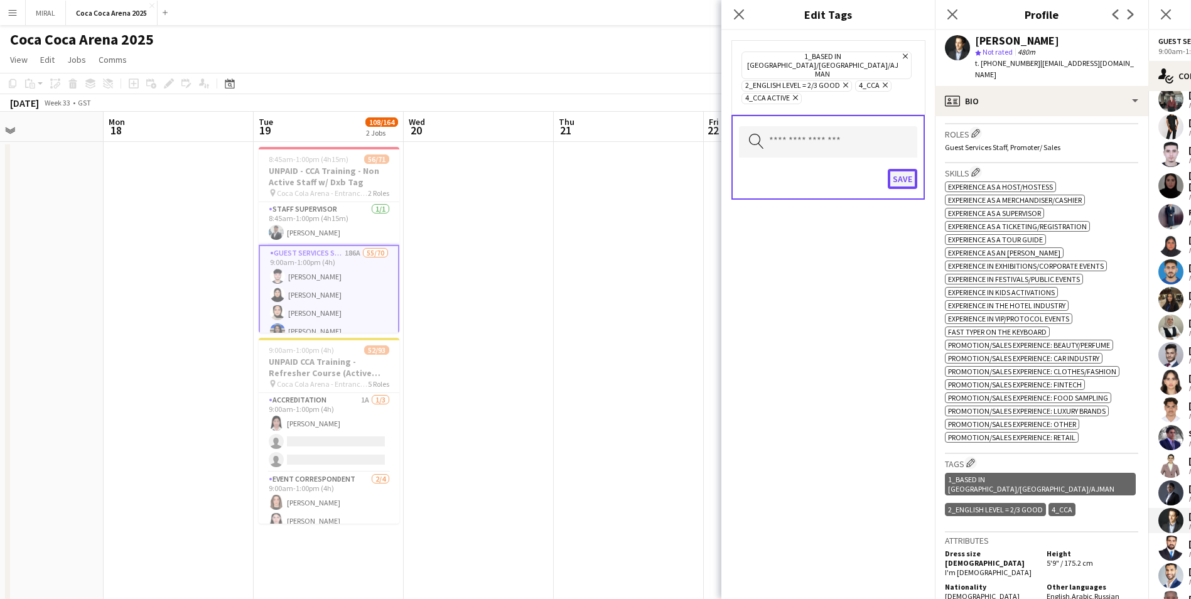
click at [578, 169] on button "Save" at bounding box center [903, 179] width 30 height 20
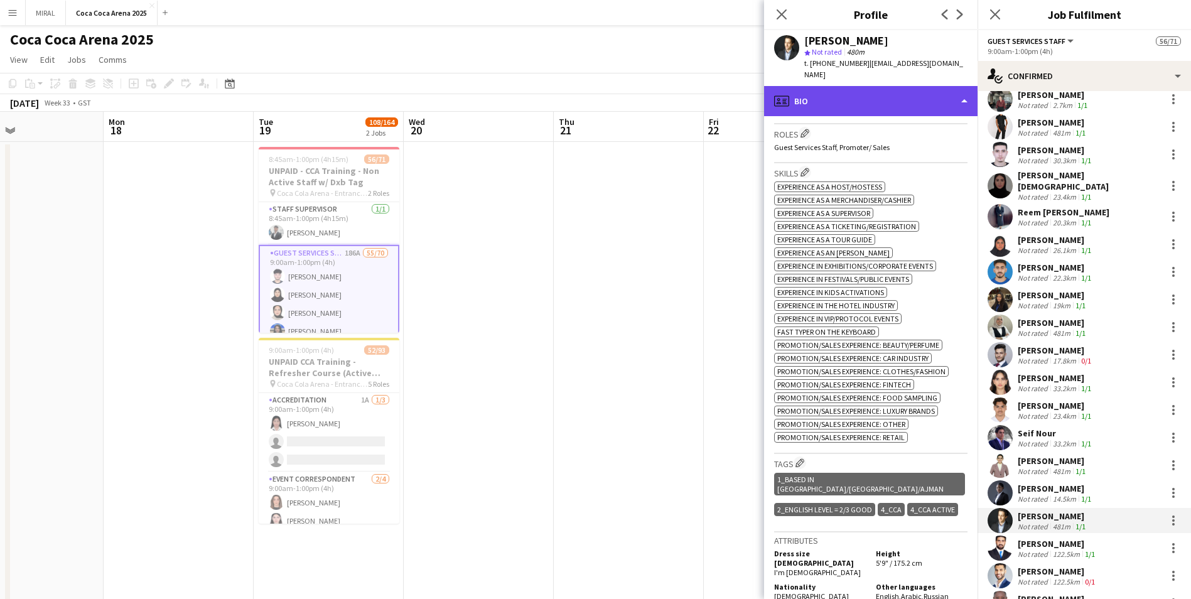
click at [578, 86] on div "profile Bio" at bounding box center [871, 101] width 214 height 30
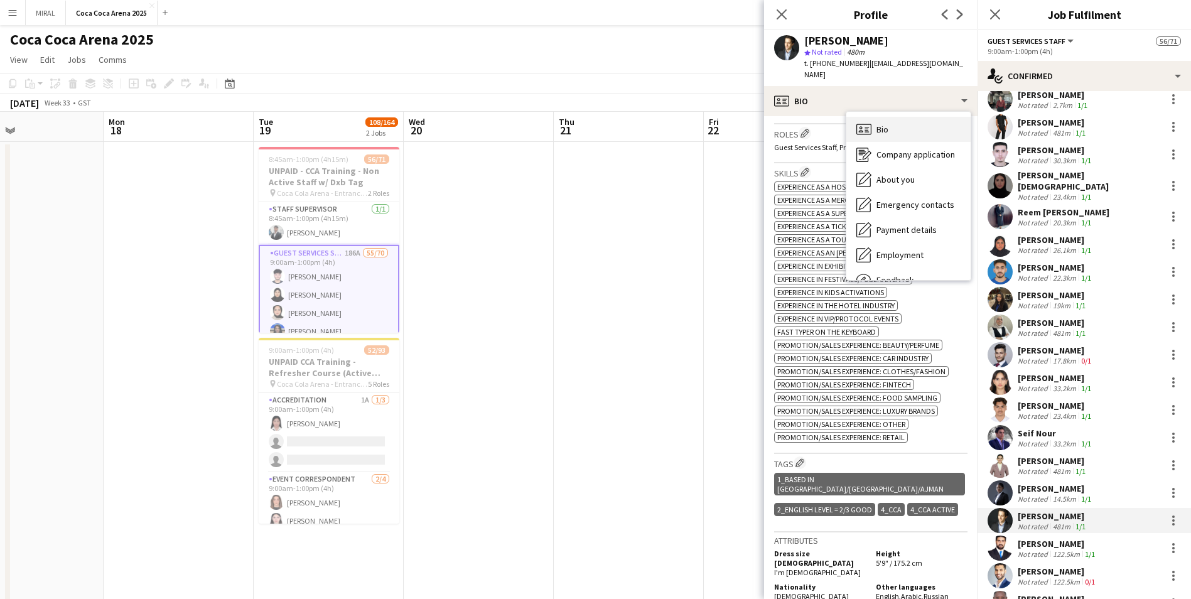
click at [578, 121] on div "Bio Bio" at bounding box center [909, 129] width 124 height 25
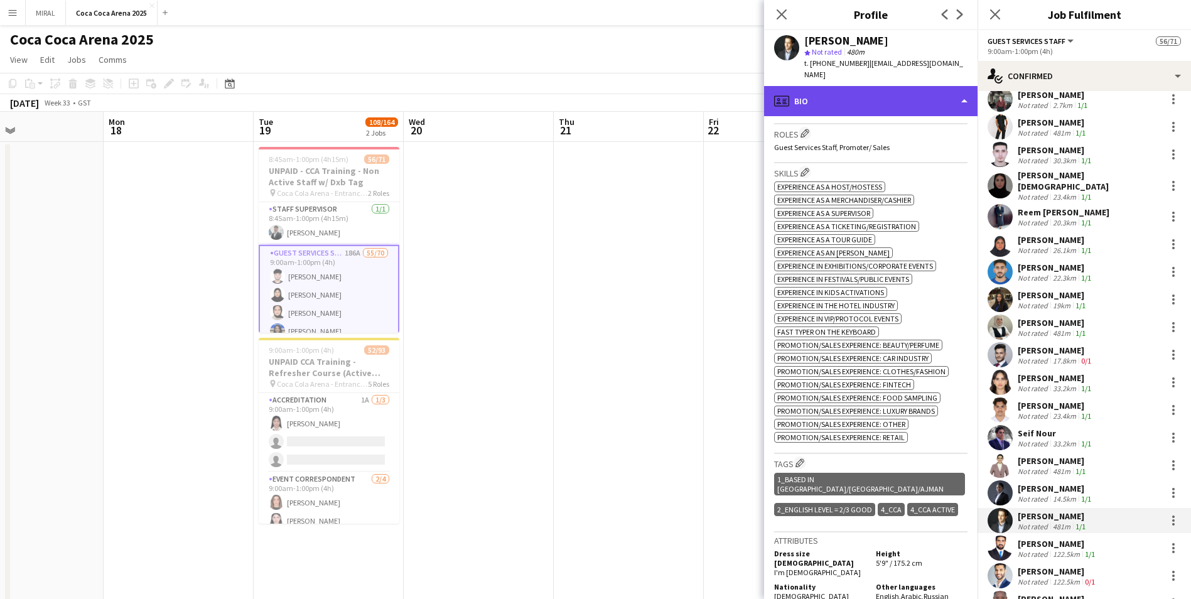
click at [578, 86] on div "profile Bio" at bounding box center [871, 101] width 214 height 30
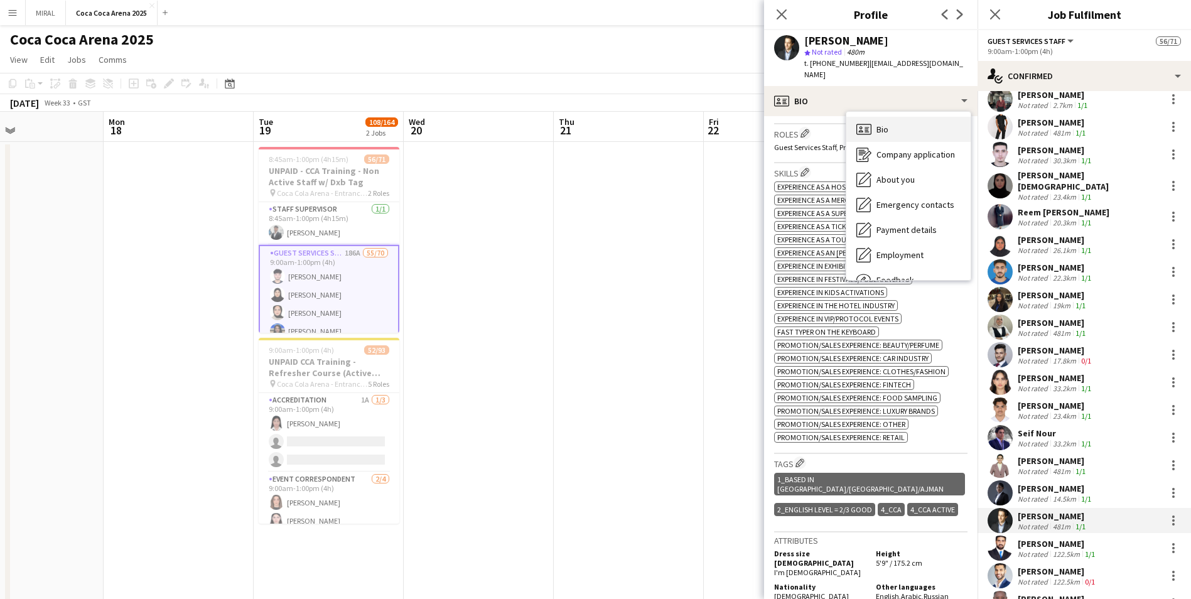
click at [578, 119] on div "Bio Bio" at bounding box center [909, 129] width 124 height 25
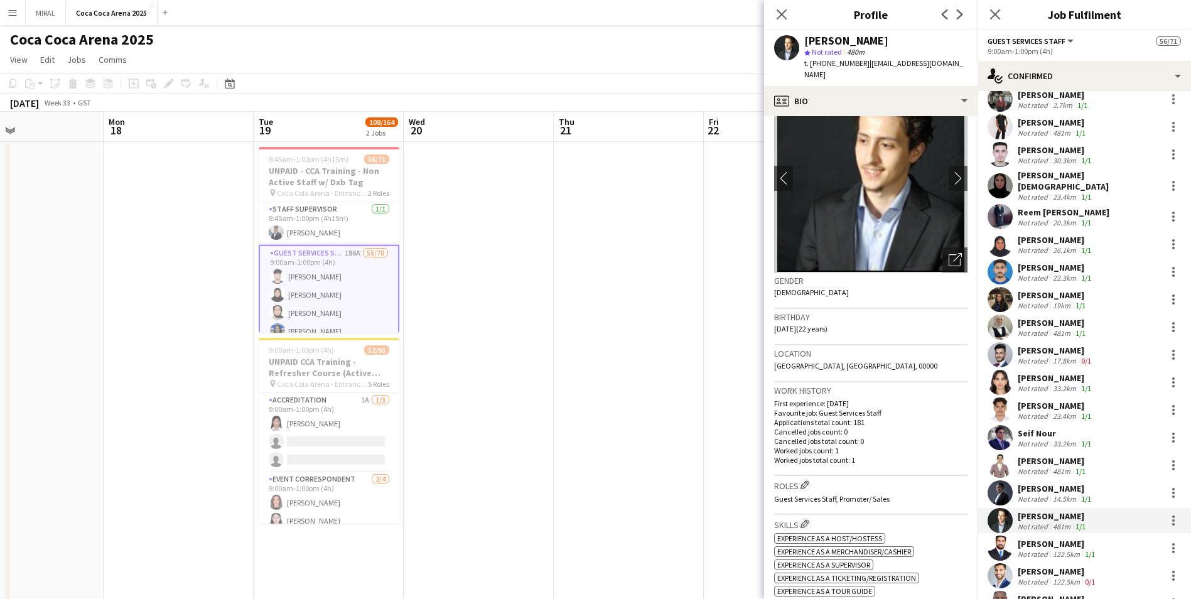
scroll to position [0, 0]
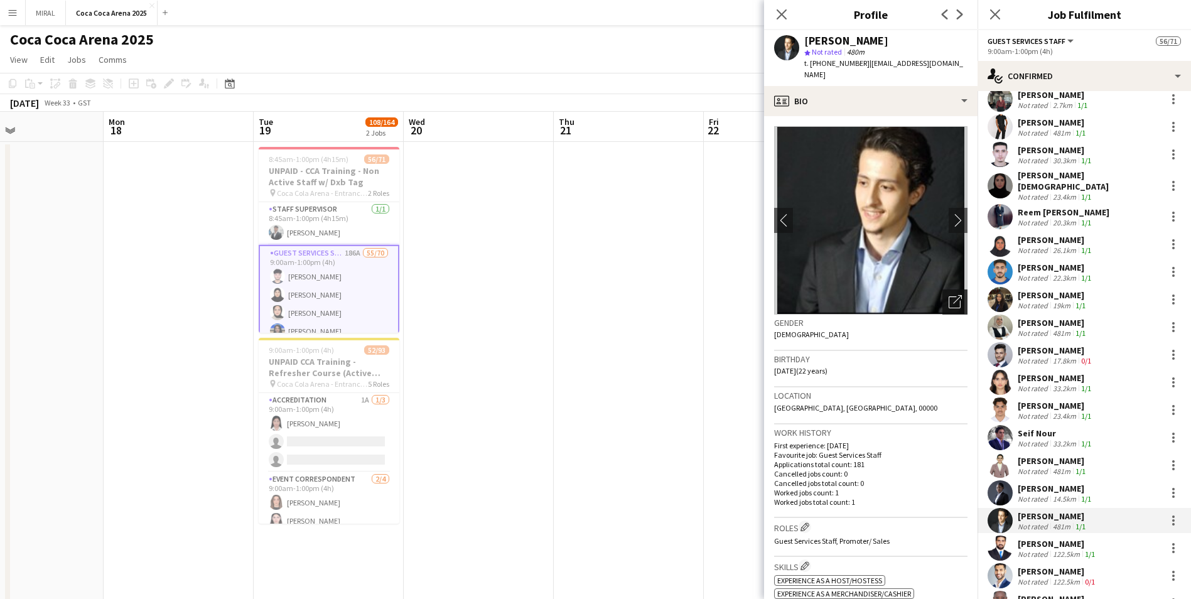
click at [578, 295] on icon "Open photos pop-in" at bounding box center [955, 301] width 13 height 13
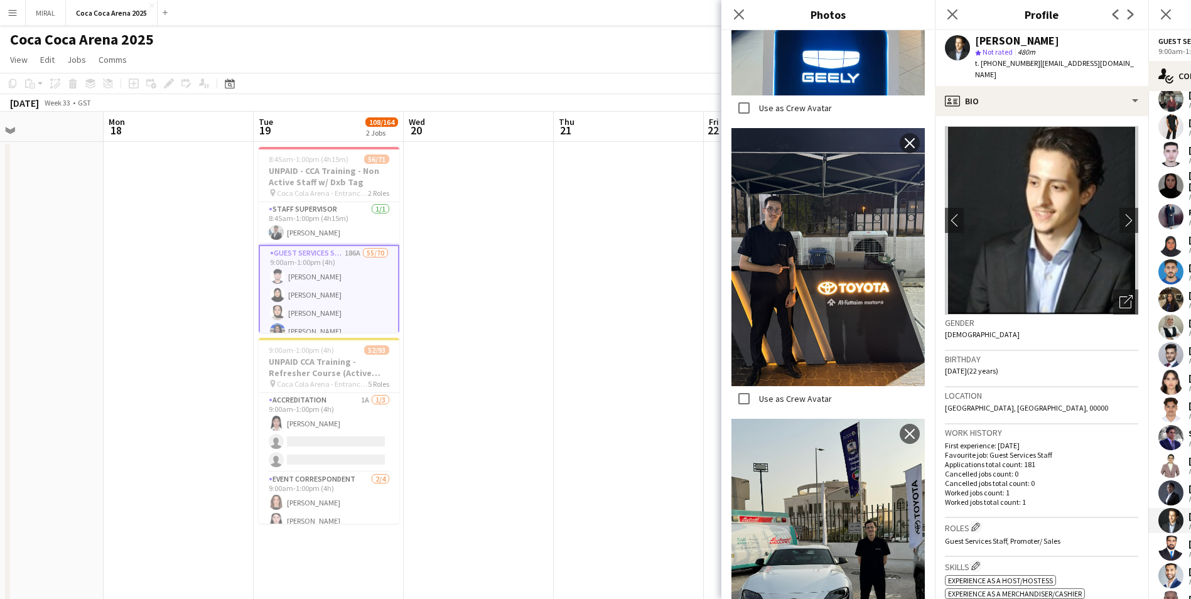
scroll to position [2073, 0]
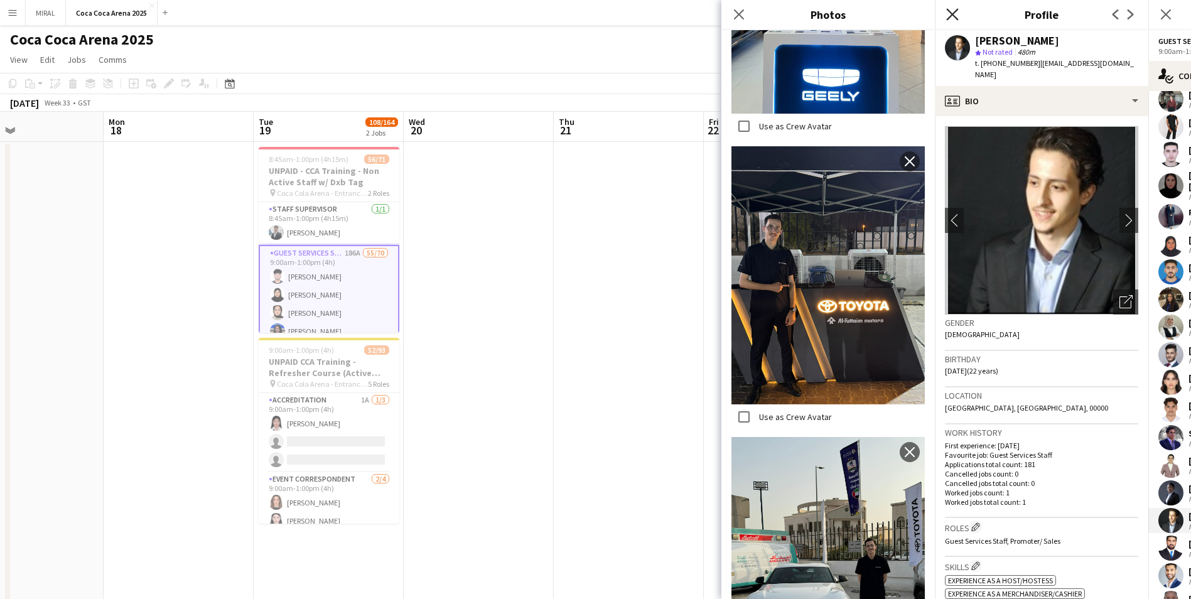
click at [578, 14] on icon "Close pop-in" at bounding box center [952, 14] width 12 height 12
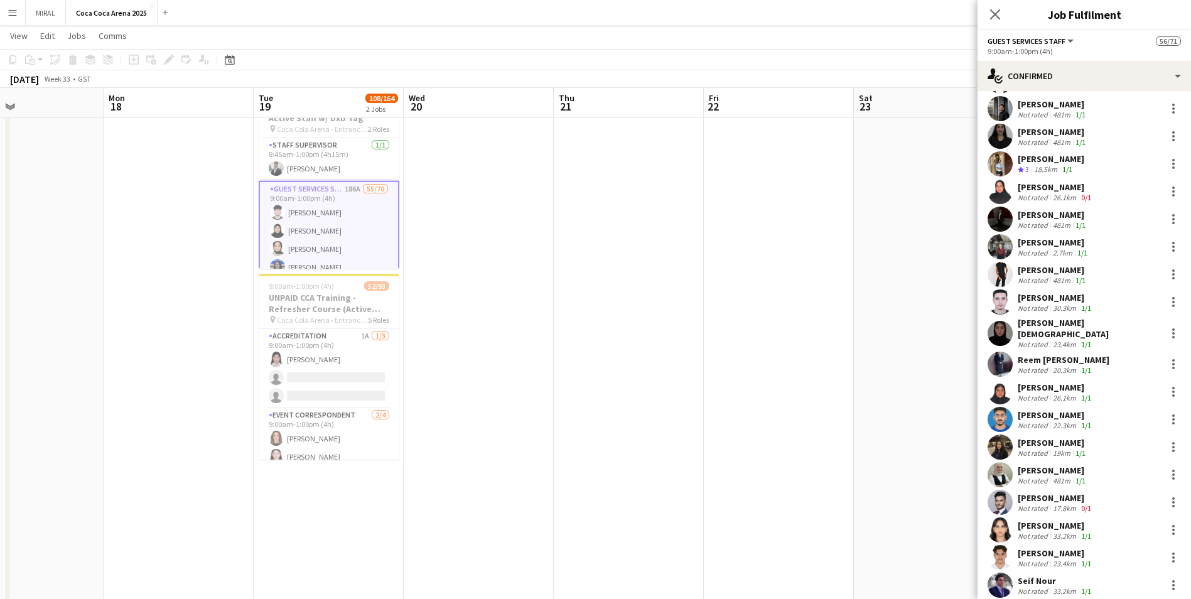
scroll to position [440, 0]
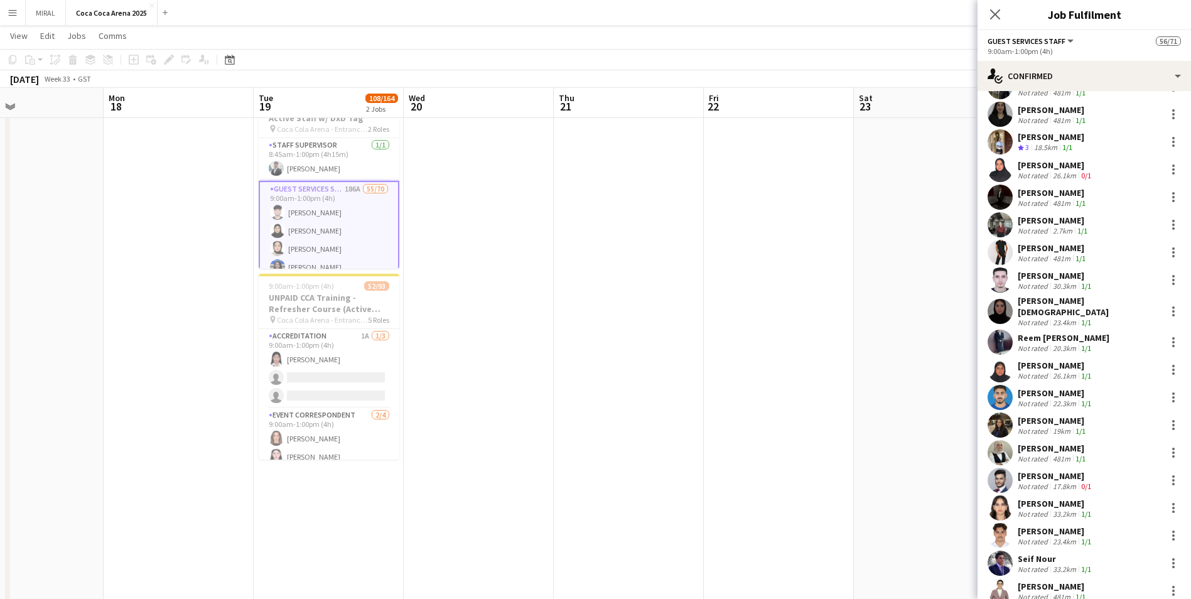
click at [578, 363] on div "Mohammed Darwish" at bounding box center [1056, 475] width 76 height 11
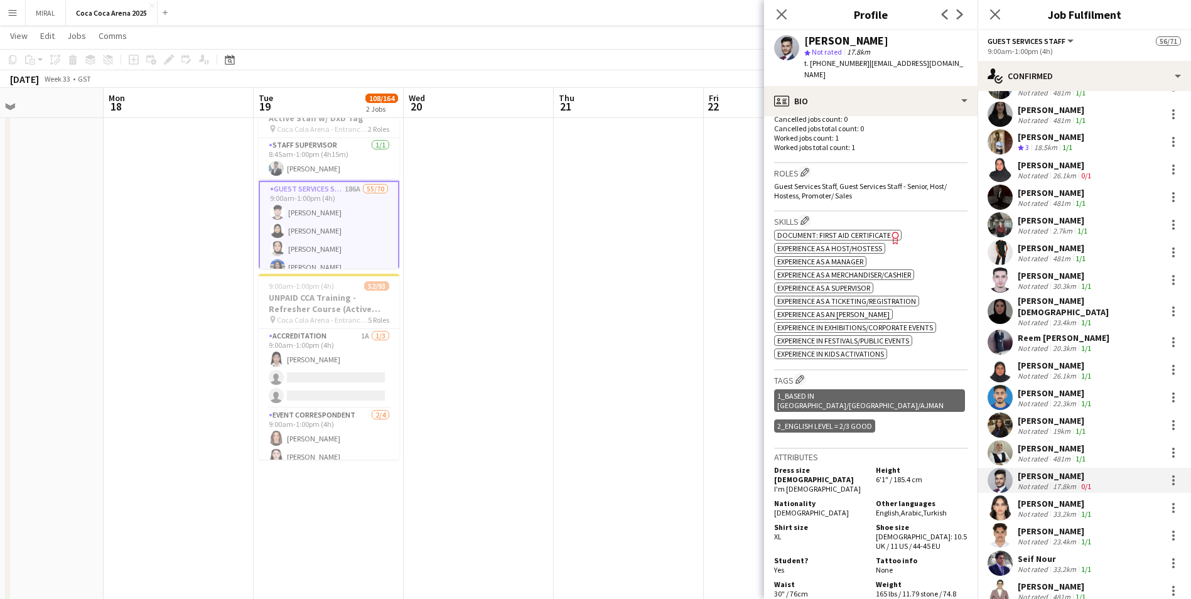
scroll to position [361, 0]
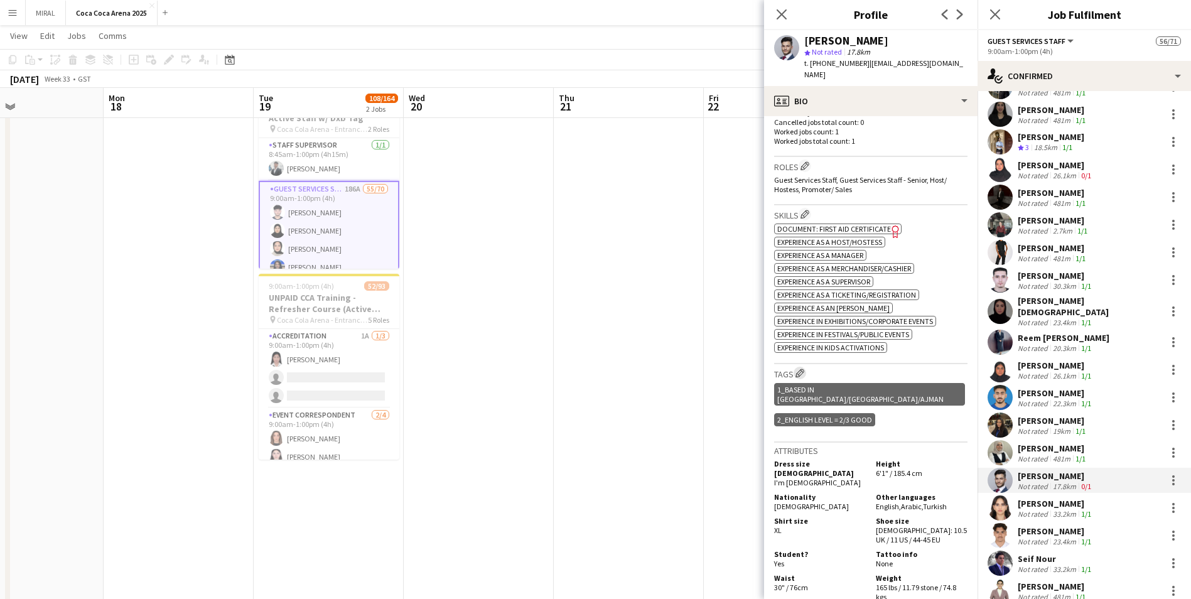
click at [578, 363] on app-icon "Edit crew company tags" at bounding box center [800, 373] width 9 height 9
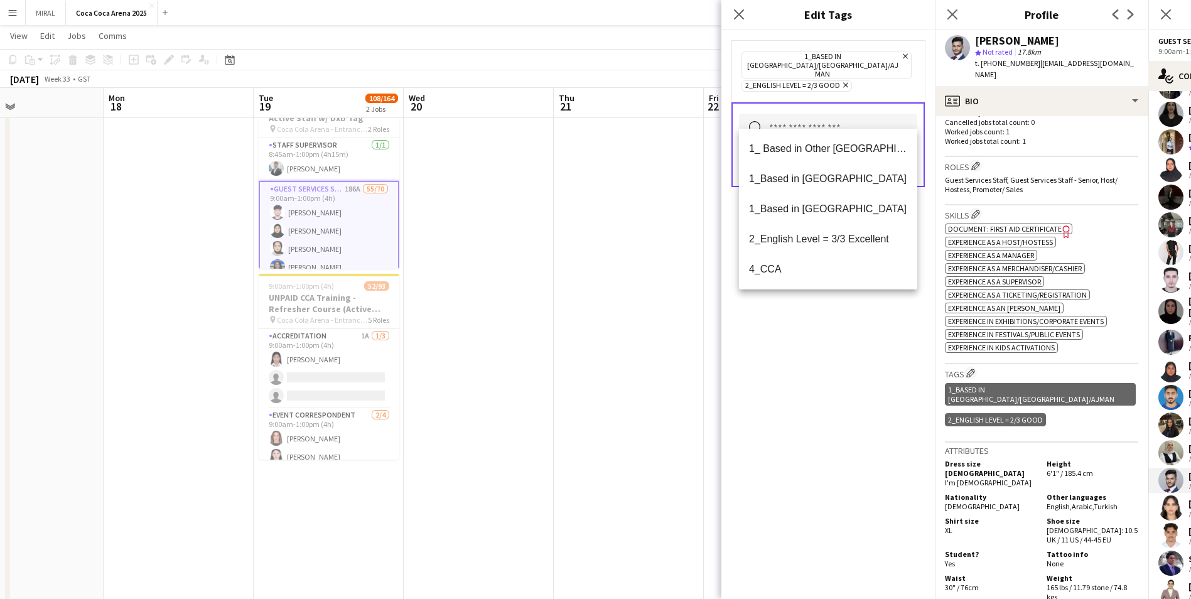
click at [578, 114] on input "text" at bounding box center [828, 129] width 178 height 31
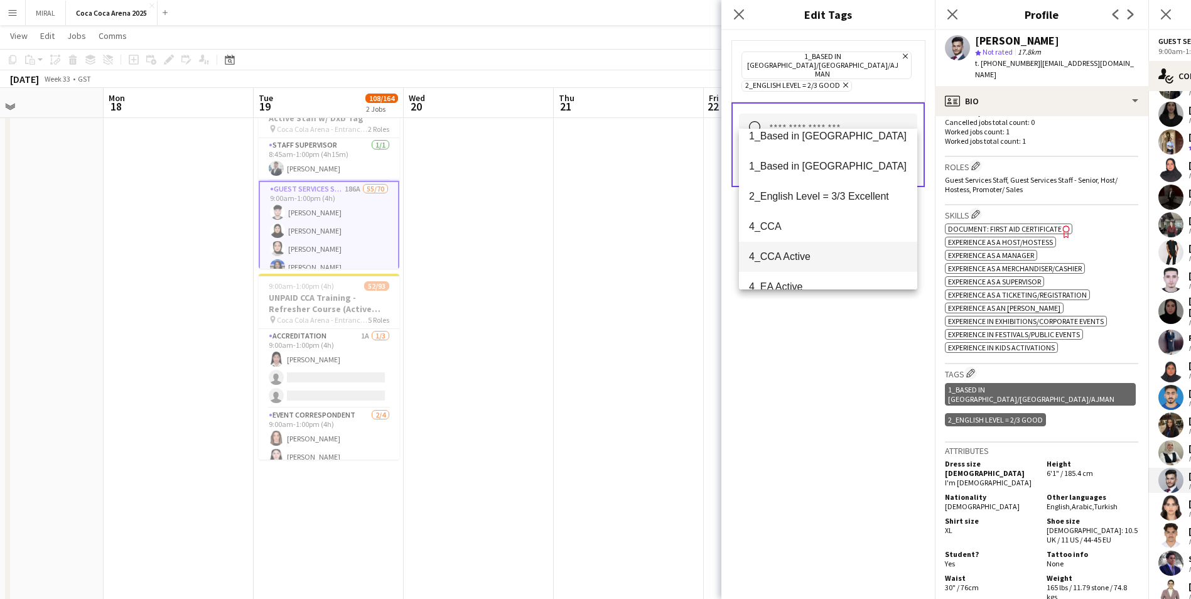
scroll to position [63, 0]
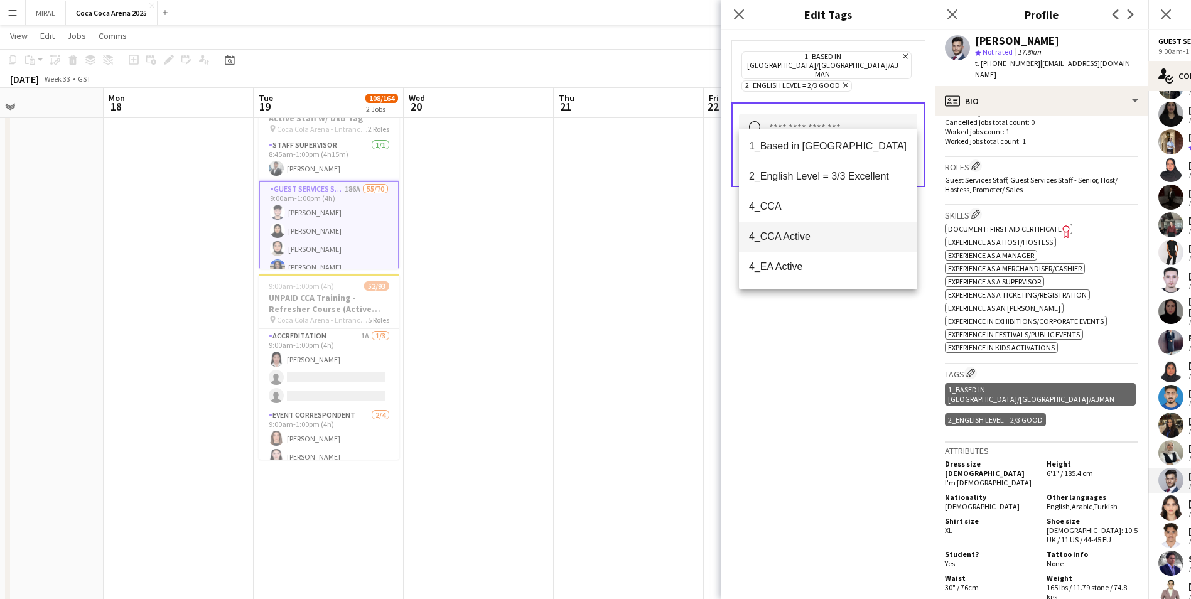
click at [578, 237] on span "4_CCA Active" at bounding box center [828, 236] width 158 height 12
drag, startPoint x: 849, startPoint y: 399, endPoint x: 853, endPoint y: 378, distance: 21.1
click at [578, 363] on div "1_Based in Dubai/Sharjah/Ajman Remove 2_English Level = 2/3 Good Remove 4_CCA A…" at bounding box center [829, 314] width 214 height 569
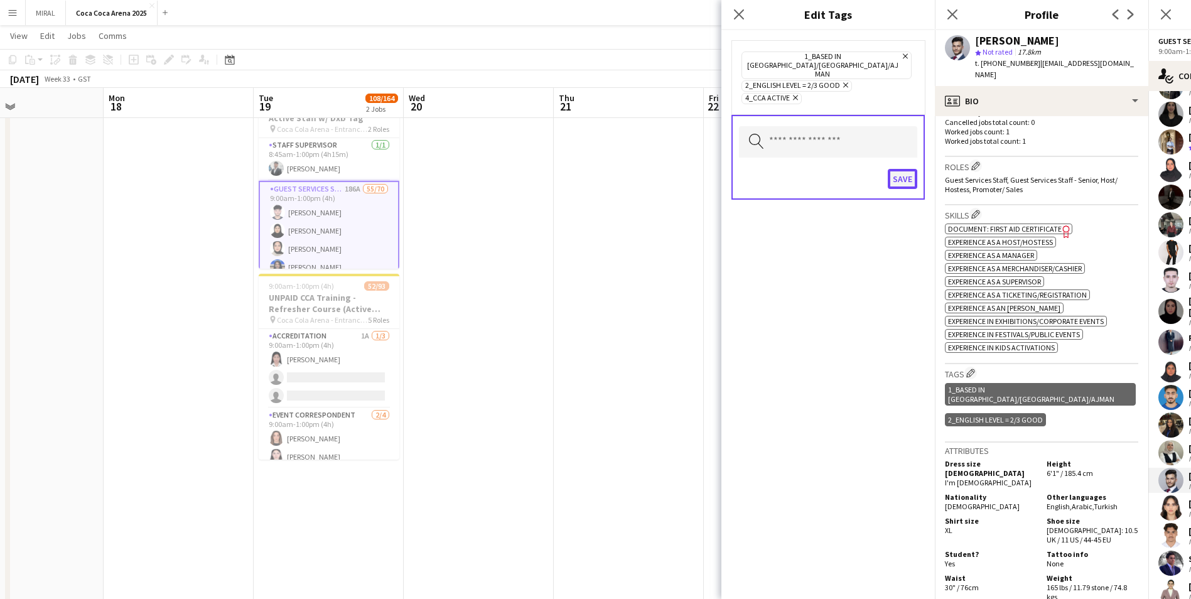
click at [578, 169] on button "Save" at bounding box center [903, 179] width 30 height 20
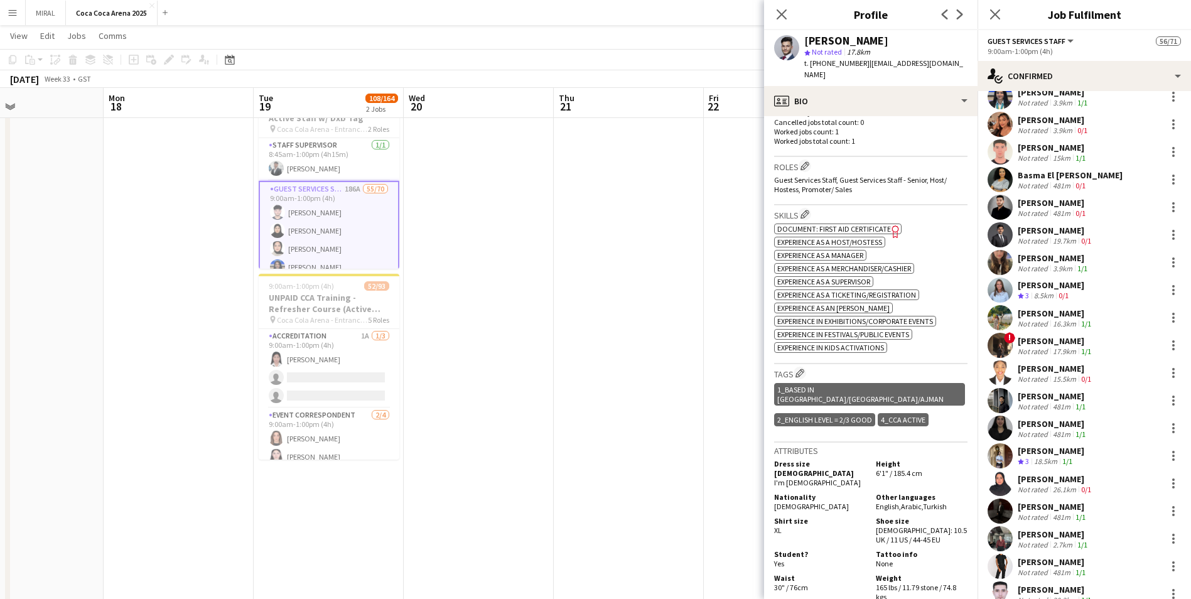
scroll to position [188, 0]
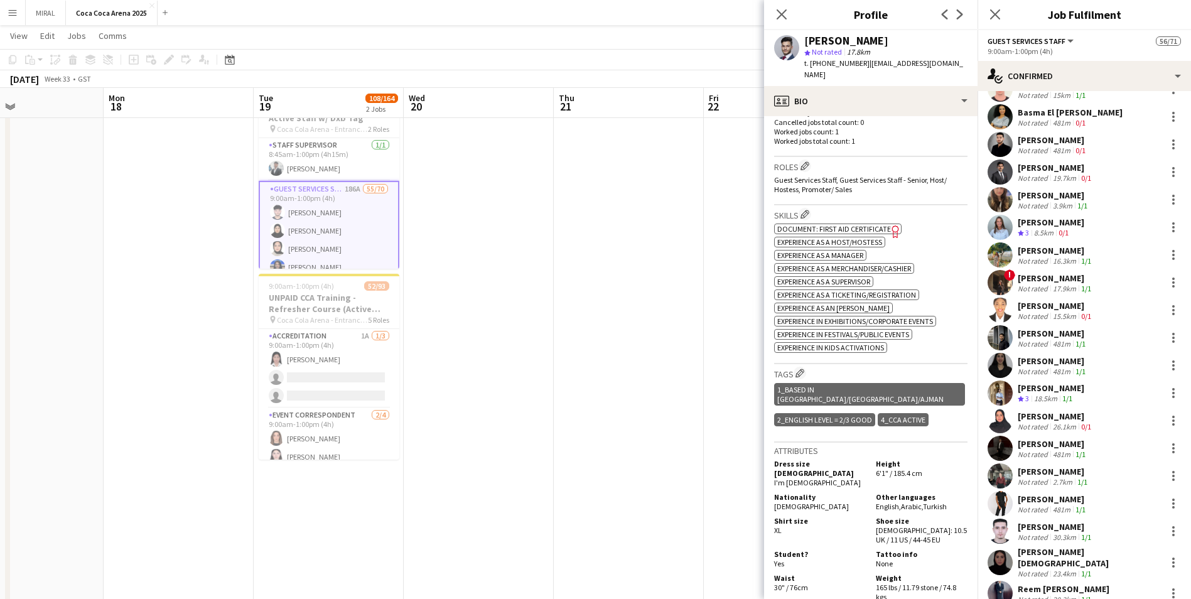
click at [578, 363] on div "Nadia Hatim" at bounding box center [1054, 471] width 72 height 11
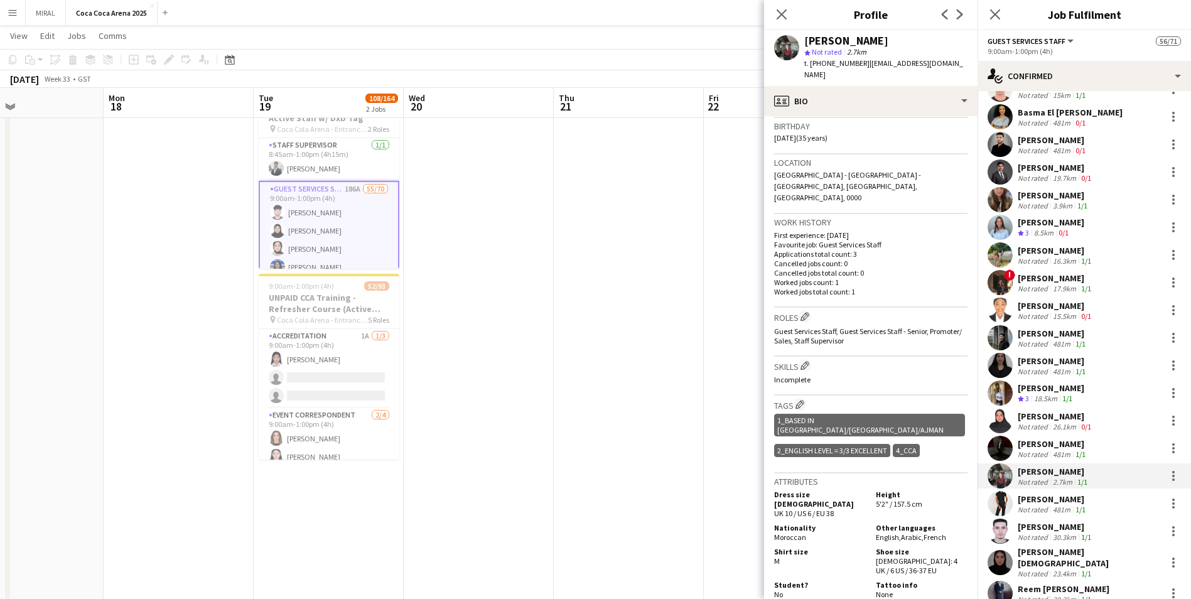
scroll to position [262, 0]
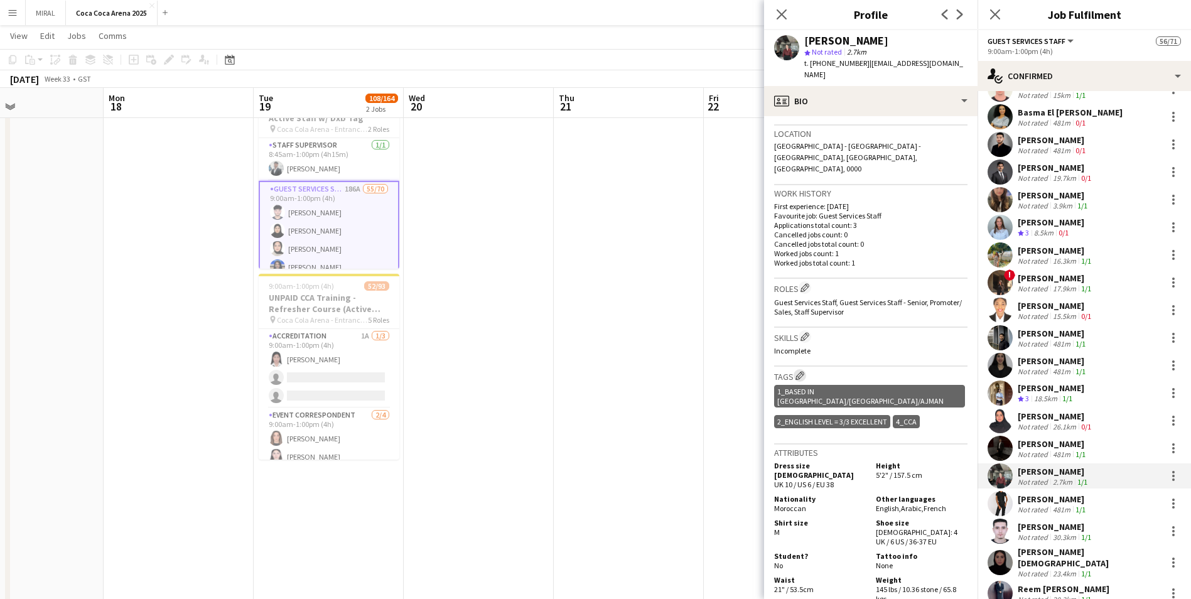
click at [578, 363] on app-icon "Edit crew company tags" at bounding box center [800, 375] width 9 height 9
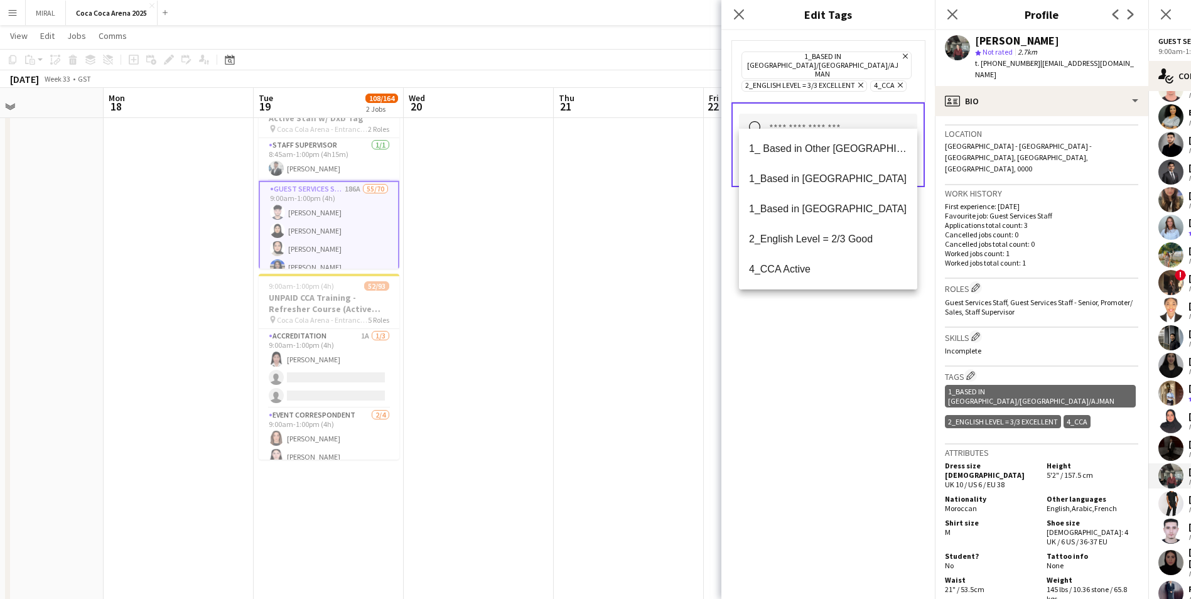
click at [578, 118] on input "text" at bounding box center [828, 129] width 178 height 31
click at [578, 276] on mat-option "4_CCA Active" at bounding box center [828, 269] width 178 height 30
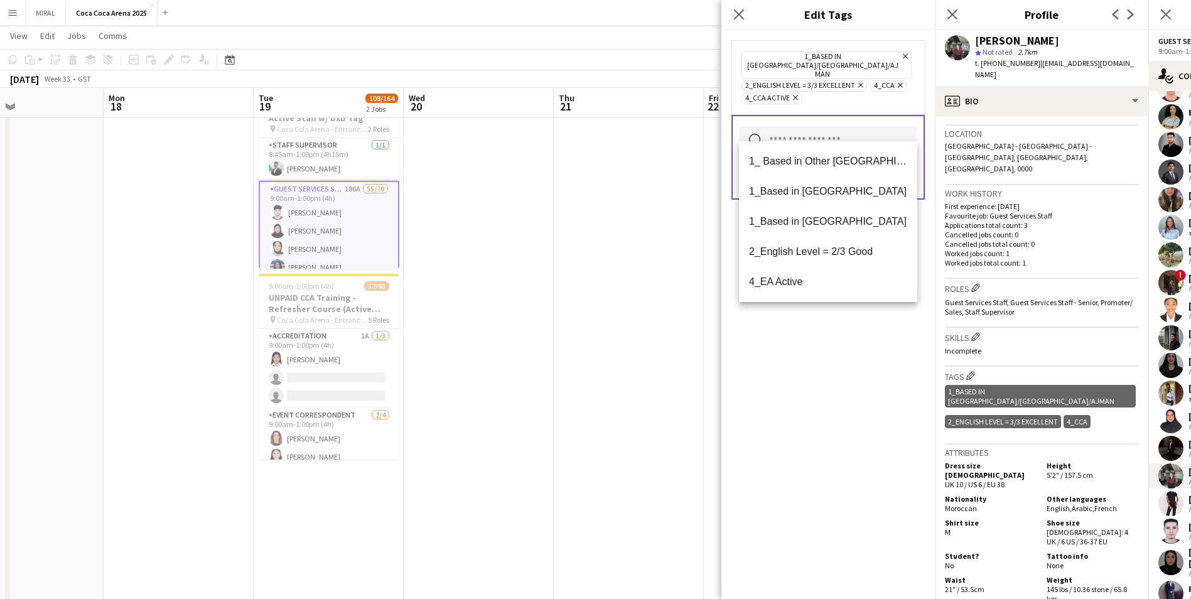
click at [578, 345] on div "1_Based in Dubai/Sharjah/Ajman Remove 2_English Level = 3/3 Excellent Remove 4_…" at bounding box center [829, 314] width 214 height 569
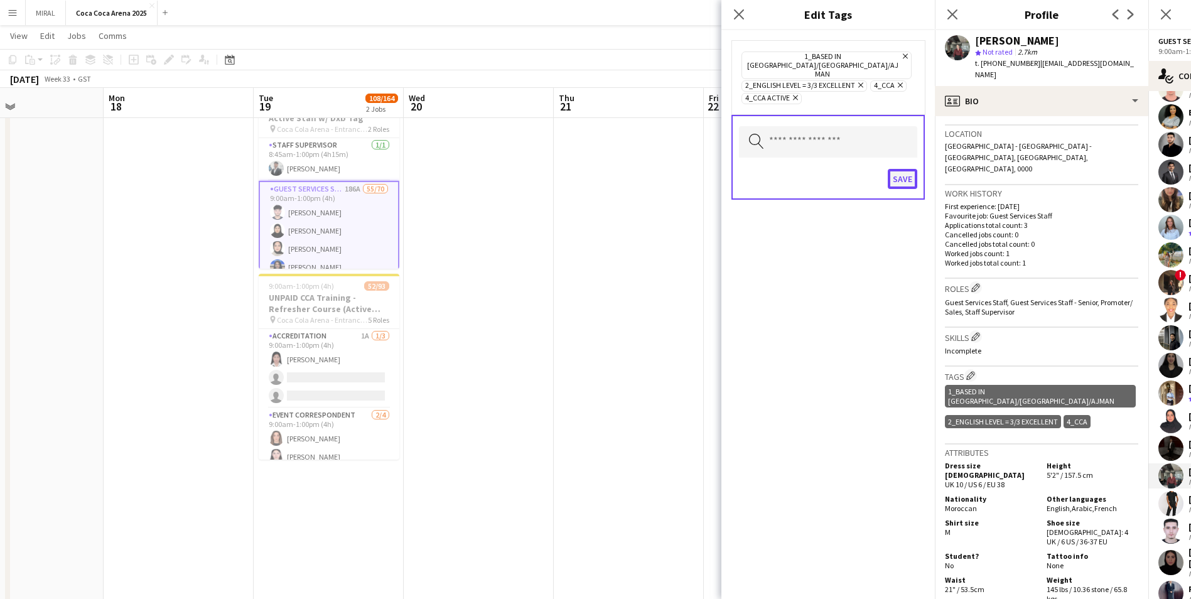
click at [578, 169] on button "Save" at bounding box center [903, 179] width 30 height 20
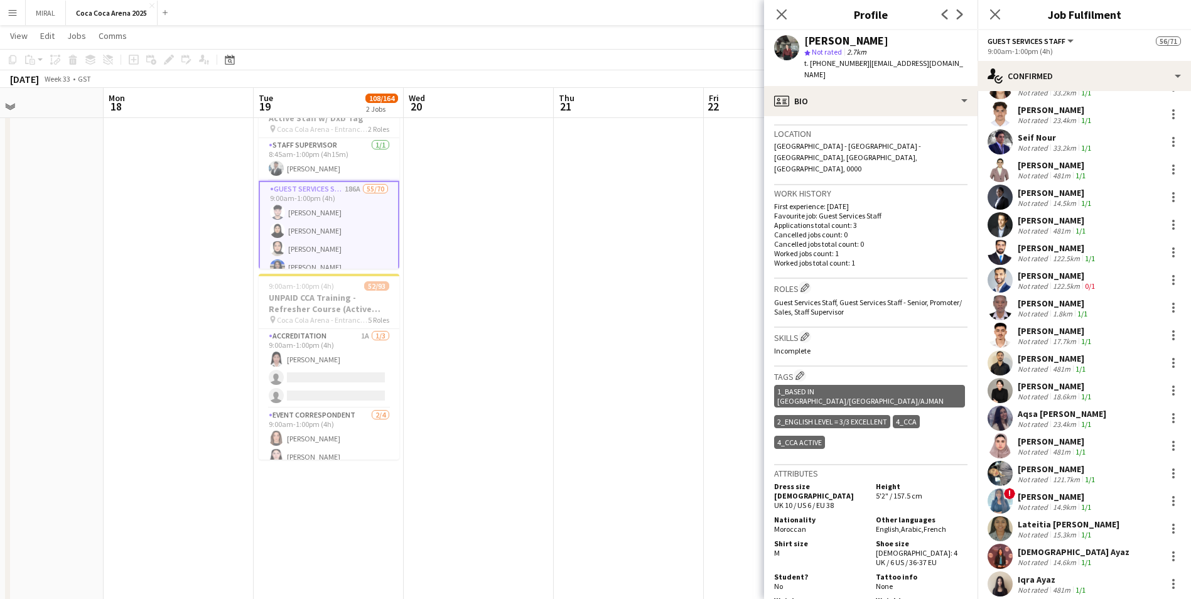
scroll to position [879, 0]
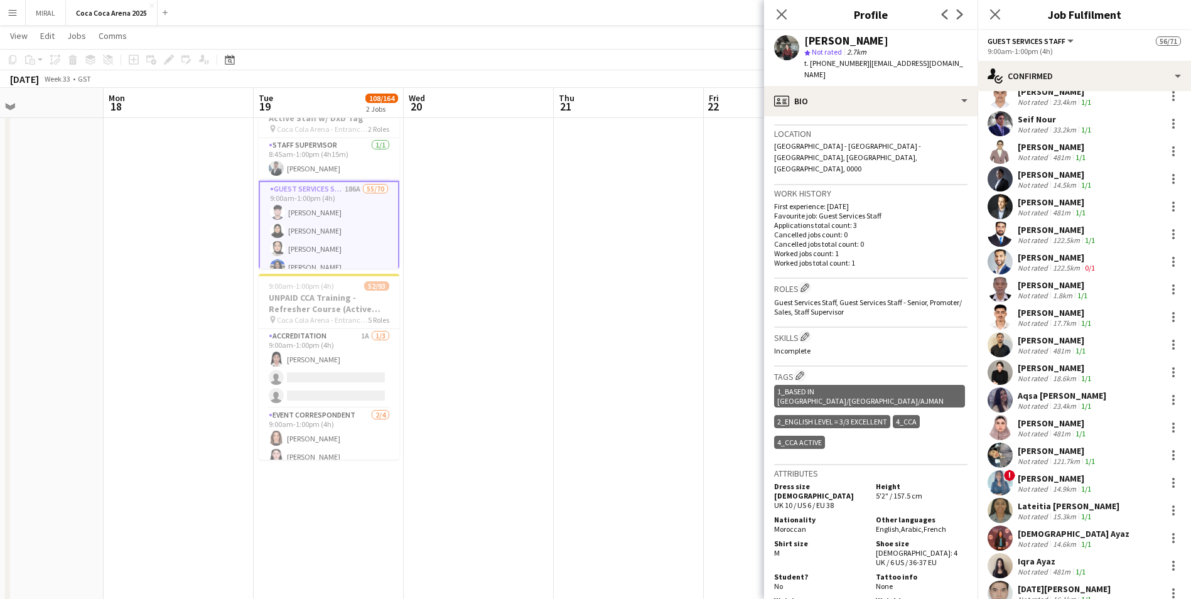
click at [578, 363] on div "Nyla Fathima" at bounding box center [1058, 450] width 80 height 11
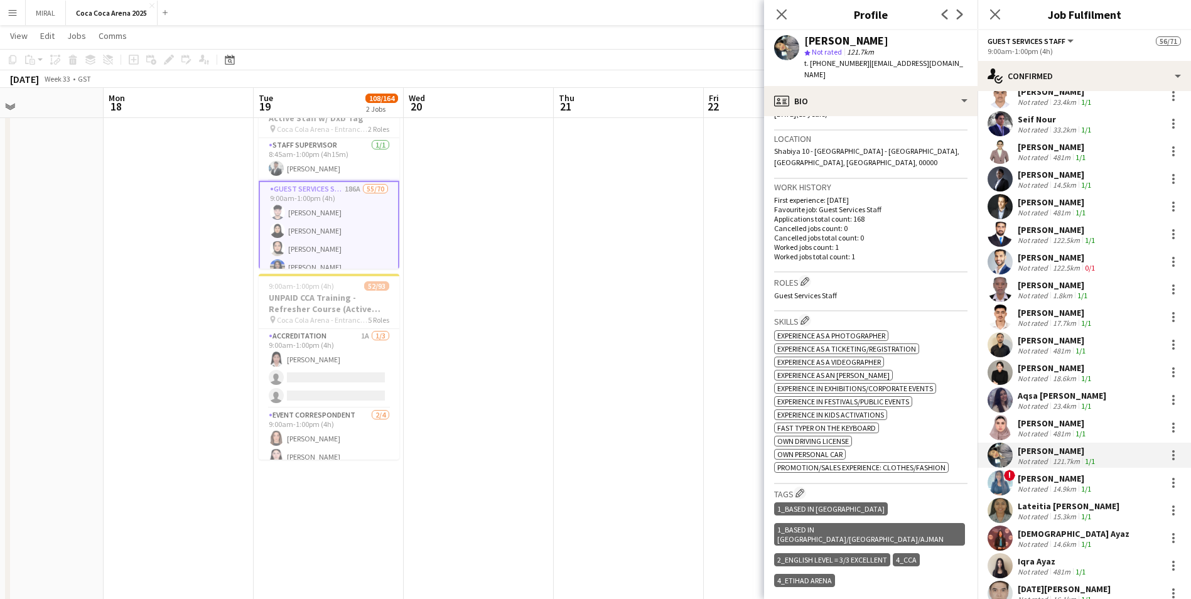
scroll to position [271, 0]
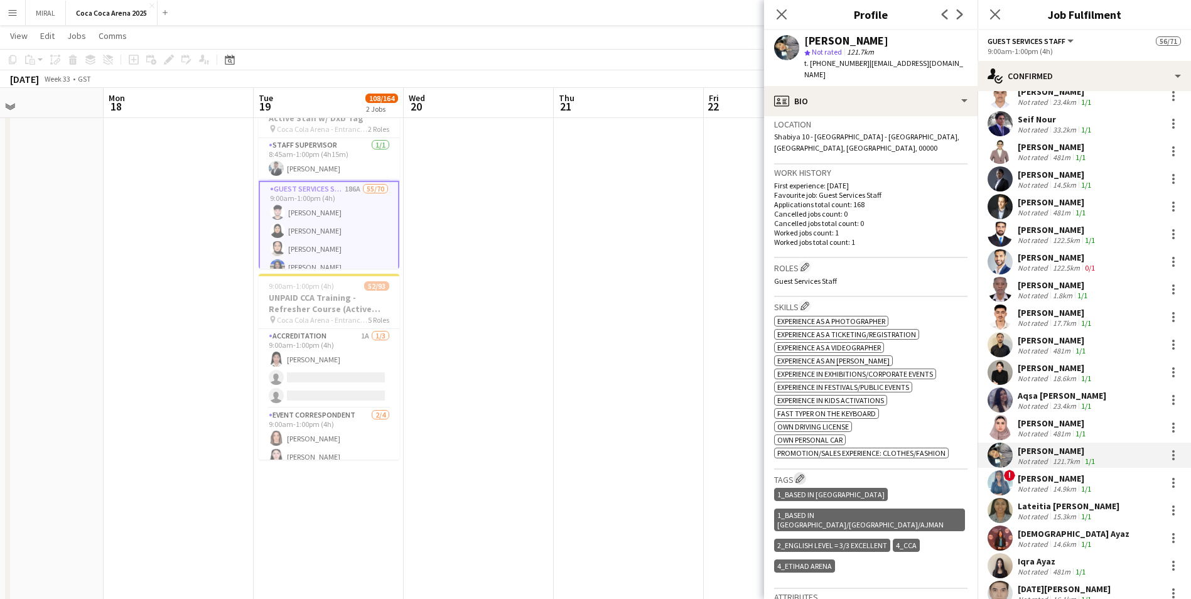
click at [578, 363] on app-icon "Edit crew company tags" at bounding box center [800, 478] width 9 height 9
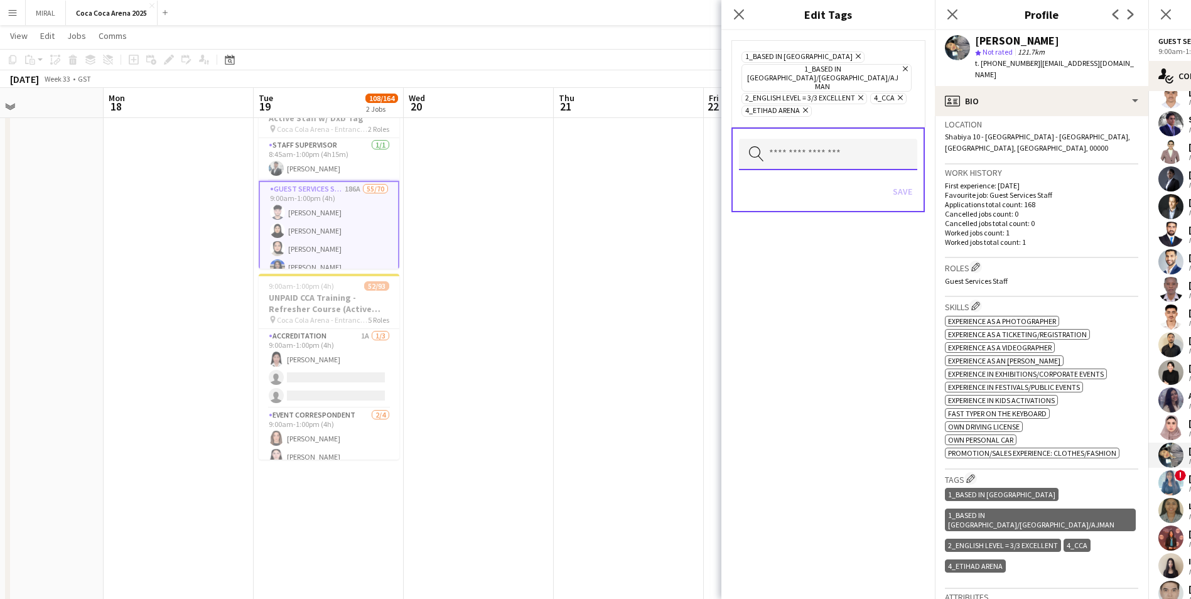
click at [578, 139] on input "text" at bounding box center [828, 154] width 178 height 31
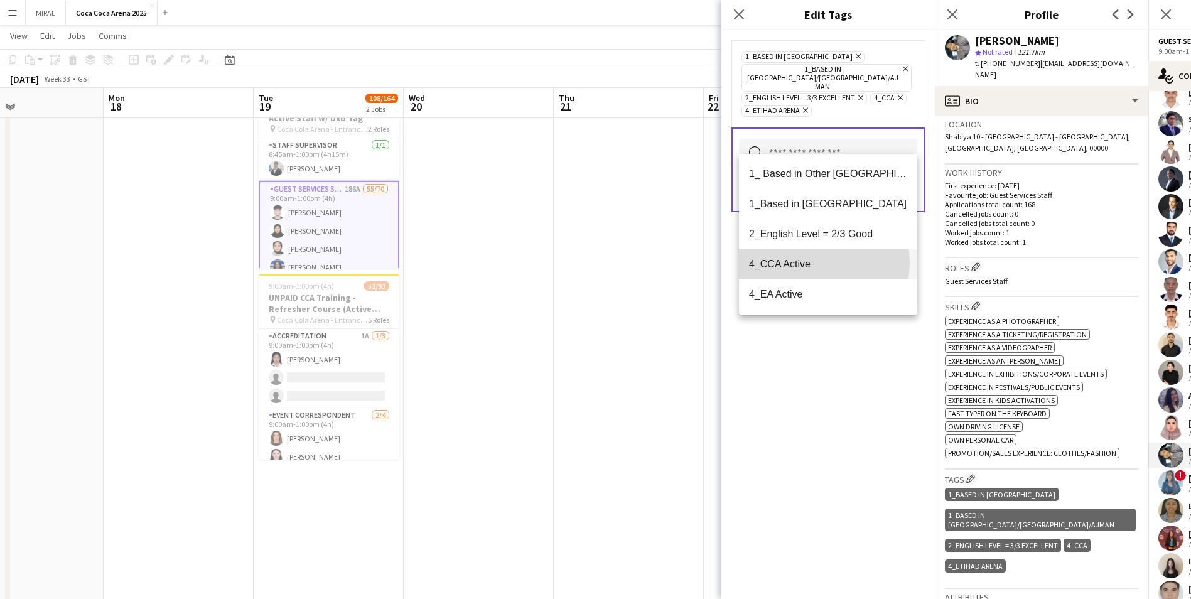
click at [578, 263] on span "4_CCA Active" at bounding box center [828, 264] width 158 height 12
drag, startPoint x: 858, startPoint y: 445, endPoint x: 866, endPoint y: 408, distance: 38.6
click at [578, 363] on div "1_Based in Abu Dhabi Remove 1_Based in Dubai/Sharjah/Ajman Remove 2_English Lev…" at bounding box center [829, 314] width 214 height 569
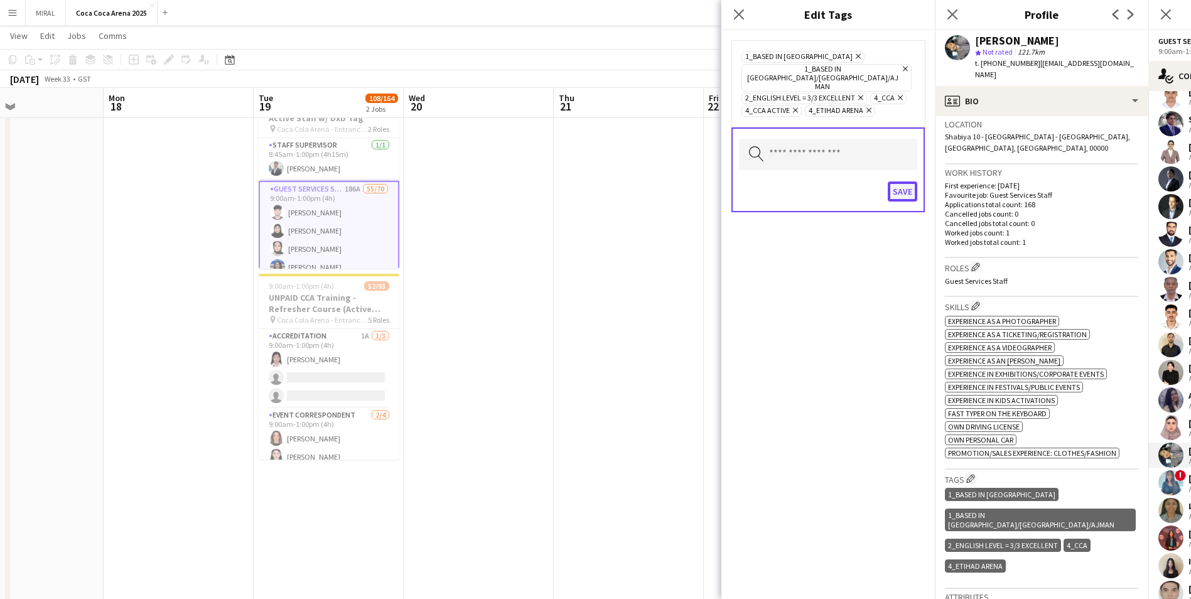
click at [578, 182] on button "Save" at bounding box center [903, 192] width 30 height 20
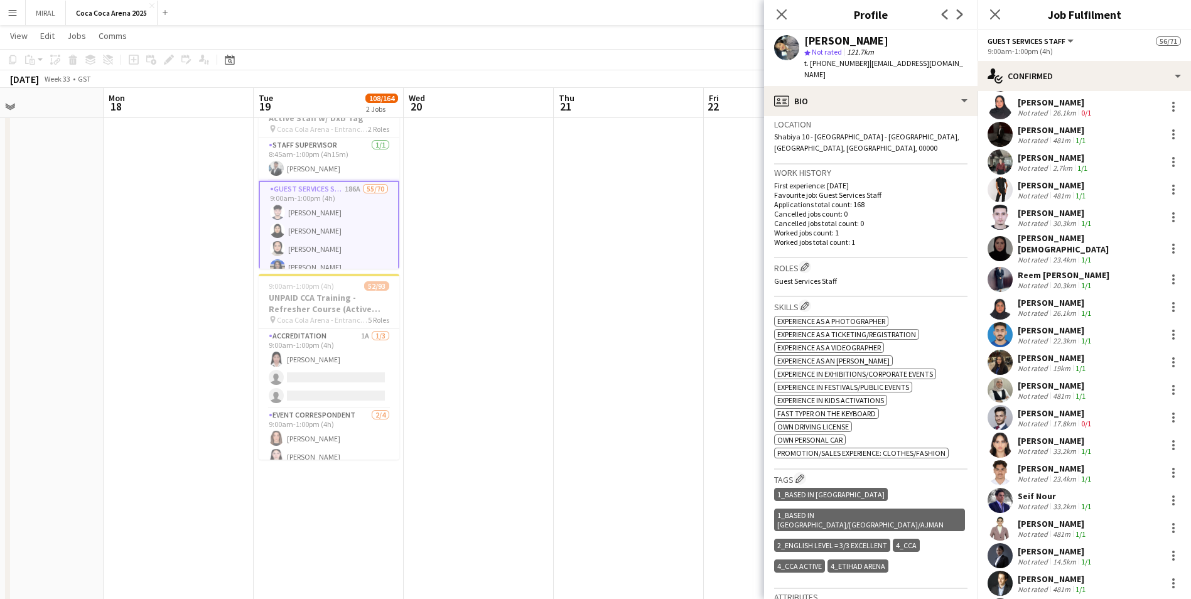
scroll to position [440, 0]
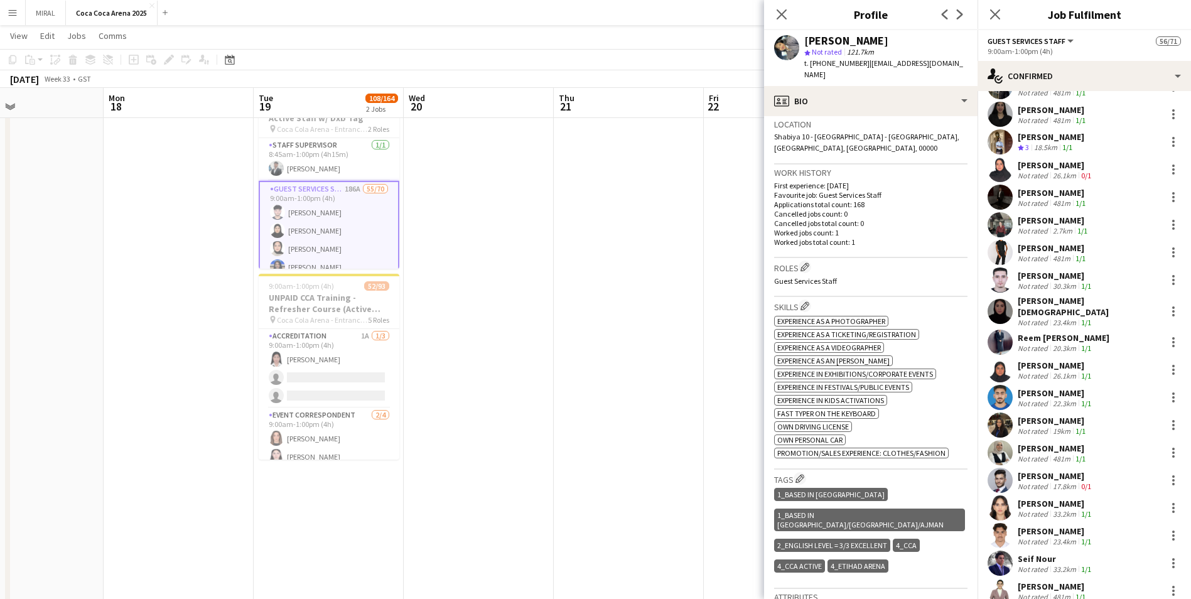
click at [578, 363] on div "22.3km" at bounding box center [1065, 403] width 28 height 9
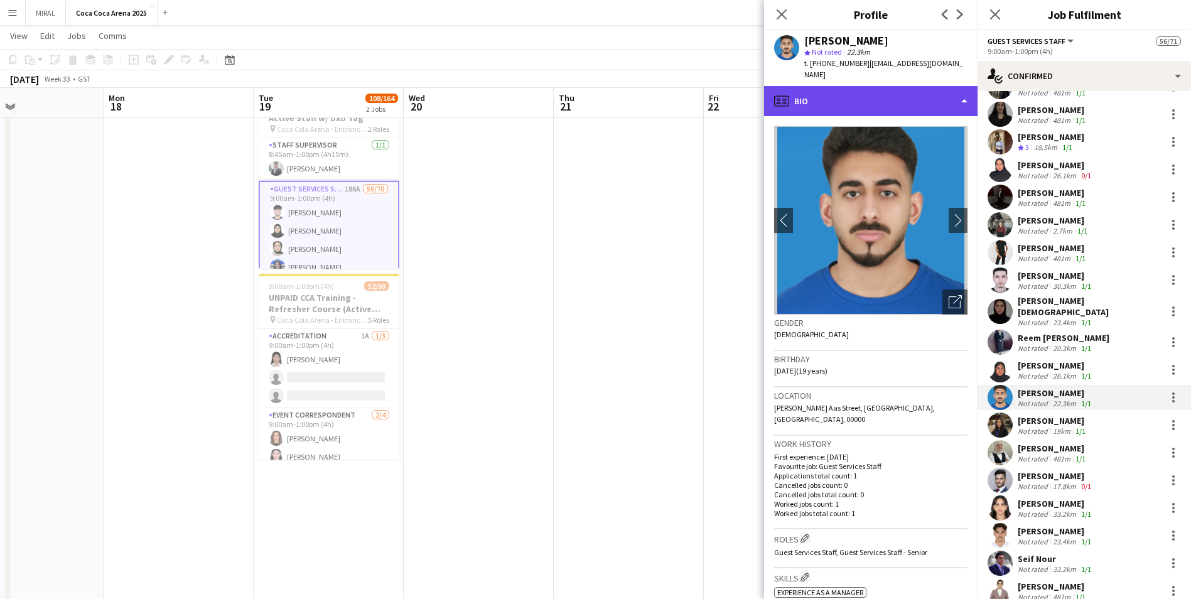
click at [578, 86] on div "profile Bio" at bounding box center [871, 101] width 214 height 30
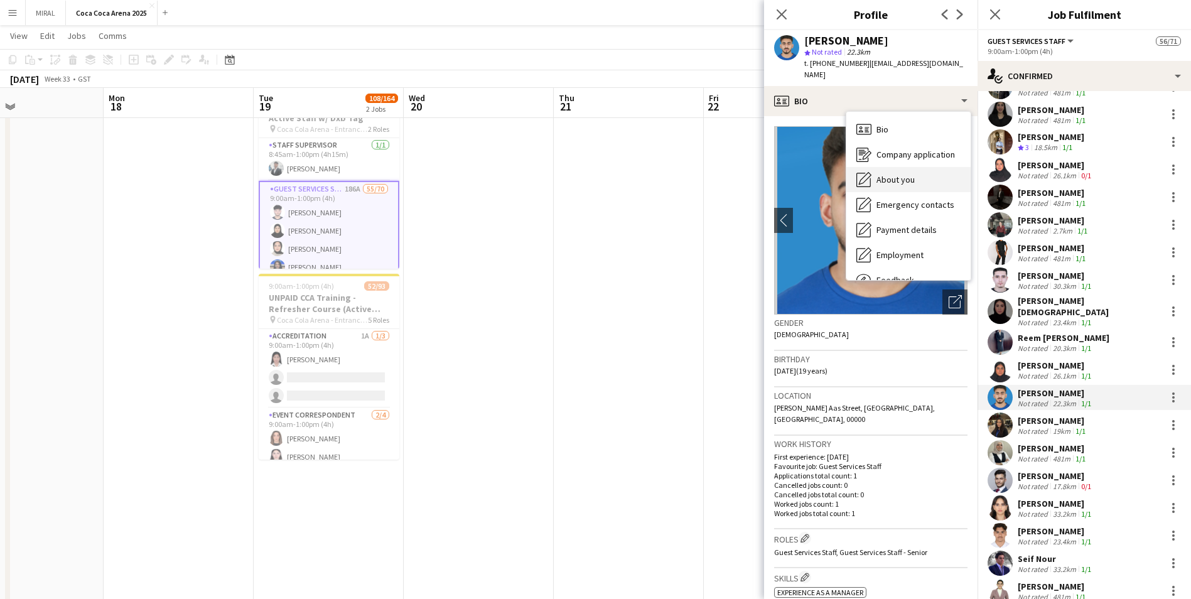
click at [578, 174] on span "About you" at bounding box center [896, 179] width 38 height 11
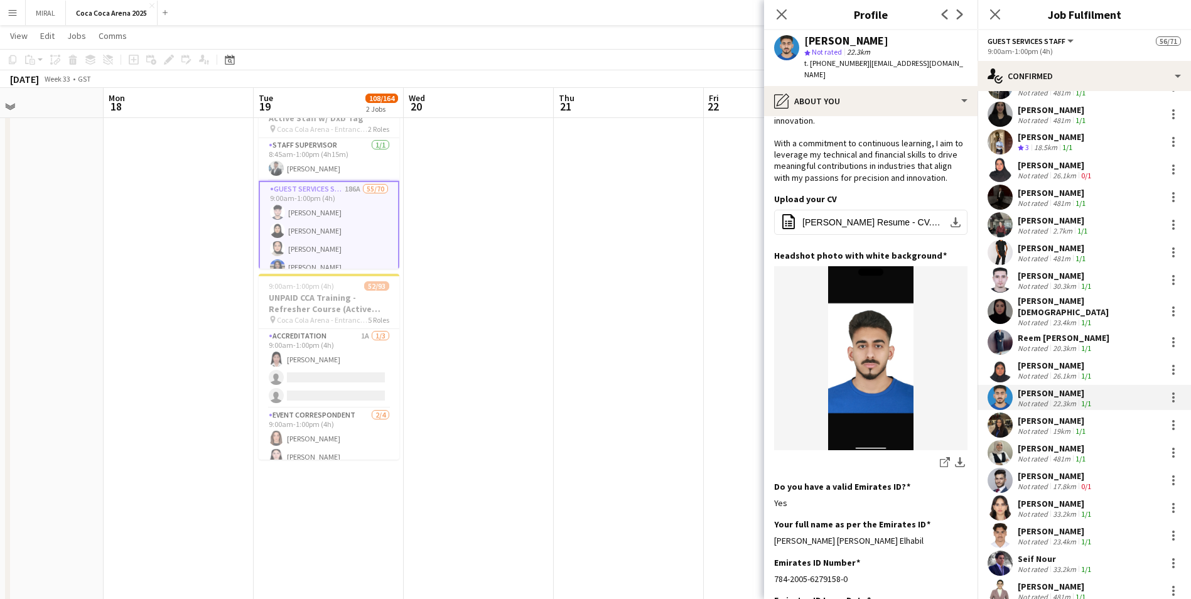
scroll to position [126, 0]
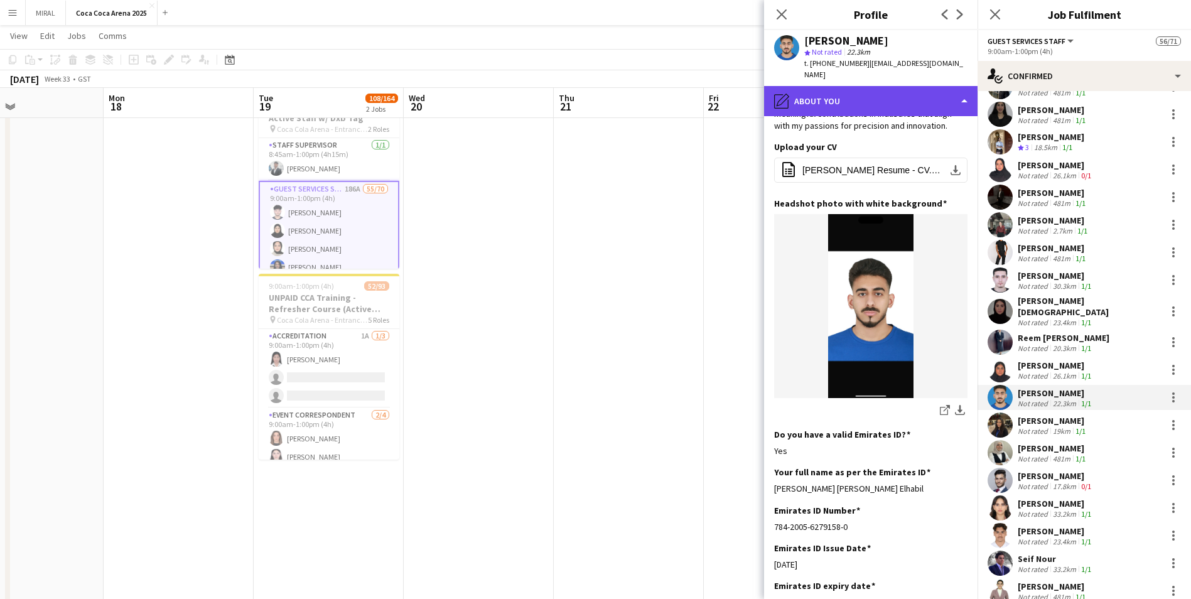
click at [578, 97] on div "pencil4 About you" at bounding box center [871, 101] width 214 height 30
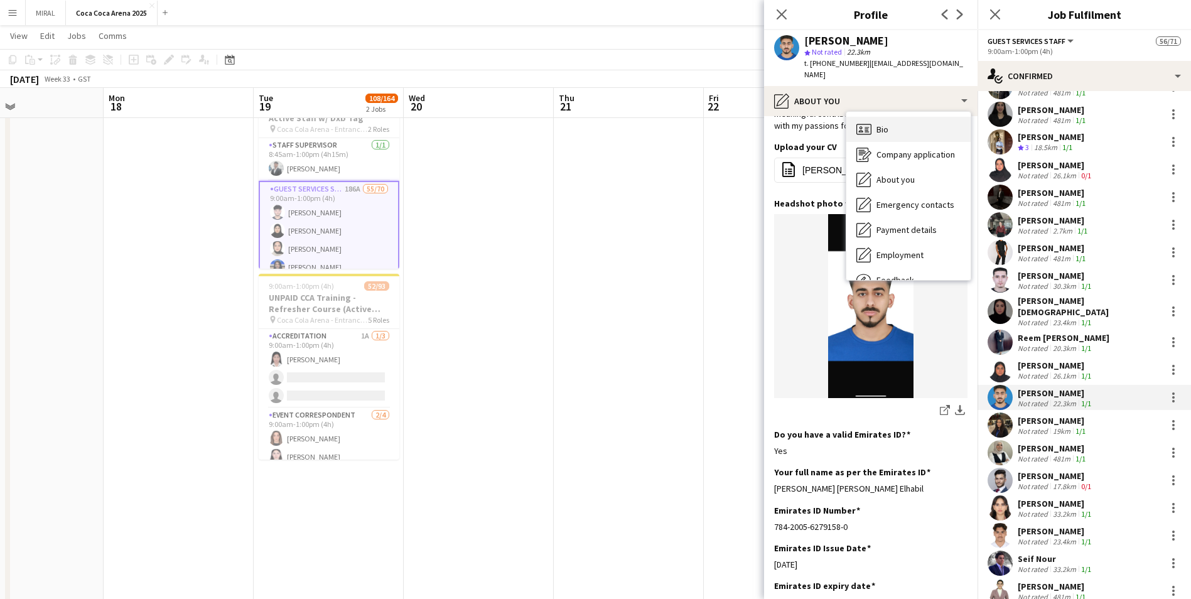
click at [578, 122] on div "Bio Bio" at bounding box center [909, 129] width 124 height 25
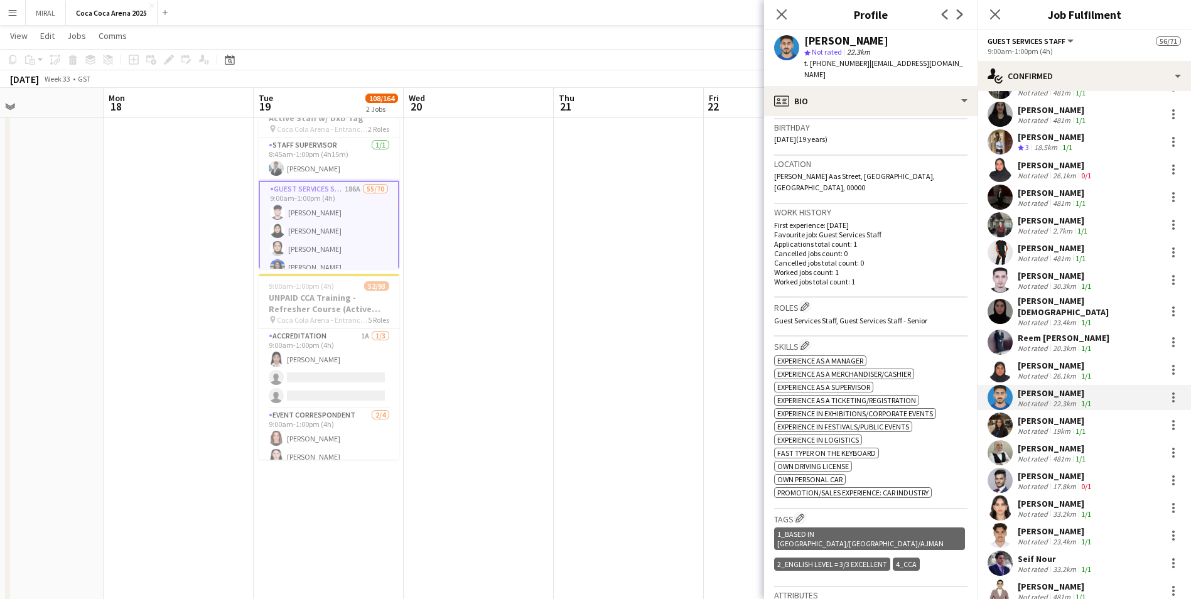
scroll to position [251, 0]
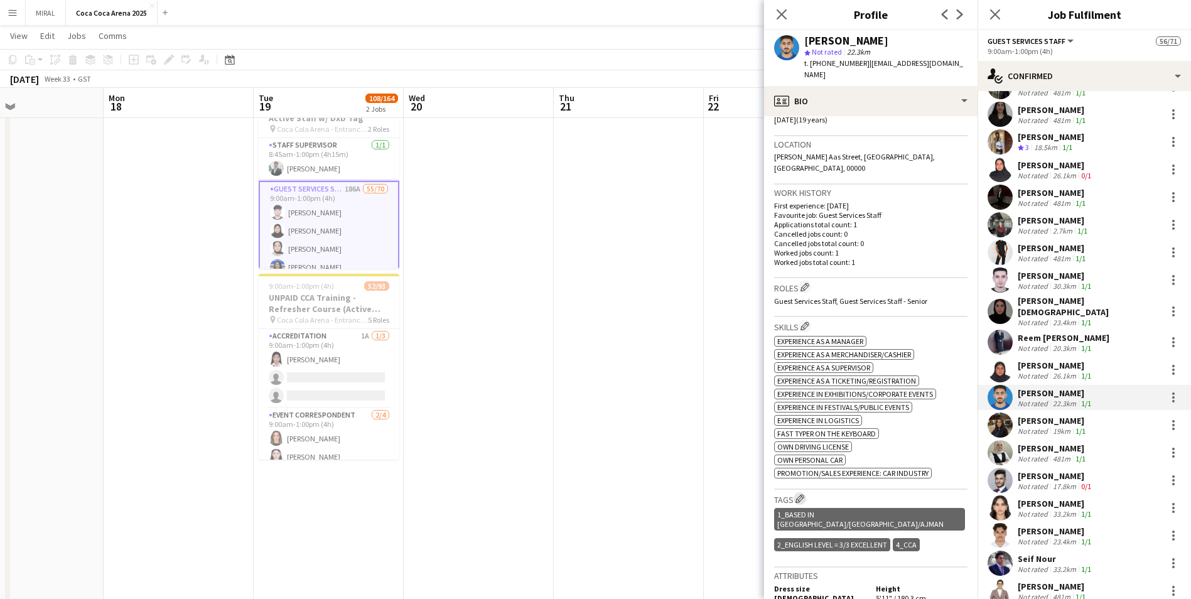
click at [578, 363] on app-icon "Edit crew company tags" at bounding box center [800, 498] width 9 height 9
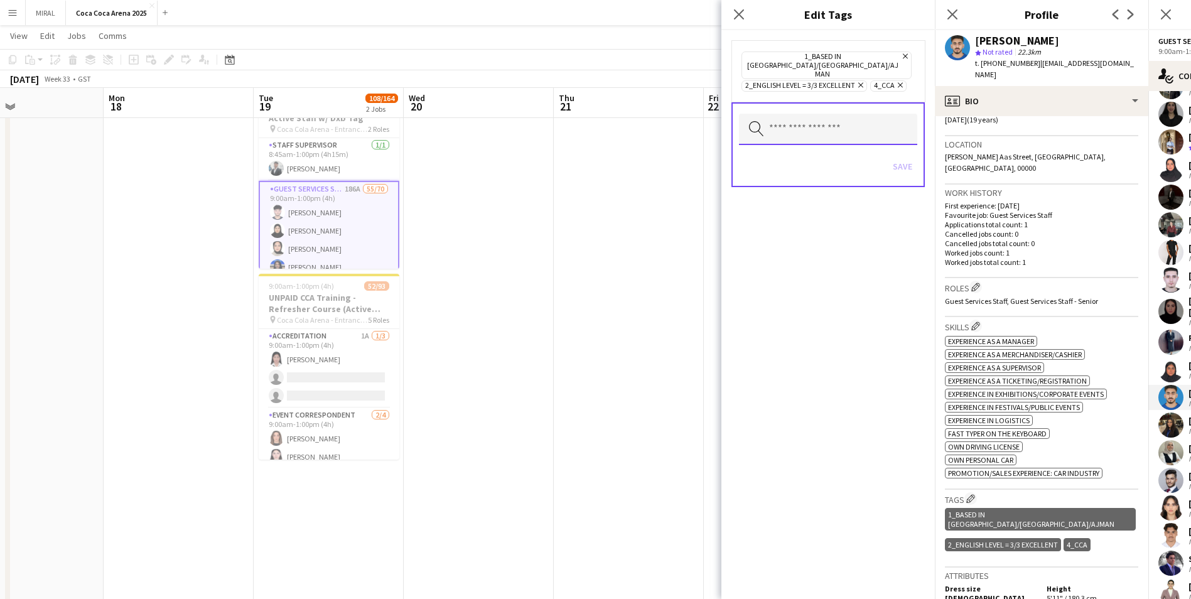
click at [578, 119] on input "text" at bounding box center [828, 129] width 178 height 31
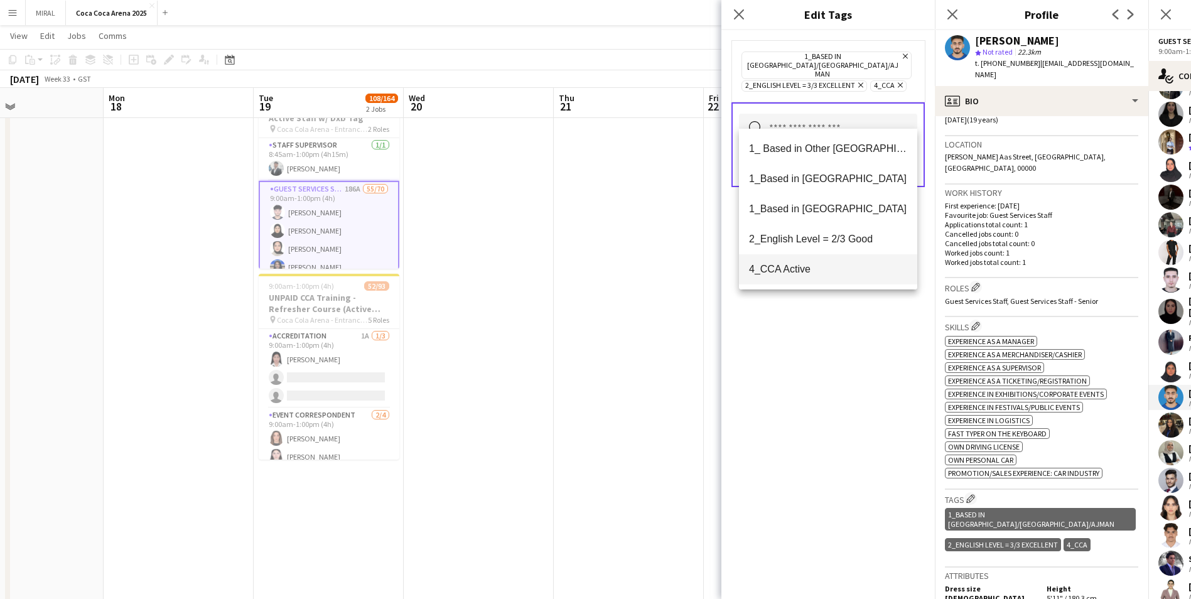
click at [578, 268] on span "4_CCA Active" at bounding box center [828, 269] width 158 height 12
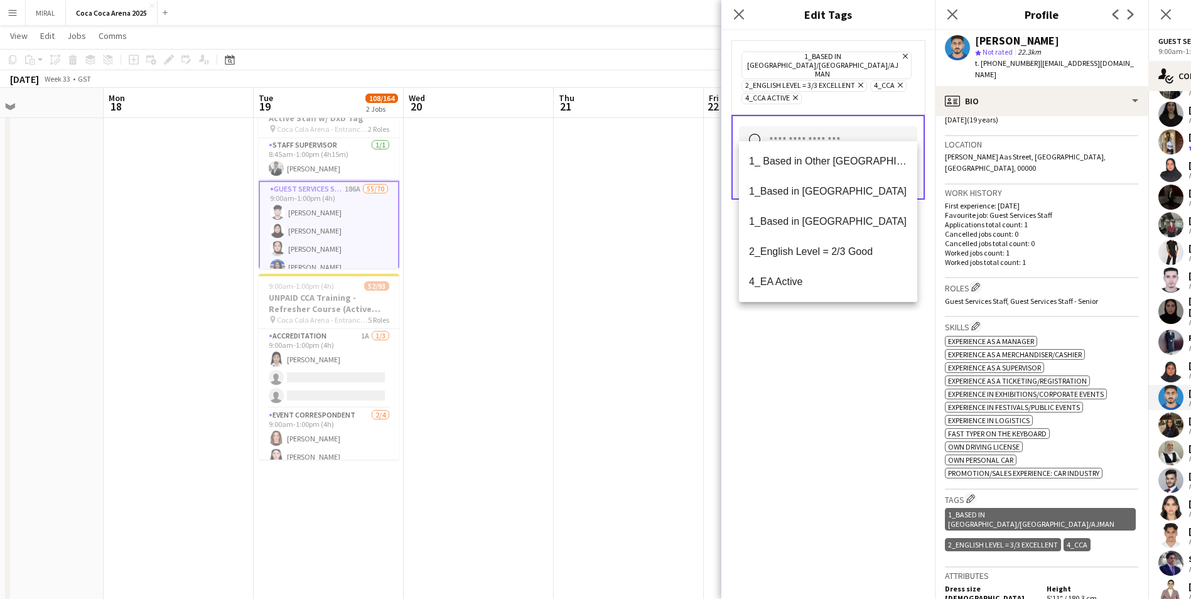
click at [578, 363] on div "1_Based in Dubai/Sharjah/Ajman Remove 2_English Level = 3/3 Excellent Remove 4_…" at bounding box center [829, 314] width 214 height 569
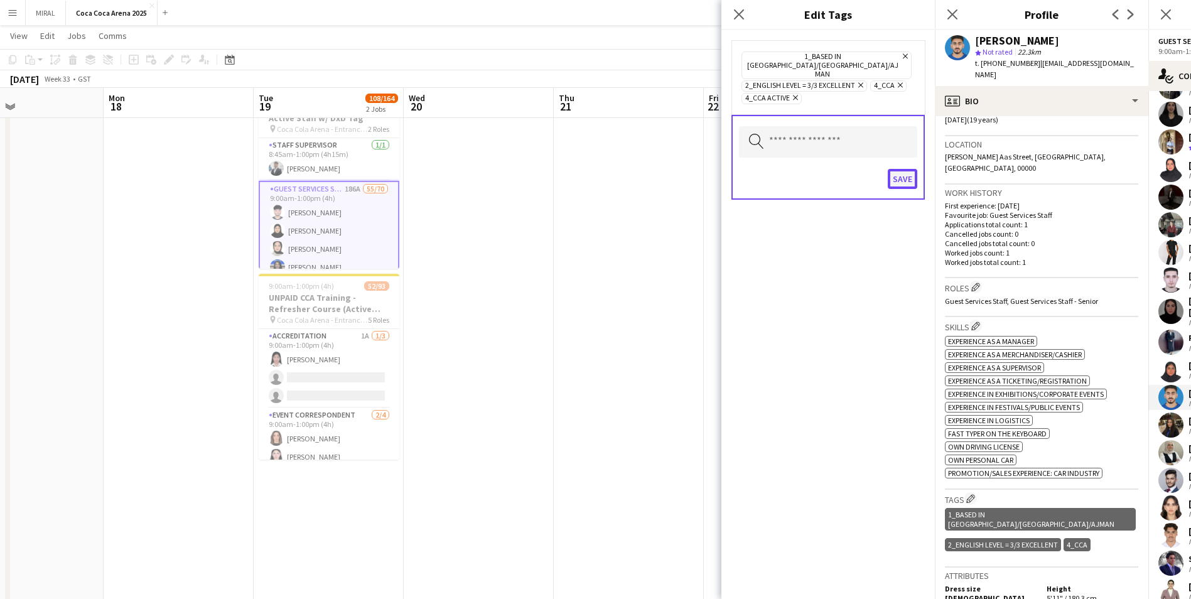
click at [578, 169] on button "Save" at bounding box center [903, 179] width 30 height 20
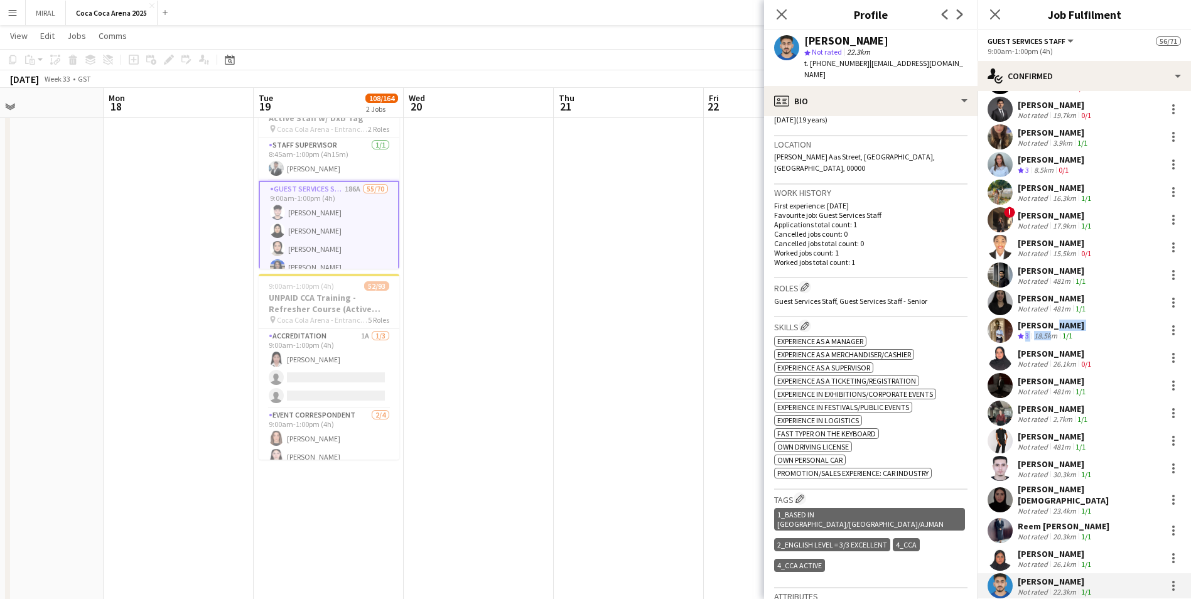
click at [578, 330] on div "Omar Naser Crew rating 3 18.5km 1/1" at bounding box center [1051, 331] width 67 height 22
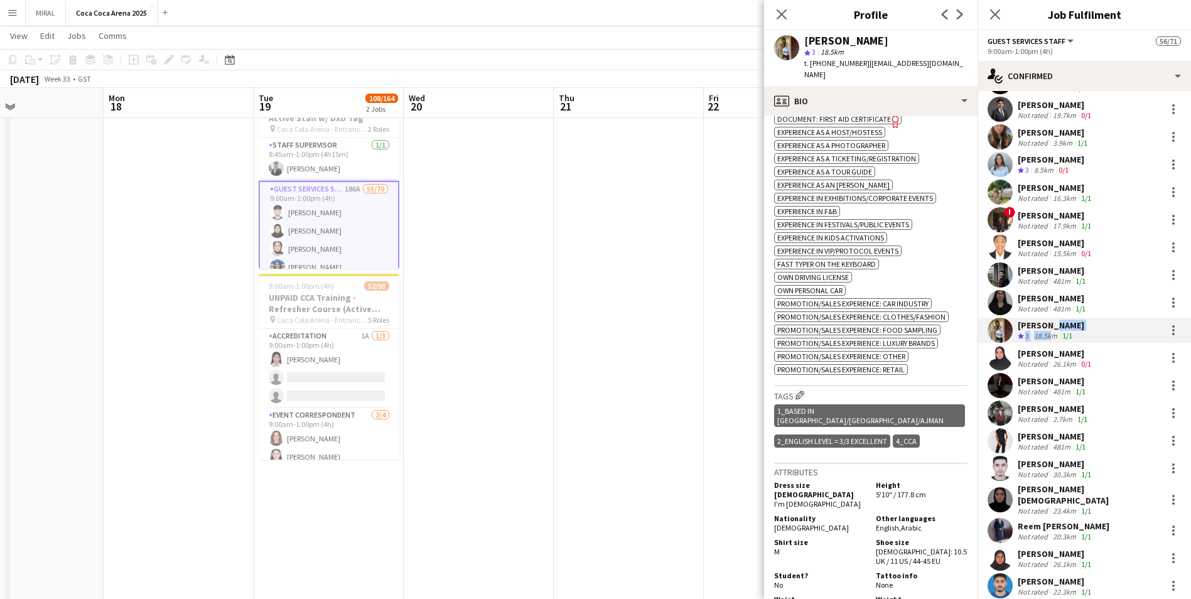
scroll to position [506, 0]
click at [578, 363] on app-icon "Edit crew company tags" at bounding box center [800, 392] width 9 height 9
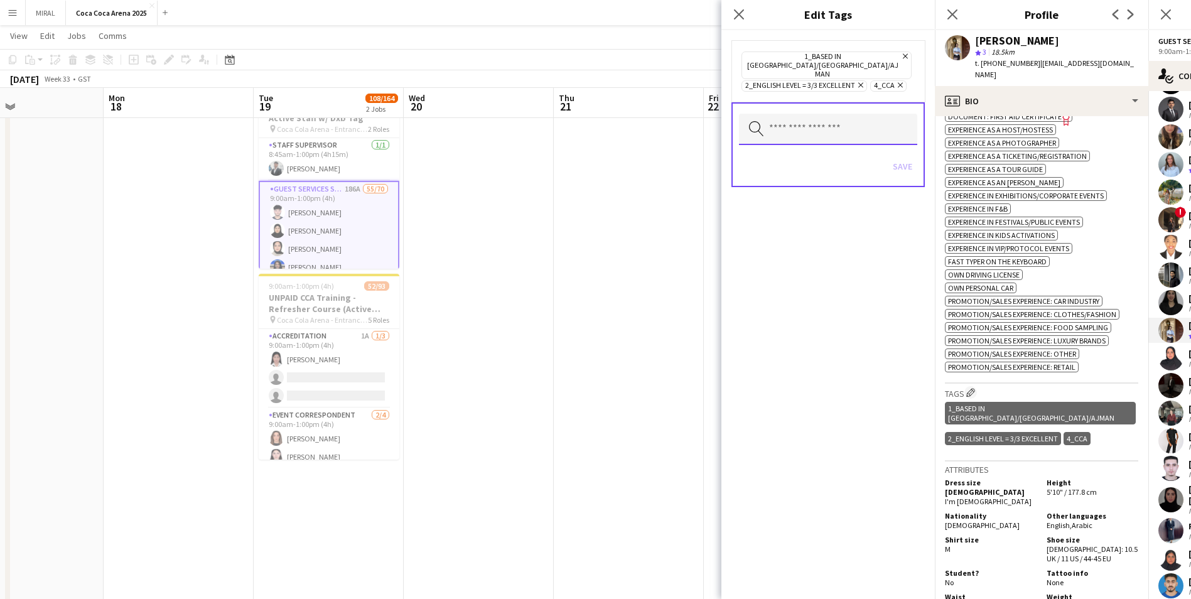
click at [578, 121] on input "text" at bounding box center [828, 129] width 178 height 31
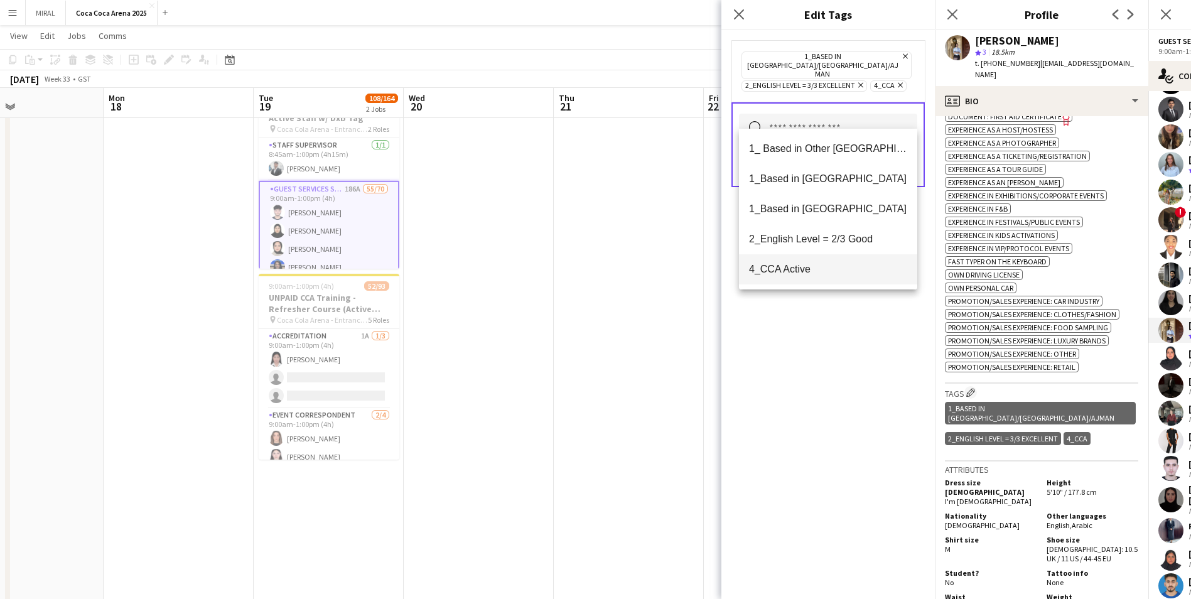
click at [578, 265] on span "4_CCA Active" at bounding box center [828, 269] width 158 height 12
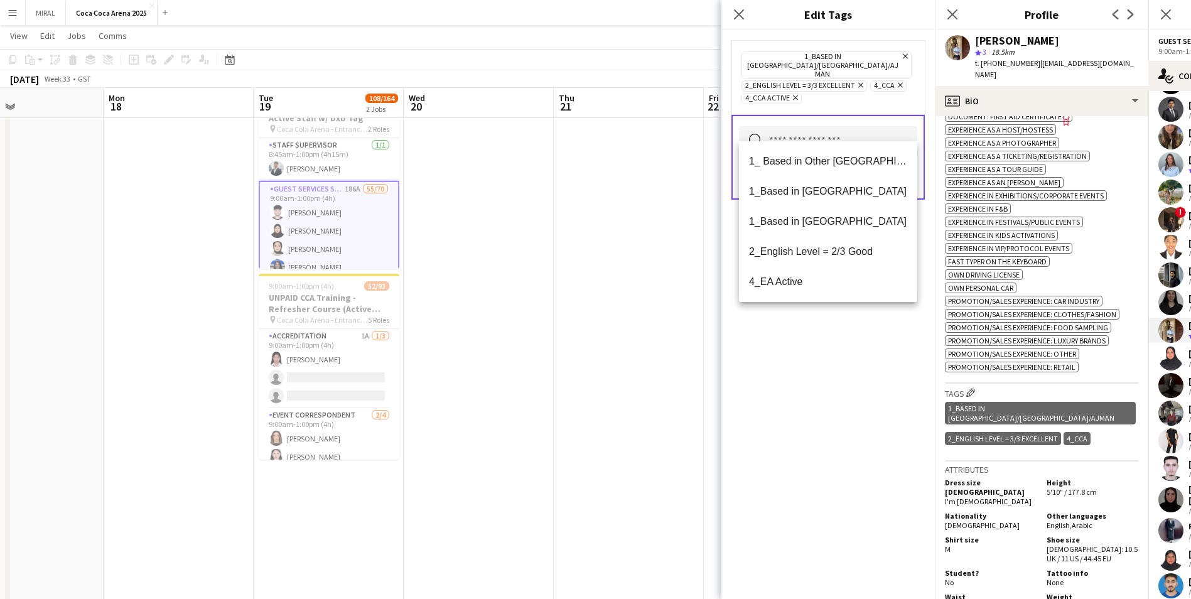
click at [578, 360] on div "1_Based in Dubai/Sharjah/Ajman Remove 2_English Level = 3/3 Excellent Remove 4_…" at bounding box center [829, 314] width 214 height 569
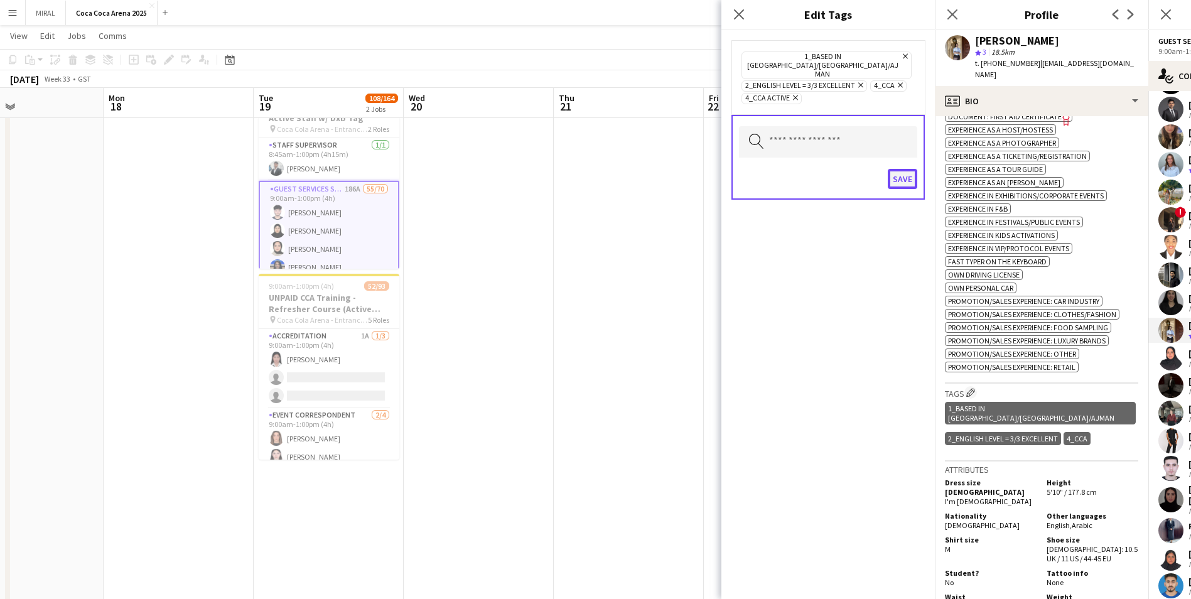
click at [578, 169] on button "Save" at bounding box center [903, 179] width 30 height 20
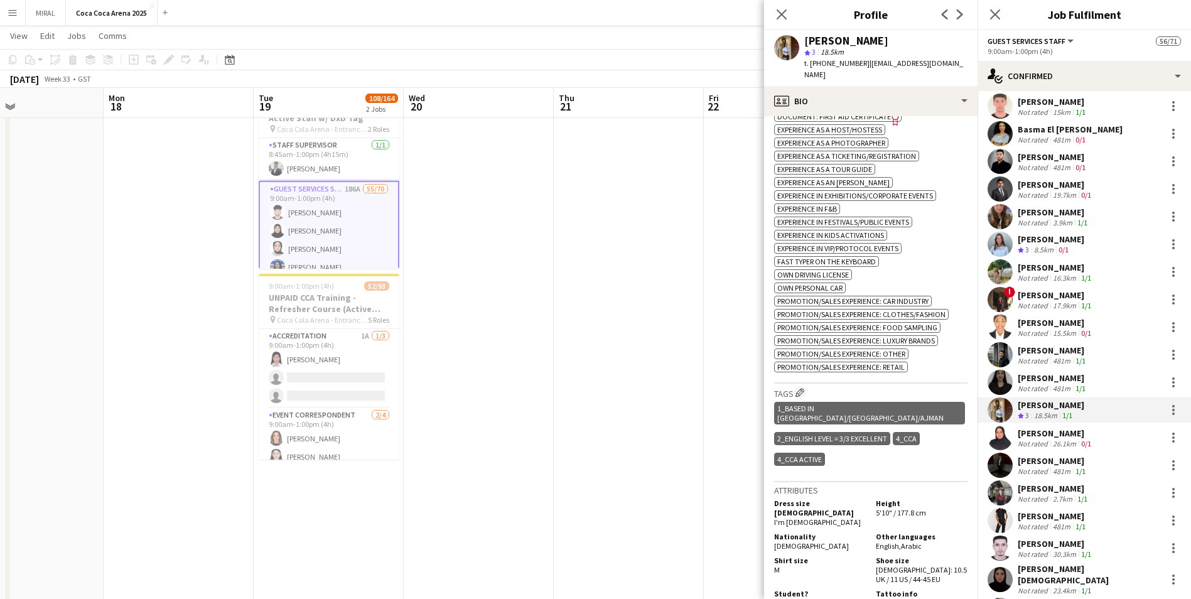
scroll to position [63, 0]
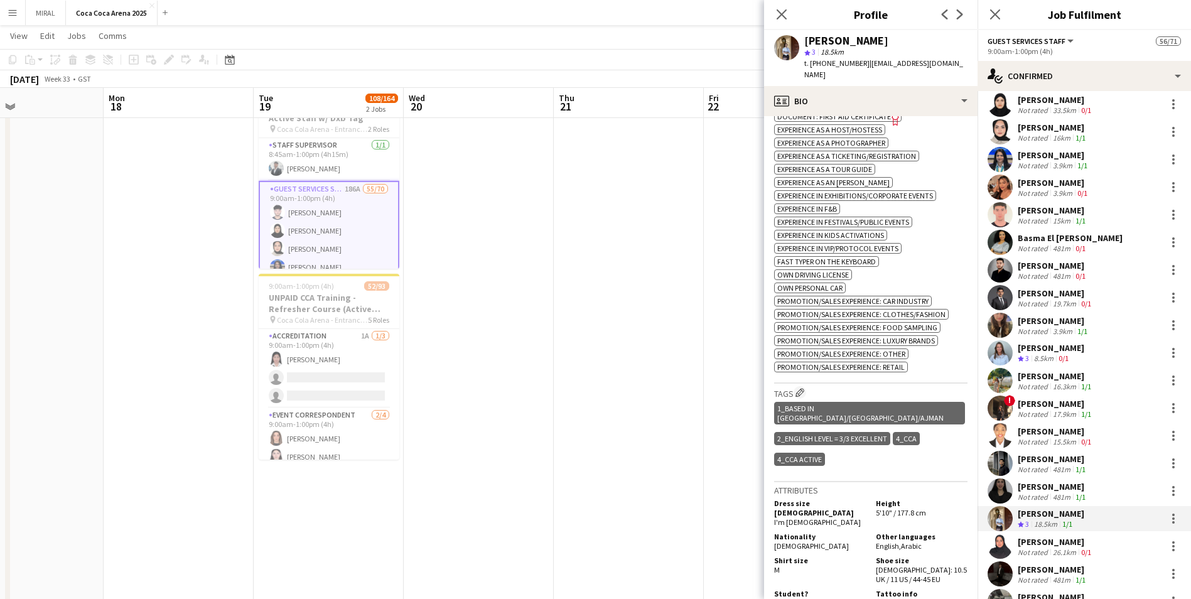
click at [578, 161] on div "3.9km" at bounding box center [1063, 165] width 24 height 9
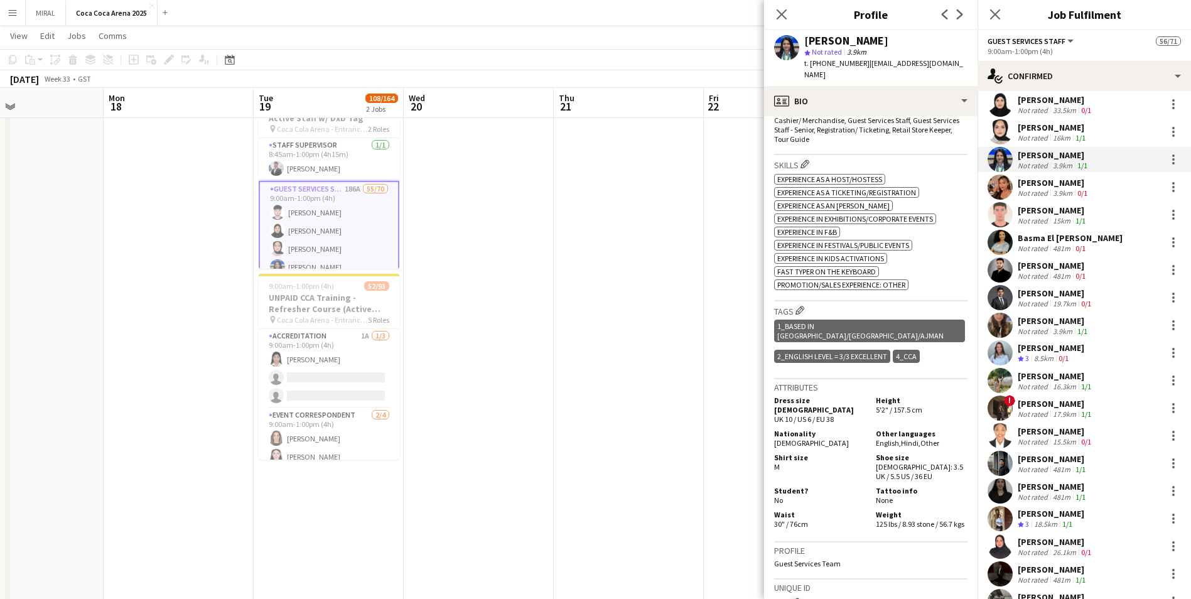
scroll to position [469, 0]
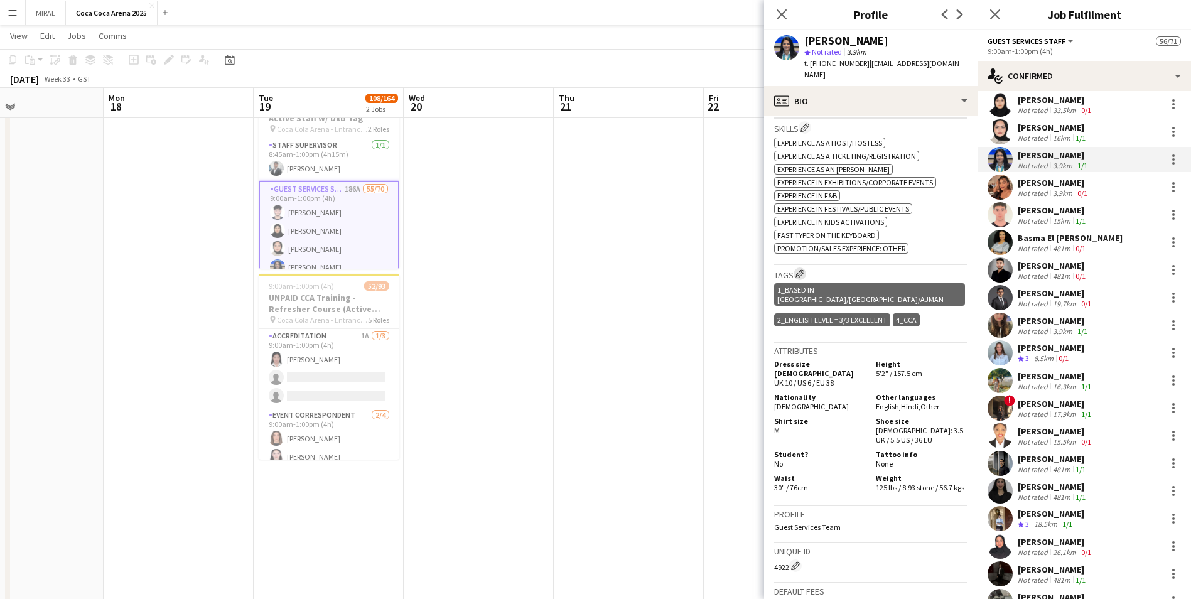
click at [578, 269] on app-icon "Edit crew company tags" at bounding box center [800, 273] width 9 height 9
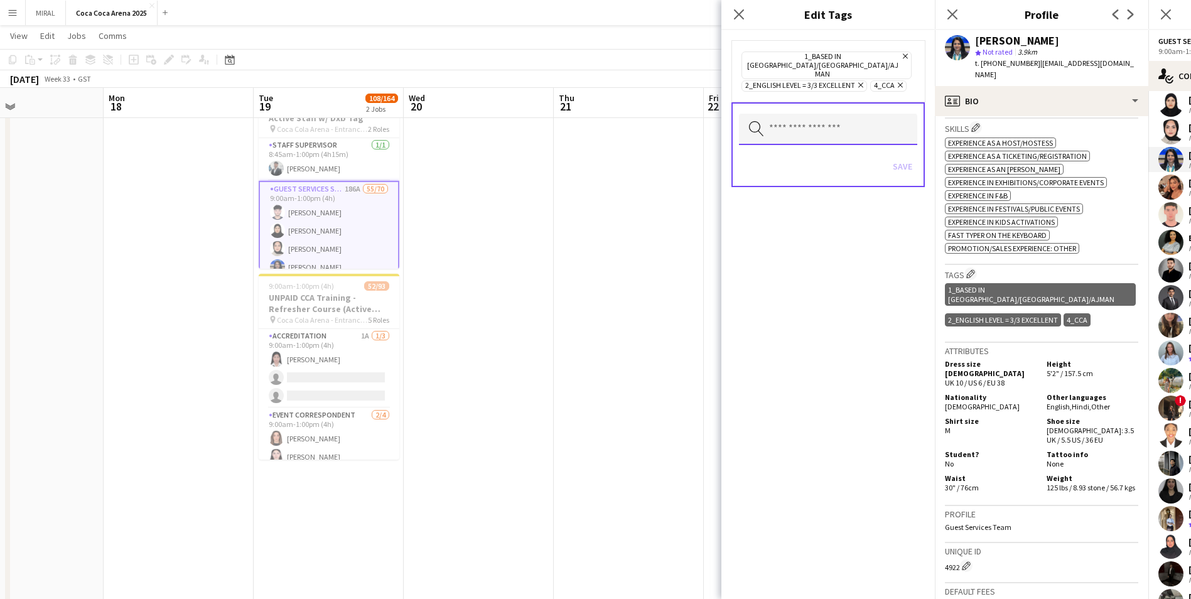
click at [578, 114] on input "text" at bounding box center [828, 129] width 178 height 31
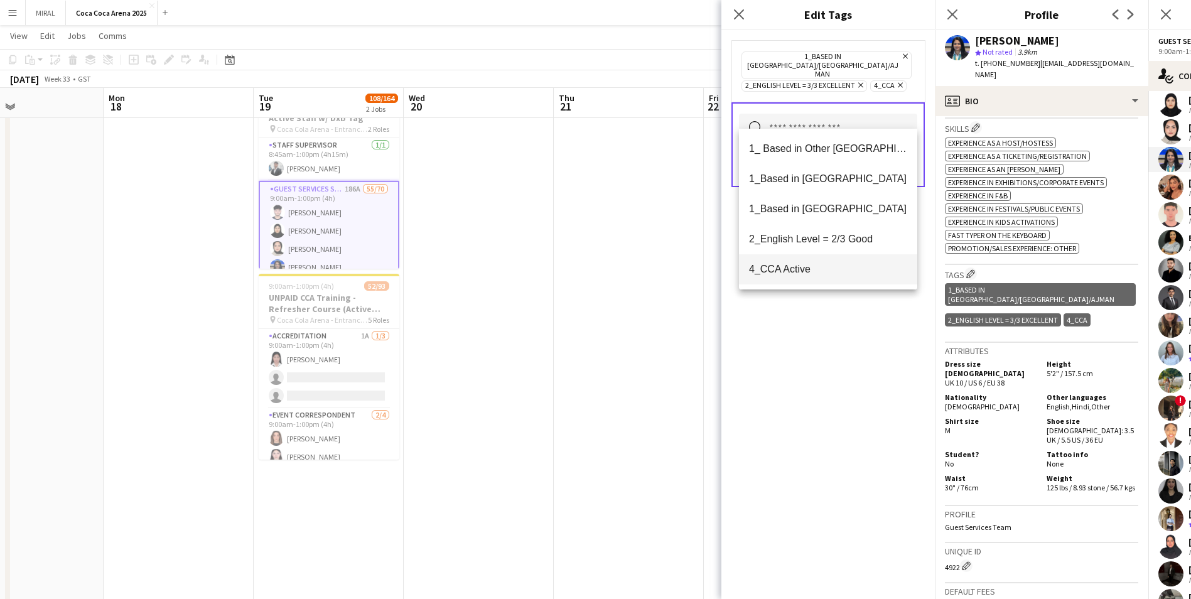
click at [578, 269] on span "4_CCA Active" at bounding box center [828, 269] width 158 height 12
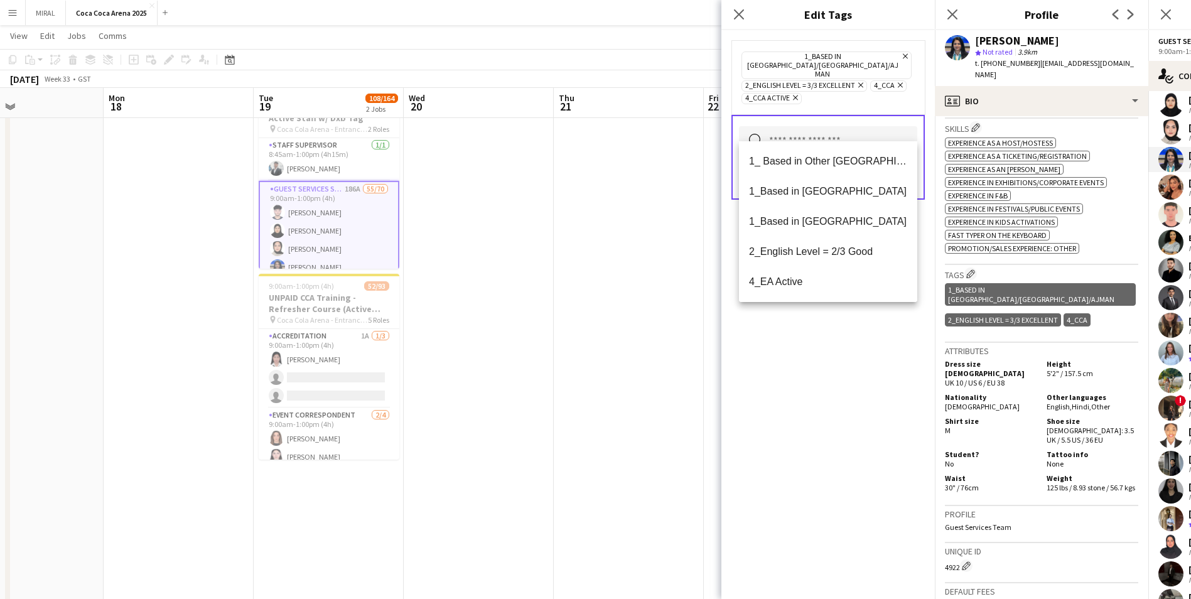
drag, startPoint x: 848, startPoint y: 400, endPoint x: 882, endPoint y: 297, distance: 108.4
click at [578, 363] on div "1_Based in Dubai/Sharjah/Ajman Remove 2_English Level = 3/3 Excellent Remove 4_…" at bounding box center [829, 314] width 214 height 569
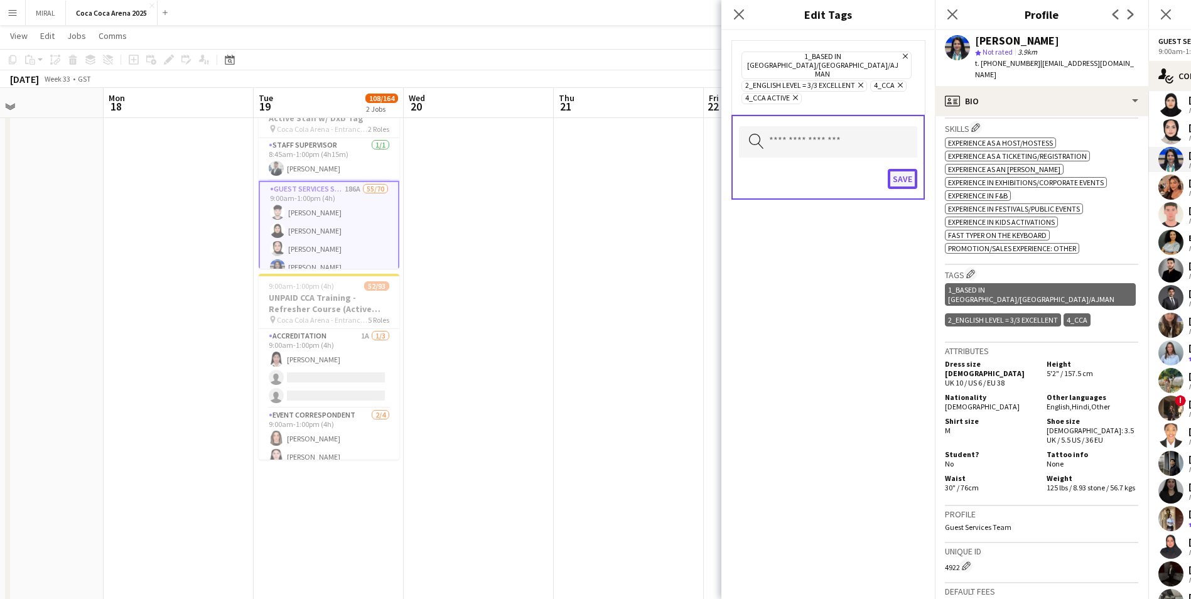
click at [578, 169] on button "Save" at bounding box center [903, 179] width 30 height 20
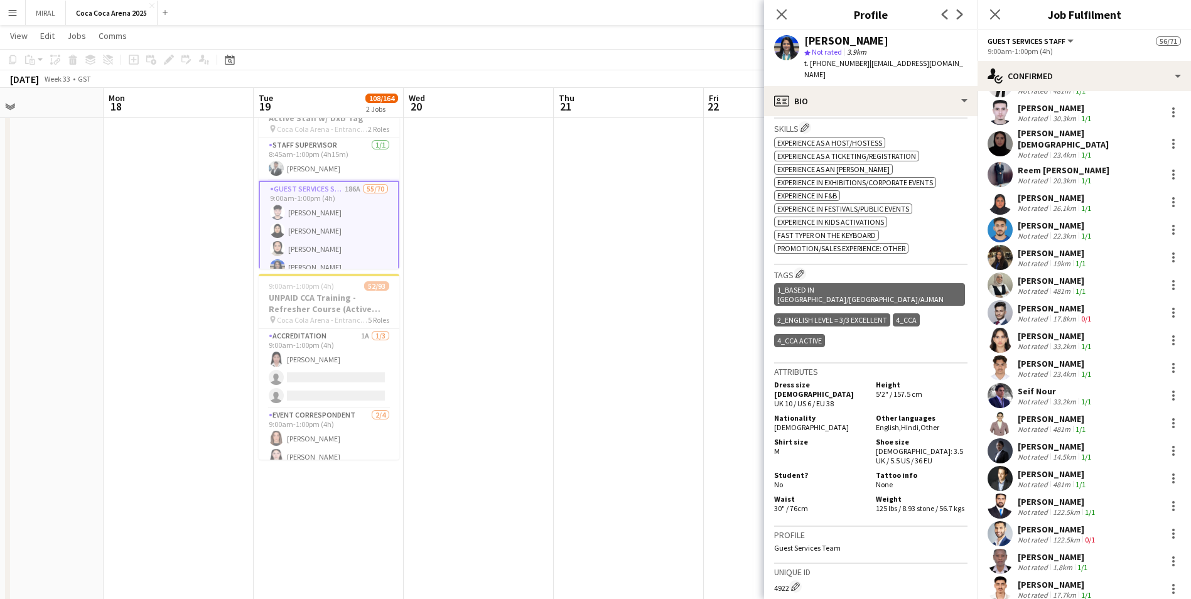
scroll to position [628, 0]
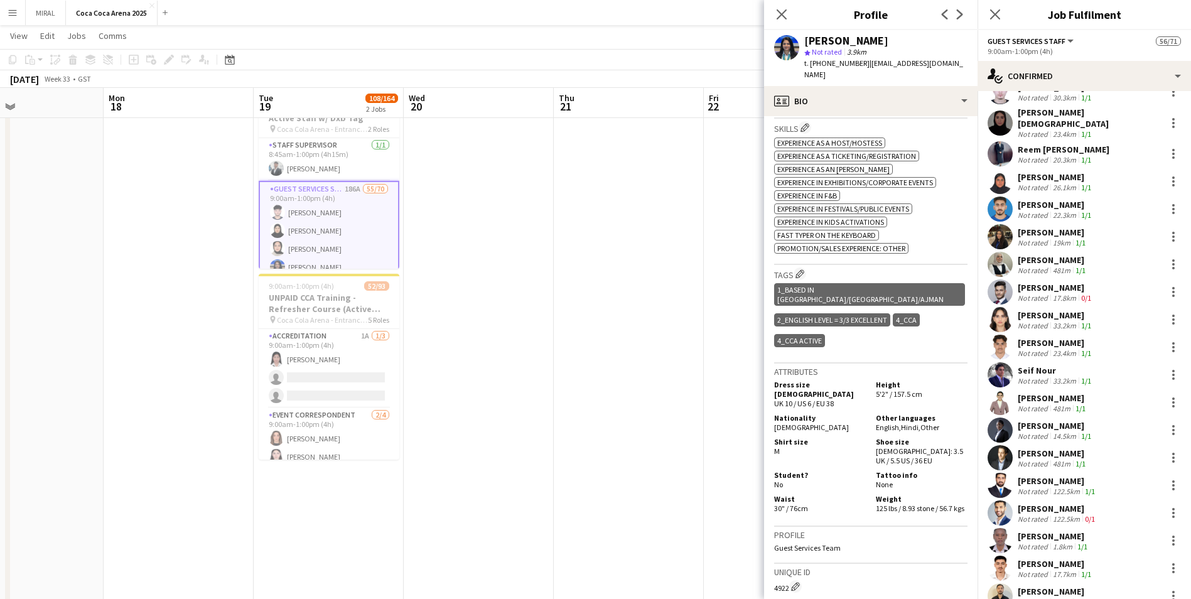
click at [578, 363] on div "Not rated" at bounding box center [1034, 408] width 33 height 9
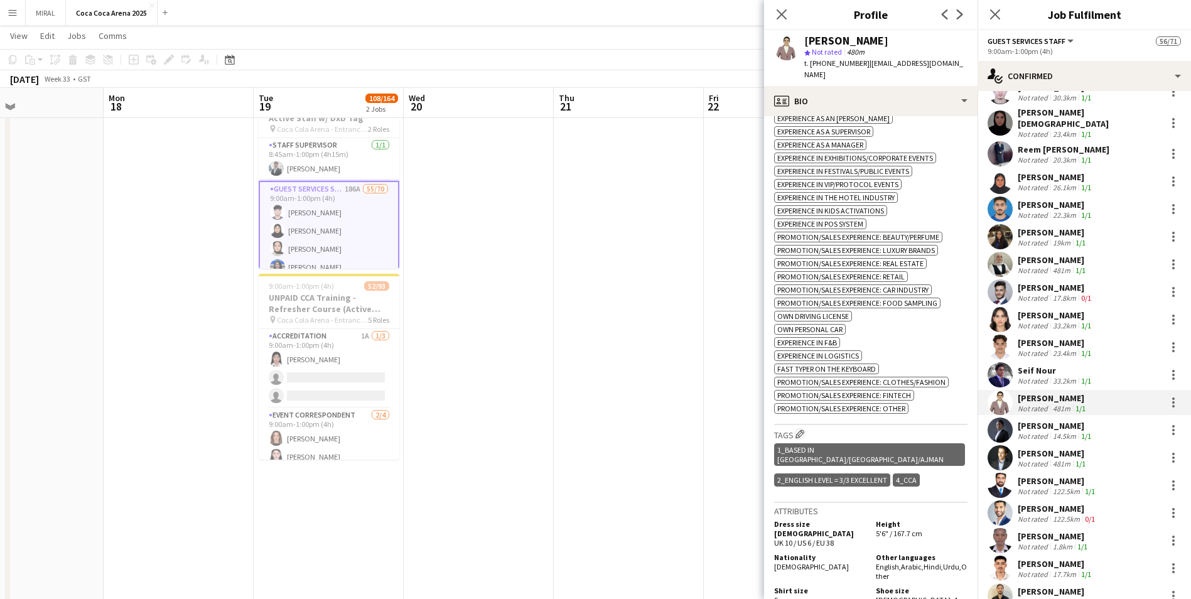
scroll to position [536, 0]
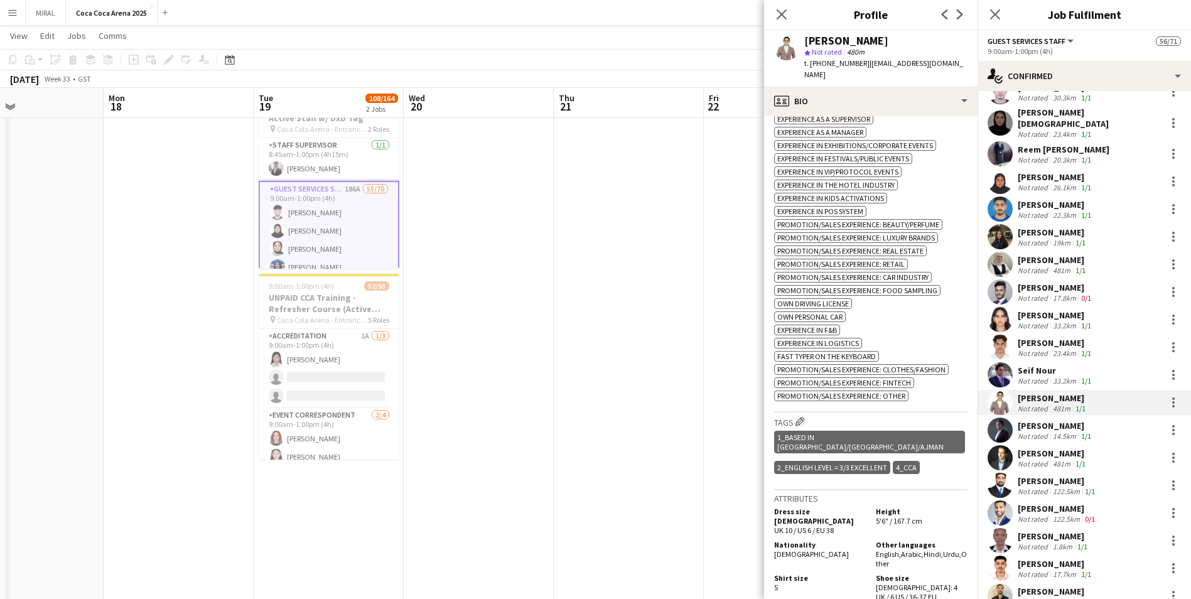
click at [578, 363] on app-icon "Edit crew company tags" at bounding box center [800, 421] width 9 height 9
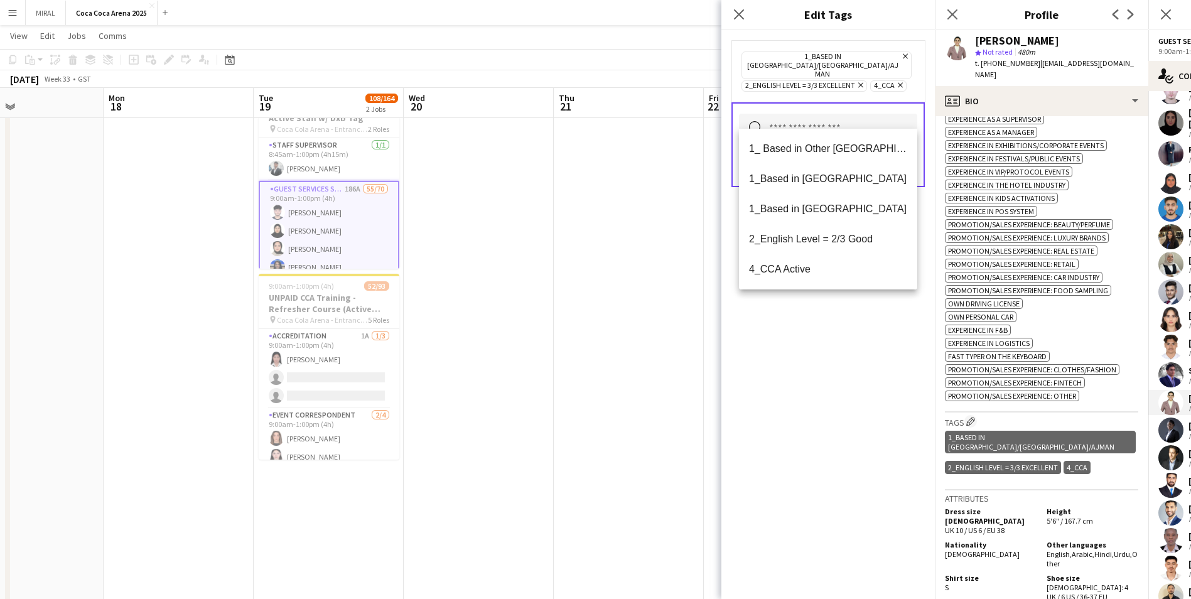
click at [578, 114] on input "text" at bounding box center [828, 129] width 178 height 31
click at [578, 266] on span "4_CCA Active" at bounding box center [828, 269] width 158 height 12
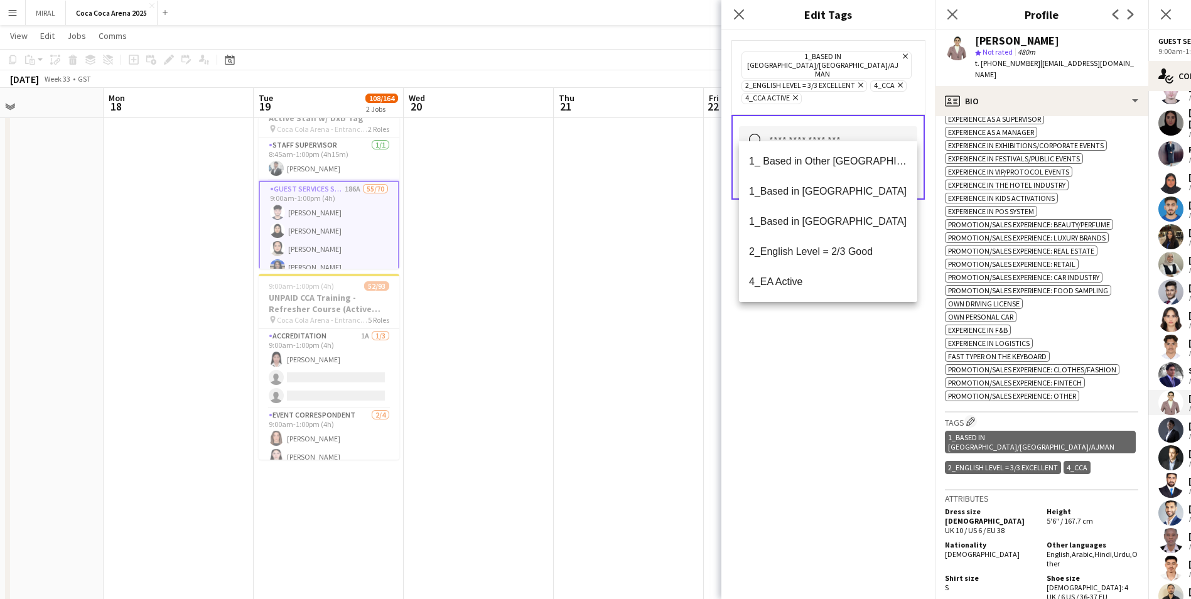
click at [578, 351] on div "1_Based in Dubai/Sharjah/Ajman Remove 2_English Level = 3/3 Excellent Remove 4_…" at bounding box center [829, 314] width 214 height 569
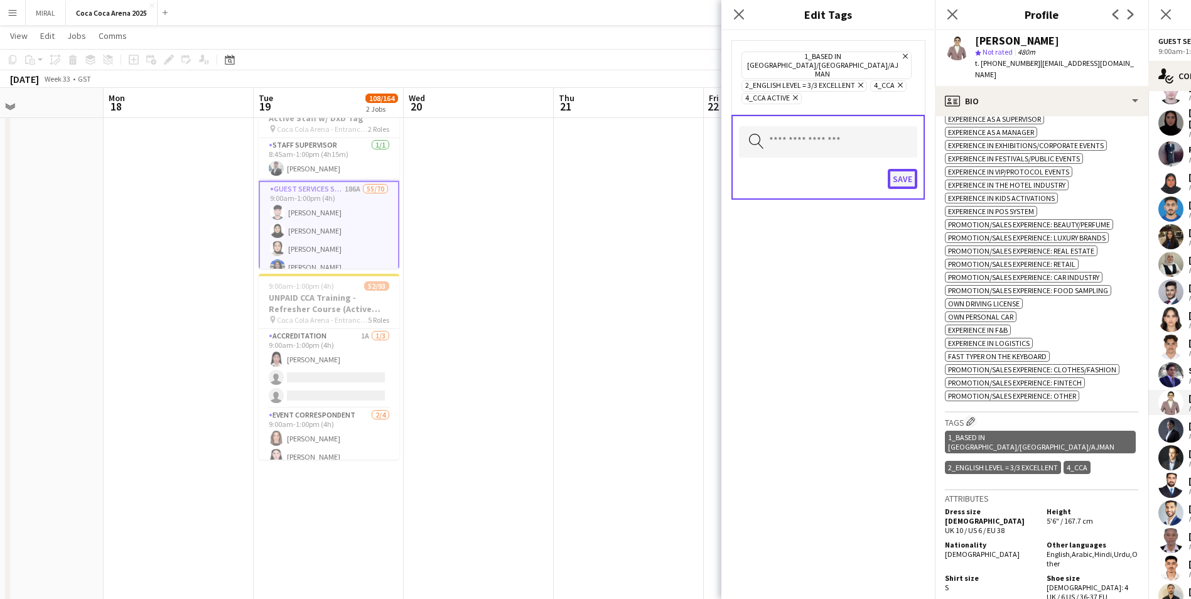
click at [578, 169] on button "Save" at bounding box center [903, 179] width 30 height 20
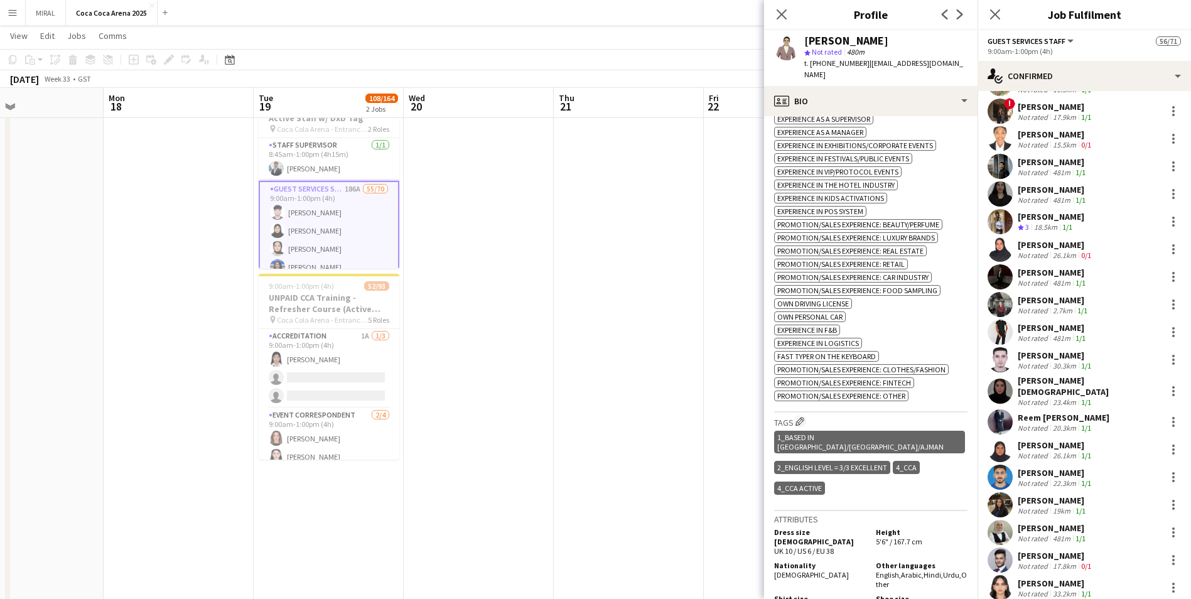
scroll to position [377, 0]
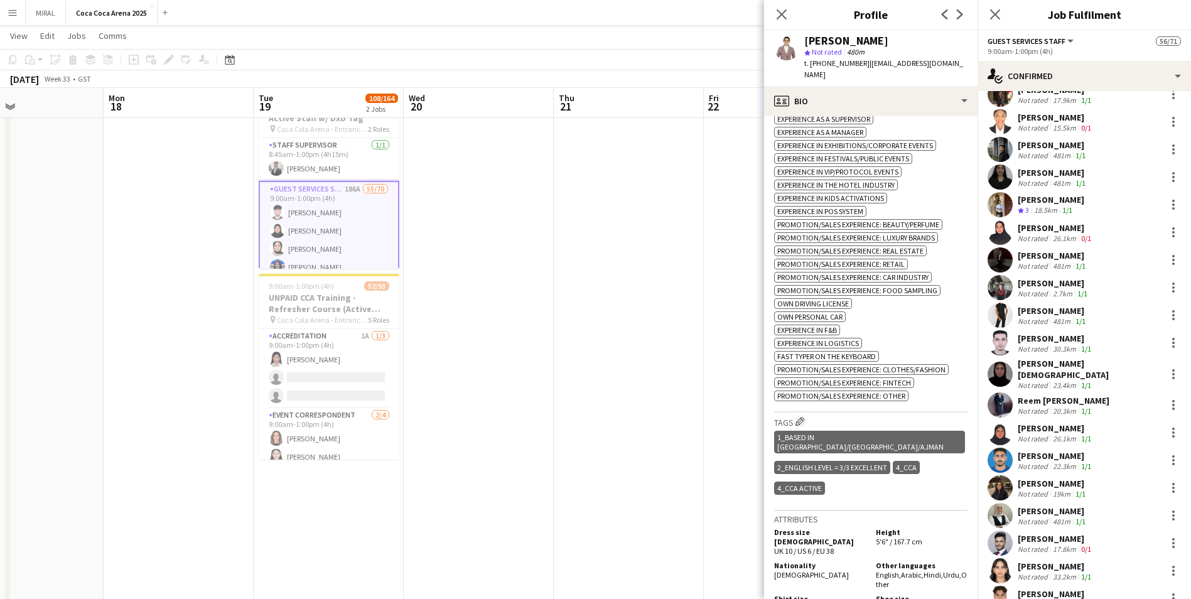
click at [578, 363] on div "Reem Zenobia Zafar" at bounding box center [1064, 400] width 92 height 11
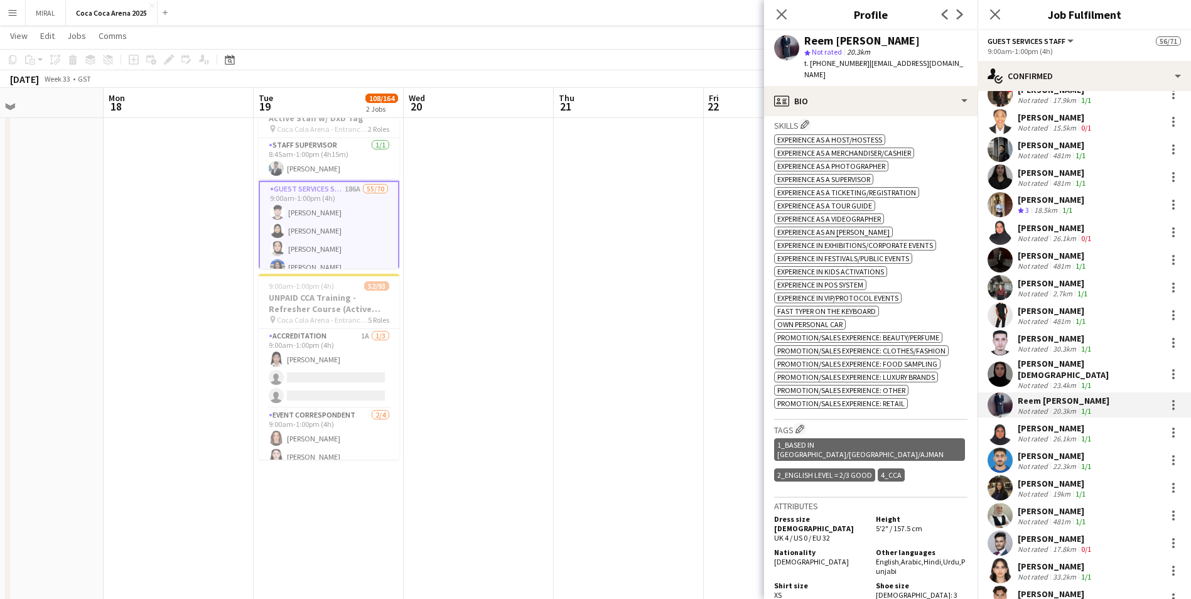
scroll to position [462, 0]
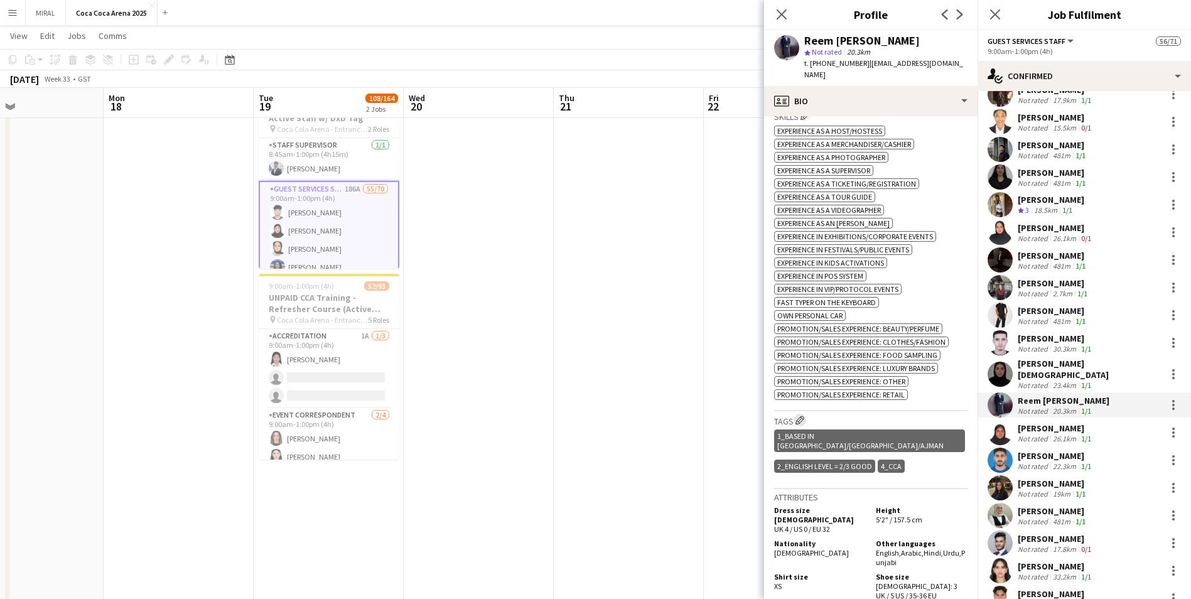
click at [578, 363] on app-icon "Edit crew company tags" at bounding box center [800, 420] width 9 height 9
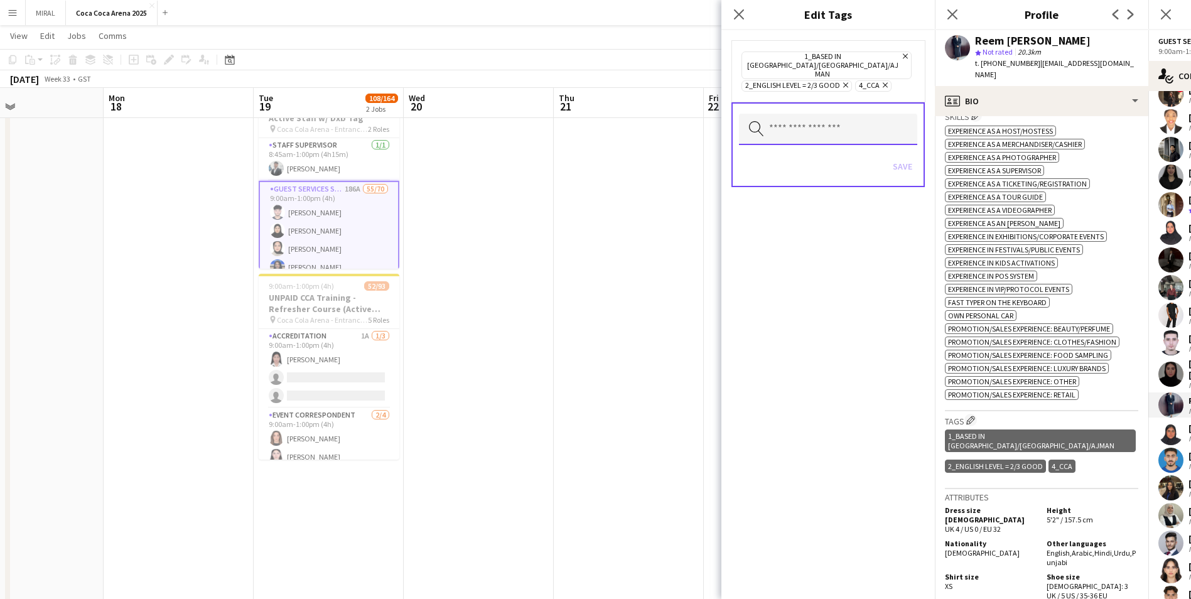
click at [578, 114] on input "text" at bounding box center [828, 129] width 178 height 31
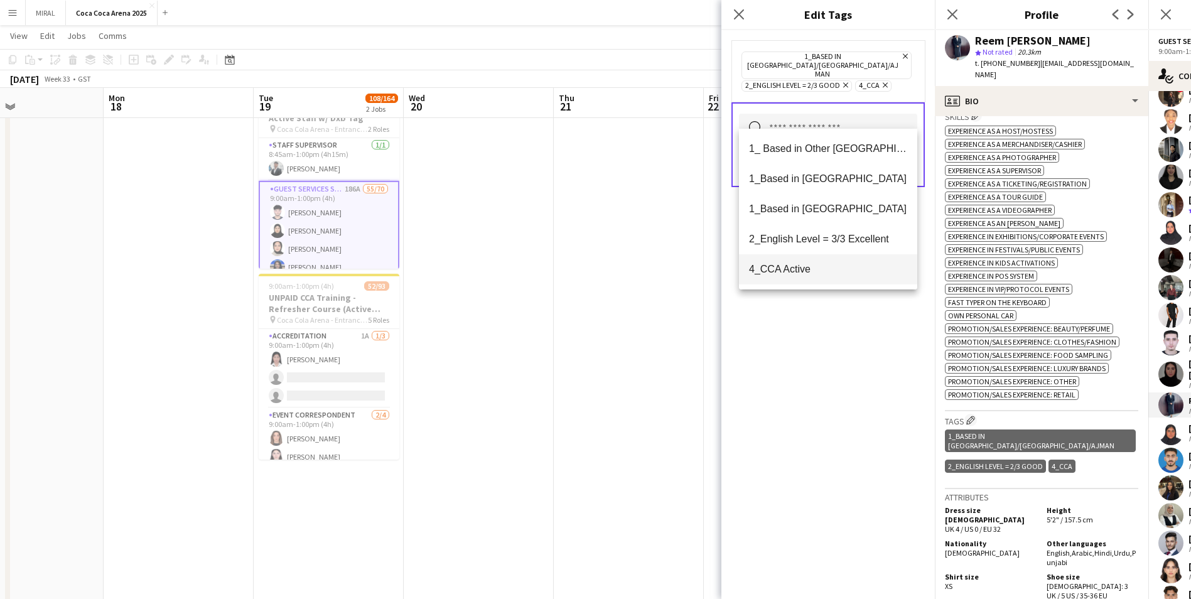
click at [578, 266] on span "4_CCA Active" at bounding box center [828, 269] width 158 height 12
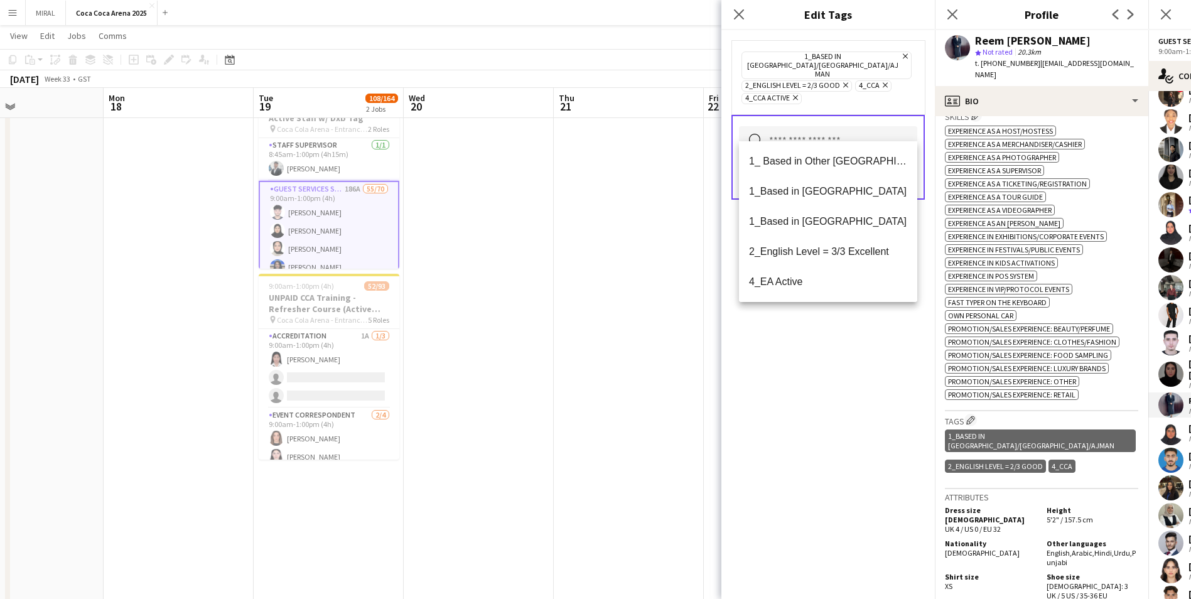
click at [578, 338] on div "1_Based in Dubai/Sharjah/Ajman Remove 2_English Level = 2/3 Good Remove 4_CCA R…" at bounding box center [829, 314] width 214 height 569
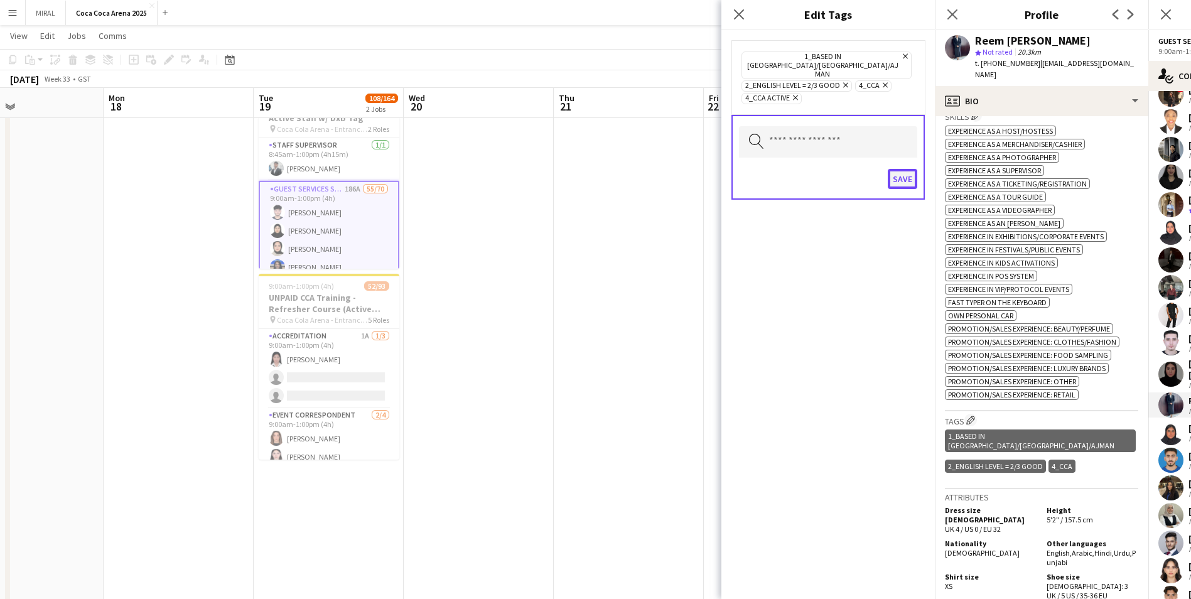
click at [578, 169] on button "Save" at bounding box center [903, 179] width 30 height 20
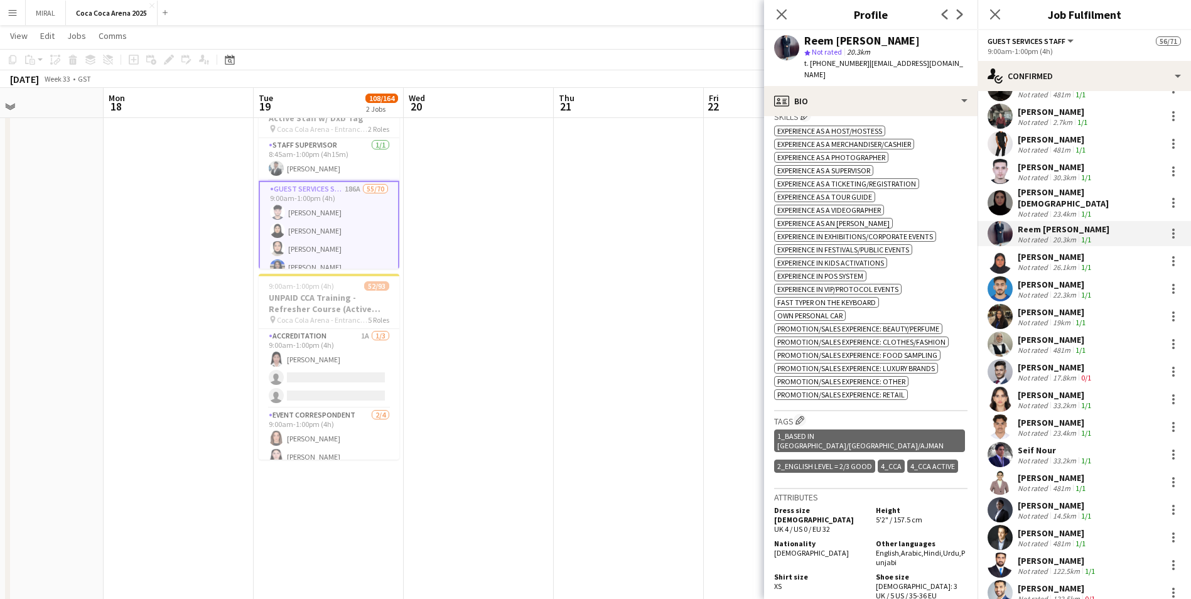
scroll to position [565, 0]
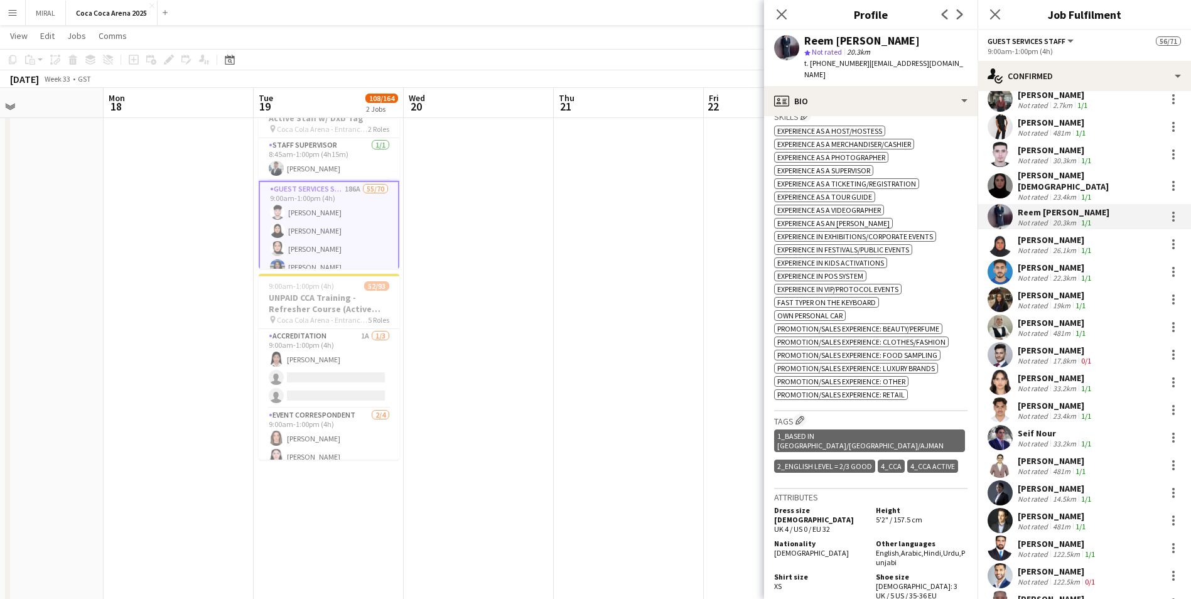
click at [578, 363] on div "Seif Nour" at bounding box center [1056, 433] width 76 height 11
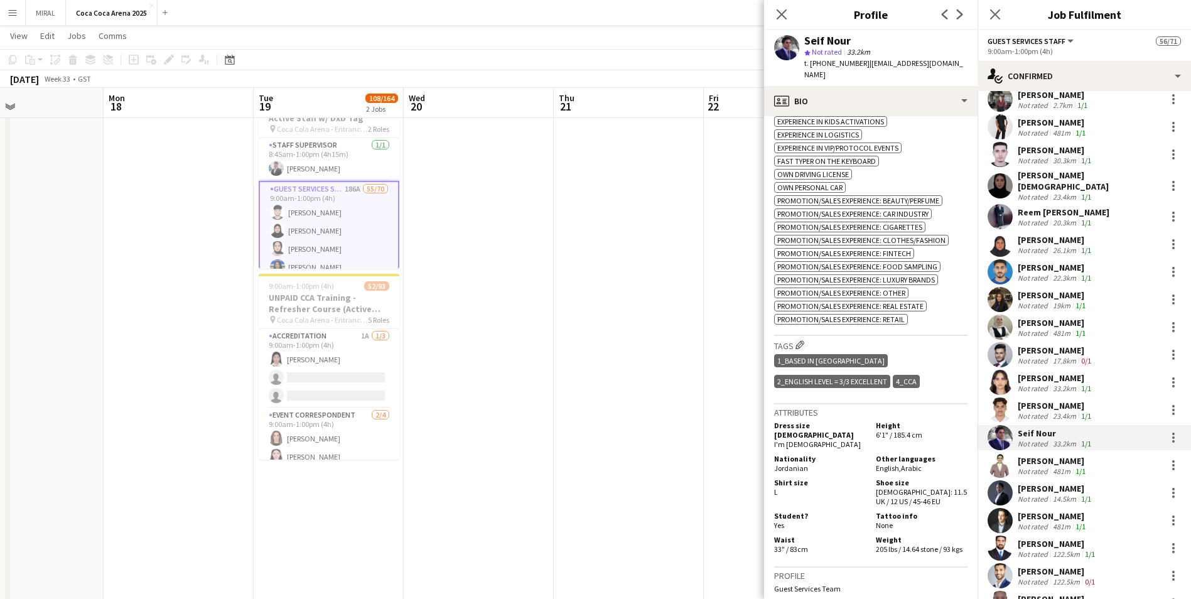
scroll to position [556, 0]
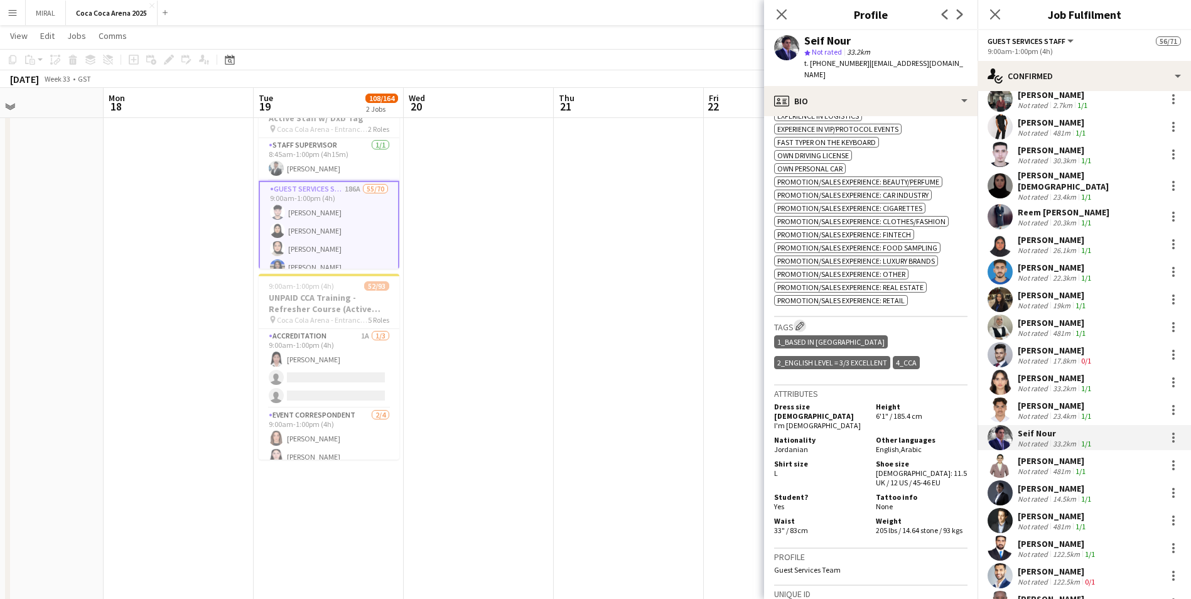
click at [578, 322] on app-icon "Edit crew company tags" at bounding box center [800, 326] width 9 height 9
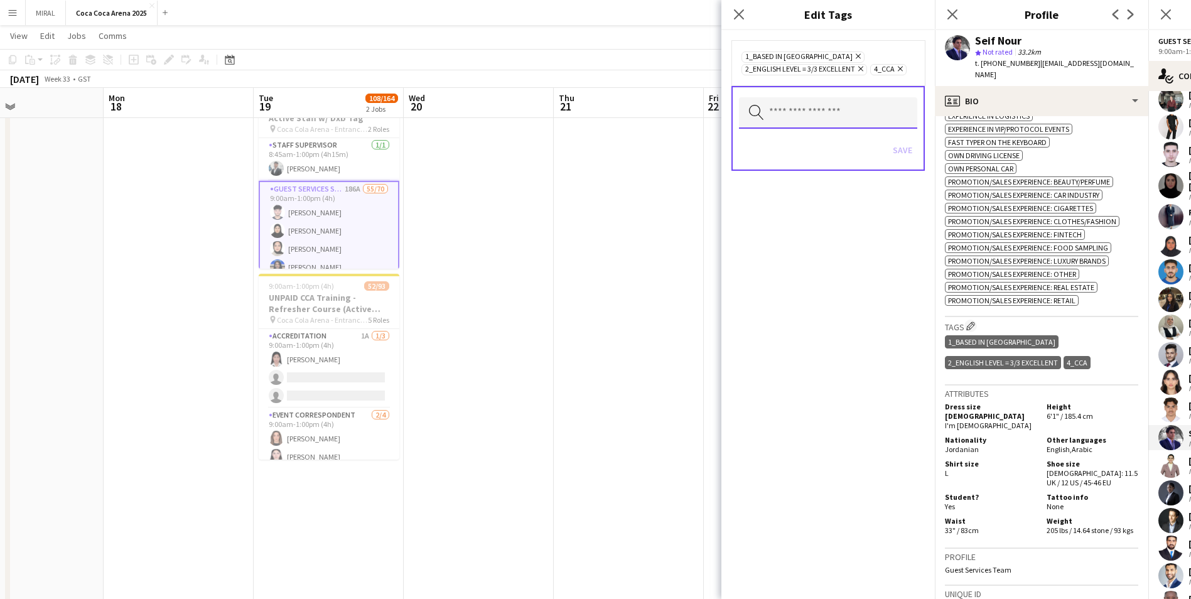
click at [578, 119] on input "text" at bounding box center [828, 112] width 178 height 31
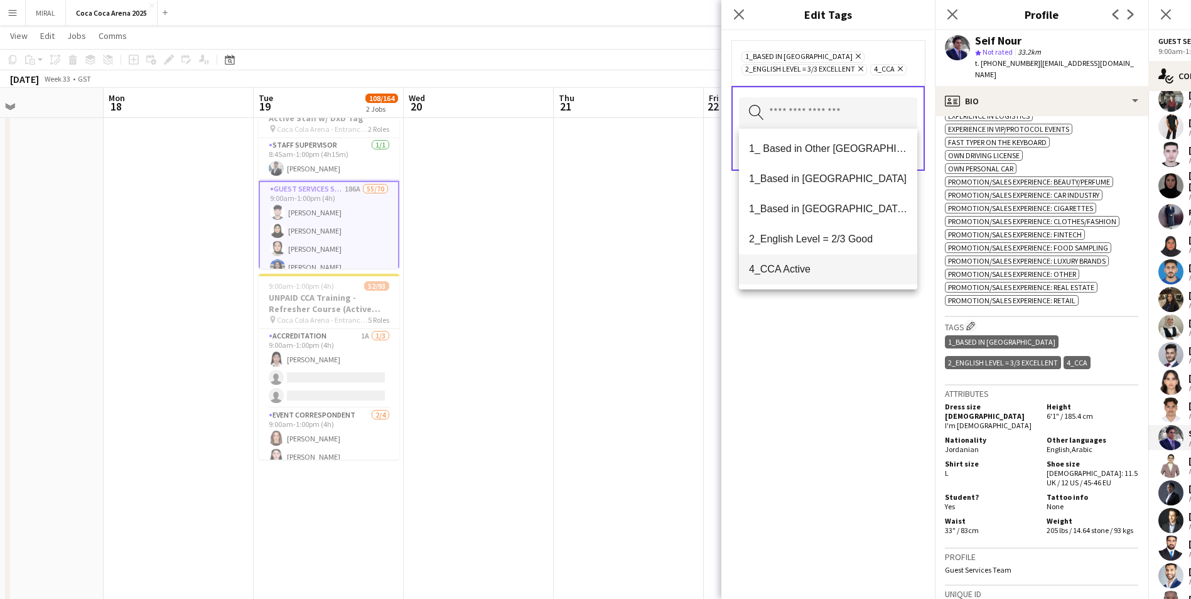
click at [578, 272] on span "4_CCA Active" at bounding box center [828, 269] width 158 height 12
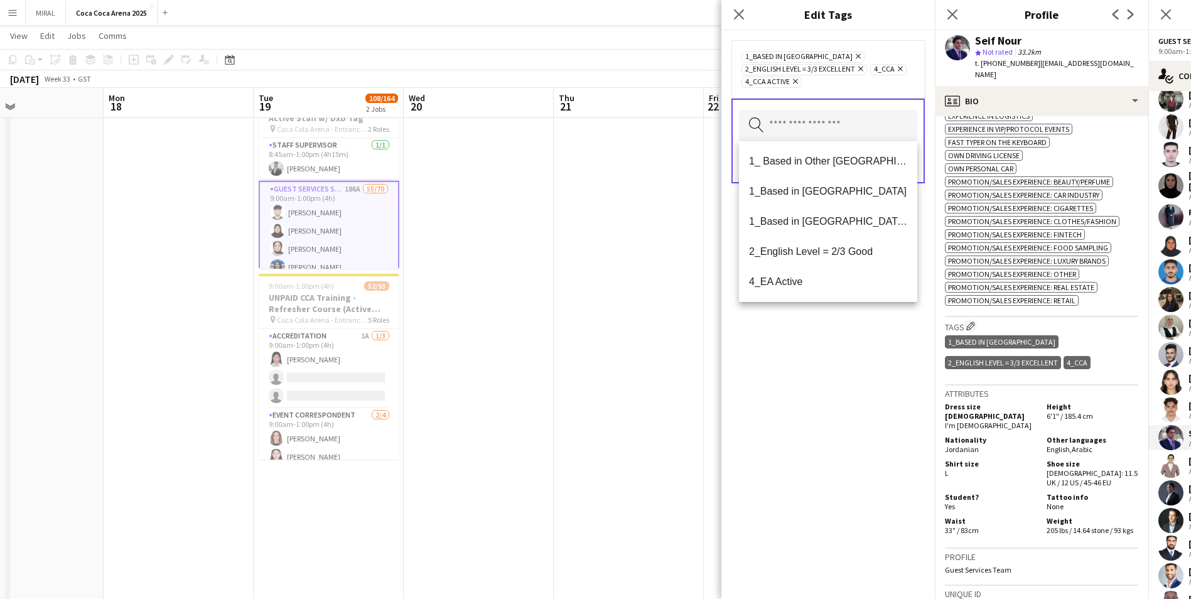
drag, startPoint x: 833, startPoint y: 358, endPoint x: 869, endPoint y: 209, distance: 153.6
click at [578, 357] on div "1_Based in Abu Dhabi Remove 2_English Level = 3/3 Excellent Remove 4_CCA Remove…" at bounding box center [829, 314] width 214 height 569
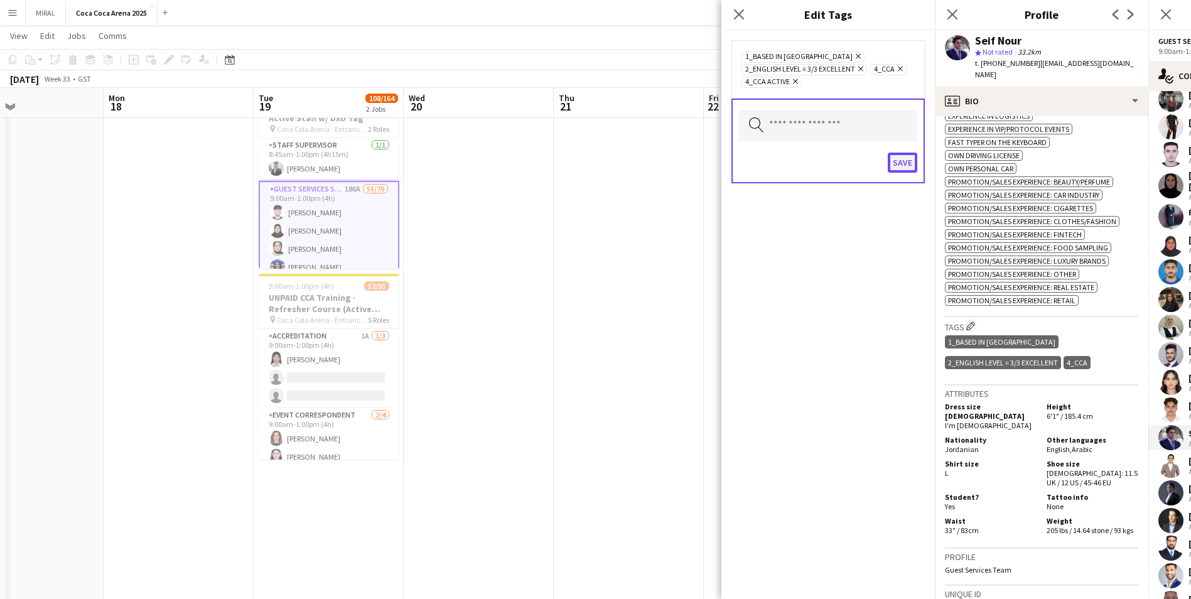
click at [578, 163] on button "Save" at bounding box center [903, 163] width 30 height 20
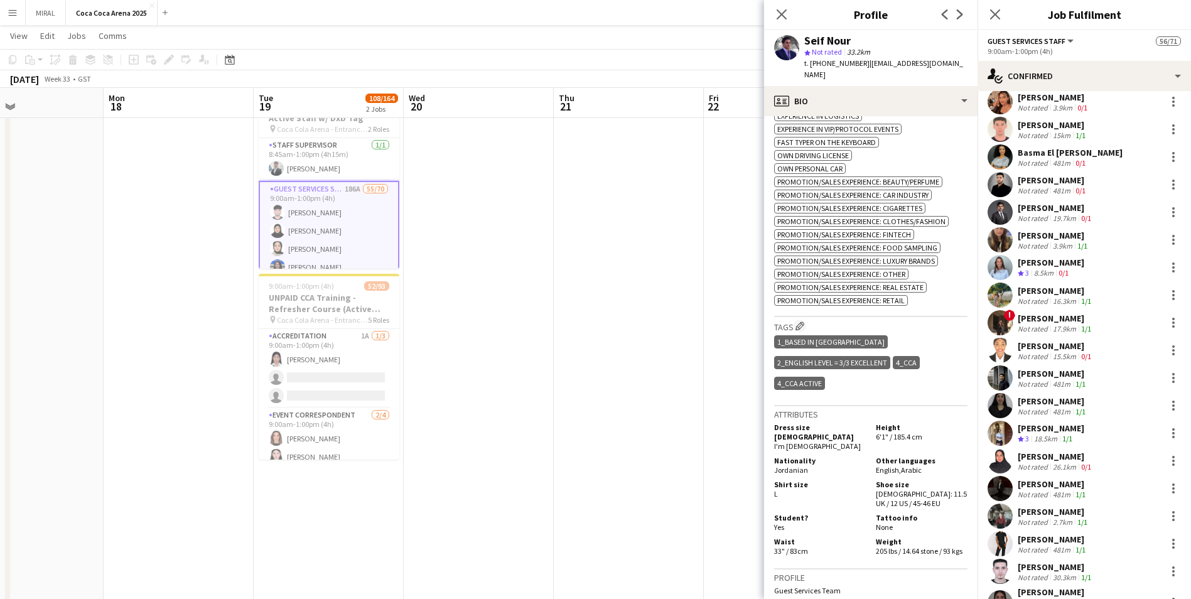
scroll to position [126, 0]
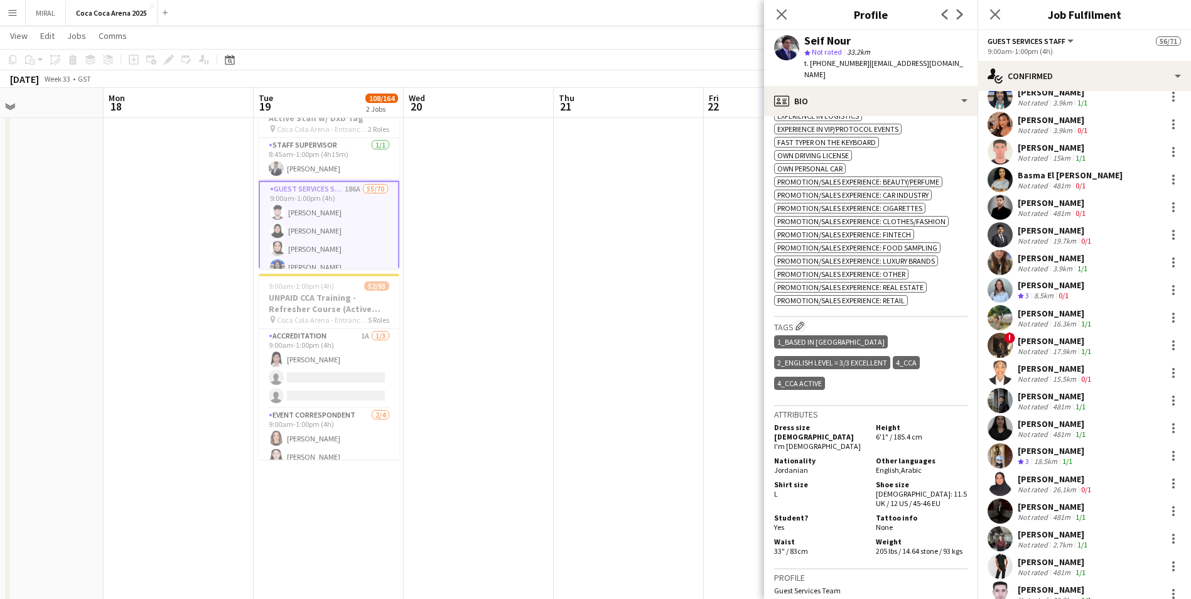
click at [578, 261] on div "Sundus Mohsin" at bounding box center [1054, 257] width 72 height 11
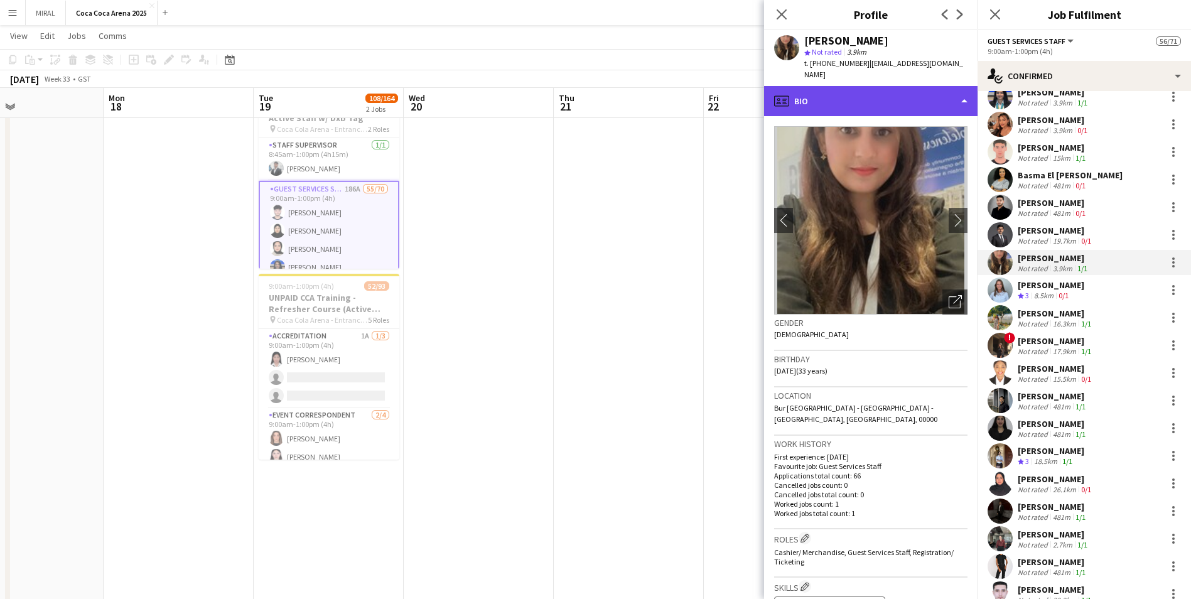
click at [578, 86] on div "profile Bio" at bounding box center [871, 101] width 214 height 30
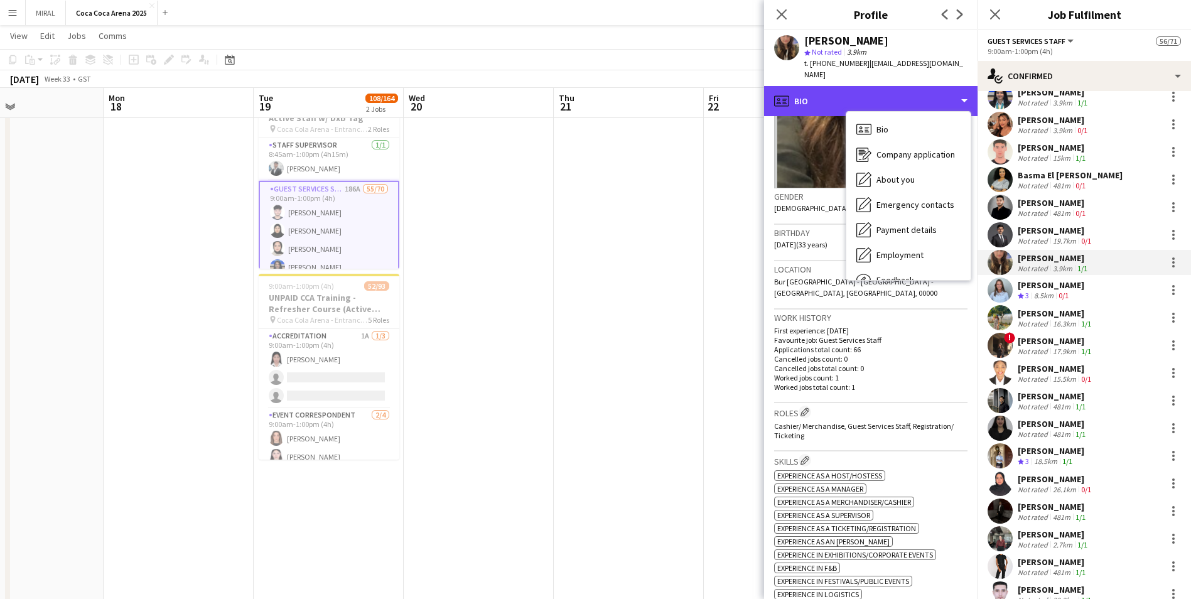
scroll to position [314, 0]
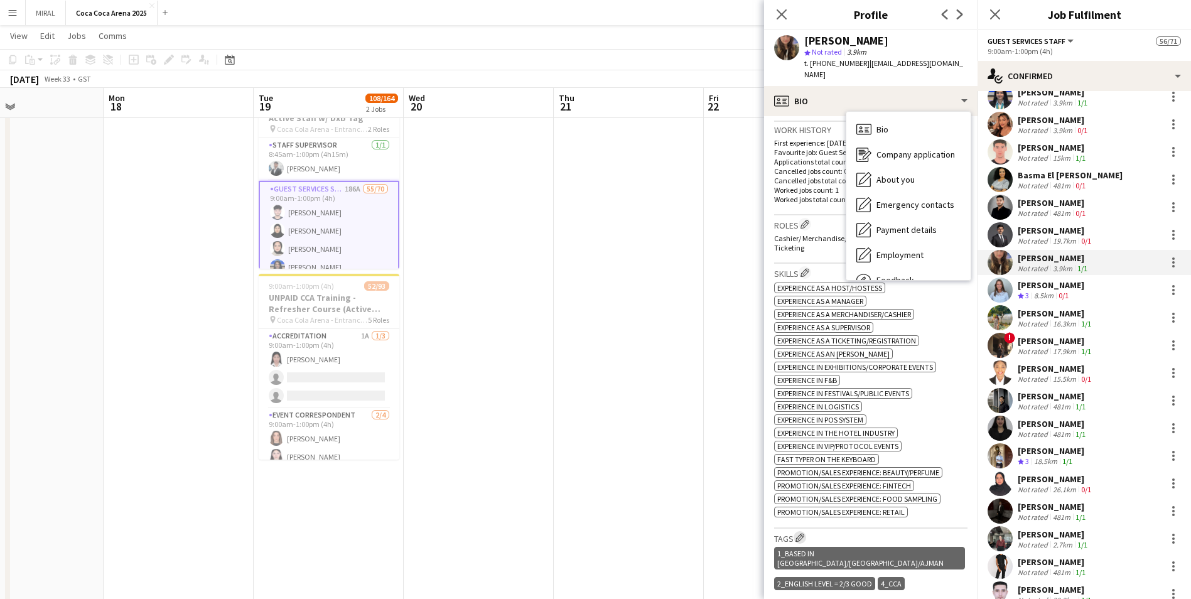
click at [578, 363] on app-icon "Edit crew company tags" at bounding box center [800, 537] width 9 height 9
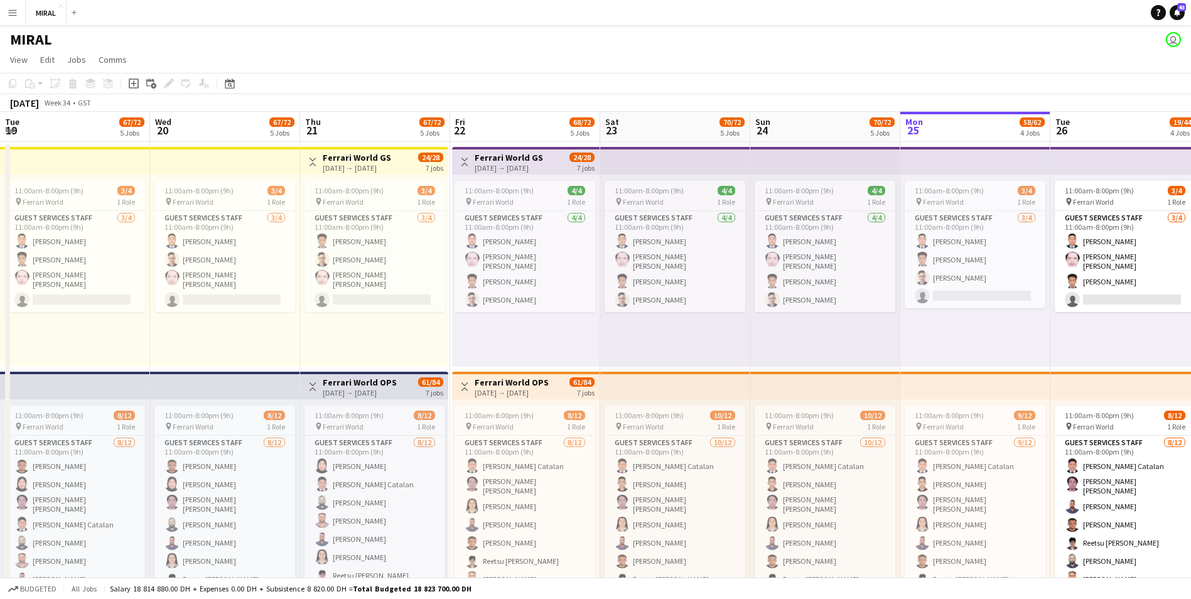
scroll to position [0, 349]
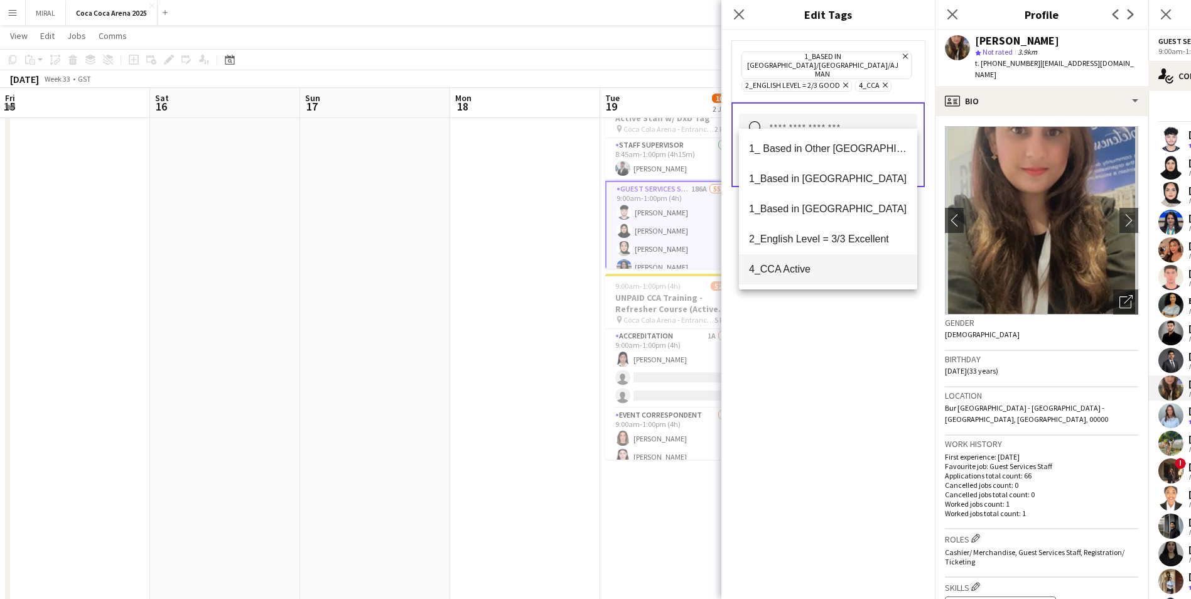
scroll to position [314, 0]
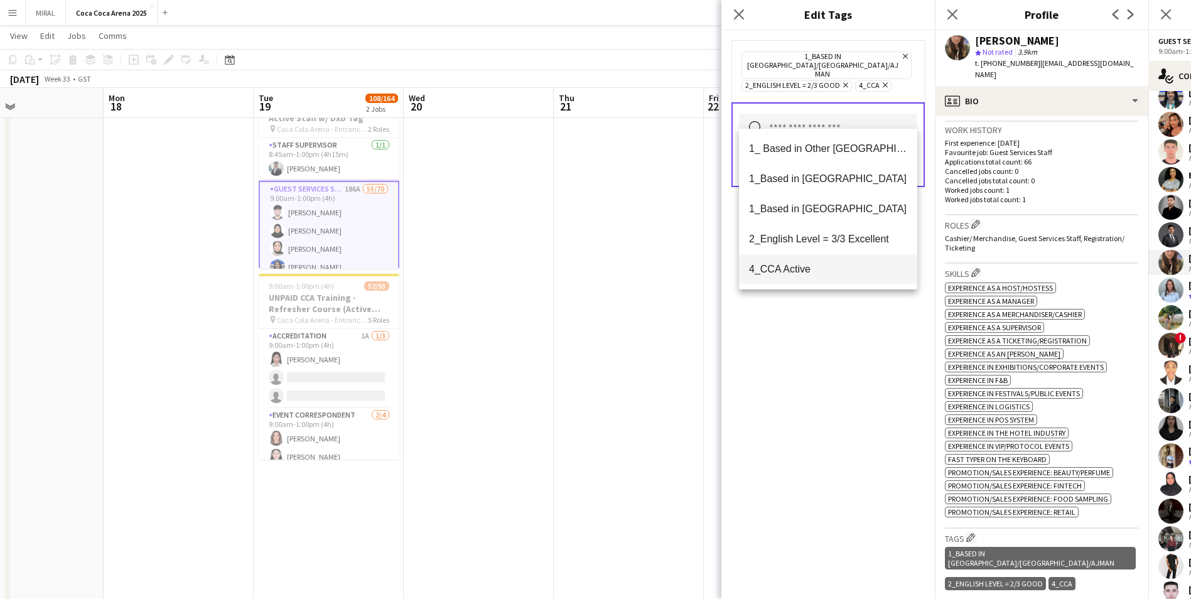
click at [796, 273] on span "4_CCA Active" at bounding box center [828, 269] width 158 height 12
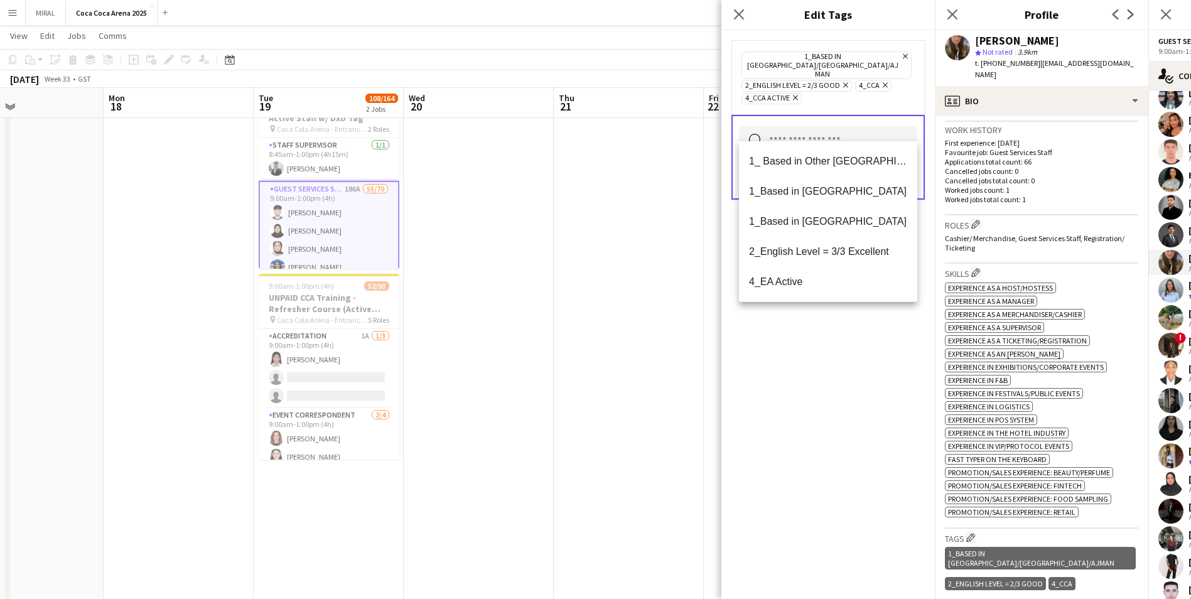
drag, startPoint x: 818, startPoint y: 361, endPoint x: 879, endPoint y: 229, distance: 145.8
click at [819, 361] on div "1_Based in Dubai/Sharjah/Ajman Remove 2_English Level = 2/3 Good Remove 4_CCA R…" at bounding box center [829, 314] width 214 height 569
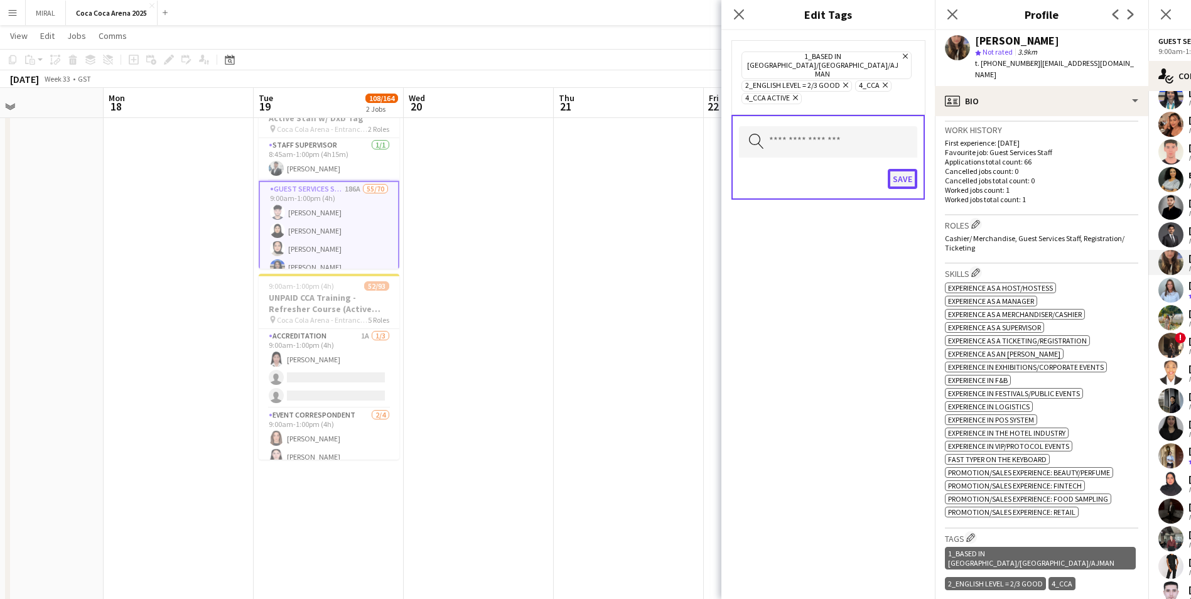
click at [902, 169] on button "Save" at bounding box center [903, 179] width 30 height 20
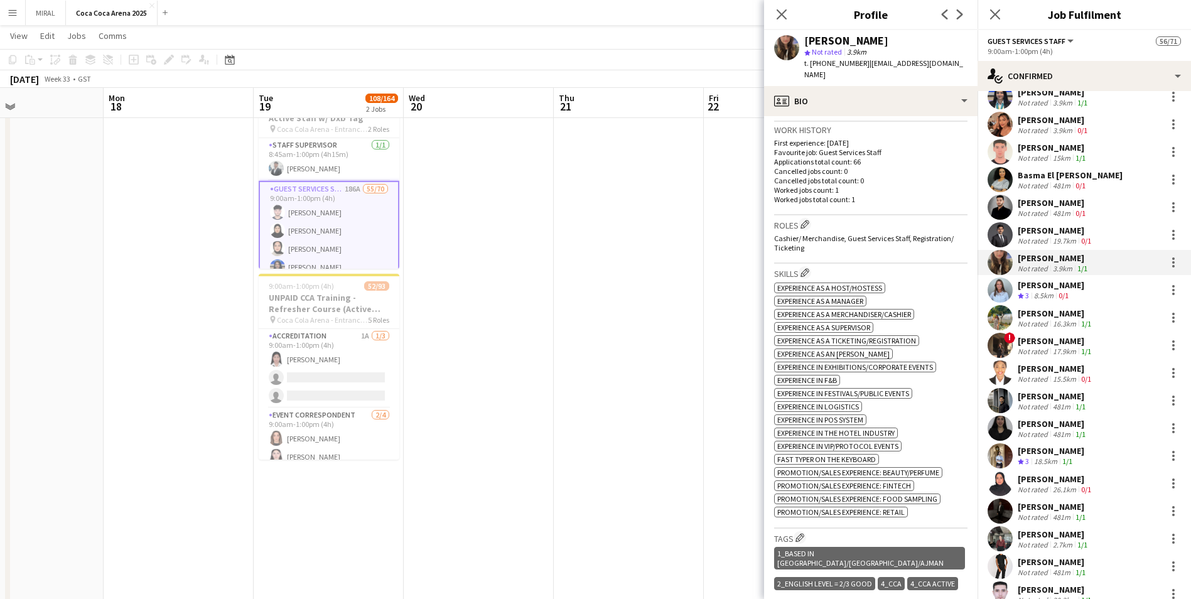
click at [1059, 590] on div "Tarek Skaf" at bounding box center [1056, 589] width 76 height 11
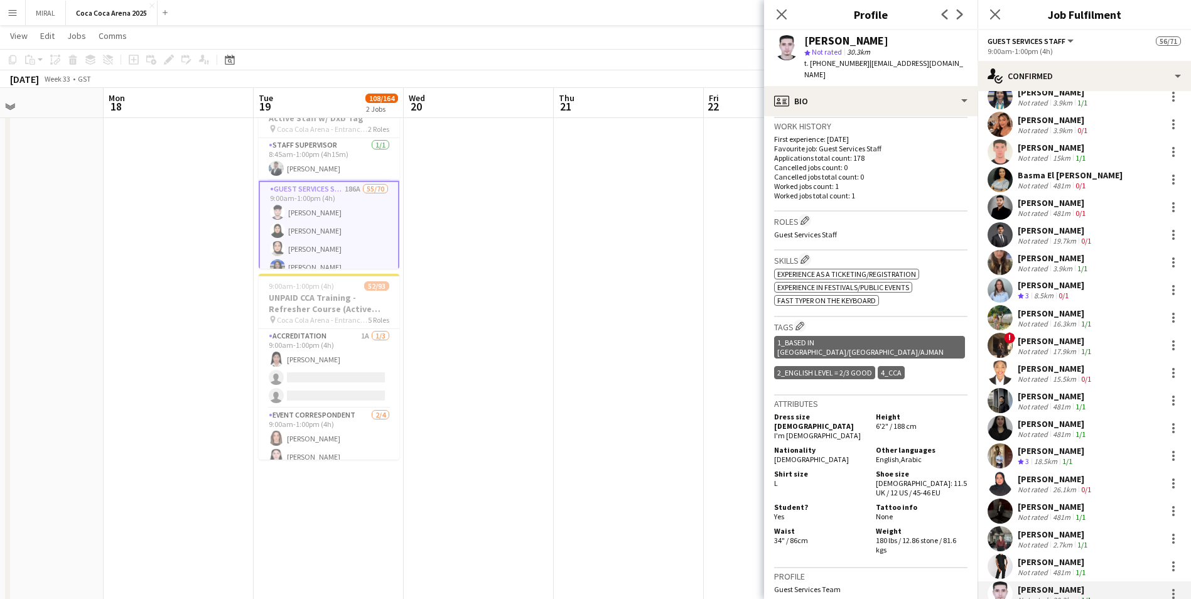
scroll to position [347, 0]
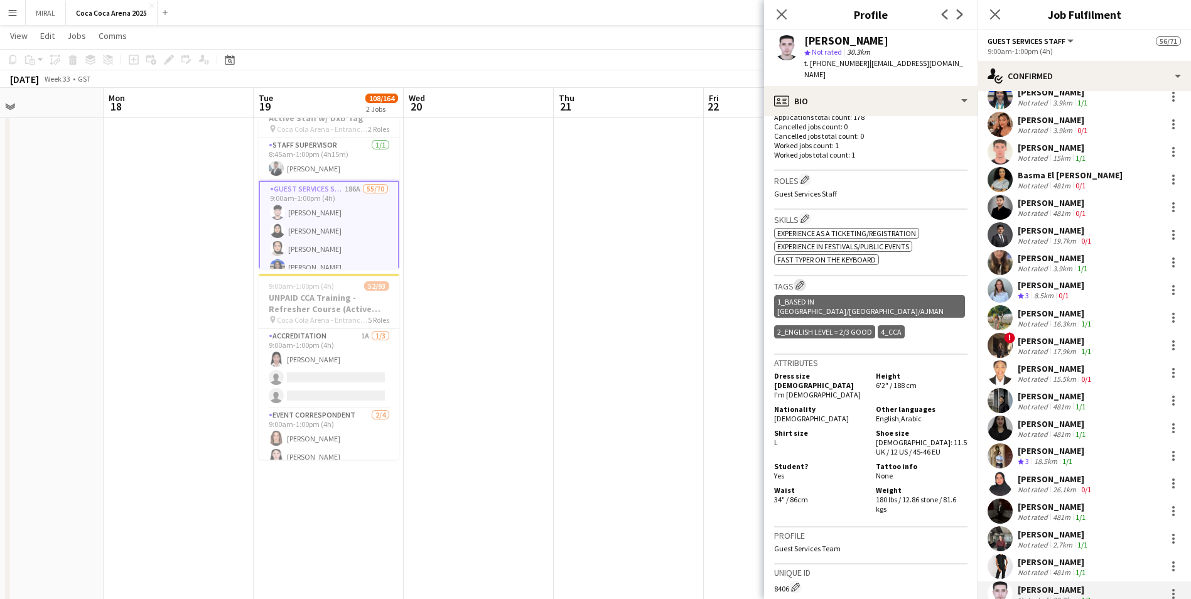
click at [800, 281] on app-icon "Edit crew company tags" at bounding box center [800, 285] width 9 height 9
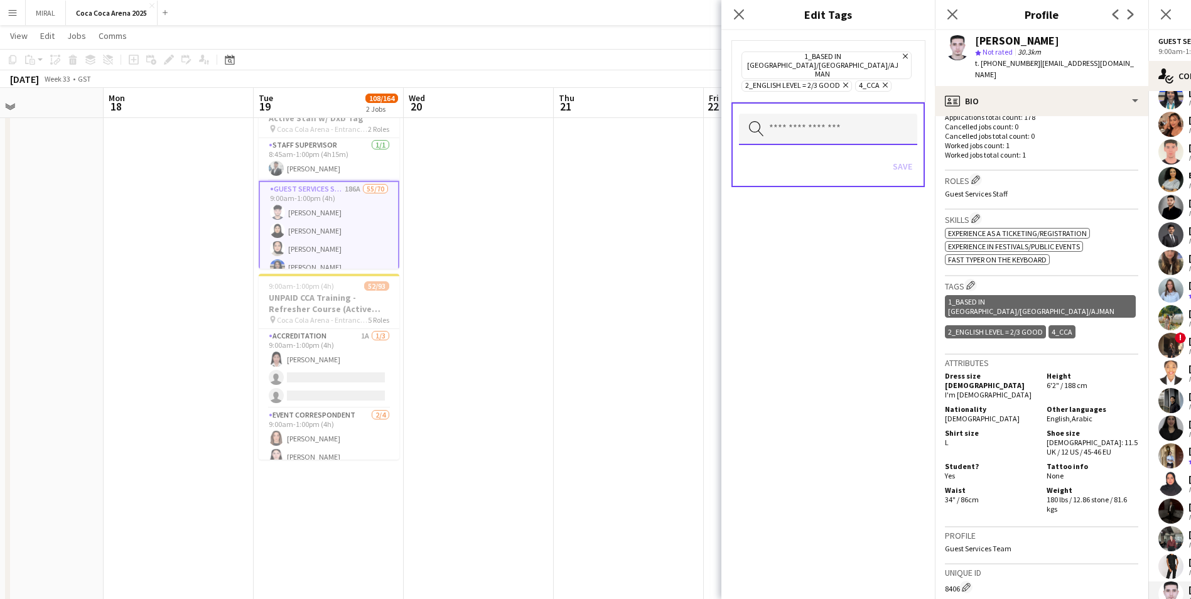
click at [779, 114] on input "text" at bounding box center [828, 129] width 178 height 31
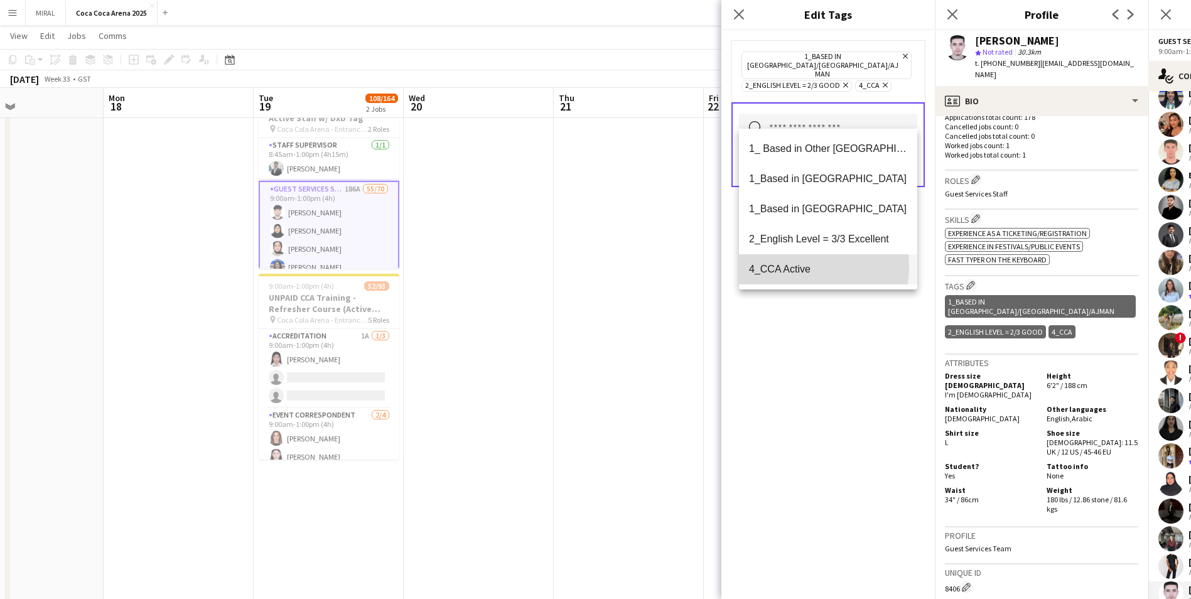
click at [788, 266] on span "4_CCA Active" at bounding box center [828, 269] width 158 height 12
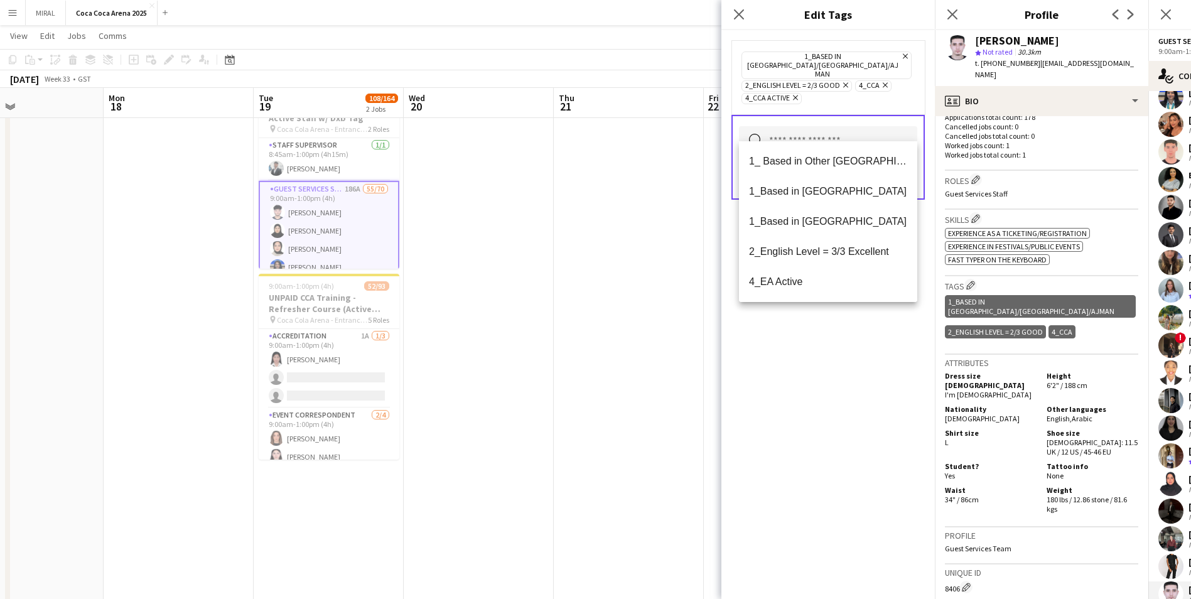
click at [837, 393] on div "1_Based in Dubai/Sharjah/Ajman Remove 2_English Level = 2/3 Good Remove 4_CCA R…" at bounding box center [829, 314] width 214 height 569
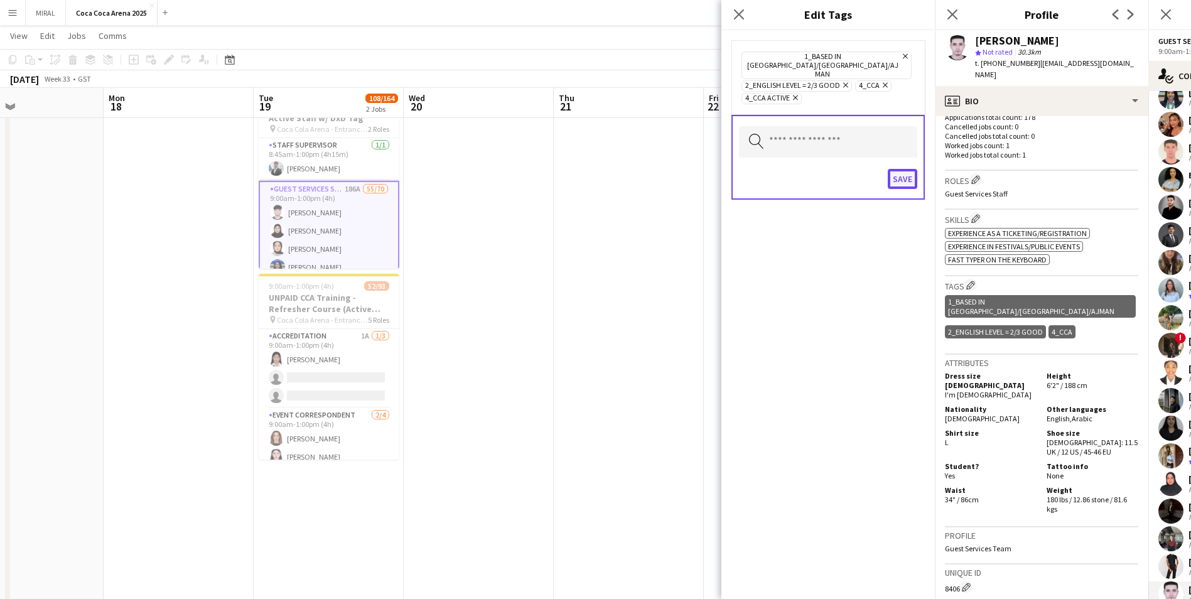
click at [904, 169] on button "Save" at bounding box center [903, 179] width 30 height 20
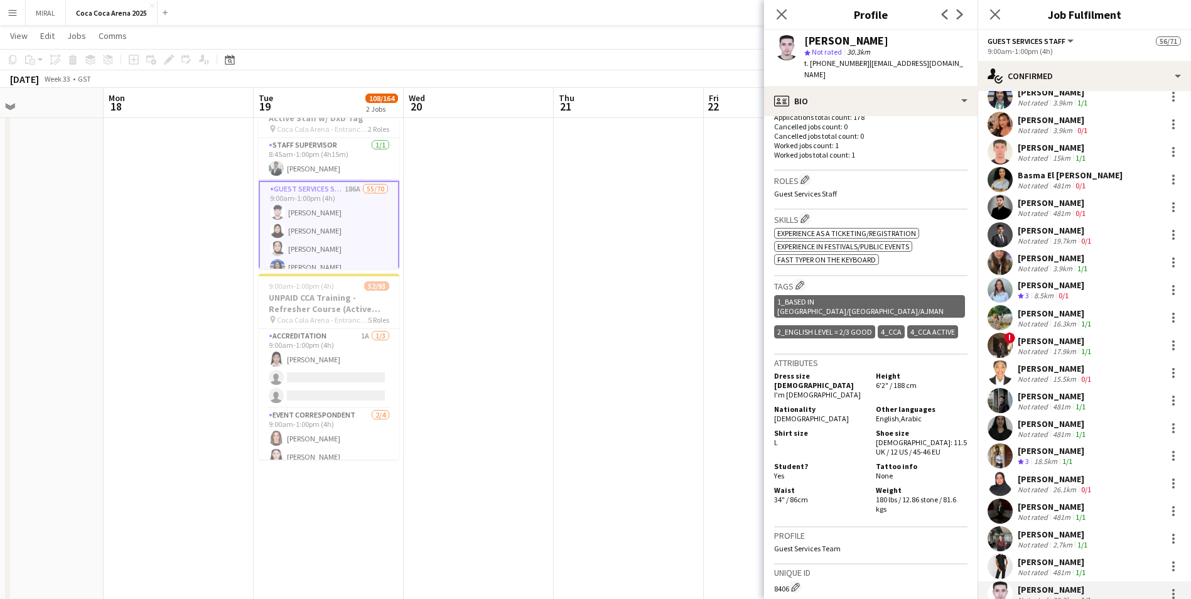
click at [1056, 150] on div "Tarek Metwally" at bounding box center [1053, 147] width 70 height 11
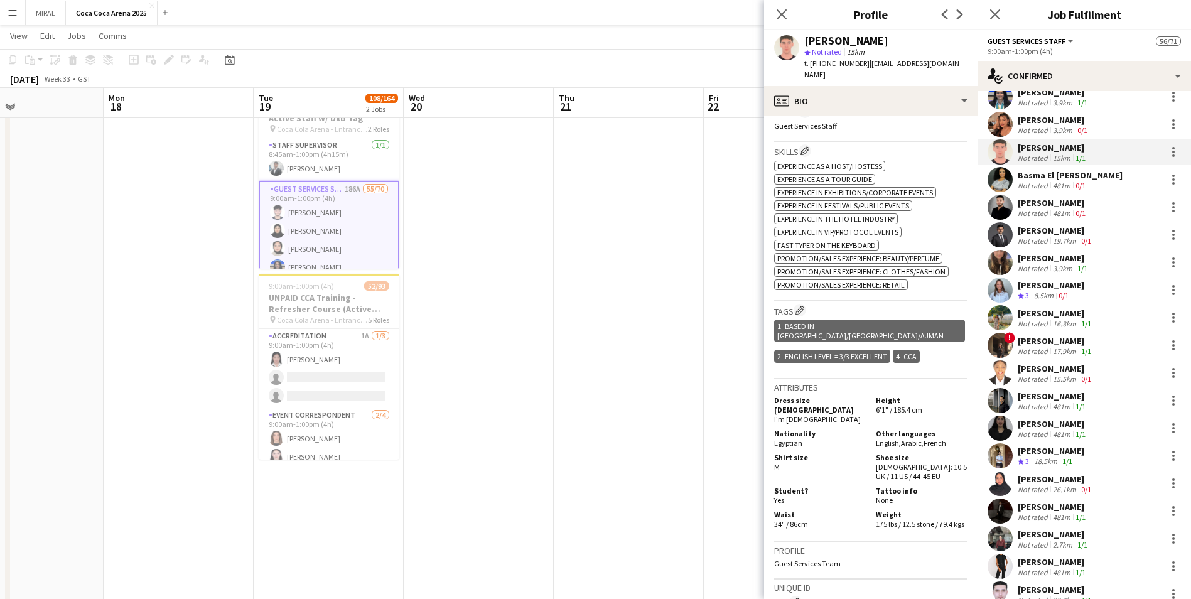
scroll to position [431, 0]
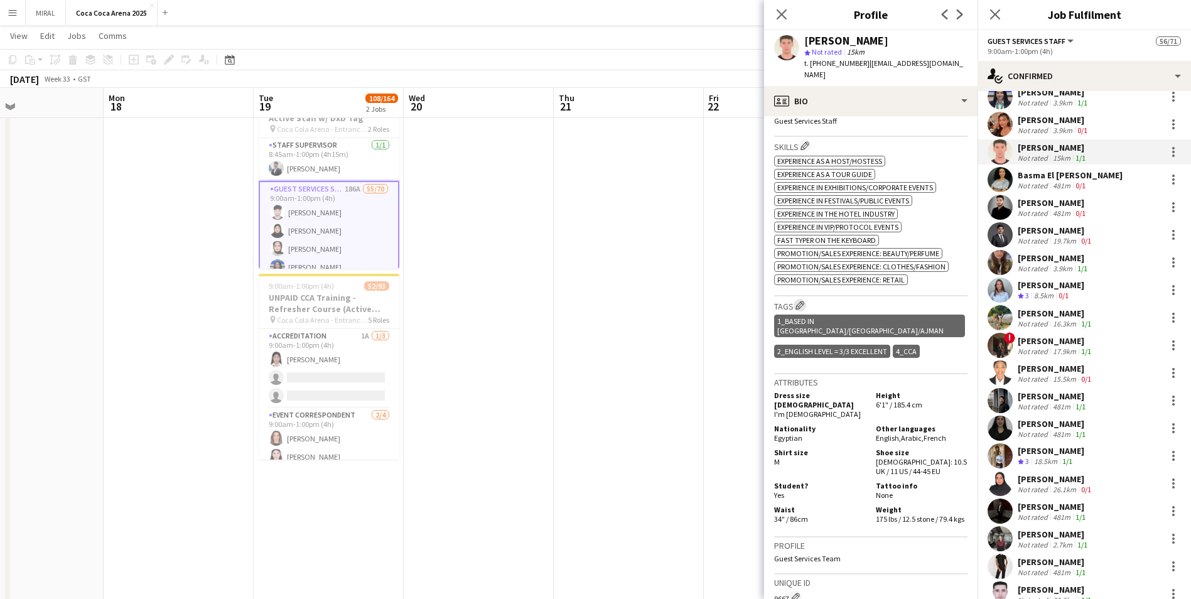
click at [803, 301] on app-icon "Edit crew company tags" at bounding box center [800, 305] width 9 height 9
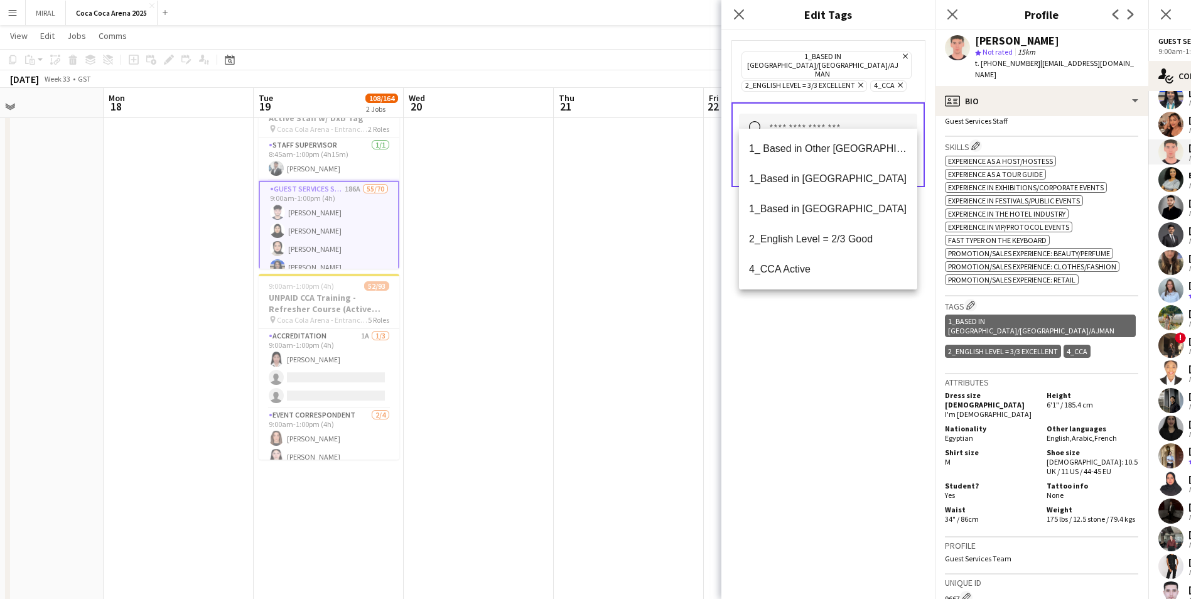
click at [766, 114] on input "text" at bounding box center [828, 129] width 178 height 31
click at [815, 263] on mat-option "4_CCA Active" at bounding box center [828, 269] width 178 height 30
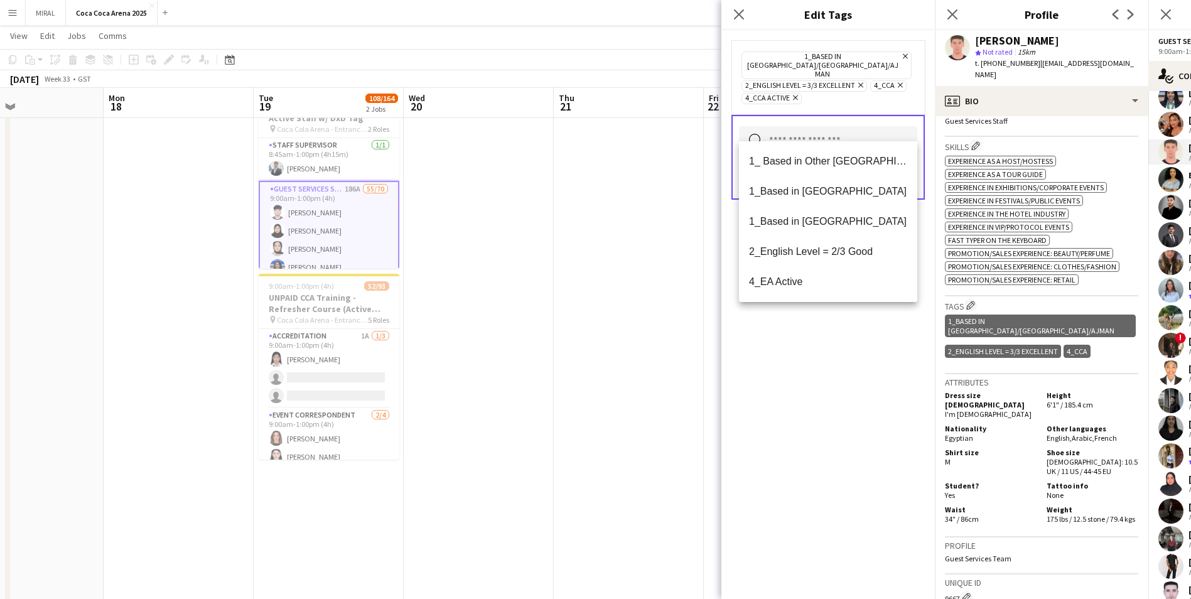
drag, startPoint x: 855, startPoint y: 390, endPoint x: 865, endPoint y: 356, distance: 35.4
click at [857, 390] on div "1_Based in Dubai/Sharjah/Ajman Remove 2_English Level = 3/3 Excellent Remove 4_…" at bounding box center [829, 314] width 214 height 569
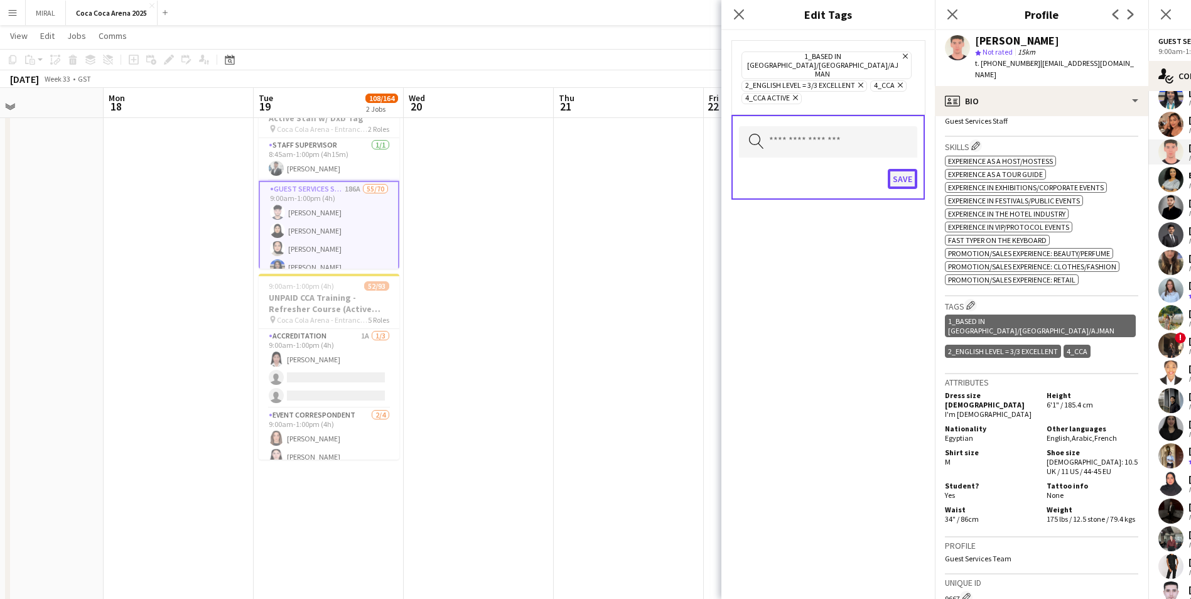
click at [902, 169] on button "Save" at bounding box center [903, 179] width 30 height 20
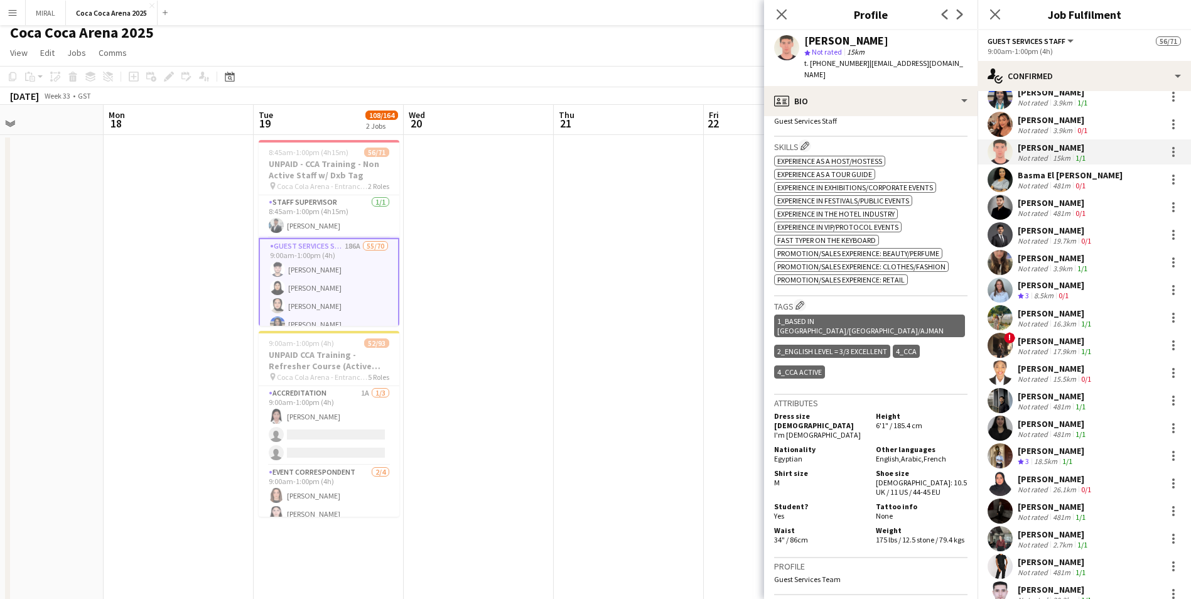
scroll to position [0, 0]
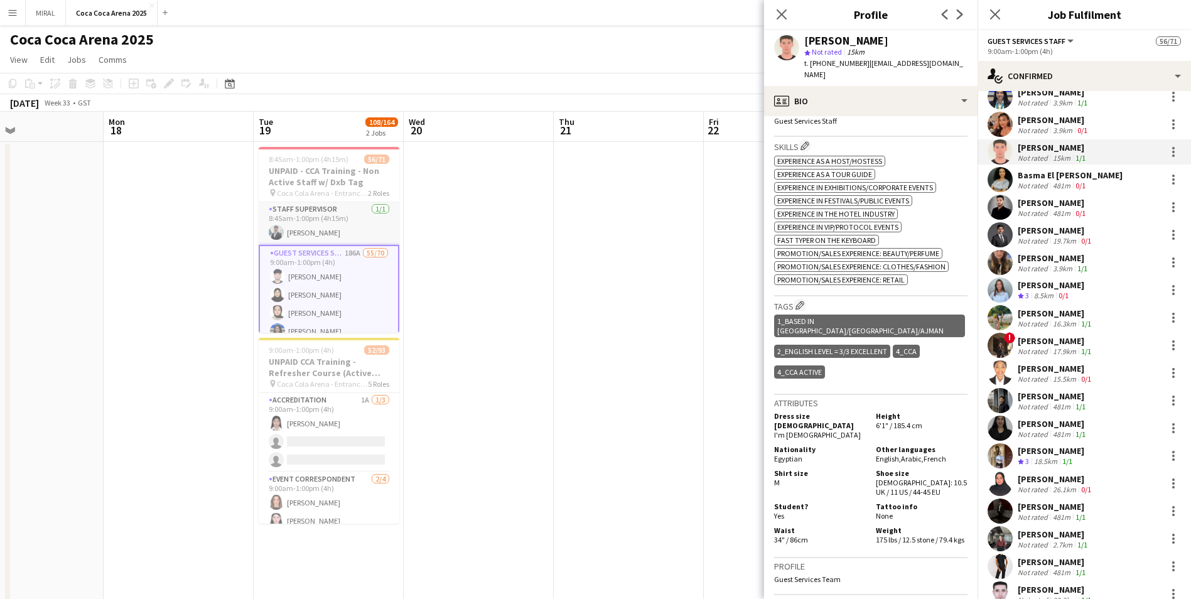
click at [352, 224] on app-card-role "Staff Supervisor 1/1 8:45am-1:00pm (4h15m) Osama Hejazi" at bounding box center [329, 223] width 141 height 43
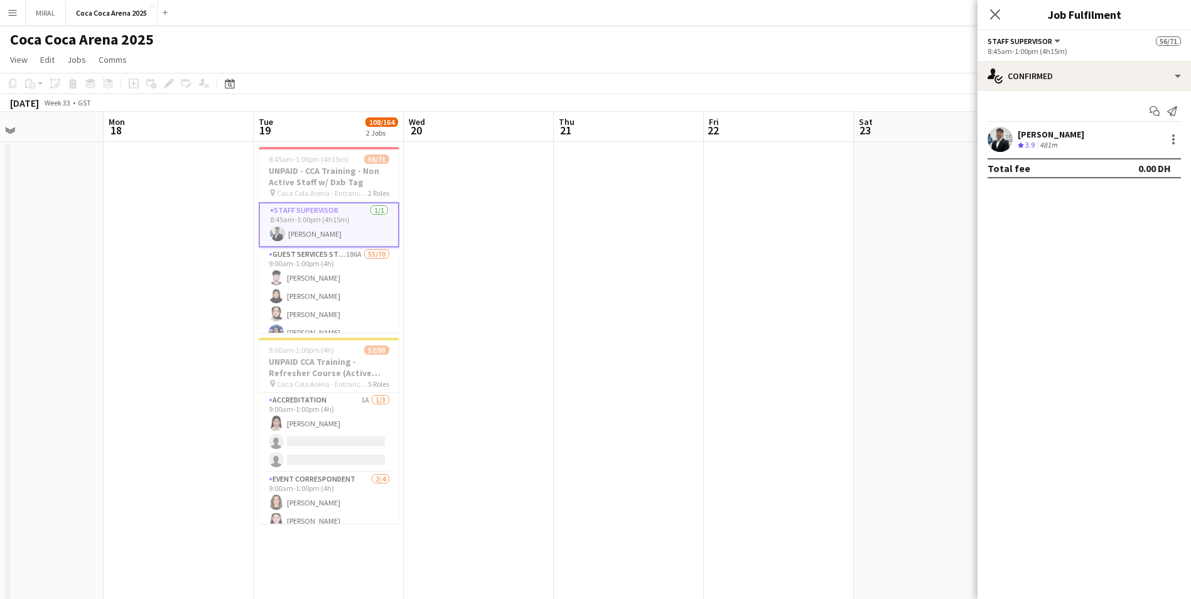
click at [1046, 134] on div "Osama Hejazi" at bounding box center [1051, 134] width 67 height 11
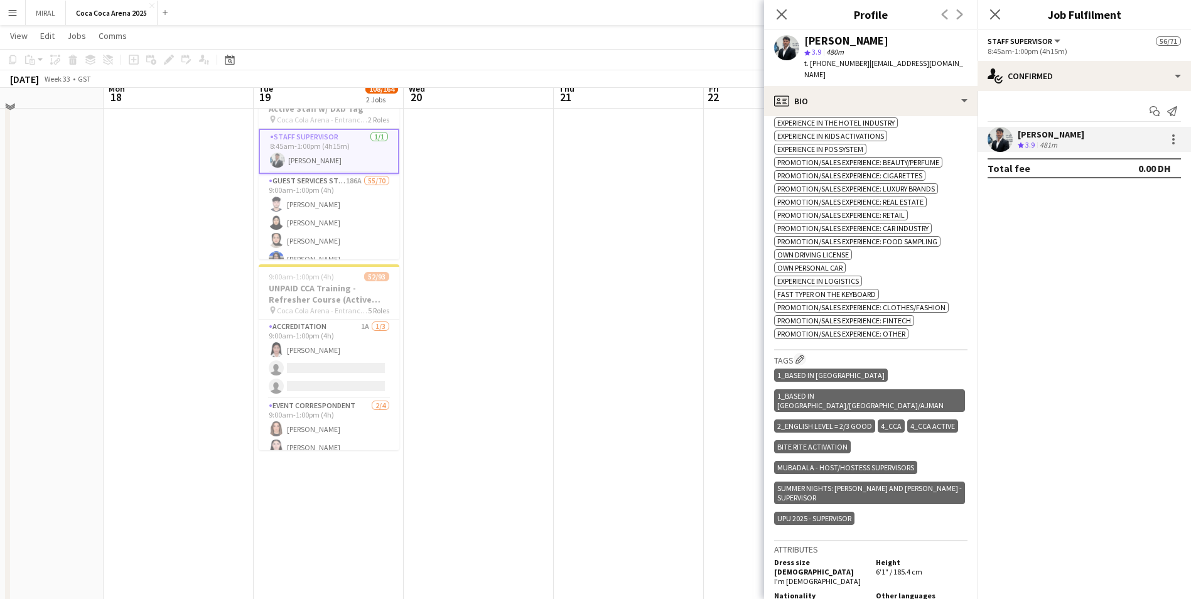
scroll to position [126, 0]
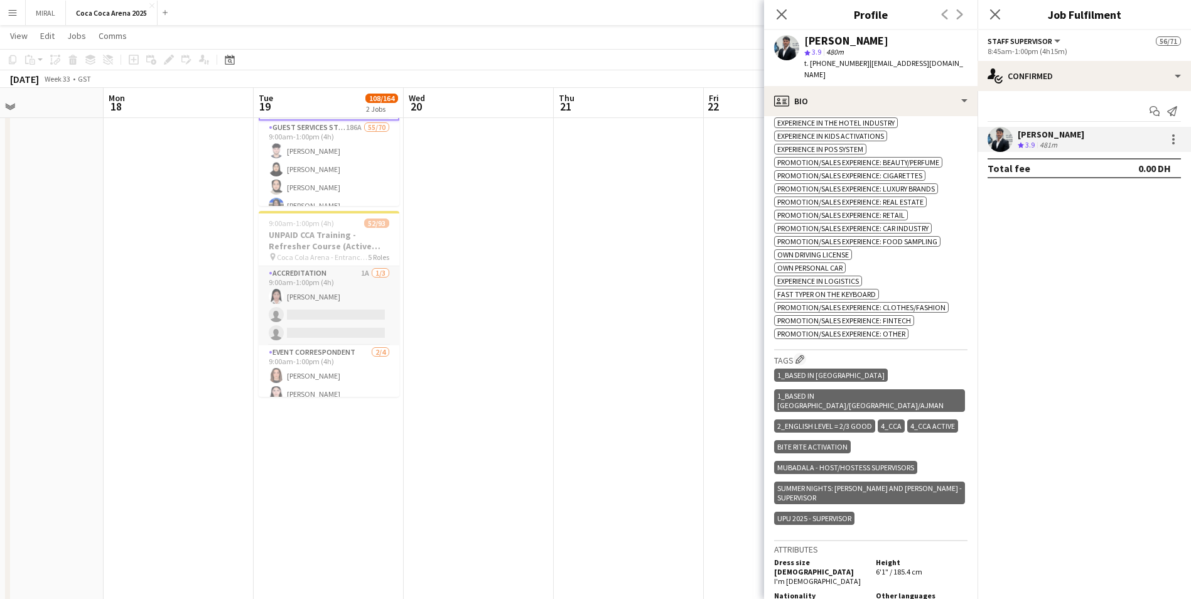
click at [324, 293] on app-card-role "Accreditation 1A 1/3 9:00am-1:00pm (4h) Michelle Marie Brillo single-neutral-ac…" at bounding box center [329, 305] width 141 height 79
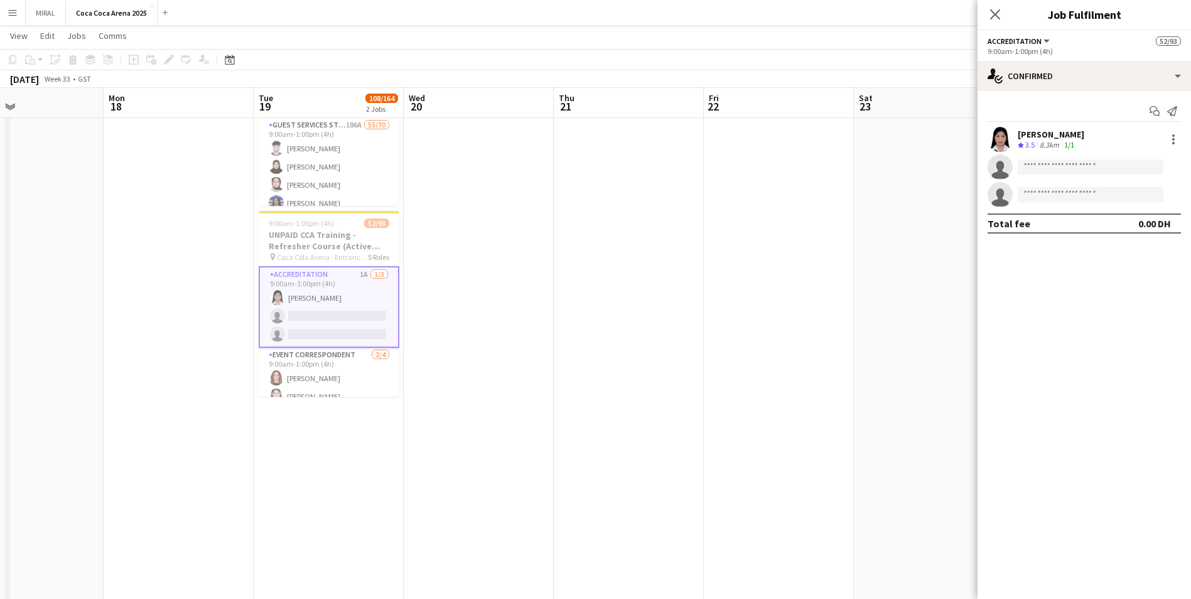
click at [1074, 140] on app-skills-label "1/1" at bounding box center [1070, 144] width 10 height 9
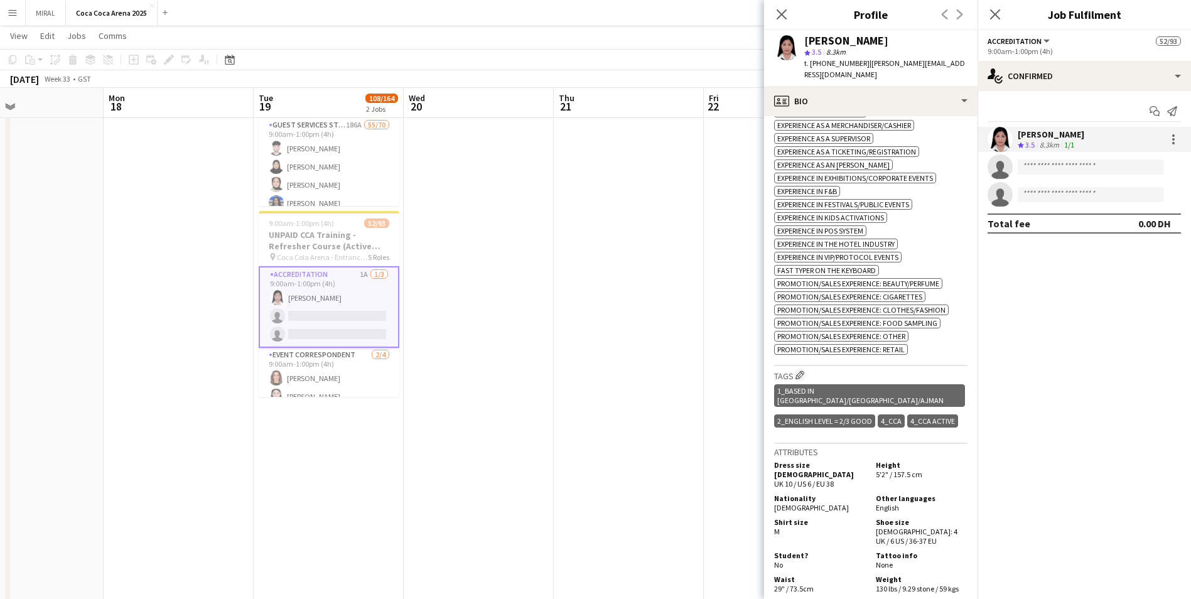
scroll to position [0, 0]
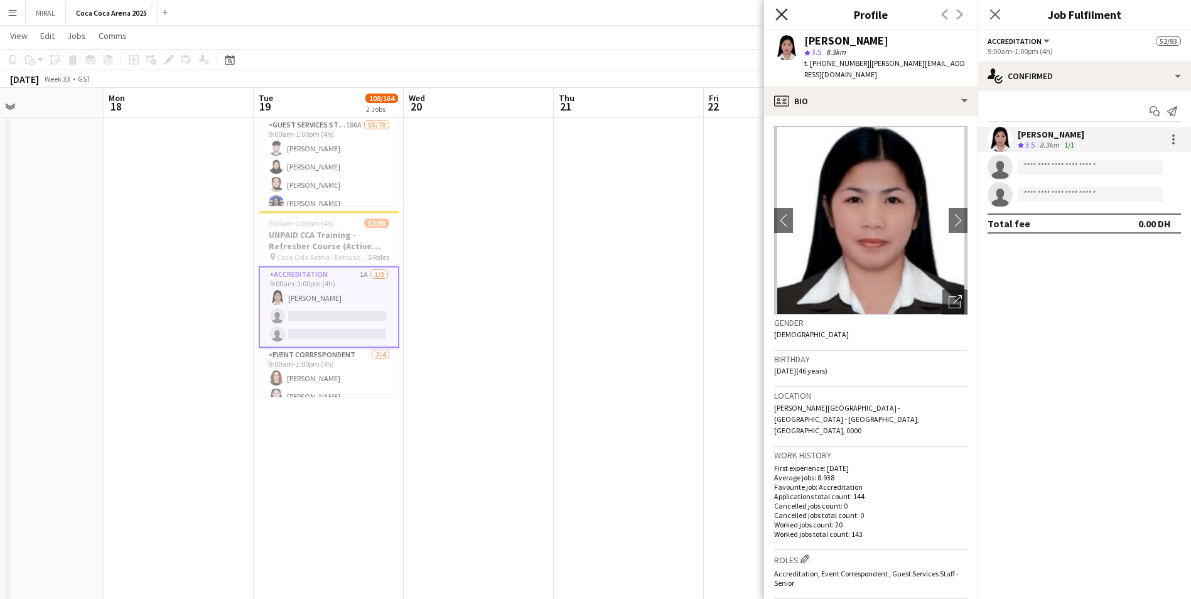
click at [782, 13] on icon "Close pop-in" at bounding box center [782, 14] width 12 height 12
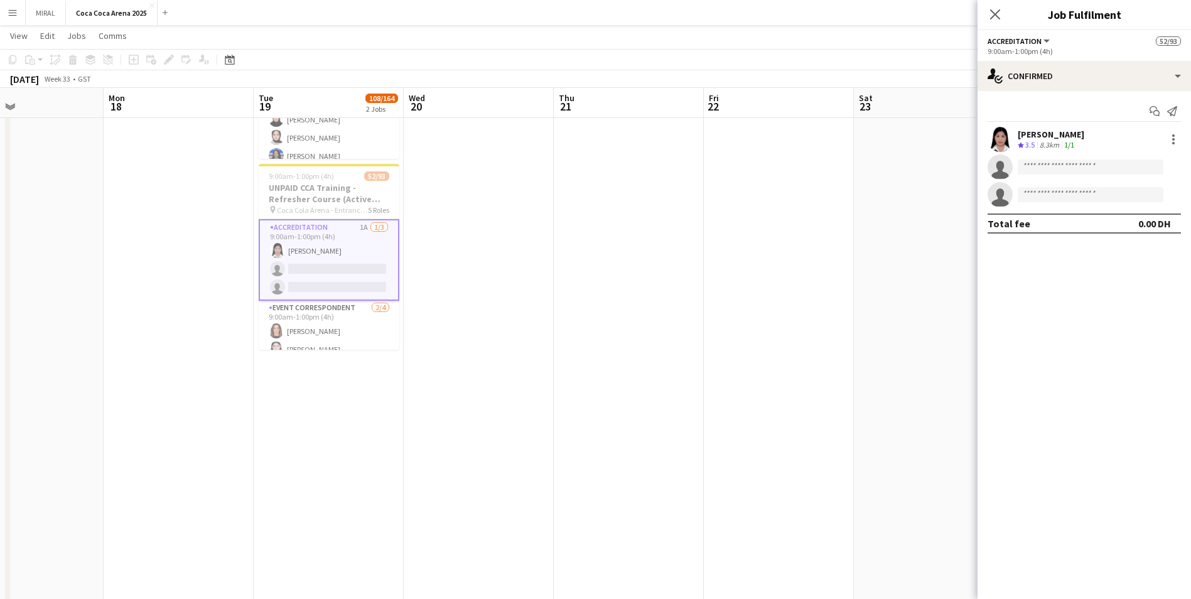
scroll to position [188, 0]
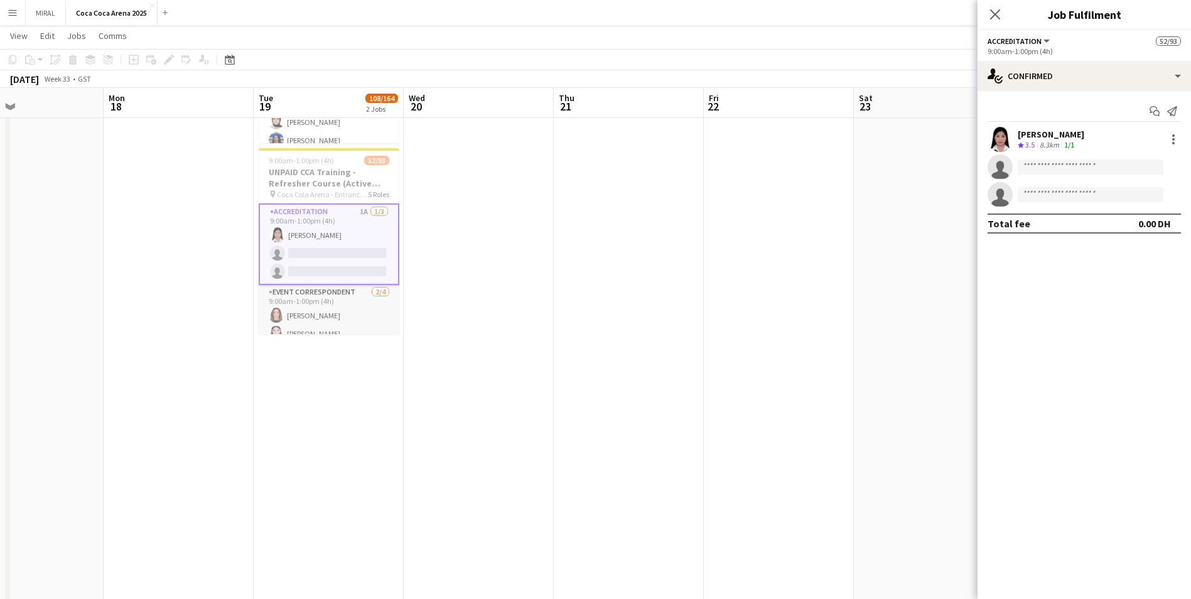
click at [333, 313] on app-card-role "Event Correspondent 2/4 9:00am-1:00pm (4h) Lin Ghadry Lynne Elmawed single-neut…" at bounding box center [329, 333] width 141 height 97
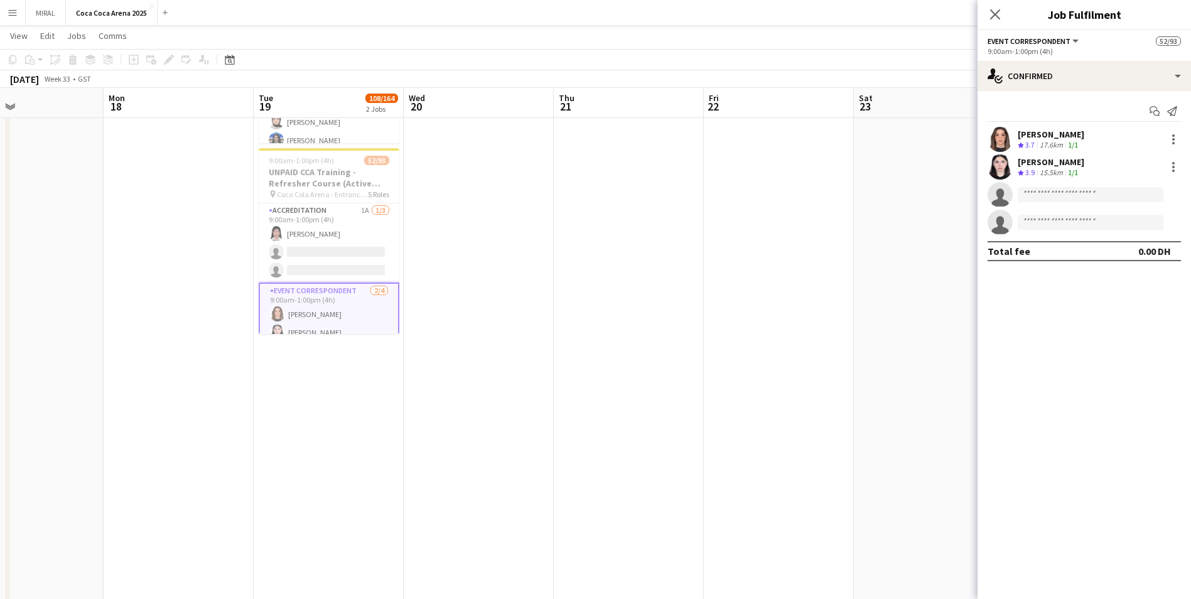
click at [1051, 133] on div "Lin Ghadry" at bounding box center [1051, 134] width 67 height 11
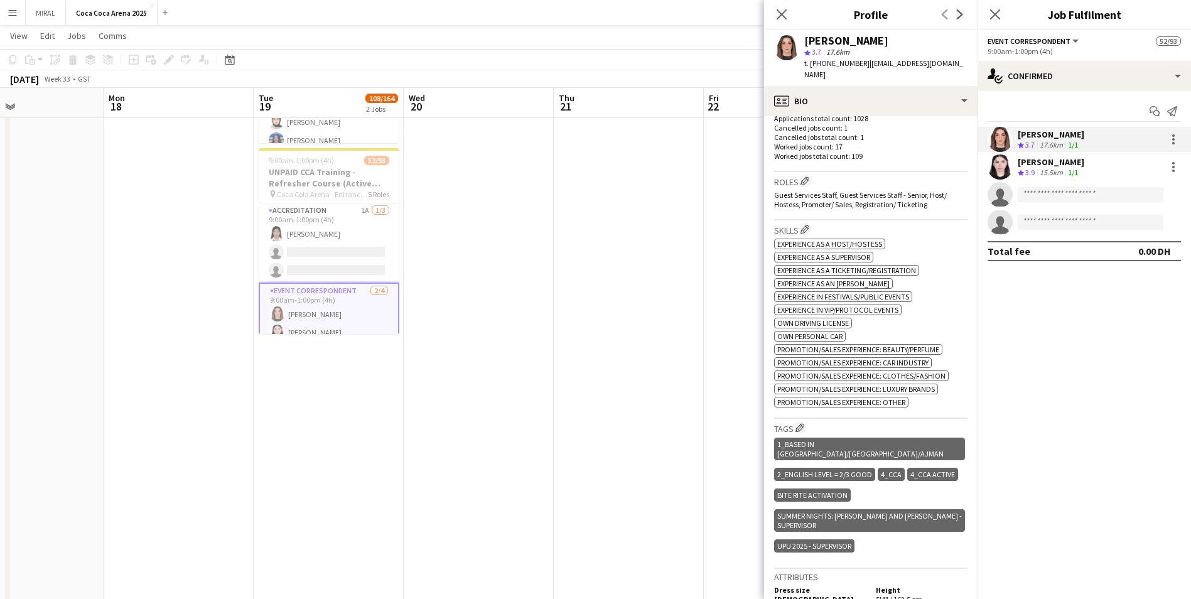
scroll to position [312, 0]
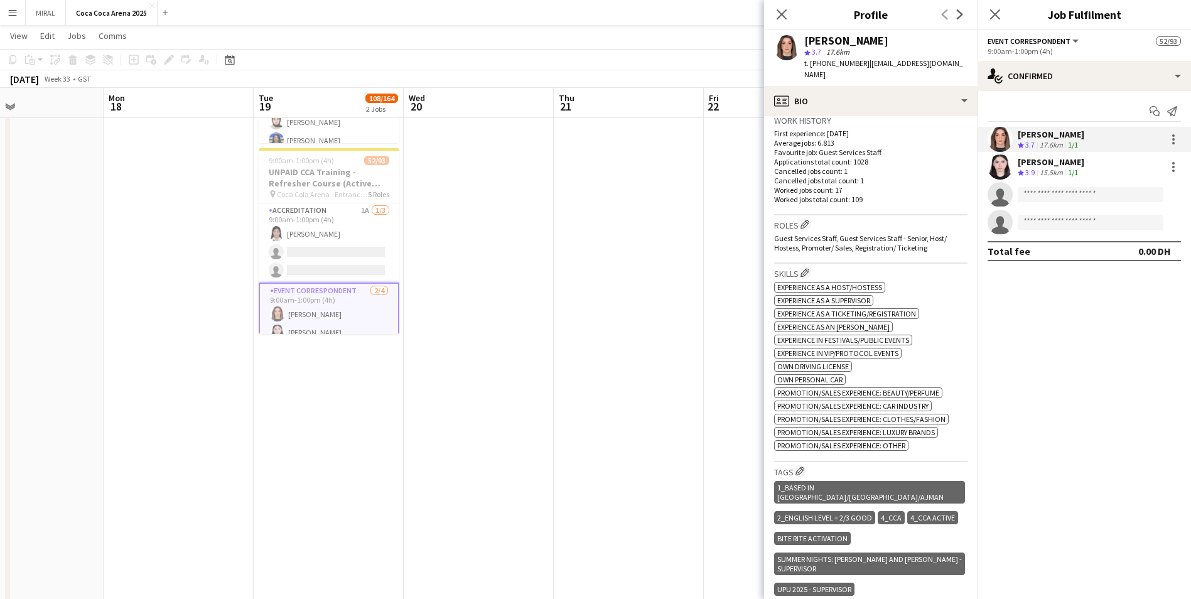
click at [1034, 175] on div "Crew rating 3.9" at bounding box center [1027, 173] width 19 height 11
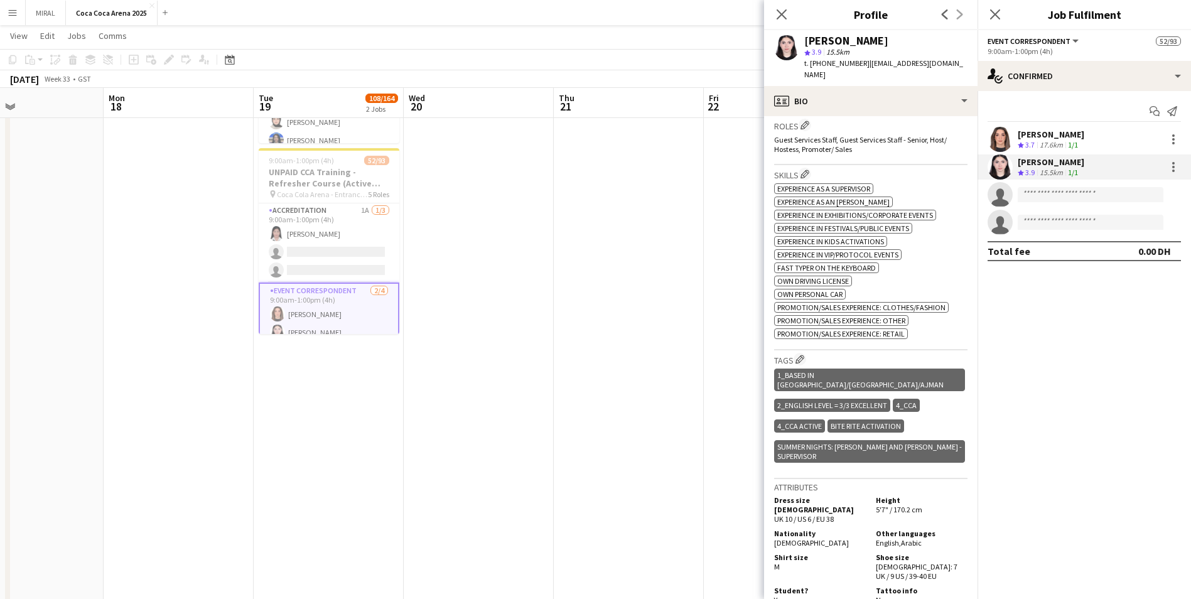
scroll to position [438, 0]
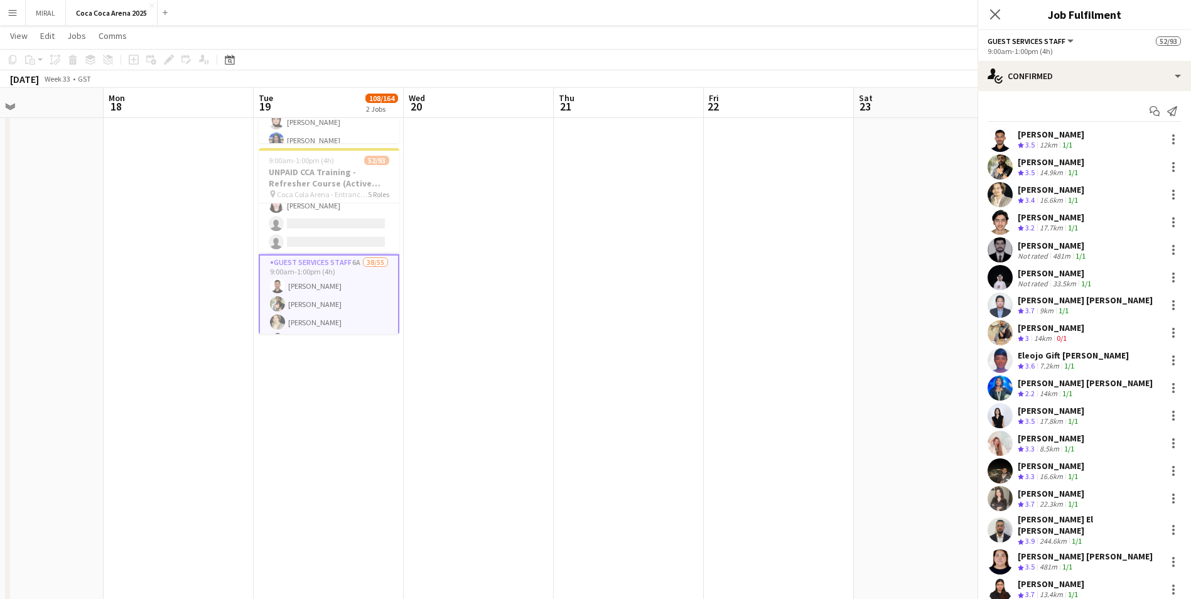
scroll to position [124, 0]
click at [1052, 142] on div "12km" at bounding box center [1049, 145] width 23 height 11
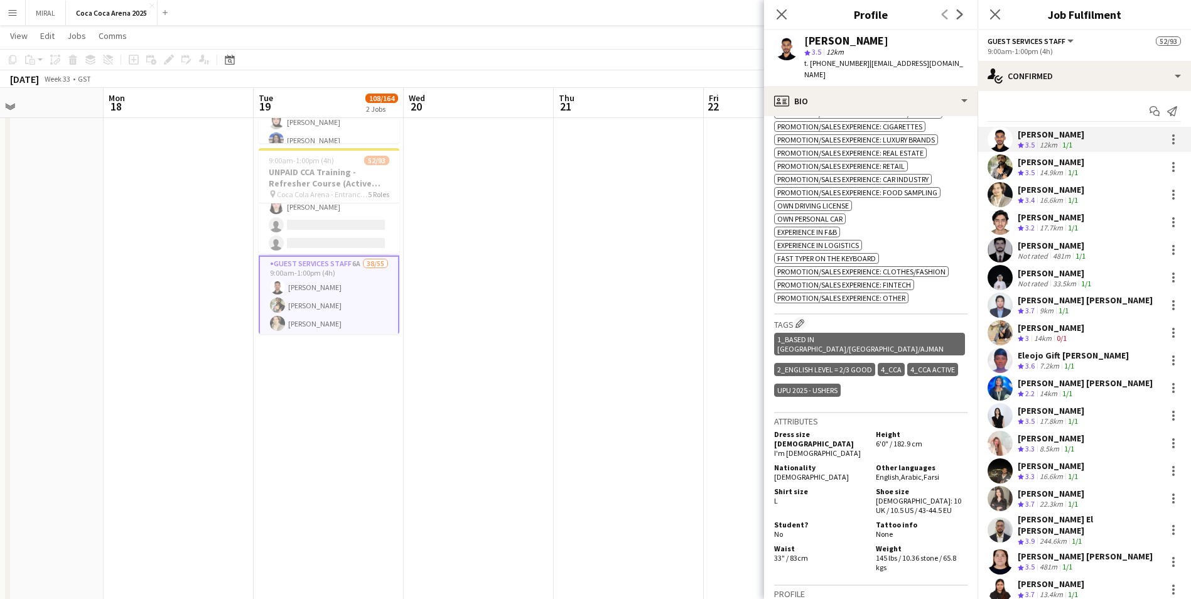
scroll to position [705, 0]
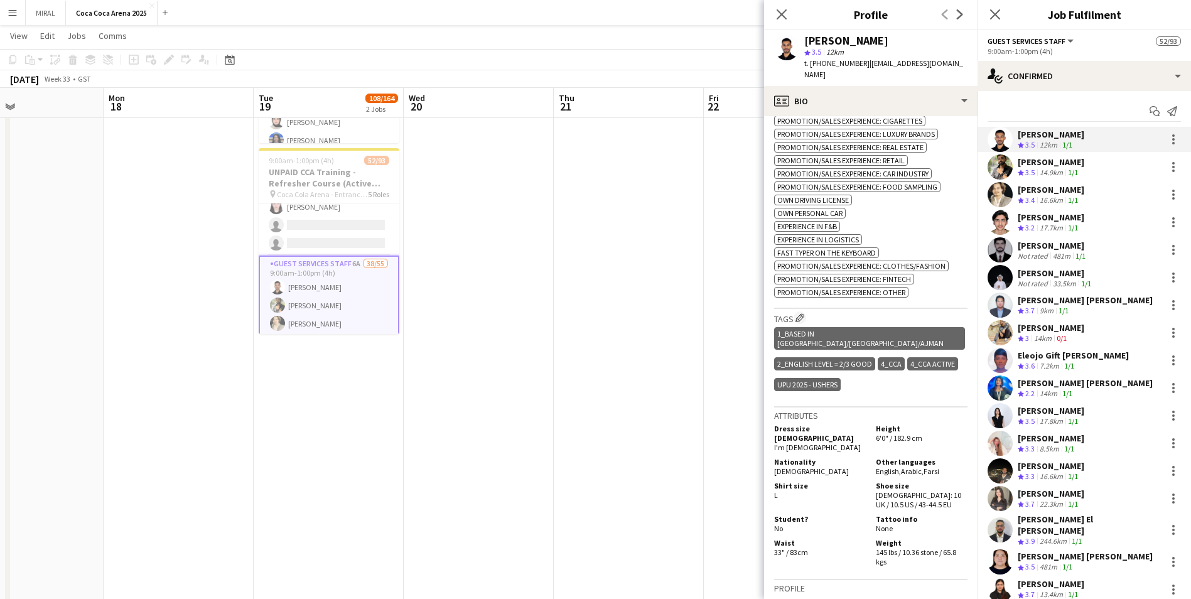
click at [1046, 160] on div "Masoud Rahimi" at bounding box center [1051, 161] width 67 height 11
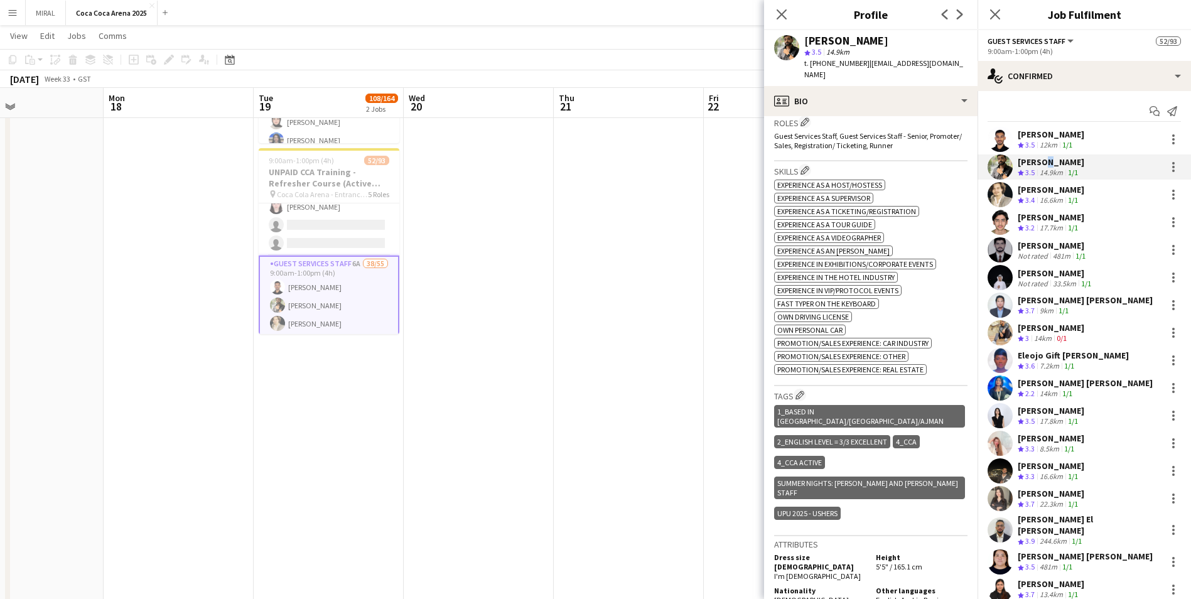
scroll to position [408, 0]
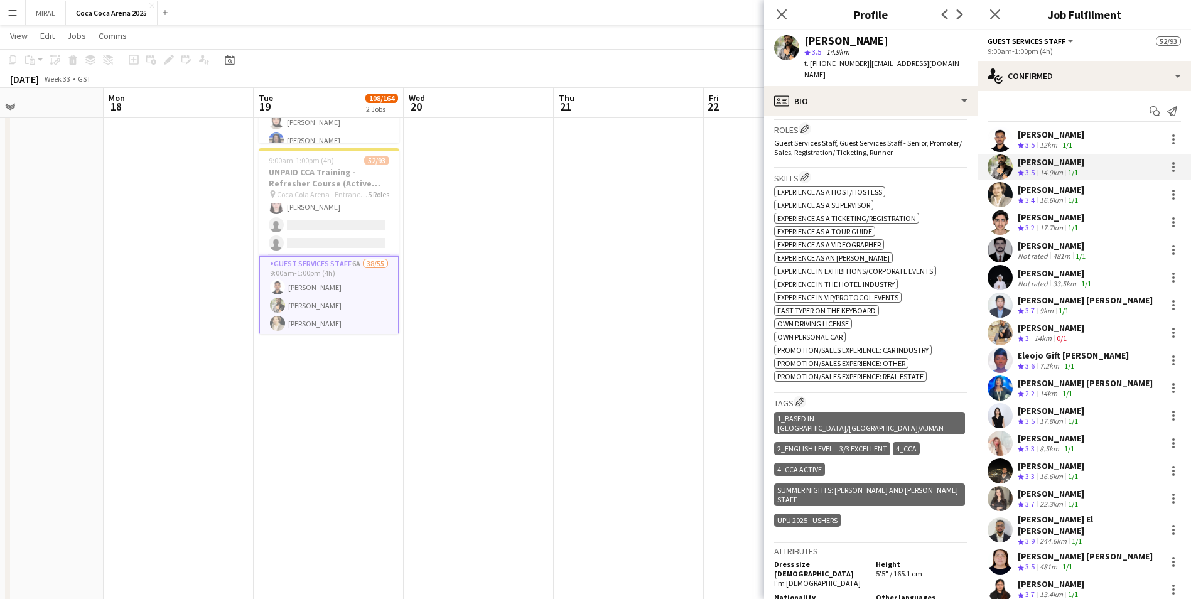
click at [1042, 192] on div "Anas Ur Rehman" at bounding box center [1051, 189] width 67 height 11
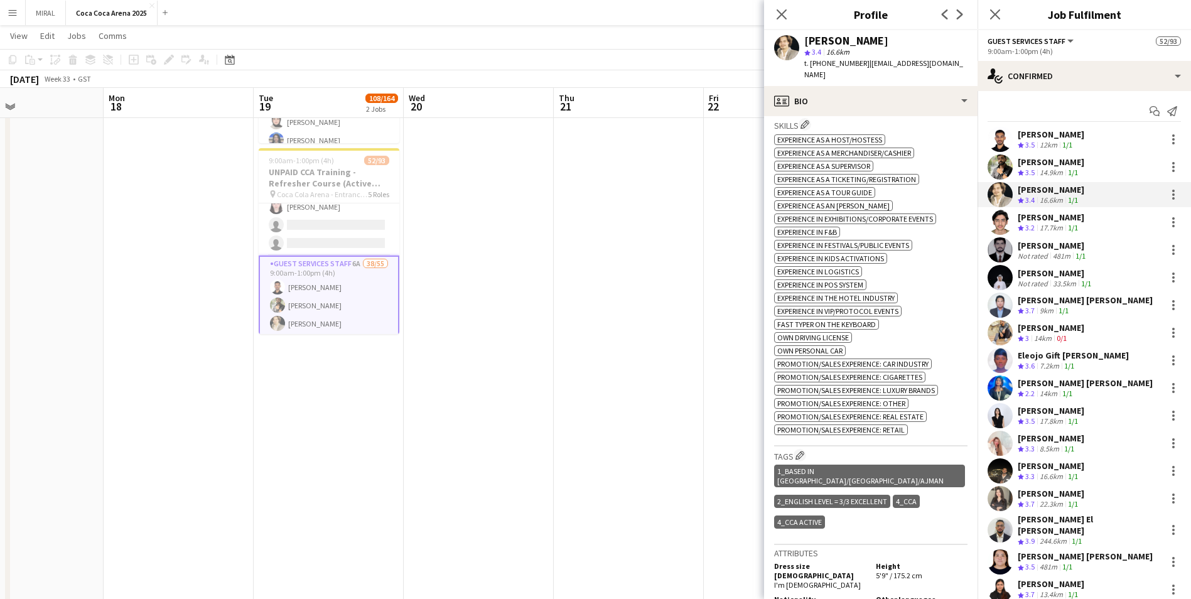
scroll to position [497, 0]
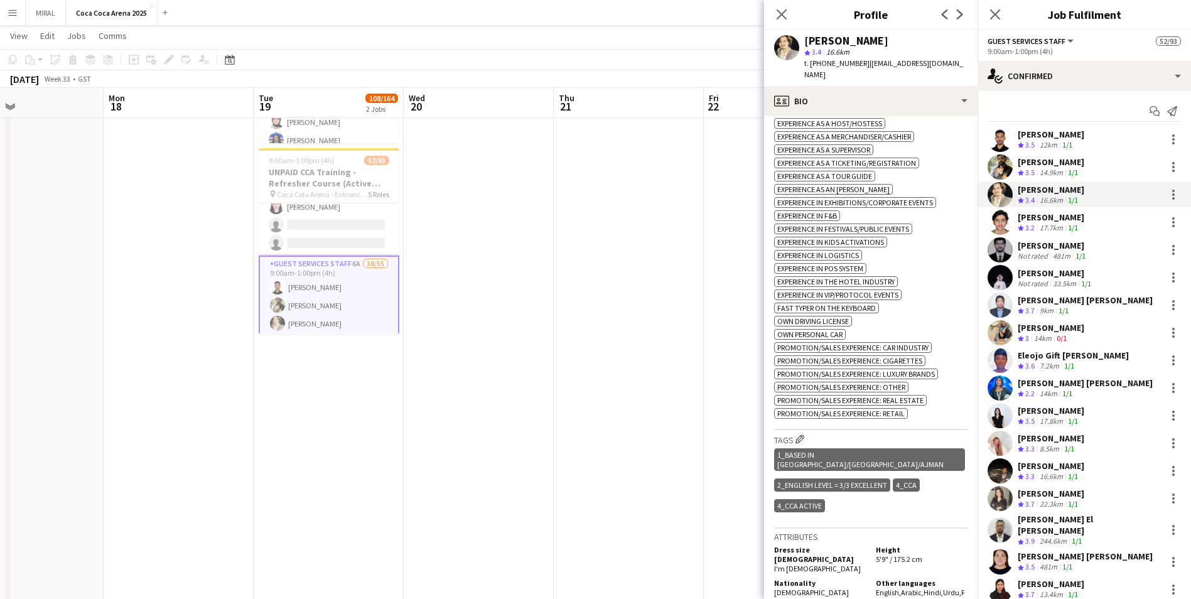
click at [1037, 220] on div "Hamad Younus" at bounding box center [1051, 217] width 67 height 11
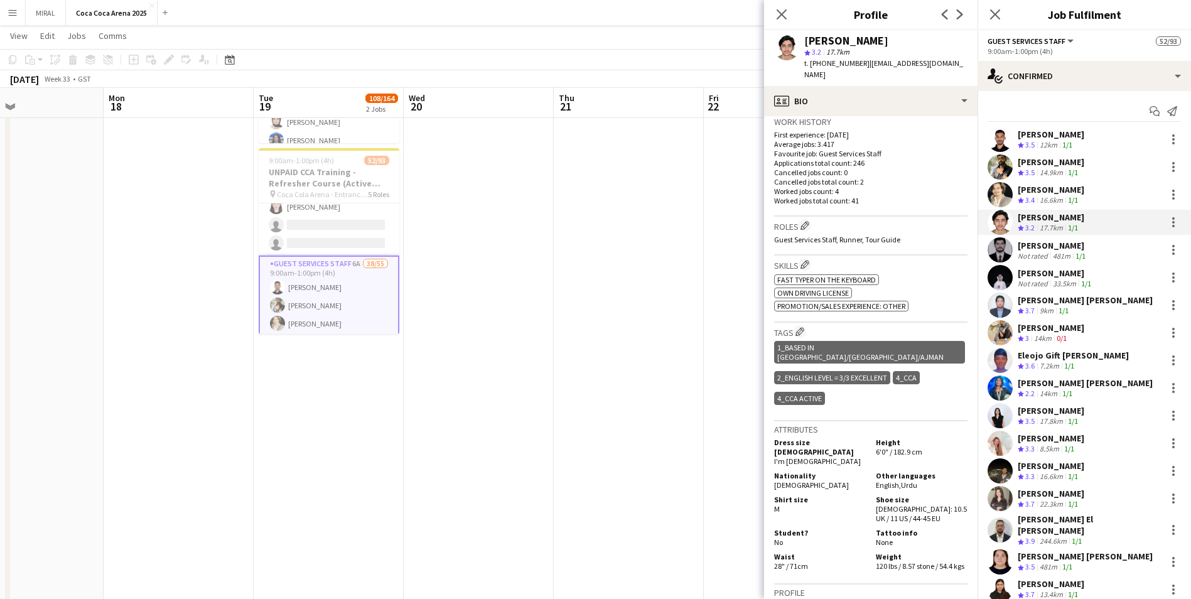
scroll to position [349, 0]
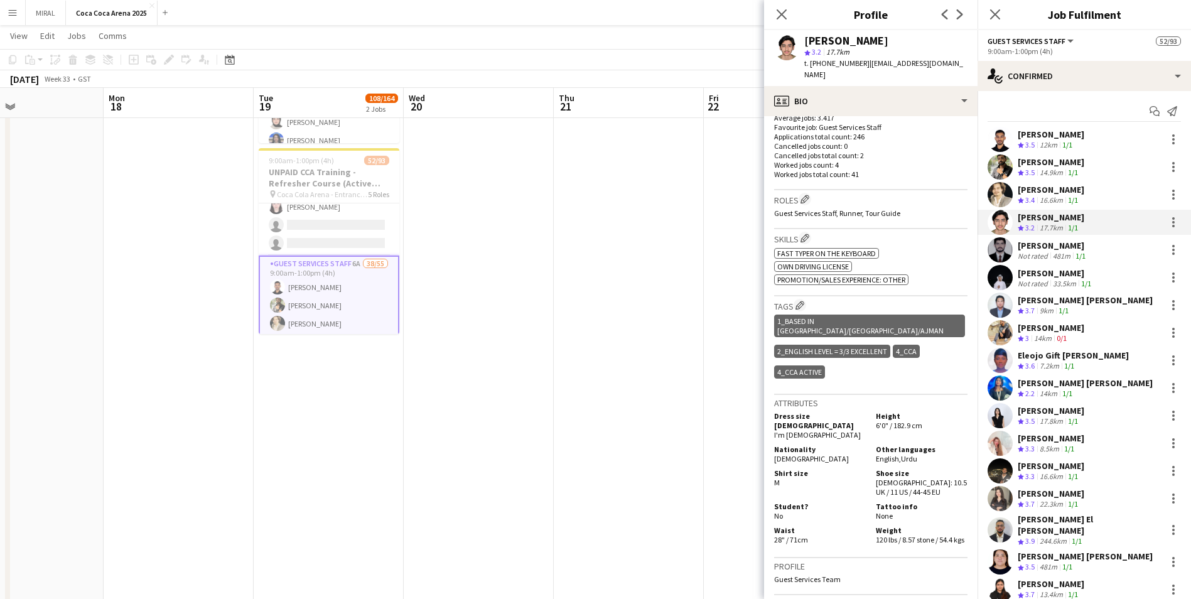
click at [1044, 246] on div "Abdullah Ejaz" at bounding box center [1053, 245] width 70 height 11
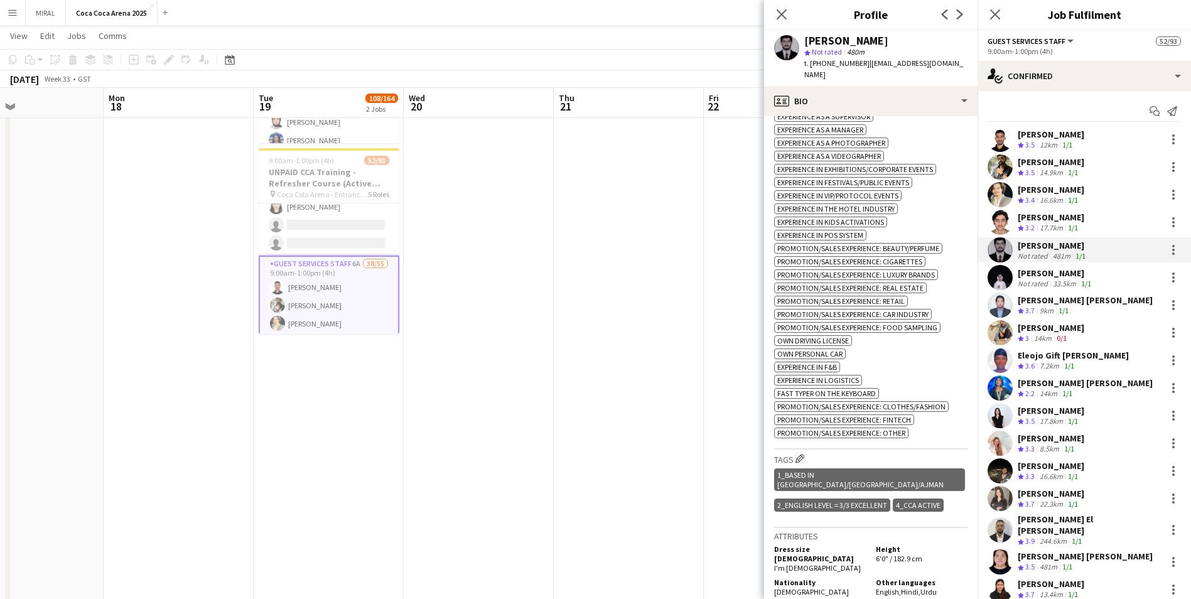
scroll to position [553, 0]
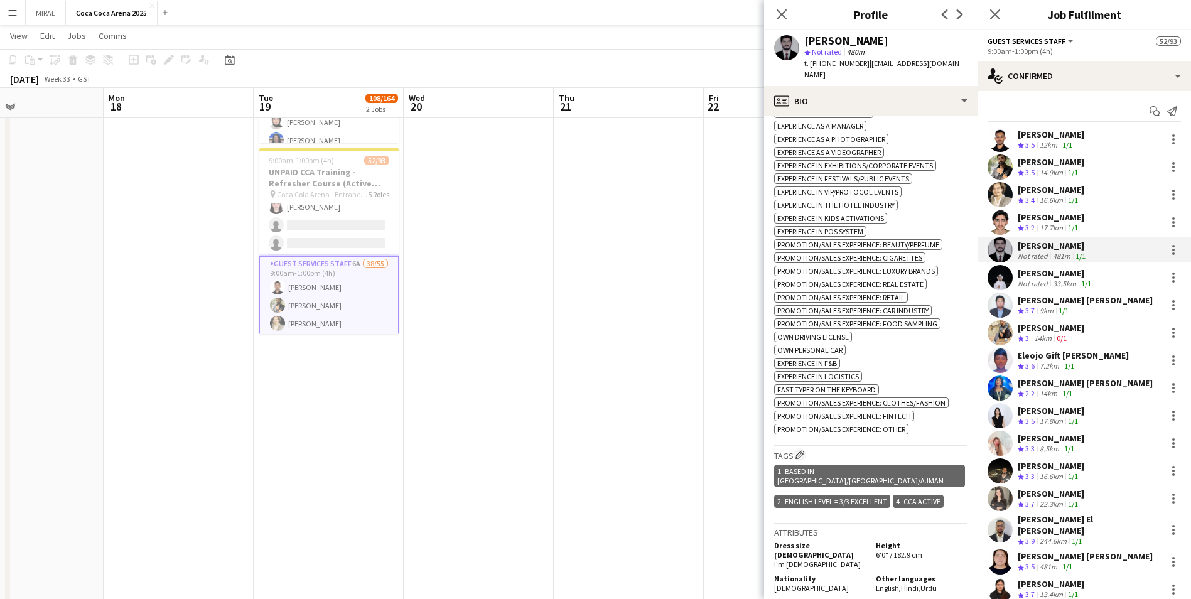
click at [1043, 272] on div "Moonees Ahmed" at bounding box center [1056, 273] width 76 height 11
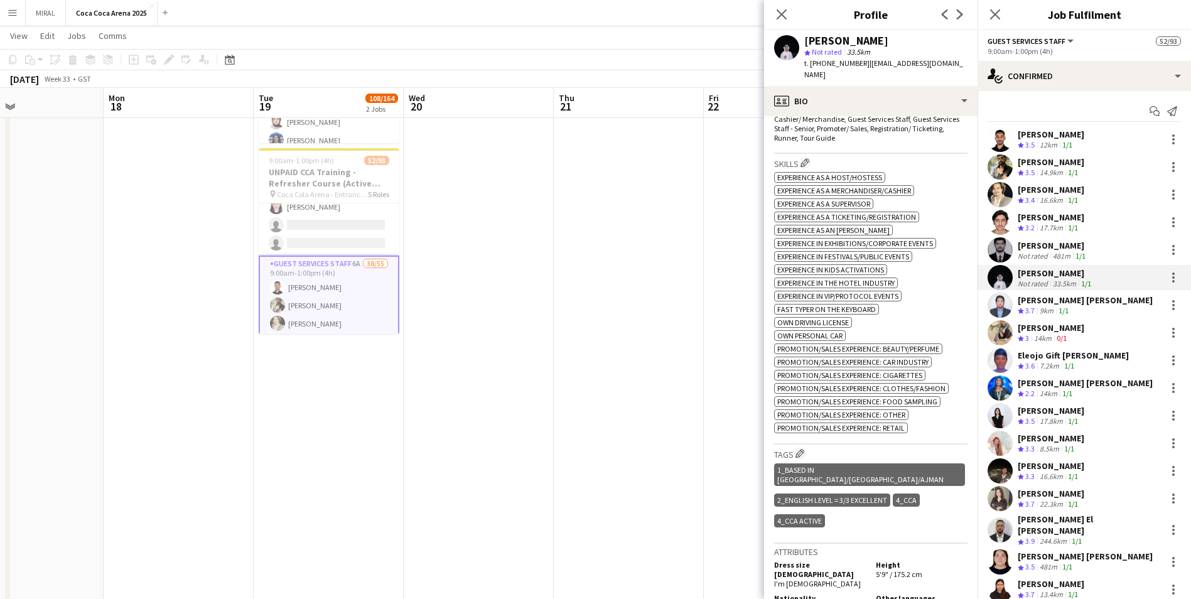
scroll to position [477, 0]
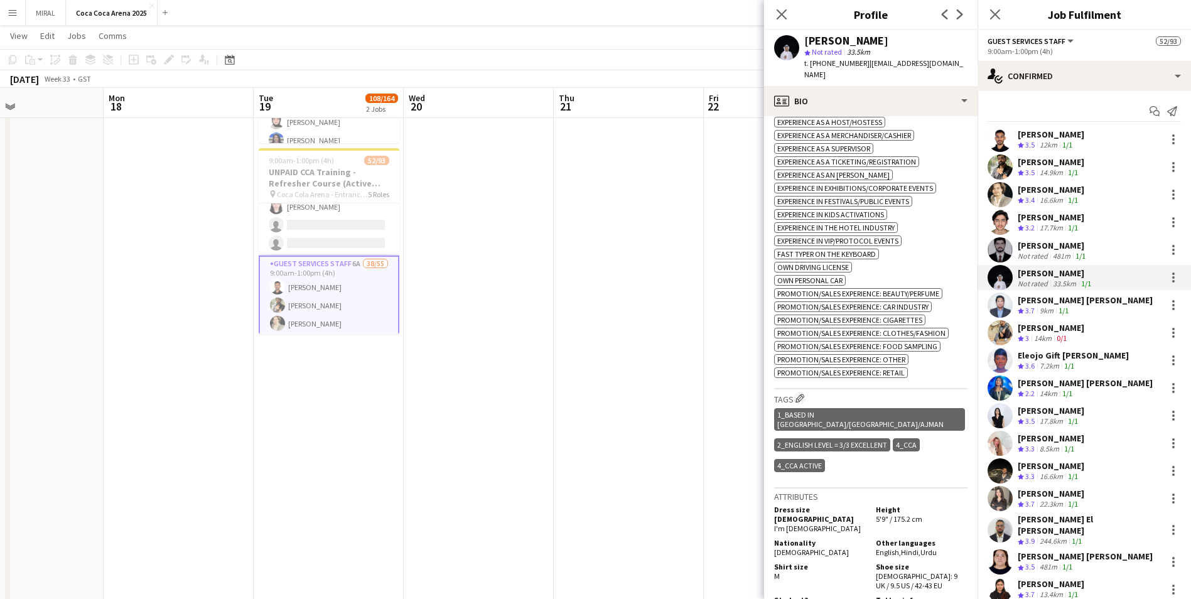
click at [1039, 303] on div "Lionel Orbista Paule" at bounding box center [1085, 300] width 135 height 11
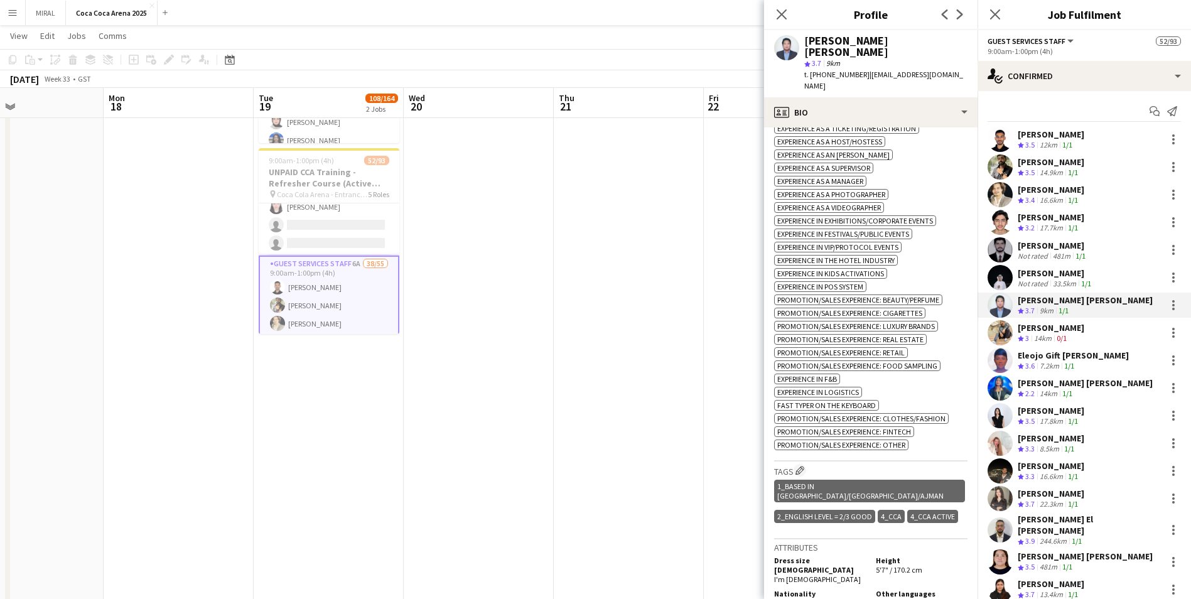
scroll to position [541, 0]
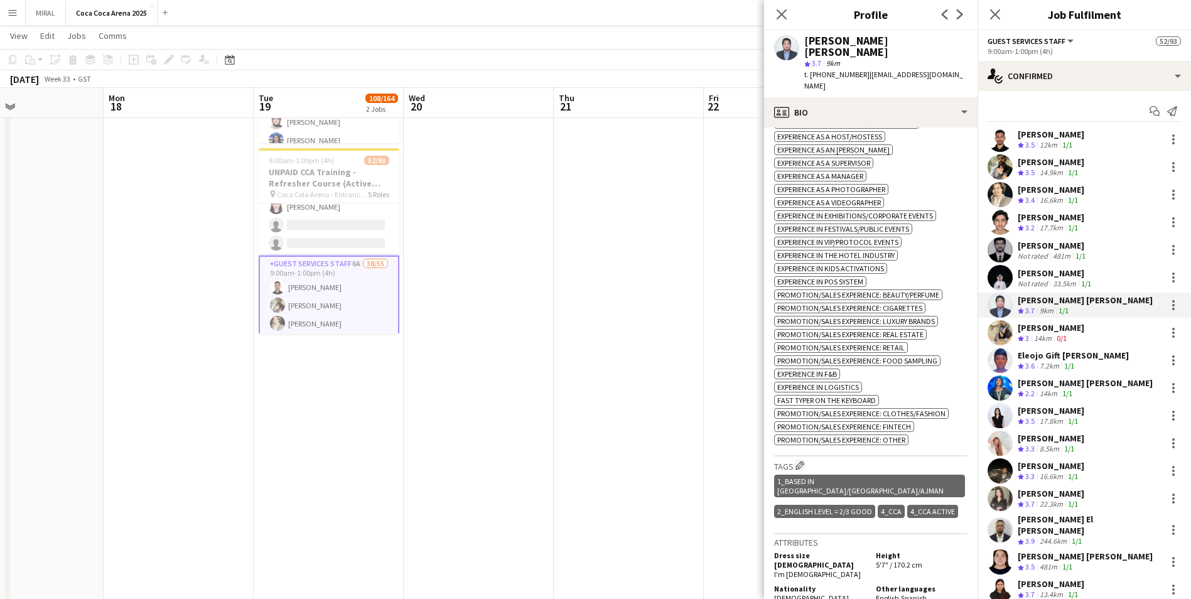
click at [1047, 332] on div "Rahif Ahmed" at bounding box center [1051, 327] width 67 height 11
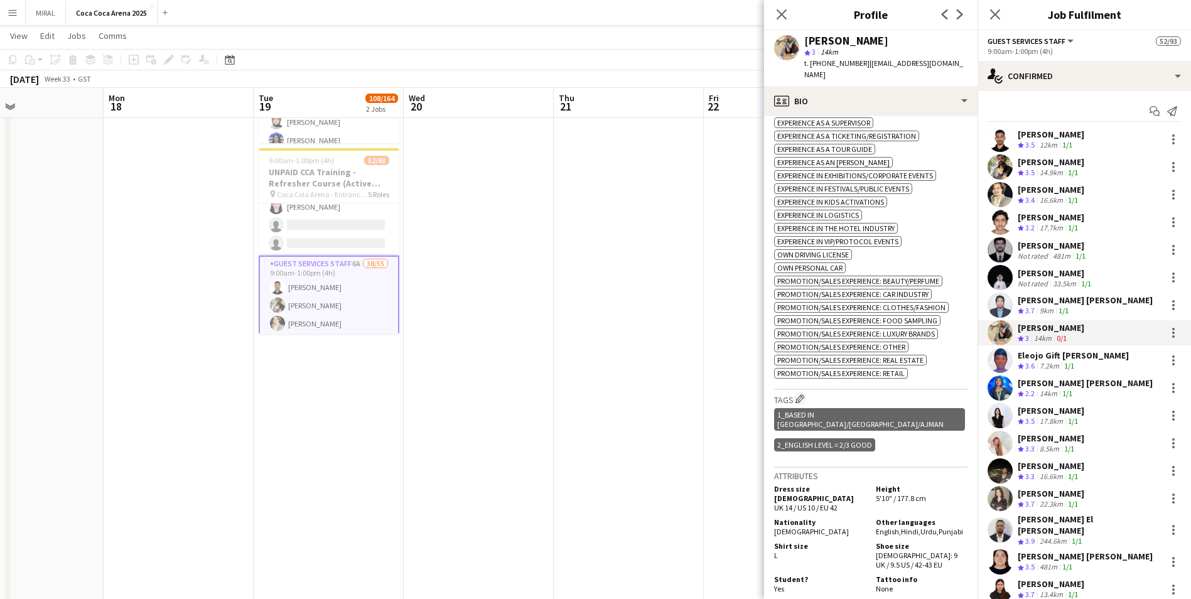
scroll to position [542, 0]
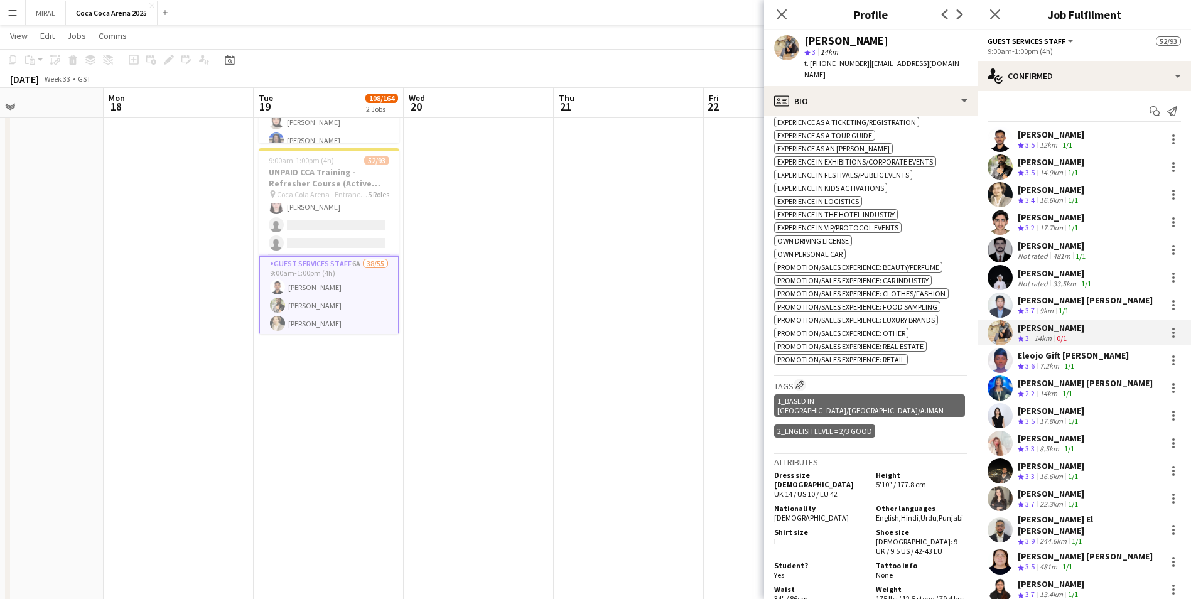
click at [1036, 356] on div "Eleojo Gift Mohammed" at bounding box center [1073, 355] width 111 height 11
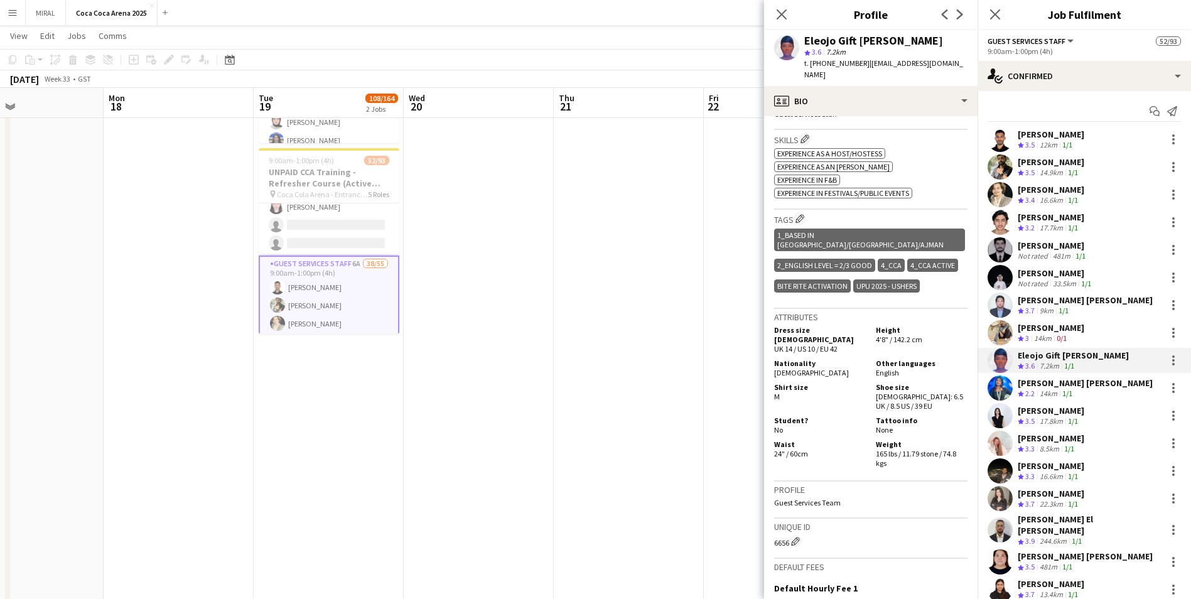
scroll to position [438, 0]
click at [1053, 386] on div "Marium Akhtar Muhammad akhtar" at bounding box center [1085, 382] width 135 height 11
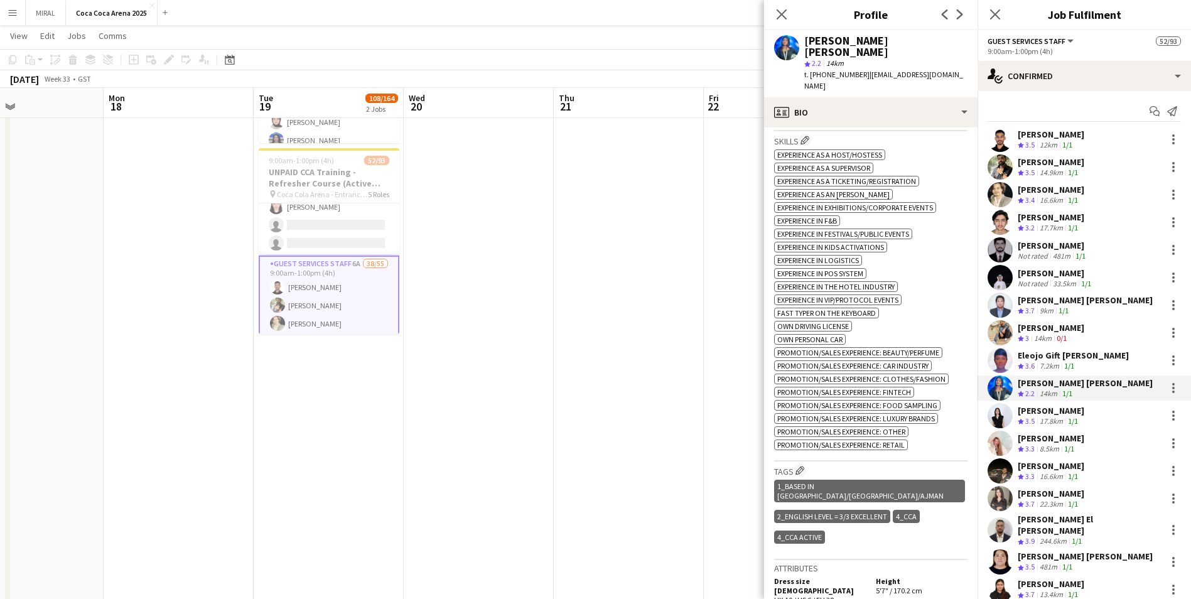
scroll to position [481, 0]
click at [1062, 409] on div "Noor Ibrahim" at bounding box center [1051, 410] width 67 height 11
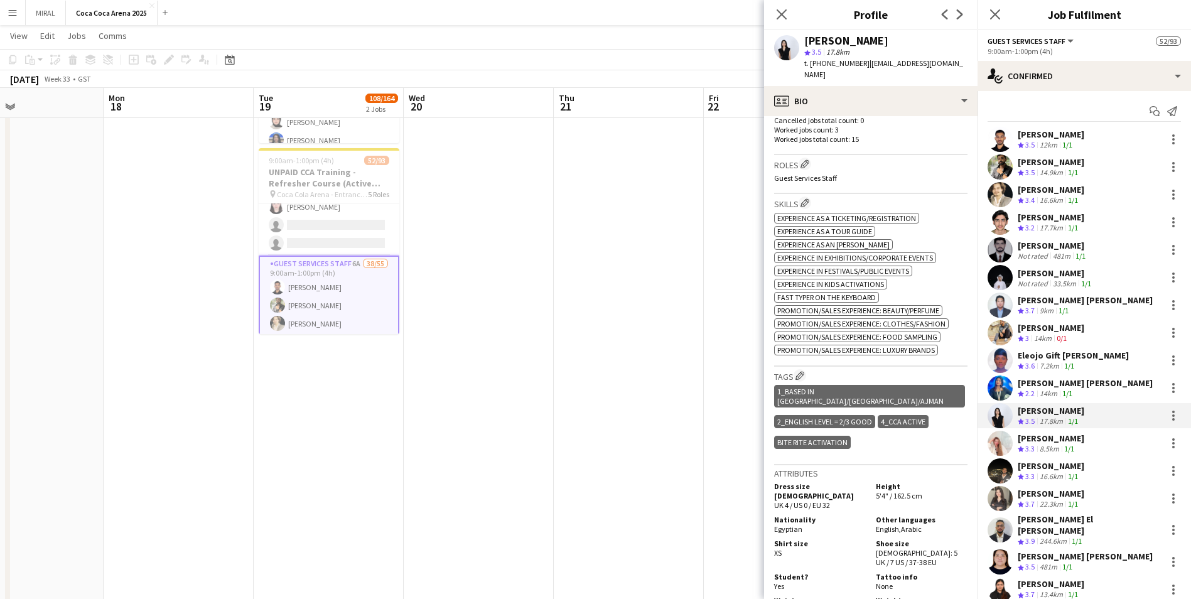
scroll to position [387, 0]
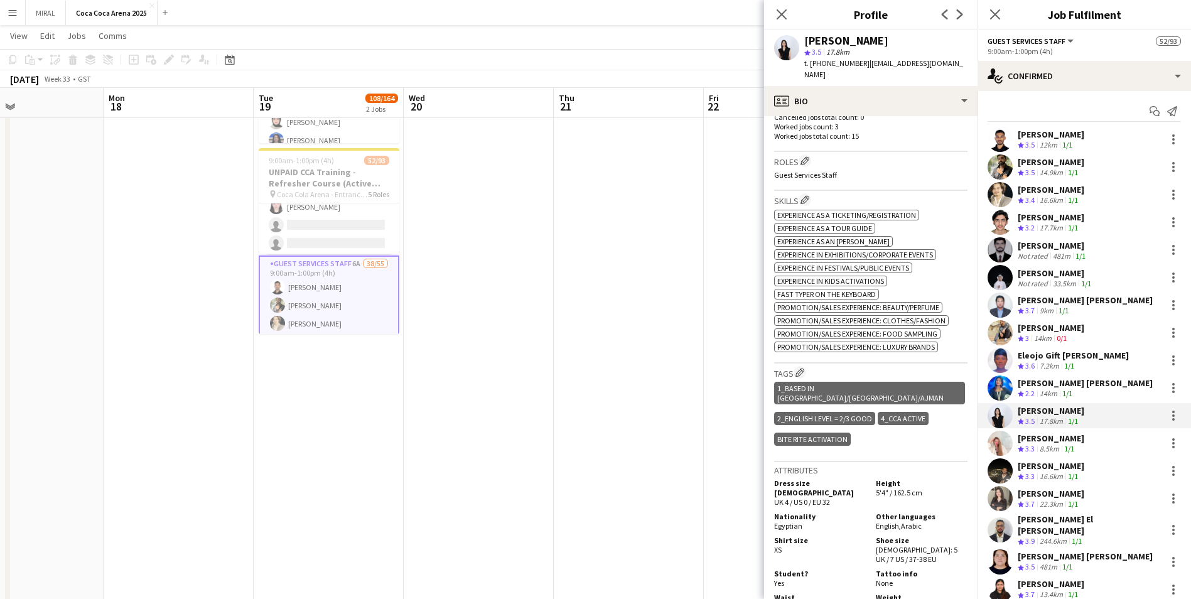
click at [1027, 440] on div "Camille Ilagan" at bounding box center [1051, 438] width 67 height 11
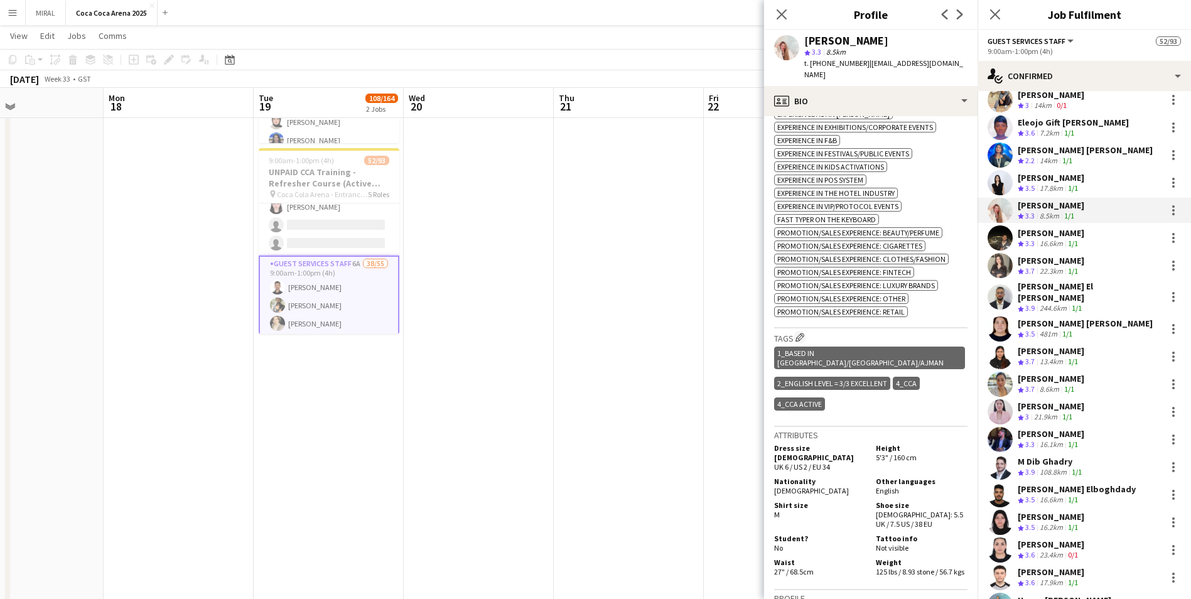
scroll to position [251, 0]
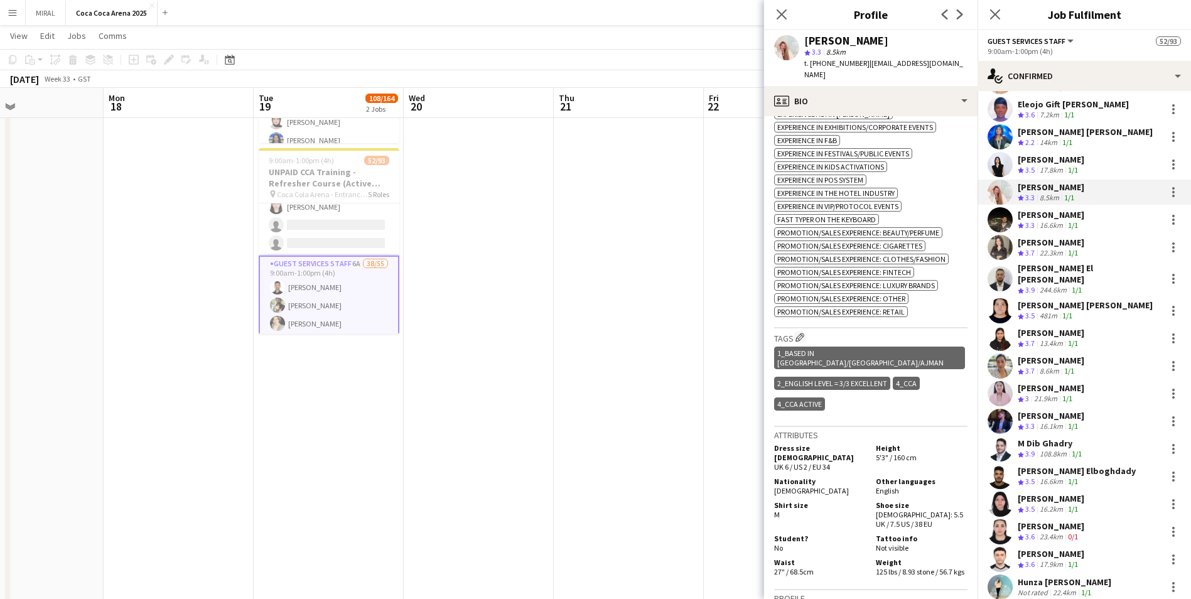
click at [1053, 215] on div "Zeyad Elboghdady" at bounding box center [1051, 214] width 67 height 11
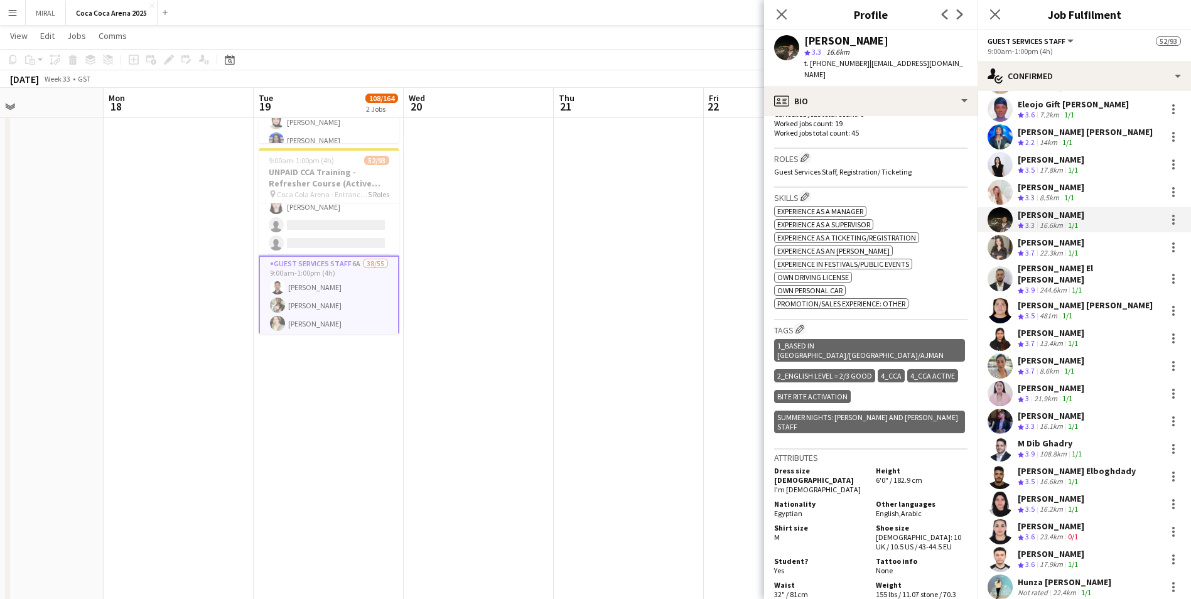
scroll to position [384, 0]
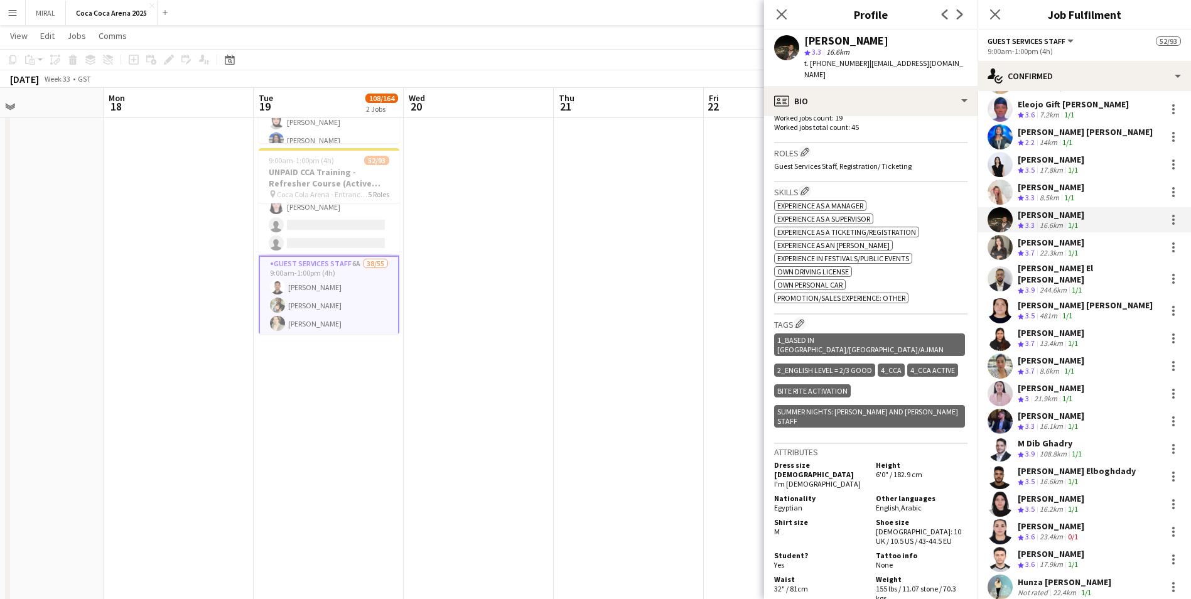
click at [1026, 246] on div "alina inam" at bounding box center [1051, 242] width 67 height 11
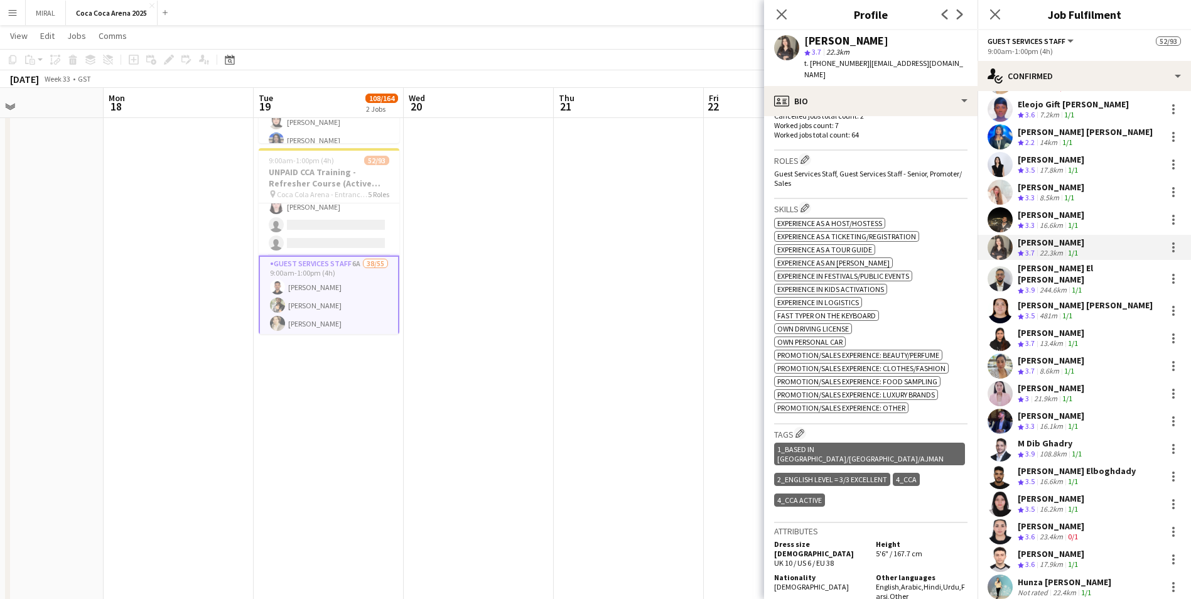
scroll to position [405, 0]
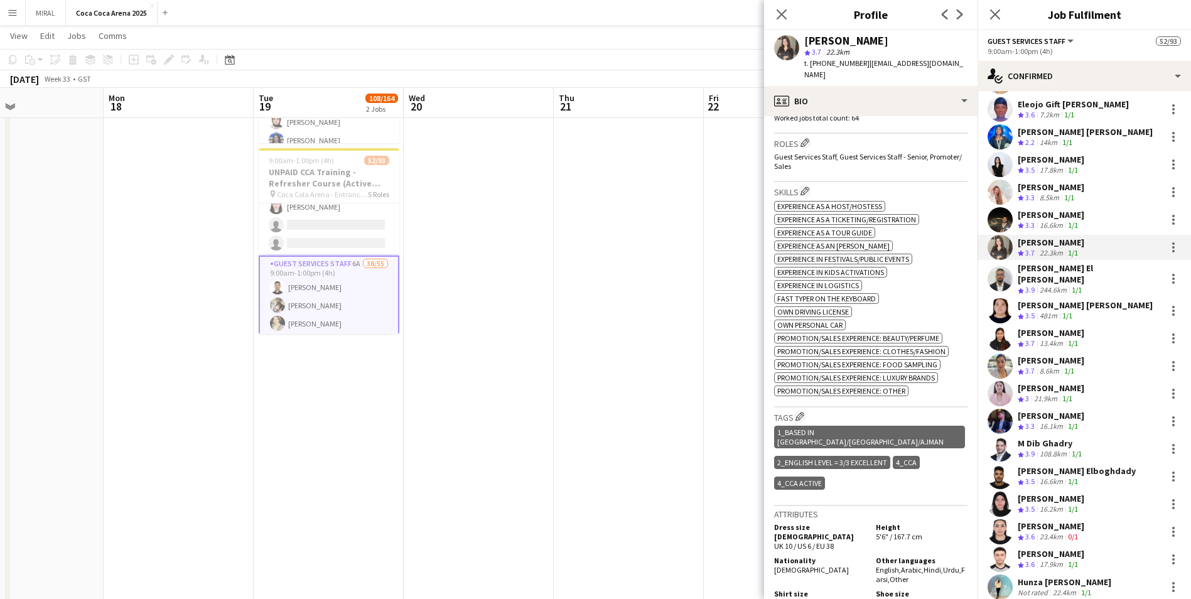
click at [1044, 269] on div "Khalid El Mallah" at bounding box center [1089, 274] width 143 height 23
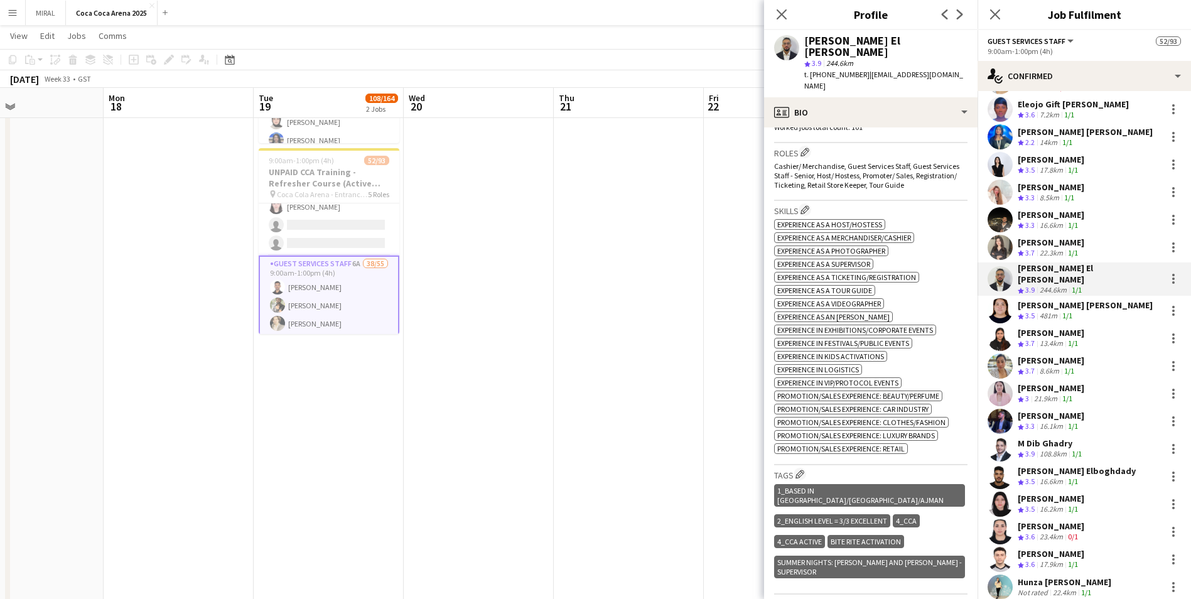
scroll to position [397, 0]
click at [1039, 301] on div "Robie ann David" at bounding box center [1085, 305] width 135 height 11
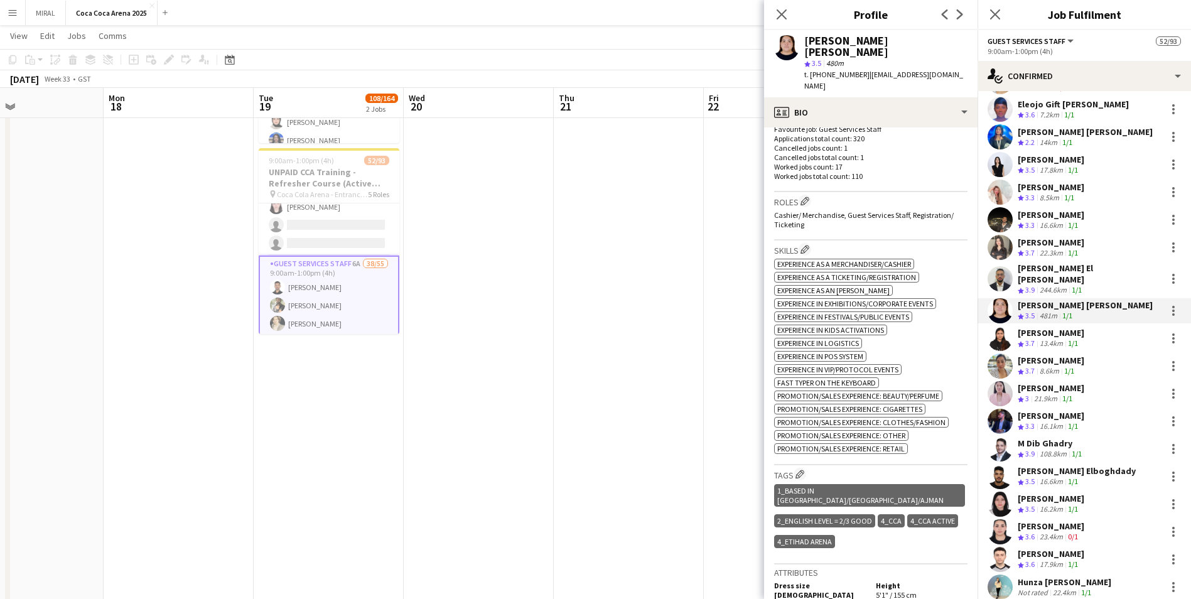
scroll to position [367, 0]
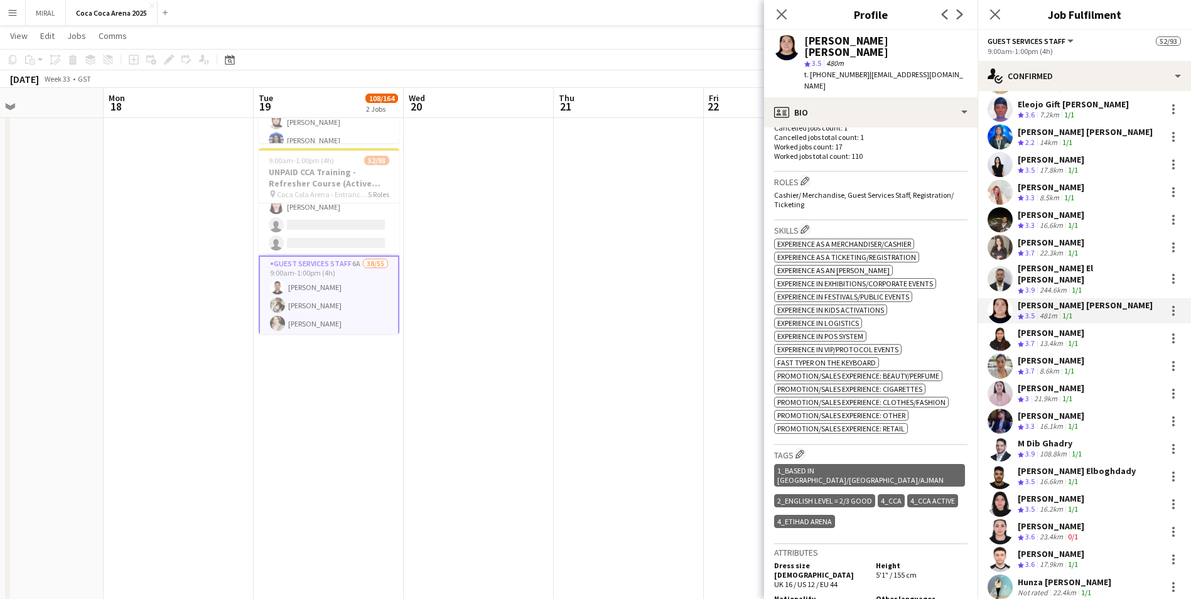
click at [1045, 329] on div "Preethika Anbalagan" at bounding box center [1051, 332] width 67 height 11
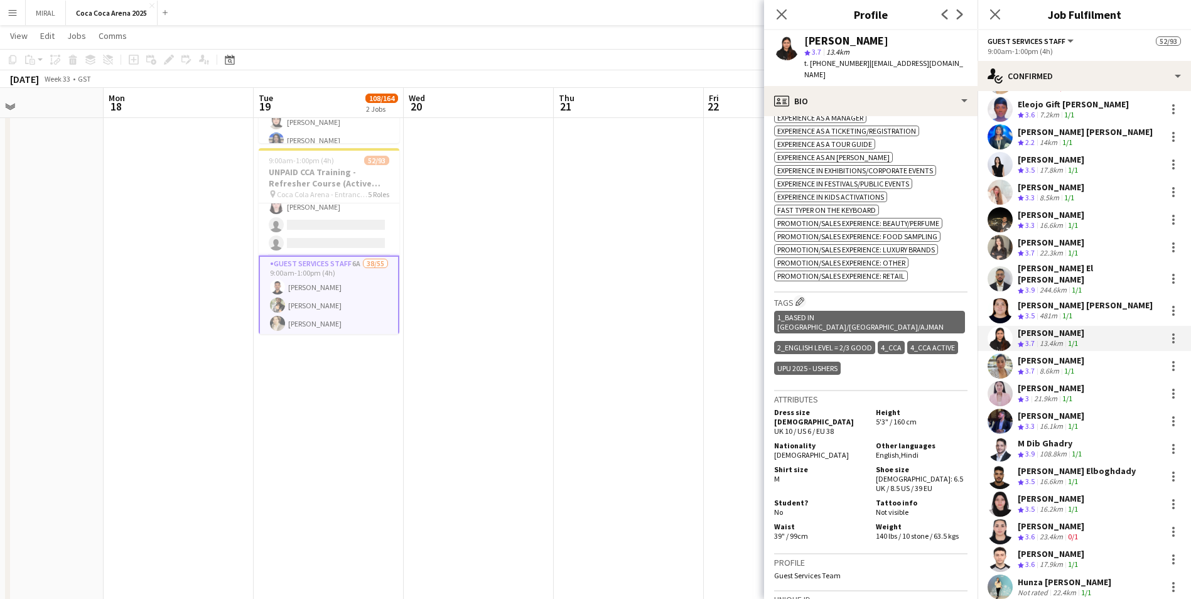
scroll to position [514, 0]
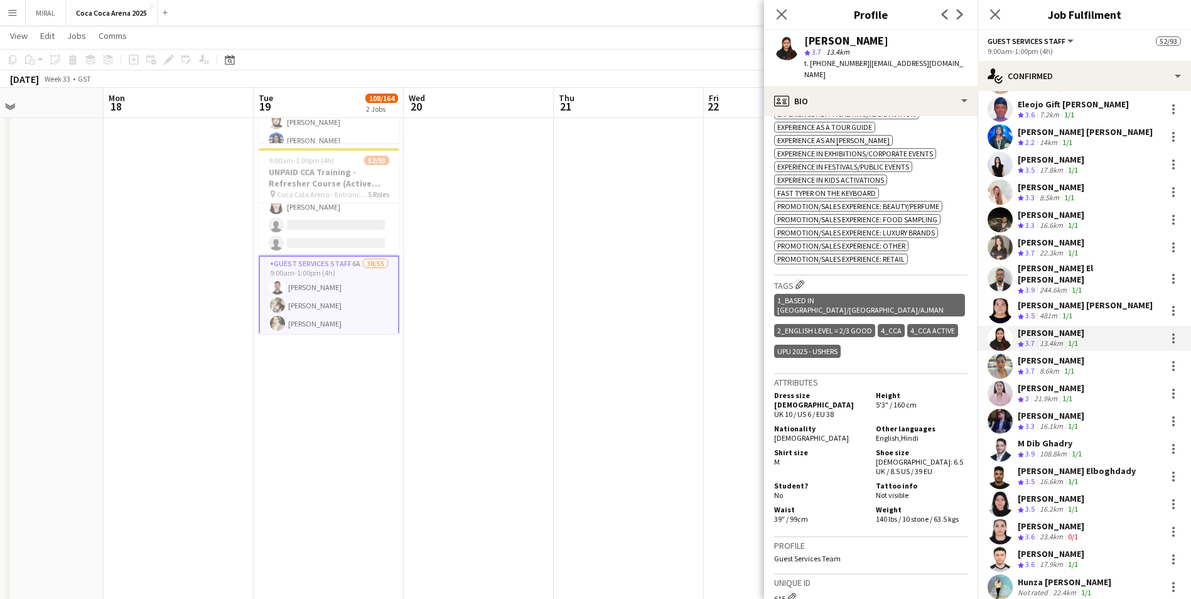
click at [1032, 355] on div "Adorina Laxa" at bounding box center [1051, 360] width 67 height 11
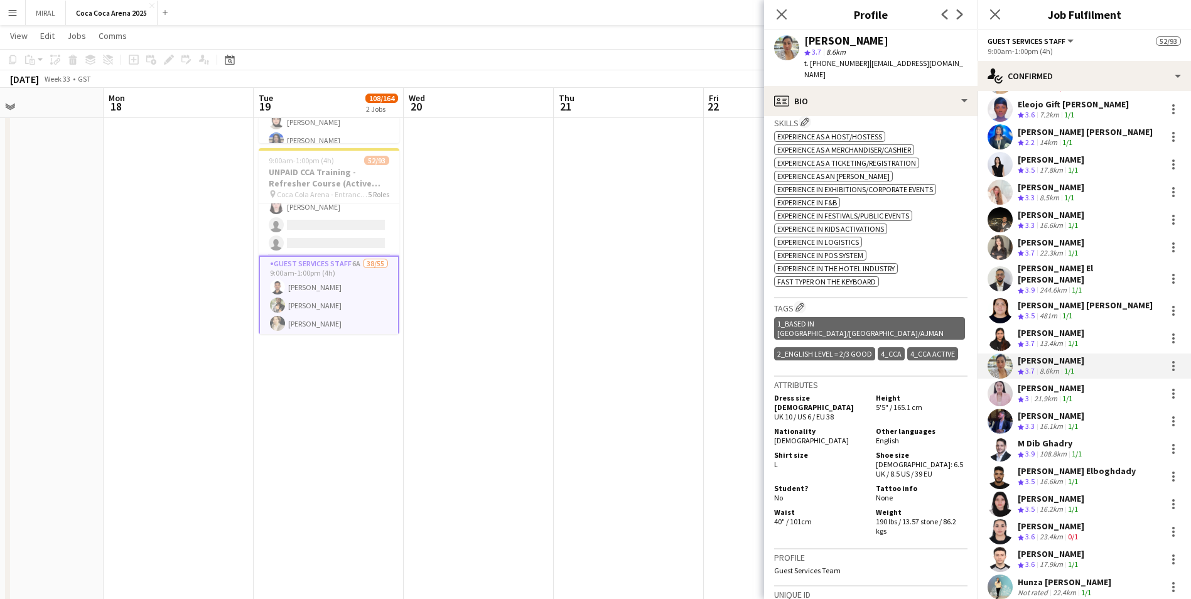
scroll to position [468, 0]
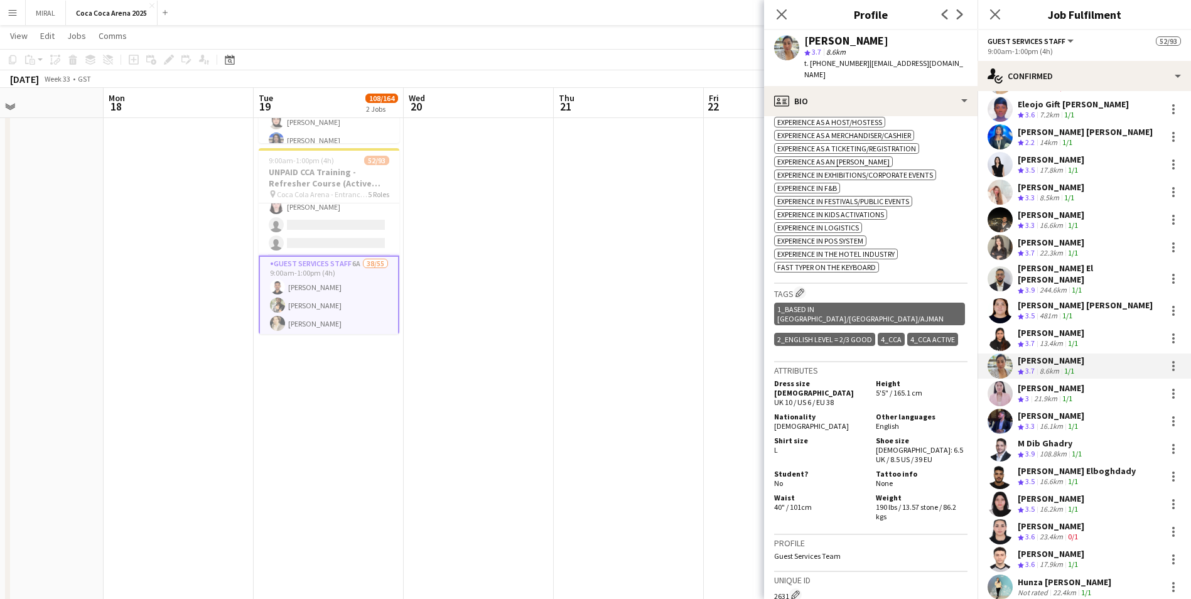
click at [1040, 382] on div "Gladys Cervantes" at bounding box center [1051, 387] width 67 height 11
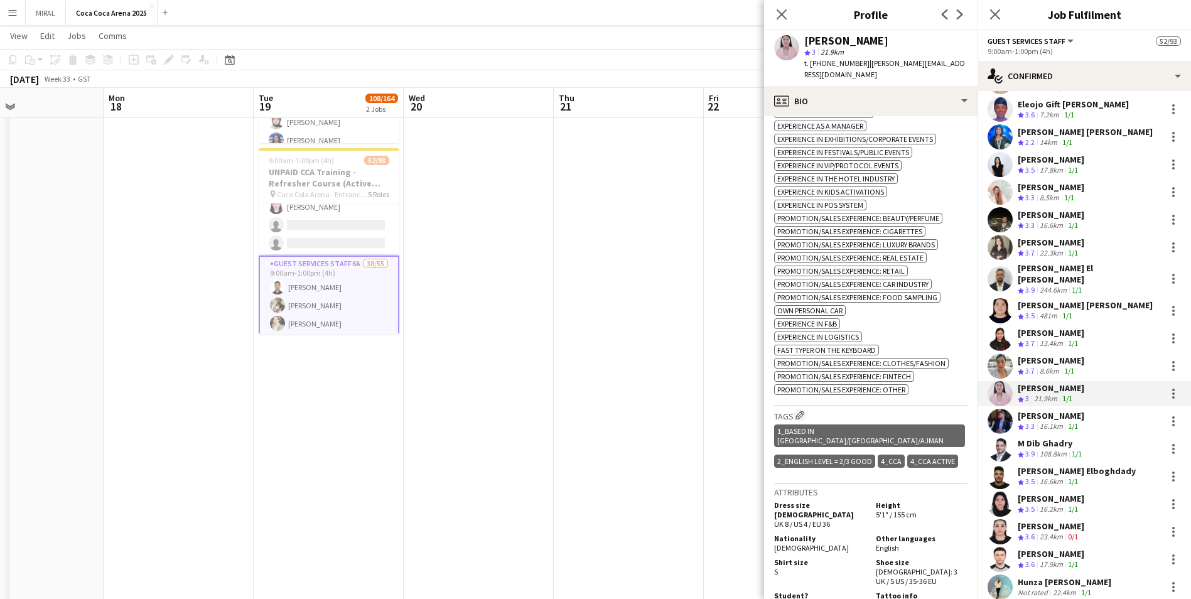
scroll to position [553, 0]
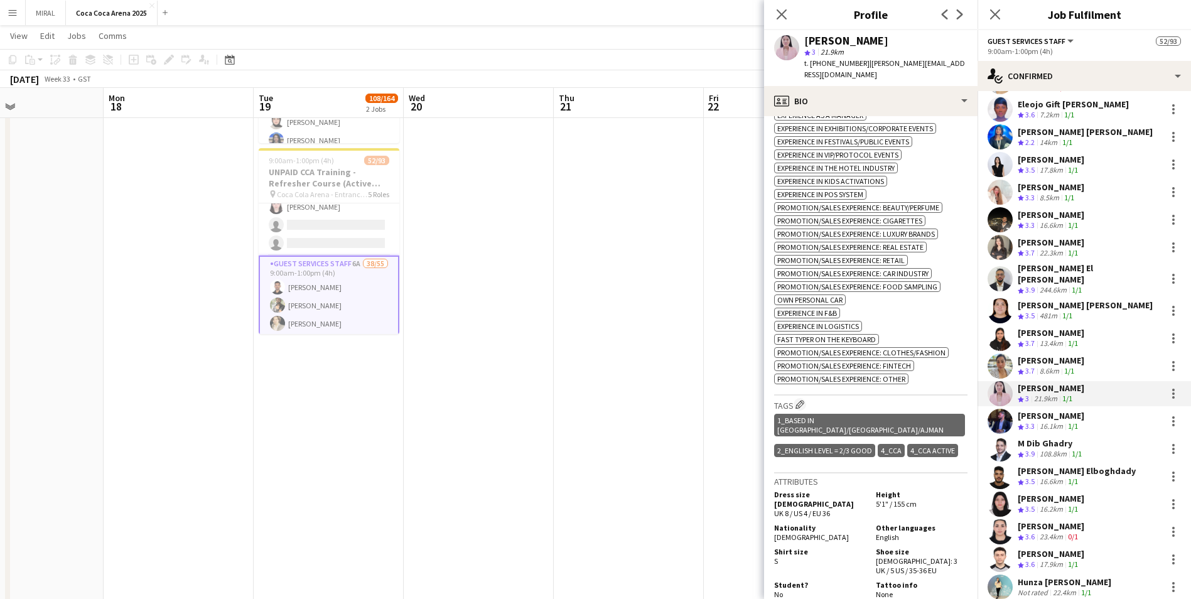
click at [1040, 421] on div "16.1km" at bounding box center [1052, 426] width 28 height 11
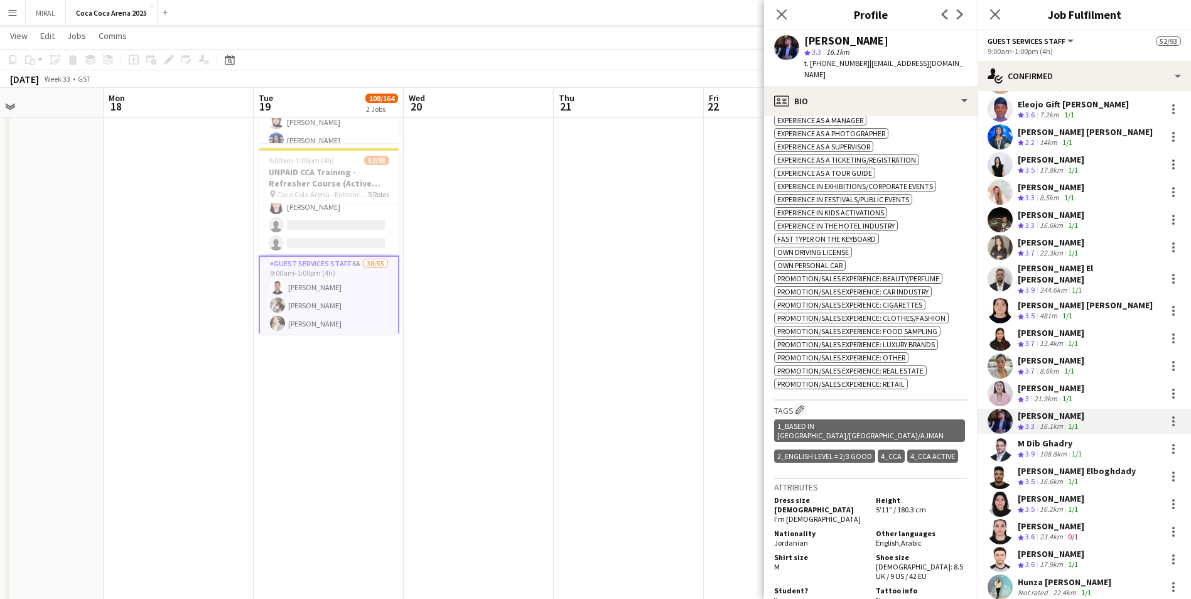
scroll to position [477, 0]
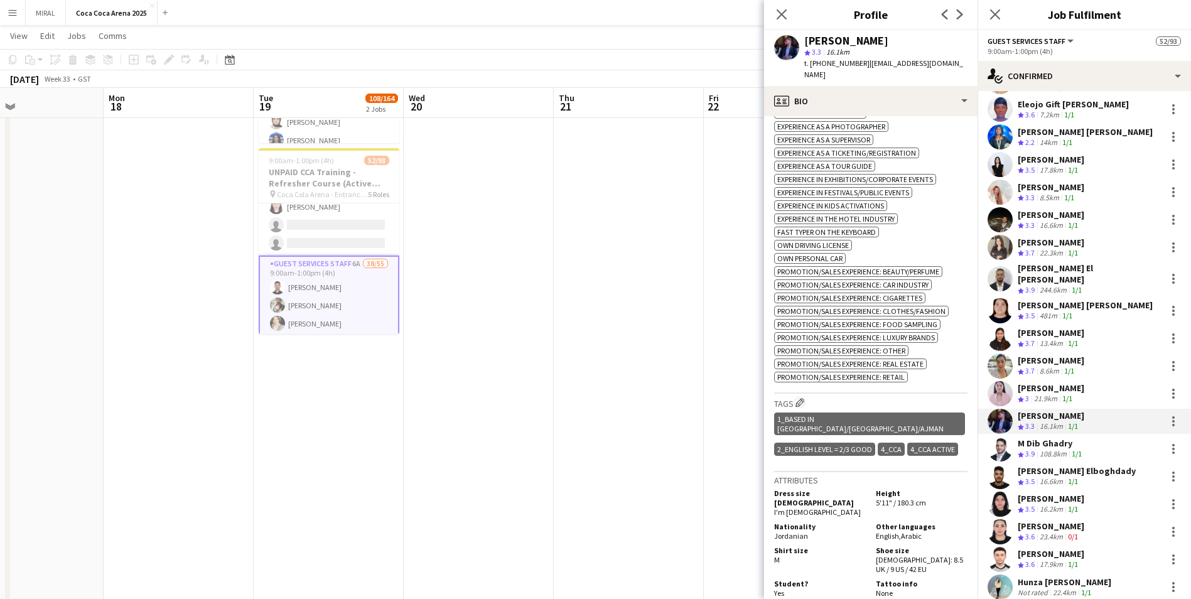
click at [1037, 438] on div "M Dib Ghadry" at bounding box center [1051, 443] width 67 height 11
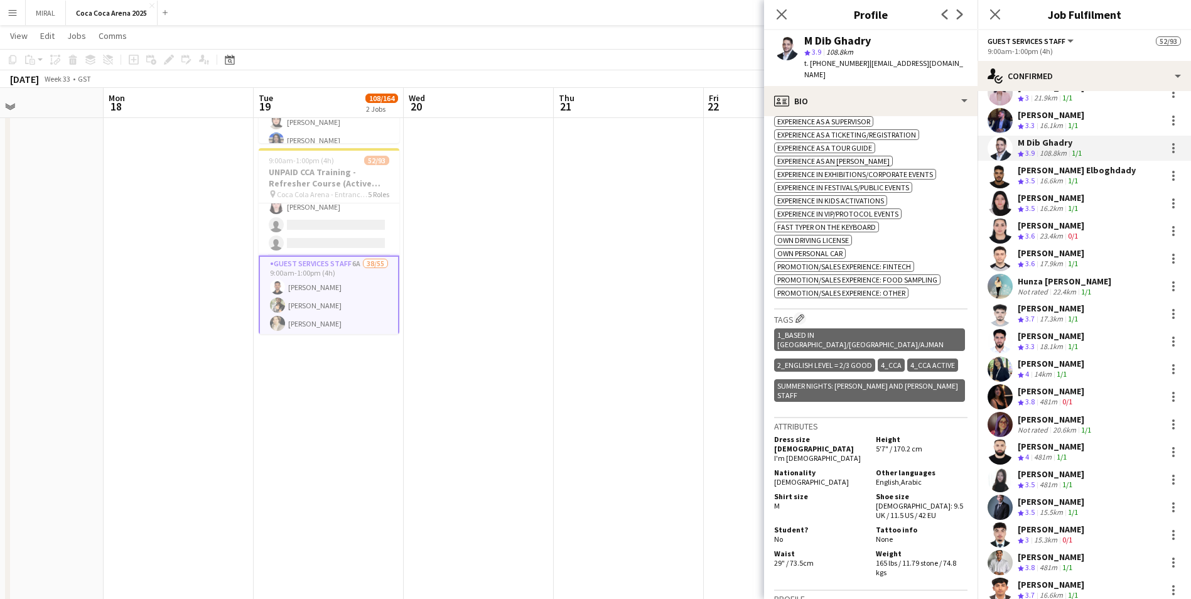
scroll to position [565, 0]
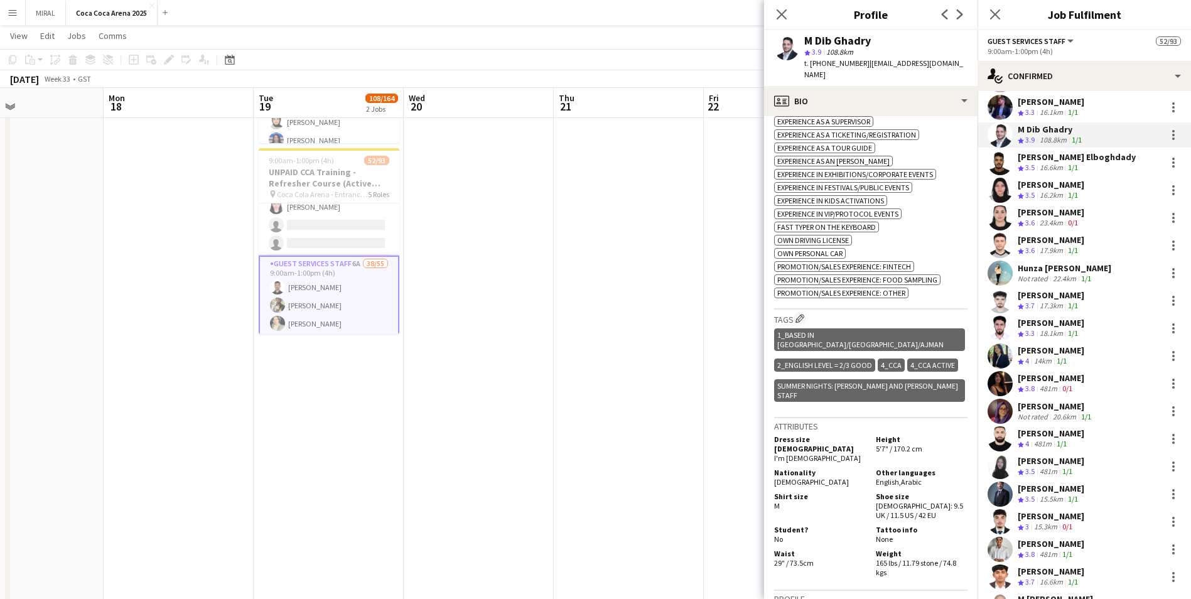
click at [1059, 152] on div "Ehab Elboghdady" at bounding box center [1077, 156] width 118 height 11
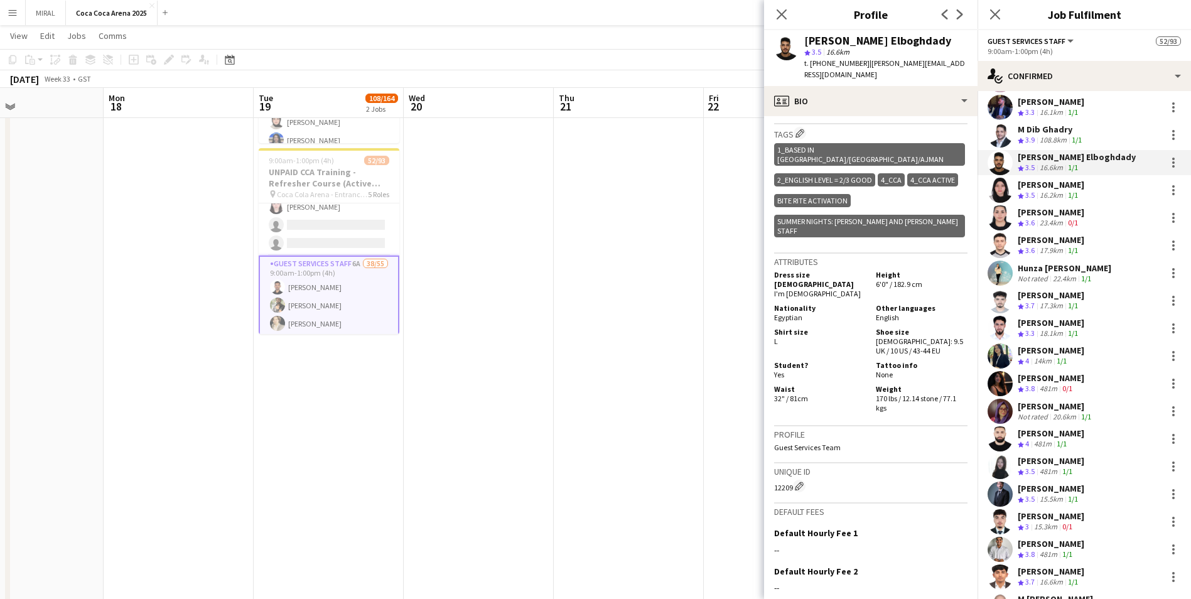
scroll to position [541, 0]
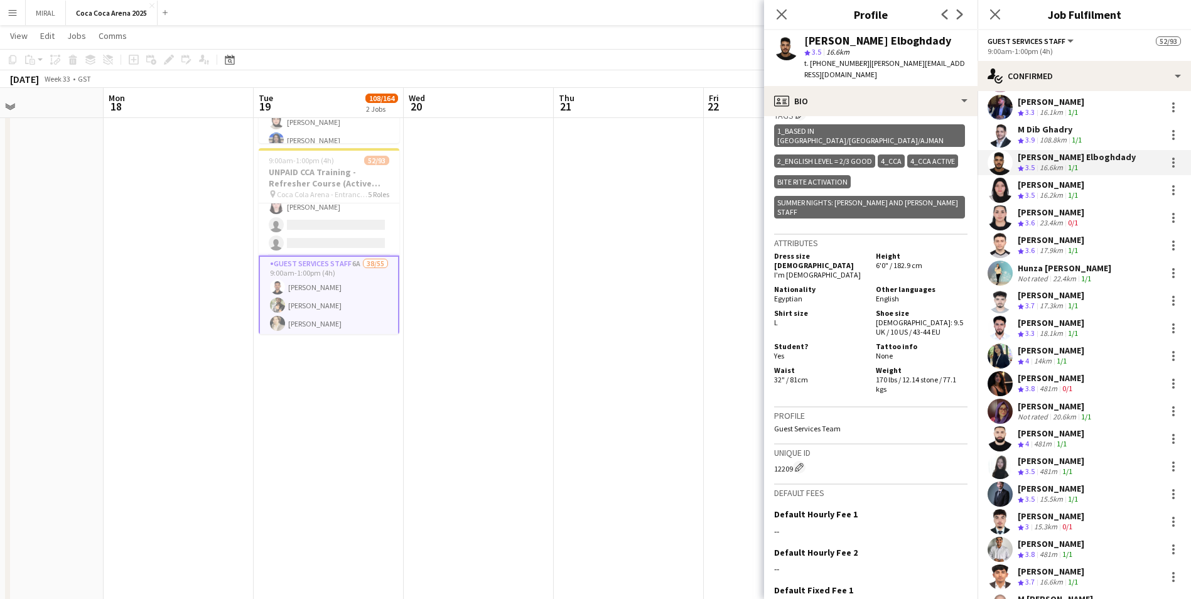
click at [1040, 190] on div "16.2km" at bounding box center [1052, 195] width 28 height 11
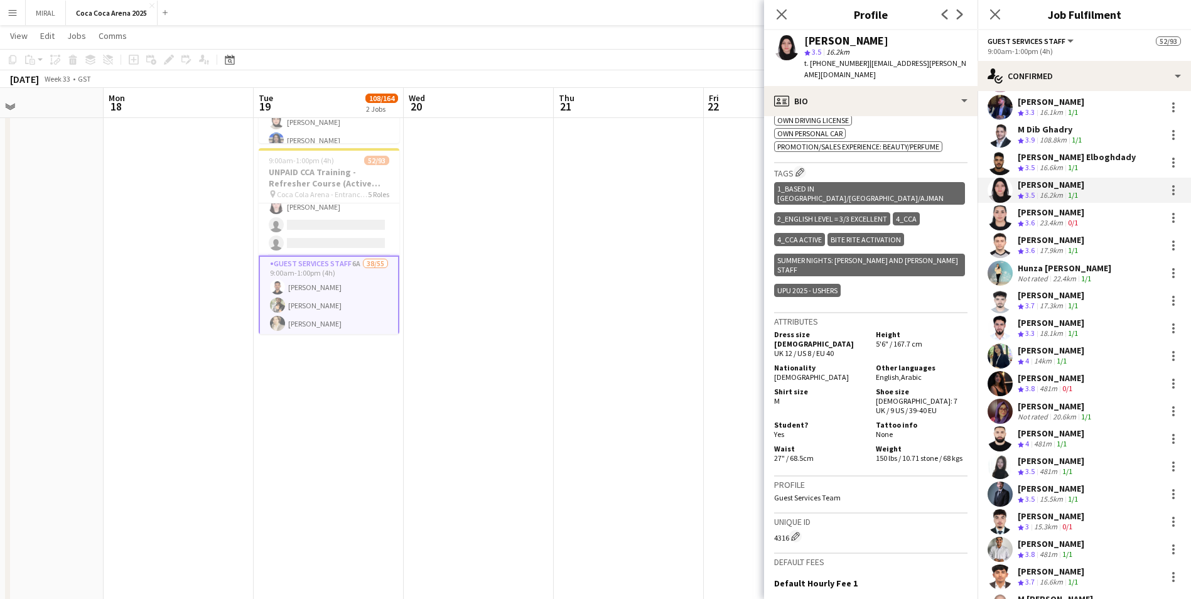
scroll to position [577, 0]
click at [1048, 218] on div "23.4km" at bounding box center [1052, 223] width 28 height 11
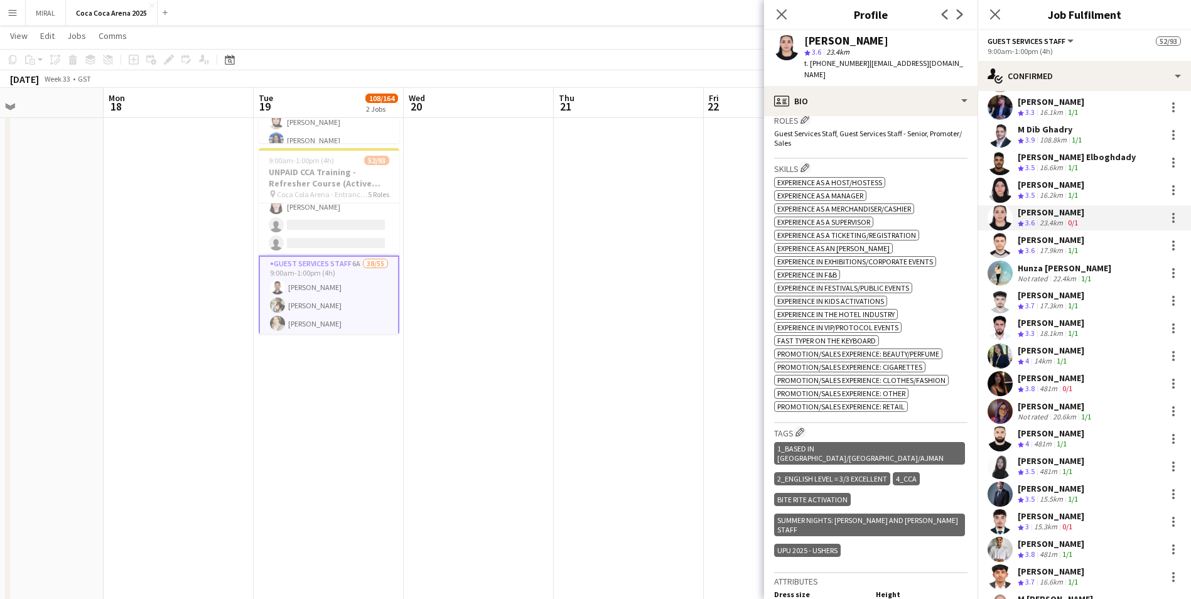
scroll to position [419, 0]
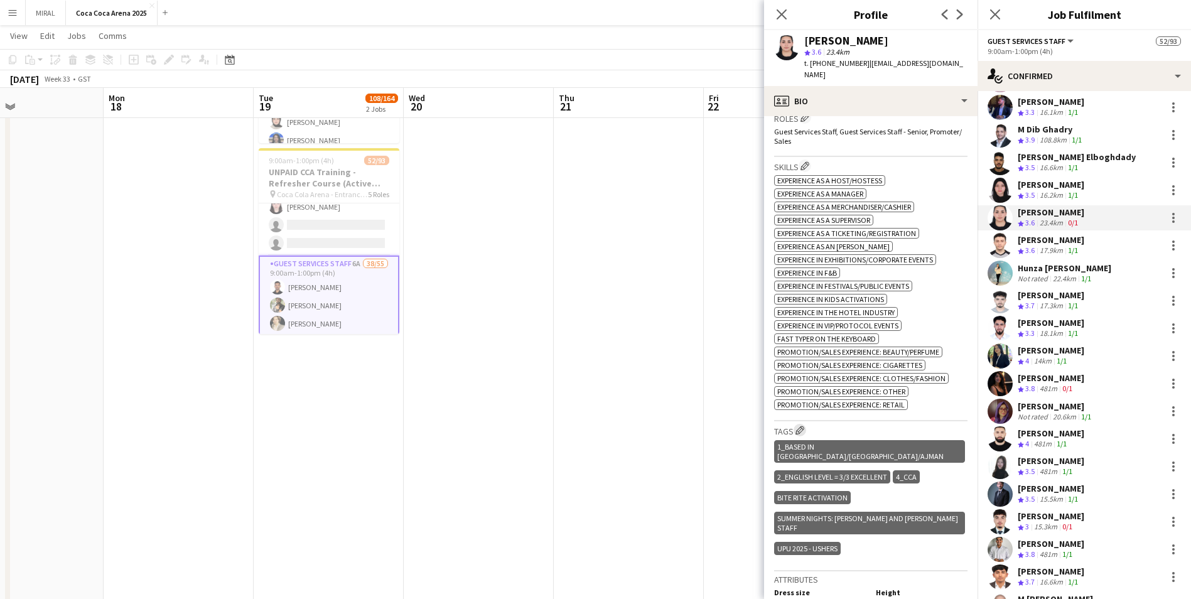
click at [803, 426] on app-icon "Edit crew company tags" at bounding box center [800, 430] width 9 height 9
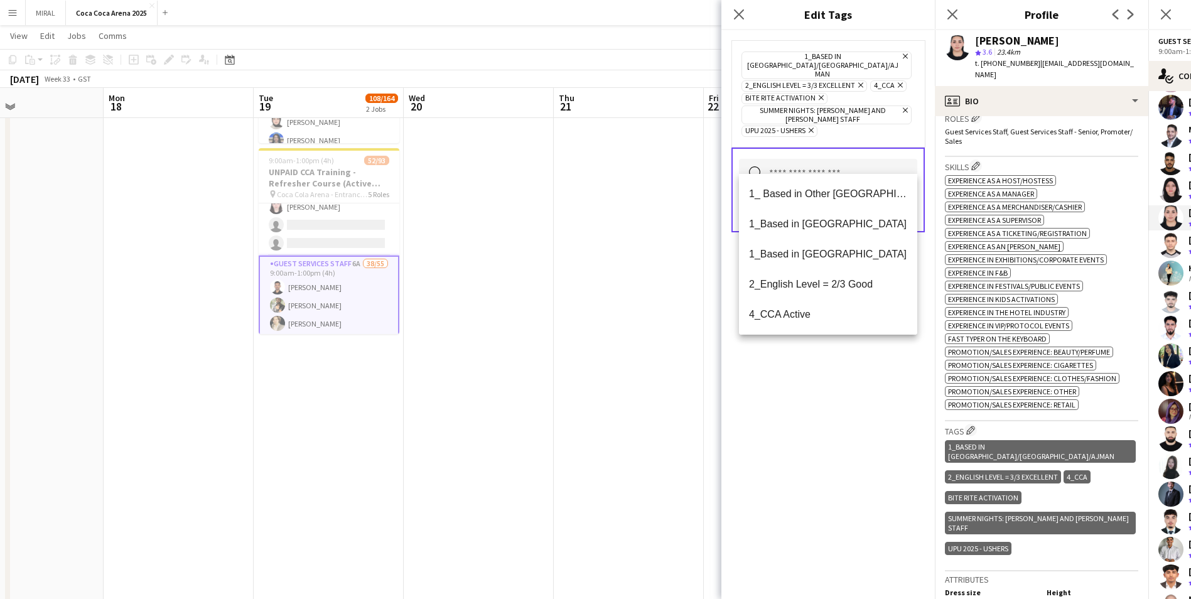
click at [817, 159] on input "text" at bounding box center [828, 174] width 178 height 31
click at [812, 316] on span "4_CCA Active" at bounding box center [828, 314] width 158 height 12
drag, startPoint x: 857, startPoint y: 404, endPoint x: 874, endPoint y: 328, distance: 77.2
click at [858, 404] on div "1_Based in Dubai/Sharjah/Ajman Remove 2_English Level = 3/3 Excellent Remove 4_…" at bounding box center [829, 314] width 214 height 569
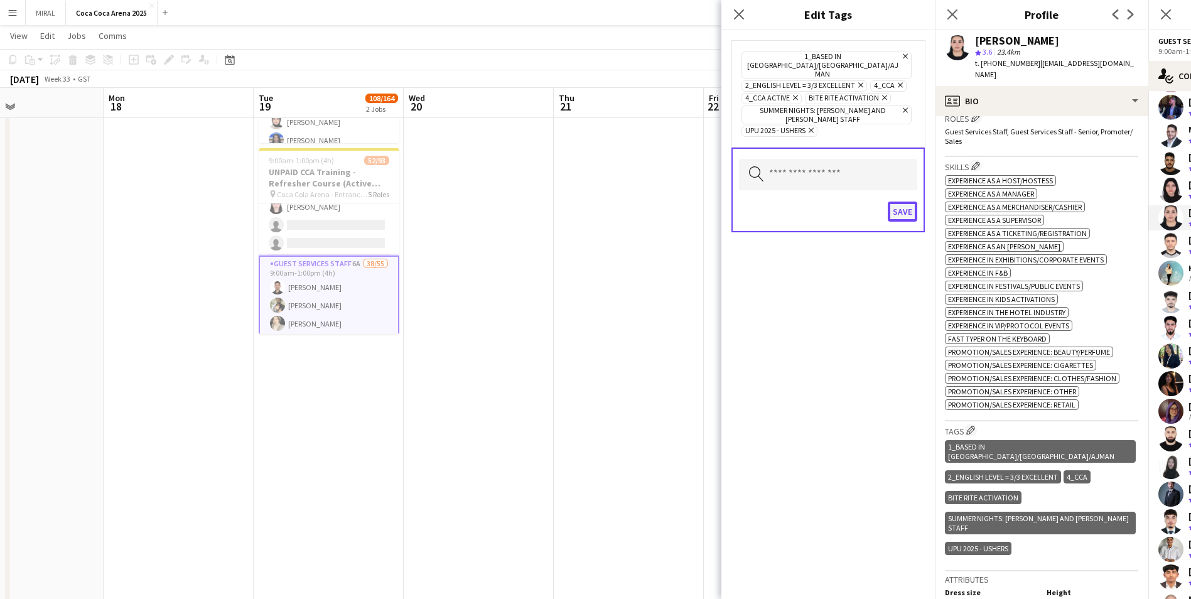
click at [903, 202] on button "Save" at bounding box center [903, 212] width 30 height 20
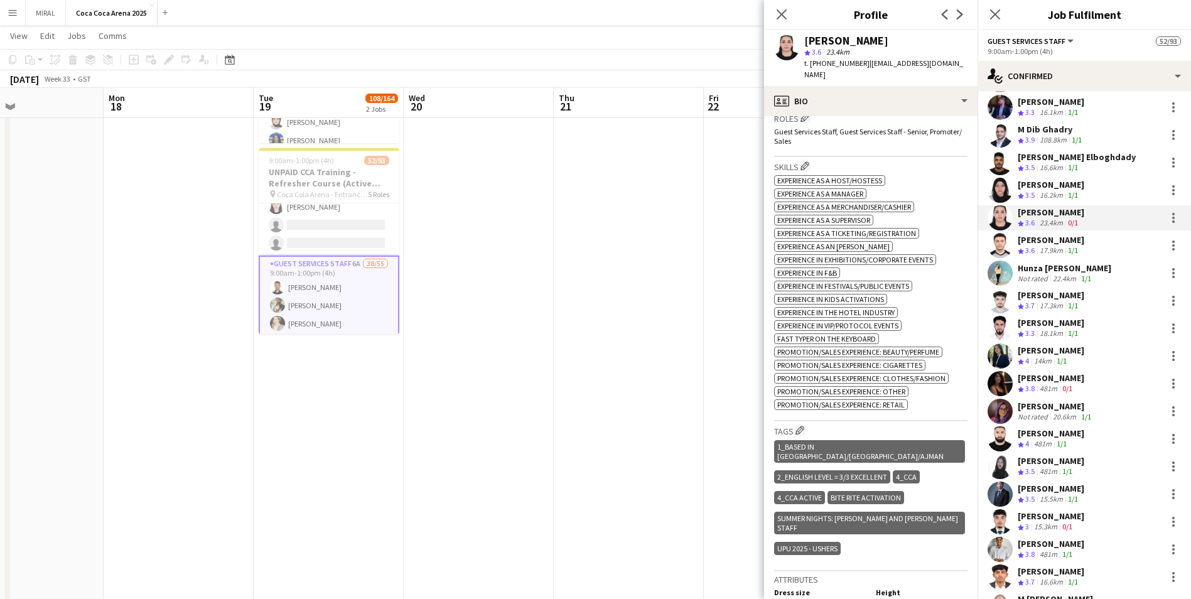
click at [1031, 179] on div "Rawan Sarris" at bounding box center [1051, 184] width 67 height 11
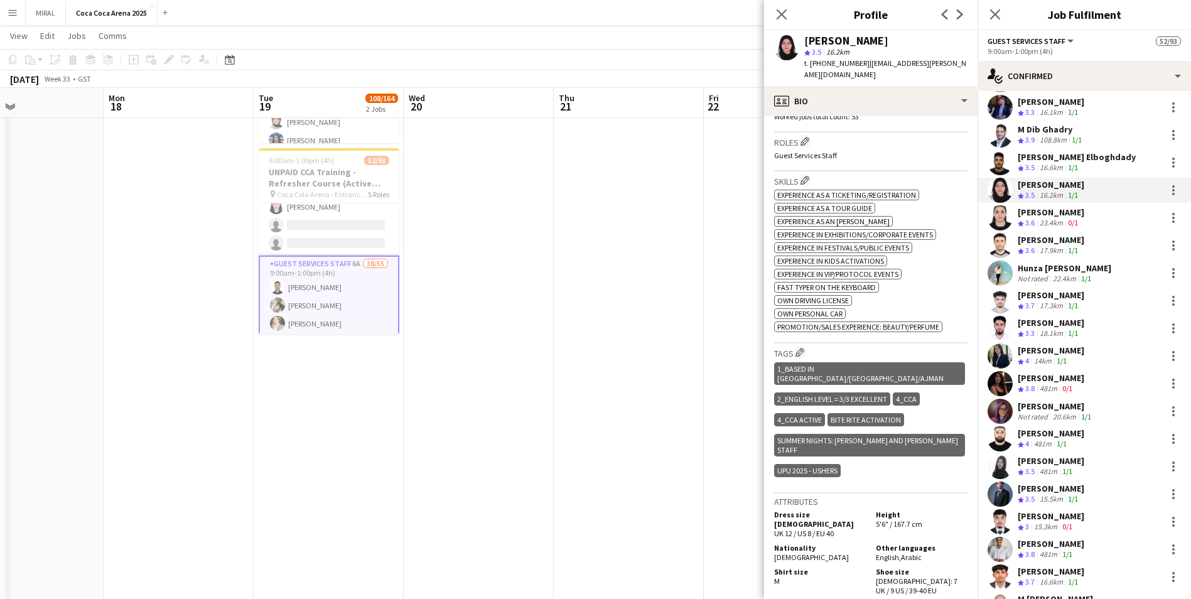
scroll to position [398, 0]
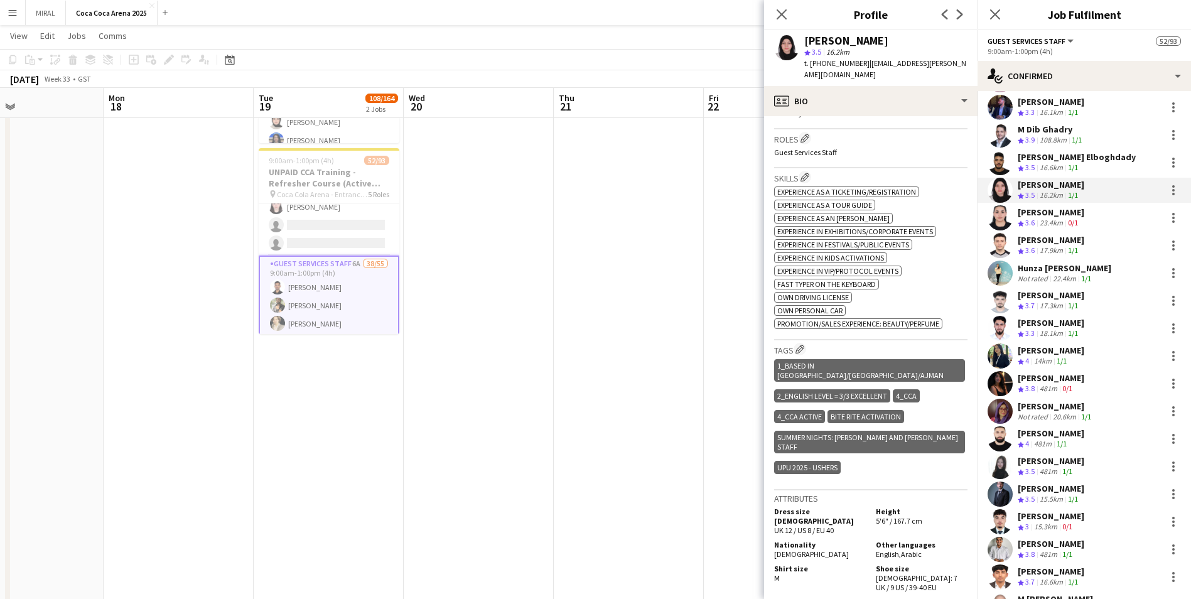
click at [1048, 246] on div "17.9km" at bounding box center [1052, 251] width 28 height 11
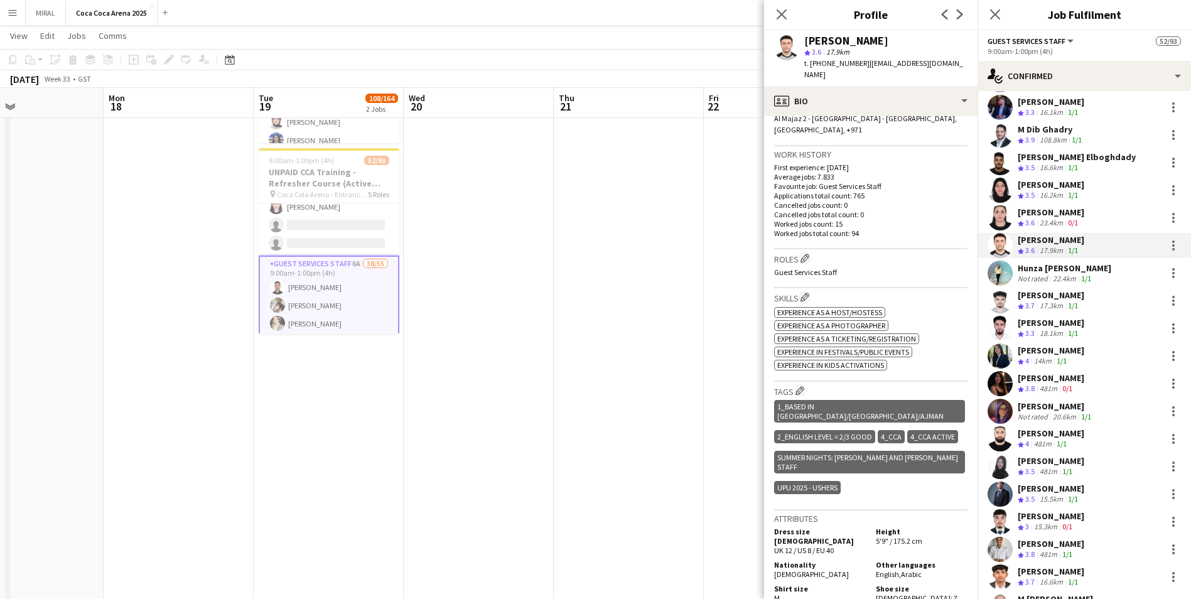
scroll to position [301, 0]
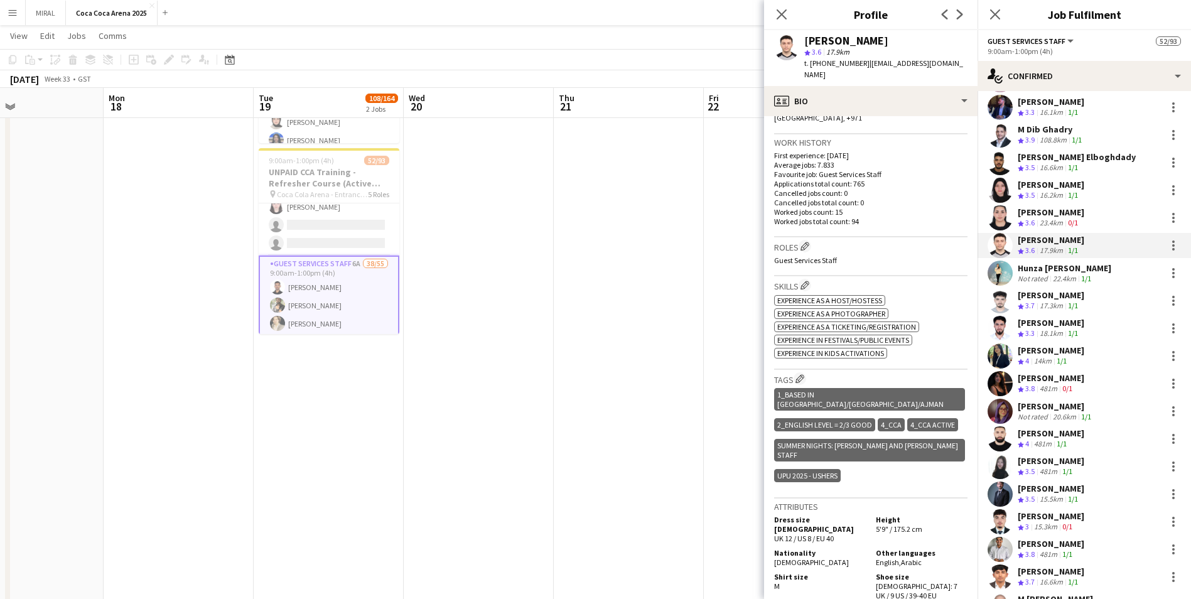
click at [1048, 274] on div "Not rated" at bounding box center [1034, 278] width 33 height 9
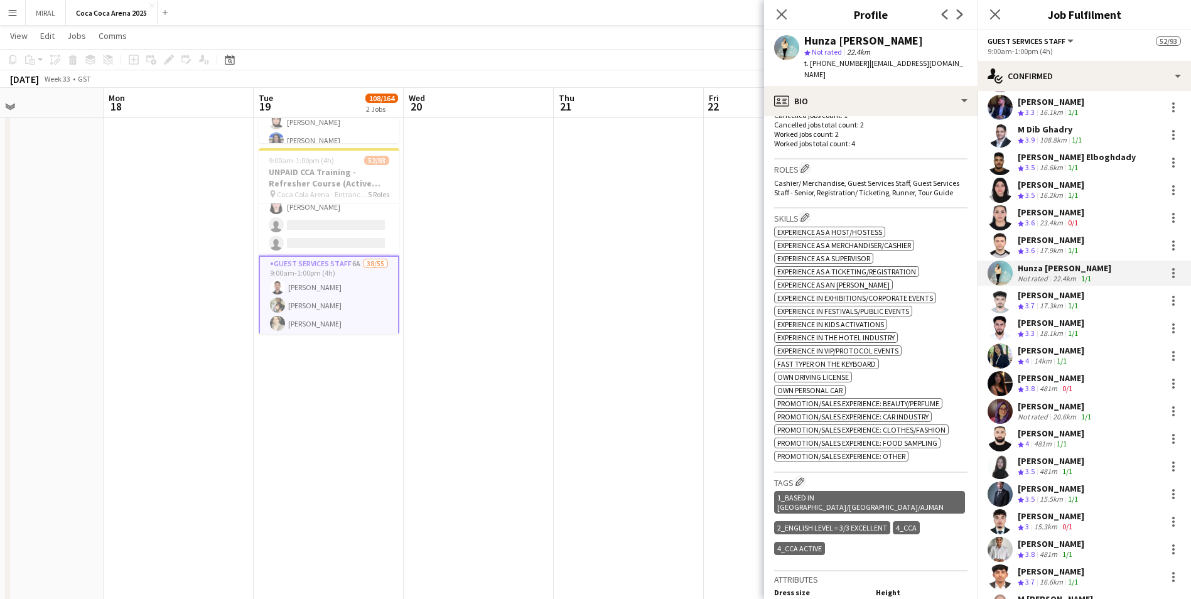
scroll to position [393, 0]
click at [1043, 290] on div "Ammar Alsnih" at bounding box center [1051, 295] width 67 height 11
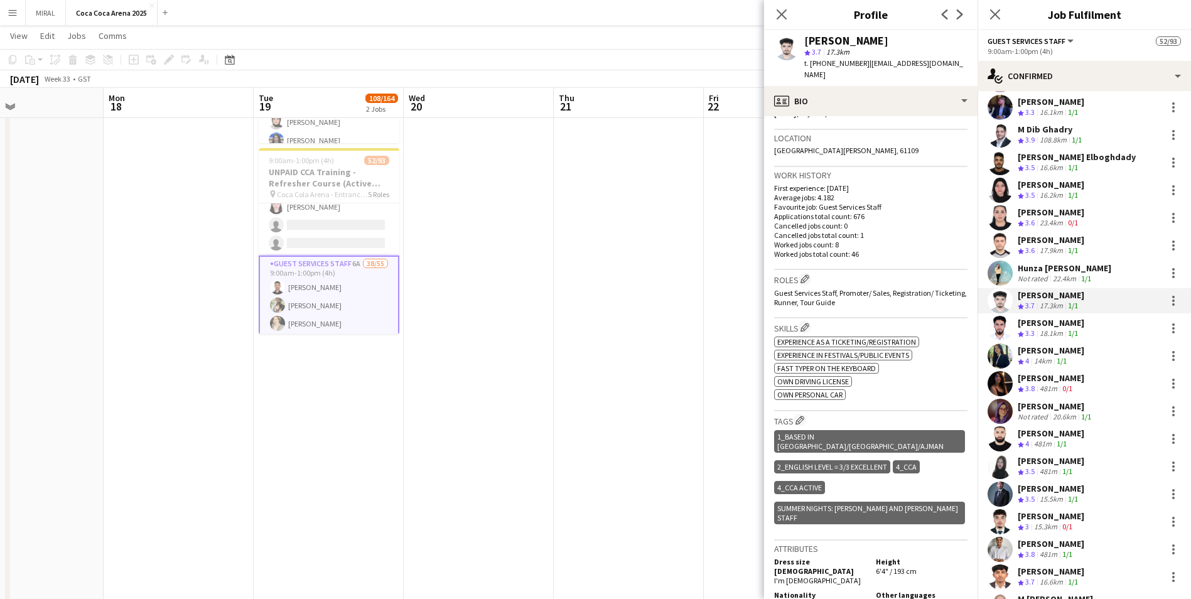
scroll to position [261, 0]
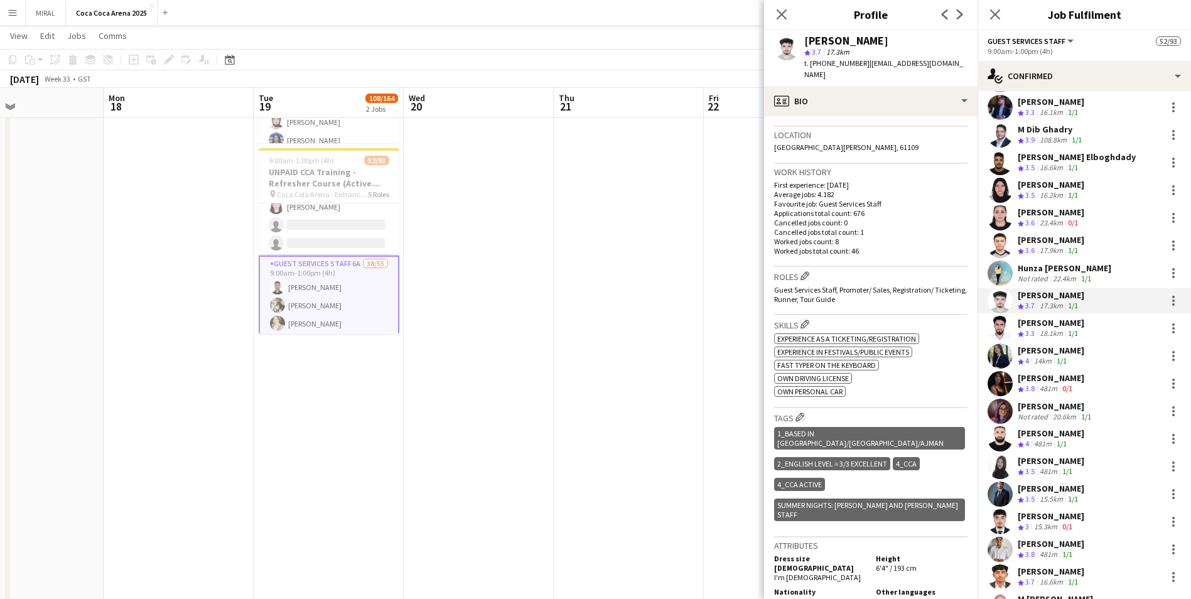
click at [1046, 319] on div "Ali Hachem" at bounding box center [1051, 322] width 67 height 11
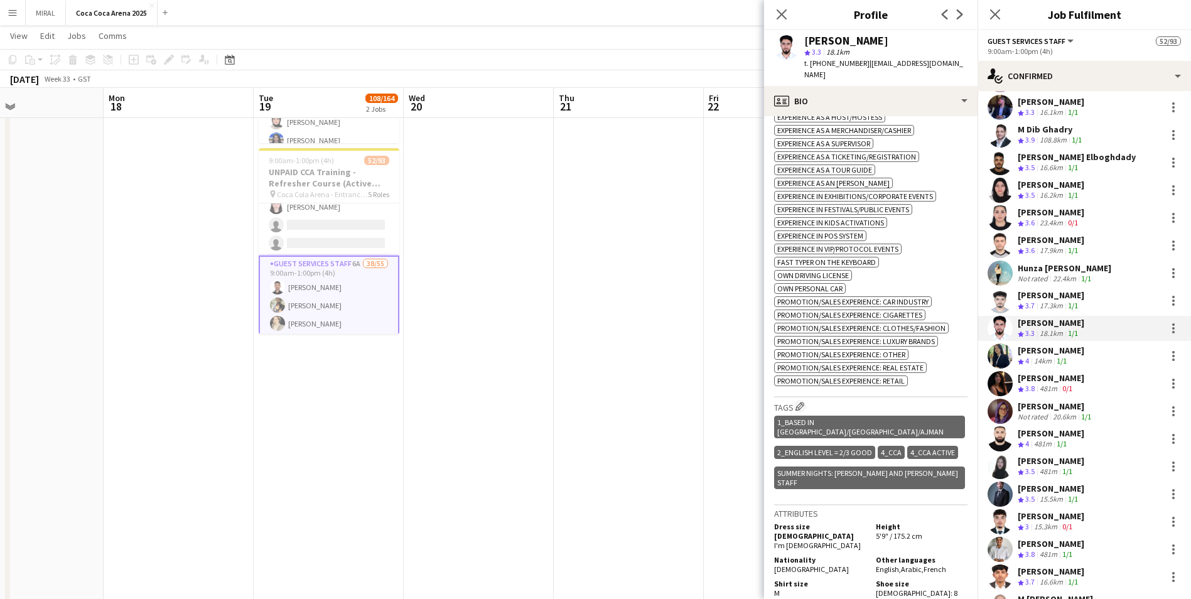
scroll to position [497, 0]
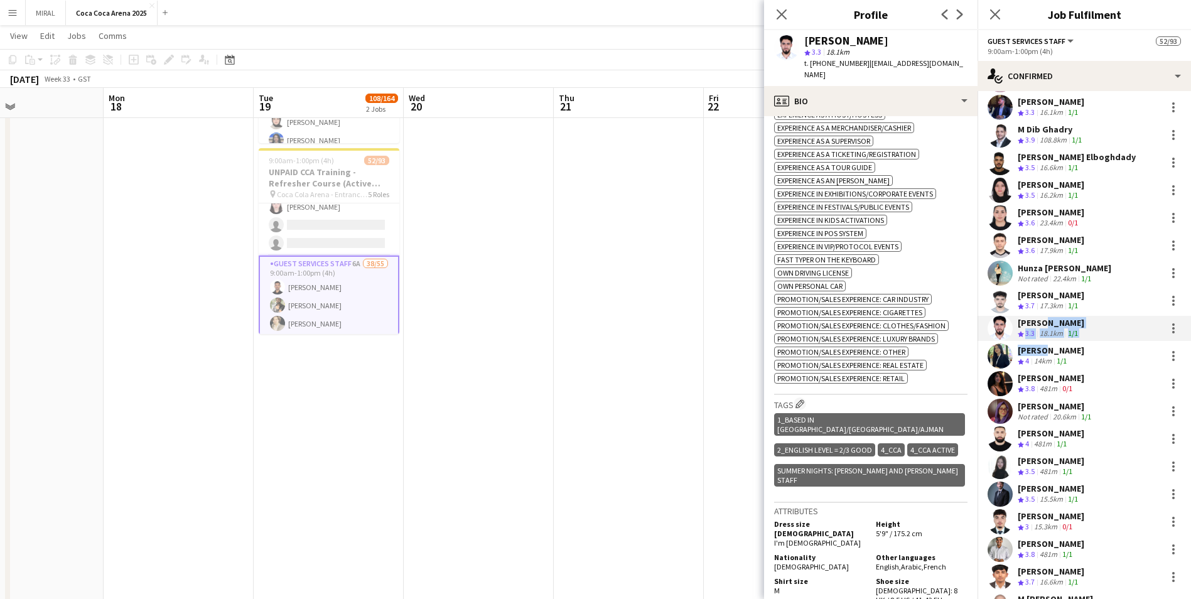
drag, startPoint x: 1036, startPoint y: 317, endPoint x: 1036, endPoint y: 344, distance: 27.6
click at [1036, 344] on div "Saeid Molavi Crew rating 3.5 12km 1/1 Masoud Rahimi Crew rating 3.5 14.9km 1/1 …" at bounding box center [1085, 324] width 214 height 1525
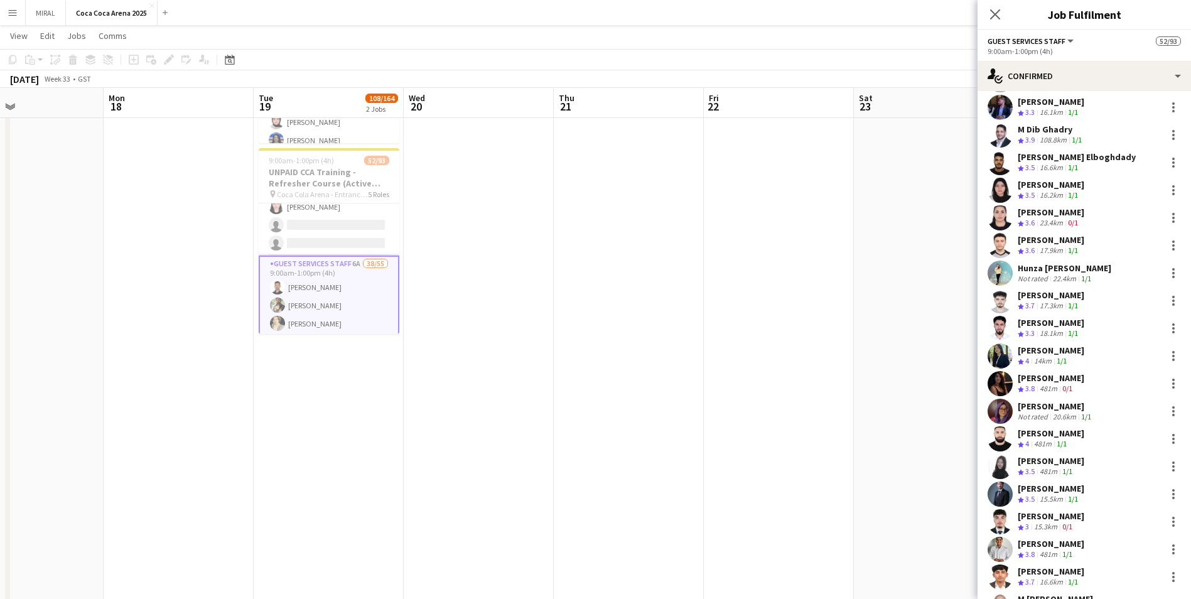
drag, startPoint x: 1036, startPoint y: 344, endPoint x: 1063, endPoint y: 352, distance: 27.4
click at [1063, 356] on app-skills-label "1/1" at bounding box center [1062, 360] width 10 height 9
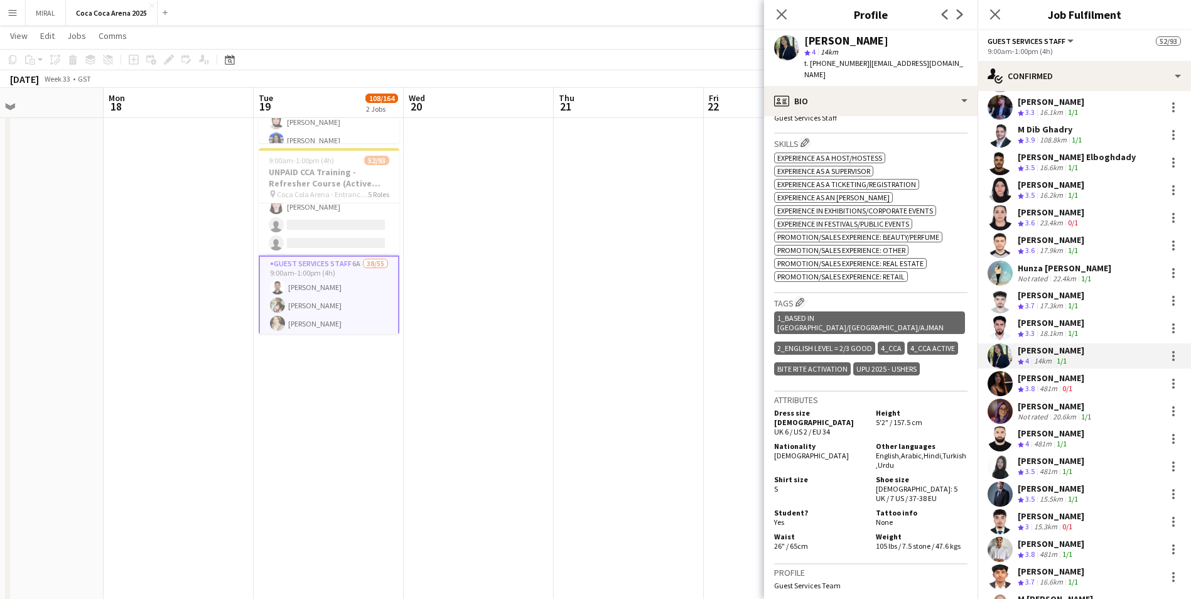
scroll to position [460, 0]
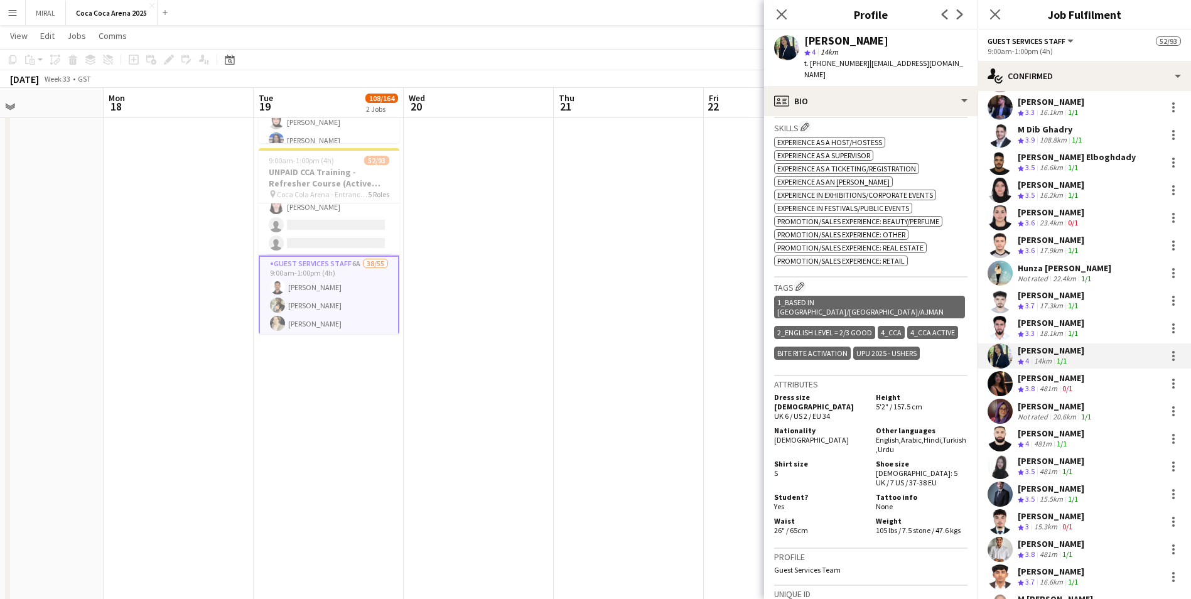
click at [1046, 374] on div "Afra Syed" at bounding box center [1051, 377] width 67 height 11
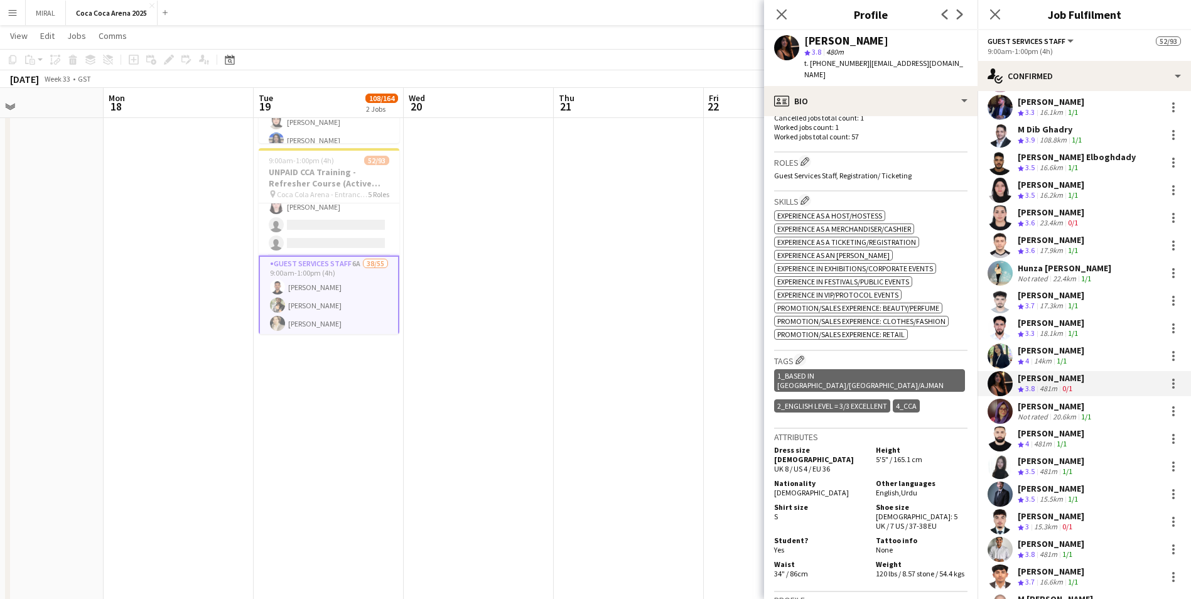
scroll to position [389, 0]
click at [802, 353] on app-icon "Edit crew company tags" at bounding box center [800, 357] width 9 height 9
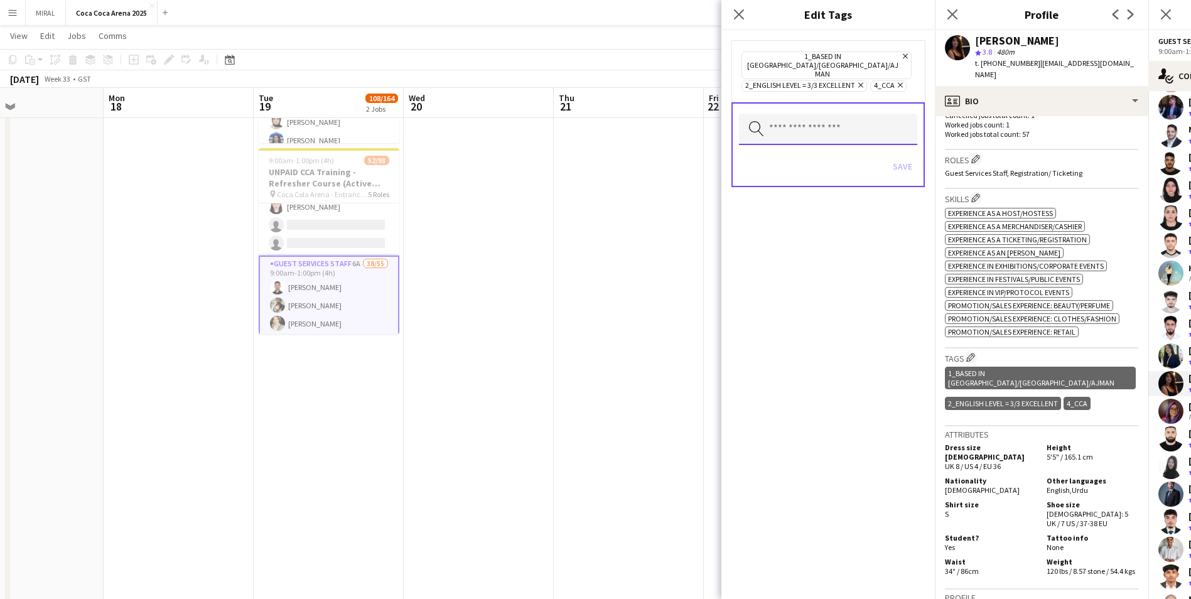
click at [783, 117] on input "text" at bounding box center [828, 129] width 178 height 31
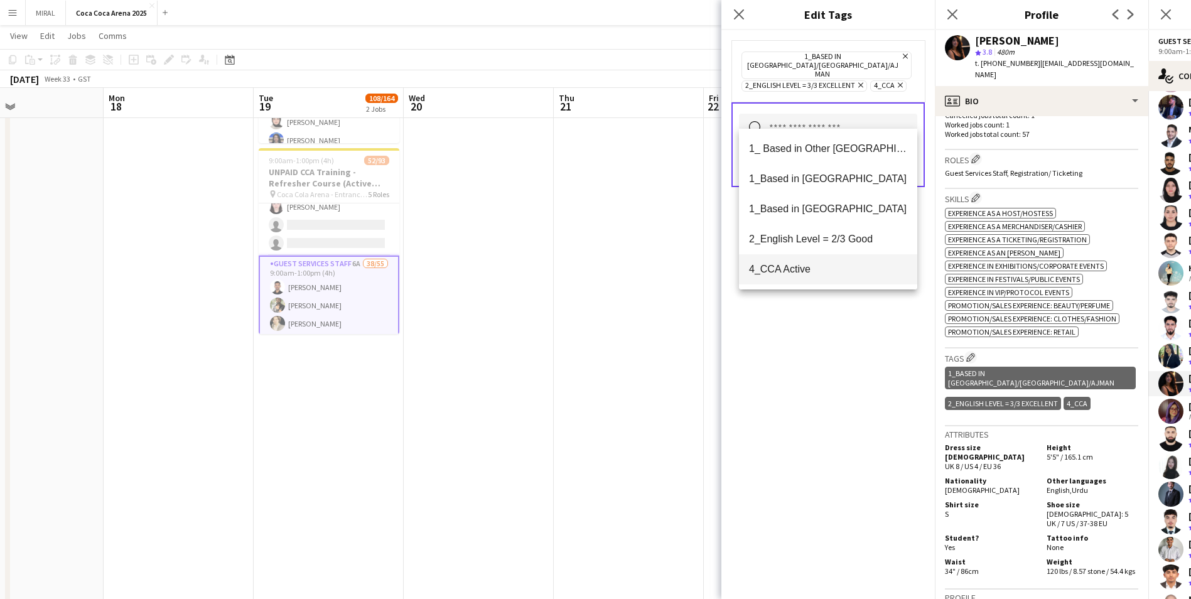
click at [784, 266] on span "4_CCA Active" at bounding box center [828, 269] width 158 height 12
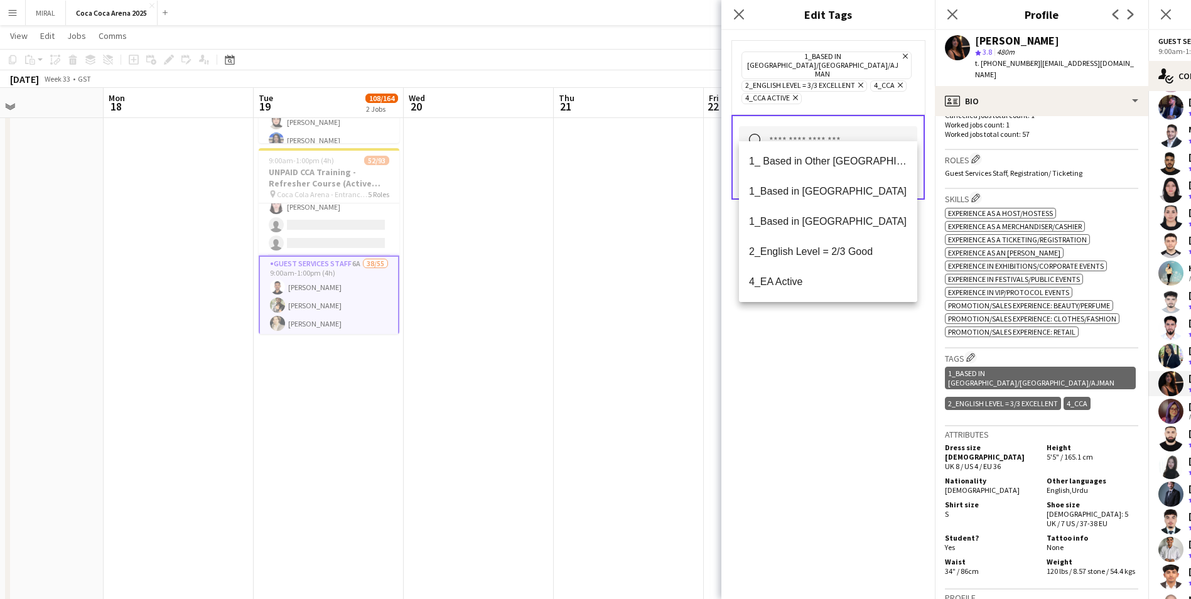
drag, startPoint x: 848, startPoint y: 366, endPoint x: 899, endPoint y: 300, distance: 83.3
click at [849, 366] on div "1_Based in Dubai/Sharjah/Ajman Remove 2_English Level = 3/3 Excellent Remove 4_…" at bounding box center [829, 314] width 214 height 569
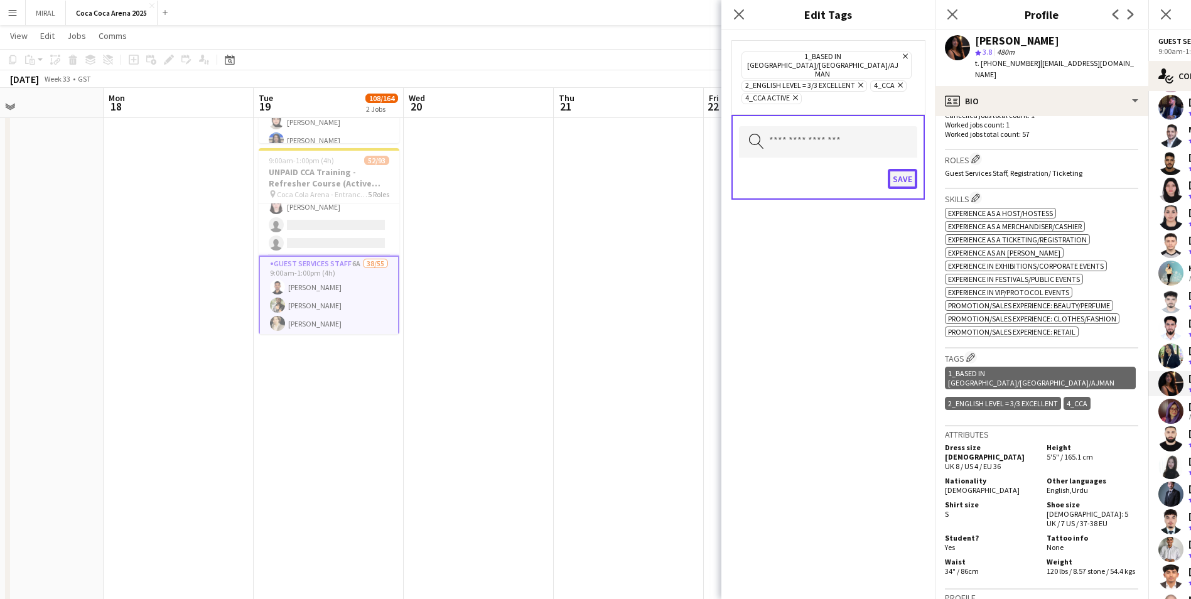
click at [904, 169] on button "Save" at bounding box center [903, 179] width 30 height 20
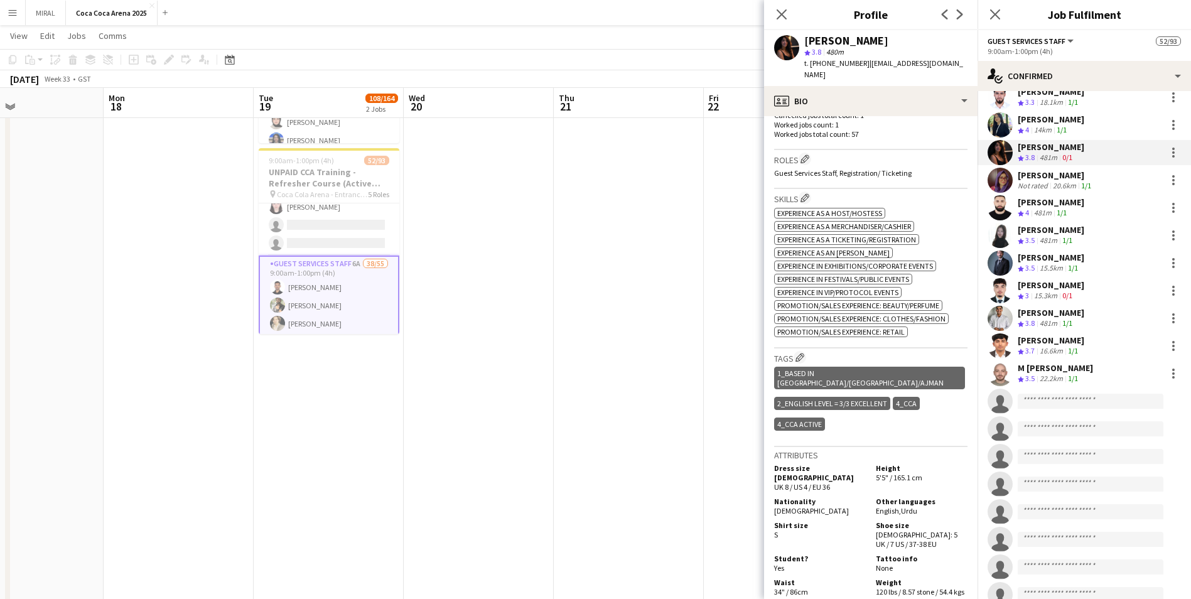
scroll to position [794, 0]
click at [1046, 171] on div "Nimra Athar" at bounding box center [1056, 176] width 76 height 11
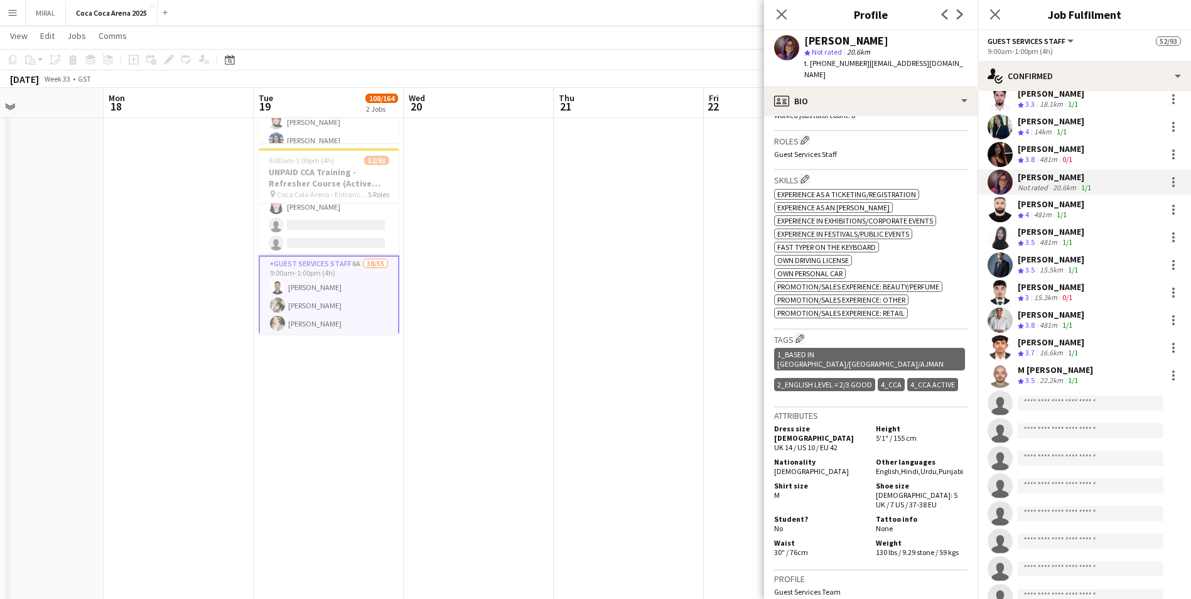
scroll to position [410, 0]
click at [1038, 200] on div "Haitham Hammoud" at bounding box center [1051, 203] width 67 height 11
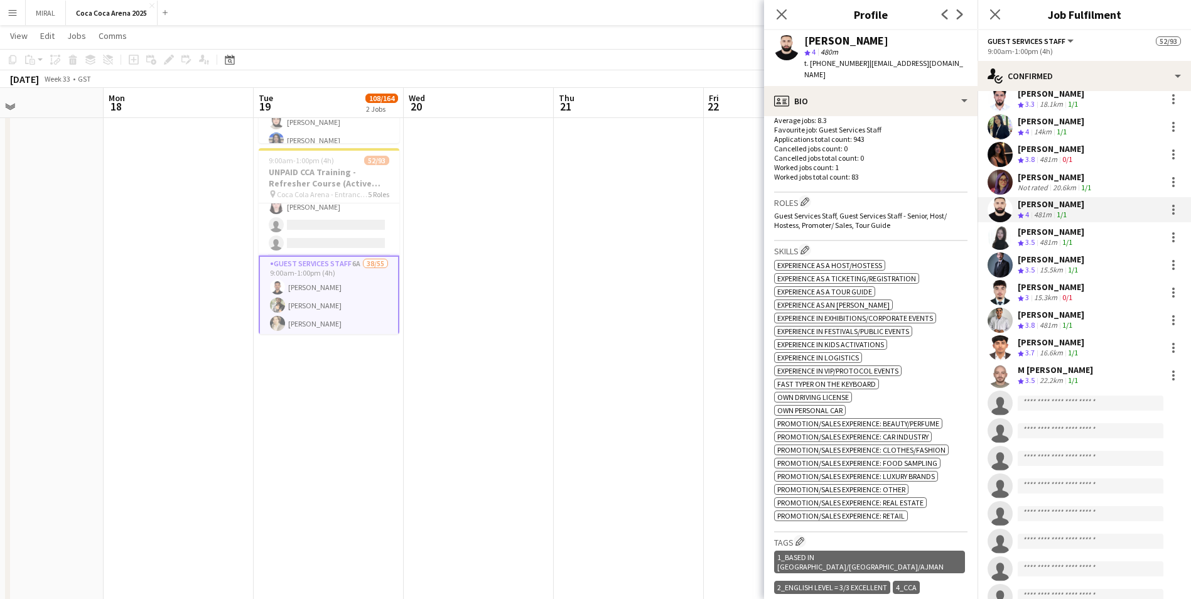
scroll to position [353, 0]
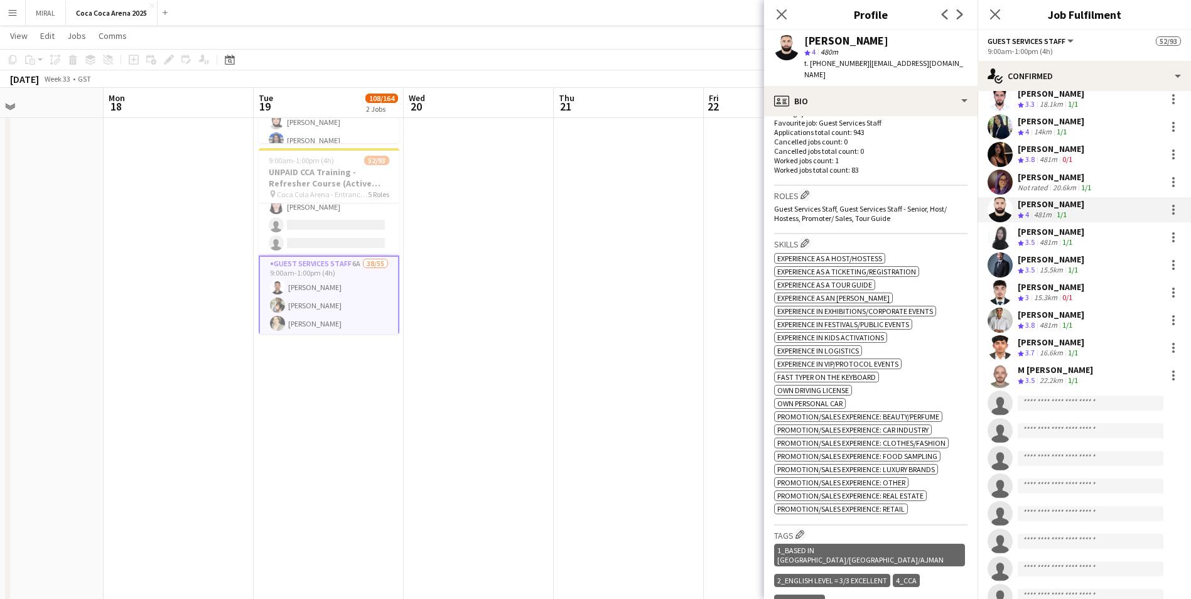
click at [1035, 229] on div "Kate Siron" at bounding box center [1051, 231] width 67 height 11
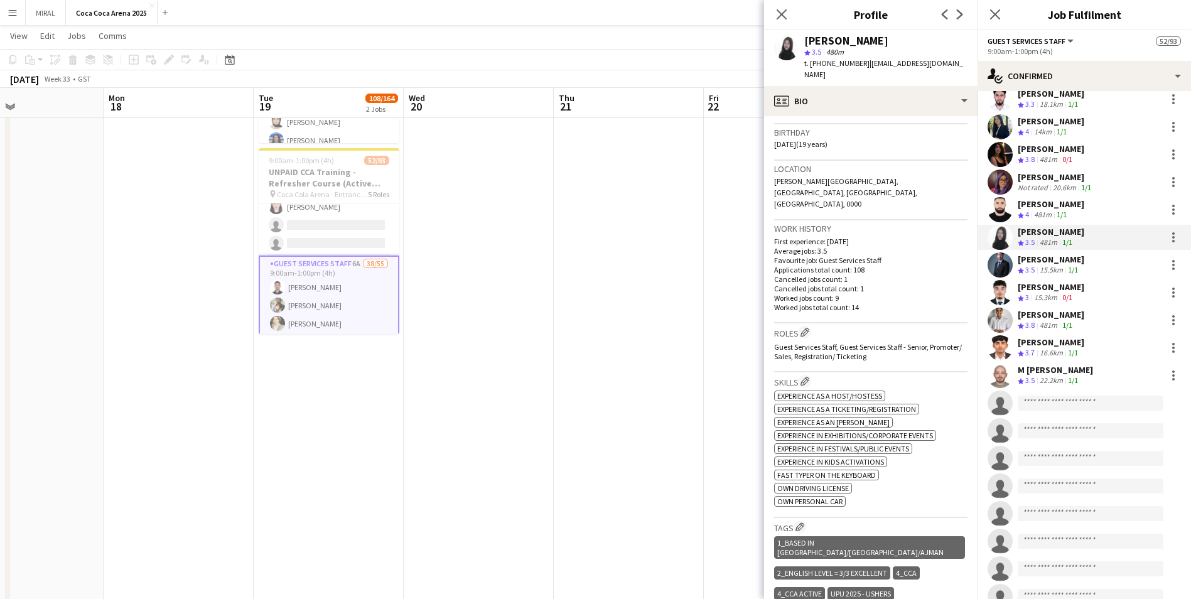
scroll to position [233, 0]
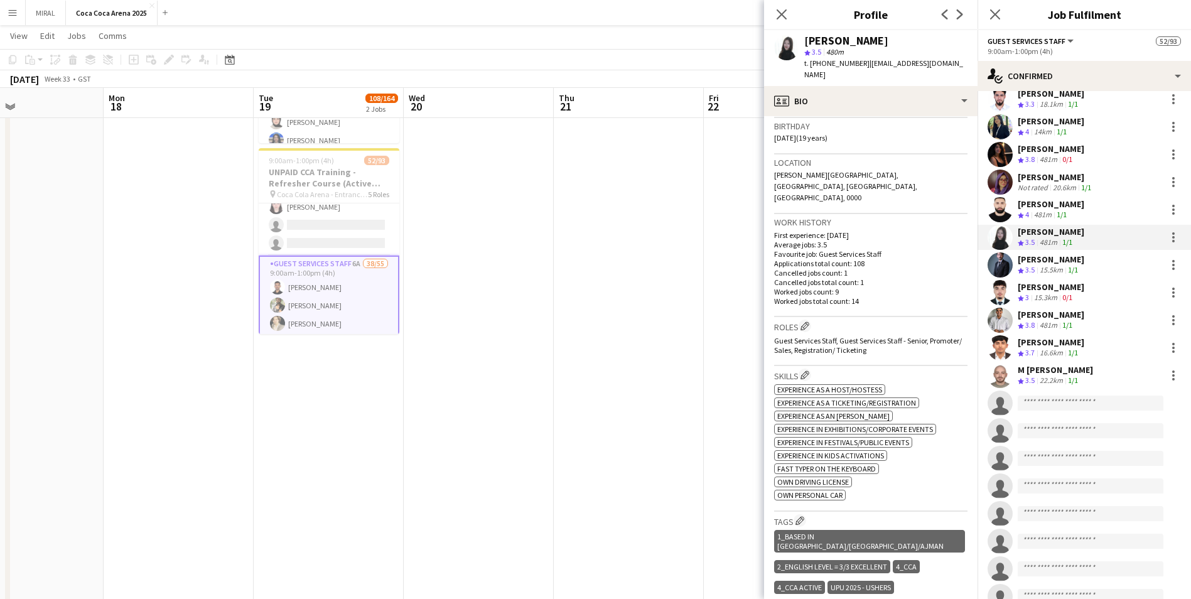
click at [1044, 265] on div "15.5km" at bounding box center [1052, 270] width 28 height 11
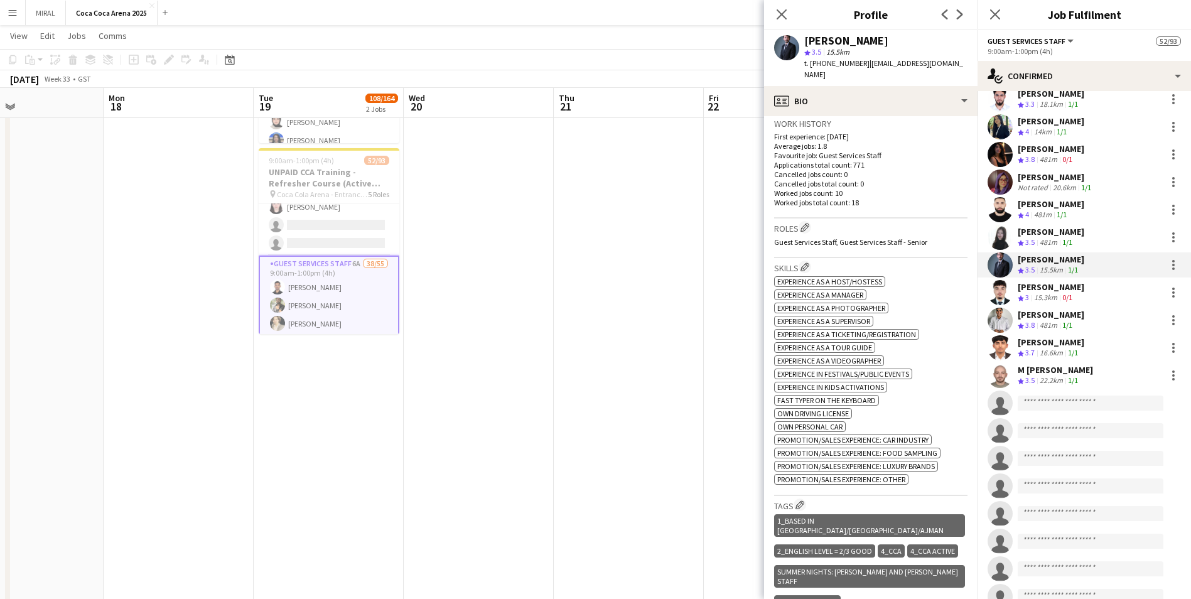
scroll to position [333, 0]
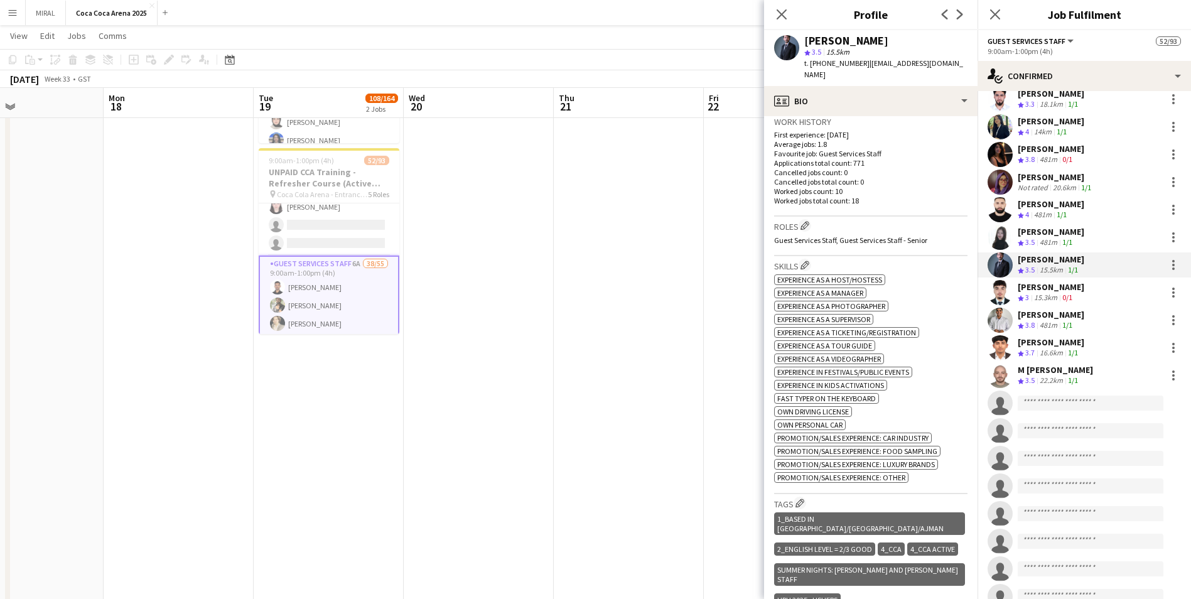
click at [1053, 281] on div "Ahmad Alkakuri" at bounding box center [1051, 286] width 67 height 11
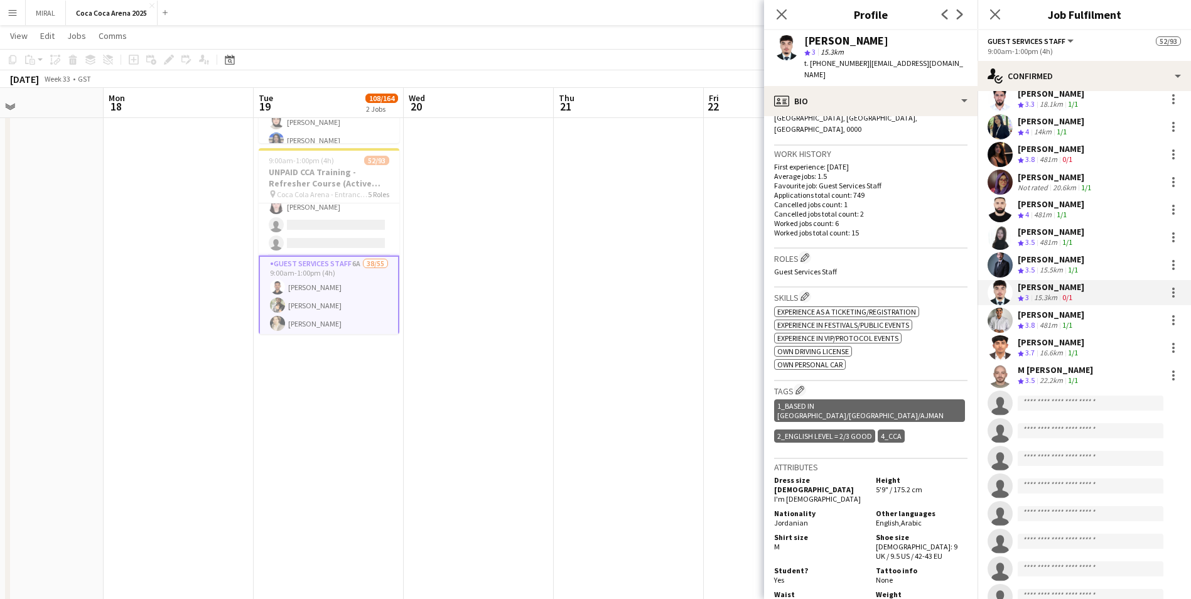
scroll to position [294, 0]
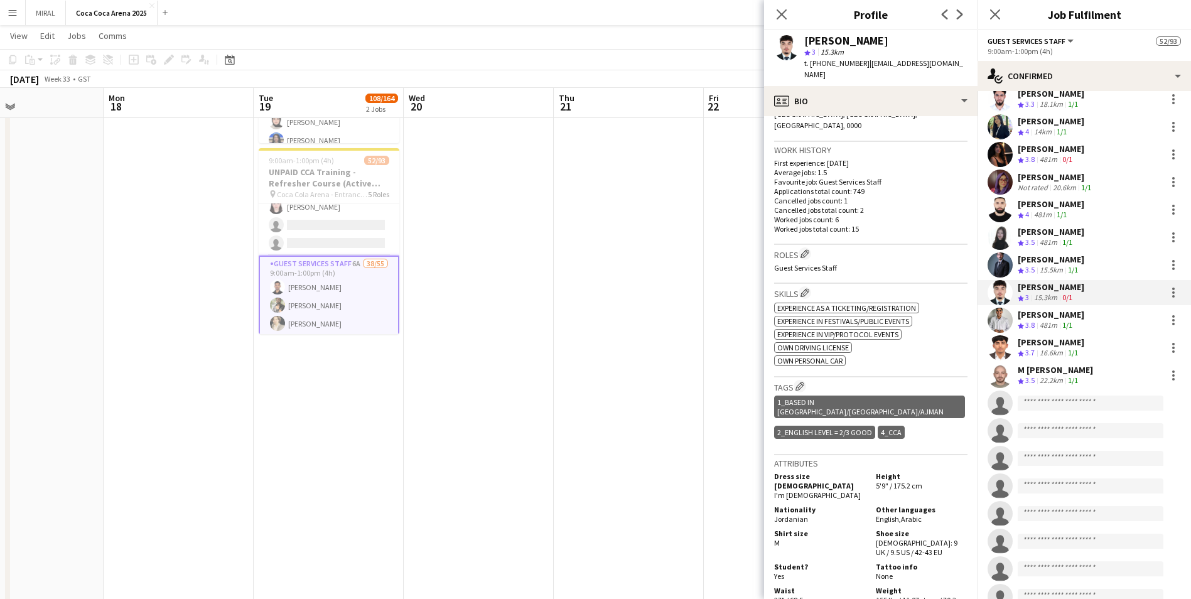
click at [1051, 320] on div "481m" at bounding box center [1049, 325] width 23 height 11
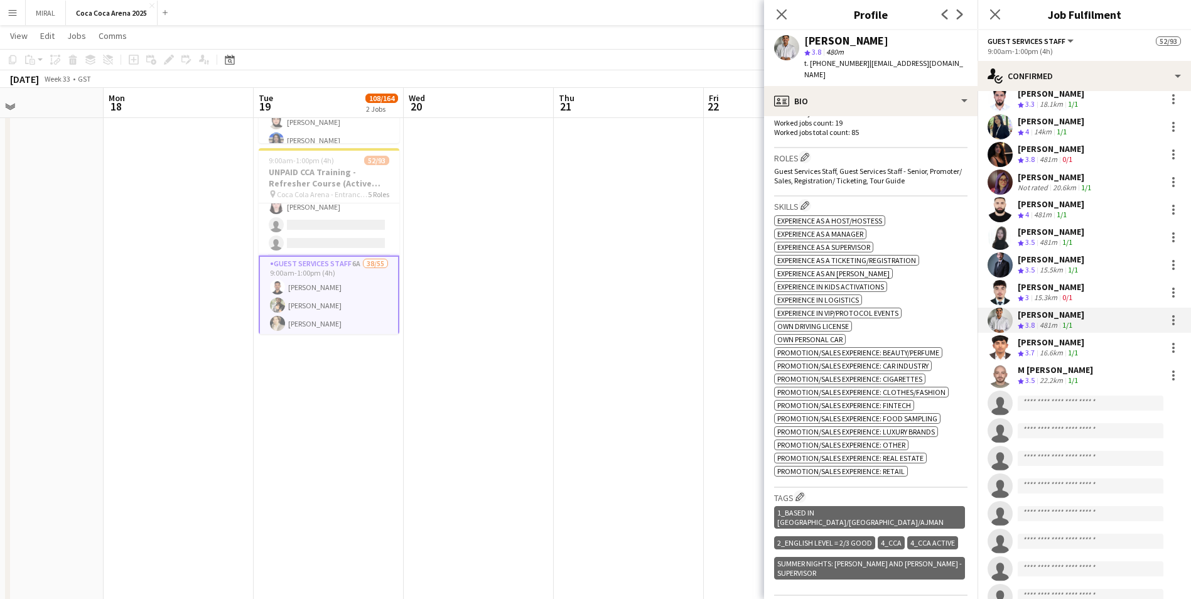
scroll to position [394, 0]
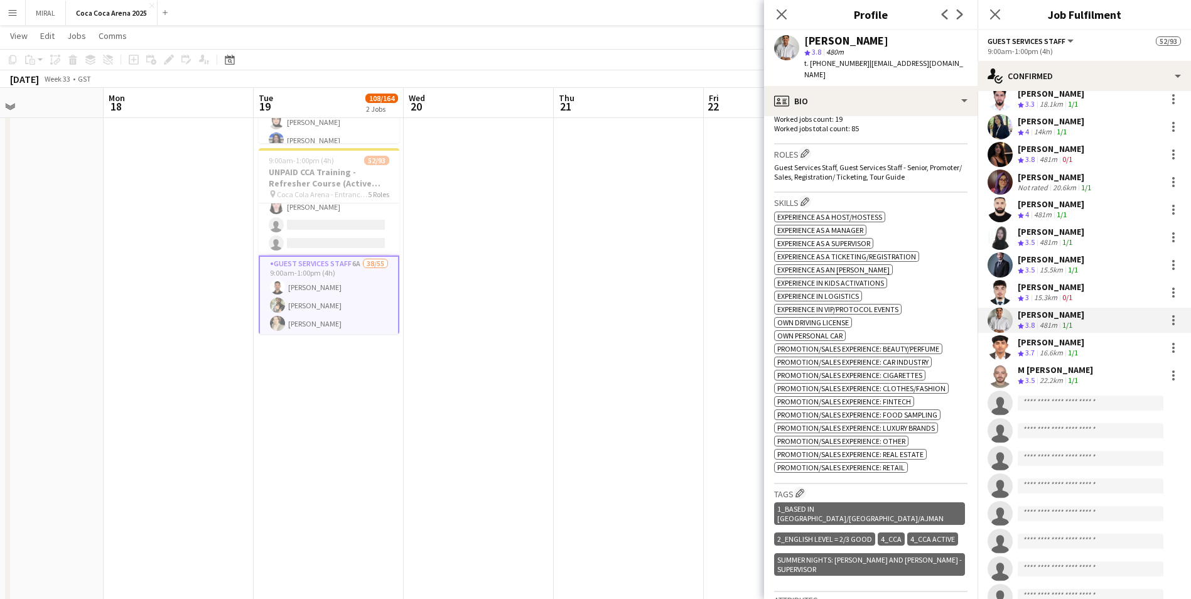
click at [1039, 339] on div "Mathew George" at bounding box center [1051, 342] width 67 height 11
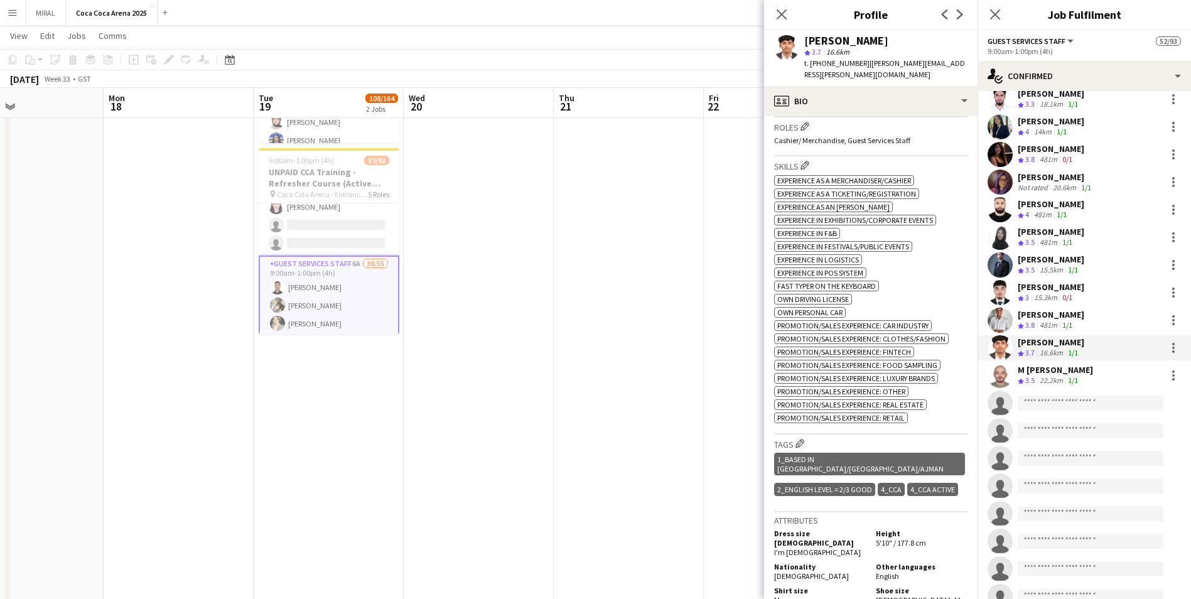
scroll to position [423, 0]
click at [1058, 376] on div "22.2km" at bounding box center [1052, 381] width 28 height 11
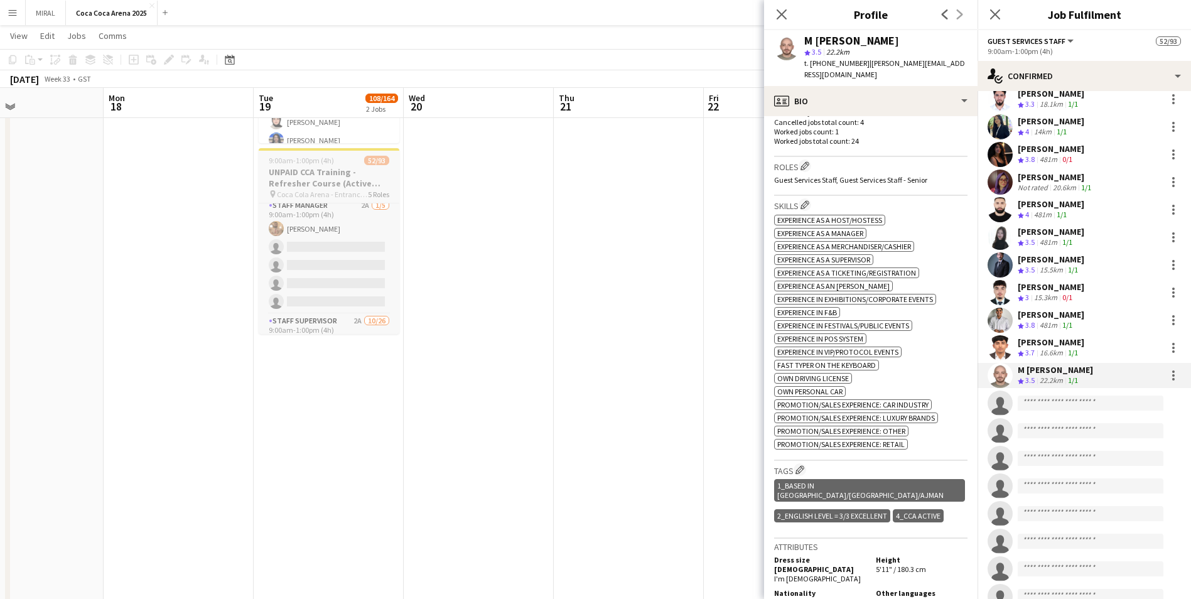
scroll to position [1213, 0]
click at [355, 274] on app-card-role "Staff Manager 2A 1/5 9:00am-1:00pm (4h) Mohamed Zogbour single-neutral-actions …" at bounding box center [329, 268] width 141 height 116
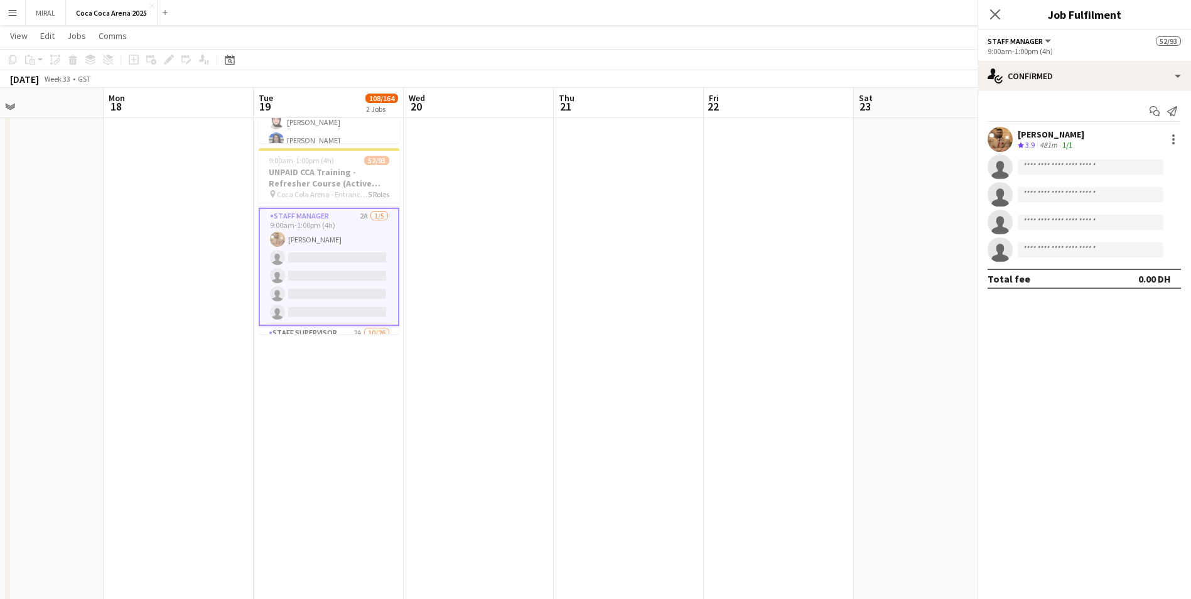
scroll to position [1212, 0]
click at [1038, 136] on div "Mohamed Zogbour" at bounding box center [1051, 134] width 67 height 11
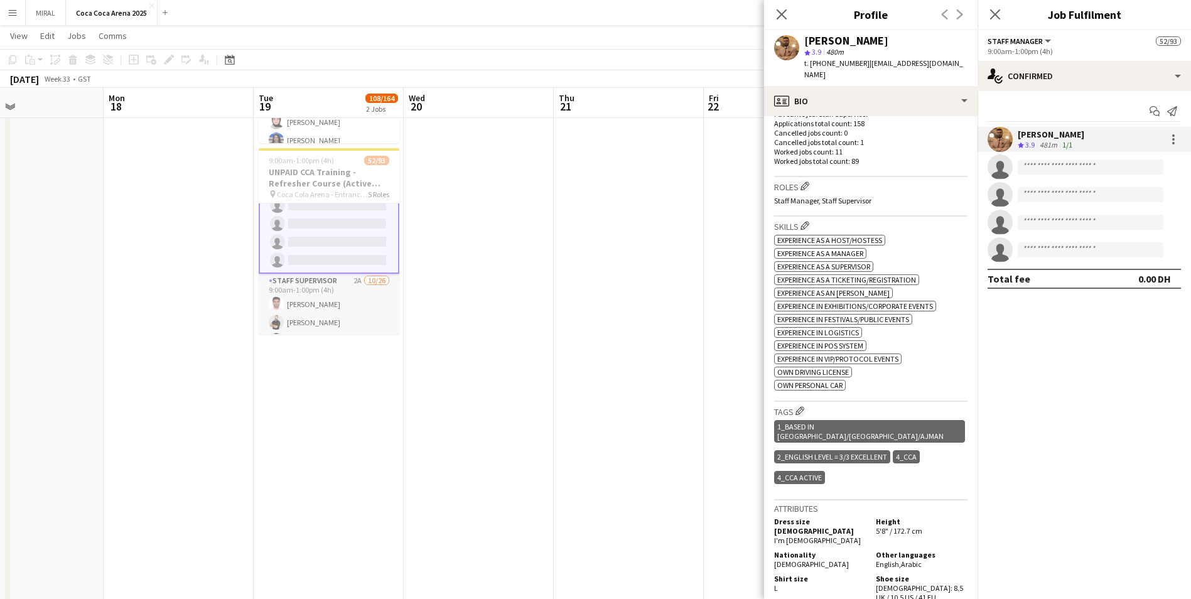
scroll to position [1338, 0]
click at [313, 264] on app-card-role "Staff Supervisor 2A 10/26 9:00am-1:00pm (4h) Mohammed Balfaqih Osama Nour Glady…" at bounding box center [329, 451] width 141 height 498
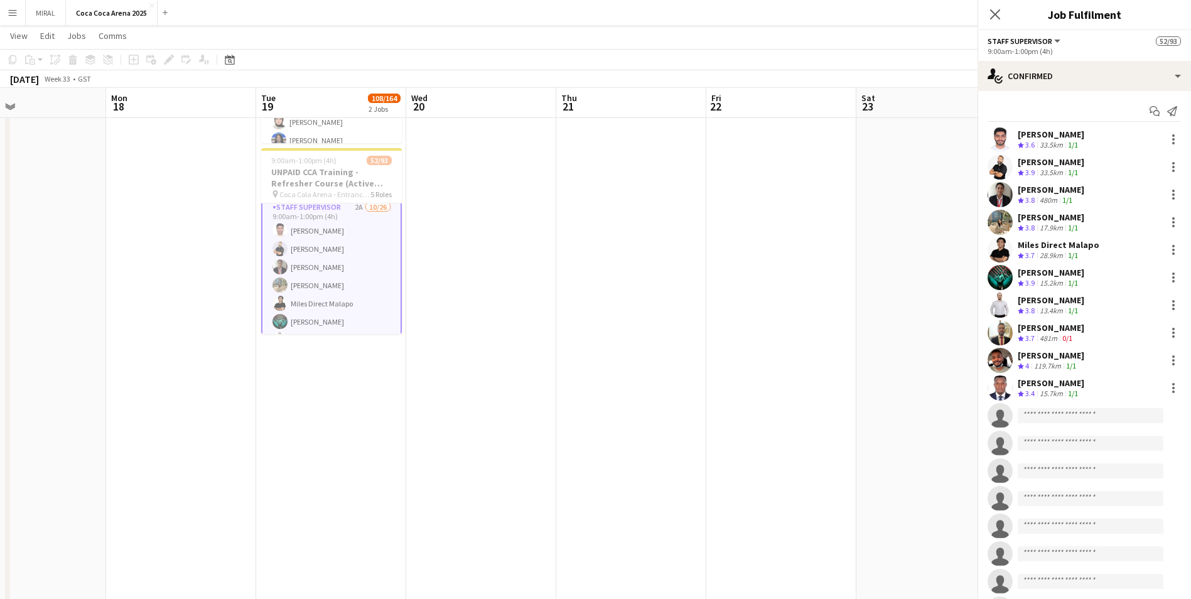
scroll to position [1336, 0]
click at [1056, 133] on div "Mohammed Balfaqih" at bounding box center [1051, 134] width 67 height 11
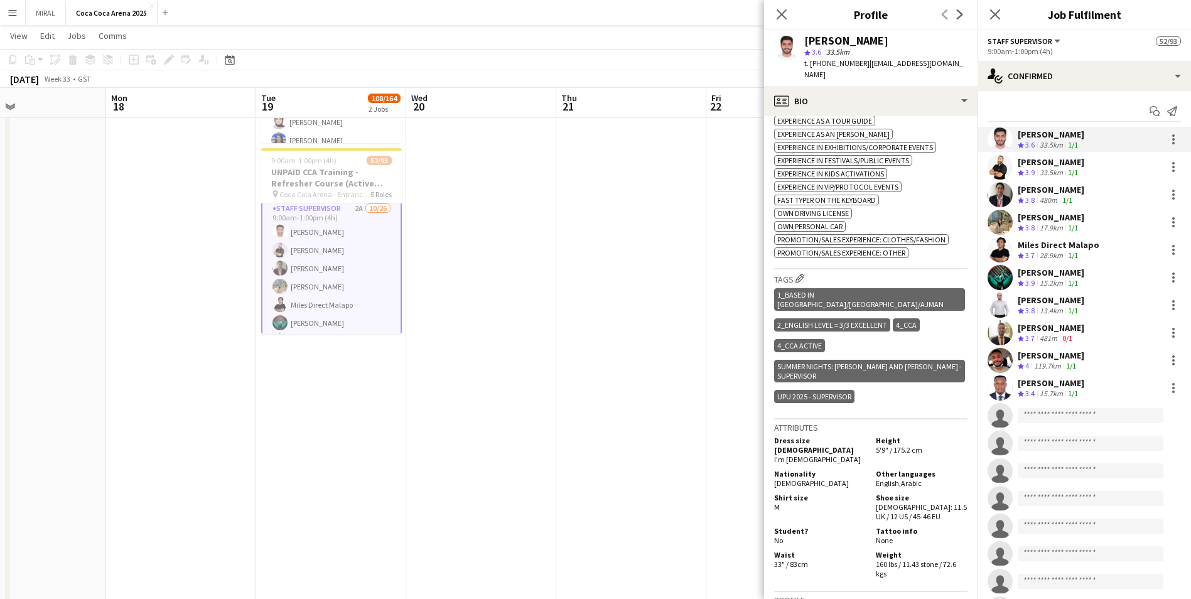
scroll to position [533, 0]
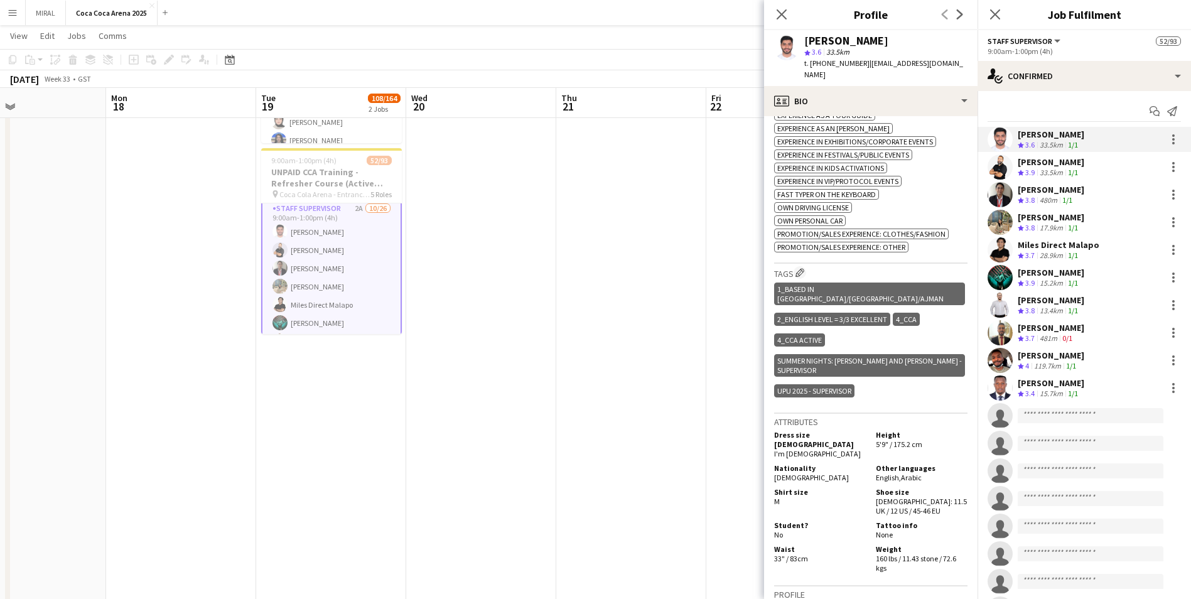
click at [1049, 160] on div "Osama Nour" at bounding box center [1051, 161] width 67 height 11
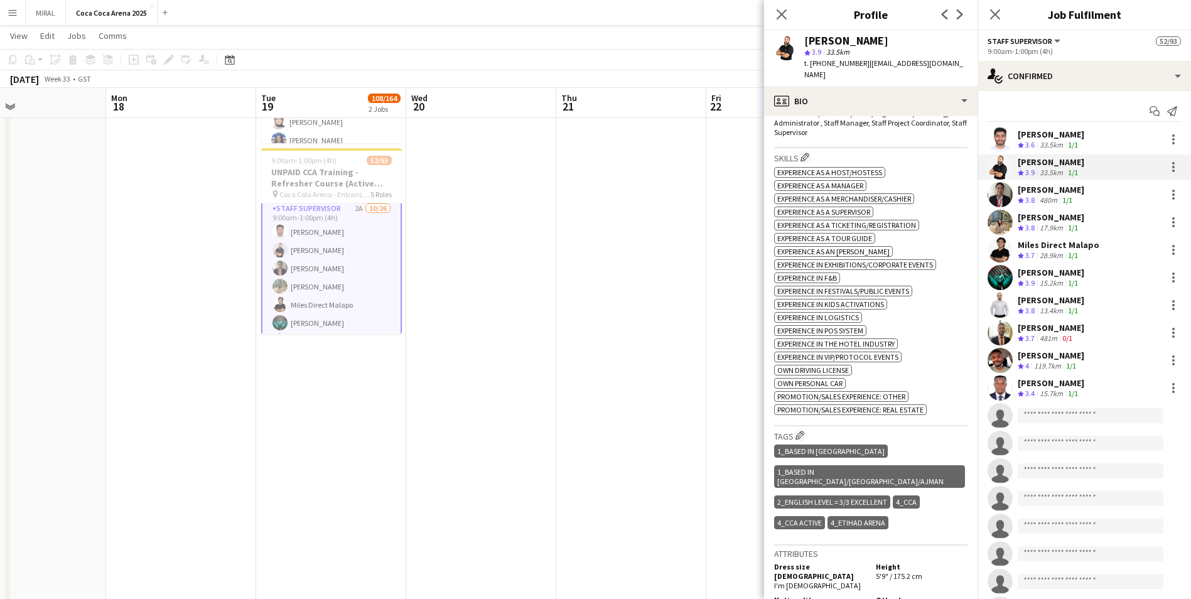
scroll to position [451, 0]
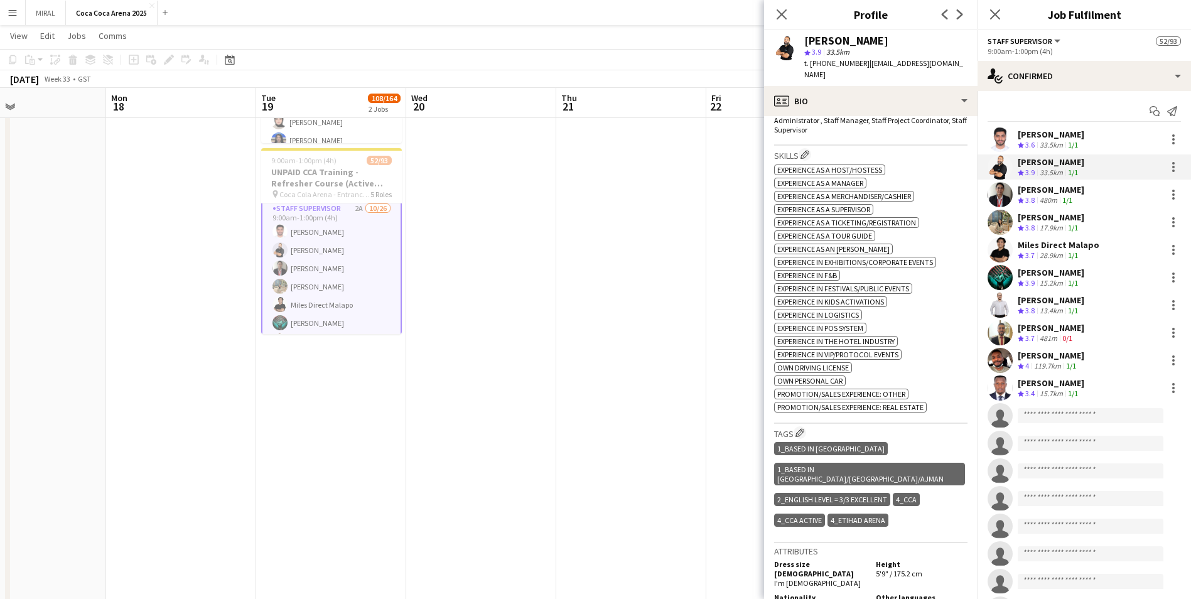
click at [1031, 191] on div "Gladys Santos" at bounding box center [1051, 189] width 67 height 11
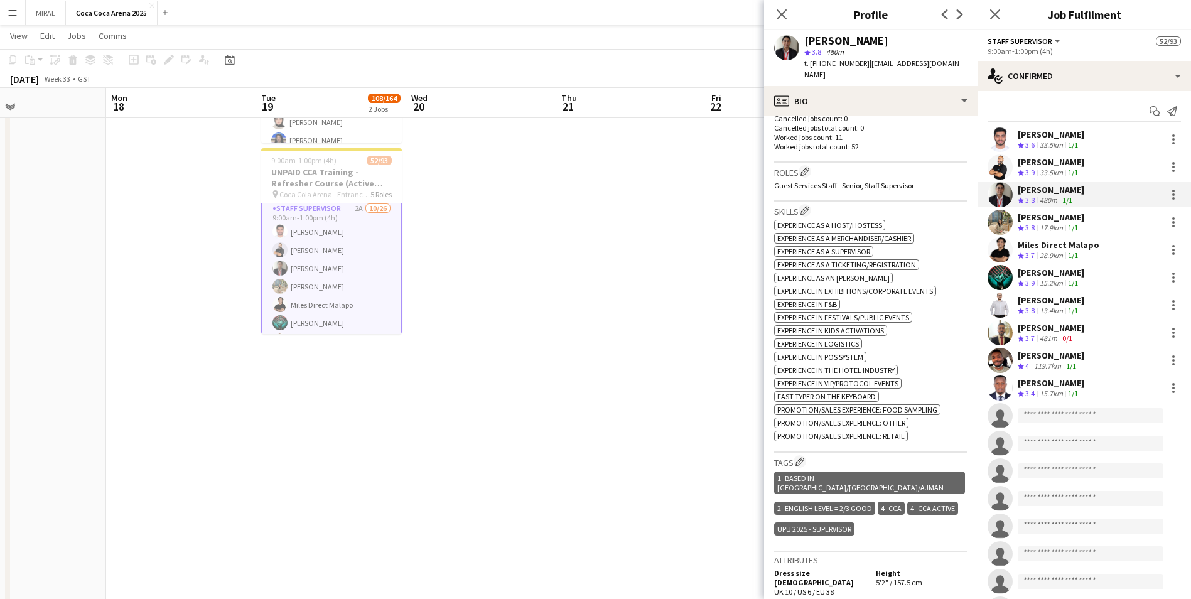
scroll to position [398, 0]
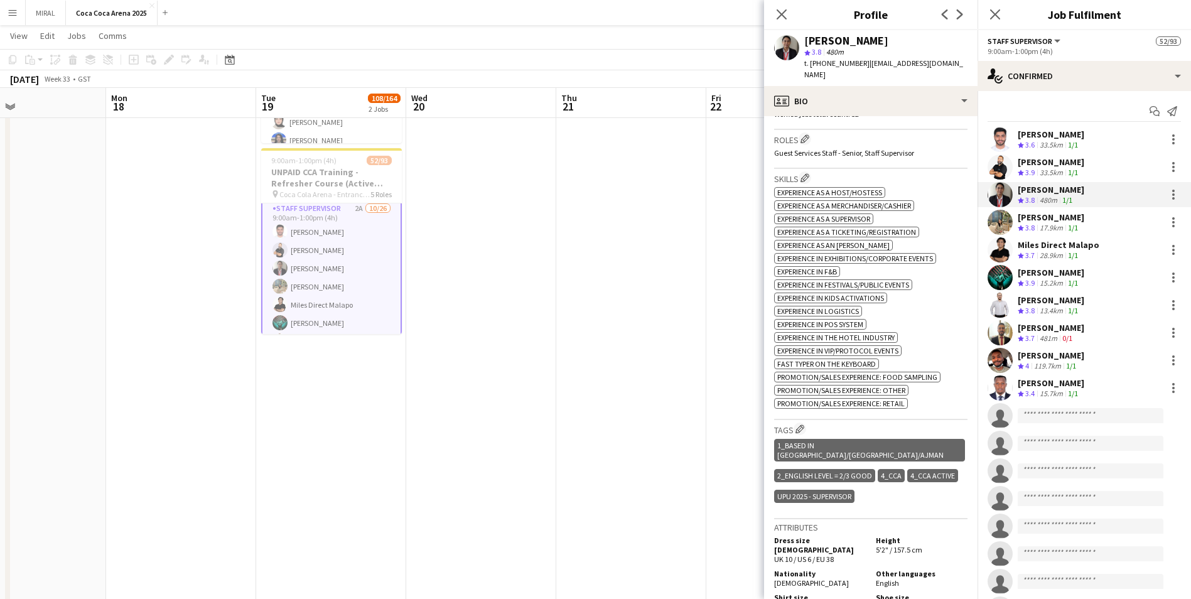
click at [1038, 224] on div "Crew rating 3.8" at bounding box center [1027, 228] width 19 height 11
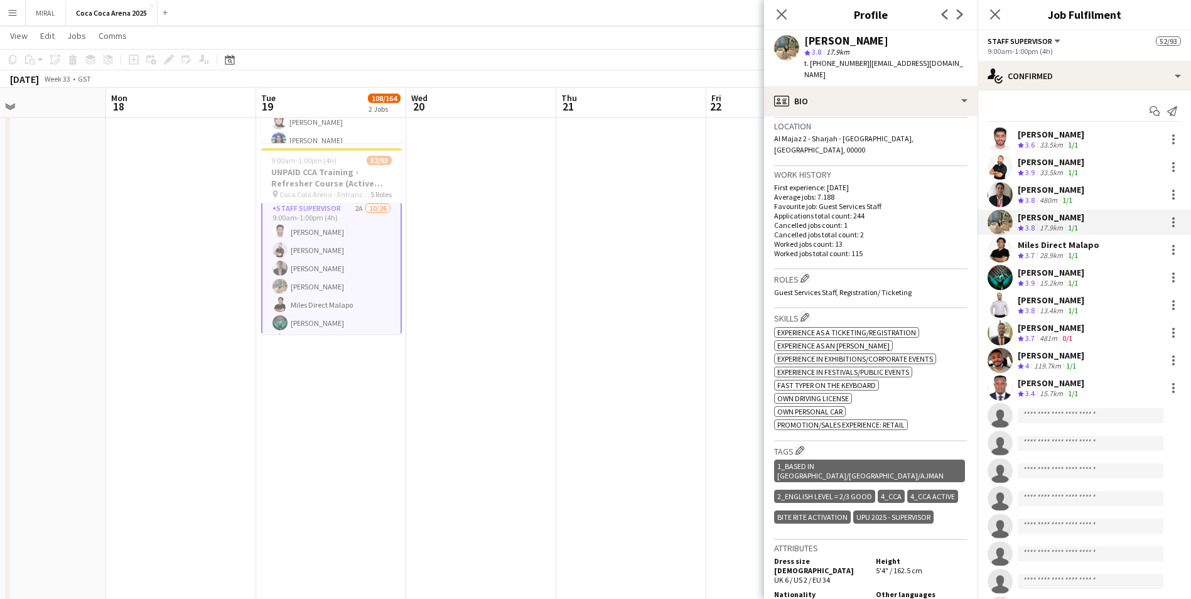
scroll to position [273, 0]
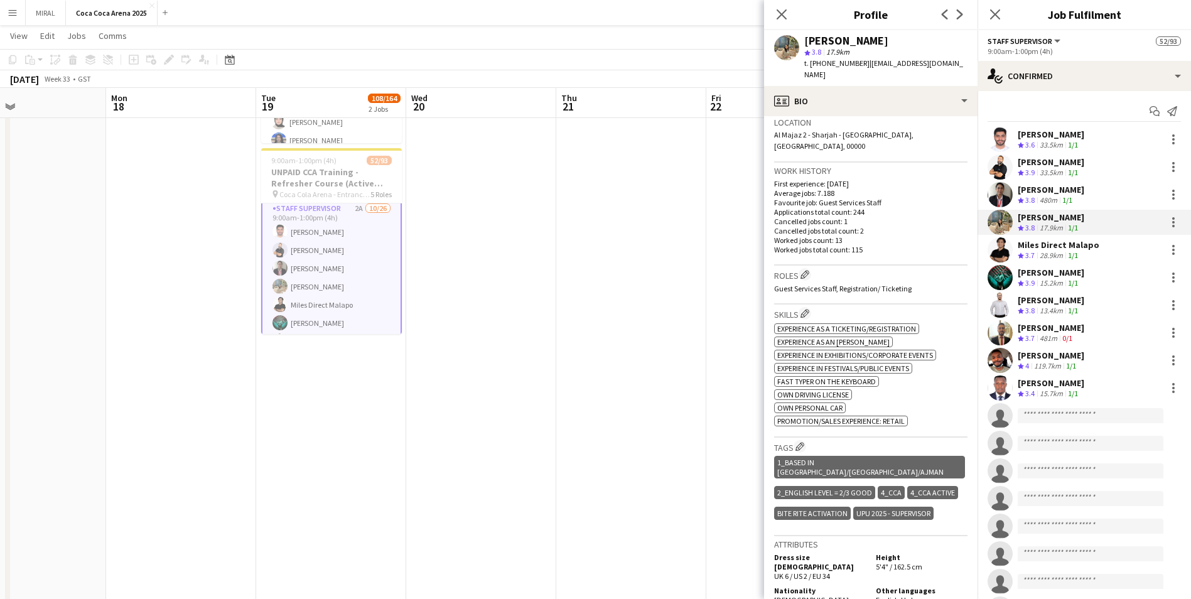
click at [1040, 244] on div "Miles Direct Malapo" at bounding box center [1059, 244] width 82 height 11
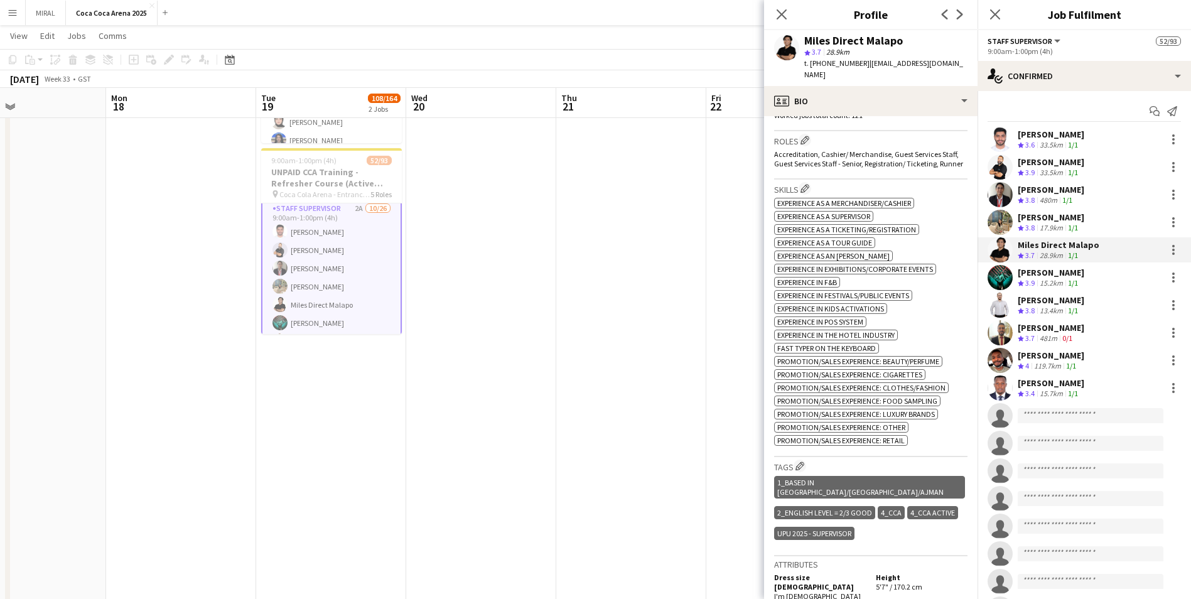
scroll to position [398, 0]
click at [823, 526] on div "UPU 2025 - SUPERVISOR" at bounding box center [814, 532] width 80 height 13
click at [826, 526] on div "UPU 2025 - SUPERVISOR" at bounding box center [814, 532] width 80 height 13
click at [1050, 274] on div "Jomari Monteverde" at bounding box center [1051, 272] width 67 height 11
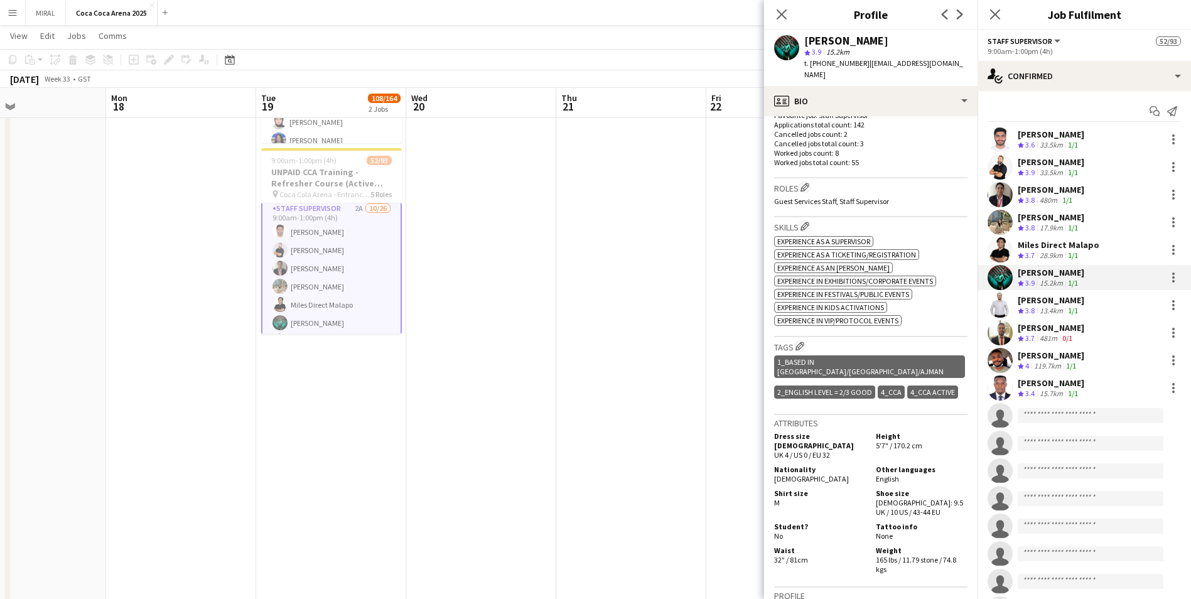
scroll to position [445, 0]
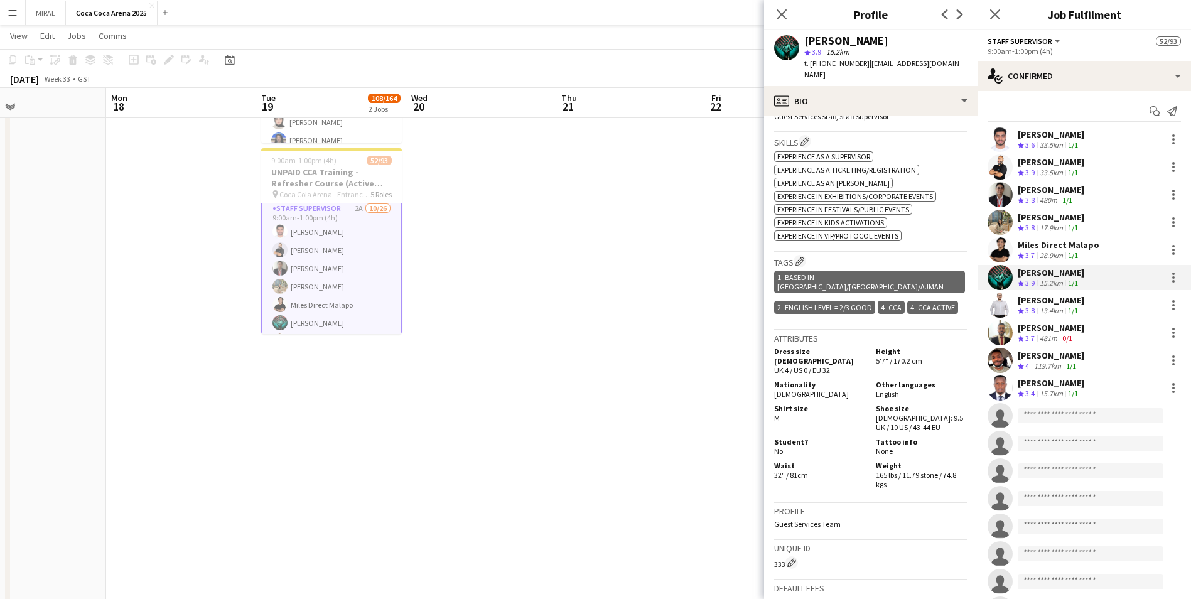
click at [1034, 296] on div "Umran Hamad" at bounding box center [1051, 300] width 67 height 11
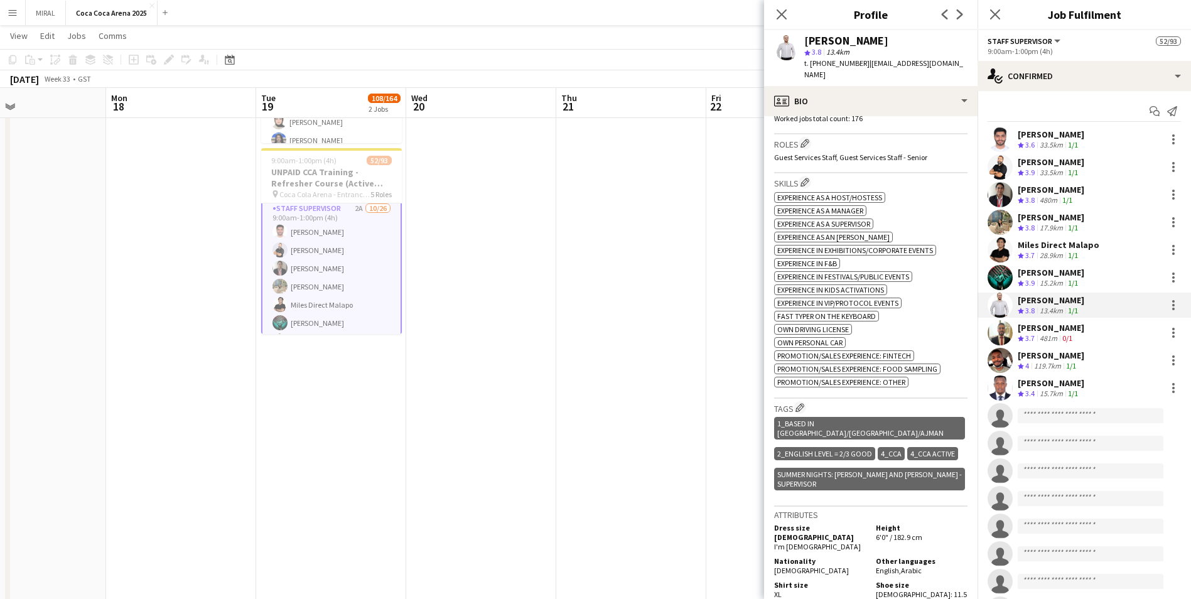
scroll to position [410, 0]
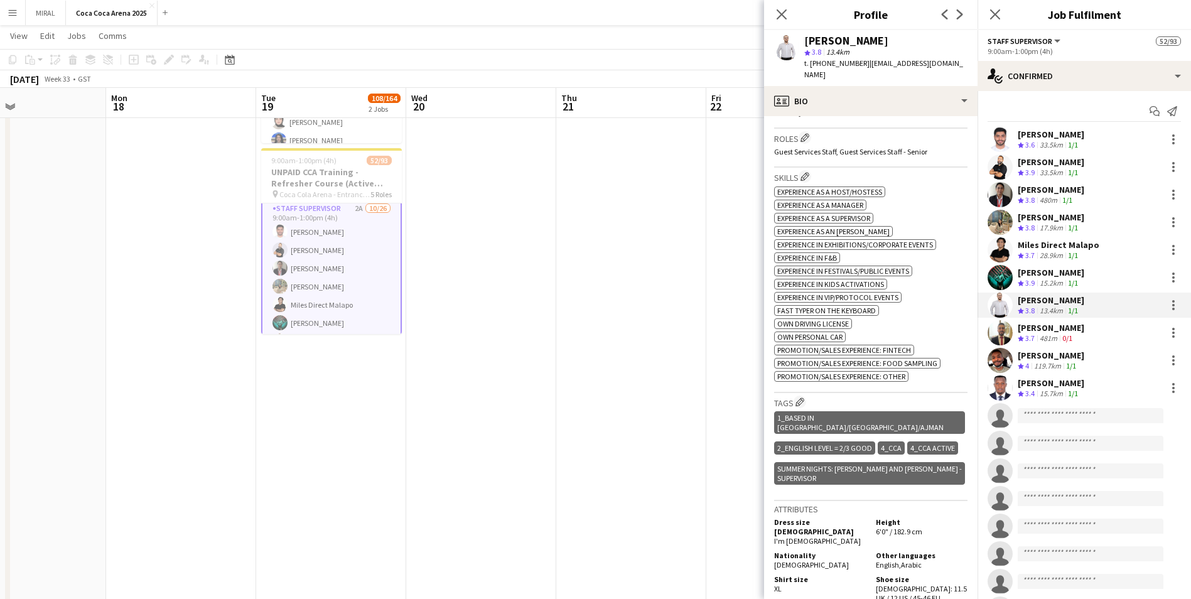
click at [1044, 333] on div "481m" at bounding box center [1049, 338] width 23 height 11
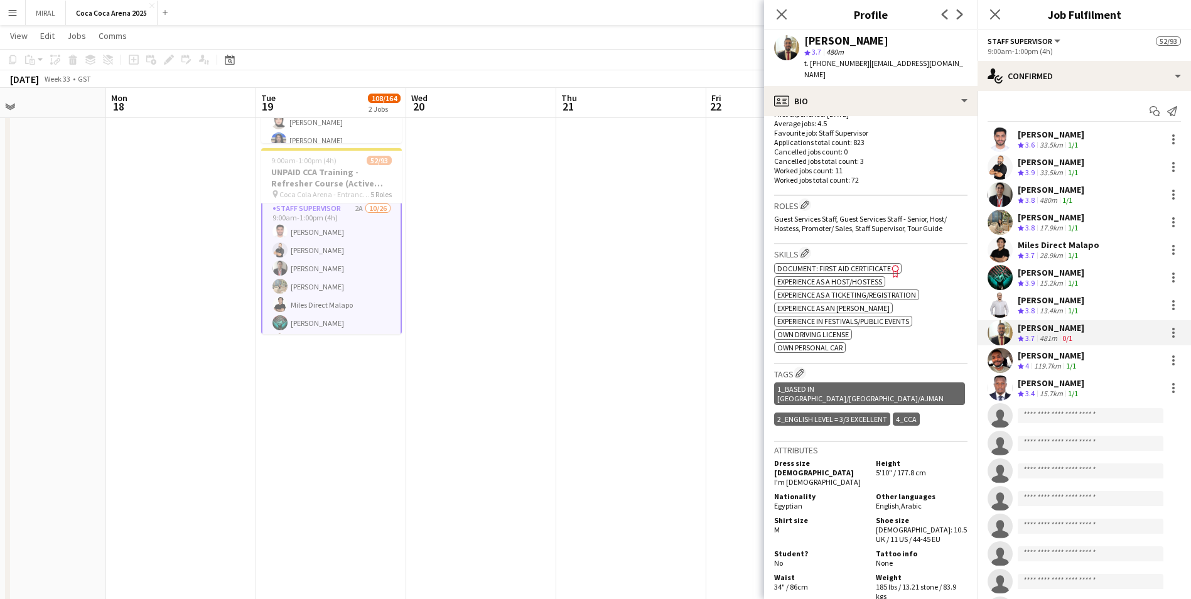
scroll to position [345, 0]
click at [802, 367] on app-icon "Edit crew company tags" at bounding box center [800, 371] width 9 height 9
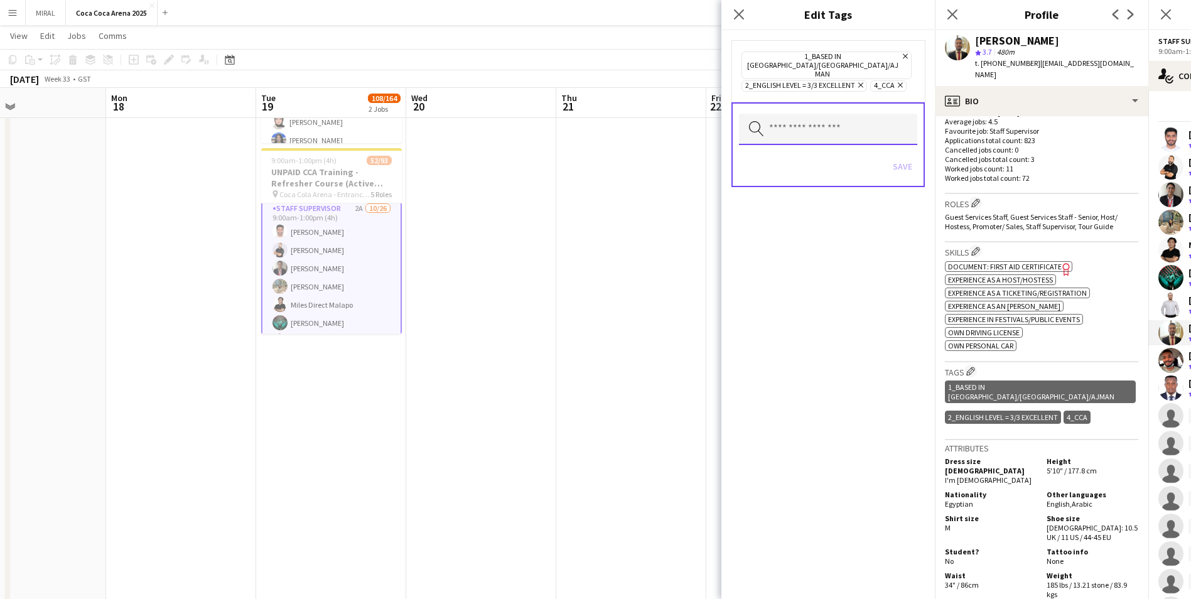
click at [789, 119] on input "text" at bounding box center [828, 129] width 178 height 31
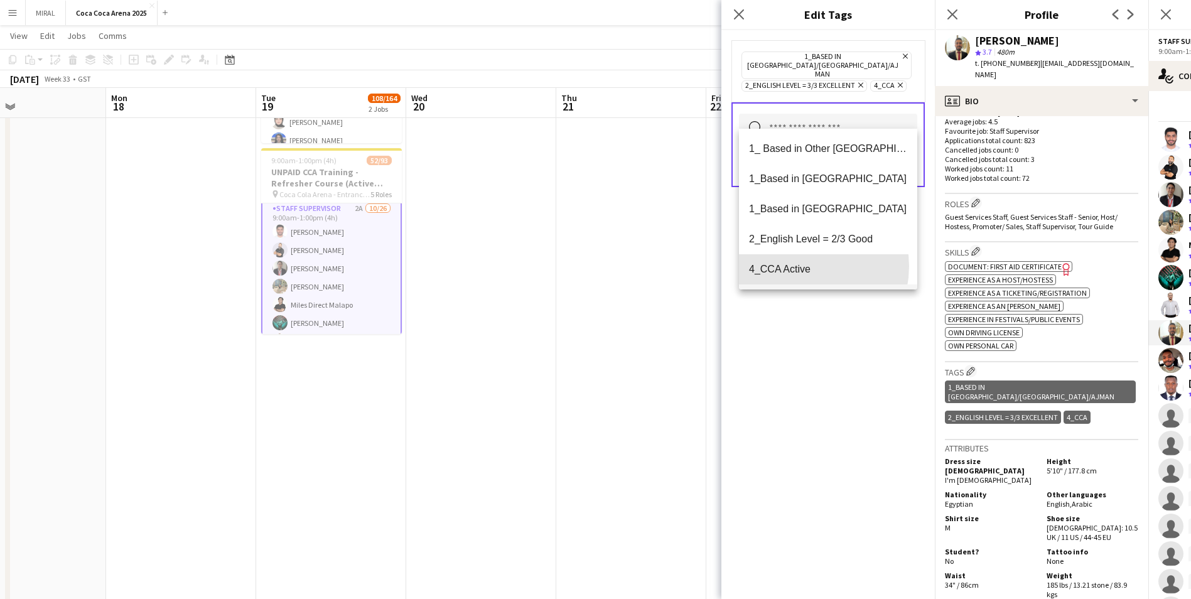
drag, startPoint x: 796, startPoint y: 266, endPoint x: 797, endPoint y: 277, distance: 10.8
click at [796, 266] on span "4_CCA Active" at bounding box center [828, 269] width 158 height 12
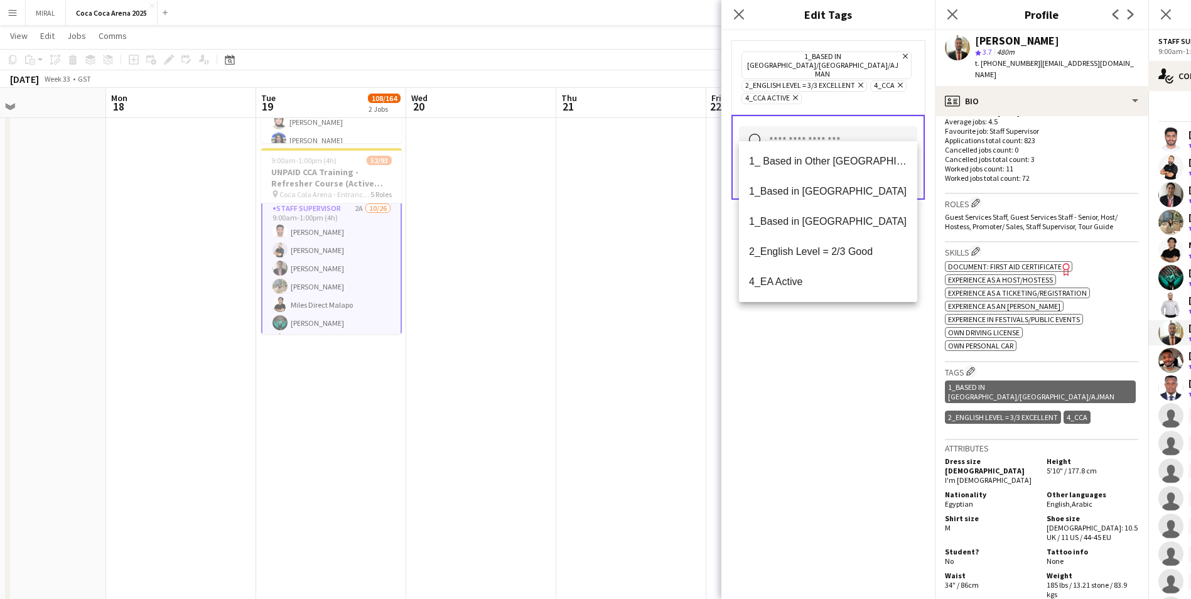
click at [833, 377] on div "1_Based in Dubai/Sharjah/Ajman Remove 2_English Level = 3/3 Excellent Remove 4_…" at bounding box center [829, 314] width 214 height 569
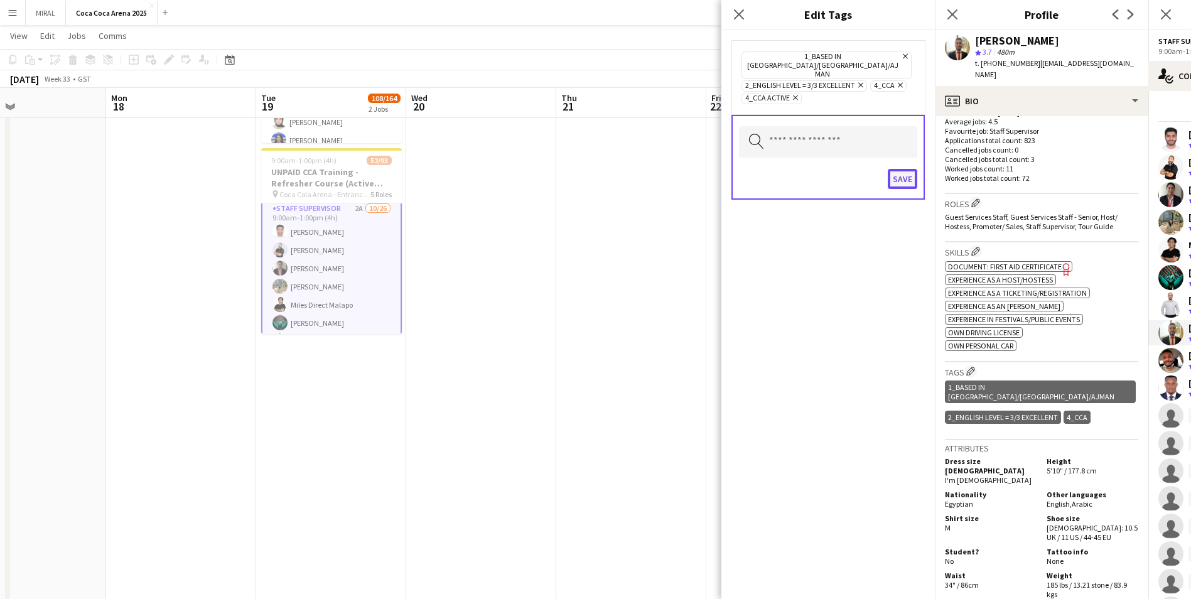
click at [896, 169] on button "Save" at bounding box center [903, 179] width 30 height 20
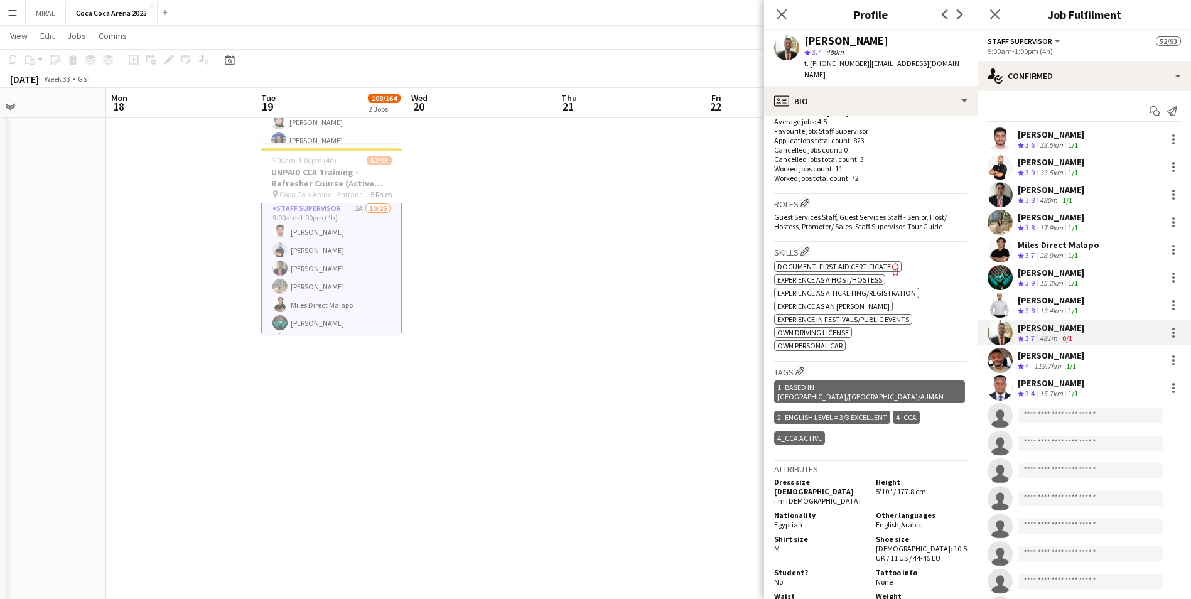
click at [1031, 299] on div "Umran Hamad" at bounding box center [1051, 300] width 67 height 11
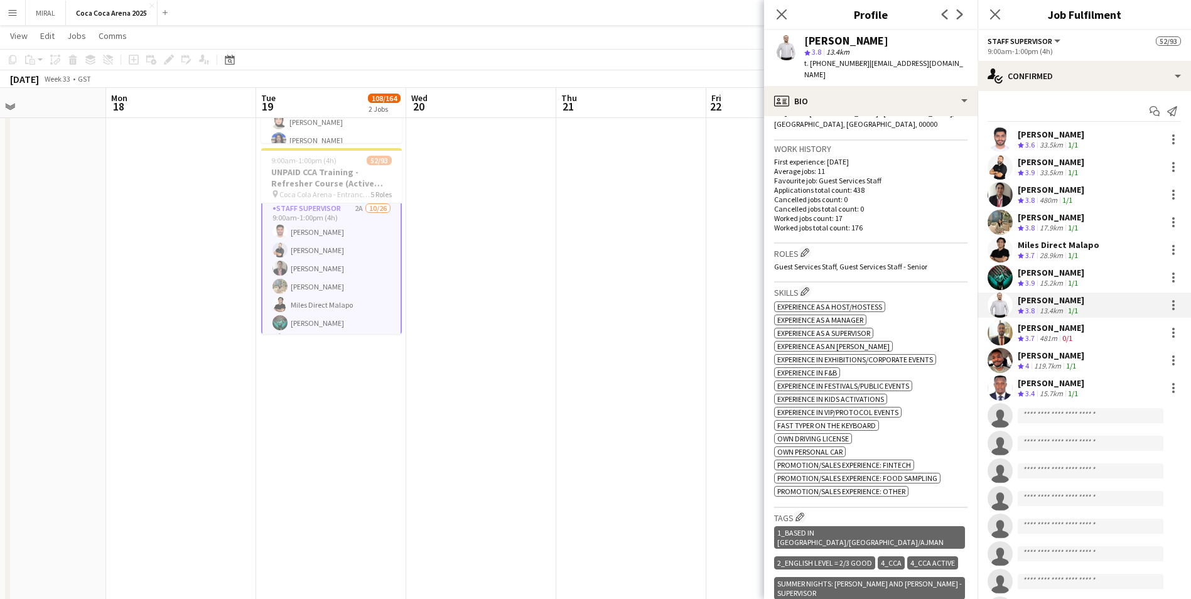
scroll to position [305, 0]
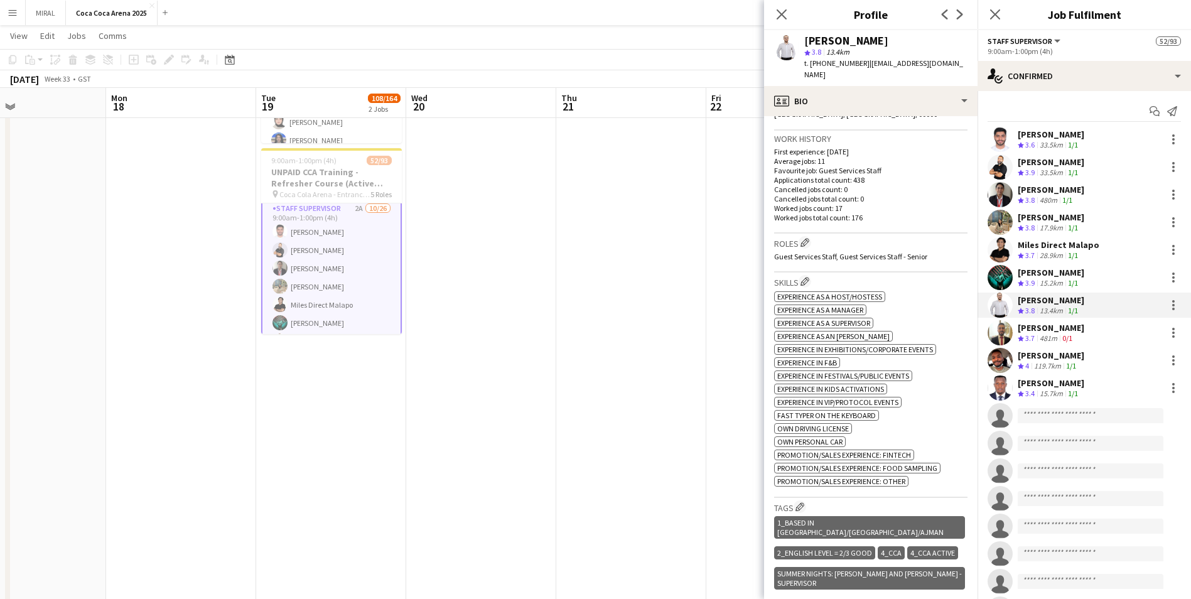
click at [1038, 274] on div "Jomari Monteverde" at bounding box center [1051, 272] width 67 height 11
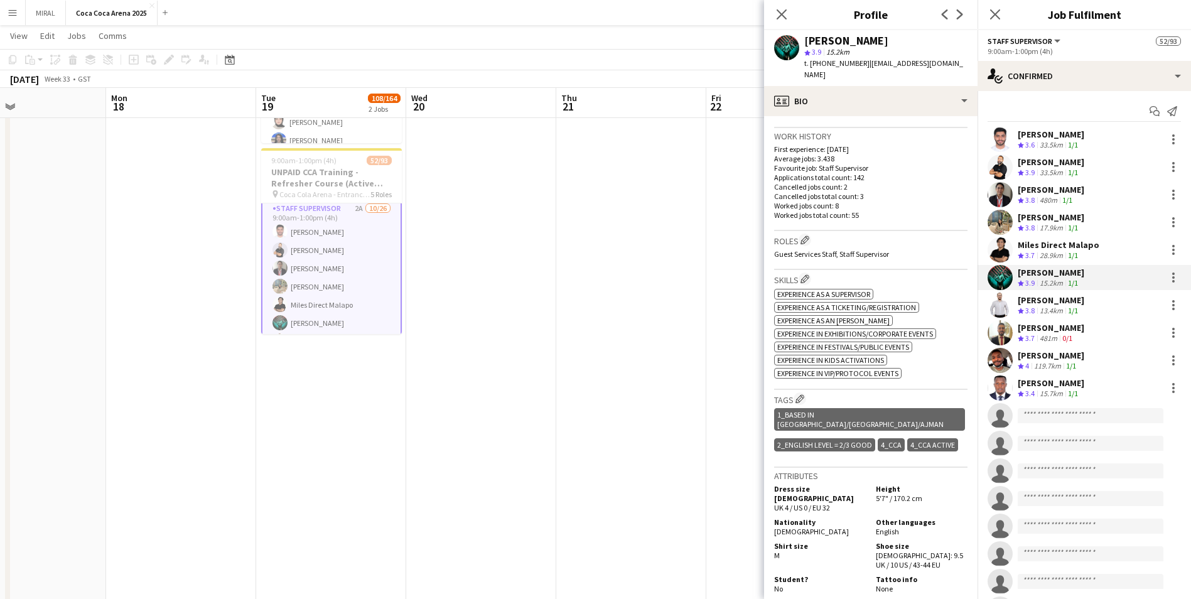
scroll to position [310, 0]
click at [1042, 360] on div "Osman El Mubarak" at bounding box center [1051, 355] width 67 height 11
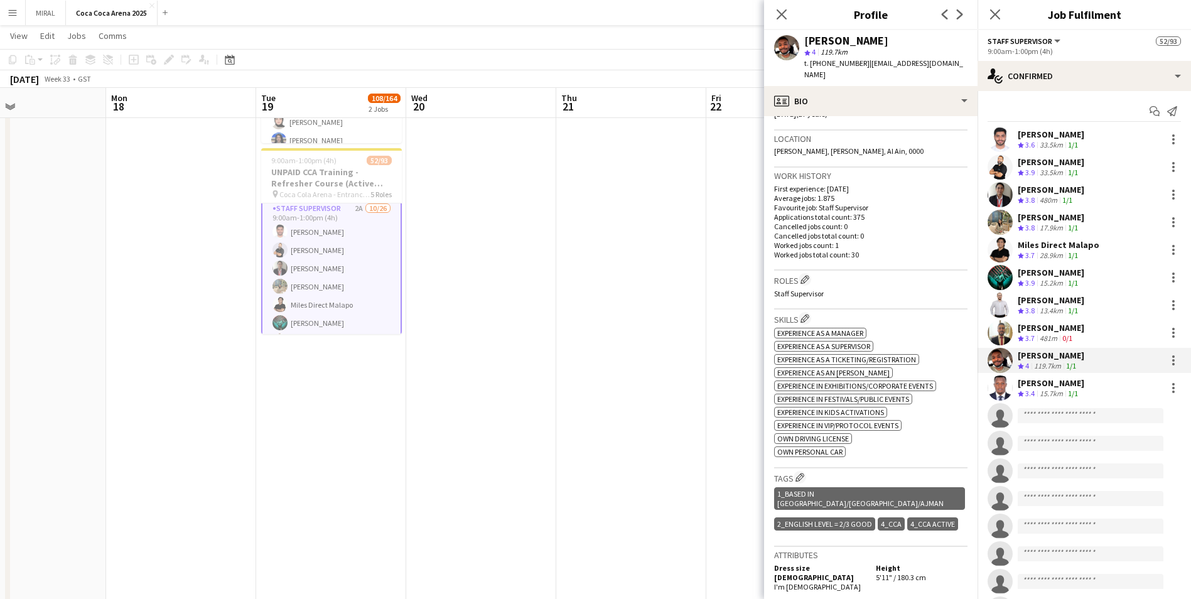
scroll to position [261, 0]
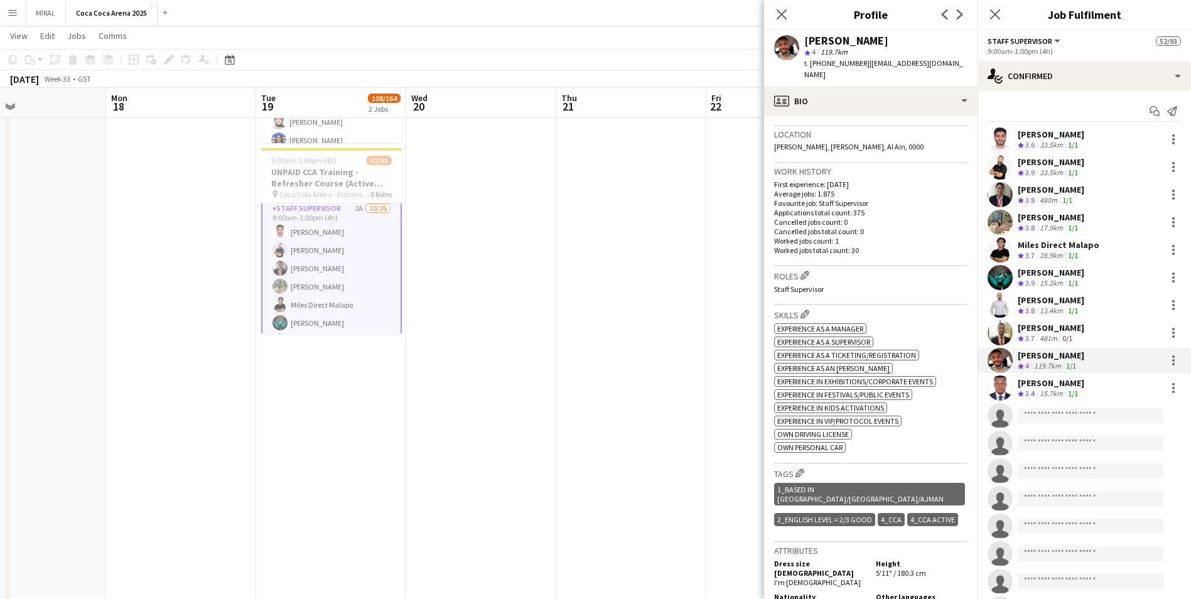
click at [1042, 384] on div "MICHAEL ANIEBONAM" at bounding box center [1051, 382] width 67 height 11
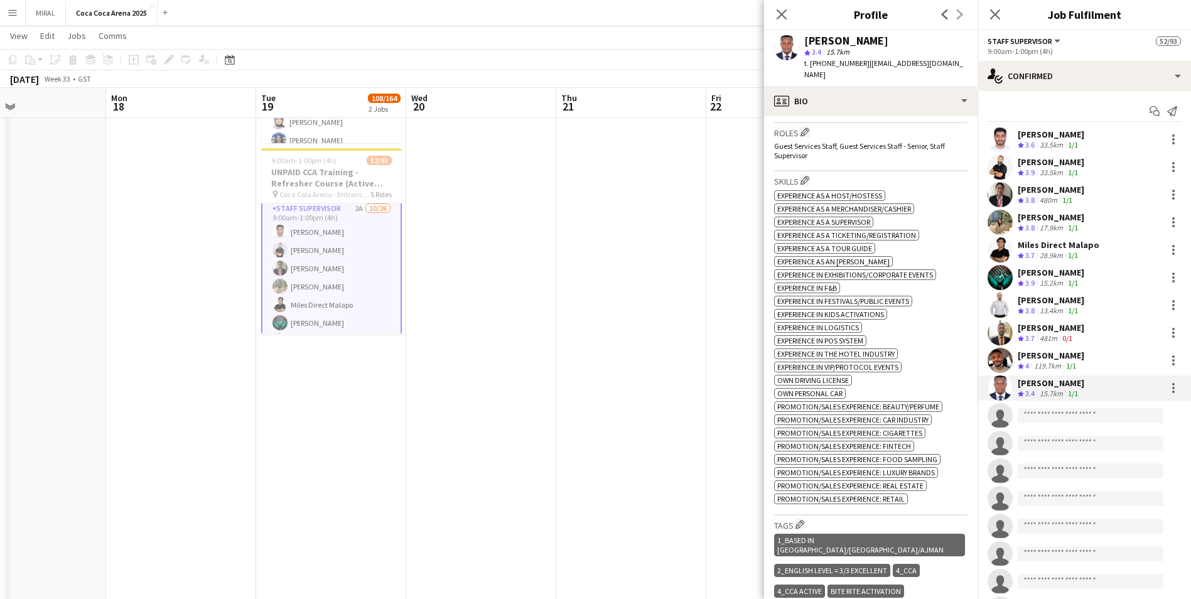
scroll to position [421, 0]
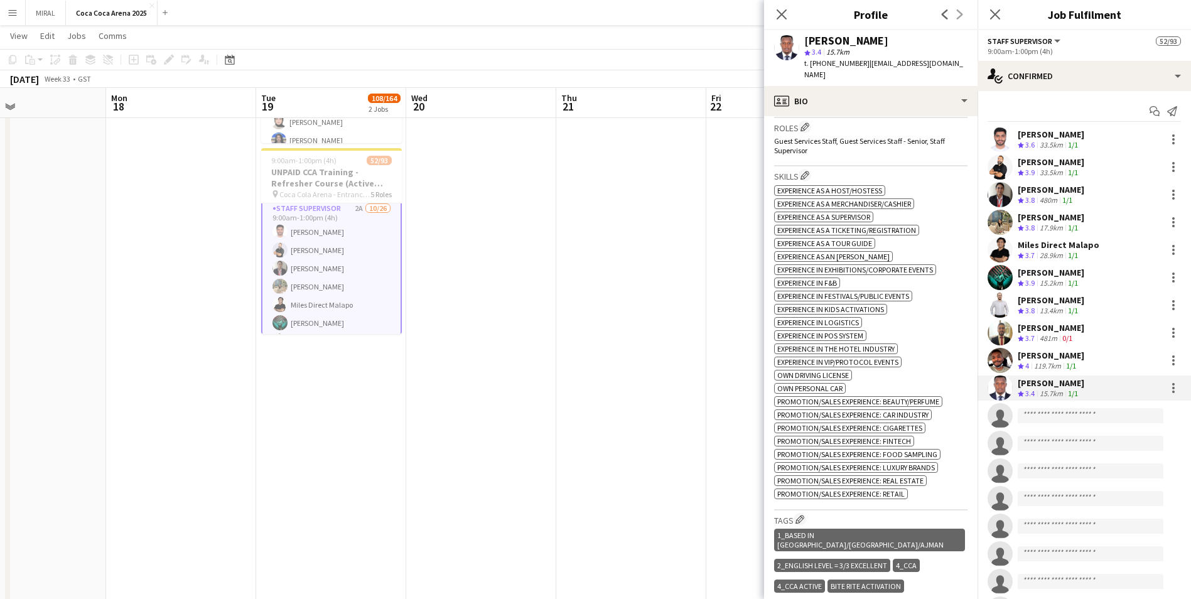
click at [988, 396] on div at bounding box center [1000, 388] width 25 height 25
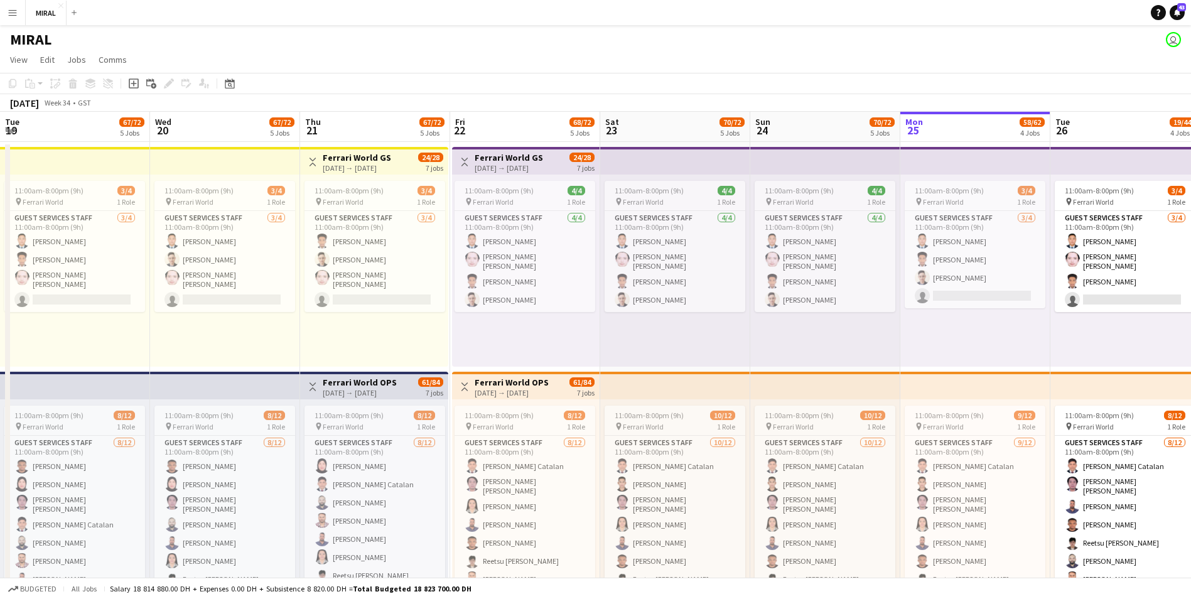
scroll to position [0, 349]
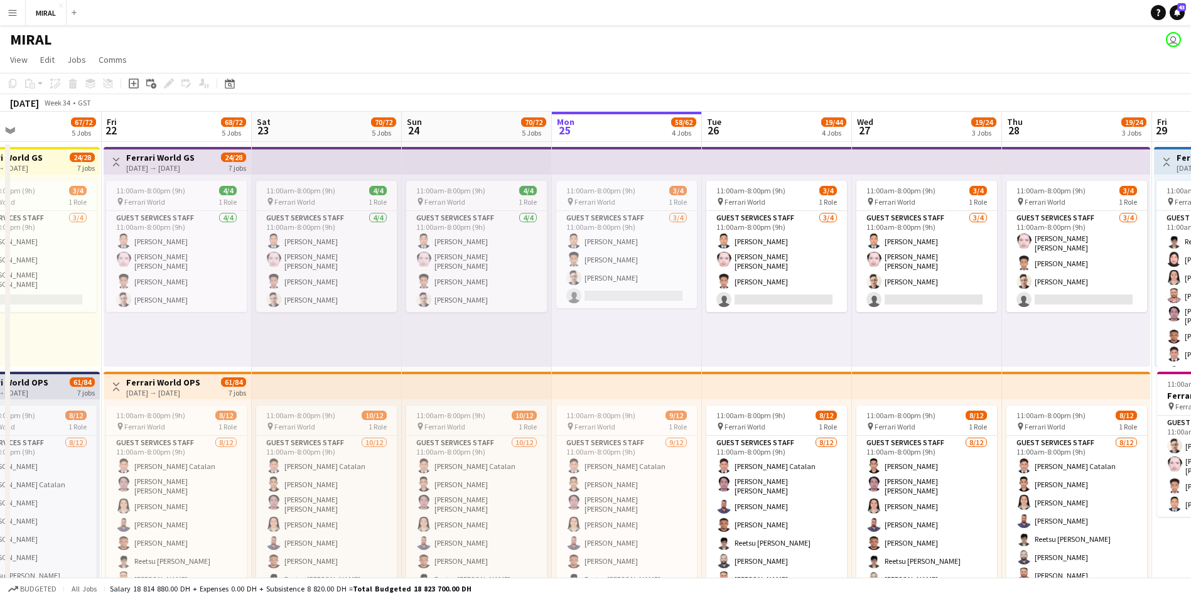
click at [11, 13] on app-icon "Menu" at bounding box center [13, 13] width 10 height 10
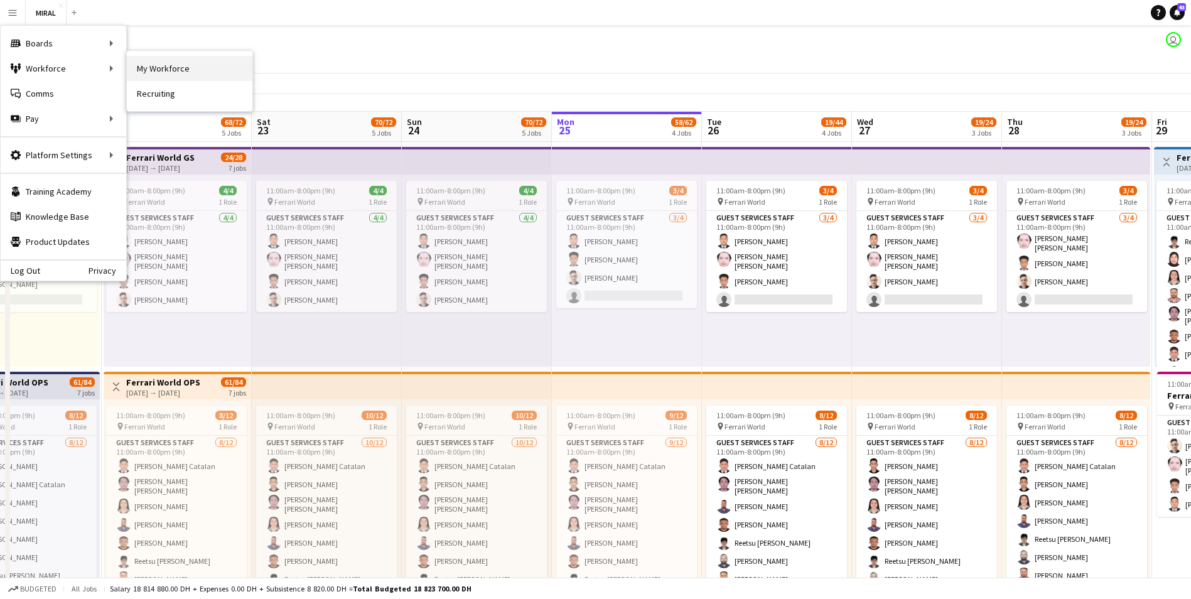
click at [154, 68] on link "My Workforce" at bounding box center [190, 68] width 126 height 25
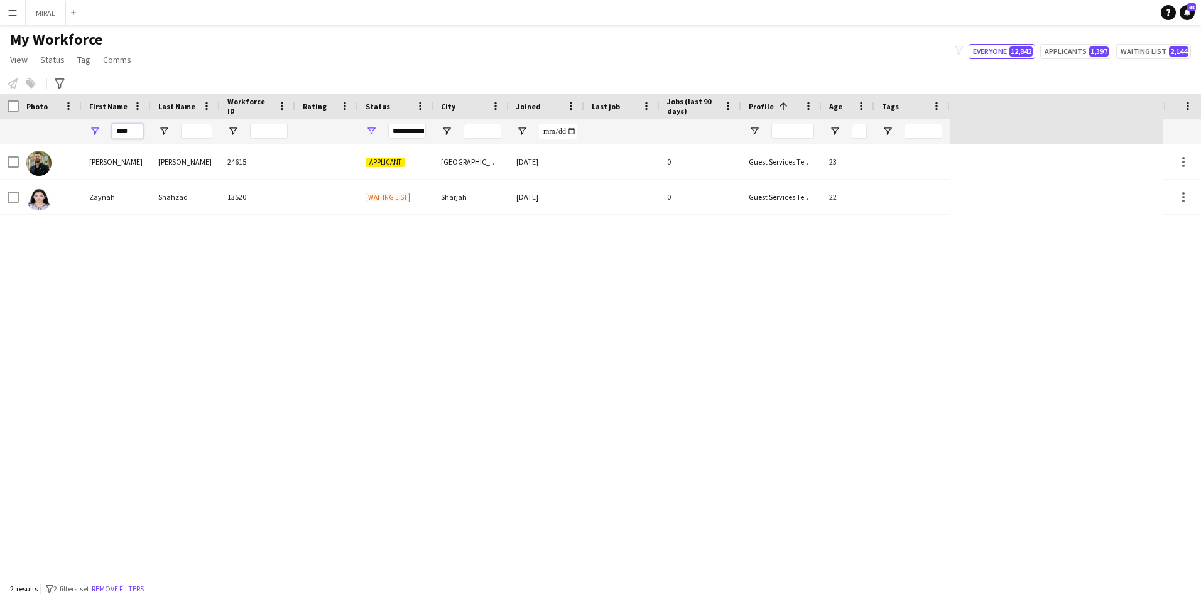
drag, startPoint x: 133, startPoint y: 133, endPoint x: 94, endPoint y: 133, distance: 38.9
click at [94, 133] on div "****" at bounding box center [116, 131] width 69 height 25
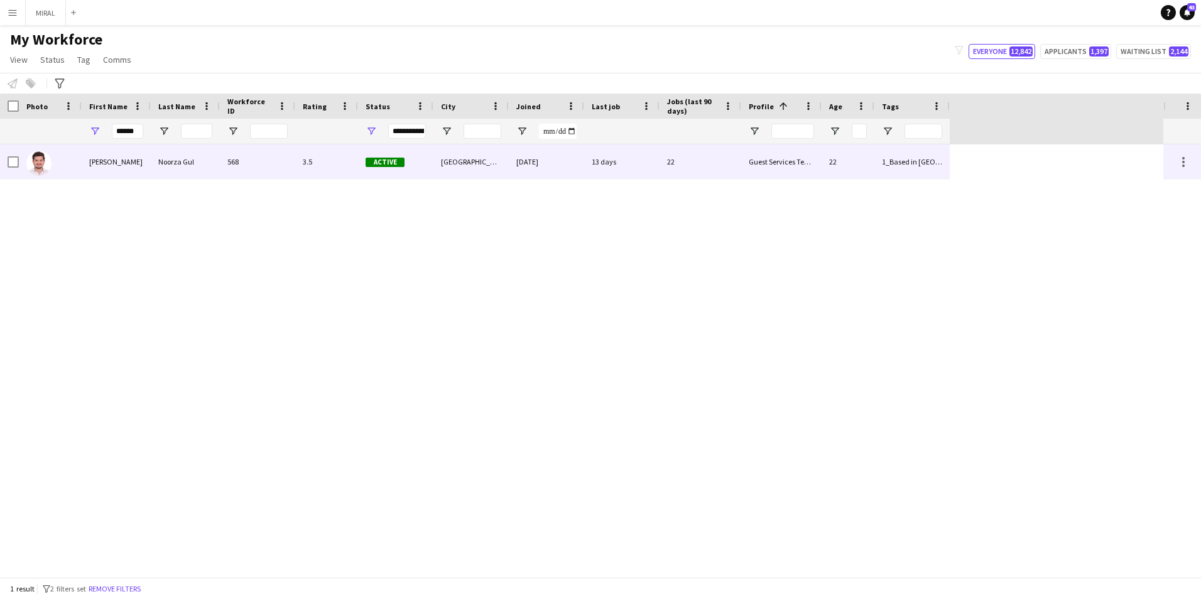
click at [171, 163] on div "Noorza Gul" at bounding box center [185, 161] width 69 height 35
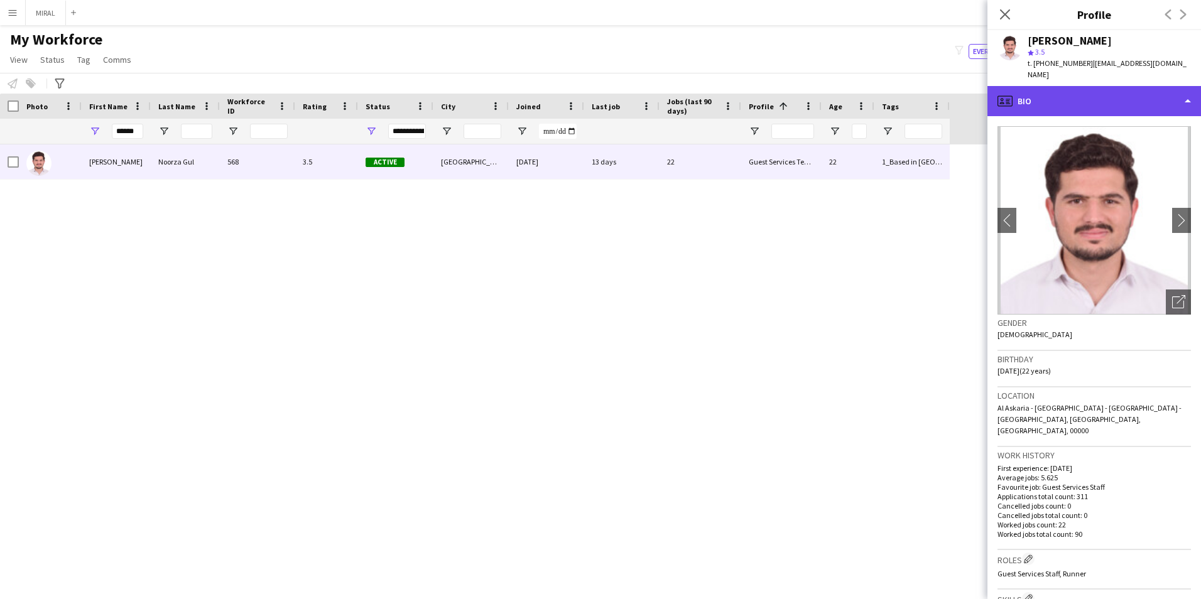
click at [1065, 93] on div "profile Bio" at bounding box center [1094, 101] width 214 height 30
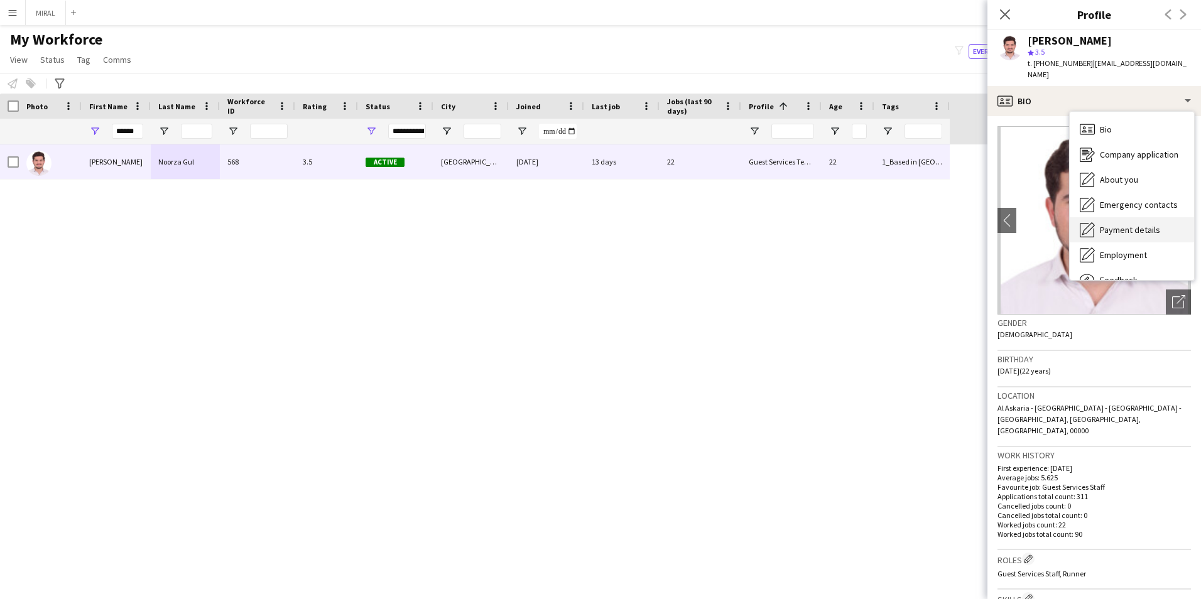
click at [1137, 224] on span "Payment details" at bounding box center [1130, 229] width 60 height 11
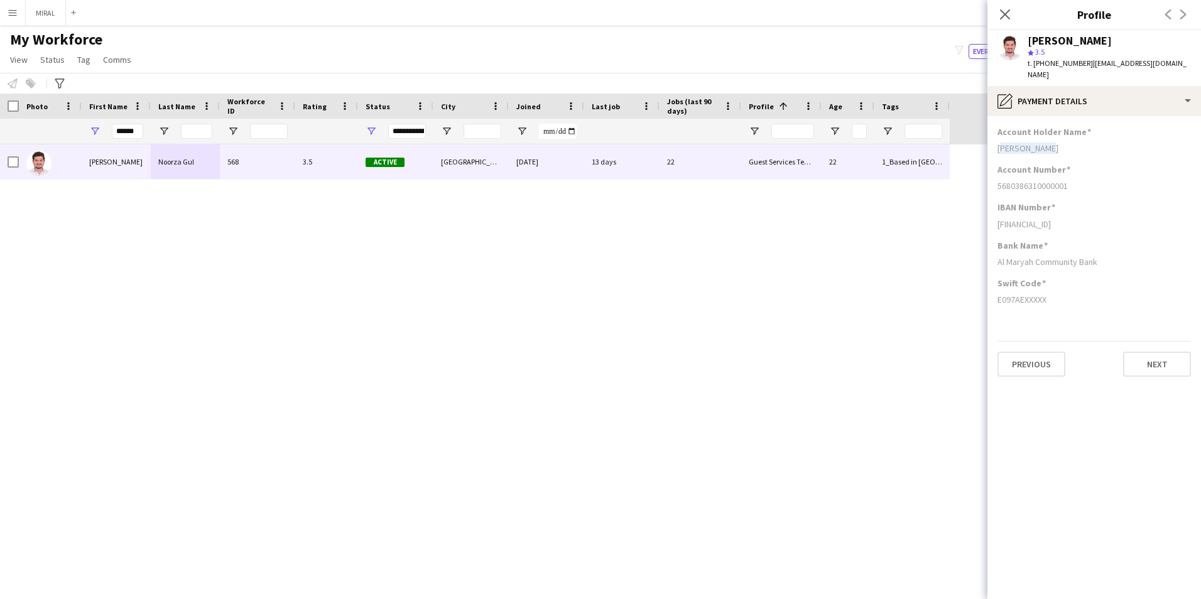
drag, startPoint x: 1060, startPoint y: 138, endPoint x: 989, endPoint y: 138, distance: 71.0
click at [989, 138] on app-section-data-types "Account Holder Name [PERSON_NAME] Account Number [FINANCIAL_ID] IBAN Number [FI…" at bounding box center [1094, 357] width 214 height 483
copy div "[PERSON_NAME]"
drag, startPoint x: 1105, startPoint y: 254, endPoint x: 997, endPoint y: 258, distance: 108.1
click at [997, 258] on app-section-data-types "Account Holder Name [PERSON_NAME] Account Number [FINANCIAL_ID] IBAN Number [FI…" at bounding box center [1094, 357] width 214 height 483
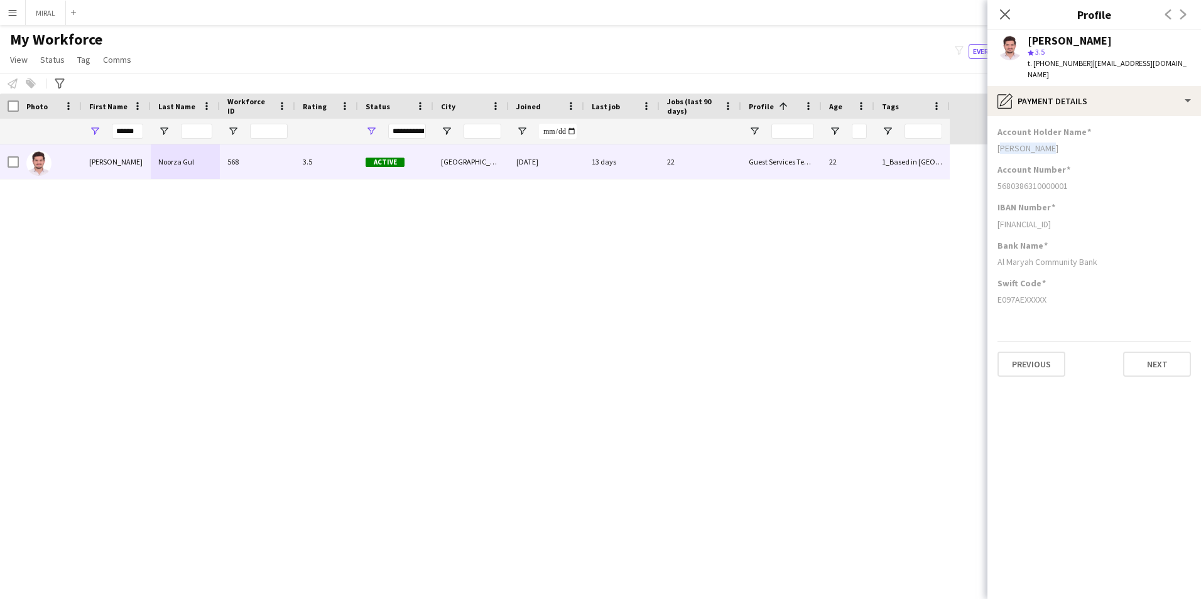
copy div "Al Maryah Community Bank"
drag, startPoint x: 1073, startPoint y: 174, endPoint x: 997, endPoint y: 175, distance: 76.6
click at [997, 175] on app-section-data-types "Account Holder Name [PERSON_NAME] Account Number [FINANCIAL_ID] IBAN Number [FI…" at bounding box center [1094, 357] width 214 height 483
copy div "5680386310000001"
drag, startPoint x: 1092, startPoint y: 212, endPoint x: 992, endPoint y: 219, distance: 100.1
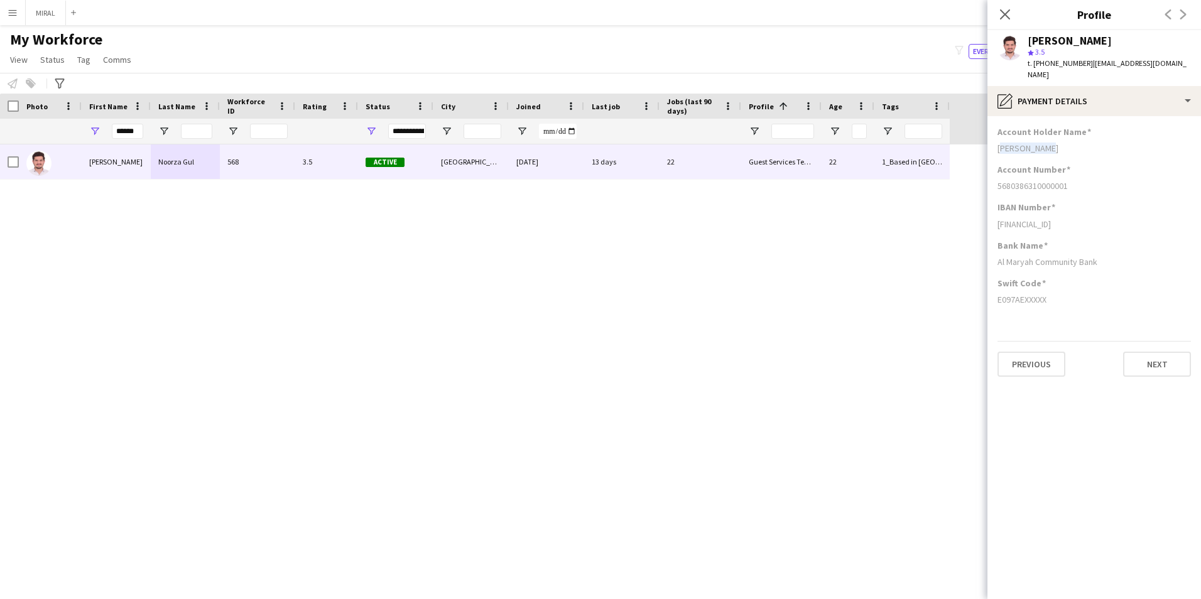
click at [992, 219] on app-section-data-types "Account Holder Name [PERSON_NAME] Account Number [FINANCIAL_ID] IBAN Number [FI…" at bounding box center [1094, 357] width 214 height 483
copy div "[FINANCIAL_ID]"
drag, startPoint x: 1053, startPoint y: 288, endPoint x: 996, endPoint y: 291, distance: 56.6
click at [996, 291] on app-section-data-types "Account Holder Name [PERSON_NAME] Account Number [FINANCIAL_ID] IBAN Number [FI…" at bounding box center [1094, 357] width 214 height 483
copy div "E097AEXXXXX"
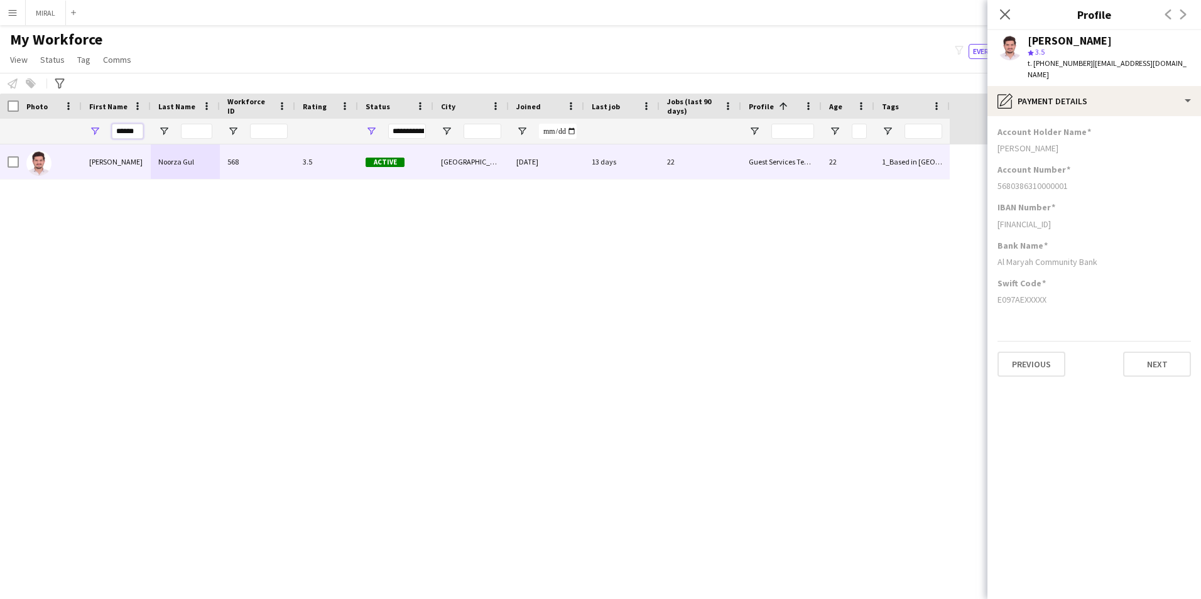
drag, startPoint x: 138, startPoint y: 130, endPoint x: 99, endPoint y: 128, distance: 38.4
click at [99, 128] on div "******" at bounding box center [116, 131] width 69 height 25
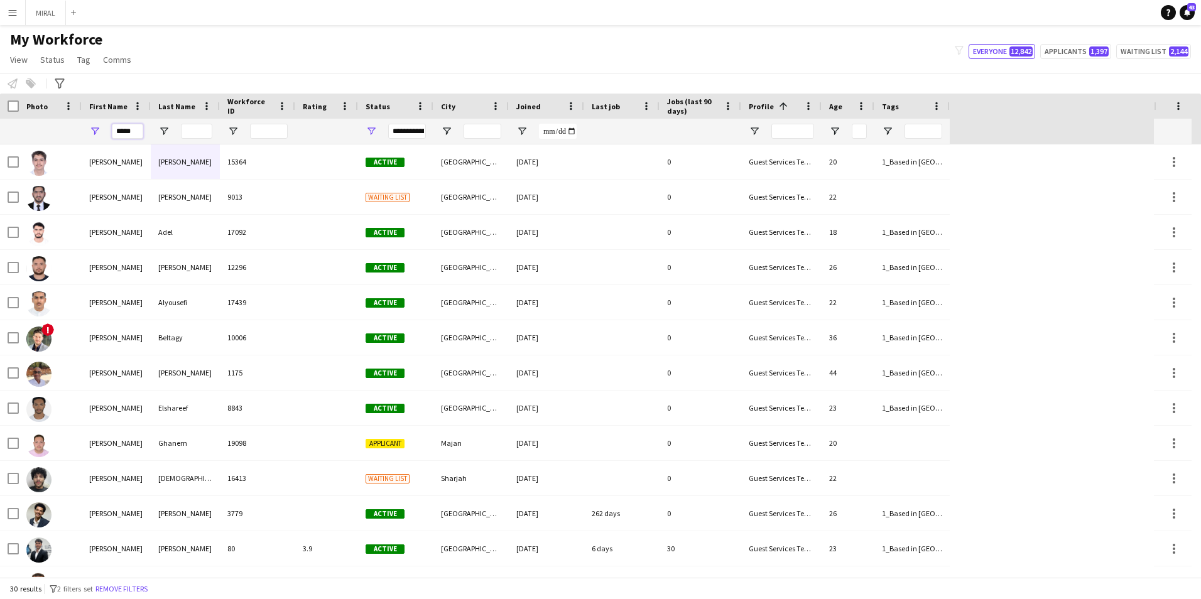
type input "*****"
click at [191, 133] on input "Last Name Filter Input" at bounding box center [196, 131] width 31 height 15
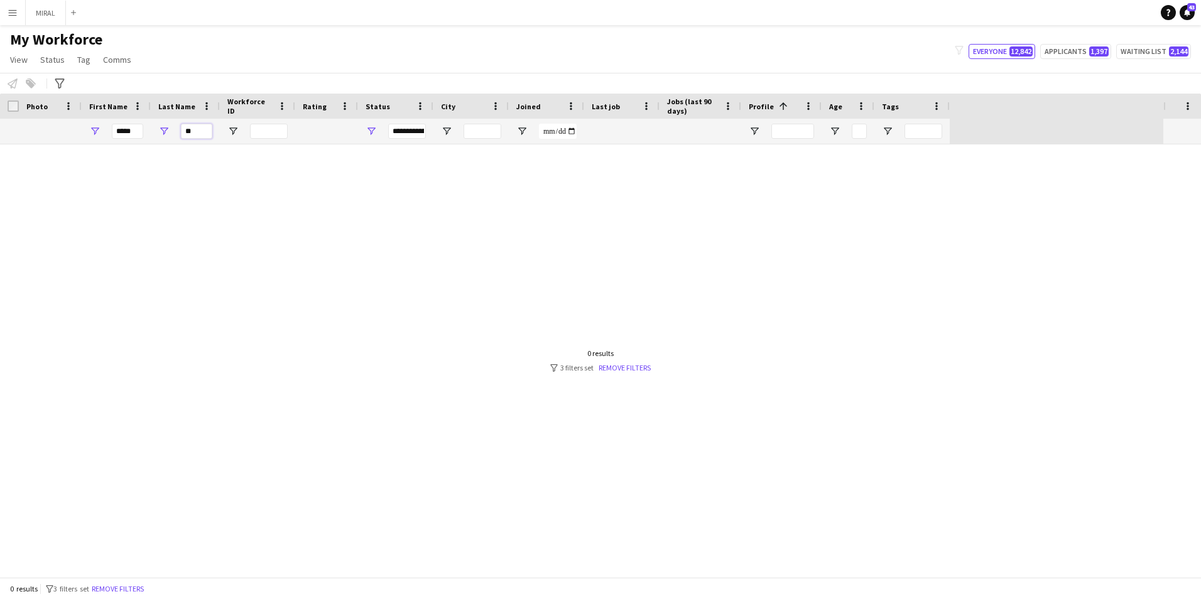
type input "*"
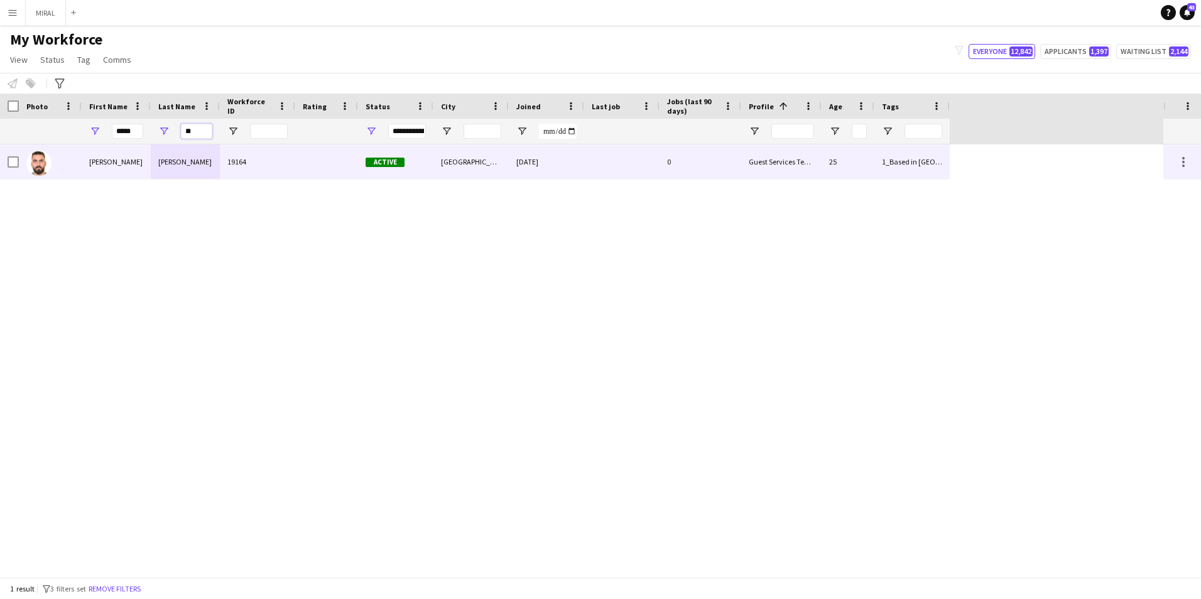
type input "**"
click at [126, 161] on div "[PERSON_NAME]" at bounding box center [116, 161] width 69 height 35
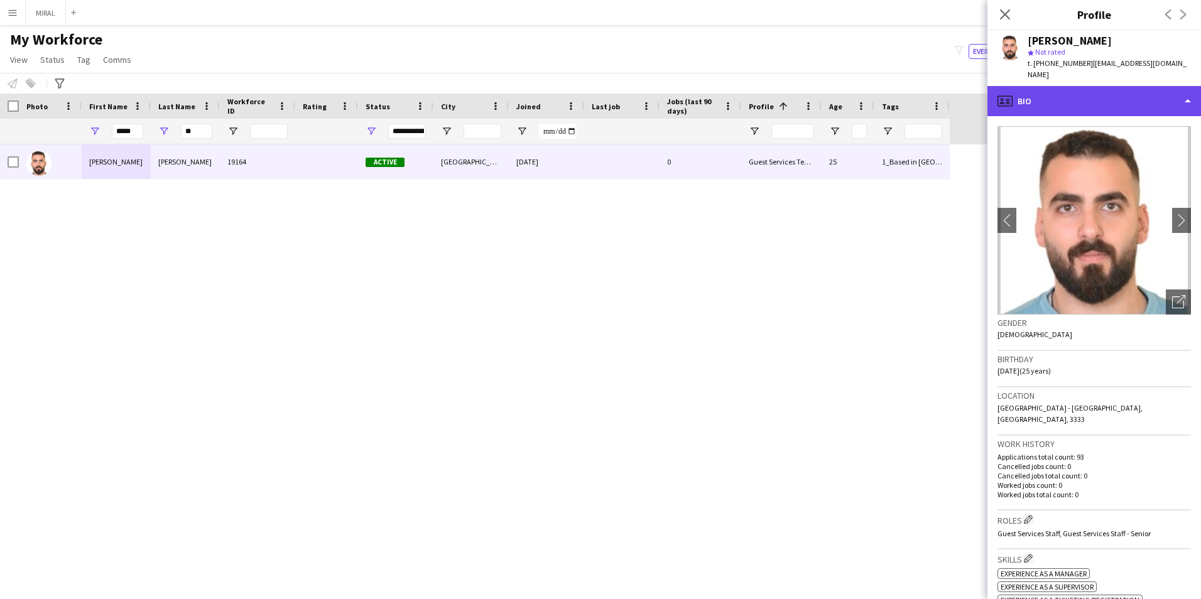
click at [1079, 87] on div "profile Bio" at bounding box center [1094, 101] width 214 height 30
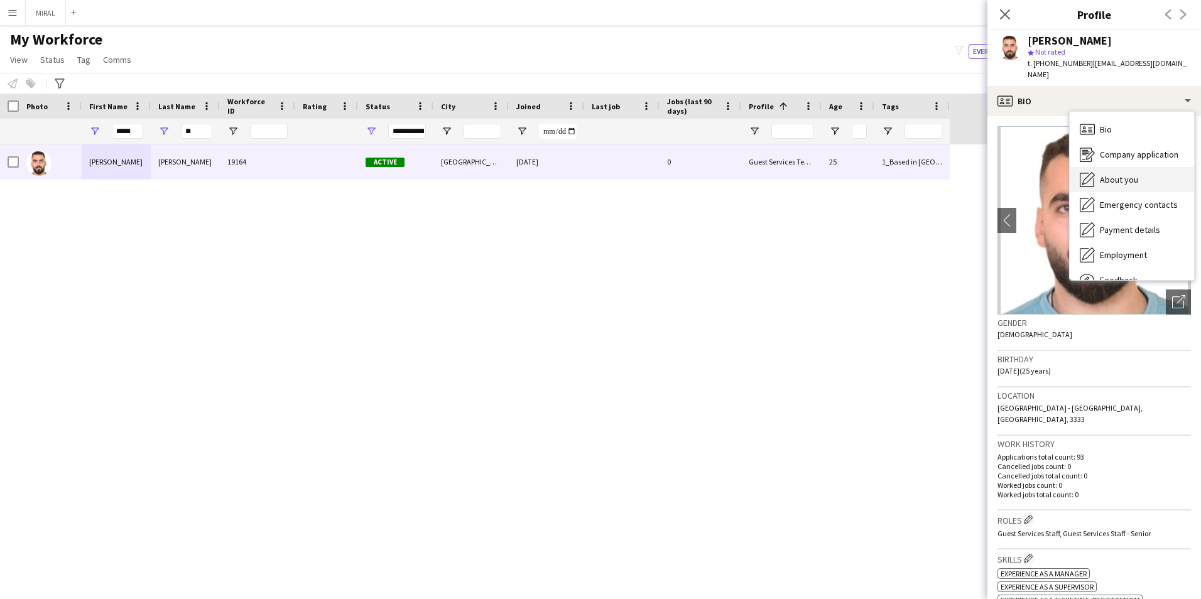
click at [1134, 174] on span "About you" at bounding box center [1119, 179] width 38 height 11
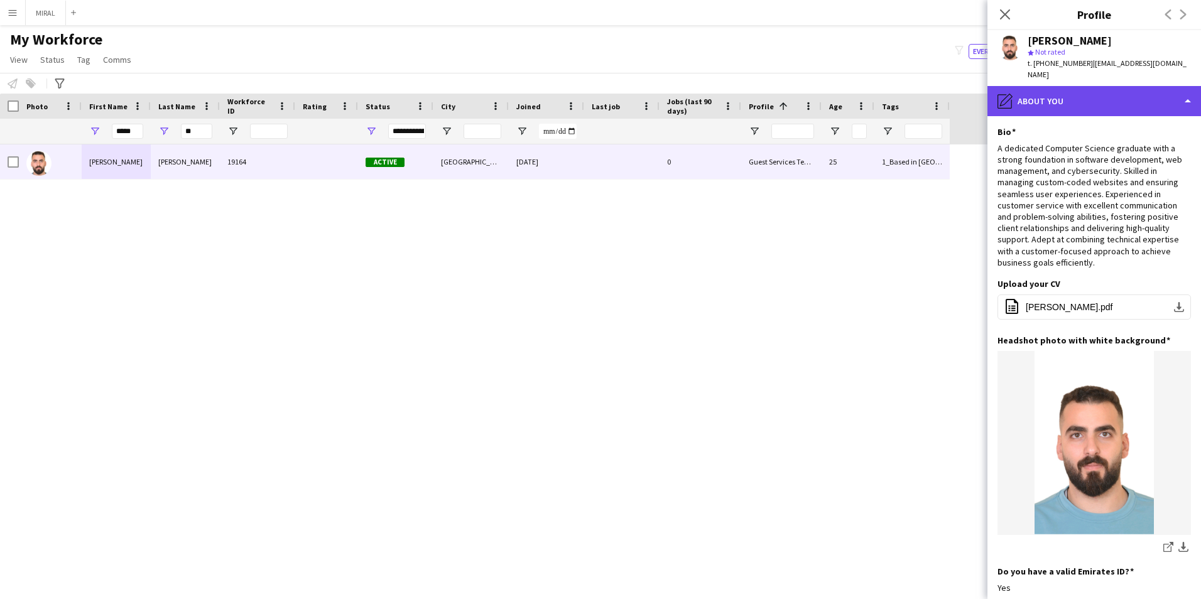
click at [1130, 87] on div "pencil4 About you" at bounding box center [1094, 101] width 214 height 30
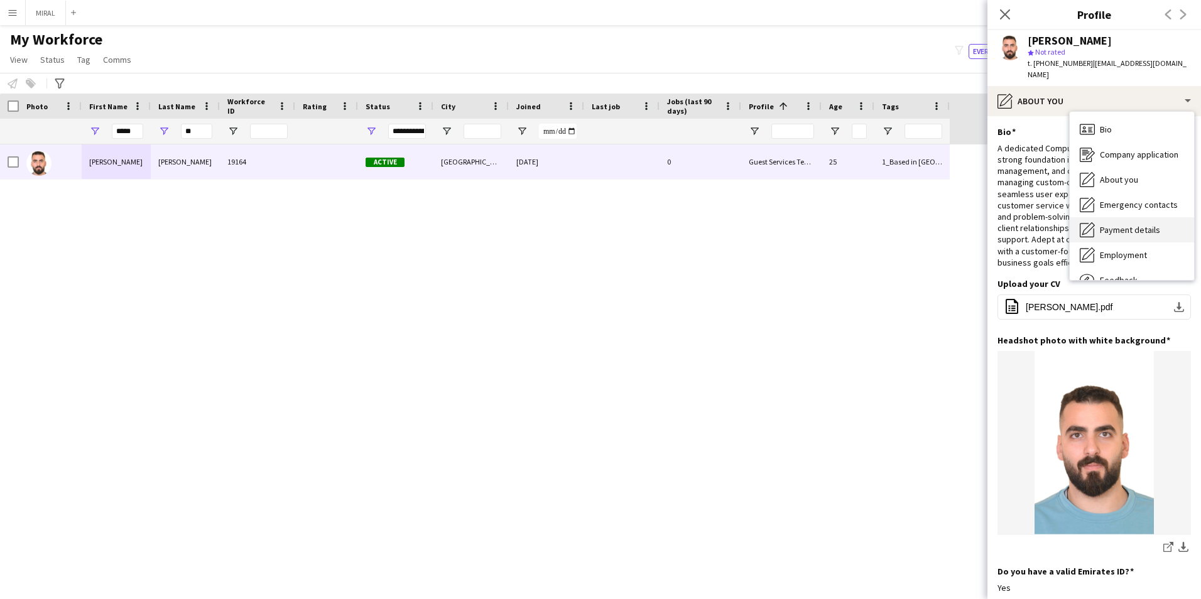
click at [1133, 224] on span "Payment details" at bounding box center [1130, 229] width 60 height 11
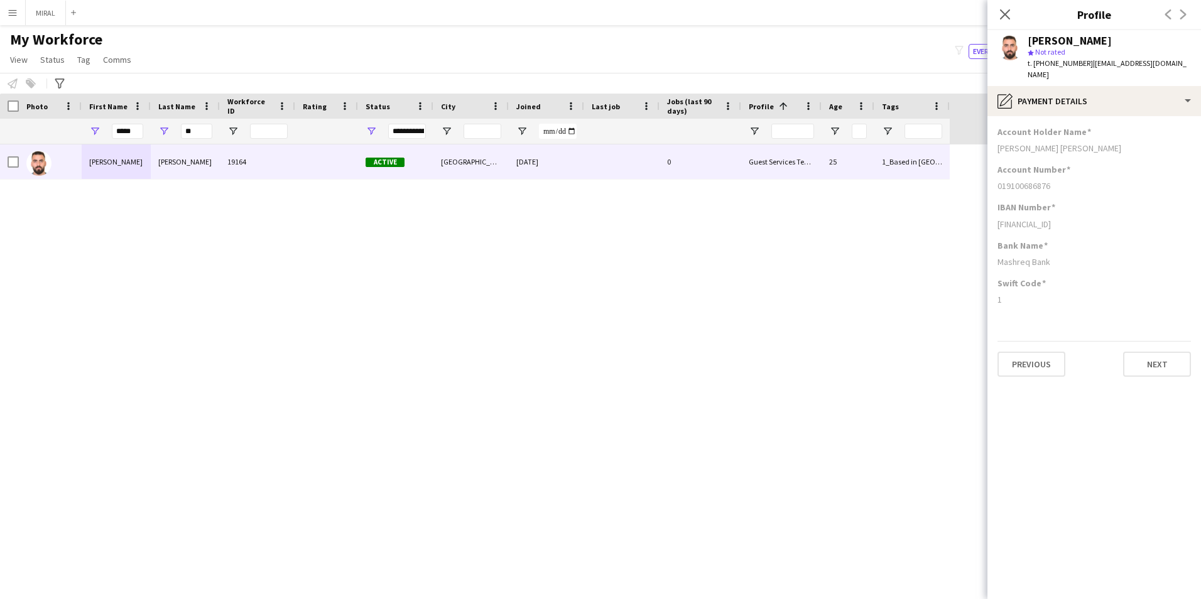
click at [1125, 143] on div "[PERSON_NAME] [PERSON_NAME]" at bounding box center [1093, 148] width 193 height 11
drag, startPoint x: 1132, startPoint y: 138, endPoint x: 997, endPoint y: 140, distance: 135.7
click at [997, 140] on app-section-data-types "Account Holder Name [PERSON_NAME] [PERSON_NAME] Account Number [FINANCIAL_ID] I…" at bounding box center [1094, 357] width 214 height 483
copy div "[PERSON_NAME] [PERSON_NAME]"
drag, startPoint x: 1054, startPoint y: 252, endPoint x: 997, endPoint y: 253, distance: 56.5
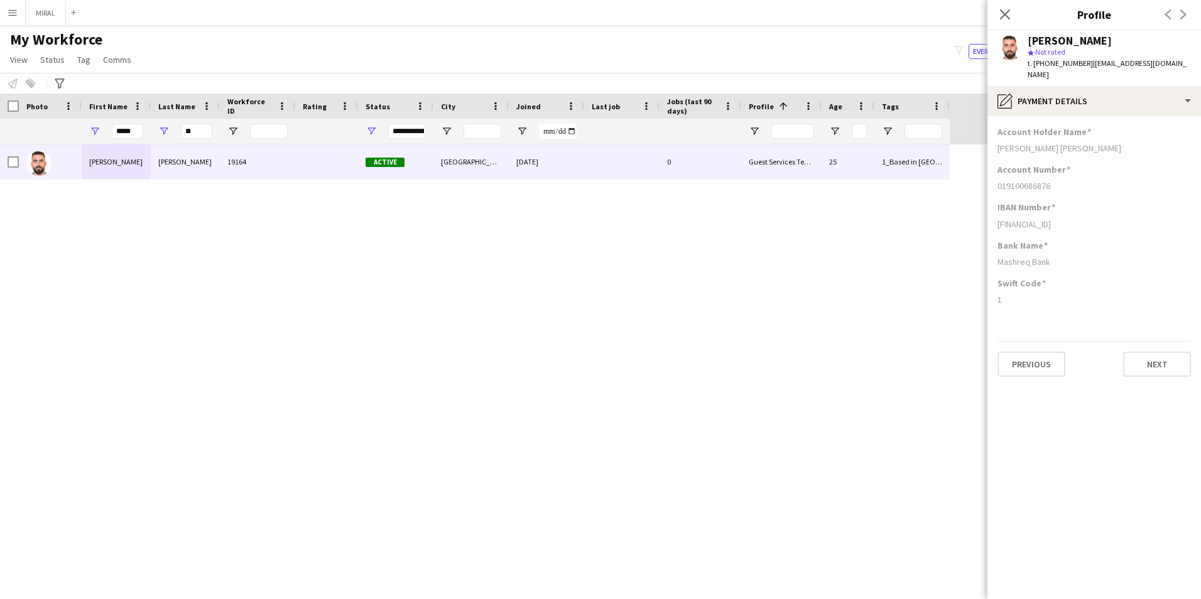
click at [997, 256] on div "Mashreq Bank" at bounding box center [1093, 261] width 193 height 11
copy div "Mashreq Bank"
drag, startPoint x: 1057, startPoint y: 175, endPoint x: 997, endPoint y: 178, distance: 60.3
click at [997, 178] on app-section-data-types "Account Holder Name [PERSON_NAME] [PERSON_NAME] Account Number [FINANCIAL_ID] I…" at bounding box center [1094, 357] width 214 height 483
copy div "019100686876"
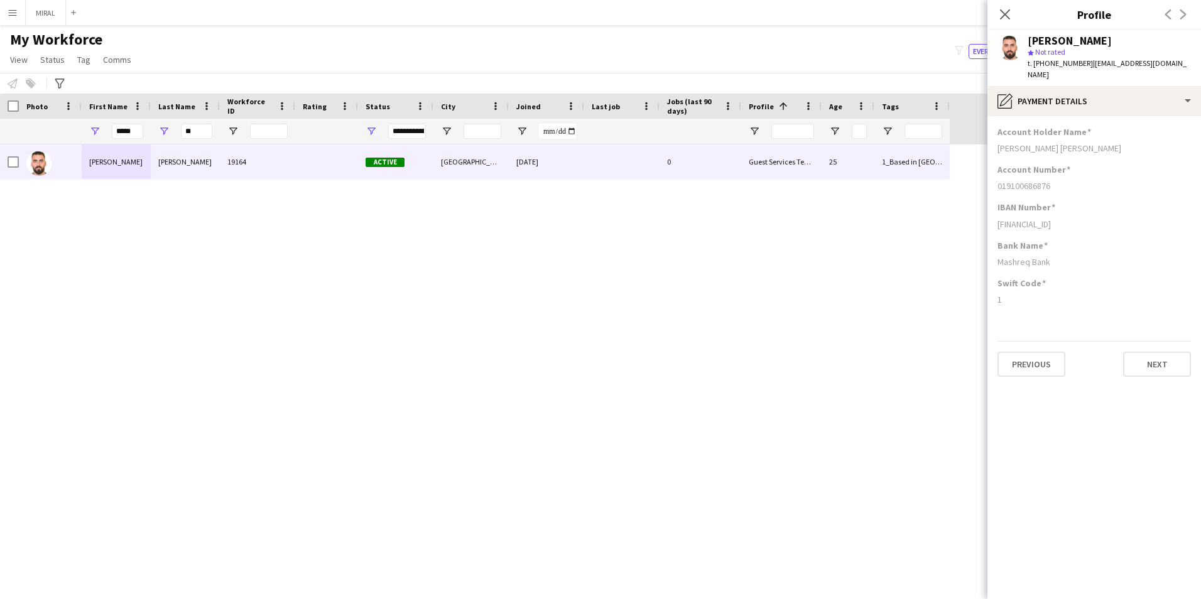
drag, startPoint x: 1107, startPoint y: 208, endPoint x: 996, endPoint y: 219, distance: 111.7
click at [996, 219] on app-section-data-types "Account Holder Name [PERSON_NAME] [PERSON_NAME] Account Number [FINANCIAL_ID] I…" at bounding box center [1094, 357] width 214 height 483
copy div "[FINANCIAL_ID]"
drag, startPoint x: 209, startPoint y: 127, endPoint x: 183, endPoint y: 131, distance: 25.4
click at [183, 131] on div "**" at bounding box center [185, 131] width 69 height 25
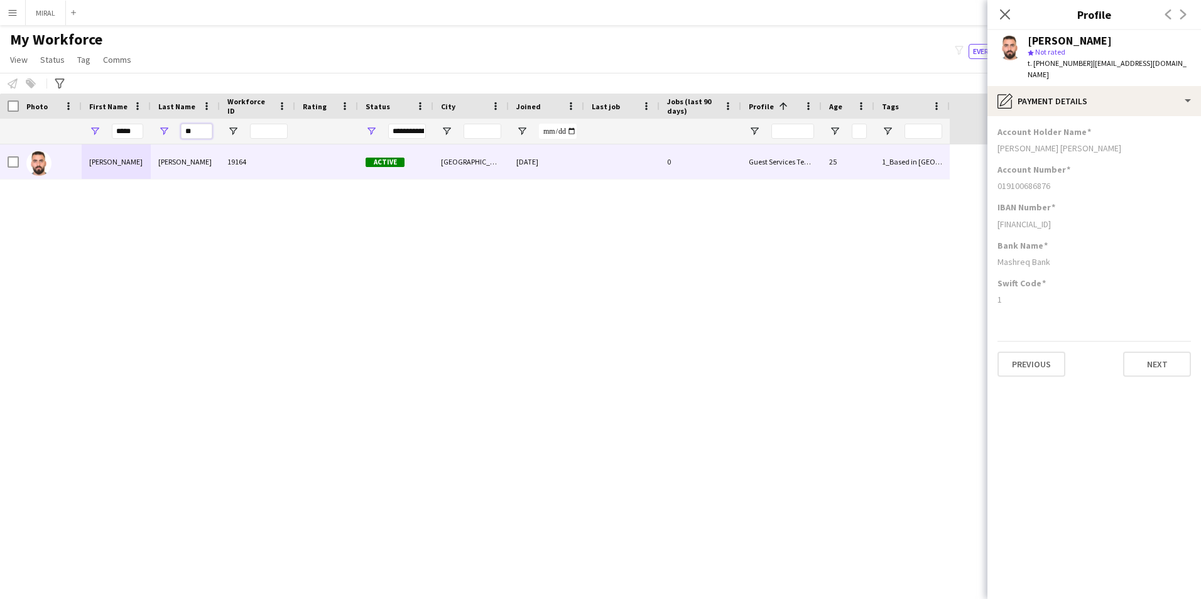
drag, startPoint x: 195, startPoint y: 132, endPoint x: 171, endPoint y: 132, distance: 23.9
click at [171, 132] on div "**" at bounding box center [185, 131] width 69 height 25
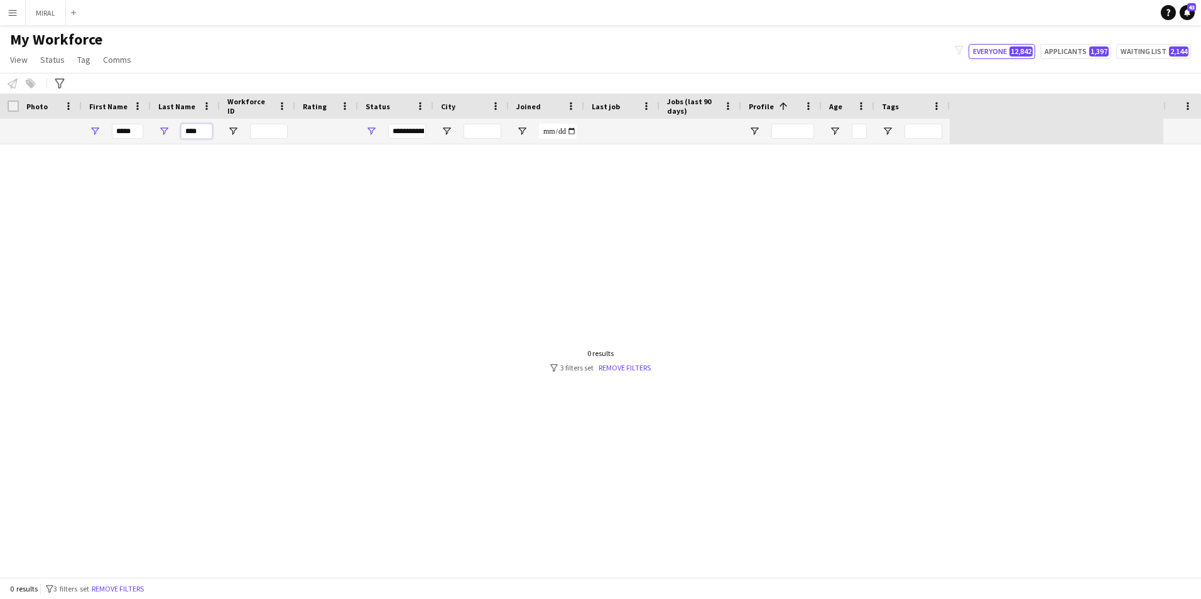
type input "****"
drag, startPoint x: 139, startPoint y: 131, endPoint x: 73, endPoint y: 126, distance: 66.1
click at [73, 126] on div "***** ****" at bounding box center [475, 131] width 950 height 25
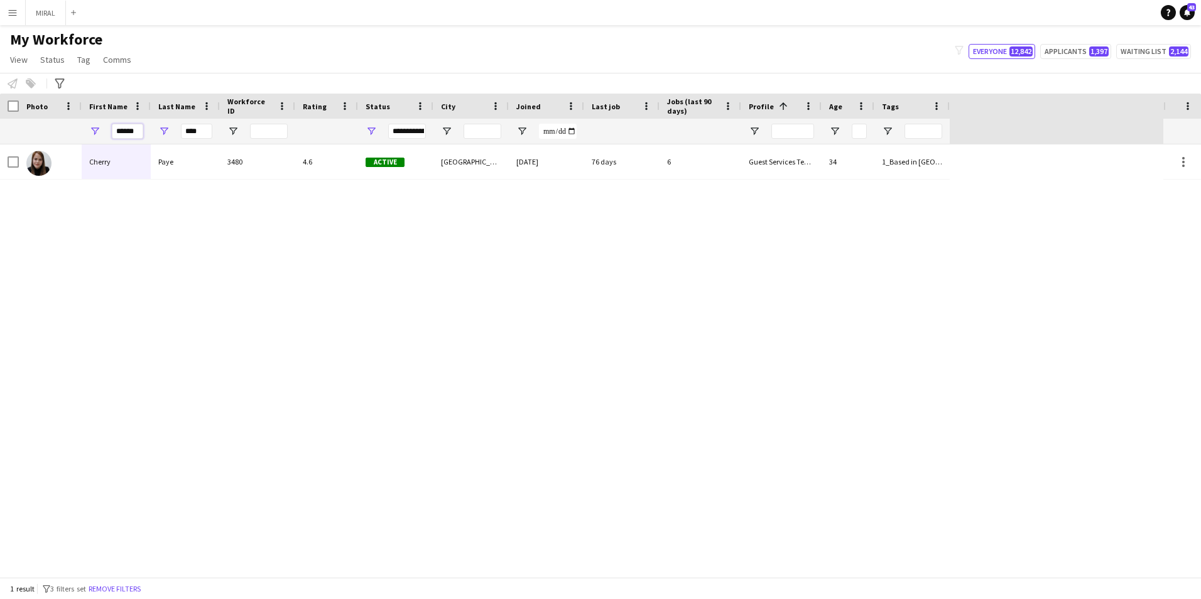
type input "******"
click at [374, 277] on div "Cherry Paye 3480 4.6 Active [GEOGRAPHIC_DATA] [DATE] 76 days 6 Guest Services T…" at bounding box center [581, 360] width 1163 height 433
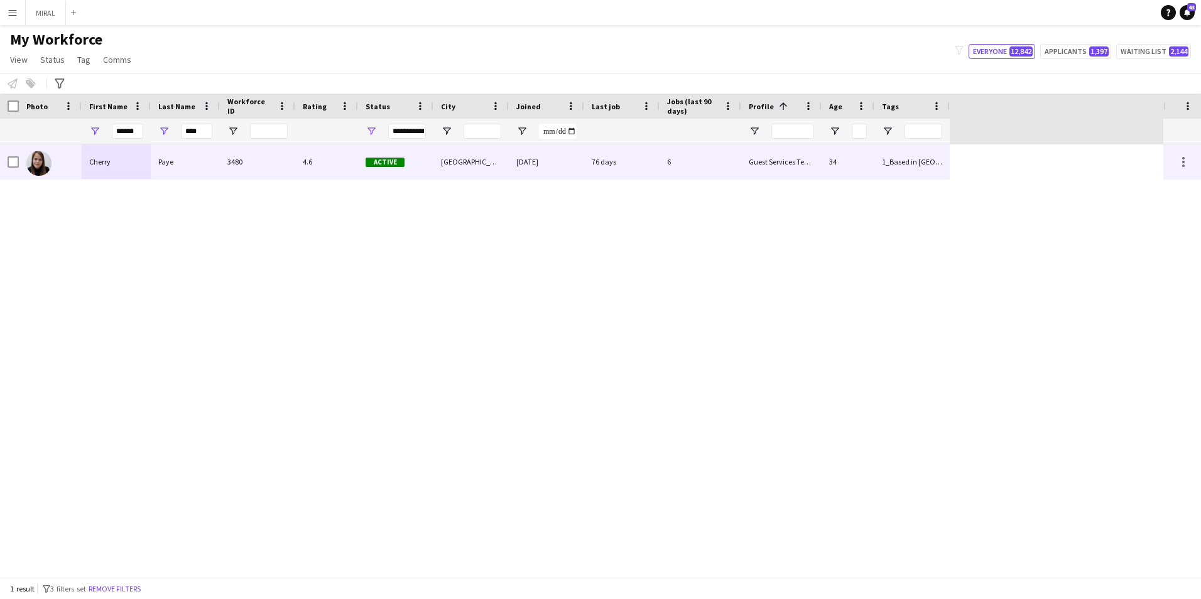
click at [282, 166] on div "3480" at bounding box center [257, 161] width 75 height 35
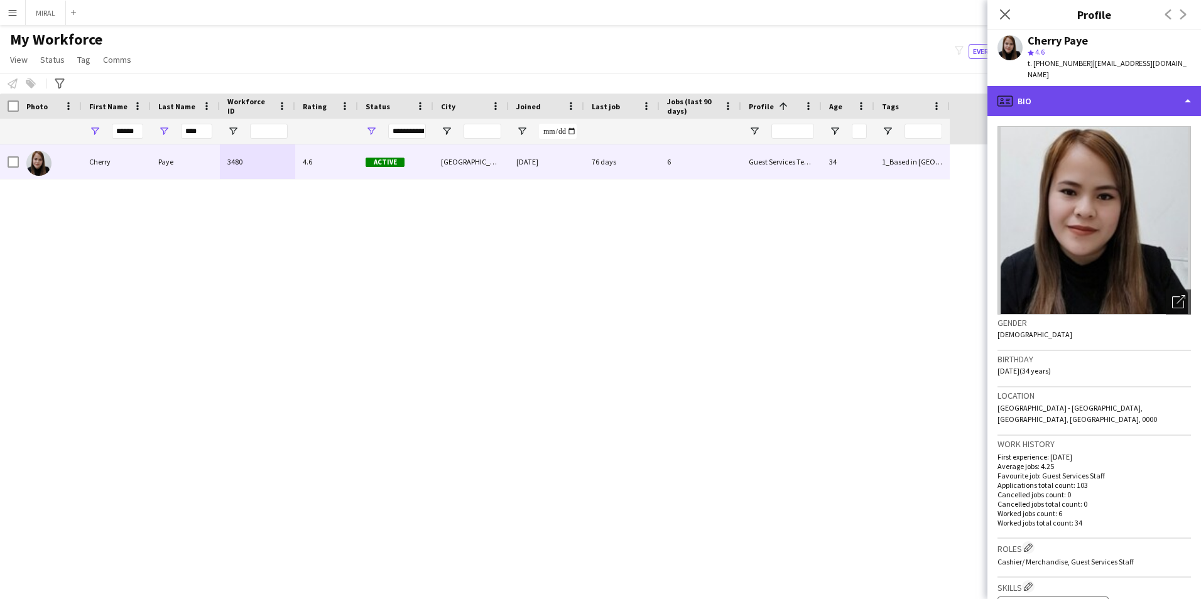
click at [1117, 96] on div "profile Bio" at bounding box center [1094, 101] width 214 height 30
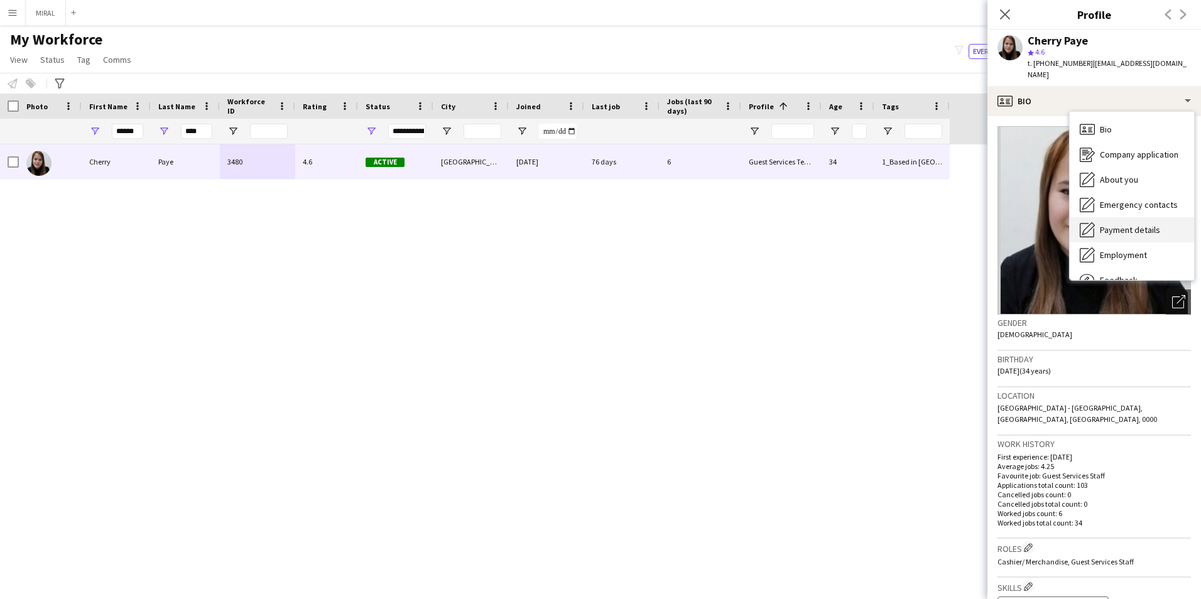
click at [1130, 224] on span "Payment details" at bounding box center [1130, 229] width 60 height 11
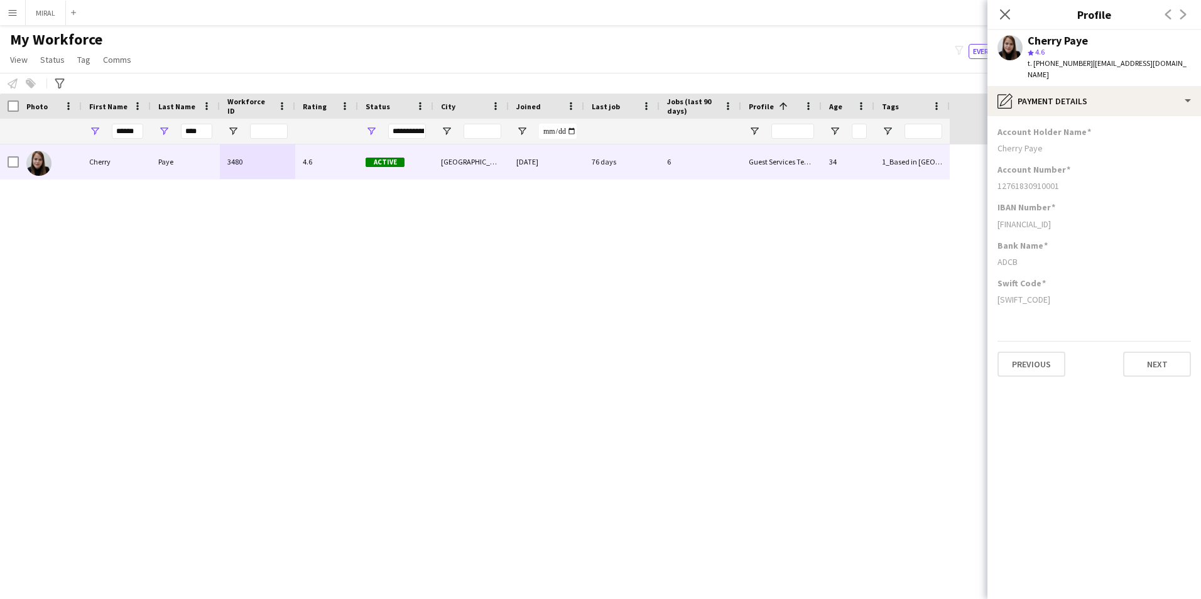
drag, startPoint x: 1042, startPoint y: 134, endPoint x: 984, endPoint y: 137, distance: 57.8
click at [984, 137] on body "Menu Boards Boards Boards All jobs Status Workforce Workforce My Workforce Recr…" at bounding box center [600, 299] width 1201 height 599
drag, startPoint x: 984, startPoint y: 137, endPoint x: 1058, endPoint y: 147, distance: 74.8
click at [1058, 147] on div "Account Holder Name Cherry Paye" at bounding box center [1093, 145] width 193 height 38
drag, startPoint x: 1043, startPoint y: 141, endPoint x: 995, endPoint y: 139, distance: 47.7
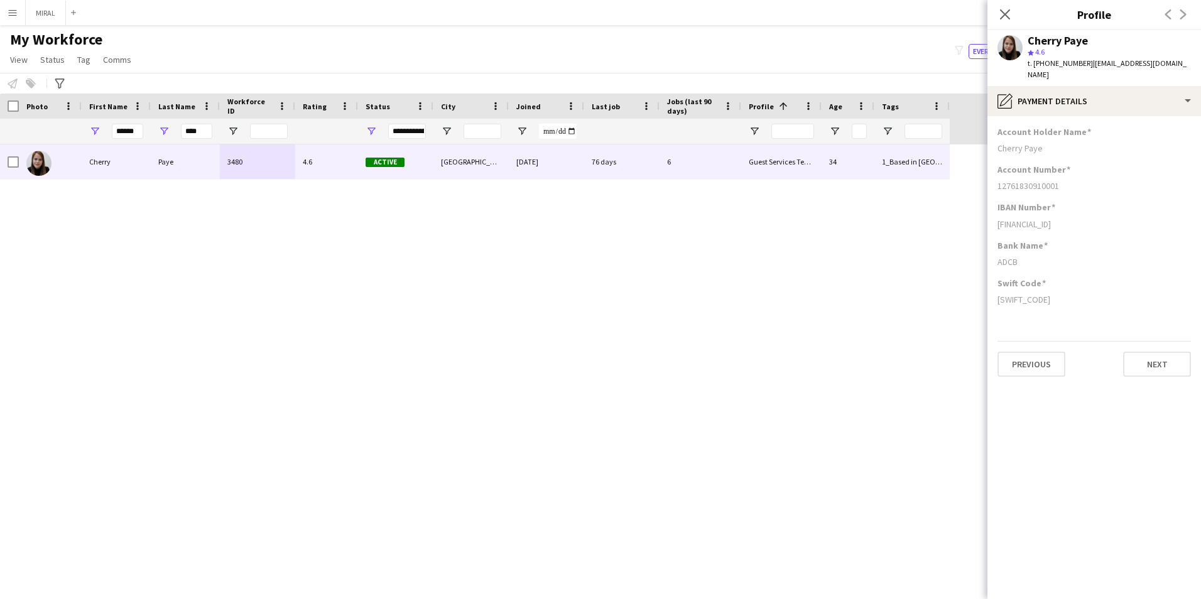
click at [995, 139] on app-section-data-types "Account Holder Name Cherry Paye Account Number [FINANCIAL_ID] IBAN Number [FINA…" at bounding box center [1094, 357] width 214 height 483
copy div "Cherry Paye"
drag, startPoint x: 1028, startPoint y: 252, endPoint x: 994, endPoint y: 252, distance: 33.9
click at [994, 252] on app-section-data-types "Account Holder Name Cherry Paye Account Number [FINANCIAL_ID] IBAN Number [FINA…" at bounding box center [1094, 357] width 214 height 483
drag, startPoint x: 1065, startPoint y: 176, endPoint x: 997, endPoint y: 174, distance: 67.9
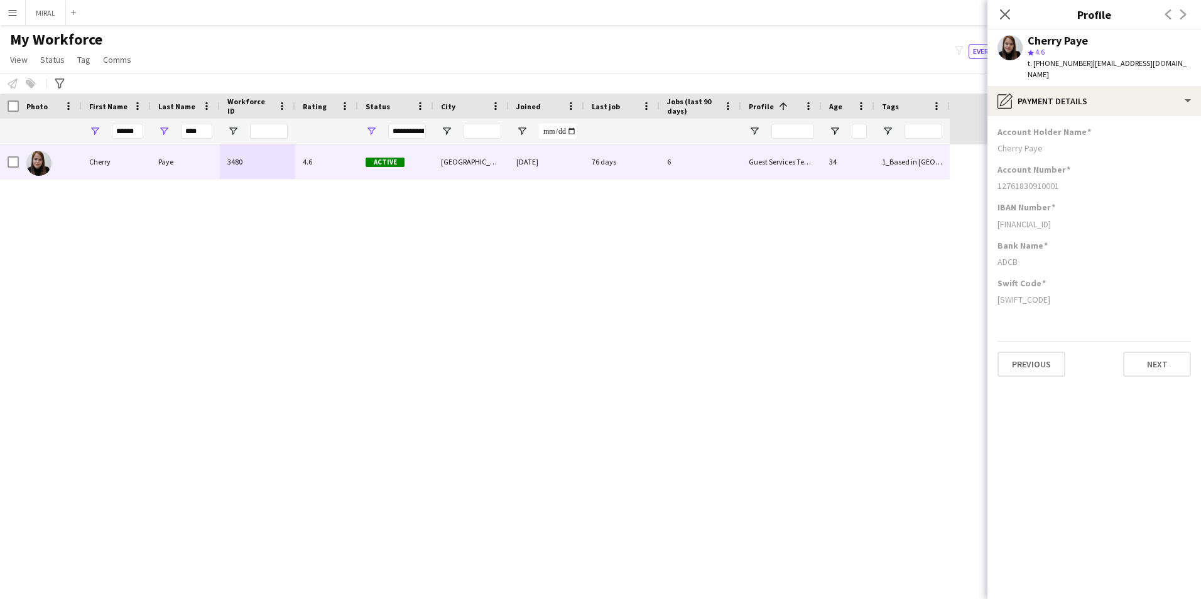
click at [997, 174] on app-section-data-types "Account Holder Name Cherry Paye Account Number [FINANCIAL_ID] IBAN Number [FINA…" at bounding box center [1094, 357] width 214 height 483
drag, startPoint x: 1102, startPoint y: 214, endPoint x: 995, endPoint y: 213, distance: 106.1
click at [995, 213] on app-section-data-types "Account Holder Name Cherry Paye Account Number [FINANCIAL_ID] IBAN Number [FINA…" at bounding box center [1094, 357] width 214 height 483
drag, startPoint x: 1044, startPoint y: 286, endPoint x: 997, endPoint y: 289, distance: 47.2
click at [997, 294] on div "[SWIFT_CODE]" at bounding box center [1093, 299] width 193 height 11
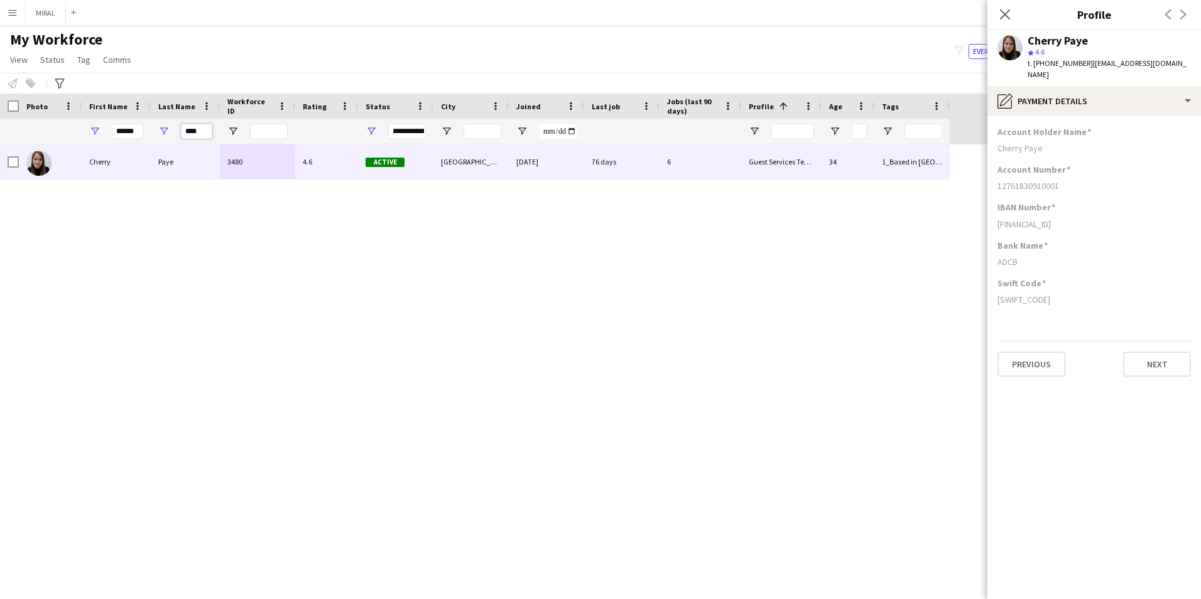
click at [205, 132] on input "****" at bounding box center [196, 131] width 31 height 15
type input "*"
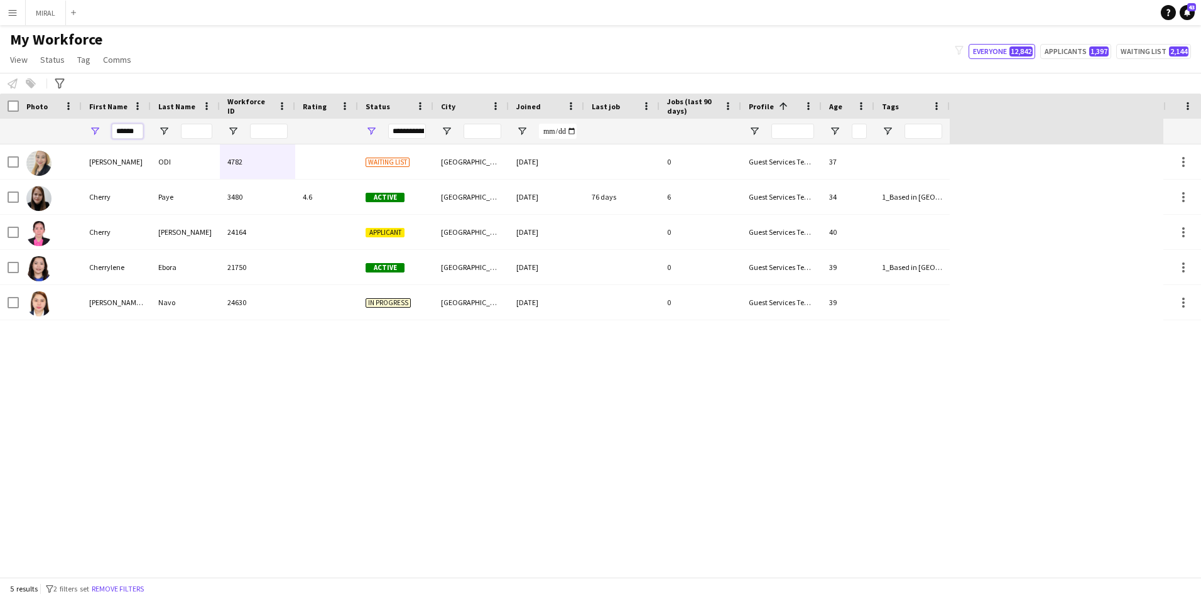
drag, startPoint x: 113, startPoint y: 133, endPoint x: 159, endPoint y: 139, distance: 46.3
click at [159, 139] on div "******" at bounding box center [475, 131] width 950 height 25
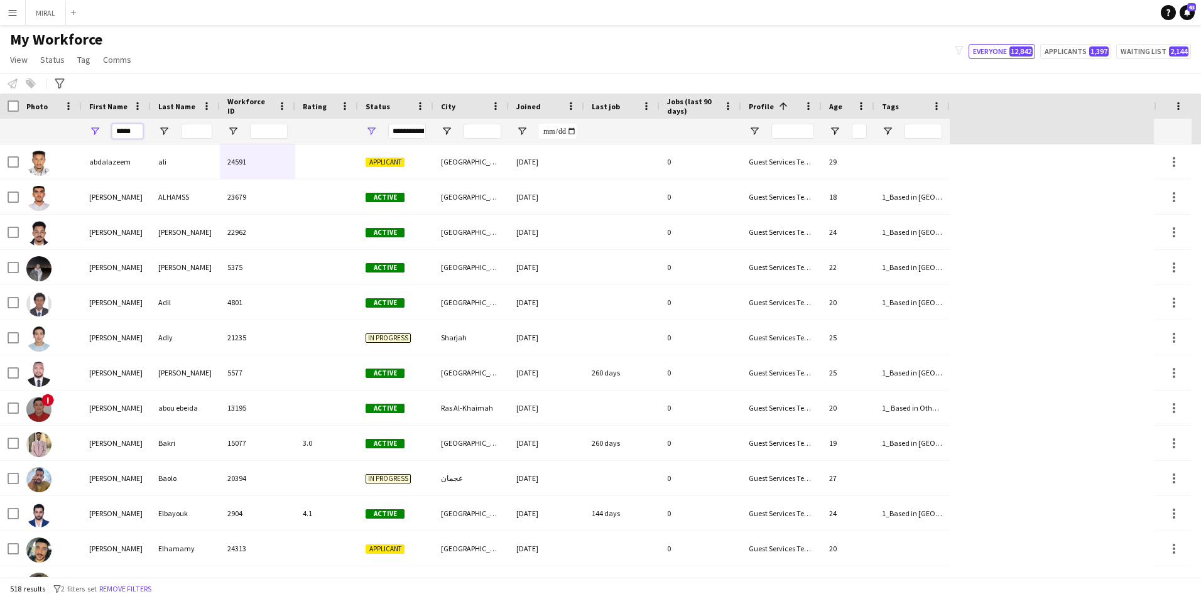
type input "******"
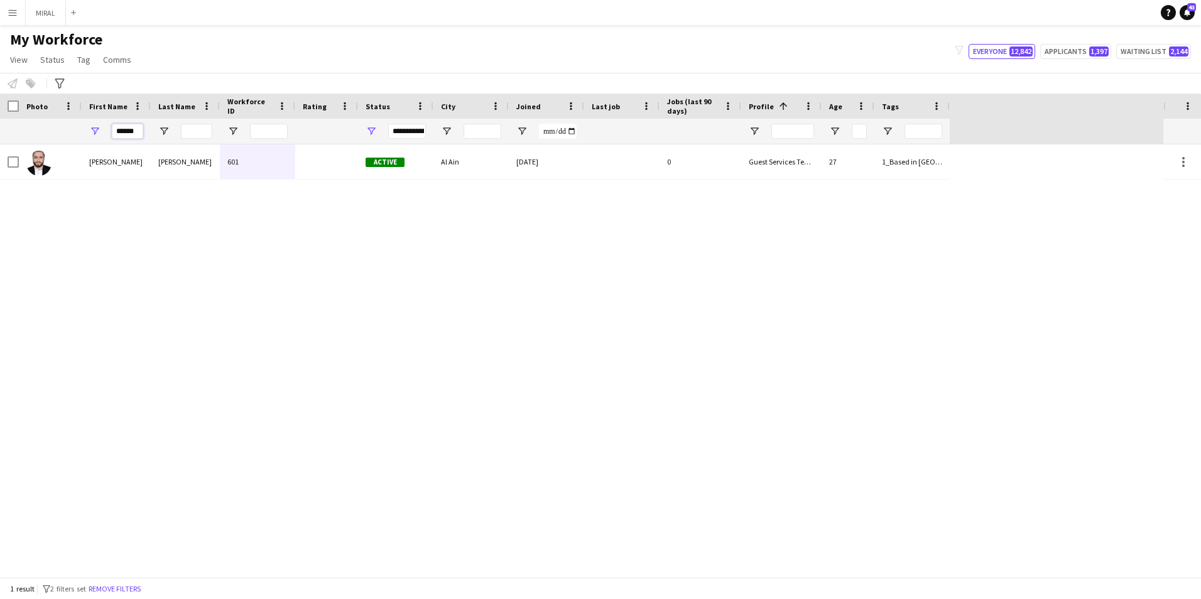
drag, startPoint x: 143, startPoint y: 130, endPoint x: 61, endPoint y: 117, distance: 82.7
click at [61, 117] on div "Workforce Details Photo First Name 1" at bounding box center [475, 119] width 950 height 51
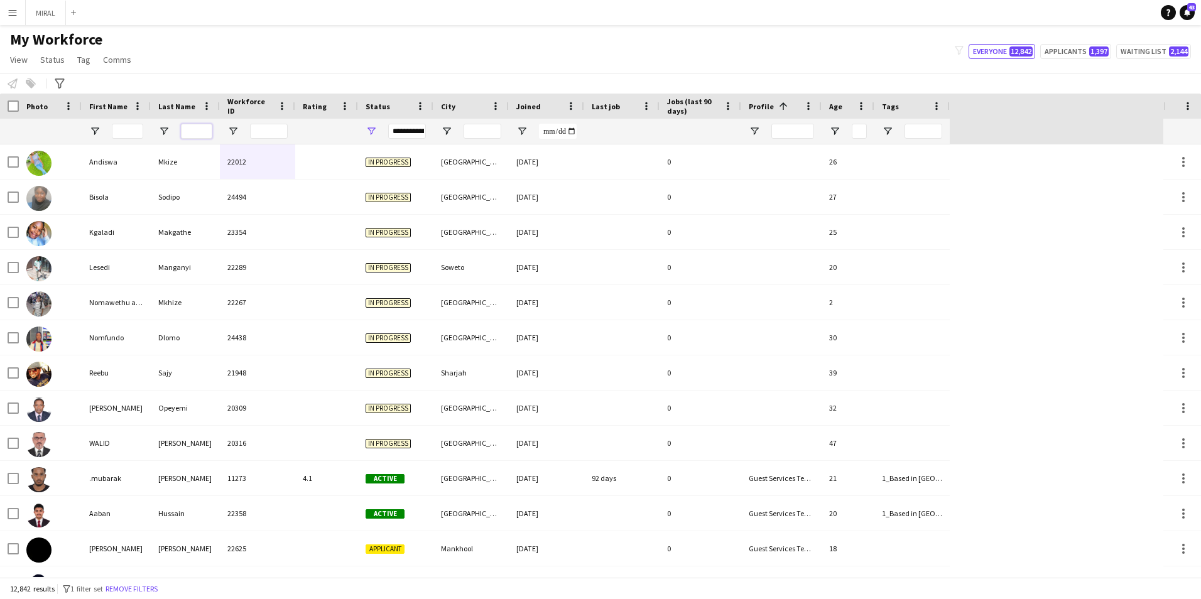
click at [193, 131] on input "Last Name Filter Input" at bounding box center [196, 131] width 31 height 15
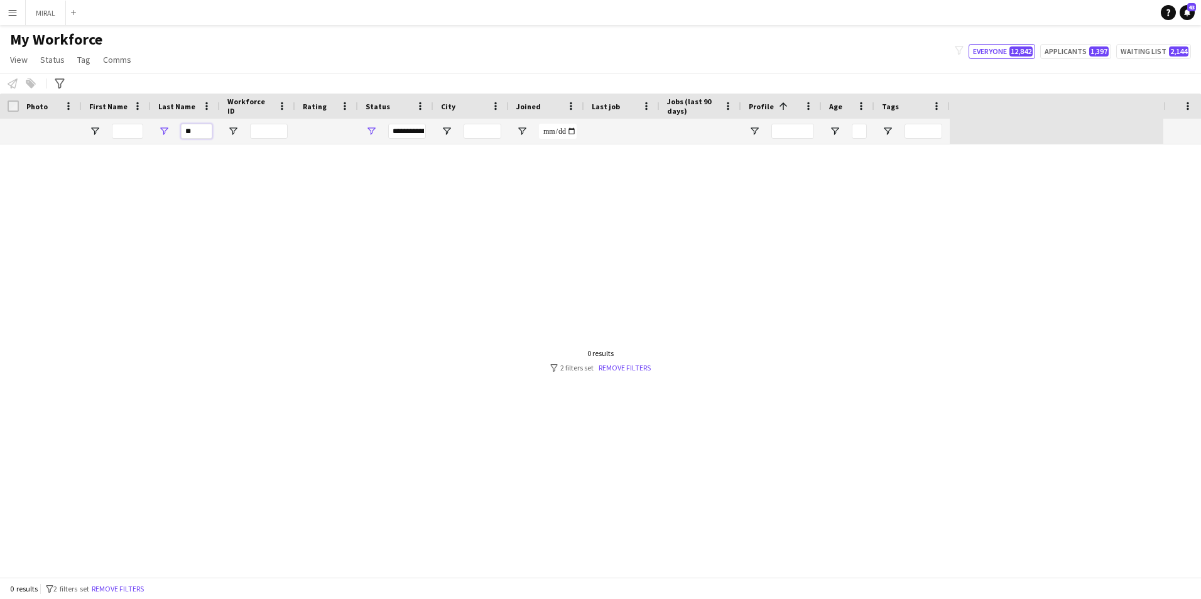
type input "*"
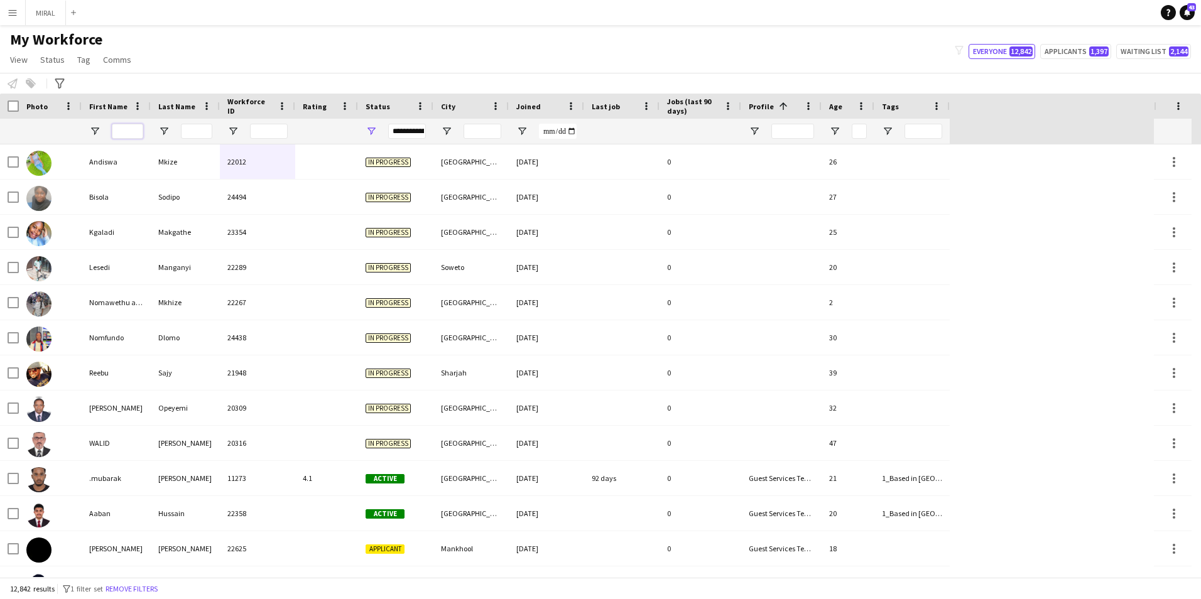
click at [121, 134] on input "First Name Filter Input" at bounding box center [127, 131] width 31 height 15
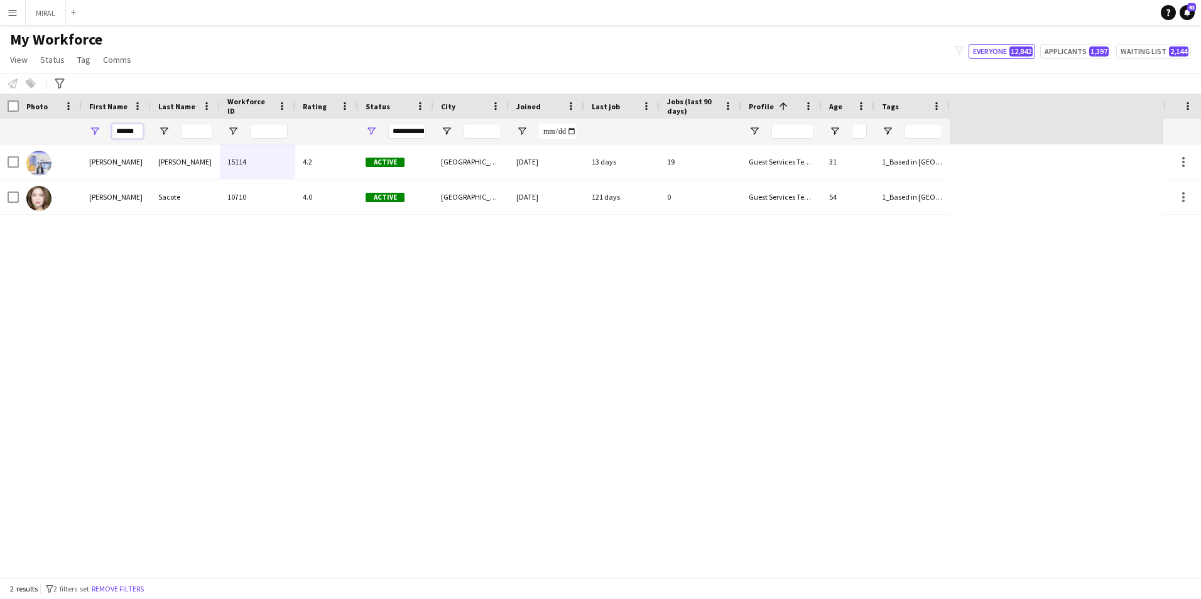
type input "******"
click at [273, 328] on div "[PERSON_NAME] 15114 4.2 Active [GEOGRAPHIC_DATA] [DATE] 13 days 19 Guest Servic…" at bounding box center [581, 360] width 1163 height 433
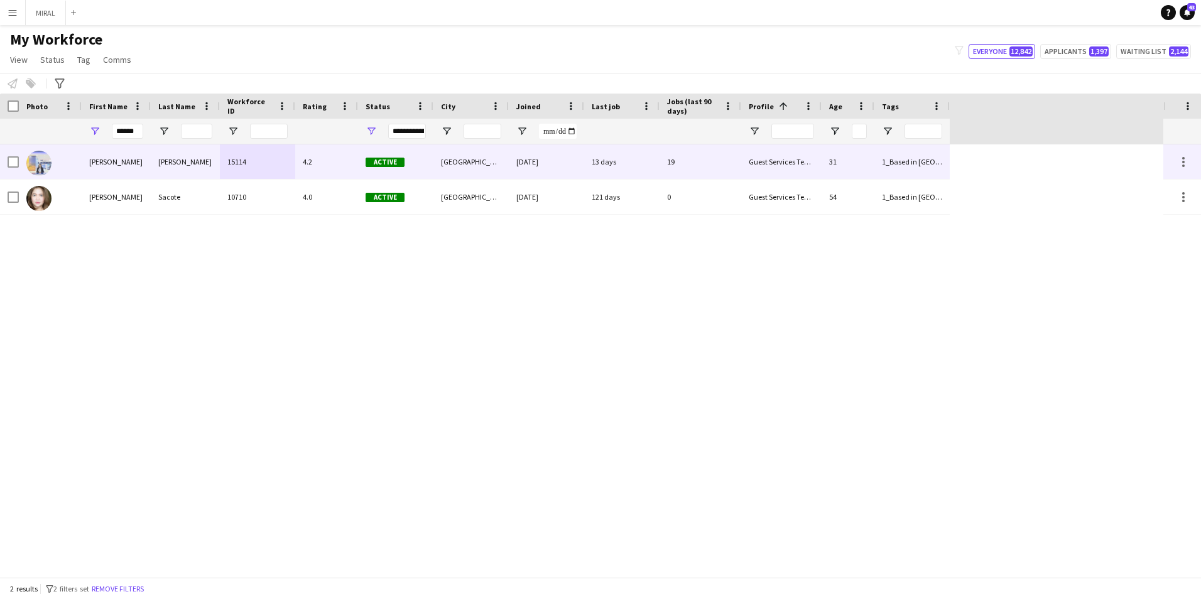
click at [189, 166] on div "[PERSON_NAME]" at bounding box center [185, 161] width 69 height 35
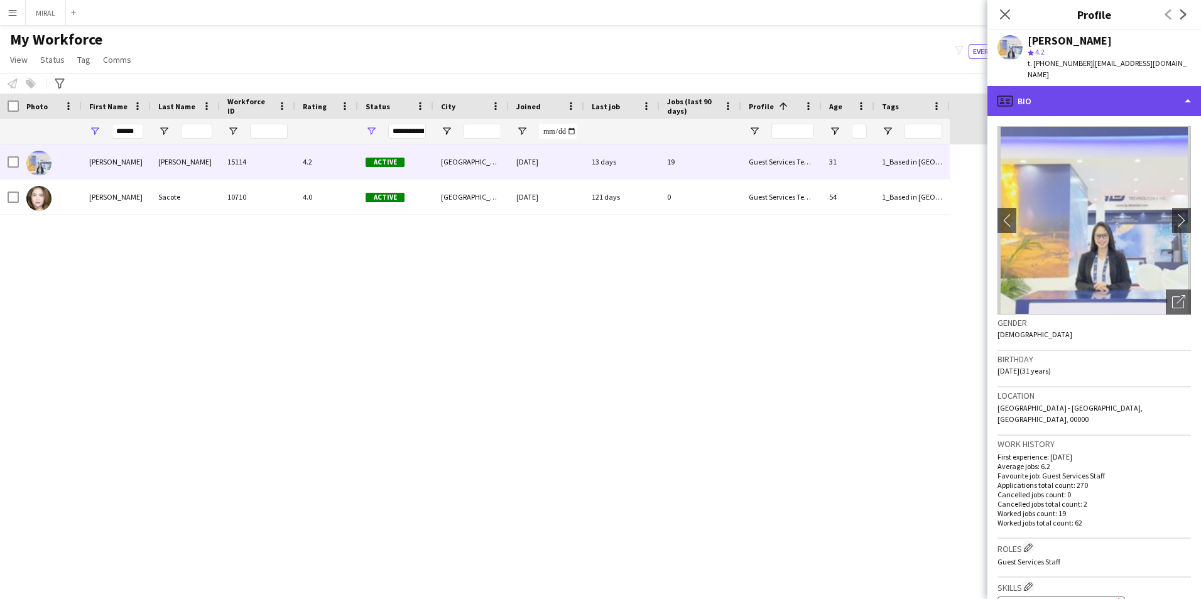
click at [1056, 89] on div "profile Bio" at bounding box center [1094, 101] width 214 height 30
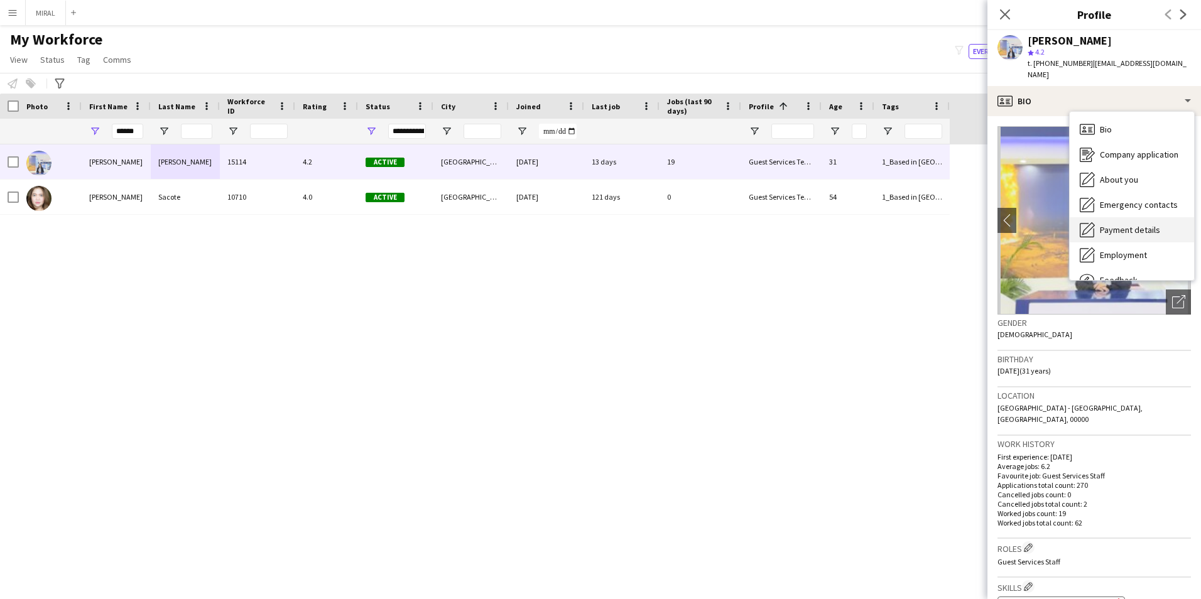
click at [1128, 224] on span "Payment details" at bounding box center [1130, 229] width 60 height 11
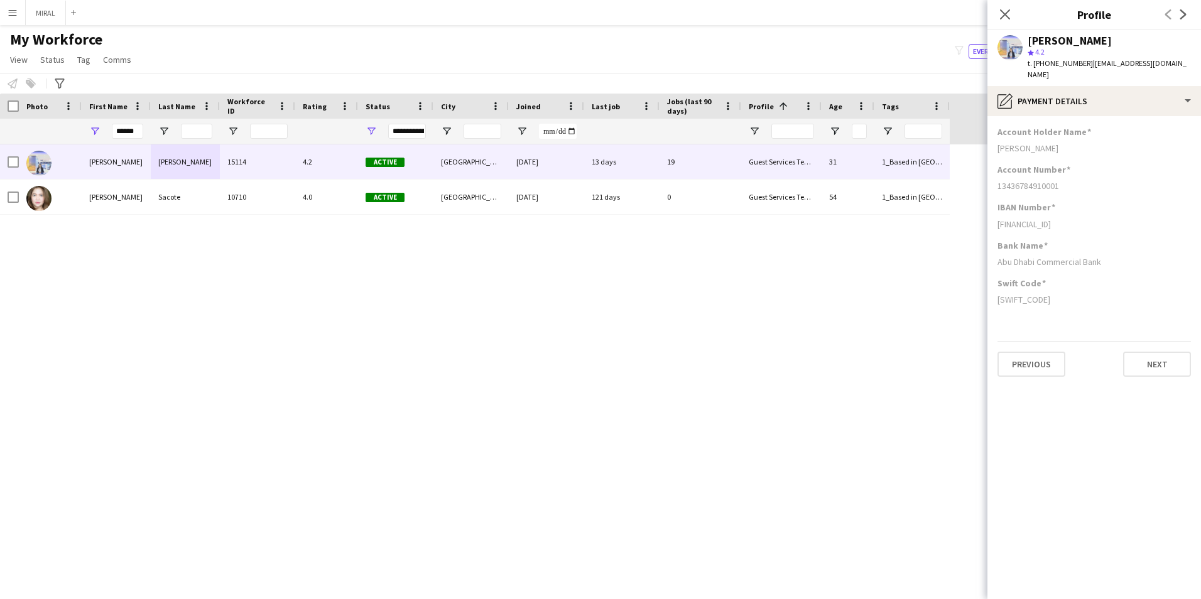
drag, startPoint x: 1055, startPoint y: 138, endPoint x: 995, endPoint y: 138, distance: 60.3
click at [995, 138] on app-section-data-types "Account Holder Name [PERSON_NAME] Account Number [FINANCIAL_ID] IBAN Number [FI…" at bounding box center [1094, 357] width 214 height 483
drag, startPoint x: 1106, startPoint y: 252, endPoint x: 988, endPoint y: 252, distance: 118.1
click at [988, 252] on app-section-data-types "Account Holder Name [PERSON_NAME] Account Number [FINANCIAL_ID] IBAN Number [FI…" at bounding box center [1094, 357] width 214 height 483
drag, startPoint x: 1062, startPoint y: 173, endPoint x: 982, endPoint y: 174, distance: 80.4
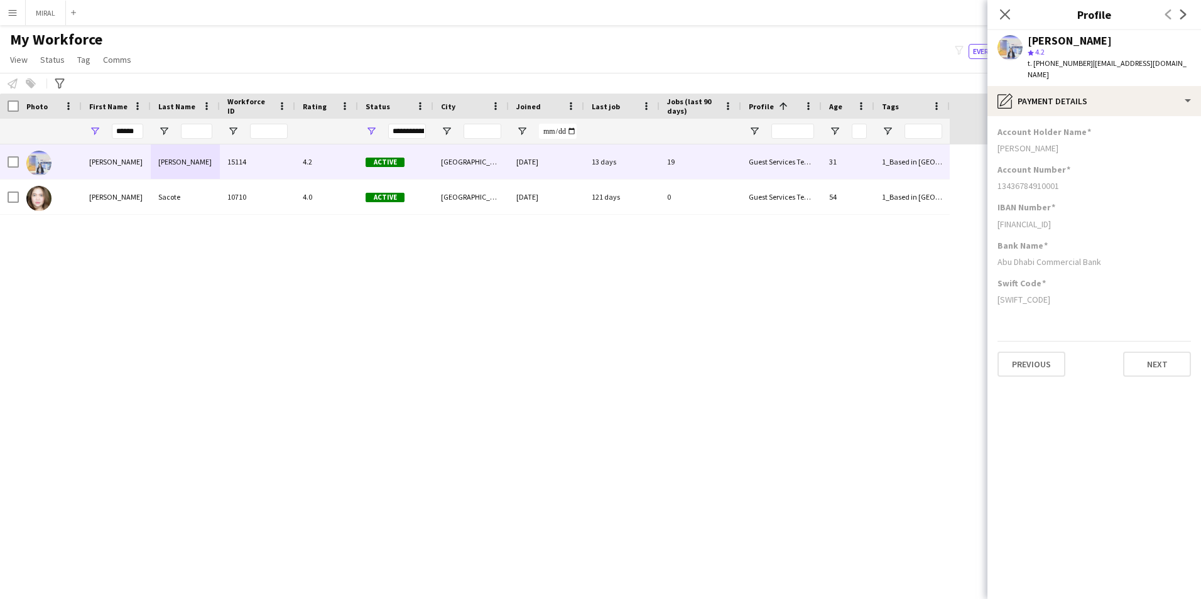
click at [982, 174] on body "Menu Boards Boards Boards All jobs Status Workforce Workforce My Workforce Recr…" at bounding box center [600, 299] width 1201 height 599
drag, startPoint x: 982, startPoint y: 174, endPoint x: 1054, endPoint y: 193, distance: 74.6
click at [1054, 202] on h3 "IBAN Number" at bounding box center [1026, 207] width 58 height 11
drag, startPoint x: 1063, startPoint y: 171, endPoint x: 999, endPoint y: 182, distance: 64.9
click at [999, 182] on div "Account Number 13436784910001" at bounding box center [1093, 183] width 193 height 38
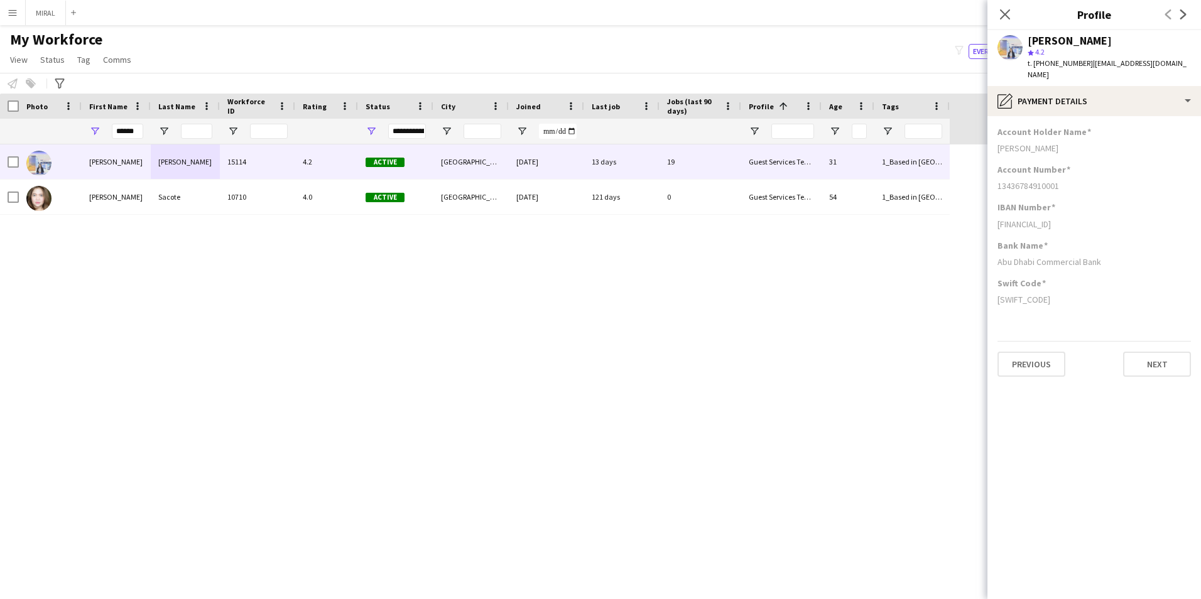
drag, startPoint x: 1105, startPoint y: 213, endPoint x: 993, endPoint y: 215, distance: 112.4
click at [993, 215] on app-section-data-types "Account Holder Name [PERSON_NAME] Account Number [FINANCIAL_ID] IBAN Number [FI…" at bounding box center [1094, 357] width 214 height 483
drag, startPoint x: 1053, startPoint y: 284, endPoint x: 999, endPoint y: 292, distance: 55.2
click at [999, 294] on div "[SWIFT_CODE]" at bounding box center [1093, 299] width 193 height 11
drag, startPoint x: 117, startPoint y: 131, endPoint x: 180, endPoint y: 133, distance: 63.4
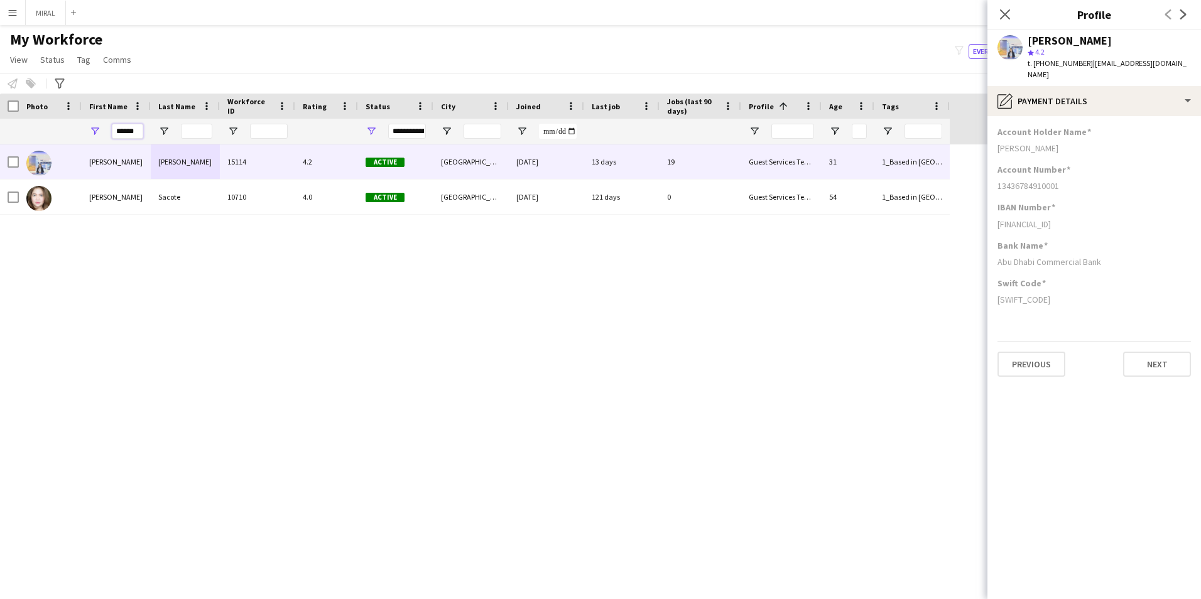
click at [173, 133] on div "******" at bounding box center [475, 131] width 950 height 25
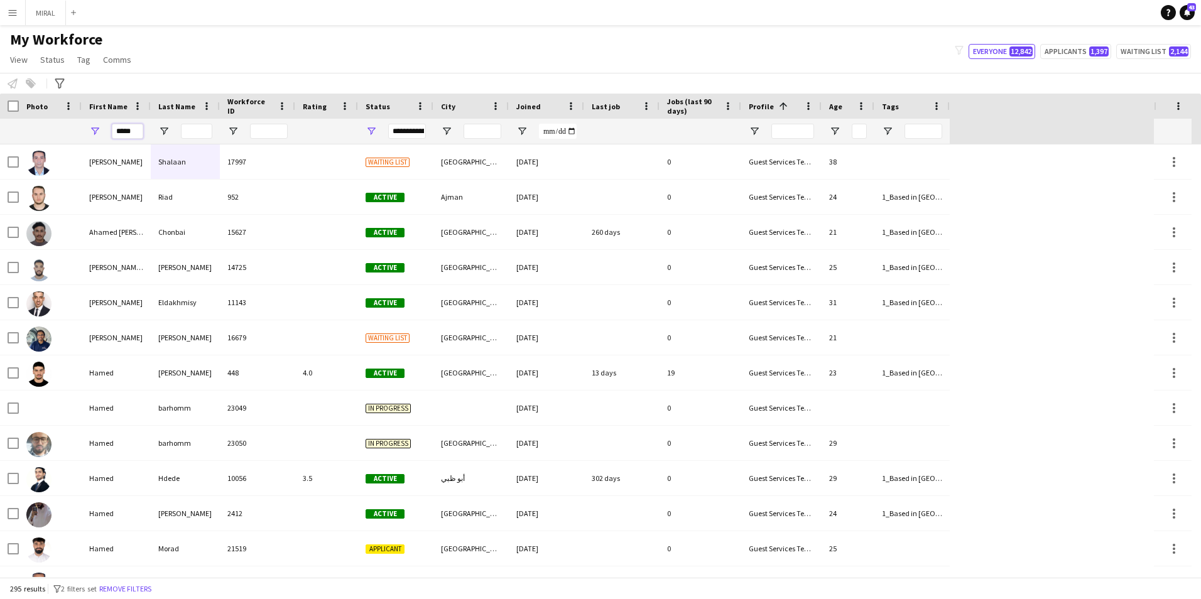
type input "*****"
click at [190, 134] on input "Last Name Filter Input" at bounding box center [196, 131] width 31 height 15
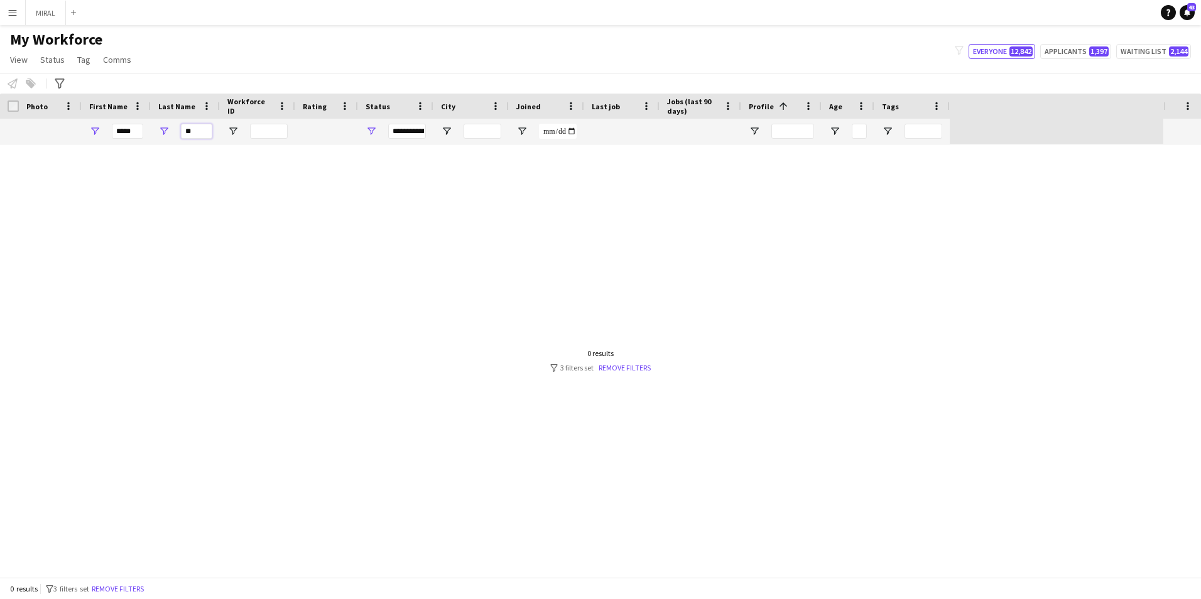
type input "*"
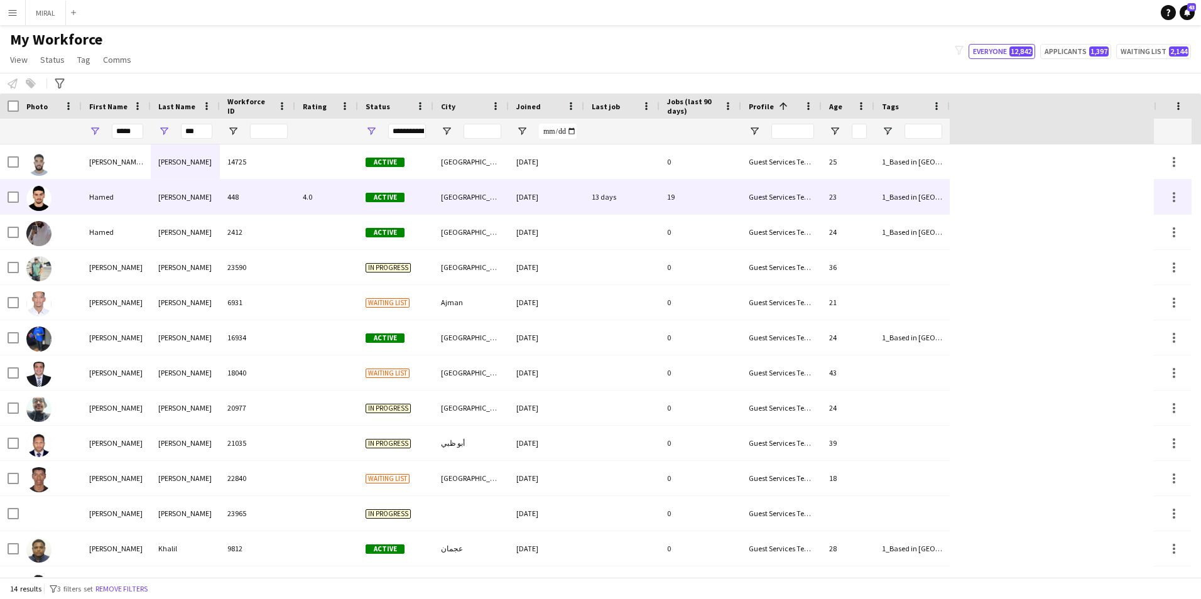
click at [199, 187] on div "[PERSON_NAME]" at bounding box center [185, 197] width 69 height 35
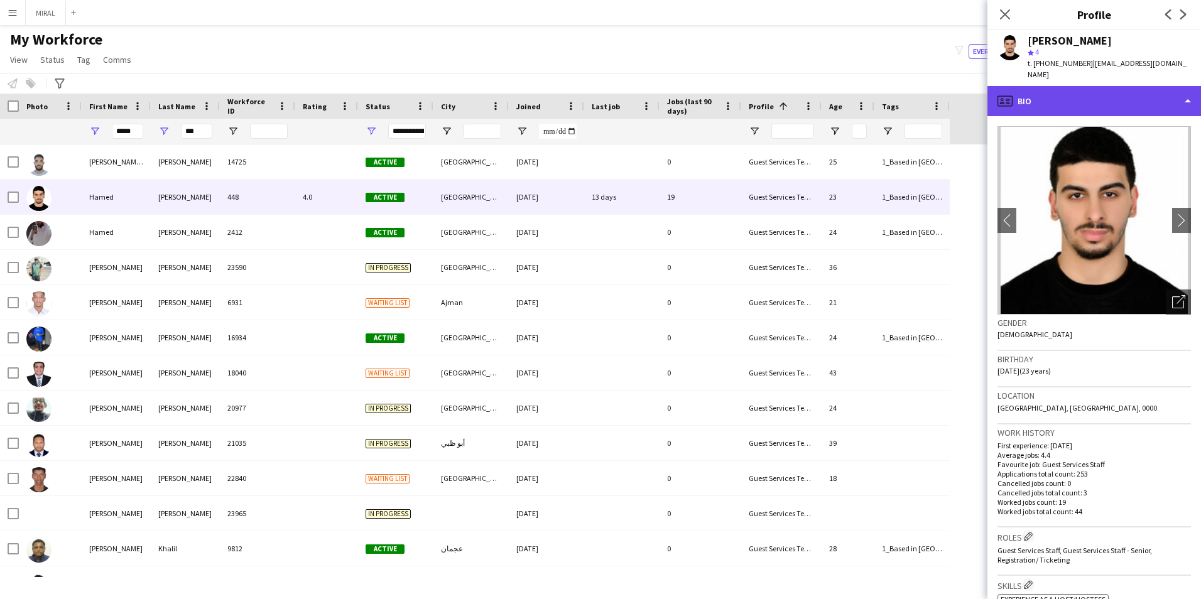
click at [1112, 86] on div "profile Bio" at bounding box center [1094, 101] width 214 height 30
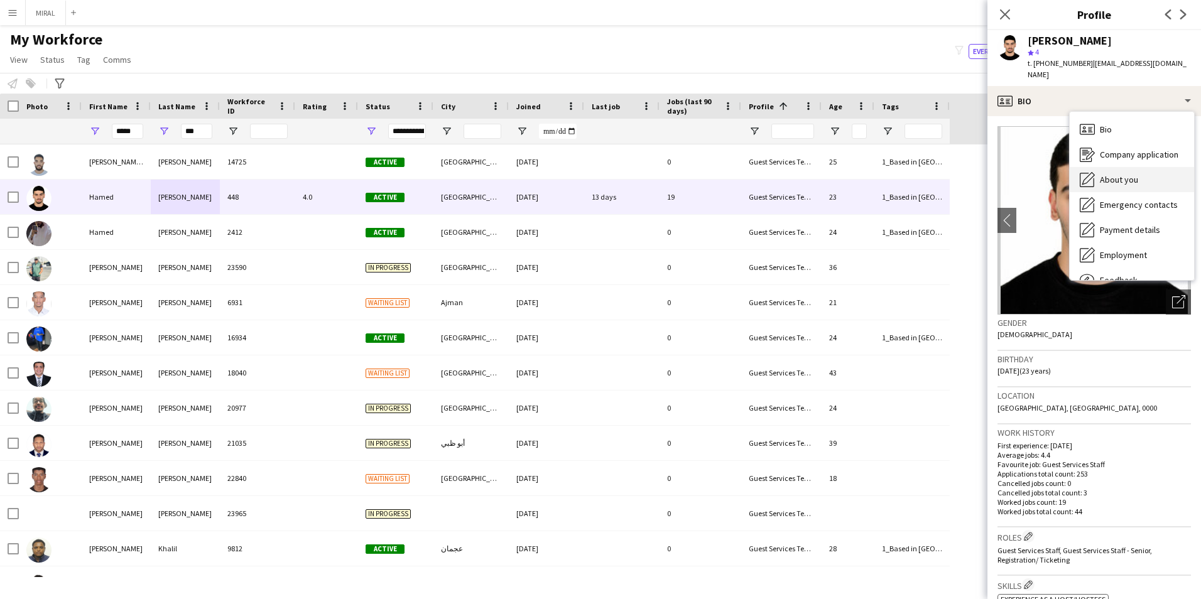
click at [1118, 174] on span "About you" at bounding box center [1119, 179] width 38 height 11
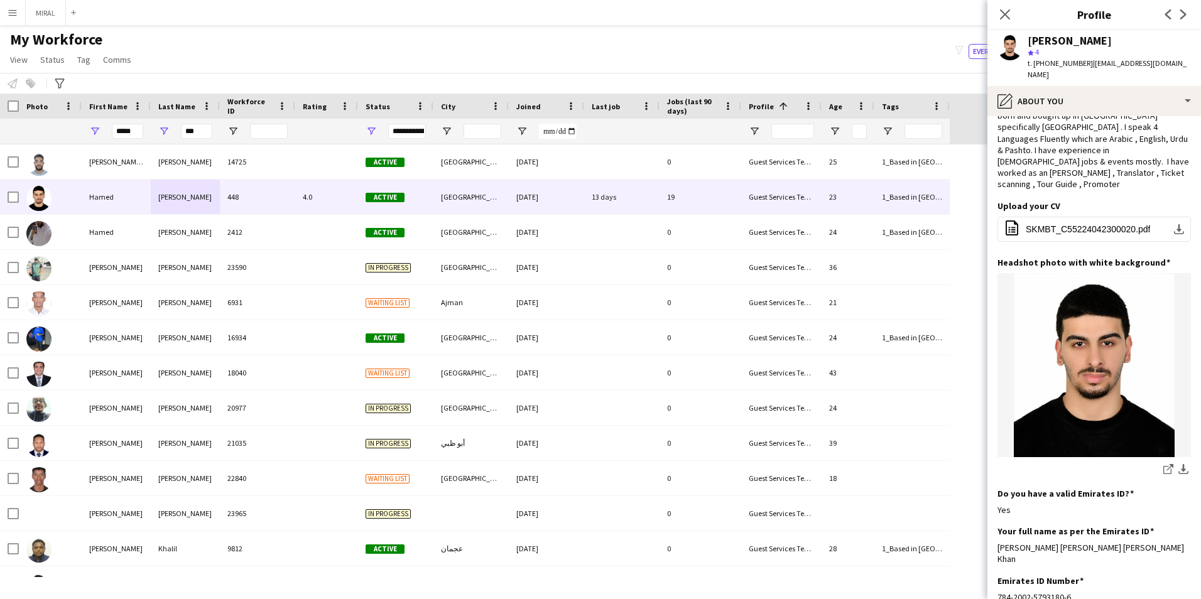
scroll to position [60, 0]
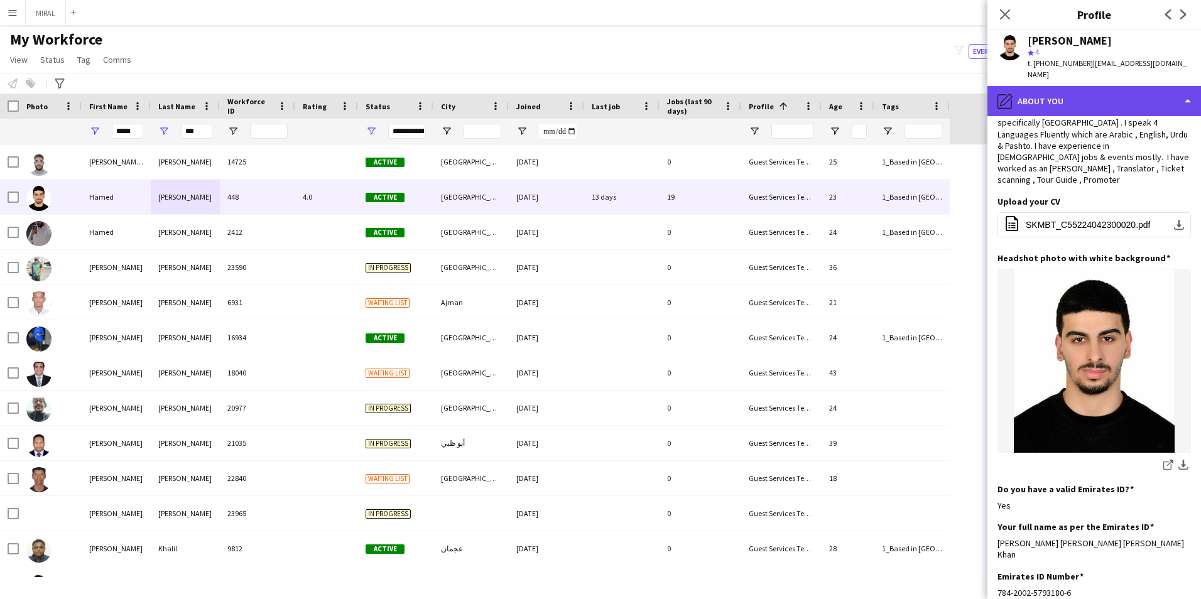
click at [1113, 99] on div "pencil4 About you" at bounding box center [1094, 101] width 214 height 30
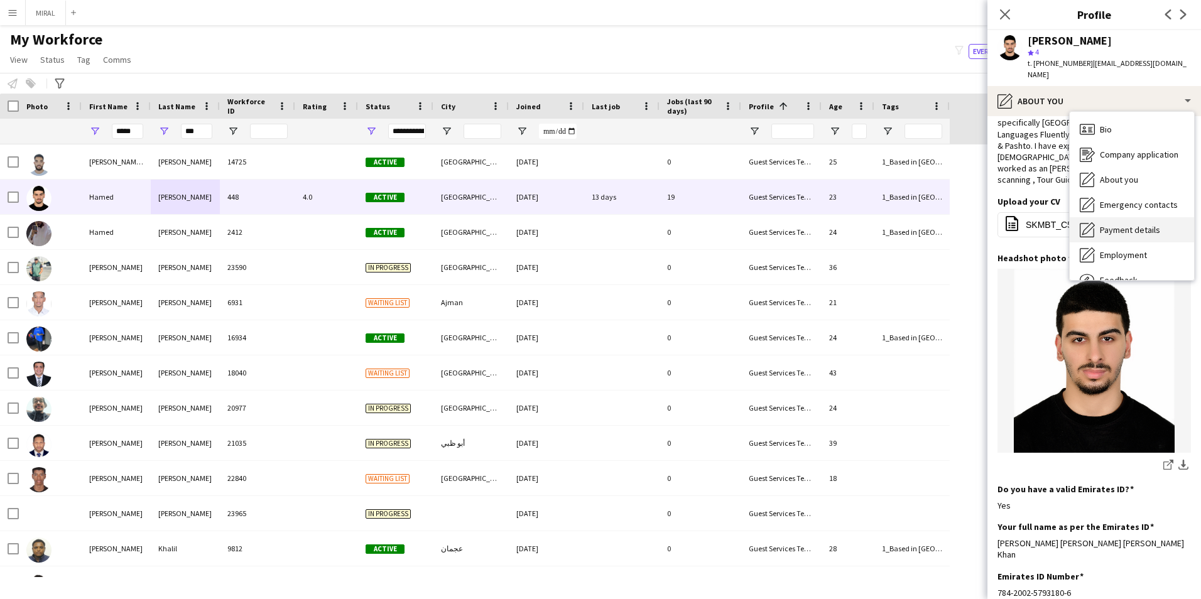
click at [1147, 224] on span "Payment details" at bounding box center [1130, 229] width 60 height 11
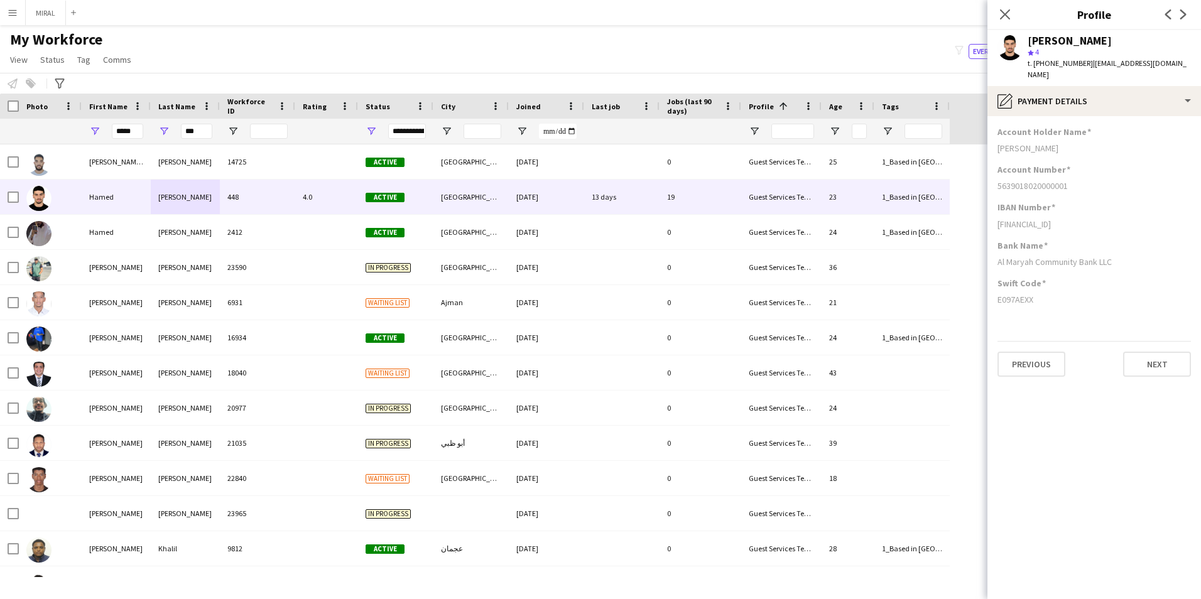
scroll to position [0, 0]
drag, startPoint x: 1056, startPoint y: 136, endPoint x: 992, endPoint y: 139, distance: 64.1
click at [992, 139] on app-section-data-types "Account Holder Name [PERSON_NAME] Account Number [FINANCIAL_ID] IBAN Number [FI…" at bounding box center [1094, 357] width 214 height 483
drag, startPoint x: 1118, startPoint y: 252, endPoint x: 994, endPoint y: 250, distance: 123.7
click at [994, 250] on app-section-data-types "Account Holder Name [PERSON_NAME] Account Number [FINANCIAL_ID] IBAN Number [FI…" at bounding box center [1094, 357] width 214 height 483
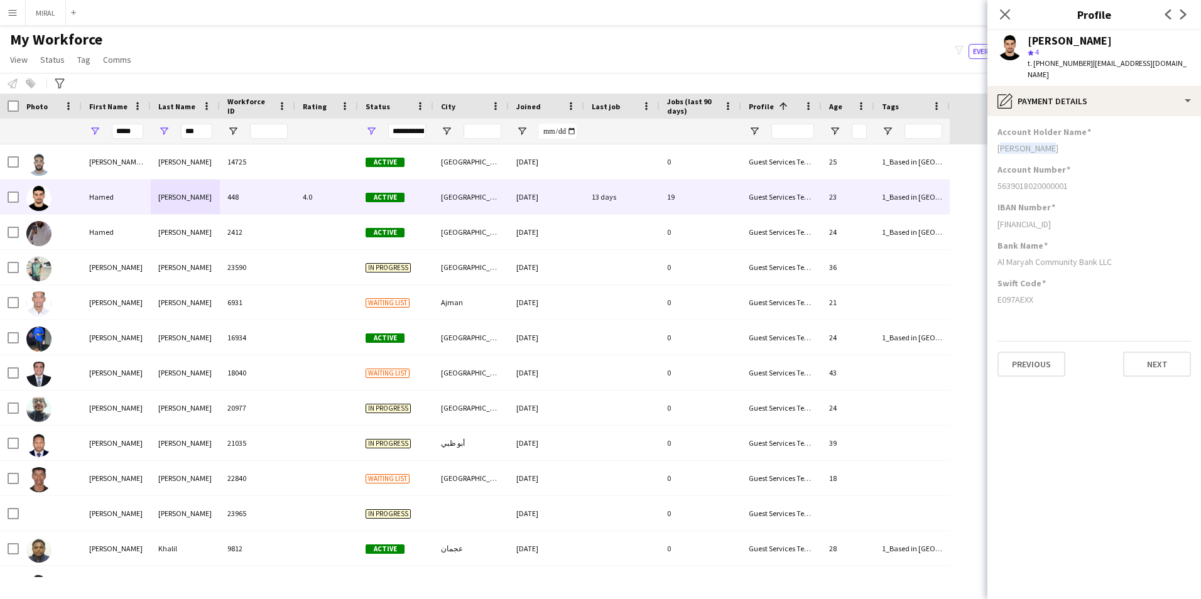
drag, startPoint x: 1069, startPoint y: 175, endPoint x: 998, endPoint y: 173, distance: 71.0
click at [998, 180] on div "5639018020000001" at bounding box center [1093, 185] width 193 height 11
drag, startPoint x: 1107, startPoint y: 212, endPoint x: 999, endPoint y: 215, distance: 108.7
click at [999, 219] on div "[FINANCIAL_ID]" at bounding box center [1093, 224] width 193 height 11
drag, startPoint x: 1041, startPoint y: 285, endPoint x: 996, endPoint y: 286, distance: 44.6
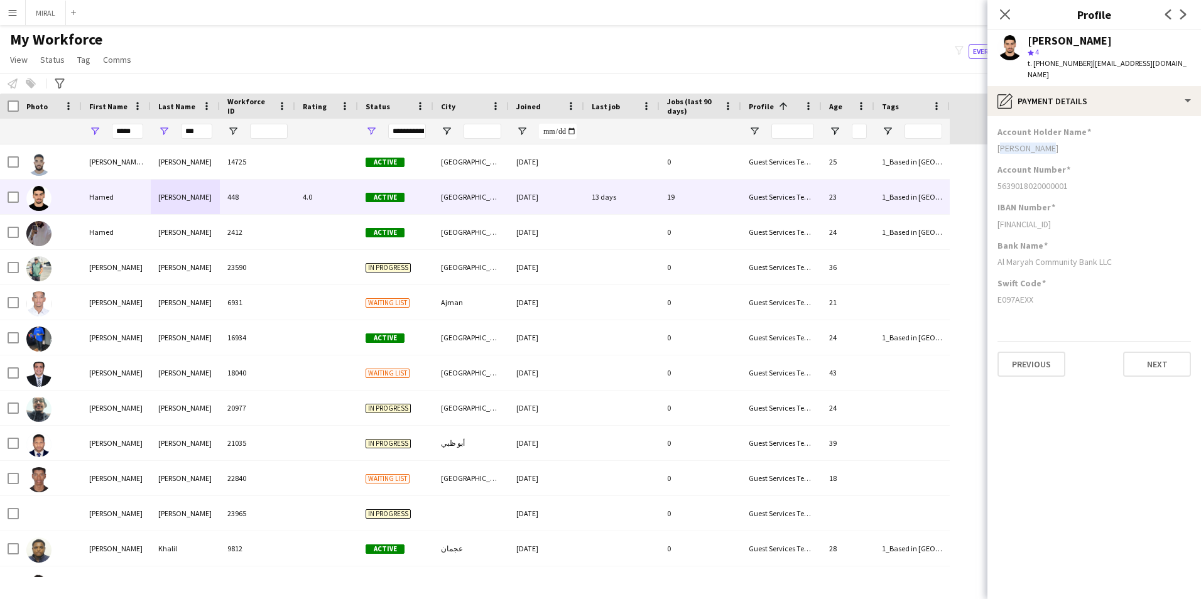
click at [996, 286] on app-section-data-types "Account Holder Name [PERSON_NAME] Account Number [FINANCIAL_ID] IBAN Number [FI…" at bounding box center [1094, 357] width 214 height 483
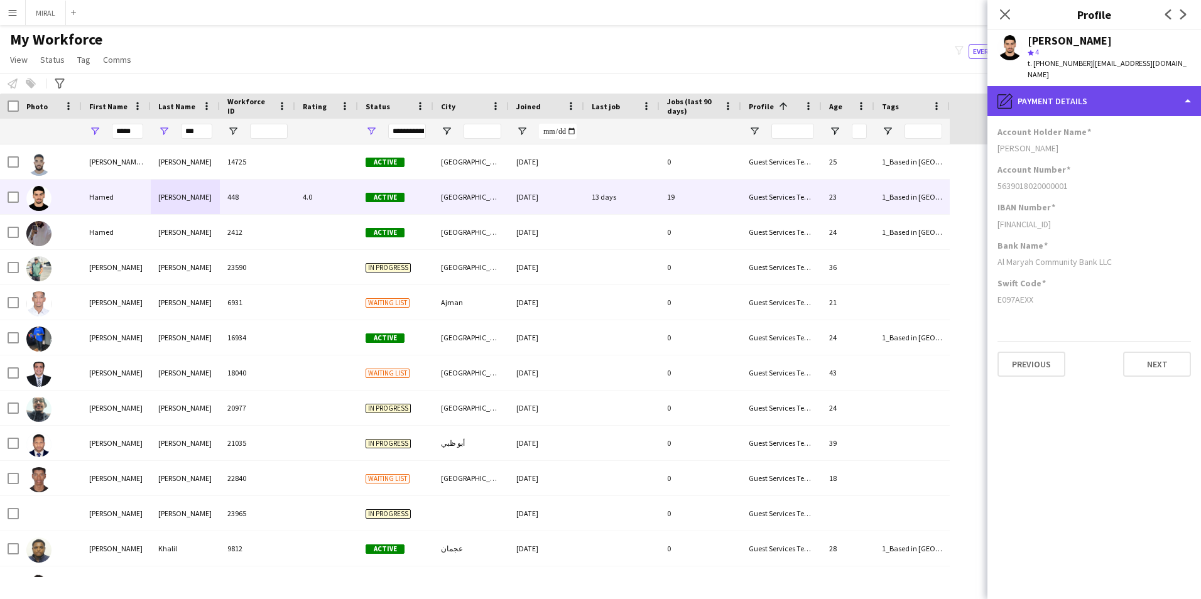
click at [1075, 92] on div "pencil4 Payment details" at bounding box center [1094, 101] width 214 height 30
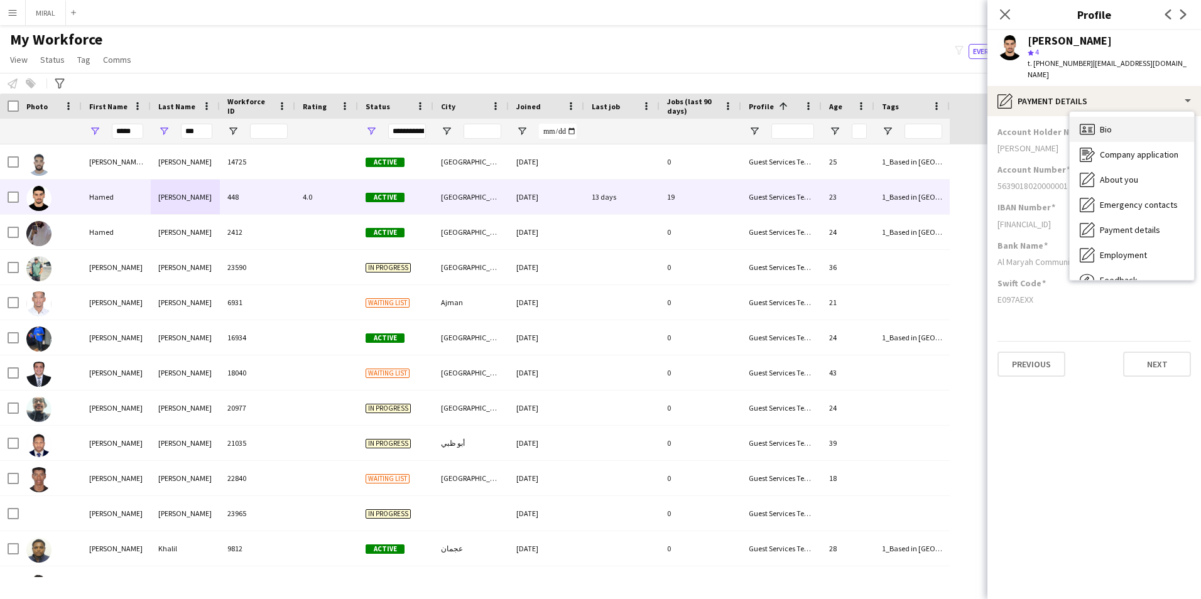
click at [1114, 123] on div "Bio Bio" at bounding box center [1132, 129] width 124 height 25
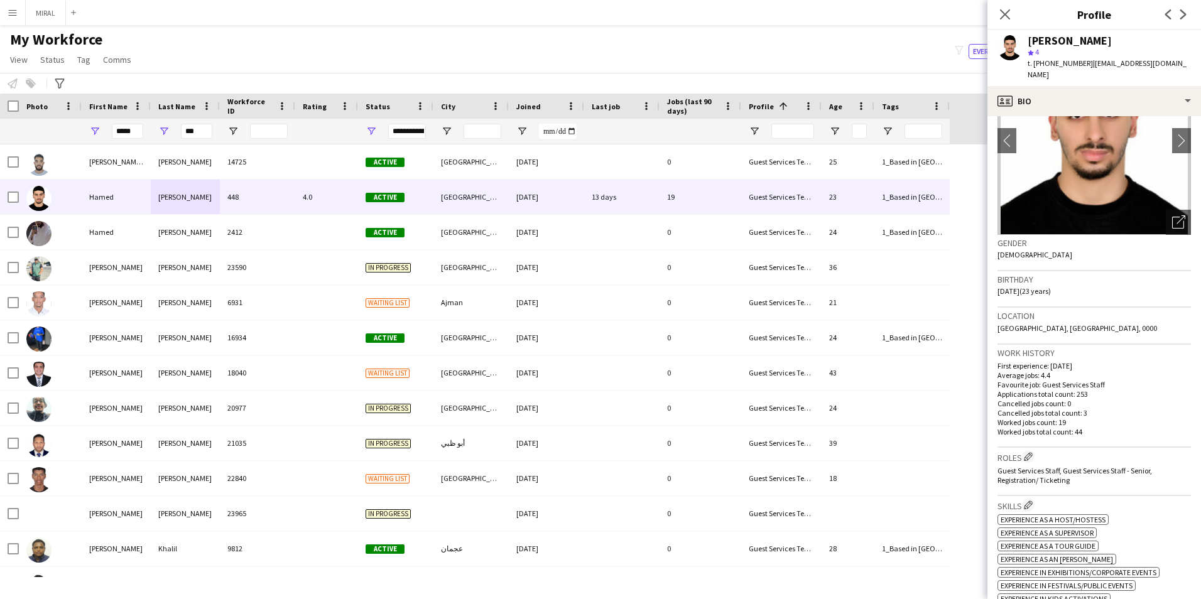
scroll to position [126, 0]
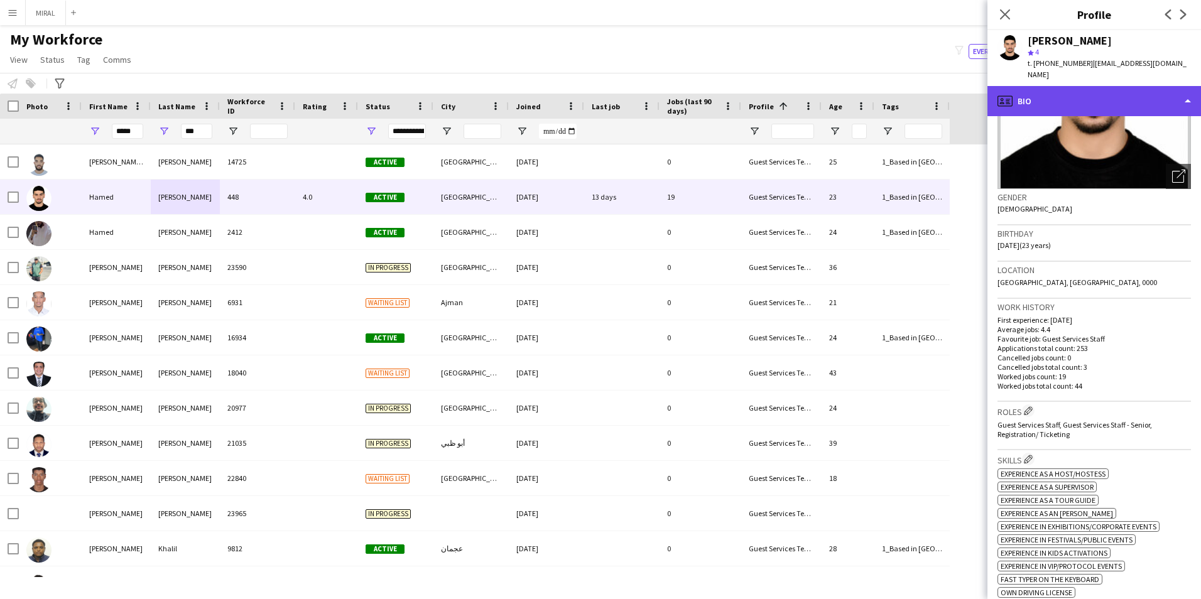
click at [1107, 86] on div "profile Bio" at bounding box center [1094, 101] width 214 height 30
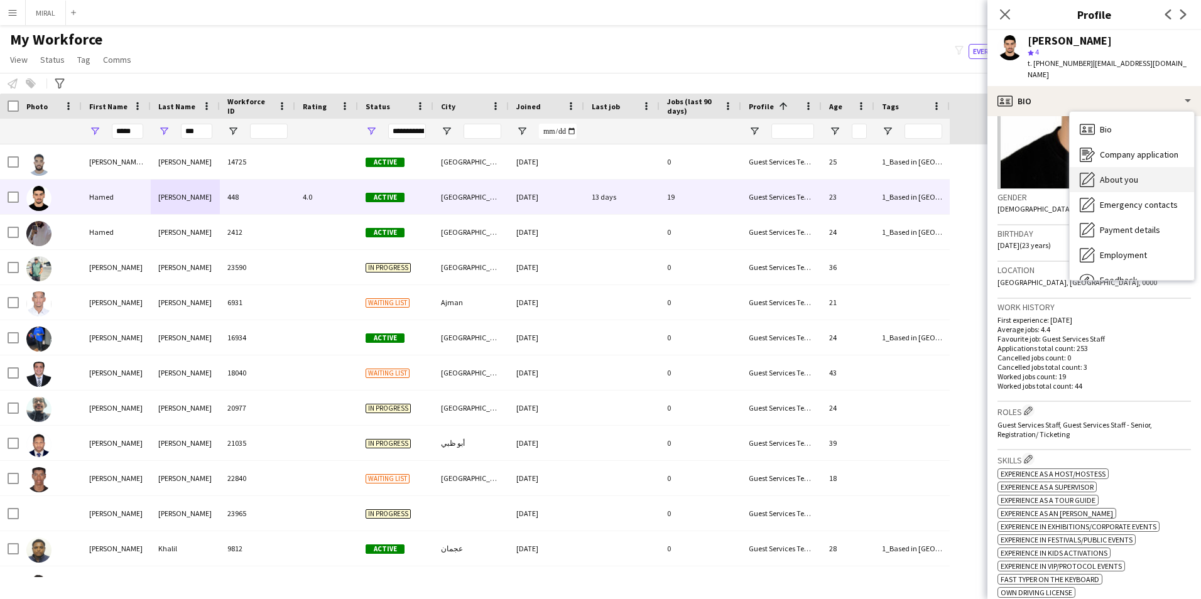
click at [1119, 174] on span "About you" at bounding box center [1119, 179] width 38 height 11
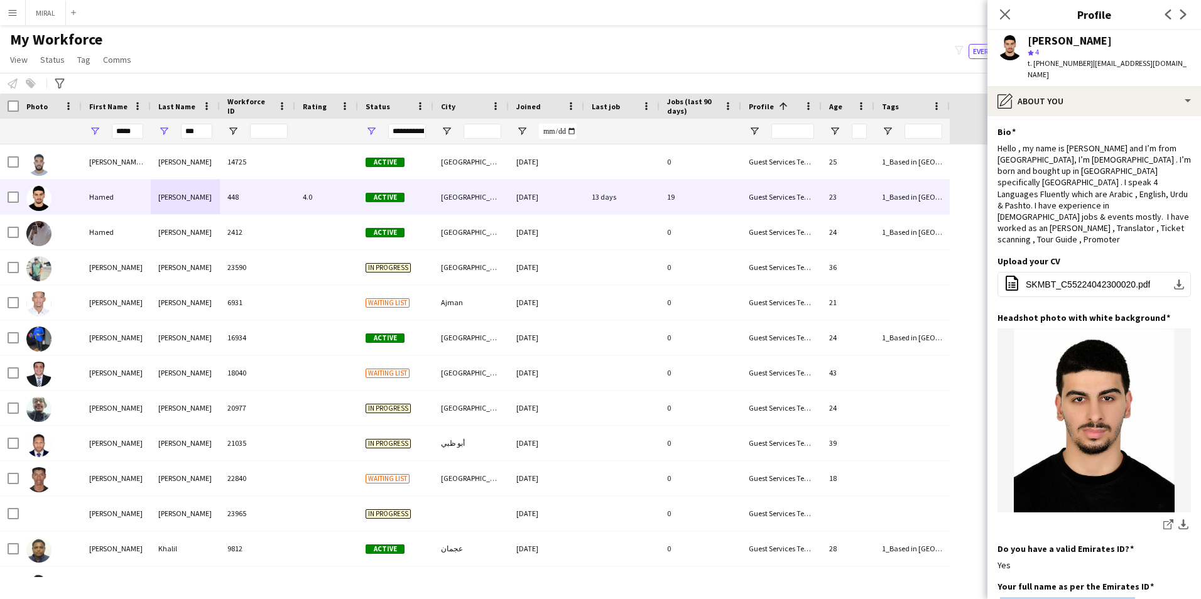
drag, startPoint x: 1126, startPoint y: 565, endPoint x: 996, endPoint y: 561, distance: 130.0
click at [996, 561] on app-section-data-types "Bio Edit this field Hello , my name is [PERSON_NAME] and I’m from [GEOGRAPHIC_D…" at bounding box center [1094, 357] width 214 height 483
click at [203, 131] on input "***" at bounding box center [196, 131] width 31 height 15
type input "*"
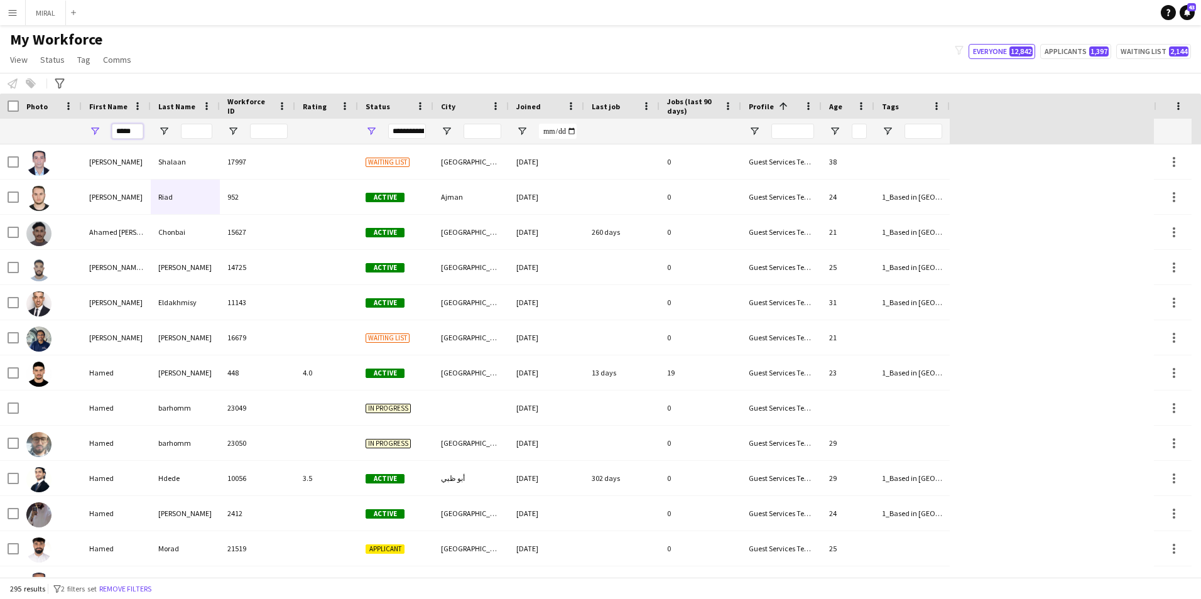
drag, startPoint x: 138, startPoint y: 131, endPoint x: 99, endPoint y: 129, distance: 39.0
click at [99, 129] on div "*****" at bounding box center [116, 131] width 69 height 25
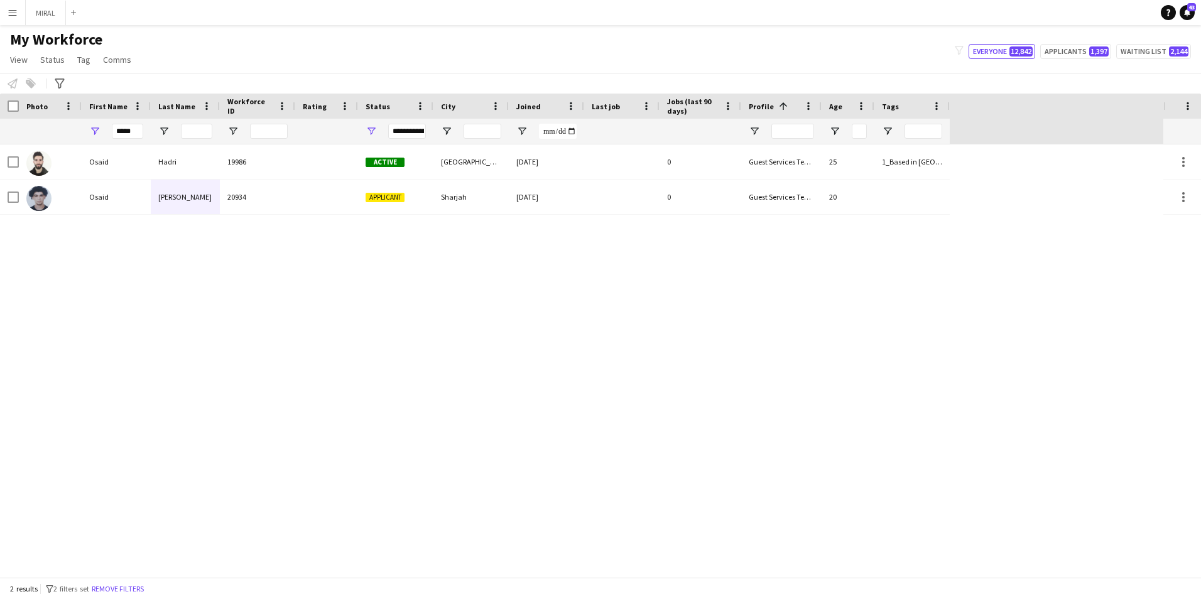
click at [297, 416] on div "[PERSON_NAME] 19986 Active [GEOGRAPHIC_DATA] [DATE] 0 Guest Services Team 25 1_…" at bounding box center [581, 360] width 1163 height 433
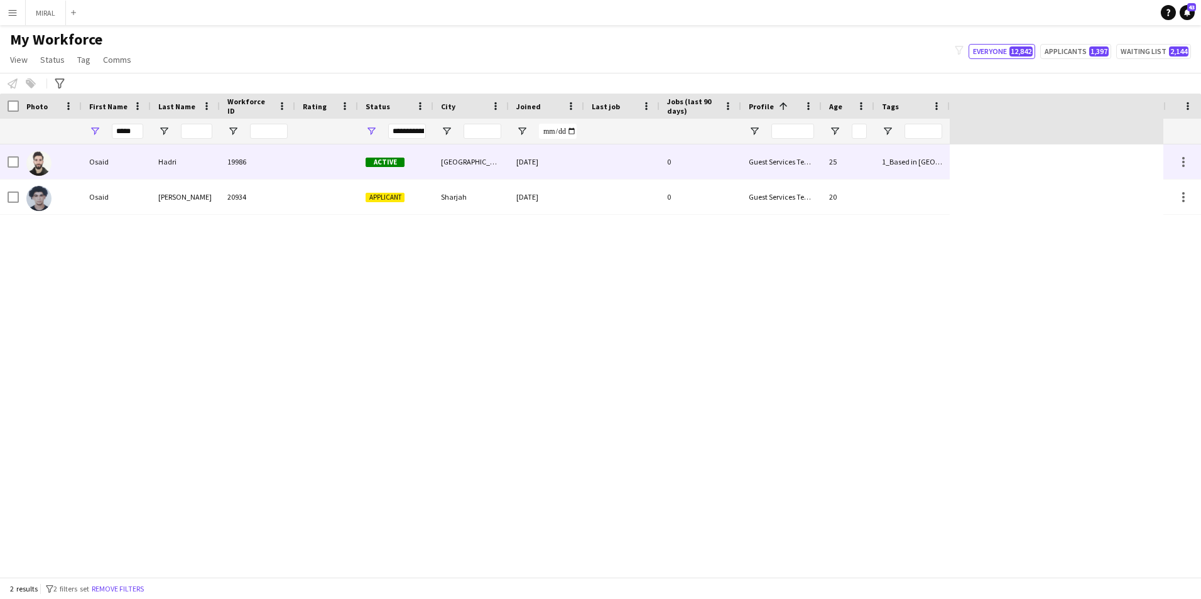
click at [202, 162] on div "Hadri" at bounding box center [185, 161] width 69 height 35
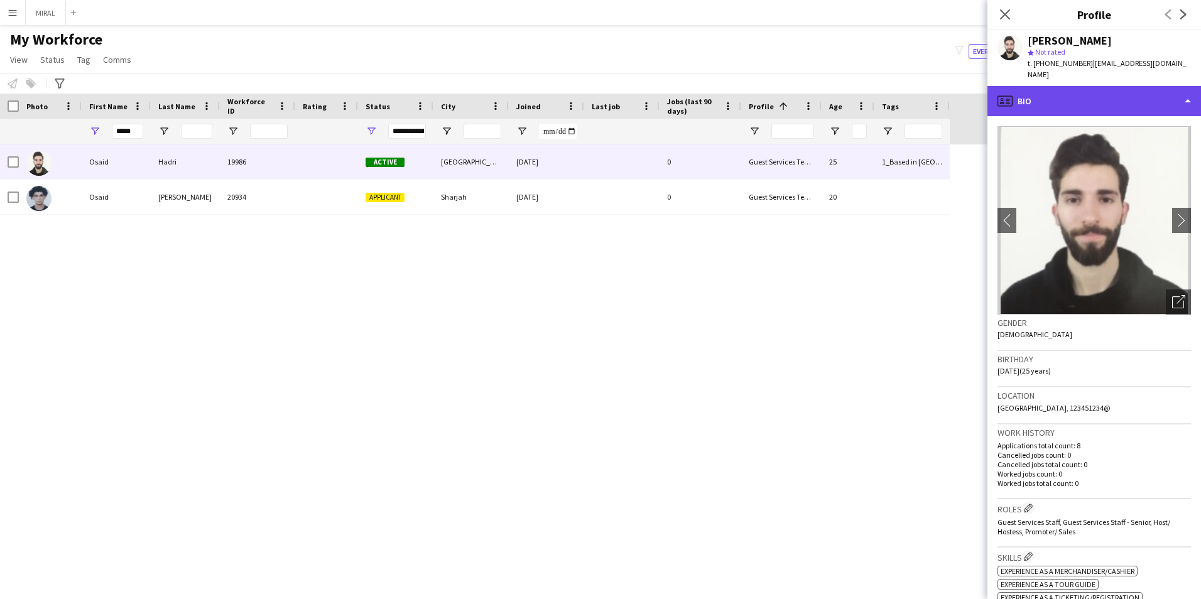
click at [1114, 97] on div "profile Bio" at bounding box center [1094, 101] width 214 height 30
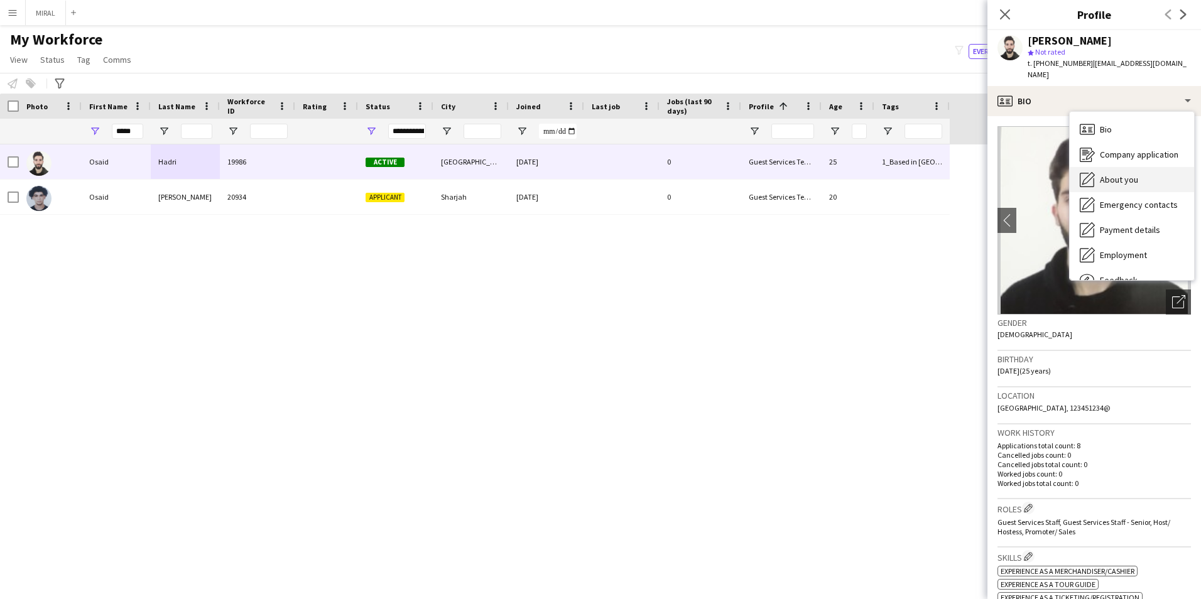
click at [1127, 174] on span "About you" at bounding box center [1119, 179] width 38 height 11
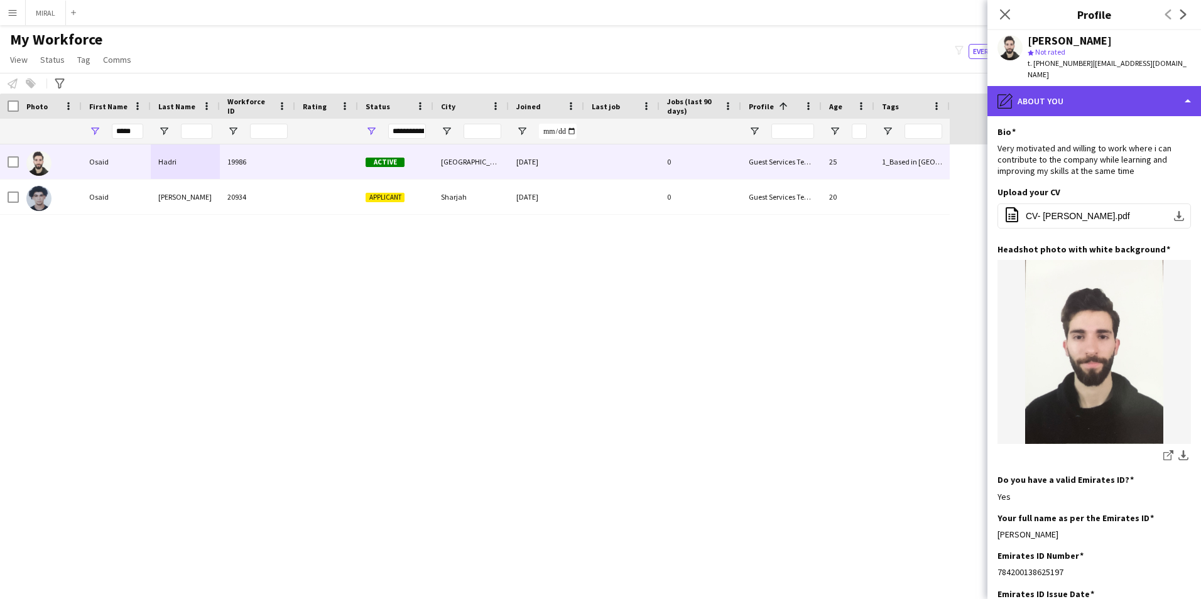
click at [1088, 90] on div "pencil4 About you" at bounding box center [1094, 101] width 214 height 30
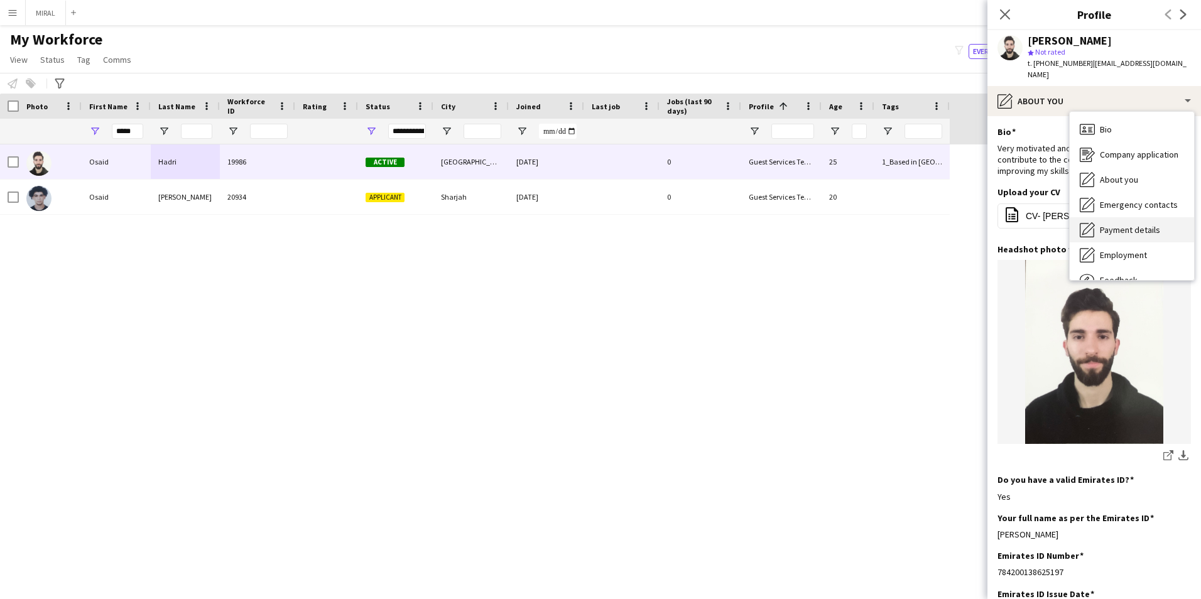
click at [1113, 224] on span "Payment details" at bounding box center [1130, 229] width 60 height 11
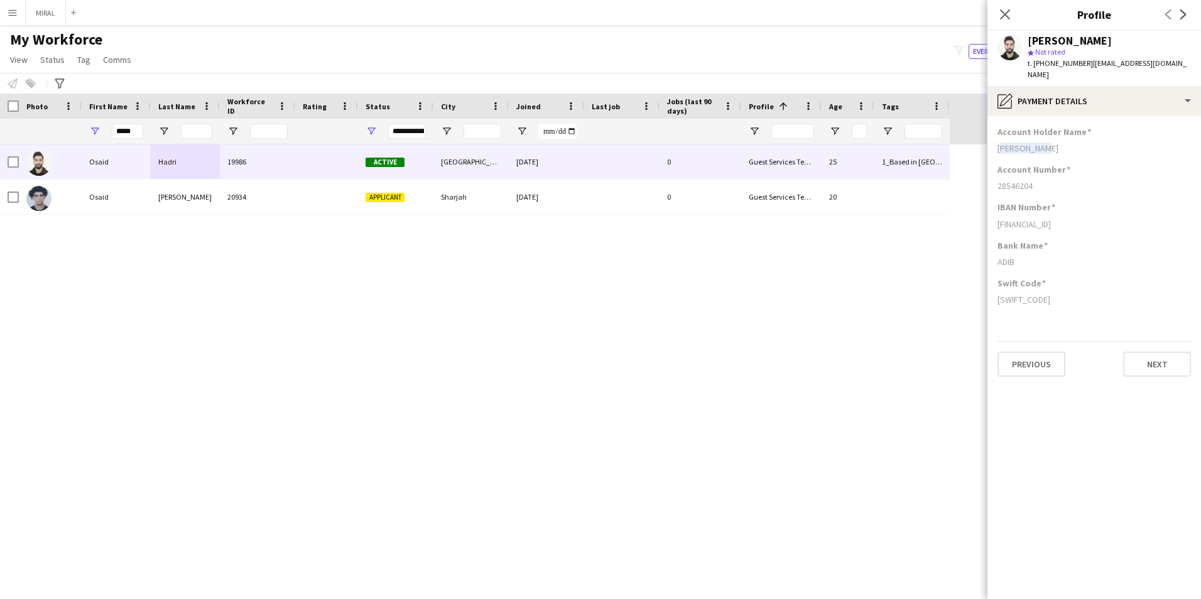
drag, startPoint x: 1043, startPoint y: 138, endPoint x: 994, endPoint y: 137, distance: 49.6
click at [994, 137] on app-section-data-types "Account Holder Name [PERSON_NAME] Account Number [FINANCIAL_ID] IBAN Number [FI…" at bounding box center [1094, 357] width 214 height 483
drag, startPoint x: 1037, startPoint y: 175, endPoint x: 991, endPoint y: 175, distance: 45.9
click at [991, 175] on app-section-data-types "Account Holder Name [PERSON_NAME] Account Number [FINANCIAL_ID] IBAN Number [FI…" at bounding box center [1094, 357] width 214 height 483
drag, startPoint x: 1102, startPoint y: 213, endPoint x: 994, endPoint y: 212, distance: 107.4
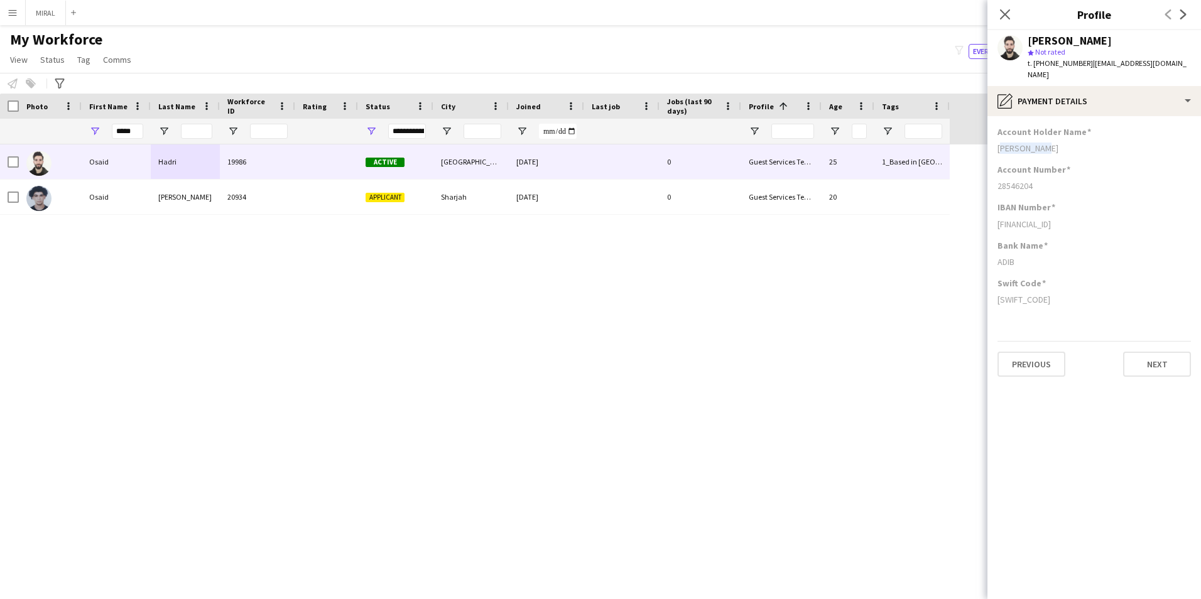
click at [994, 212] on app-section-data-types "Account Holder Name [PERSON_NAME] Account Number [FINANCIAL_ID] IBAN Number [FI…" at bounding box center [1094, 357] width 214 height 483
drag, startPoint x: 1051, startPoint y: 287, endPoint x: 993, endPoint y: 285, distance: 58.4
click at [993, 285] on app-section-data-types "Account Holder Name [PERSON_NAME] Account Number [FINANCIAL_ID] IBAN Number [FI…" at bounding box center [1094, 357] width 214 height 483
drag, startPoint x: 138, startPoint y: 133, endPoint x: 84, endPoint y: 126, distance: 53.9
click at [84, 126] on div "*****" at bounding box center [116, 131] width 69 height 25
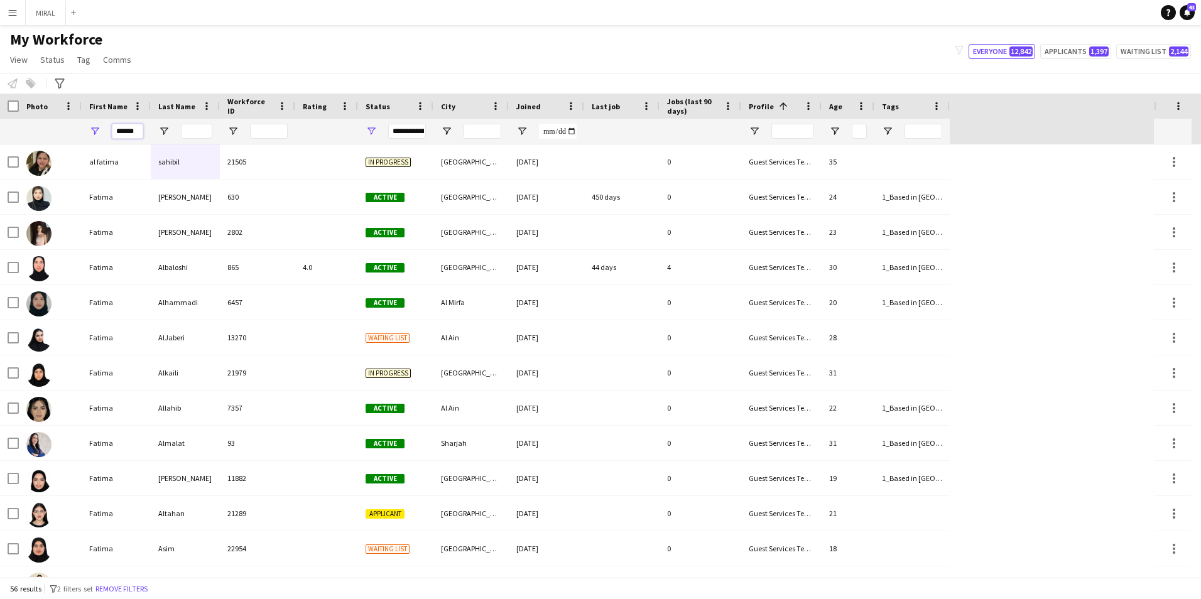
type input "******"
click at [193, 129] on input "Last Name Filter Input" at bounding box center [196, 131] width 31 height 15
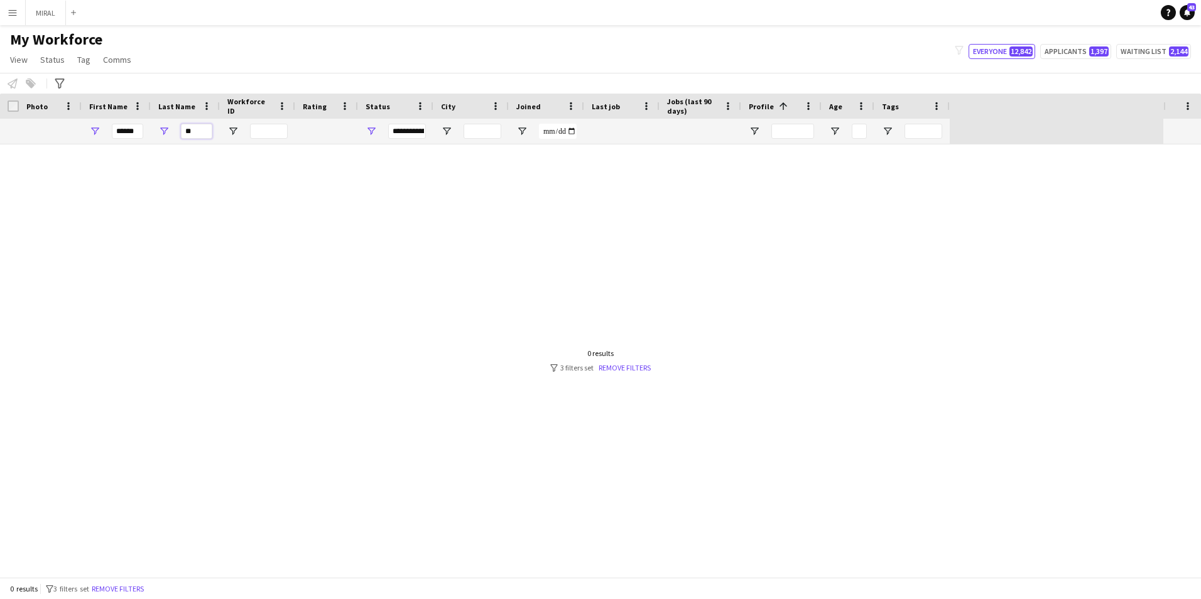
type input "*"
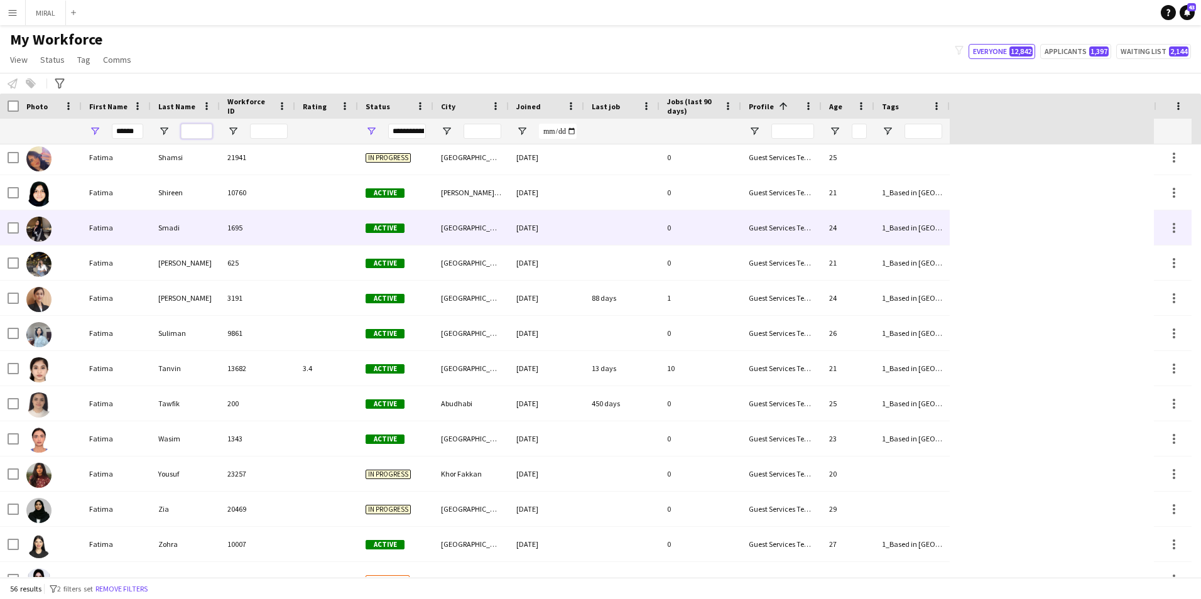
scroll to position [1348, 0]
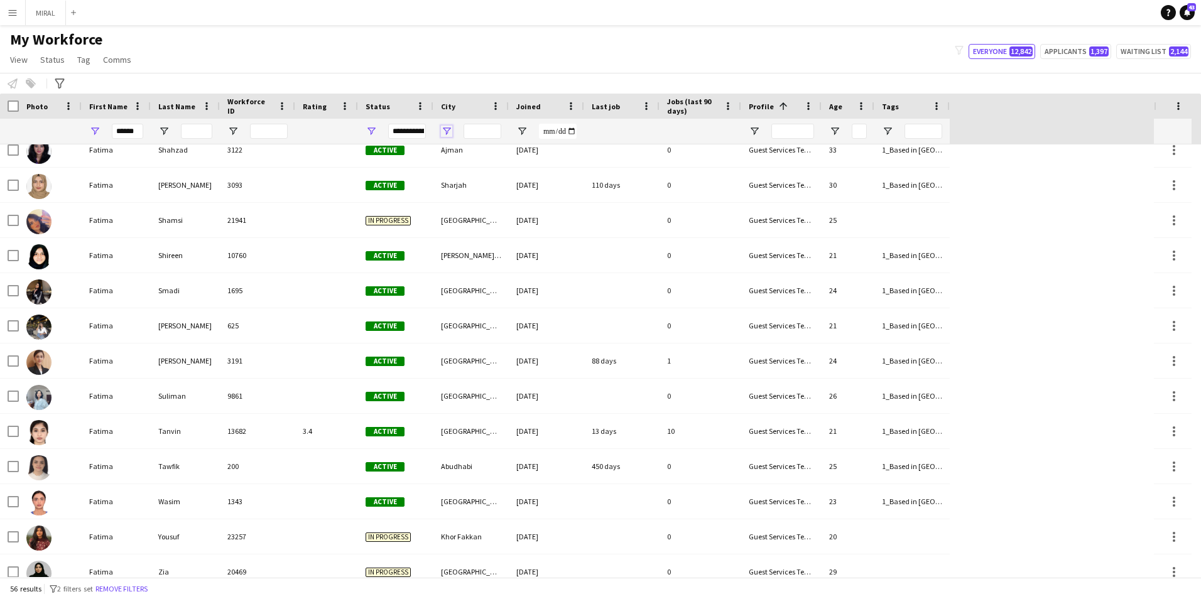
click at [445, 127] on span "Open Filter Menu" at bounding box center [446, 131] width 11 height 11
click at [487, 211] on div "(Select All)" at bounding box center [510, 207] width 99 height 9
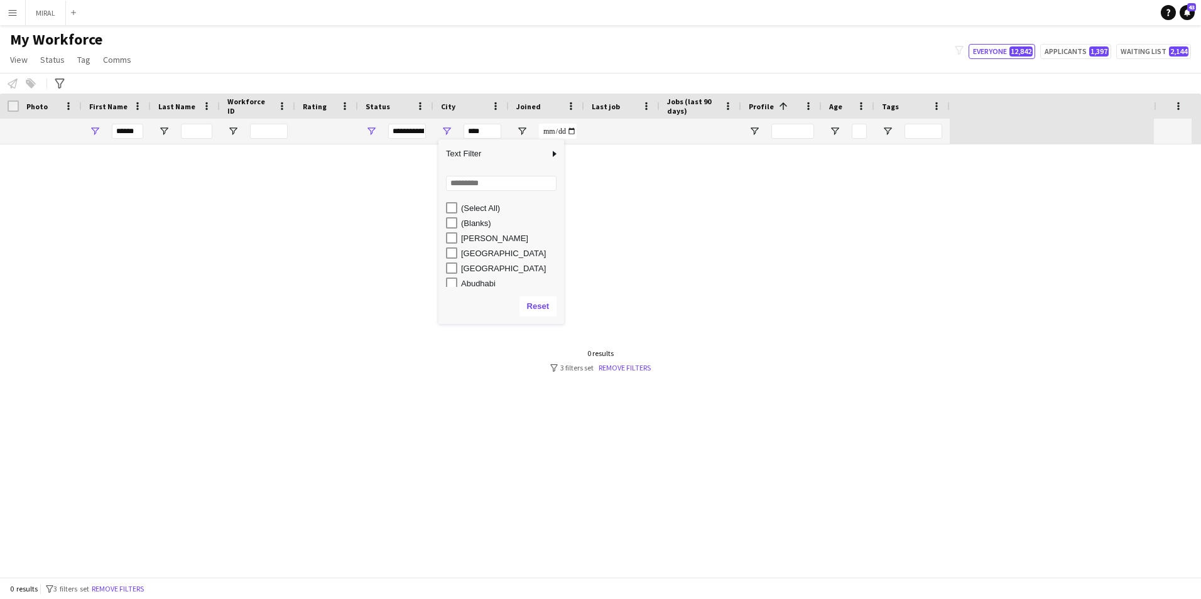
scroll to position [0, 0]
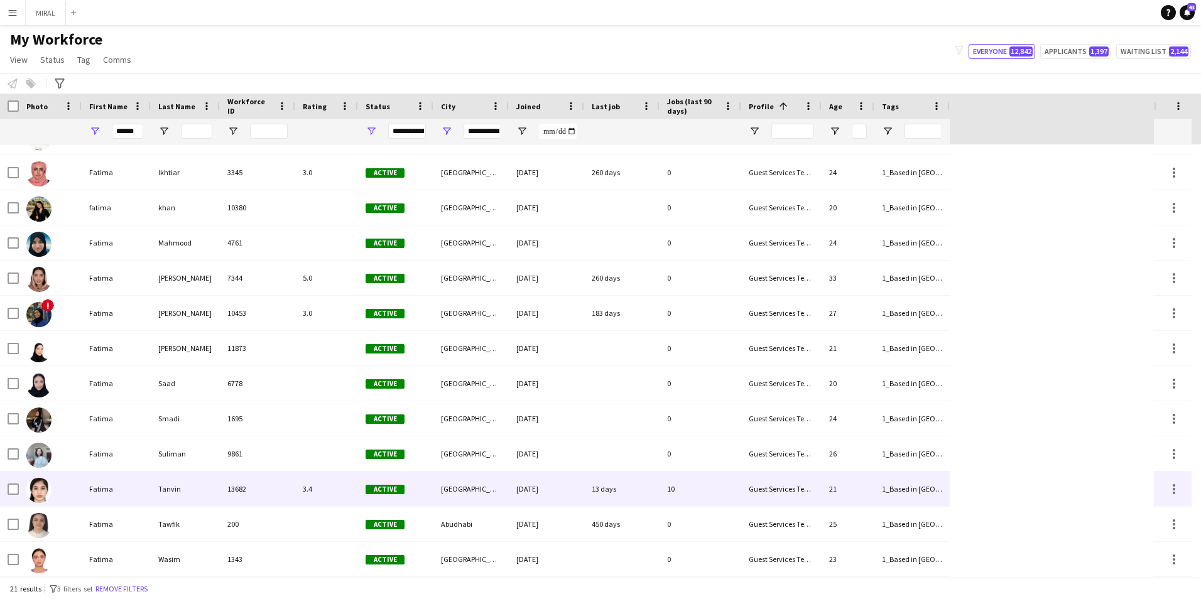
click at [191, 493] on div "Tanvin" at bounding box center [185, 489] width 69 height 35
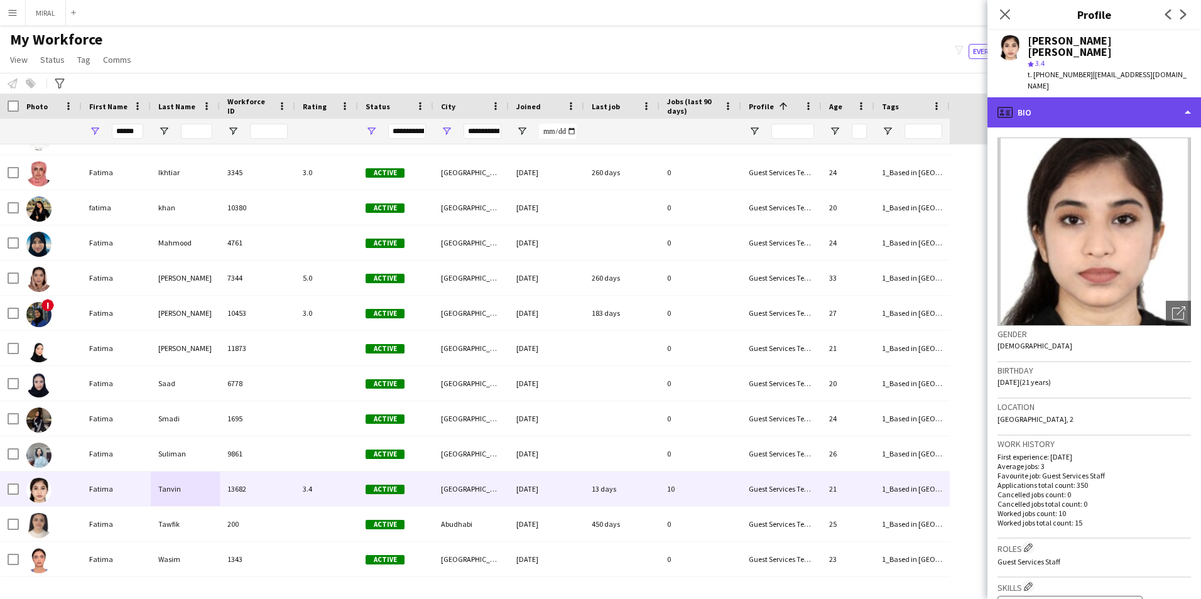
click at [1120, 97] on div "profile Bio" at bounding box center [1094, 112] width 214 height 30
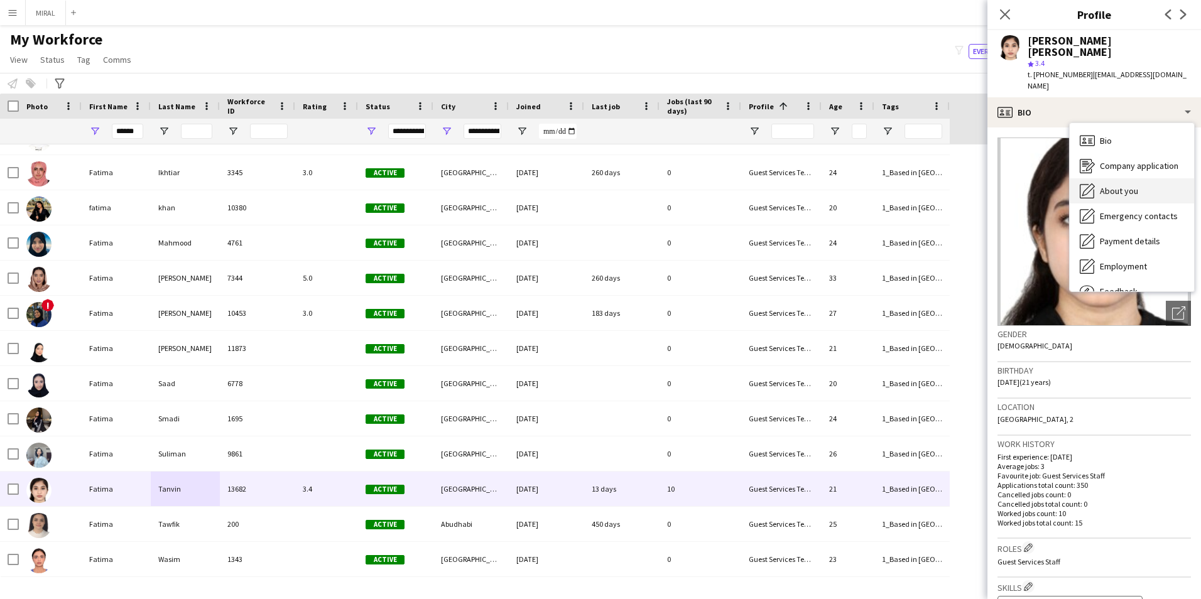
click at [1124, 185] on span "About you" at bounding box center [1119, 190] width 38 height 11
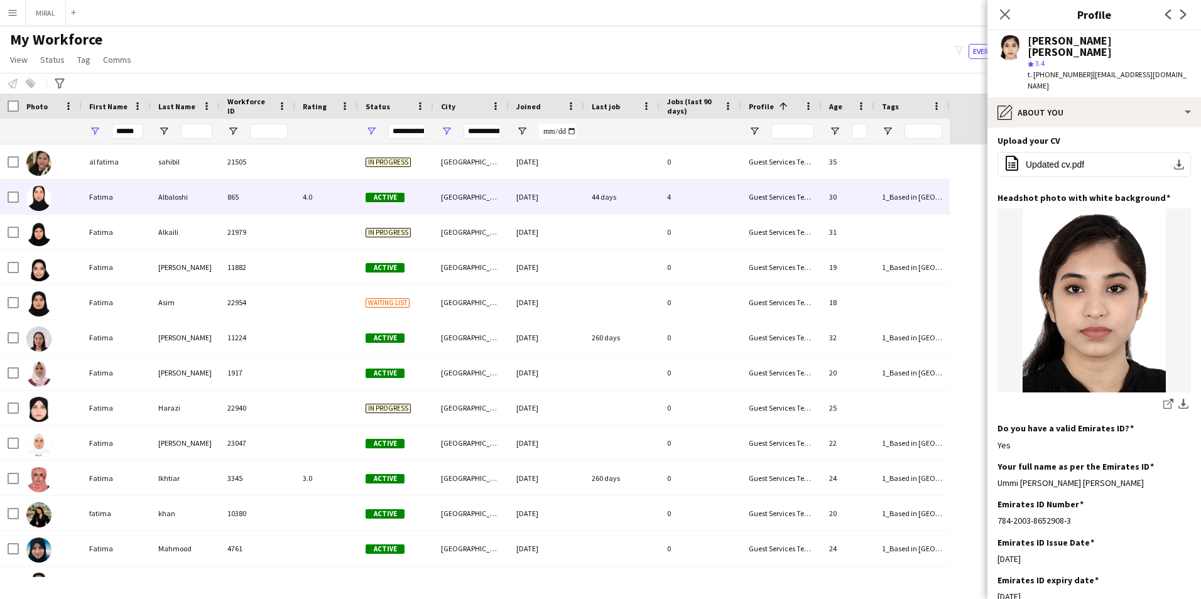
click at [256, 201] on div "865" at bounding box center [257, 197] width 75 height 35
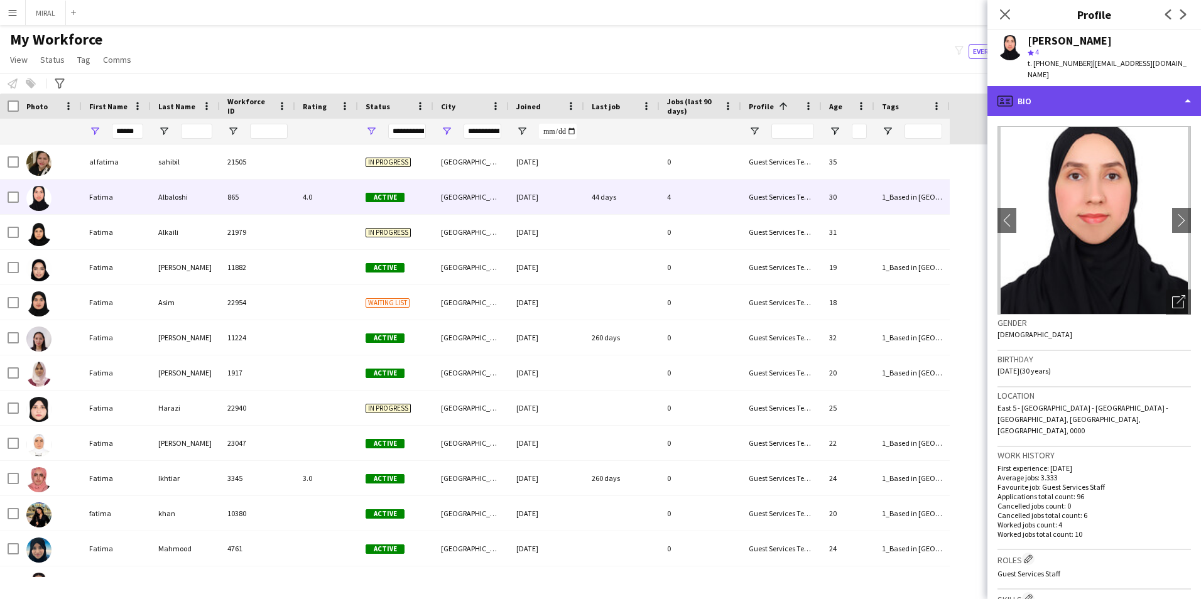
click at [1146, 93] on div "profile Bio" at bounding box center [1094, 101] width 214 height 30
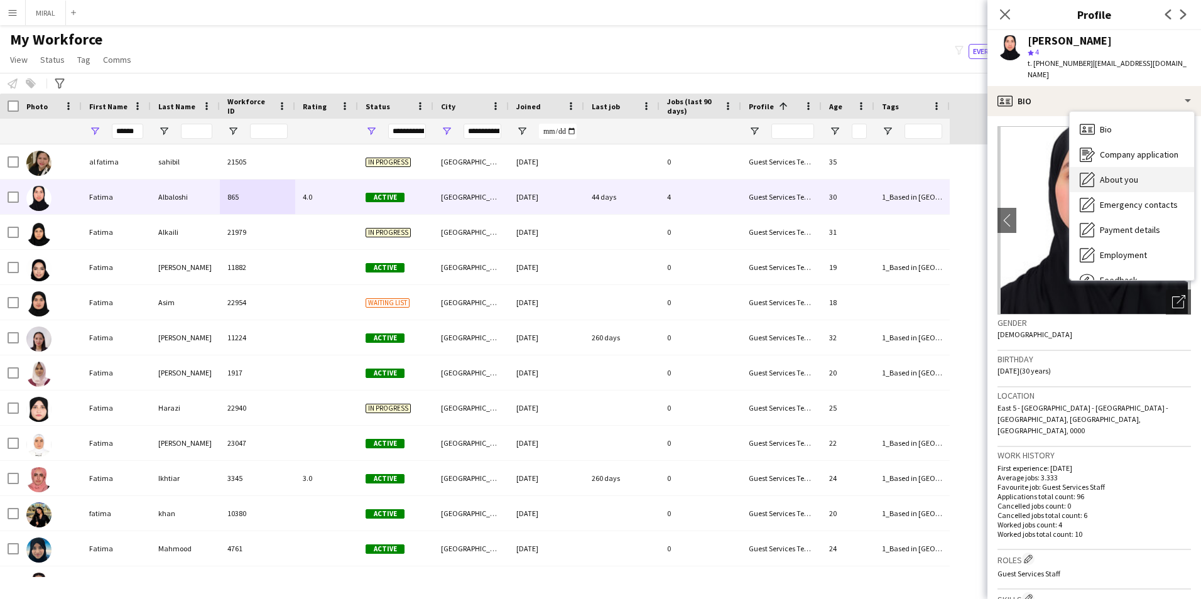
click at [1127, 174] on span "About you" at bounding box center [1119, 179] width 38 height 11
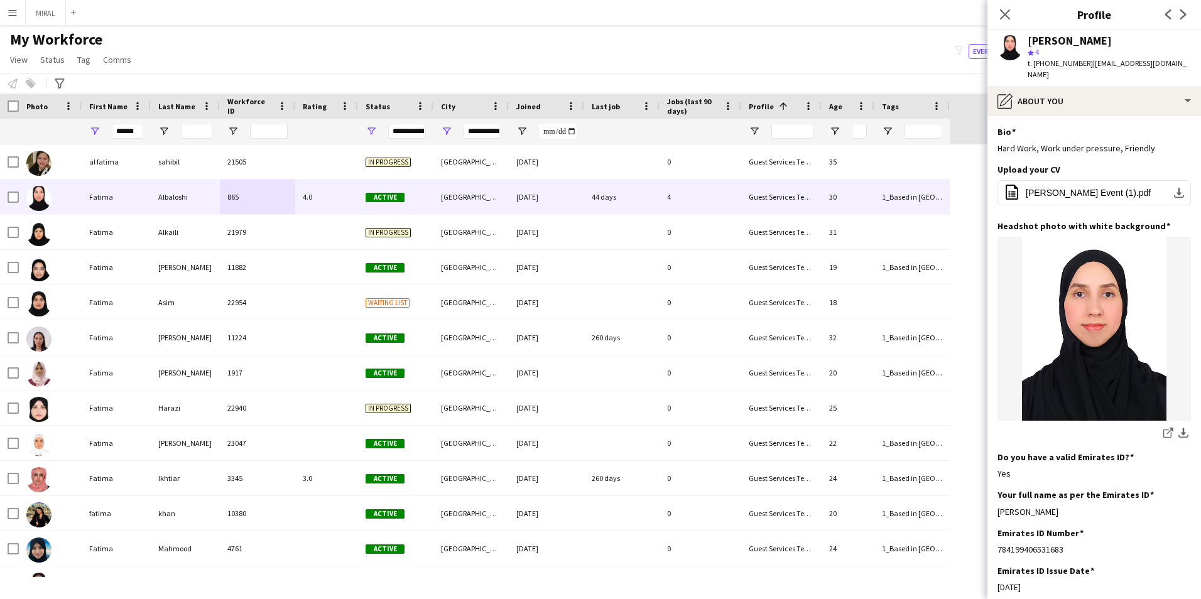
click at [489, 133] on div "**********" at bounding box center [482, 131] width 38 height 15
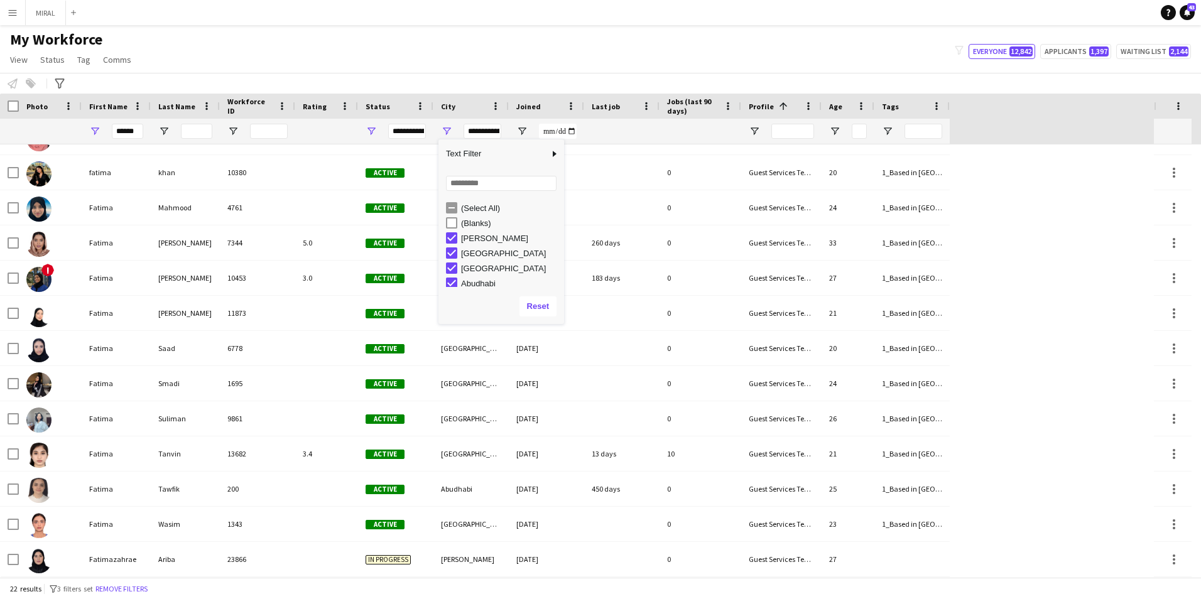
click at [552, 220] on div "(Blanks)" at bounding box center [505, 222] width 118 height 15
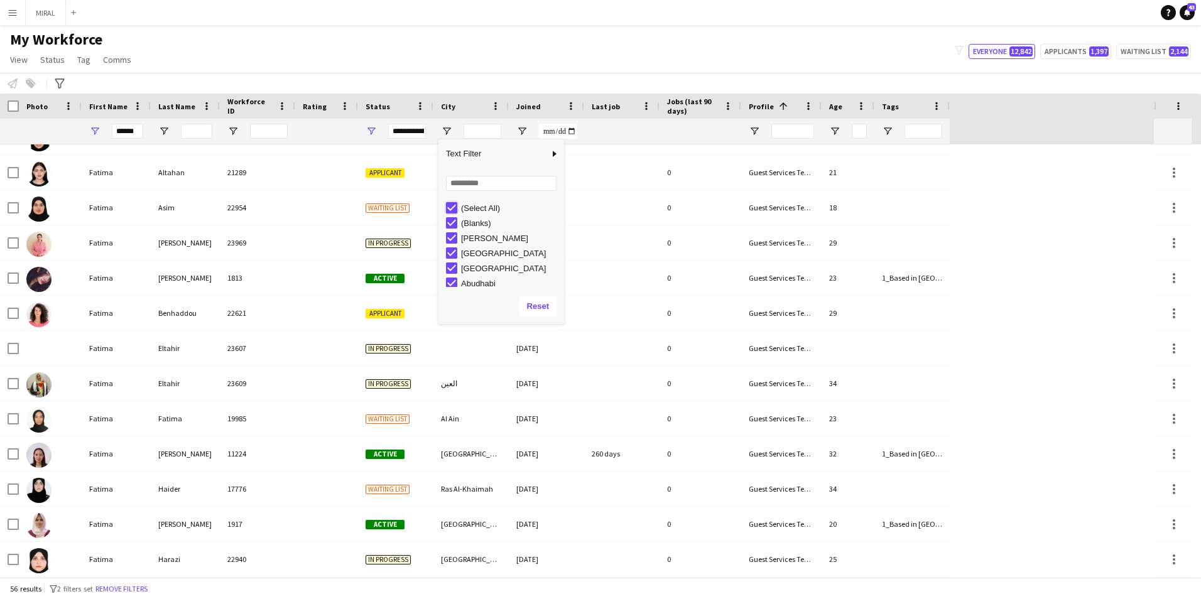
type input "***"
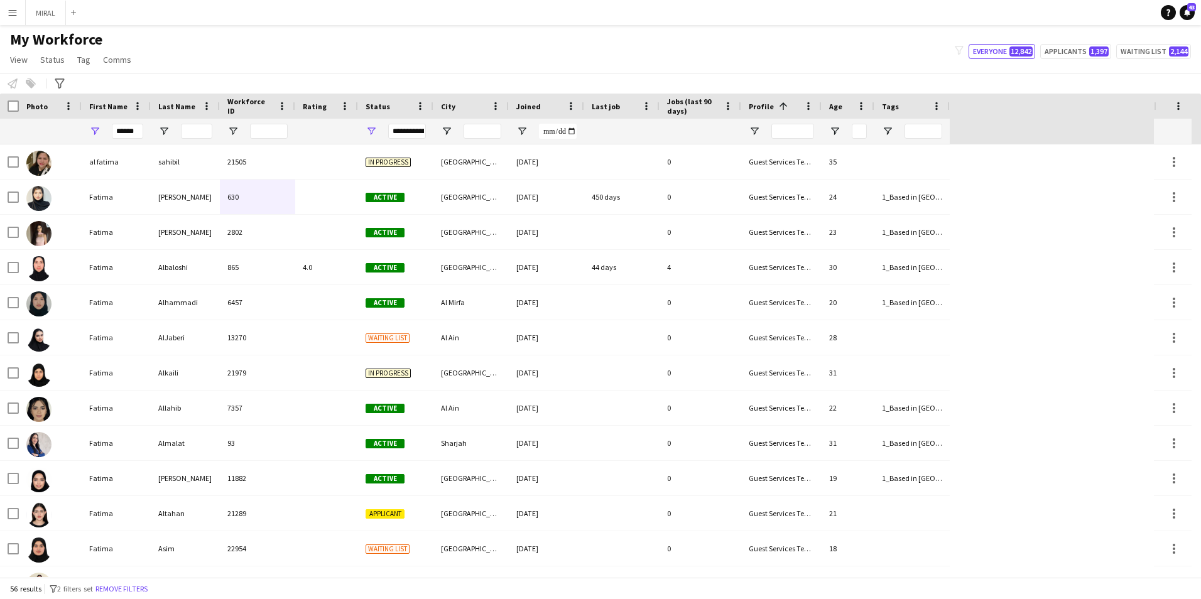
drag, startPoint x: 139, startPoint y: 136, endPoint x: 99, endPoint y: 127, distance: 41.6
click at [99, 127] on div "******" at bounding box center [116, 131] width 69 height 25
